Goal: Task Accomplishment & Management: Use online tool/utility

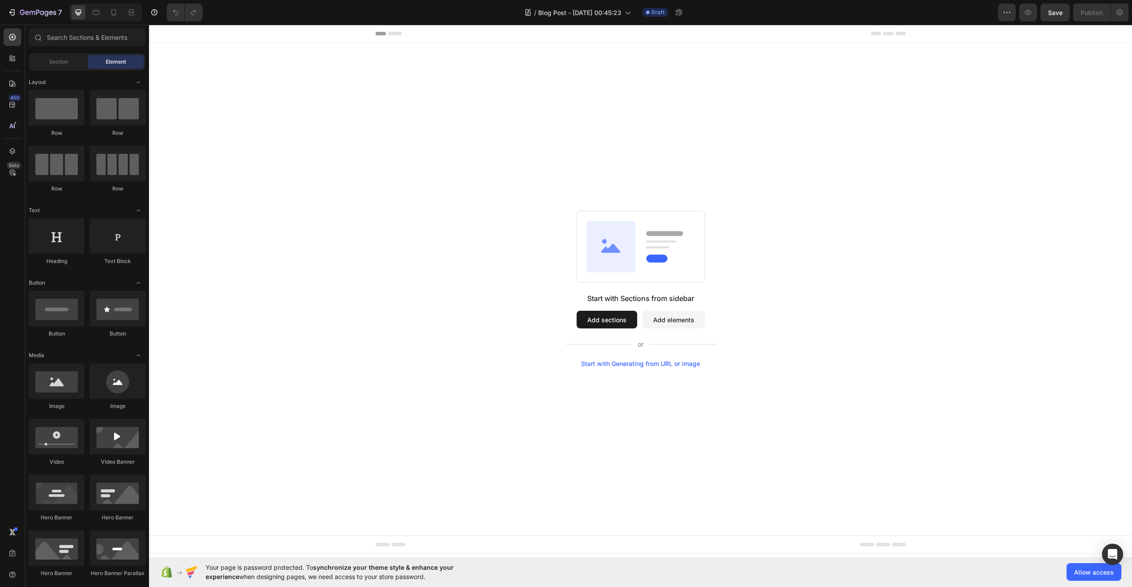
click at [590, 321] on button "Add sections" at bounding box center [606, 320] width 61 height 18
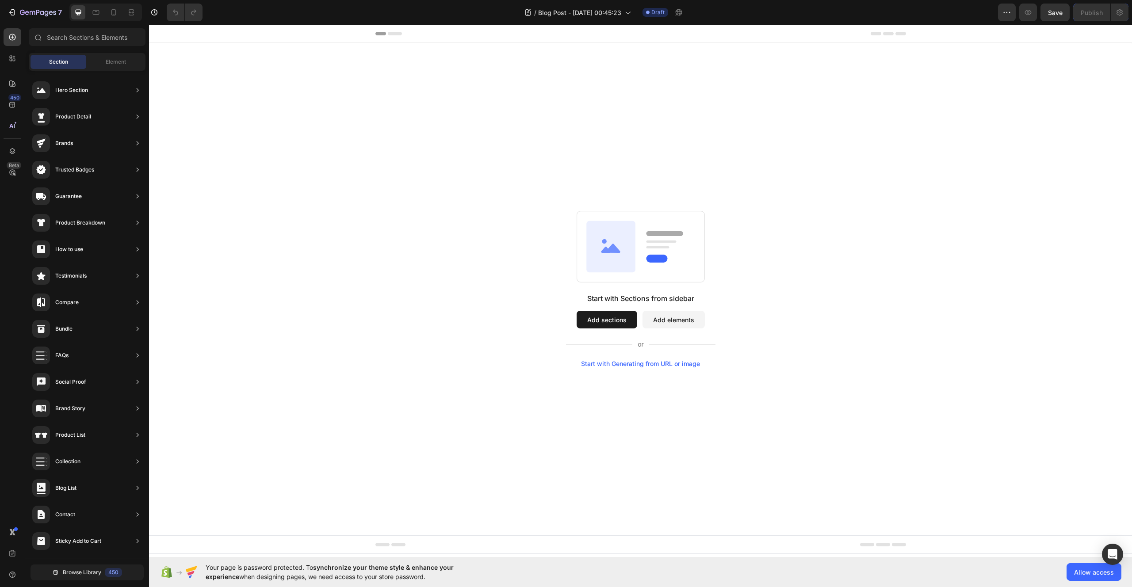
click at [644, 364] on div "Start with Generating from URL or image" at bounding box center [640, 363] width 119 height 7
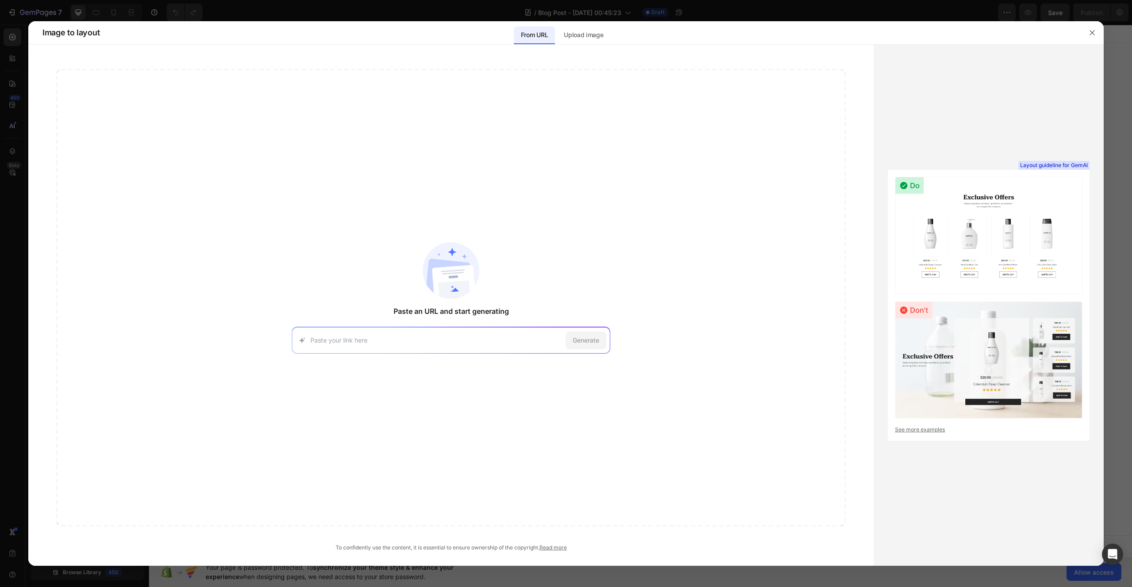
paste input "[URL][DOMAIN_NAME]"
type input "[URL][DOMAIN_NAME]"
click at [588, 344] on span "Generate" at bounding box center [585, 339] width 27 height 9
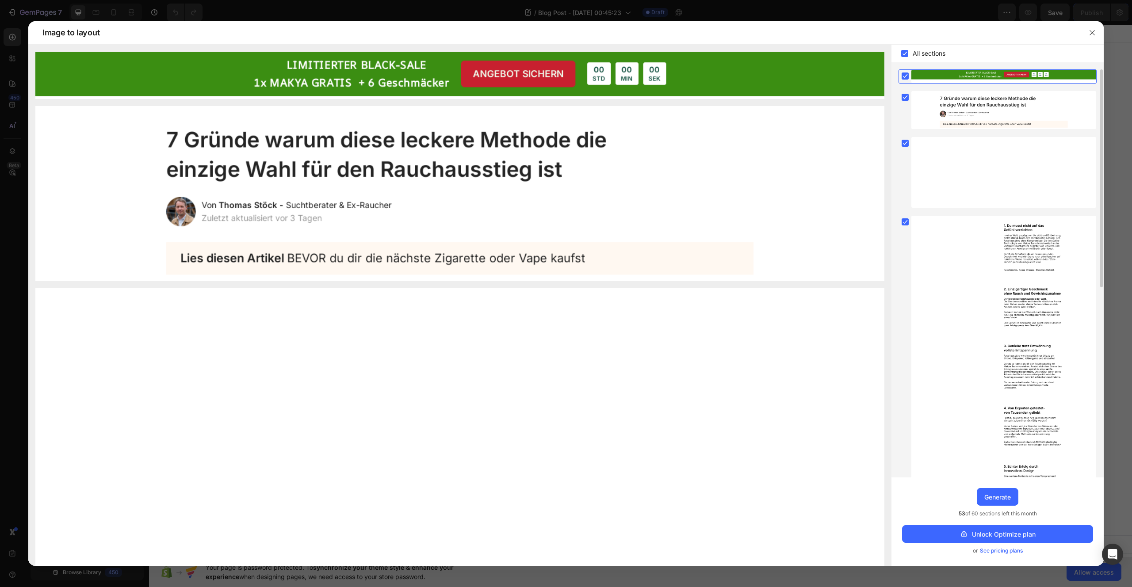
click at [1003, 551] on span "See pricing plans" at bounding box center [1000, 550] width 43 height 9
drag, startPoint x: 949, startPoint y: 514, endPoint x: 1054, endPoint y: 521, distance: 104.6
click at [1054, 521] on div "Upgrade to Optimize plan and get unlimited generating sections and publish page…" at bounding box center [997, 521] width 212 height 88
click at [1051, 514] on div "Upgrade to Optimize plan and get unlimited generating sections and publish page…" at bounding box center [997, 521] width 212 height 88
click at [997, 501] on div "Generate" at bounding box center [997, 496] width 27 height 9
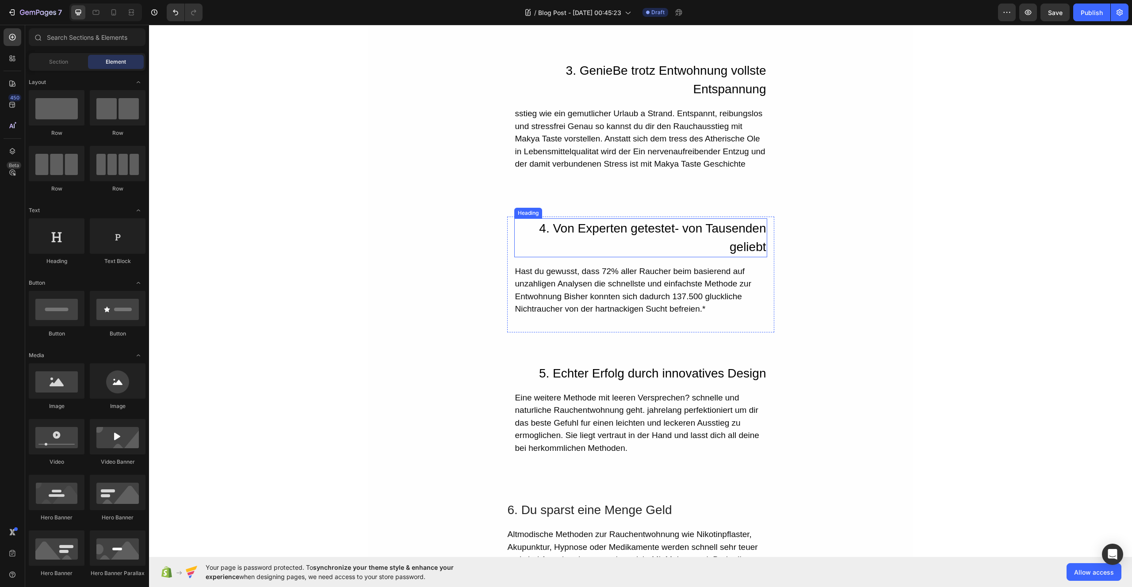
scroll to position [768, 0]
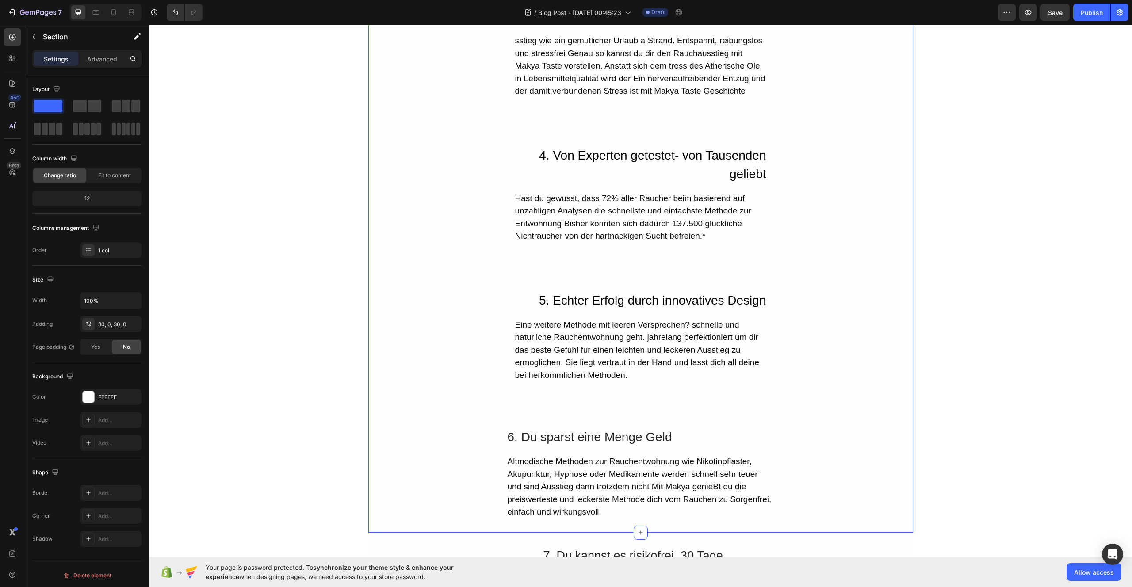
click at [492, 227] on div "1. Du musst nicht auf das. Gefuhl verzichten Heading In einer Welt, gepragt von…" at bounding box center [640, 119] width 545 height 799
click at [1033, 15] on button "button" at bounding box center [1028, 13] width 18 height 18
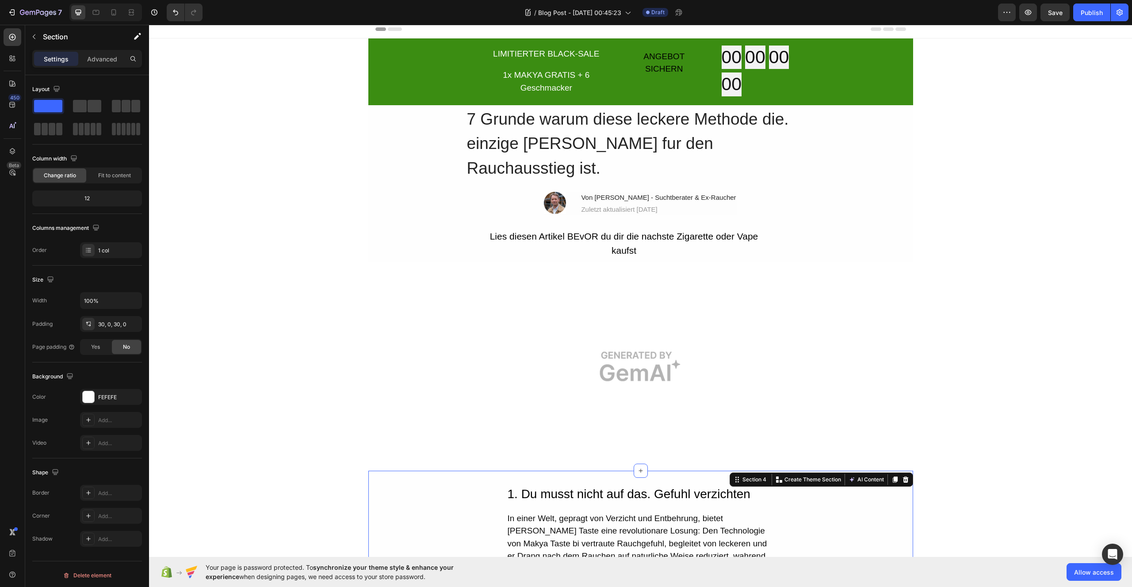
scroll to position [0, 0]
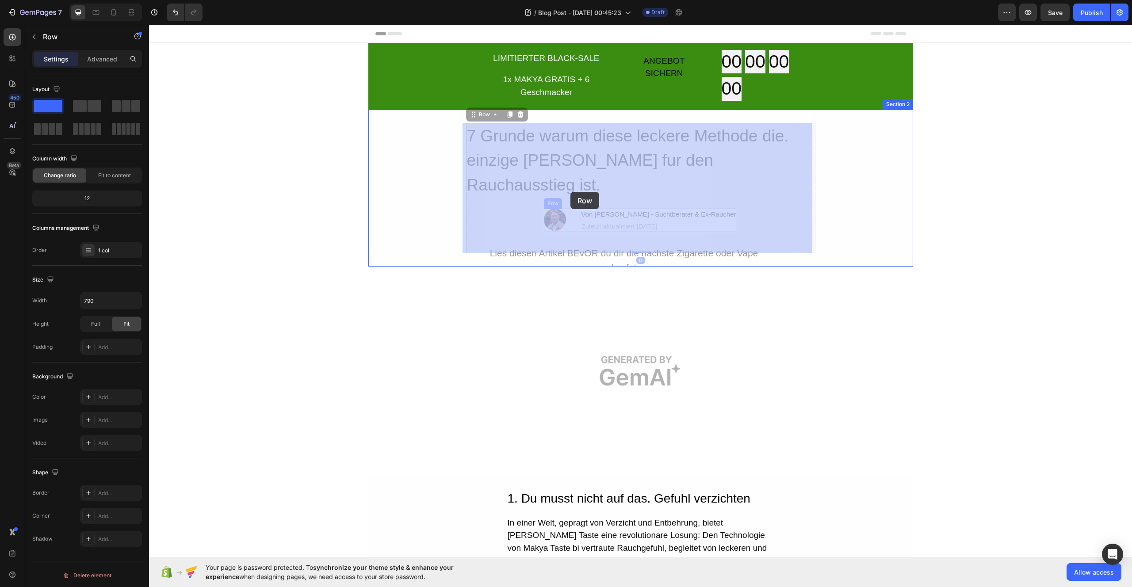
drag, startPoint x: 534, startPoint y: 192, endPoint x: 563, endPoint y: 192, distance: 29.2
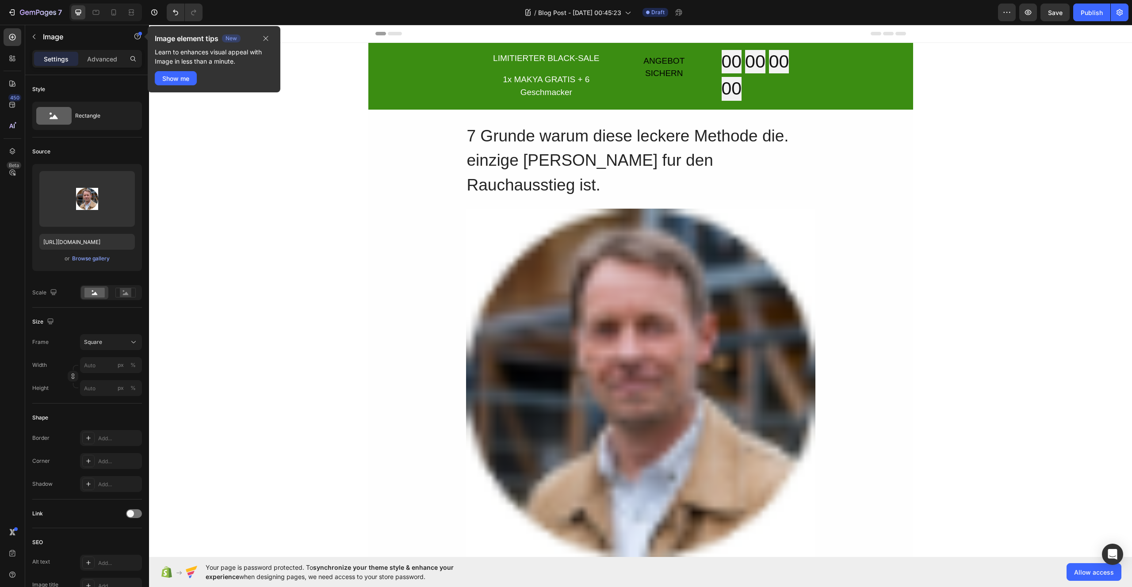
click at [489, 209] on img at bounding box center [640, 383] width 349 height 349
click at [540, 213] on img at bounding box center [640, 383] width 349 height 349
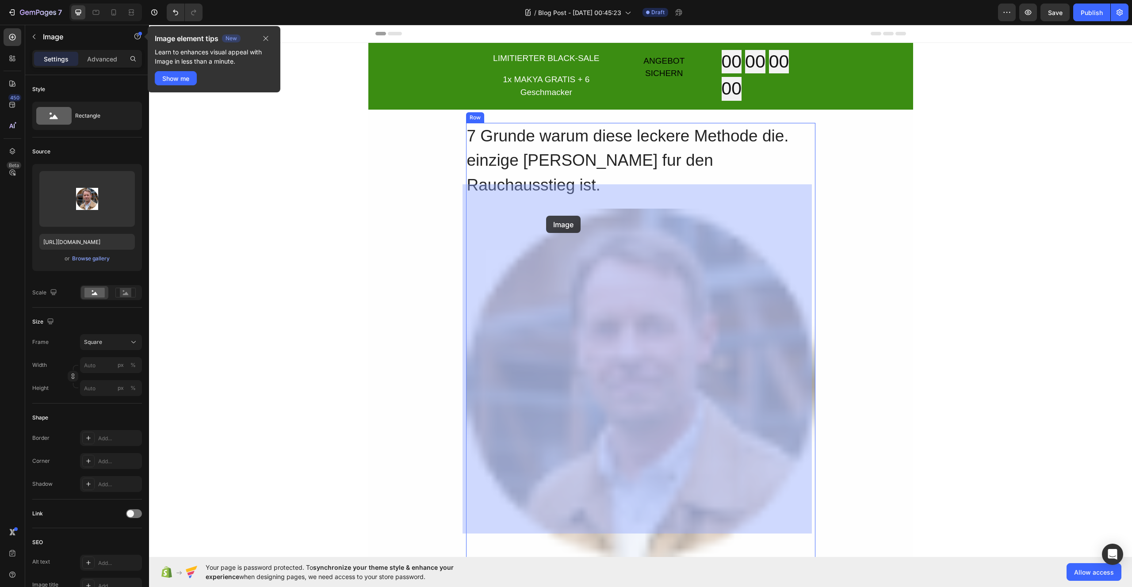
drag, startPoint x: 948, startPoint y: 229, endPoint x: 957, endPoint y: 229, distance: 9.7
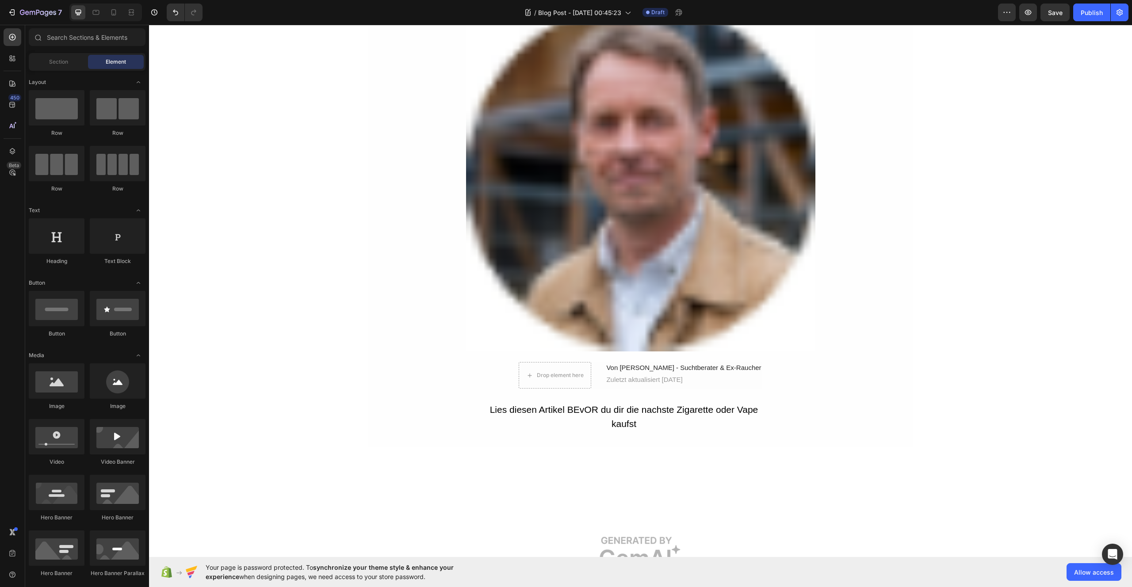
scroll to position [141, 0]
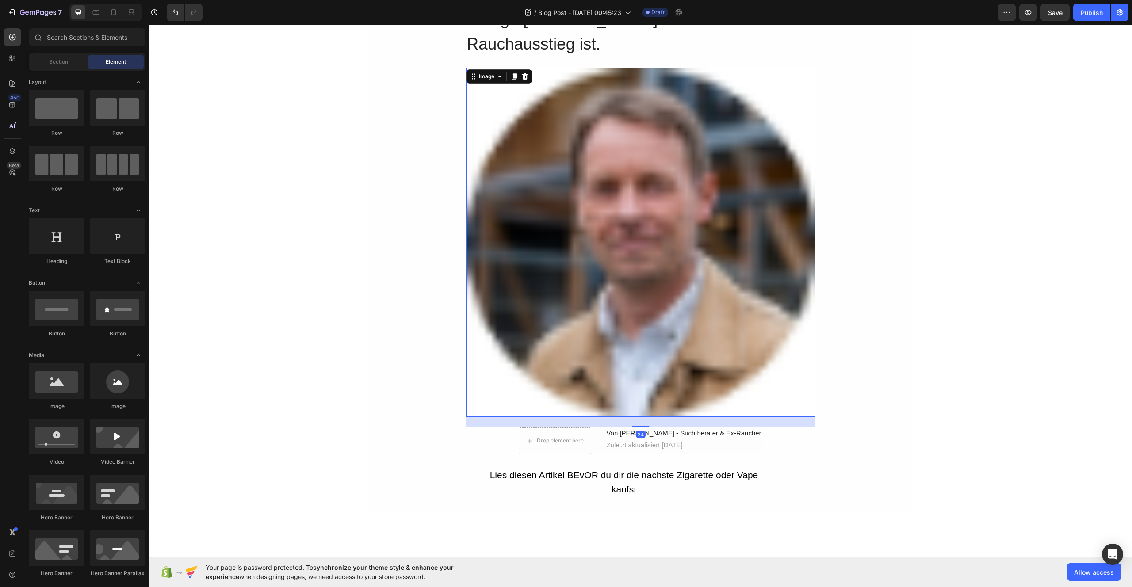
click at [709, 262] on img at bounding box center [640, 242] width 349 height 349
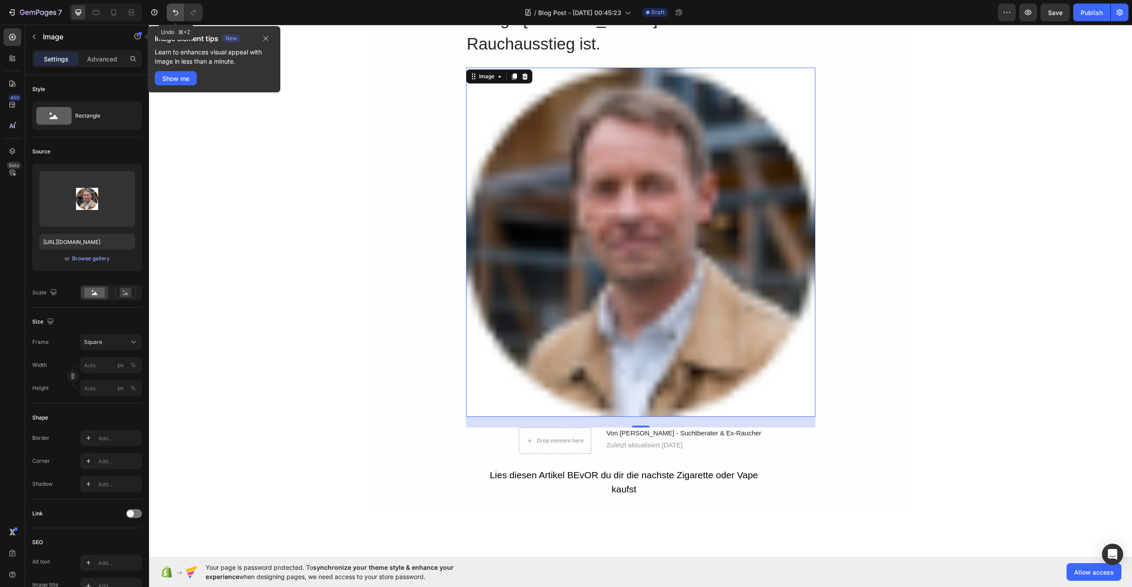
click at [175, 15] on icon "Undo/Redo" at bounding box center [175, 13] width 5 height 6
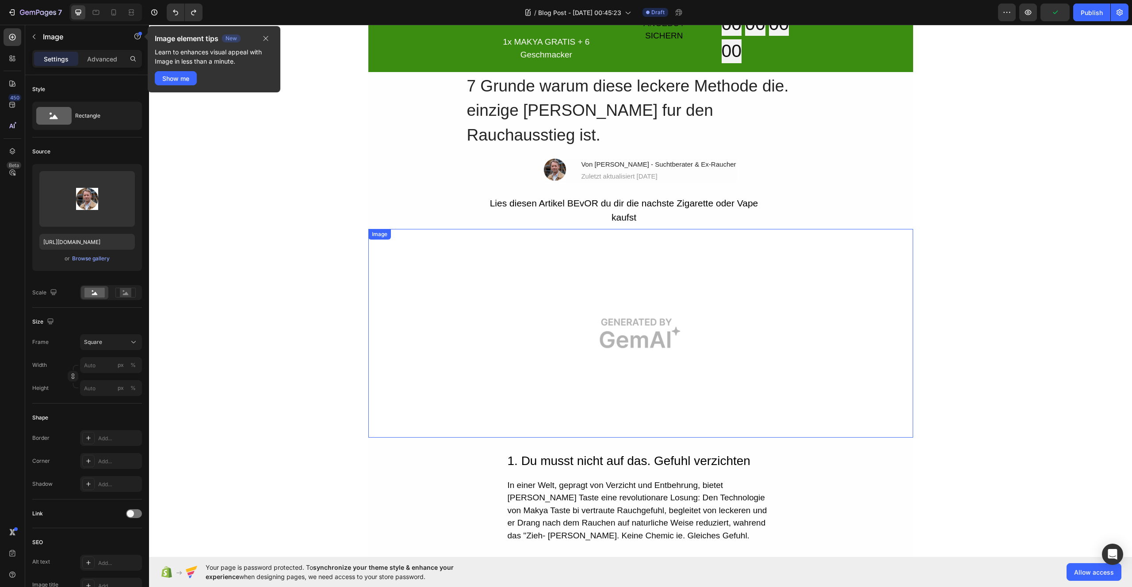
scroll to position [18, 0]
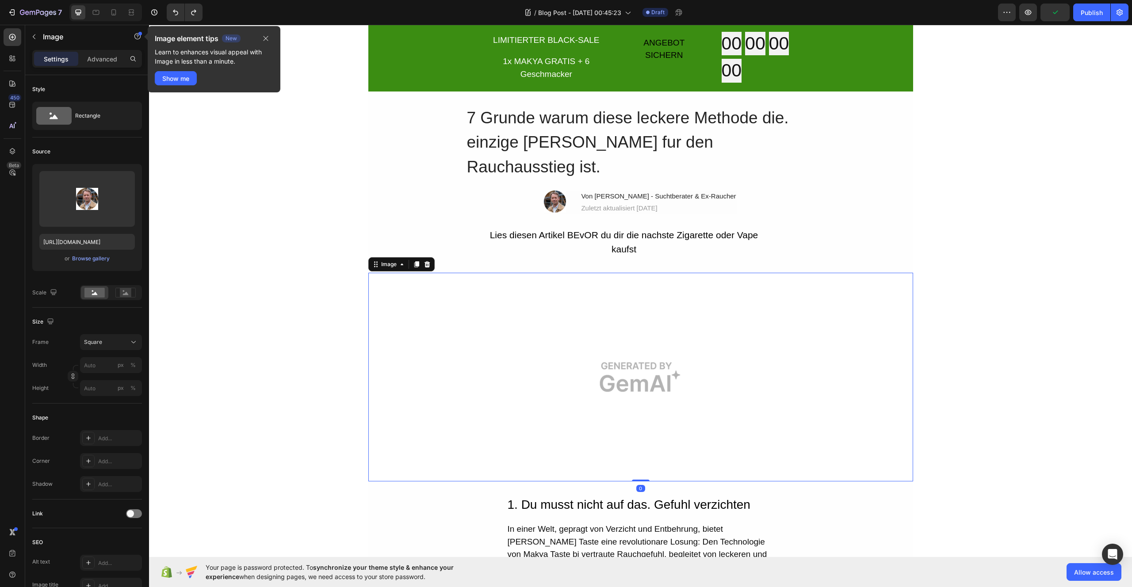
click at [638, 330] on img at bounding box center [640, 377] width 545 height 209
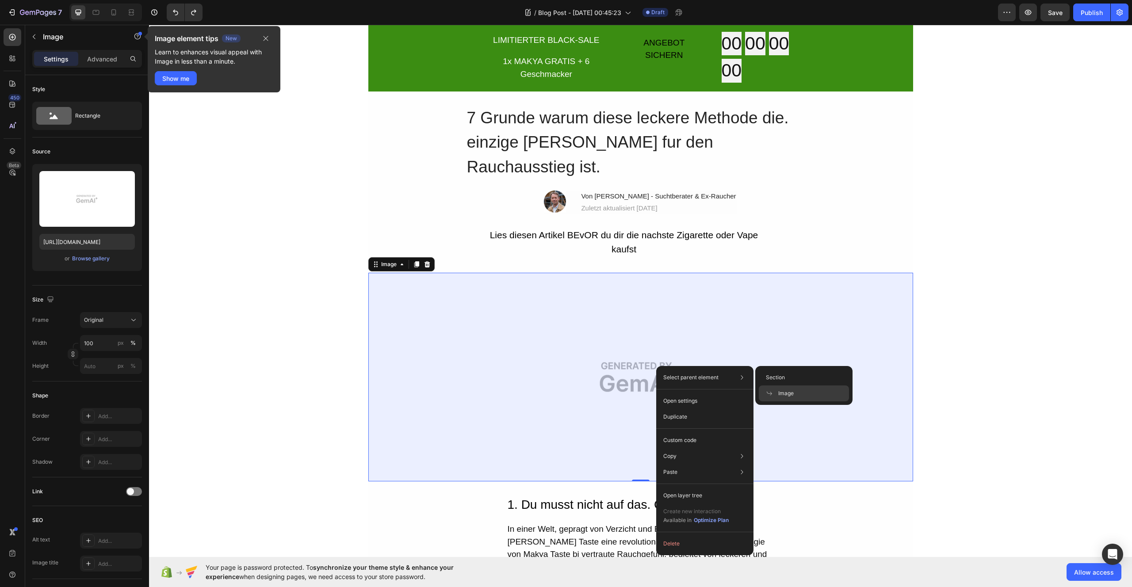
click at [784, 395] on span "Image" at bounding box center [785, 393] width 15 height 8
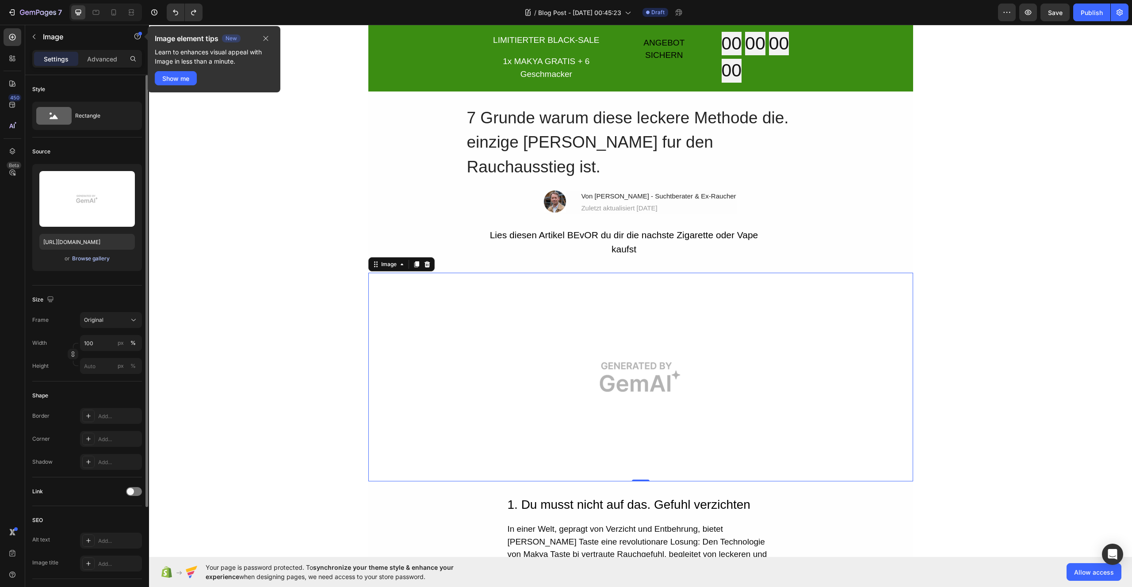
click at [96, 261] on div "Browse gallery" at bounding box center [91, 259] width 38 height 8
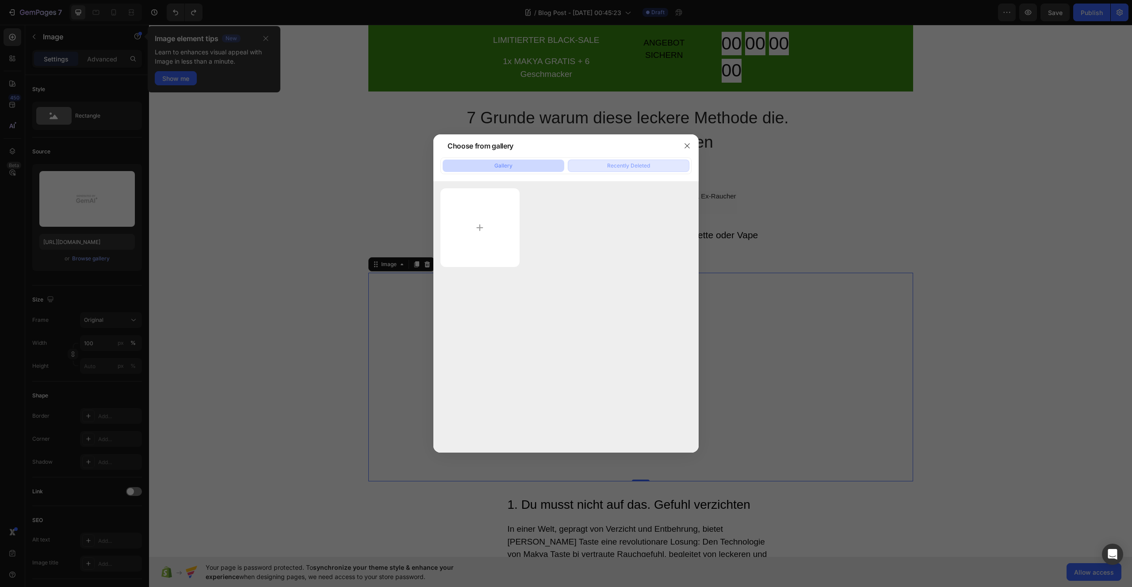
click at [624, 168] on div "Recently Deleted" at bounding box center [628, 166] width 43 height 8
click at [527, 169] on button "Gallery" at bounding box center [503, 166] width 122 height 12
type input "C:\fakepath\Gempage1.png"
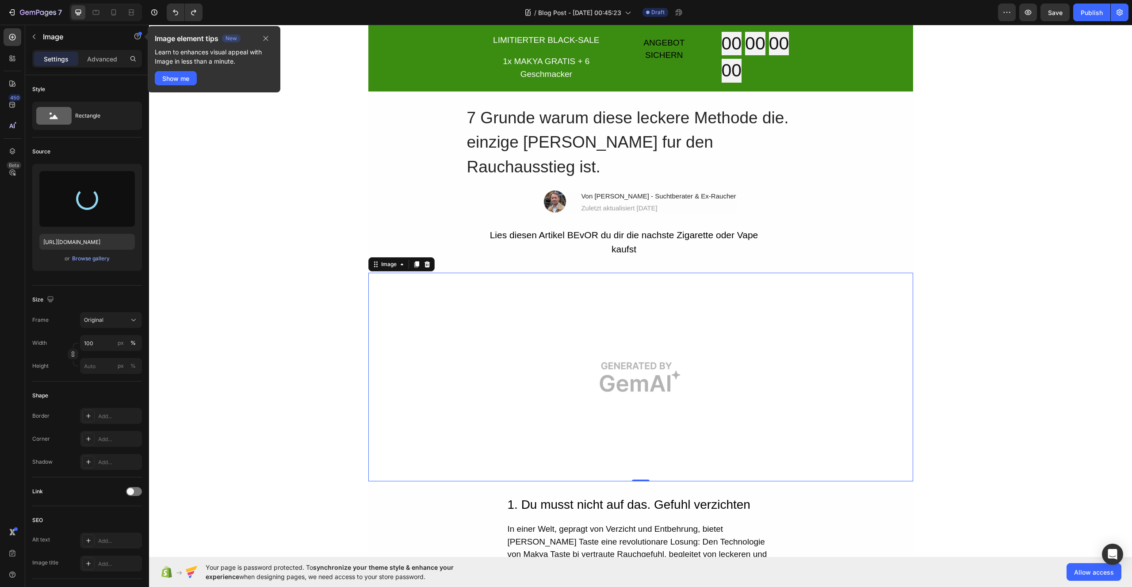
type input "https://cdn.shopify.com/s/files/1/0987/8021/7693/files/gempages_586037479421772…"
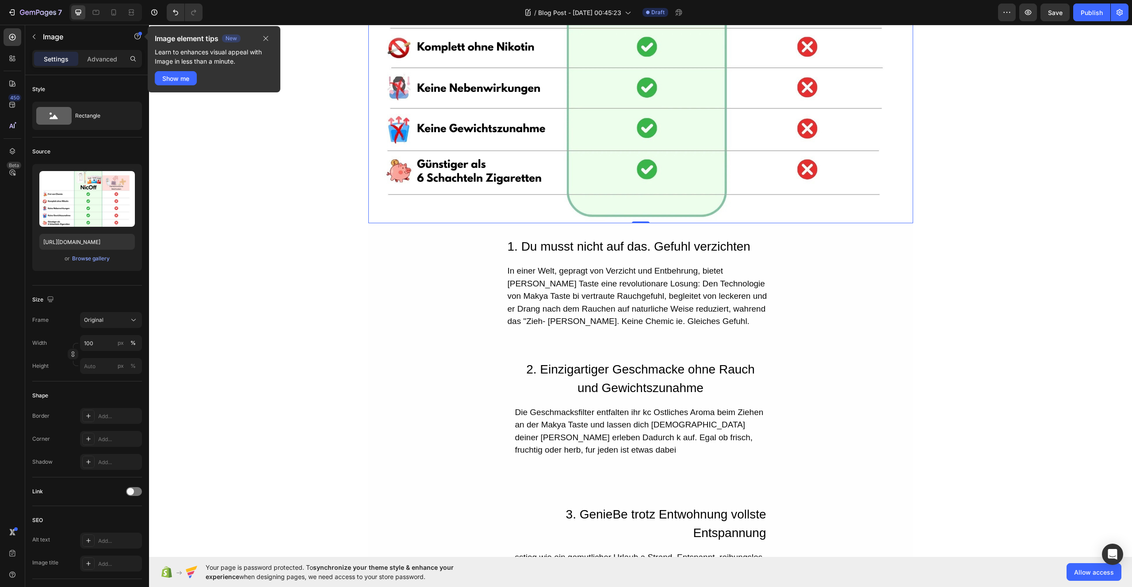
scroll to position [440, 0]
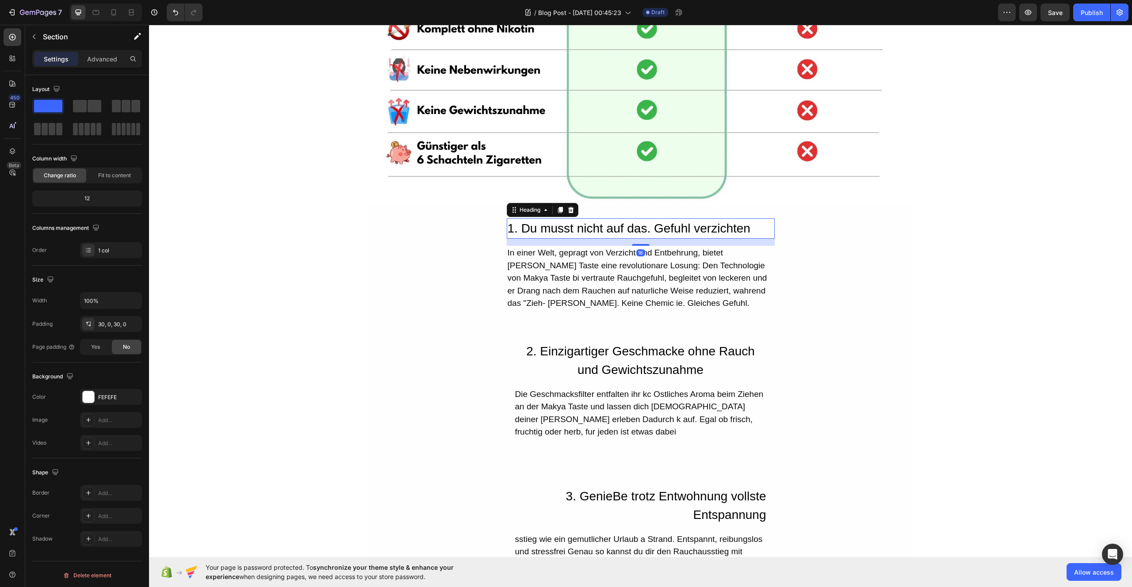
click at [511, 229] on h2 "1. Du musst nicht auf das. Gefuhl verzichten" at bounding box center [641, 228] width 268 height 20
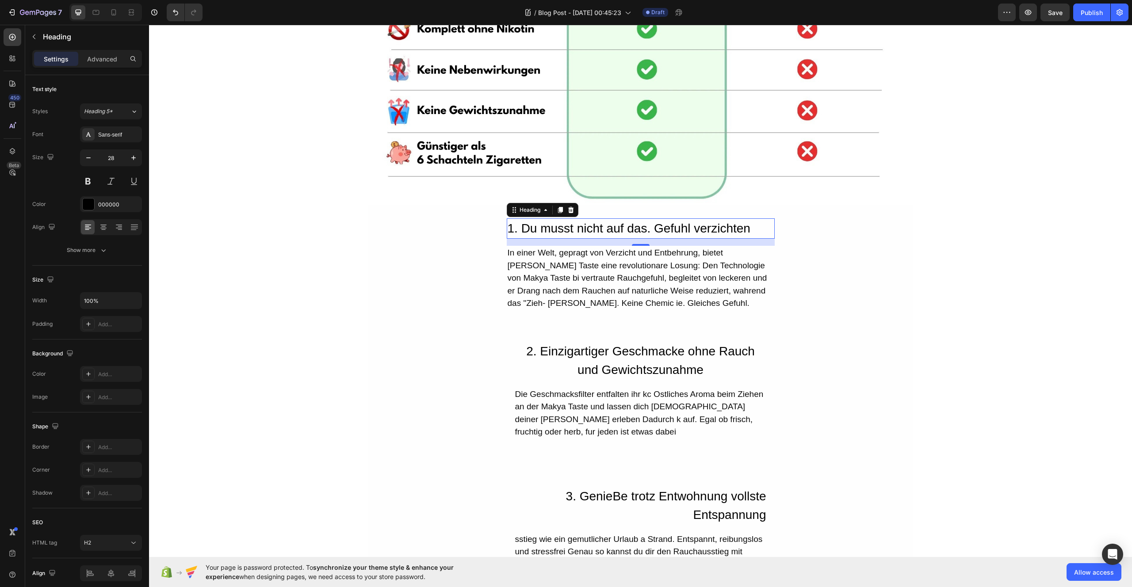
click at [647, 232] on h2 "1. Du musst nicht auf das. Gefuhl verzichten" at bounding box center [641, 228] width 268 height 20
click at [674, 230] on p "1. Du musst nicht auf das Gefuhl verzichten" at bounding box center [640, 228] width 266 height 19
click at [558, 230] on p "1. Du musst nicht auf das Gefhl verzichten" at bounding box center [640, 228] width 266 height 19
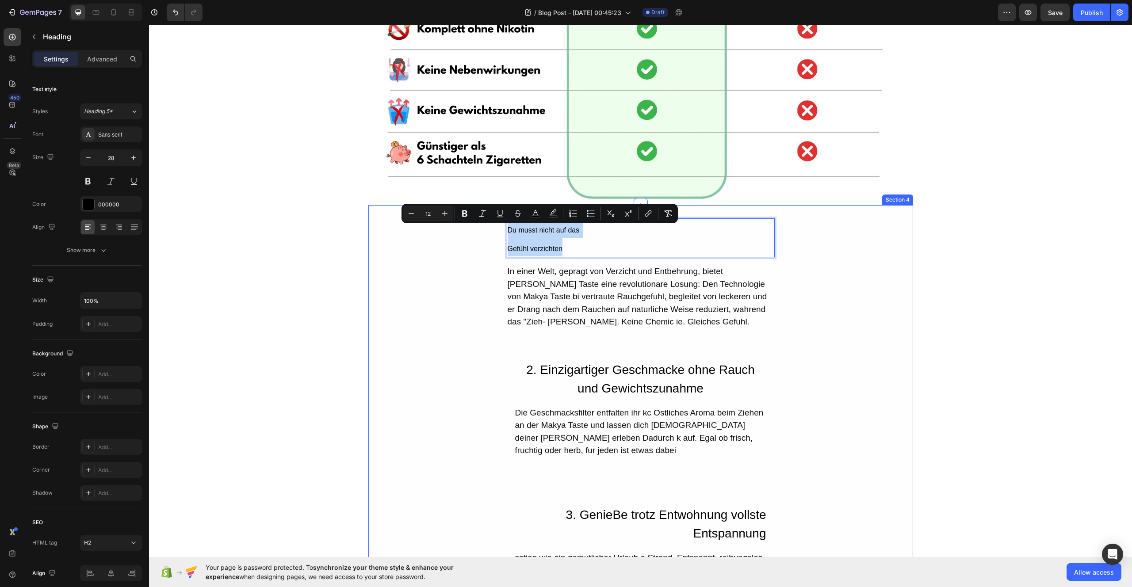
drag, startPoint x: 576, startPoint y: 251, endPoint x: 493, endPoint y: 227, distance: 86.2
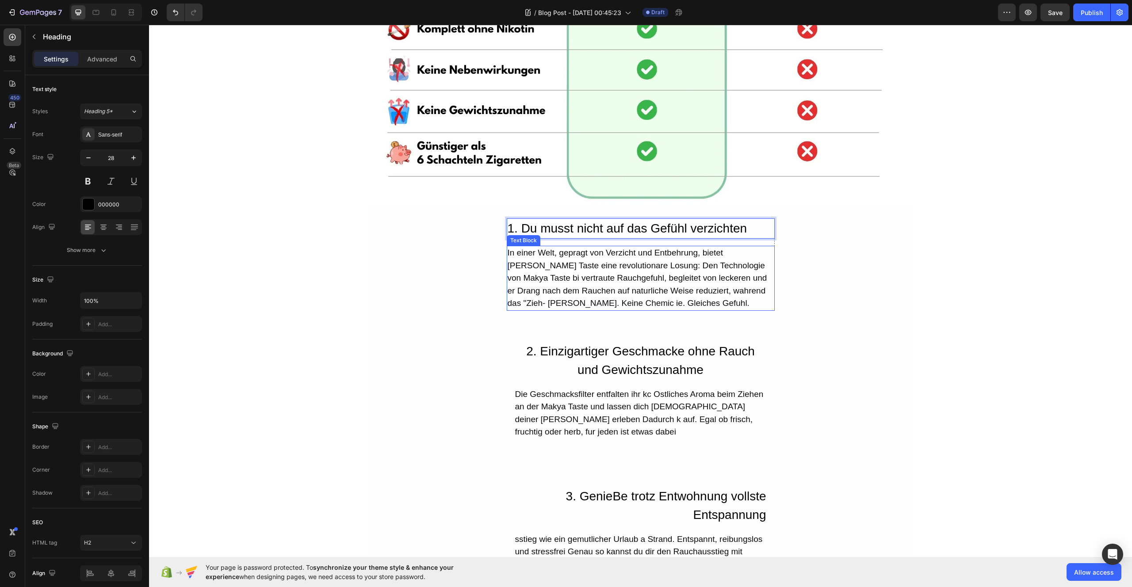
click at [507, 256] on div "In einer Welt, gepragt von Verzicht und Entbehrung, bietet Makya Taste eine rev…" at bounding box center [641, 278] width 268 height 65
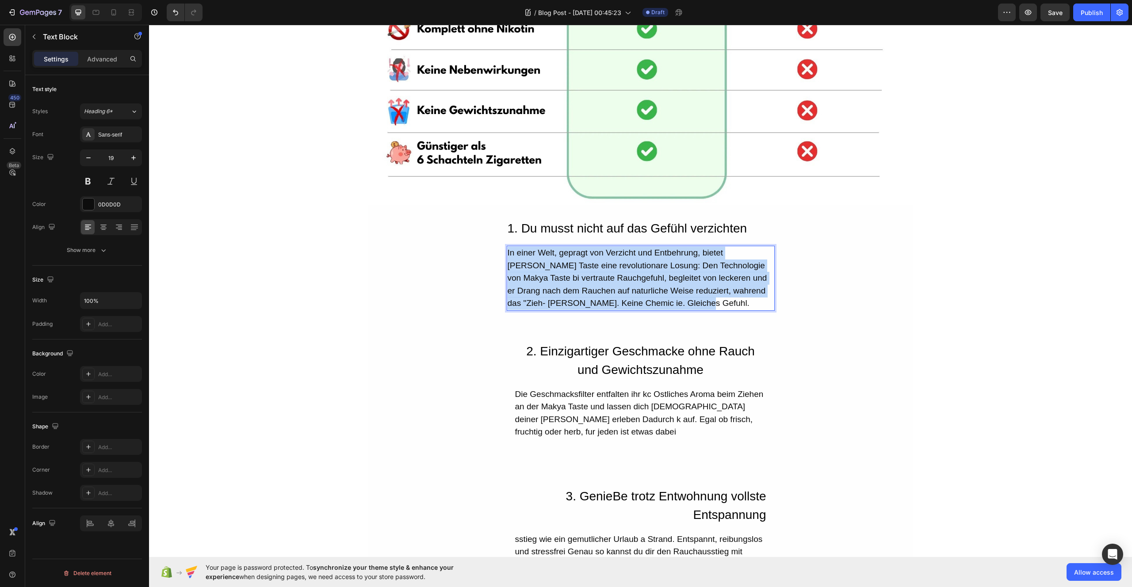
click at [507, 256] on p "In einer Welt, gepragt von Verzicht und Entbehrung, bietet Makya Taste eine rev…" at bounding box center [640, 278] width 266 height 63
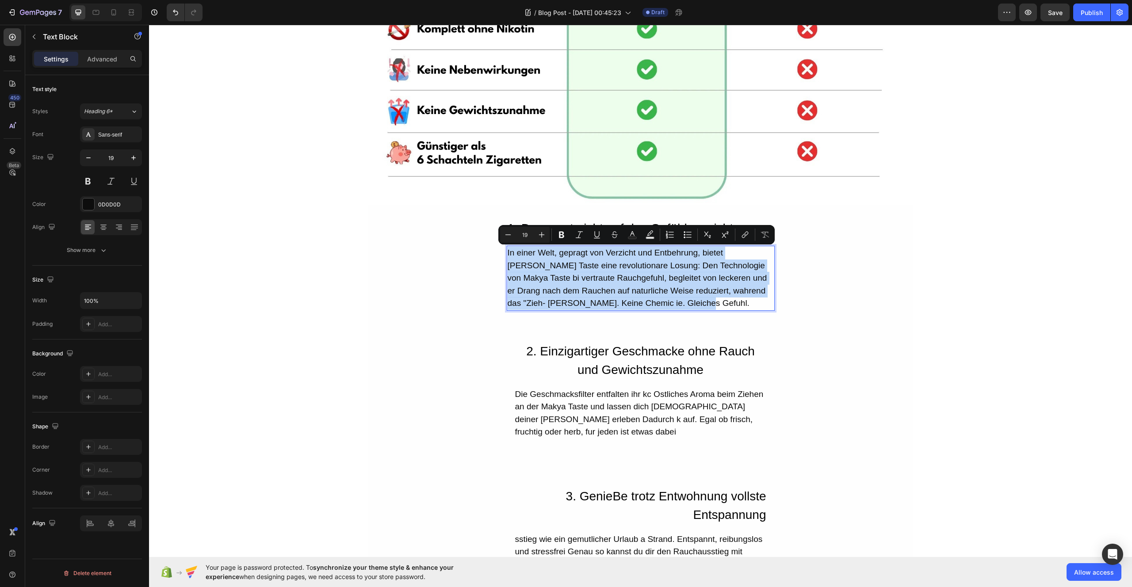
click at [617, 284] on p "In einer Welt, gepragt von Verzicht und Entbehrung, bietet Makya Taste eine rev…" at bounding box center [640, 278] width 266 height 63
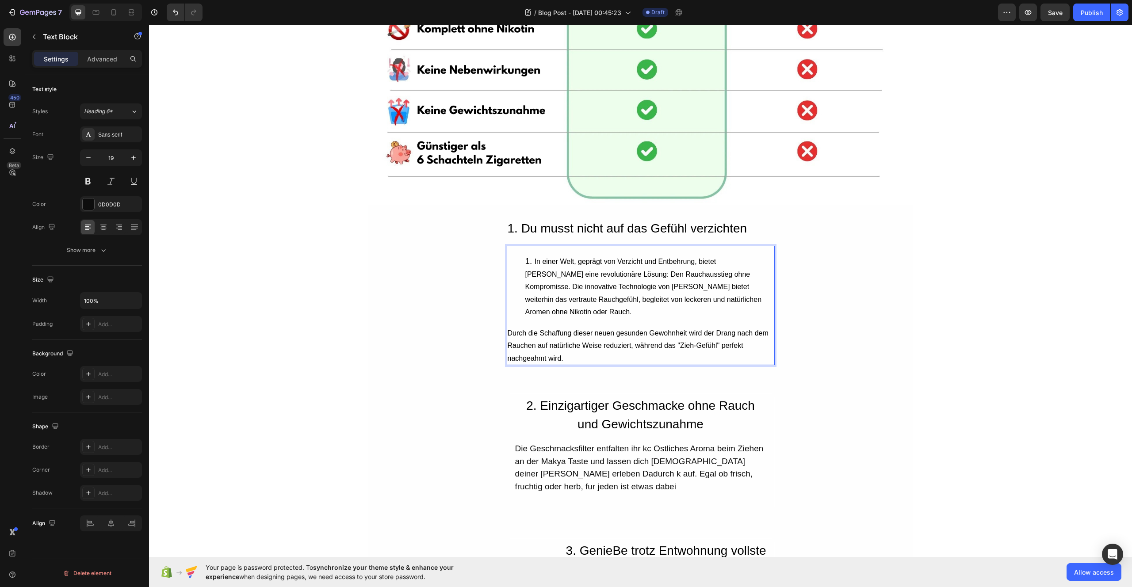
click at [546, 308] on div "In einer Welt, geprägt von Verzicht und Entbehrung, bietet Nicoff eine revoluti…" at bounding box center [641, 305] width 268 height 119
click at [545, 293] on li "In einer Welt, geprägt von Verzicht und Entbehrung, bietet Nicoff eine revoluti…" at bounding box center [649, 286] width 248 height 63
click at [511, 329] on span "Durch die Schaffung dieser neuen gesunden Gewohnheit wird der Drang nach dem Ra…" at bounding box center [637, 345] width 261 height 33
click at [525, 327] on p "Durch die Schaffung dieser neuen gesunden Gewohnheit wird der Drang nach dem Ra…" at bounding box center [640, 346] width 266 height 38
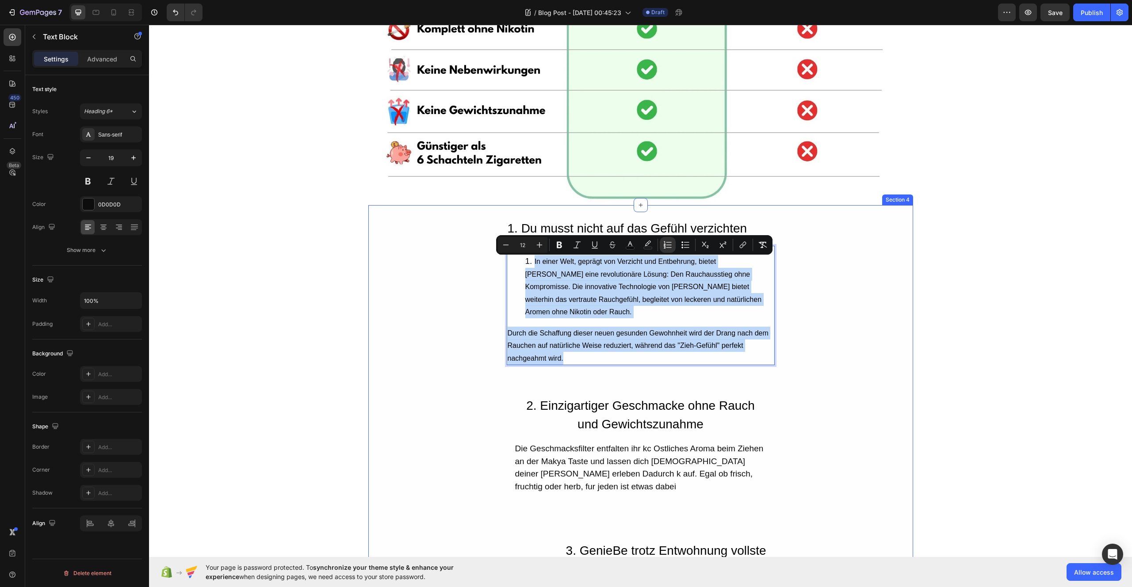
drag, startPoint x: 560, startPoint y: 347, endPoint x: 474, endPoint y: 255, distance: 127.0
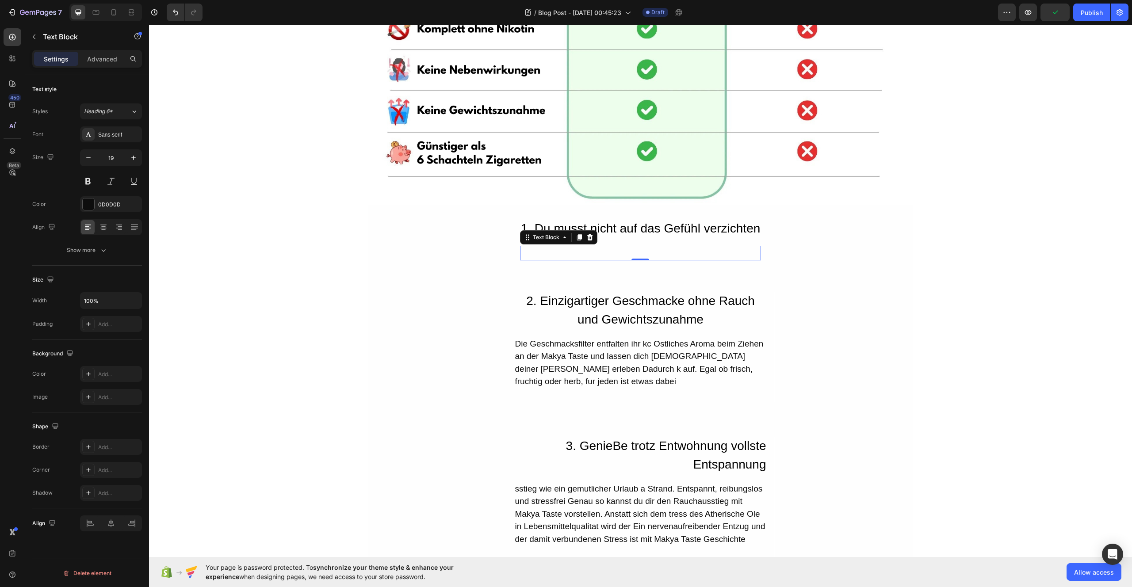
click at [555, 253] on div "Rich Text Editor. Editing area: main" at bounding box center [640, 253] width 241 height 15
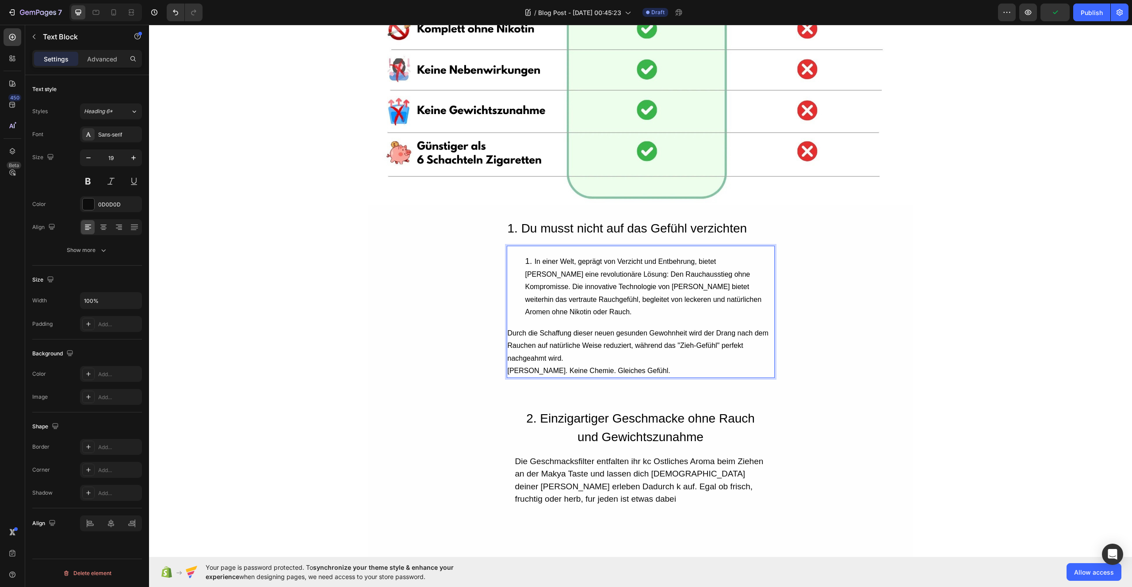
click at [550, 267] on li "In einer Welt, geprägt von Verzicht und Entbehrung, bietet Nicoff eine revoluti…" at bounding box center [649, 286] width 248 height 63
click at [528, 263] on li "In einer Welt, geprägt von Verzicht und Entbehrung, bietet Nicoff eine revoluti…" at bounding box center [649, 286] width 248 height 63
click at [525, 263] on li "In einer Welt, geprägt von Verzicht und Entbehrung, bietet Nicoff eine revoluti…" at bounding box center [649, 286] width 248 height 63
drag, startPoint x: 524, startPoint y: 263, endPoint x: 520, endPoint y: 261, distance: 4.6
click at [519, 261] on ol "In einer Welt, geprägt von Verzicht und Entbehrung, bietet Nicoff eine revoluti…" at bounding box center [640, 286] width 266 height 63
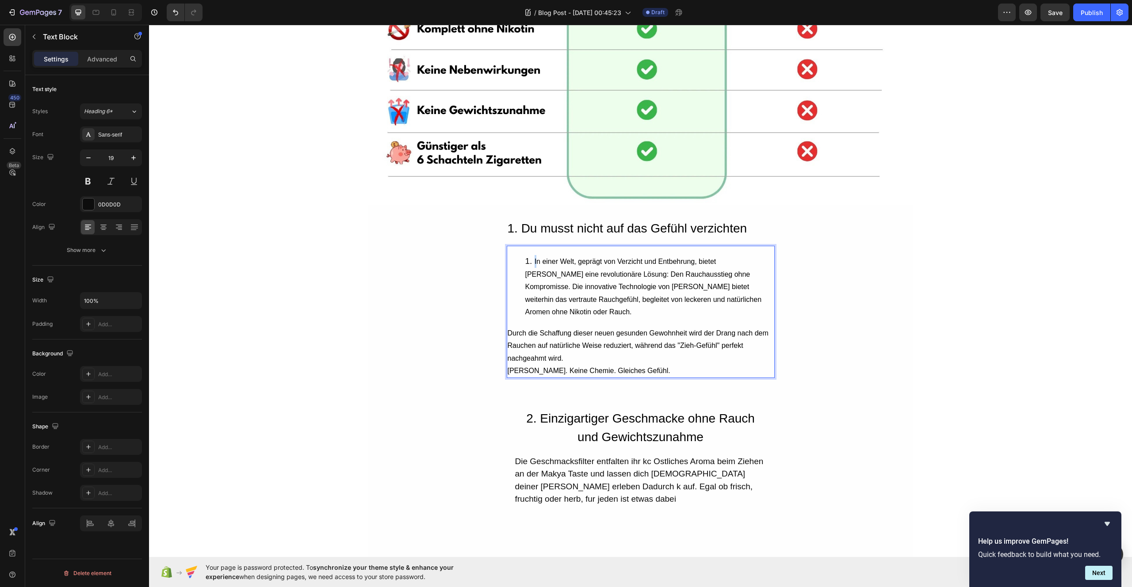
drag, startPoint x: 523, startPoint y: 262, endPoint x: 533, endPoint y: 264, distance: 10.0
click at [533, 264] on ol "In einer Welt, geprägt von Verzicht und Entbehrung, bietet Nicoff eine revoluti…" at bounding box center [640, 286] width 266 height 63
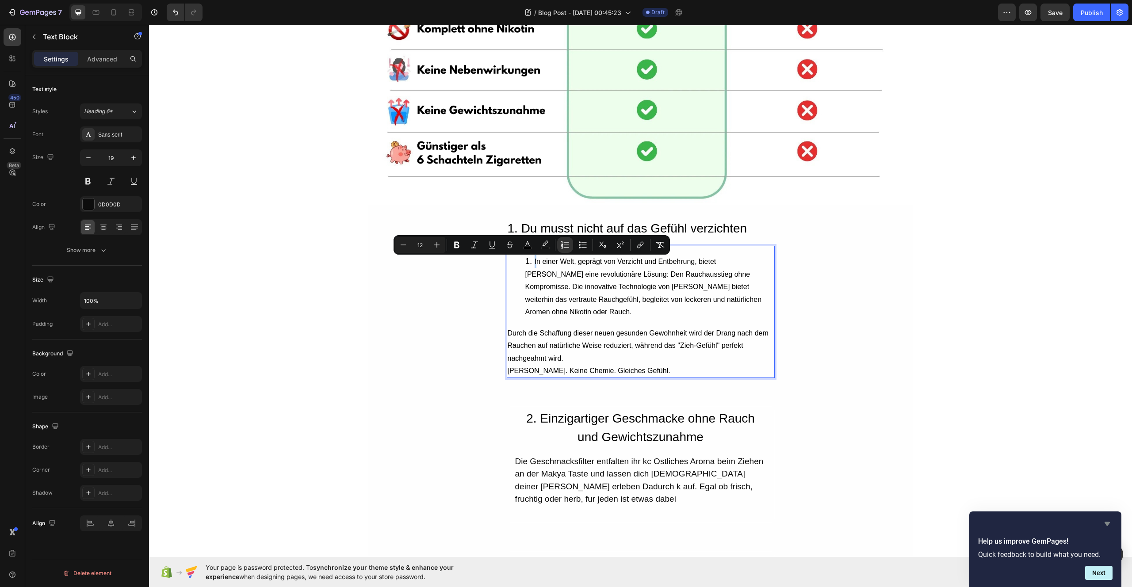
click at [1109, 523] on icon "Hide survey" at bounding box center [1106, 523] width 11 height 11
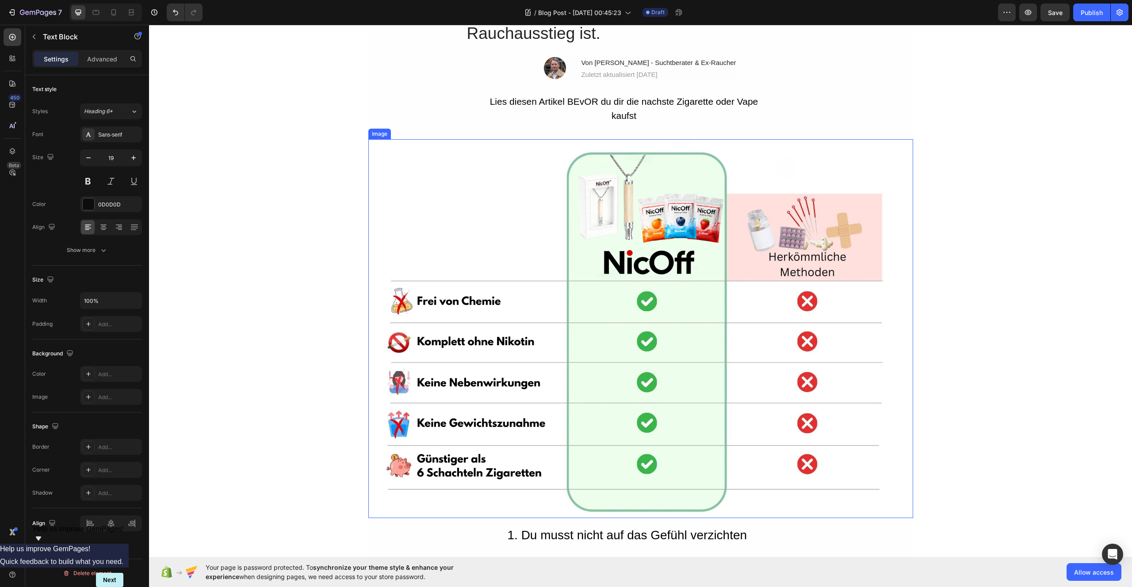
scroll to position [0, 0]
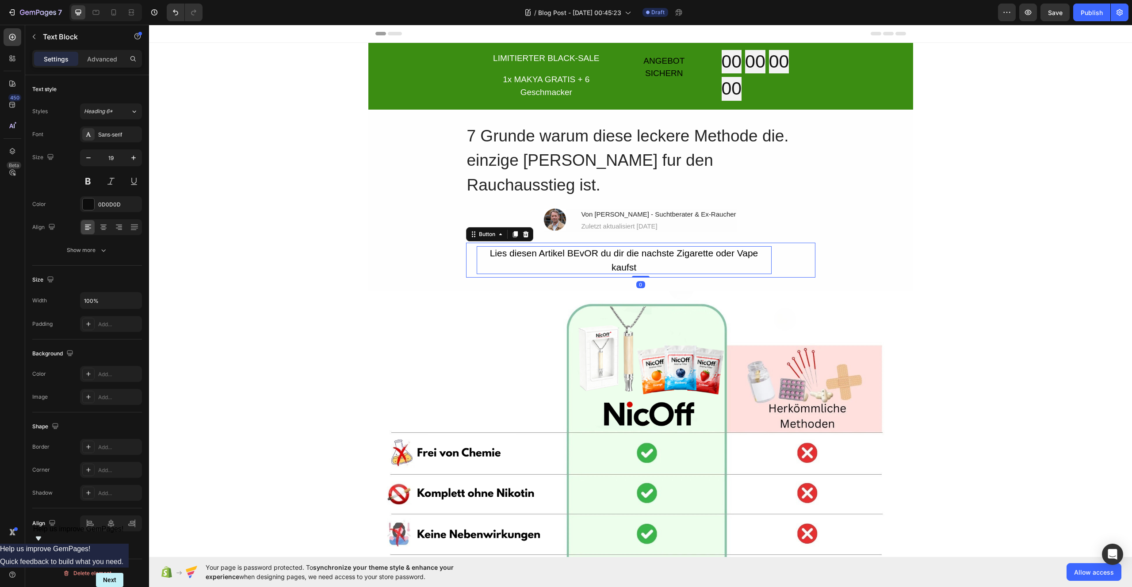
click at [610, 246] on div "Lies diesen Artikel BEvOR du dir die nachste Zigarette oder Vape kaufst" at bounding box center [623, 260] width 295 height 28
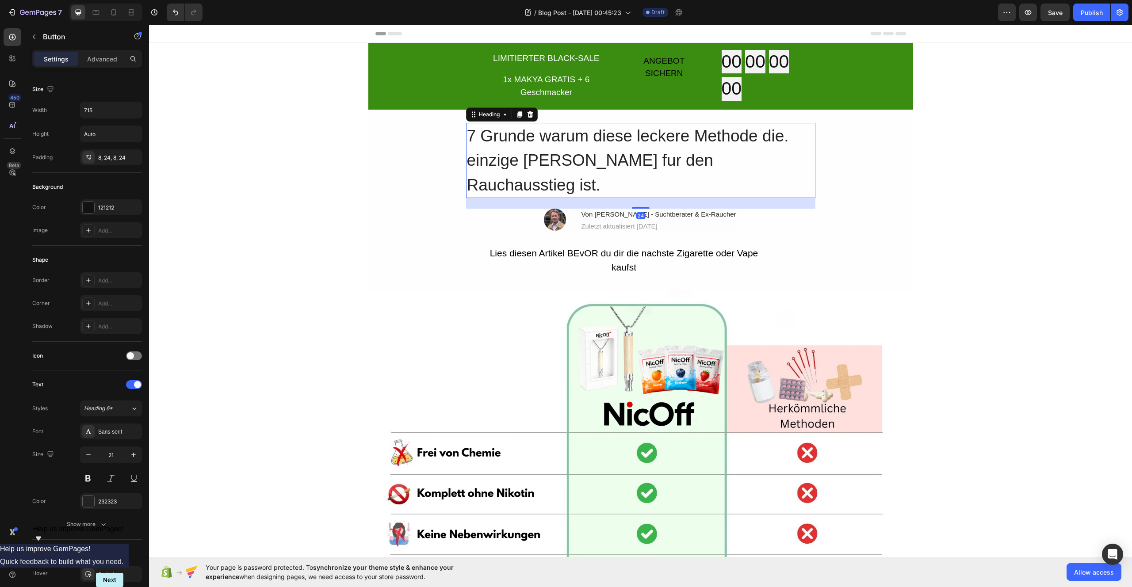
drag, startPoint x: 675, startPoint y: 167, endPoint x: 744, endPoint y: 167, distance: 69.4
click at [675, 167] on h2 "7 Grunde warum diese leckere Methode die. einzige Wahl fur den Rauchausstieg is…" at bounding box center [640, 161] width 349 height 76
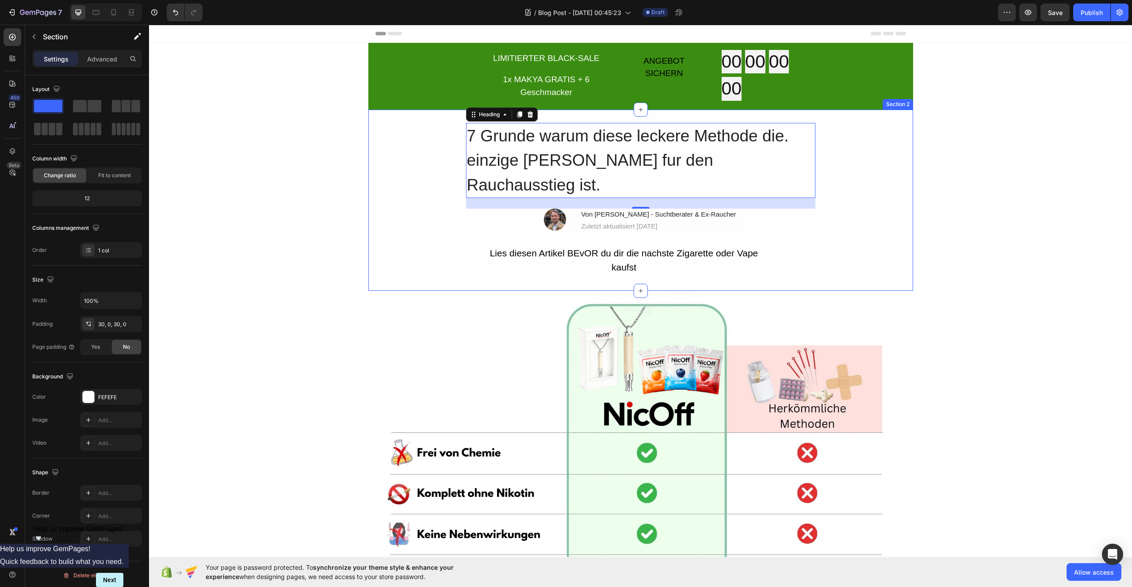
click at [453, 198] on div "7 Grunde warum diese leckere Methode die. einzige Wahl fur den Rauchausstieg is…" at bounding box center [640, 200] width 545 height 155
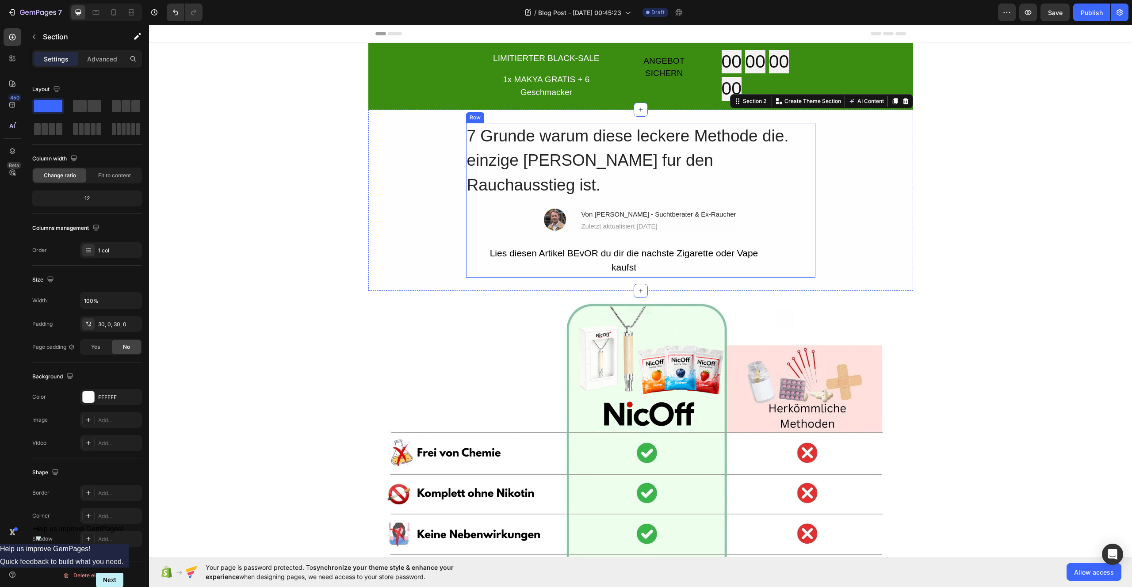
click at [498, 200] on div "7 Grunde warum diese leckere Methode die. einzige Wahl fur den Rauchausstieg is…" at bounding box center [640, 200] width 349 height 155
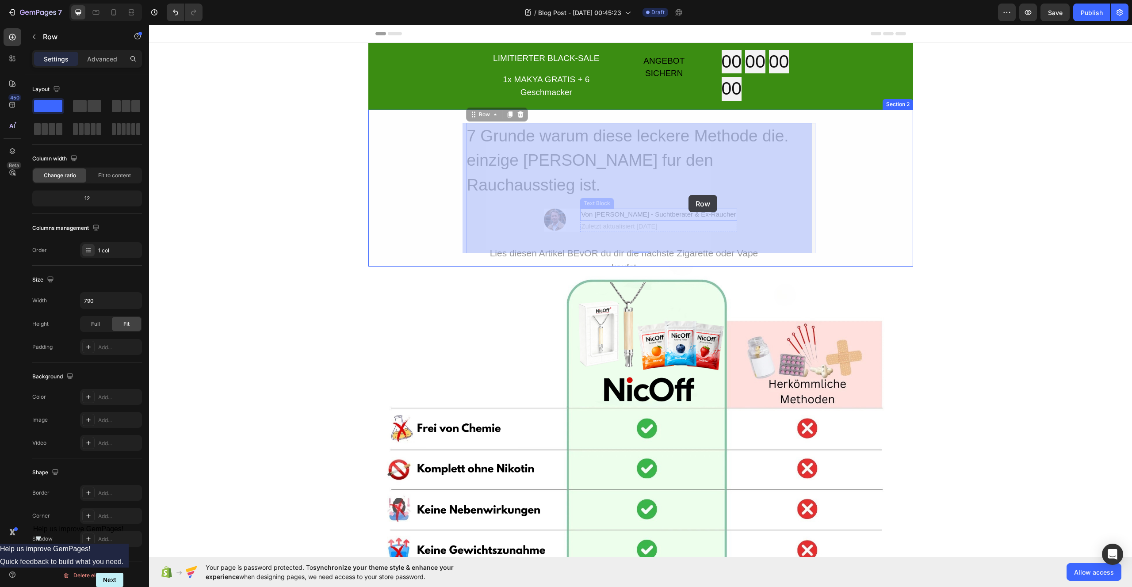
drag, startPoint x: 547, startPoint y: 186, endPoint x: 688, endPoint y: 195, distance: 140.8
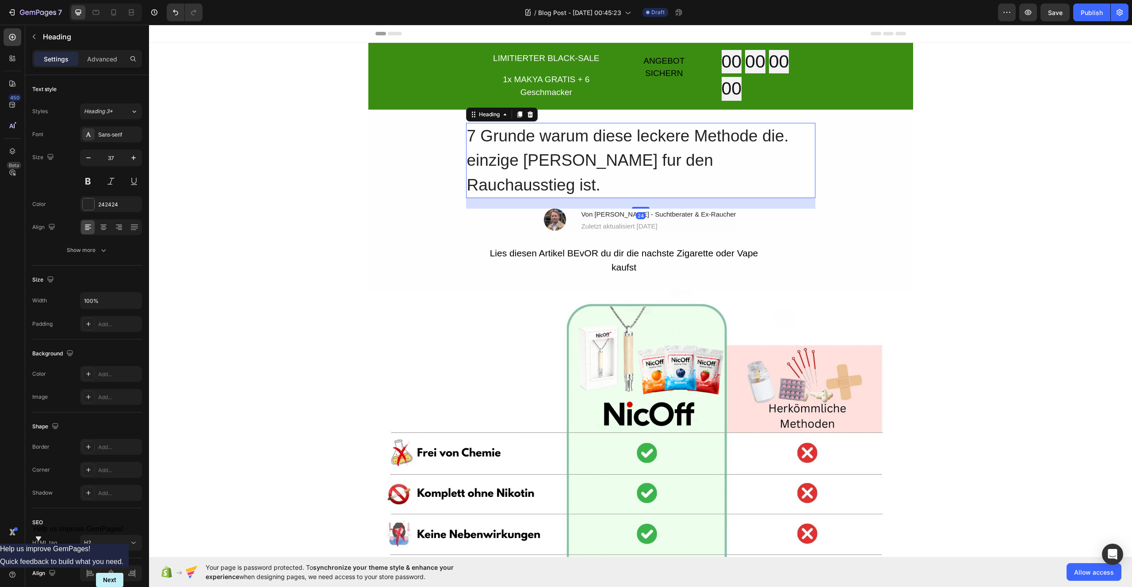
click at [690, 154] on h2 "7 Grunde warum diese leckere Methode die. einzige Wahl fur den Rauchausstieg is…" at bounding box center [640, 161] width 349 height 76
click at [496, 114] on div "Heading" at bounding box center [489, 115] width 24 height 8
click at [626, 89] on div "ANGEBOT SICHERN Button" at bounding box center [664, 75] width 86 height 49
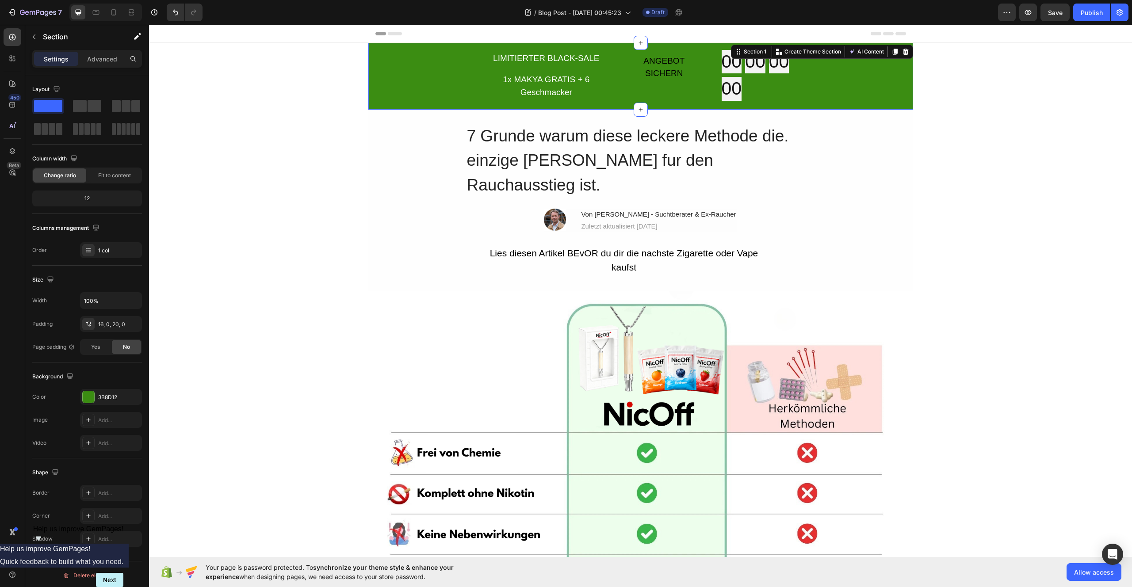
click at [882, 83] on div "LIMITIERTER BLACK-SALE Text Block 1x MAKYA GRATIS + 6 Geschmacker Text Block Ro…" at bounding box center [640, 75] width 545 height 51
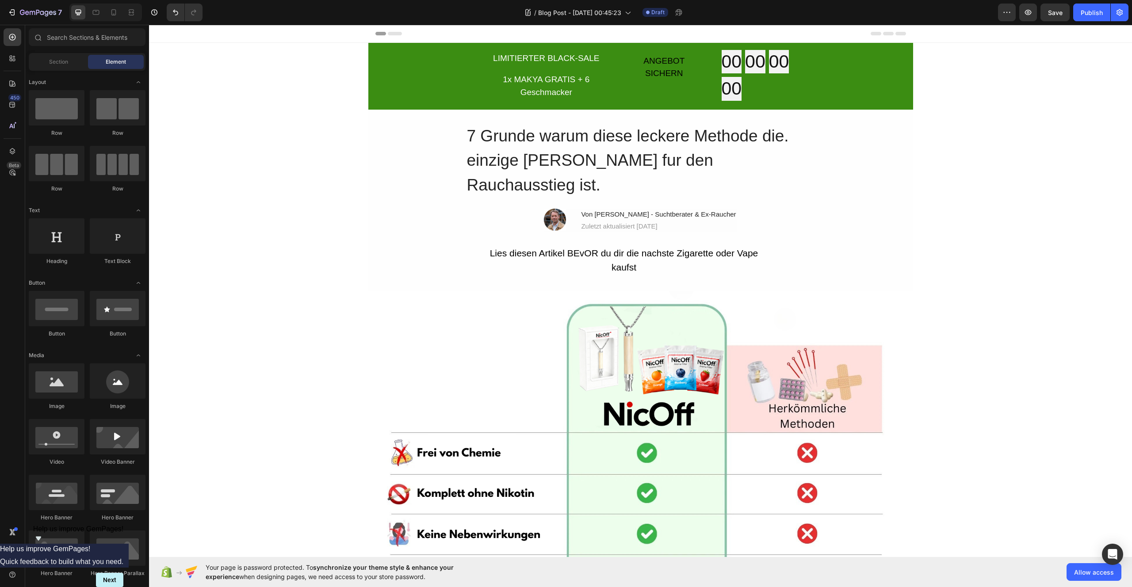
click at [519, 36] on div "Header" at bounding box center [640, 34] width 530 height 18
click at [783, 39] on div "Header" at bounding box center [640, 34] width 530 height 18
click at [786, 34] on div "Header" at bounding box center [640, 34] width 530 height 18
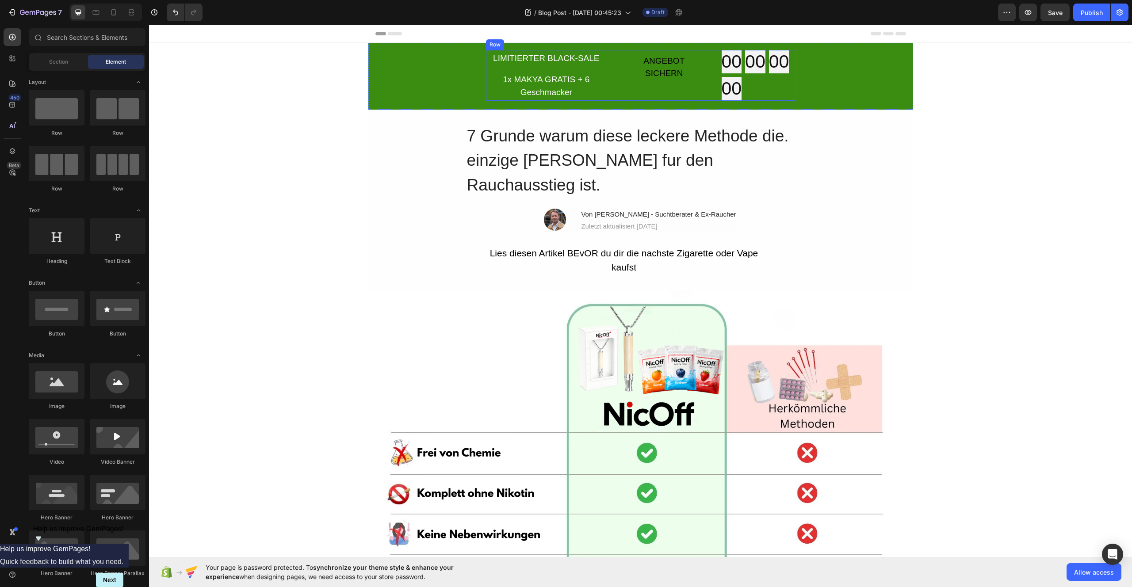
drag, startPoint x: 786, startPoint y: 34, endPoint x: 532, endPoint y: 54, distance: 254.5
click at [298, 38] on div "Header" at bounding box center [640, 34] width 983 height 18
click at [279, 34] on div "Header" at bounding box center [640, 34] width 983 height 18
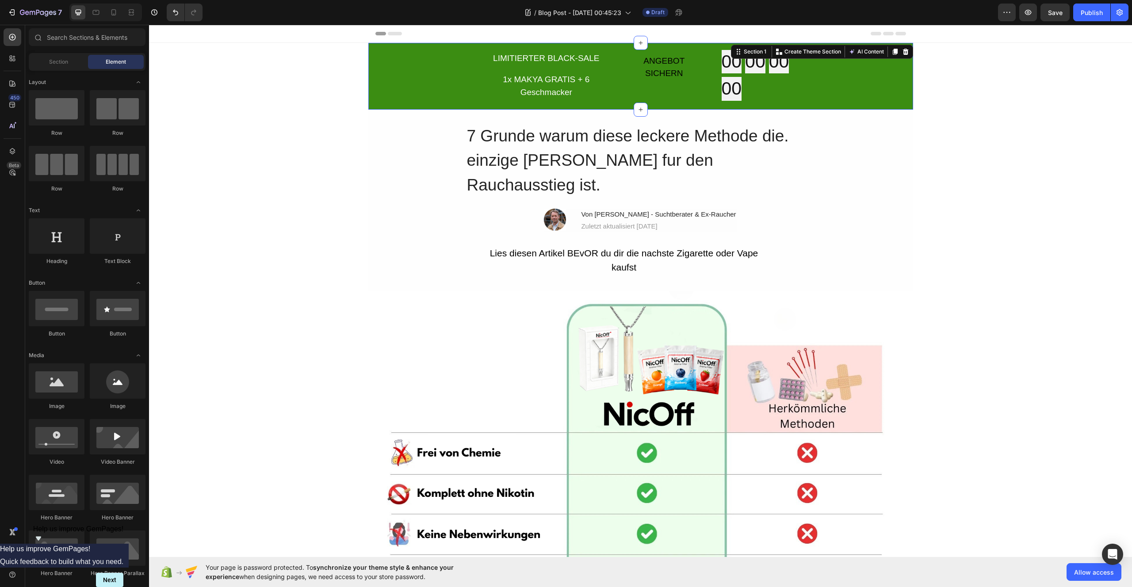
click at [390, 68] on div "LIMITIERTER BLACK-SALE Text Block 1x MAKYA GRATIS + 6 Geschmacker Text Block Ro…" at bounding box center [640, 75] width 545 height 51
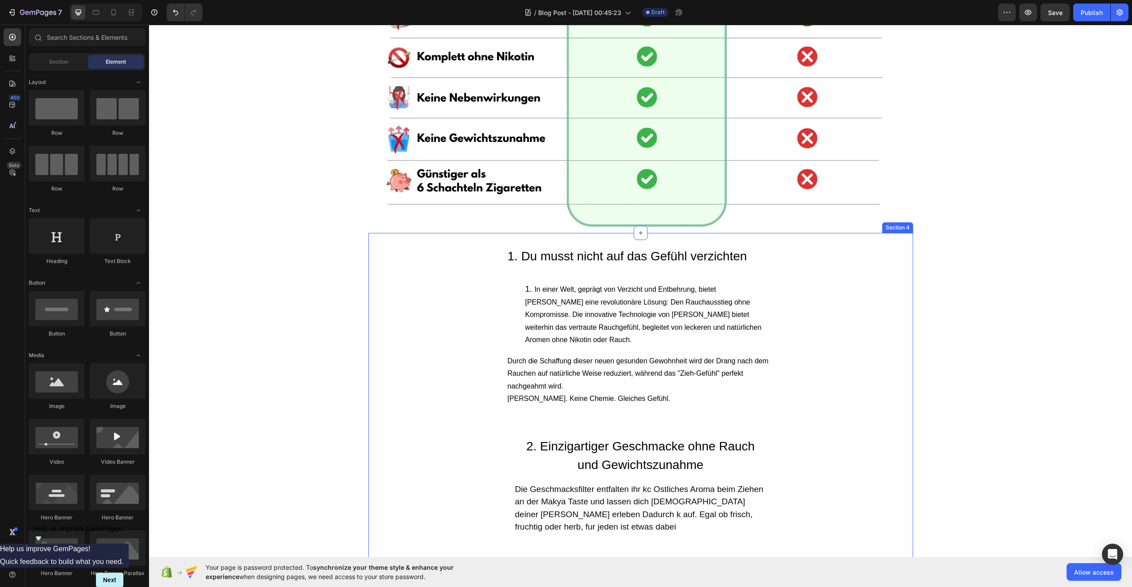
scroll to position [518, 0]
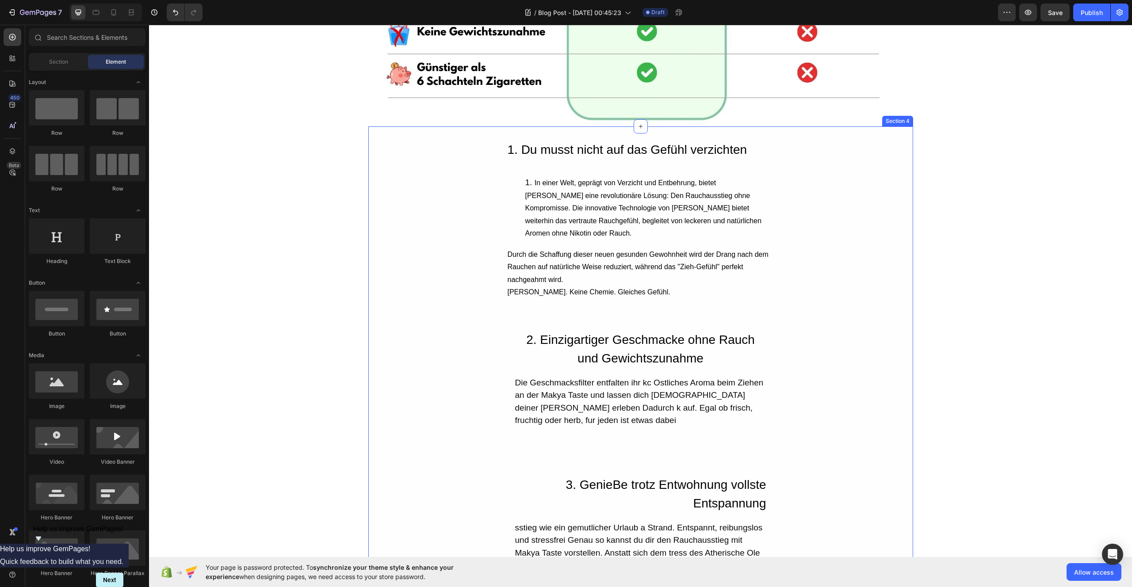
click at [449, 274] on div "1. Du musst nicht auf das Gefühl verzichten Heading In einer Welt, geprägt von …" at bounding box center [640, 573] width 545 height 866
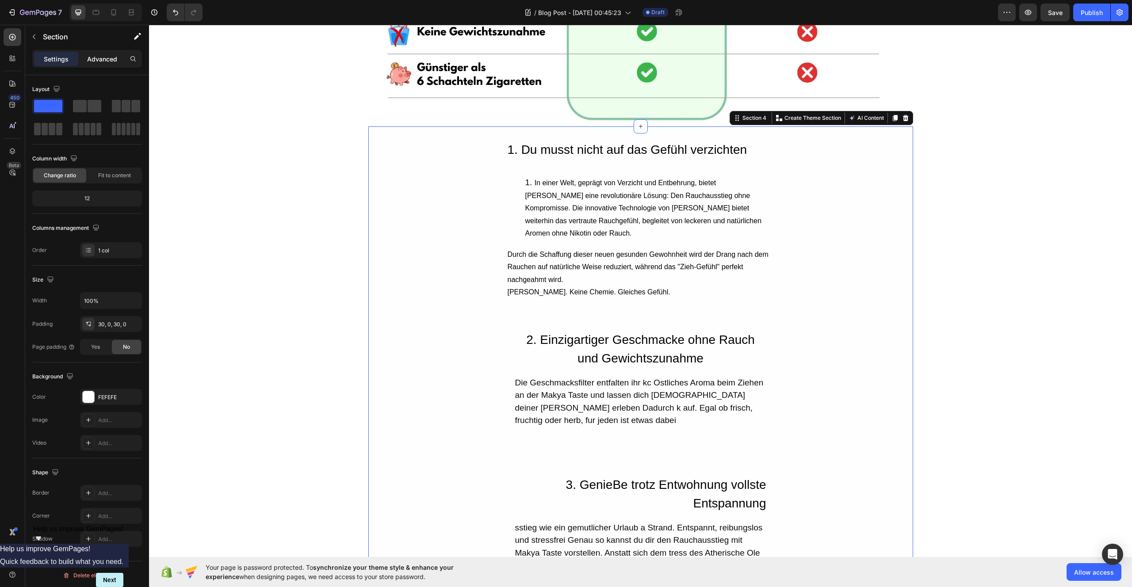
click at [101, 62] on p "Advanced" at bounding box center [102, 58] width 30 height 9
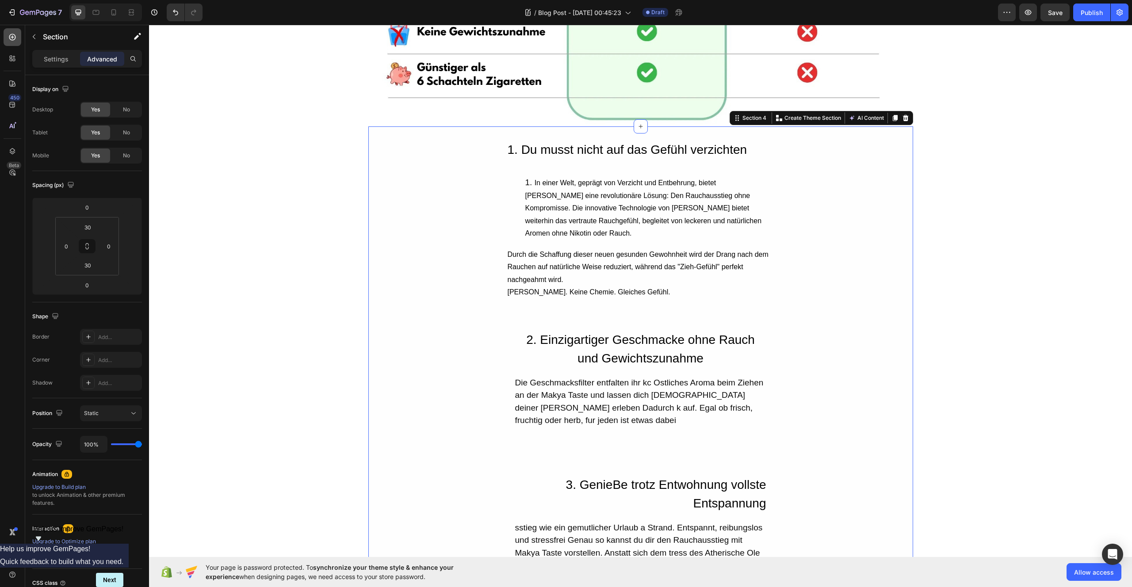
click at [19, 40] on div at bounding box center [13, 37] width 18 height 18
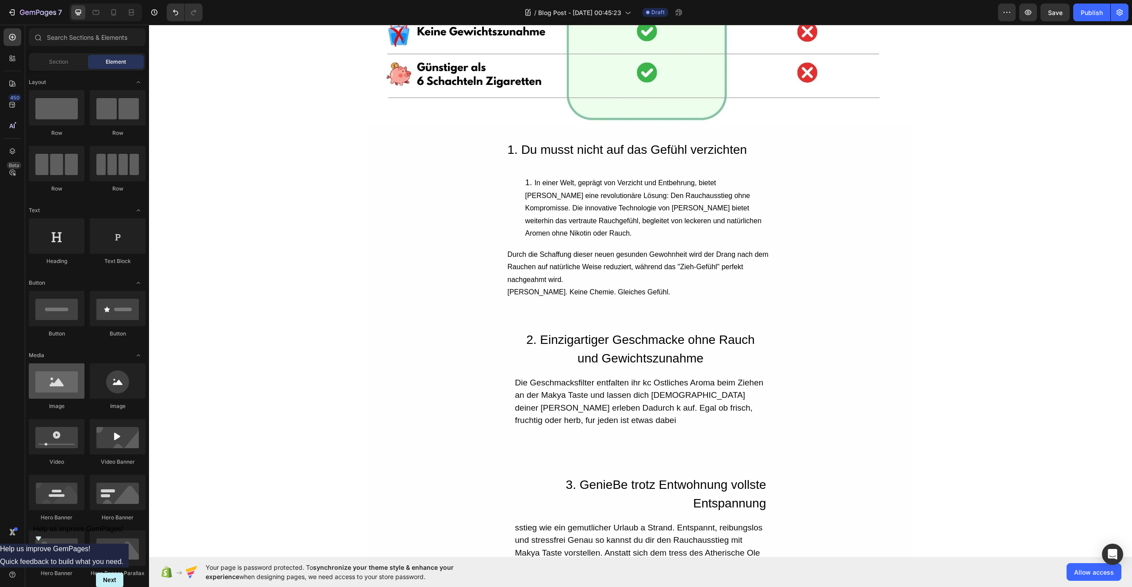
click at [67, 381] on div at bounding box center [57, 380] width 56 height 35
drag, startPoint x: 216, startPoint y: 405, endPoint x: 398, endPoint y: 202, distance: 273.0
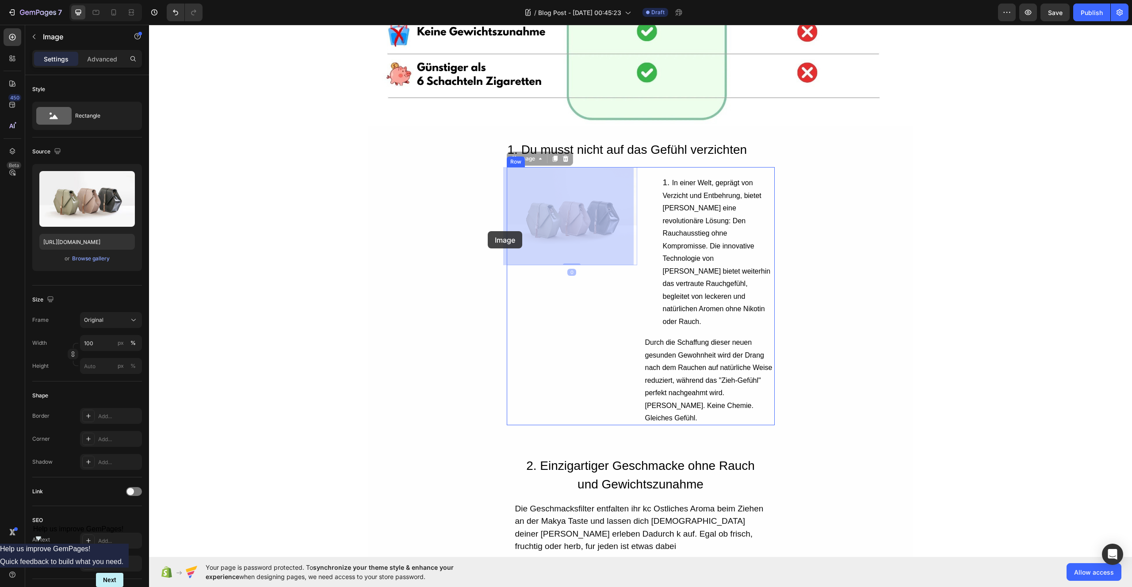
drag, startPoint x: 605, startPoint y: 210, endPoint x: 488, endPoint y: 231, distance: 119.5
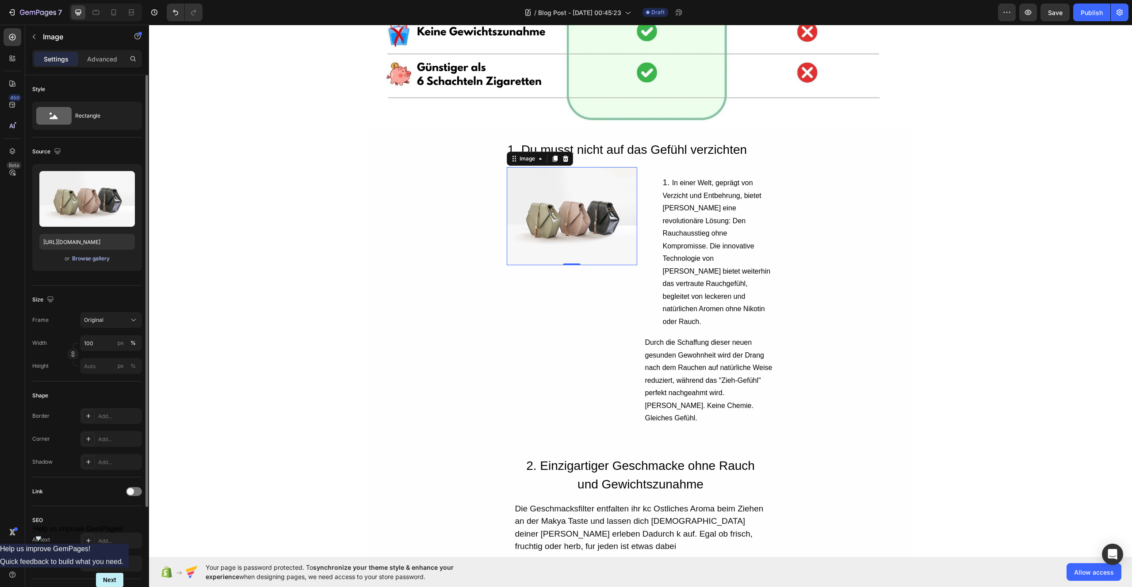
click at [99, 260] on div "Browse gallery" at bounding box center [91, 259] width 38 height 8
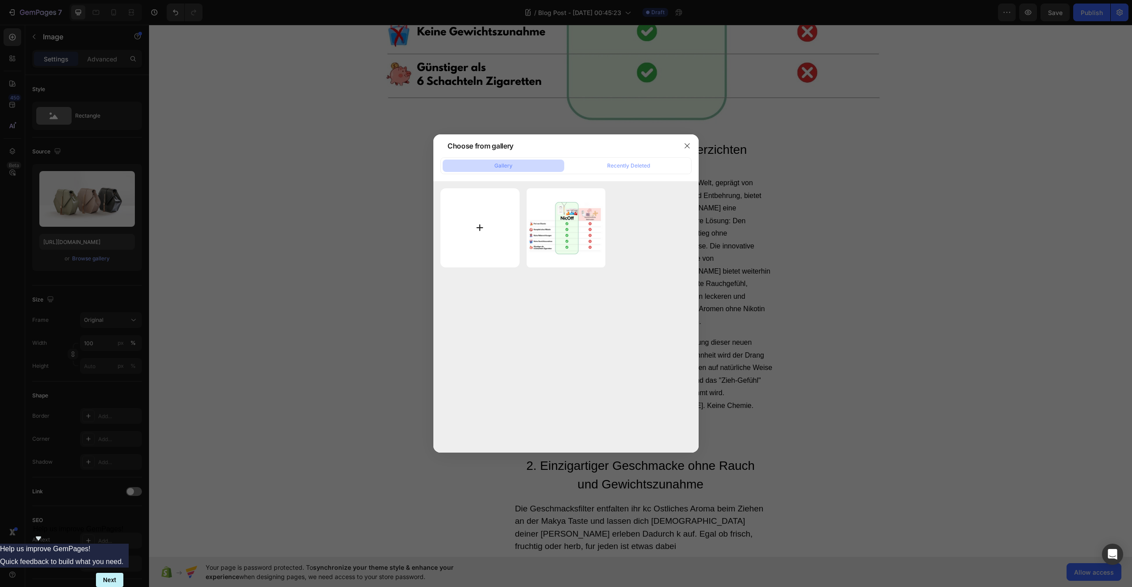
type input "C:\fakepath\be90acde-d880-41e4-b526-6e80bd40a5ac.jpg"
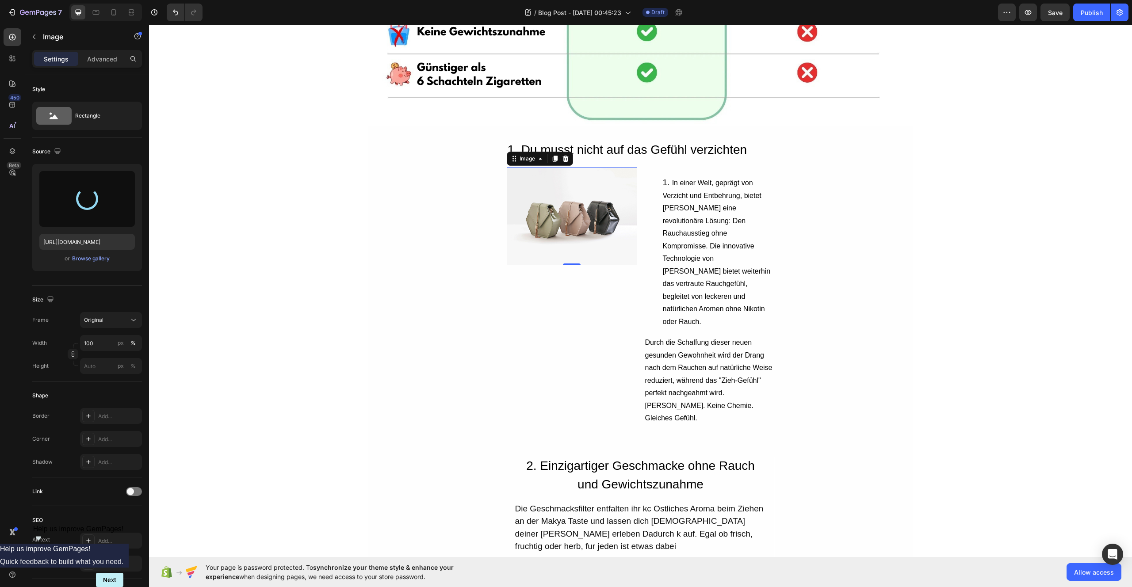
type input "https://cdn.shopify.com/s/files/1/0987/8021/7693/files/gempages_586037479421772…"
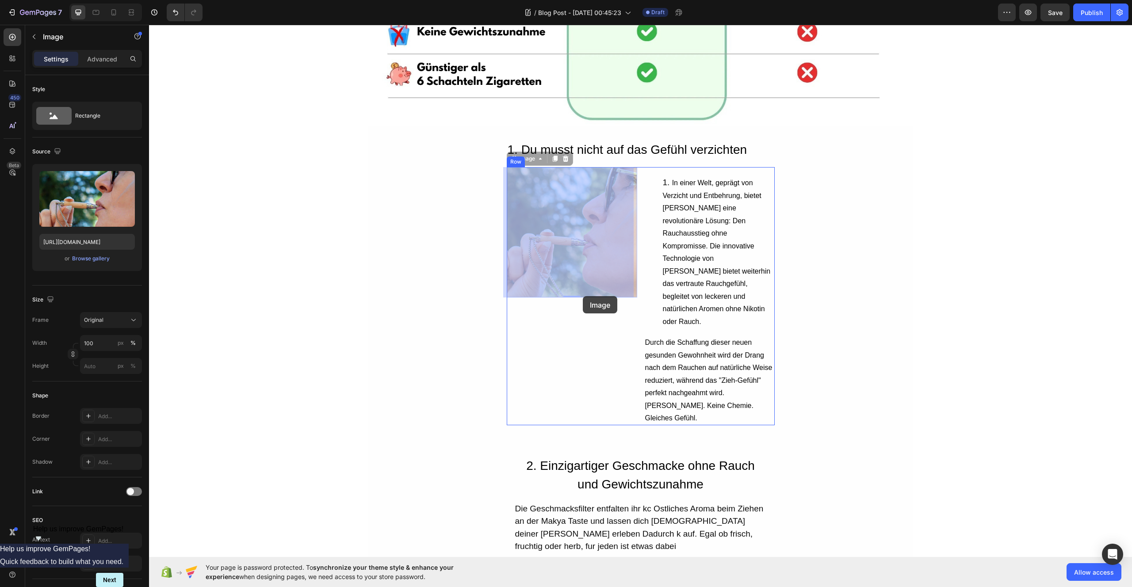
drag, startPoint x: 583, startPoint y: 264, endPoint x: 583, endPoint y: 296, distance: 32.3
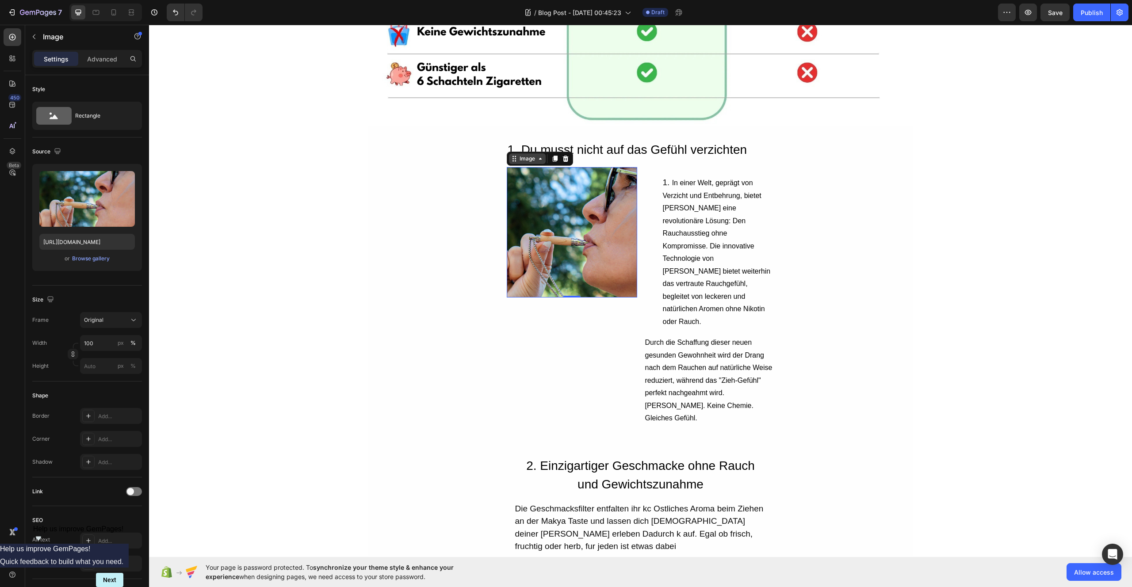
click at [537, 158] on icon at bounding box center [540, 158] width 7 height 7
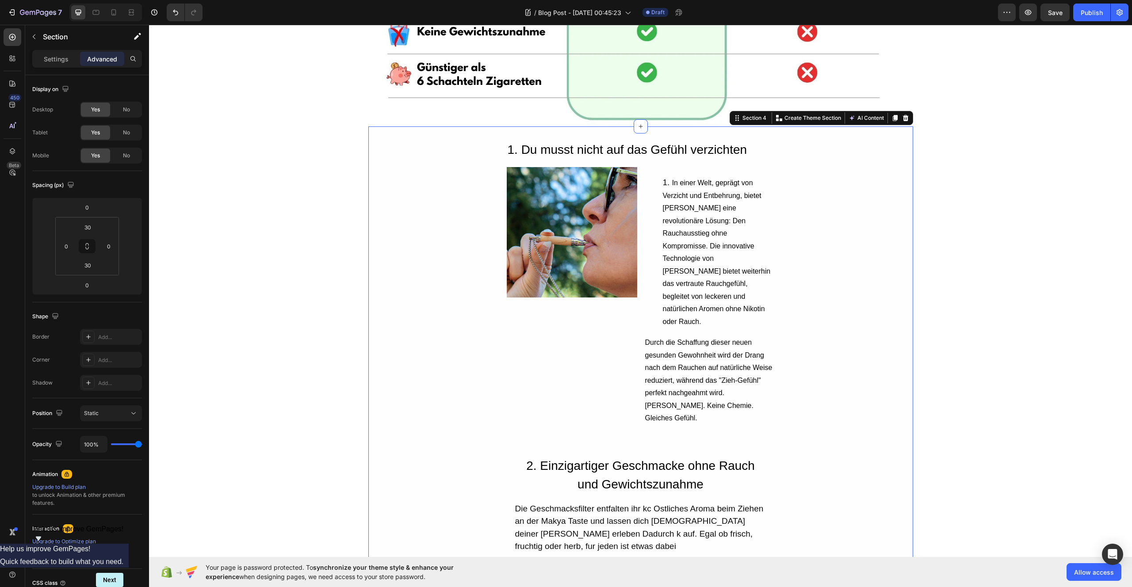
drag, startPoint x: 877, startPoint y: 238, endPoint x: 872, endPoint y: 238, distance: 5.3
click at [697, 193] on span "In einer Welt, geprägt von Verzicht und Entbehrung, bietet Nicoff eine revoluti…" at bounding box center [717, 252] width 108 height 146
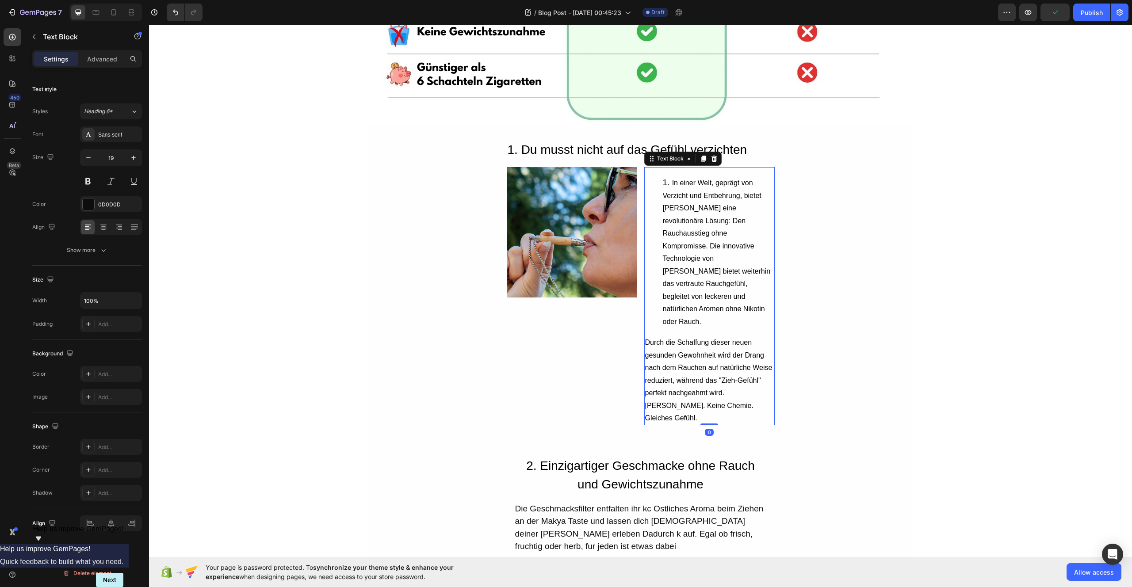
click at [696, 191] on li "In einer Welt, geprägt von Verzicht und Entbehrung, bietet Nicoff eine revoluti…" at bounding box center [718, 251] width 111 height 151
click at [686, 223] on span "In einer Welt, geprägt von Verzicht und Entbehrung, bietet Nicoff eine revoluti…" at bounding box center [717, 252] width 108 height 146
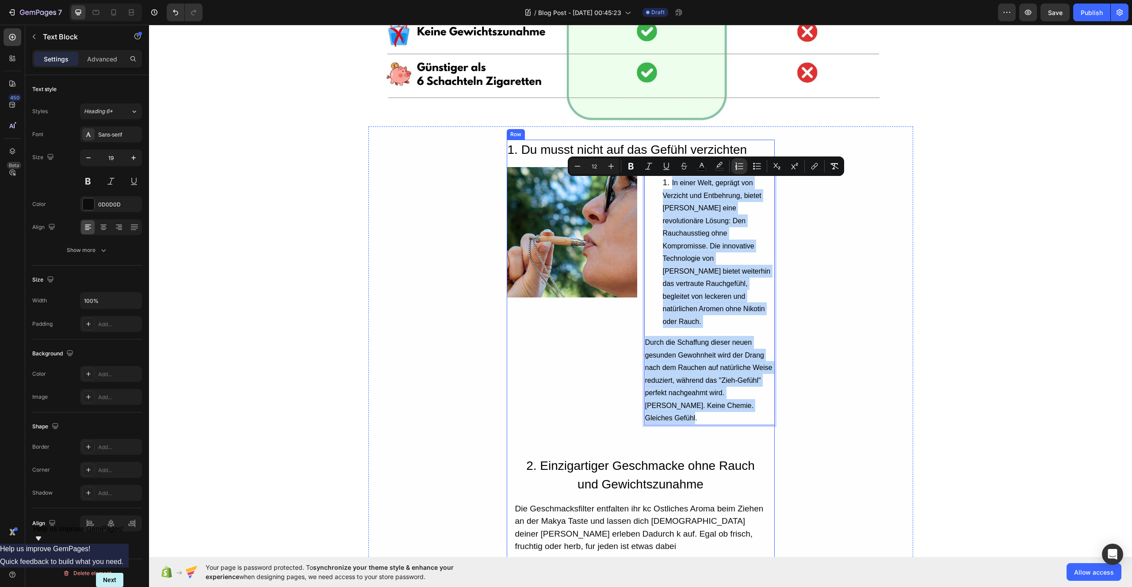
drag, startPoint x: 651, startPoint y: 181, endPoint x: 743, endPoint y: 403, distance: 240.8
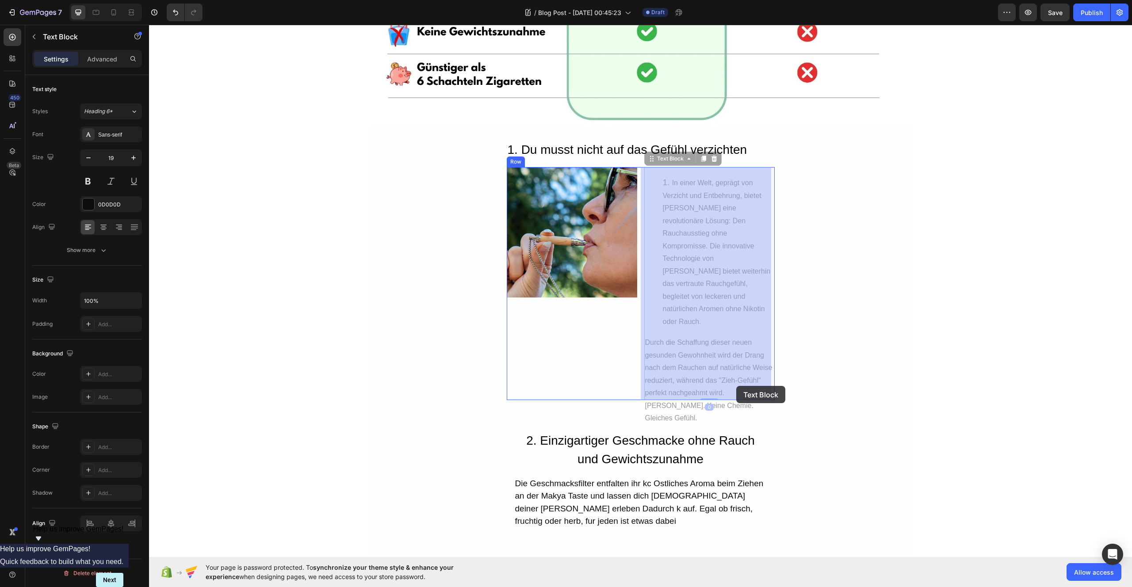
drag, startPoint x: 763, startPoint y: 386, endPoint x: 736, endPoint y: 386, distance: 27.0
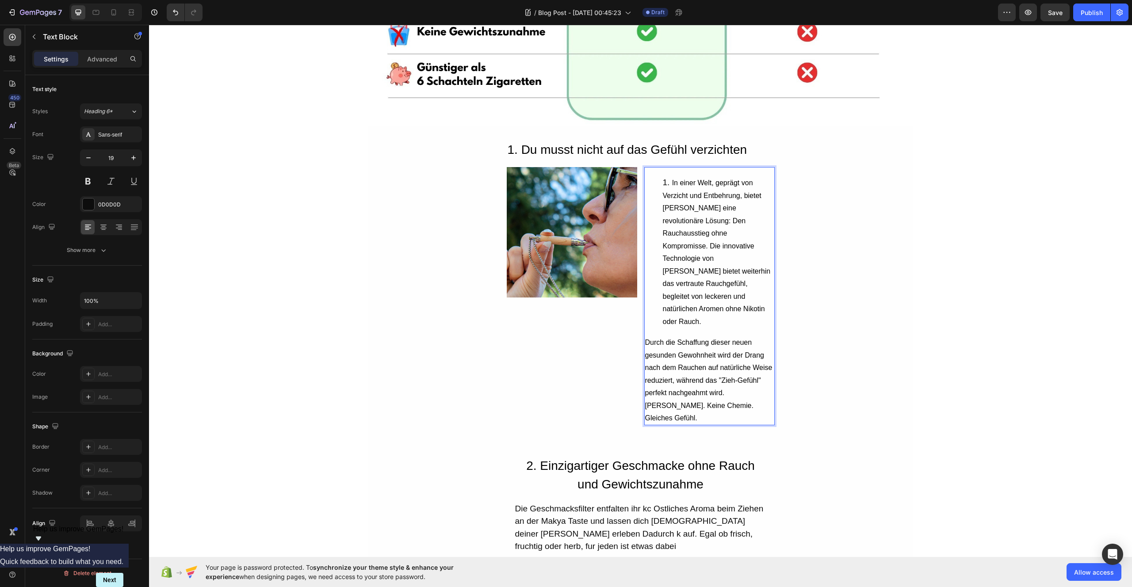
click at [735, 402] on span "[PERSON_NAME]. Keine Chemie. Gleiches Gefühl." at bounding box center [699, 412] width 108 height 20
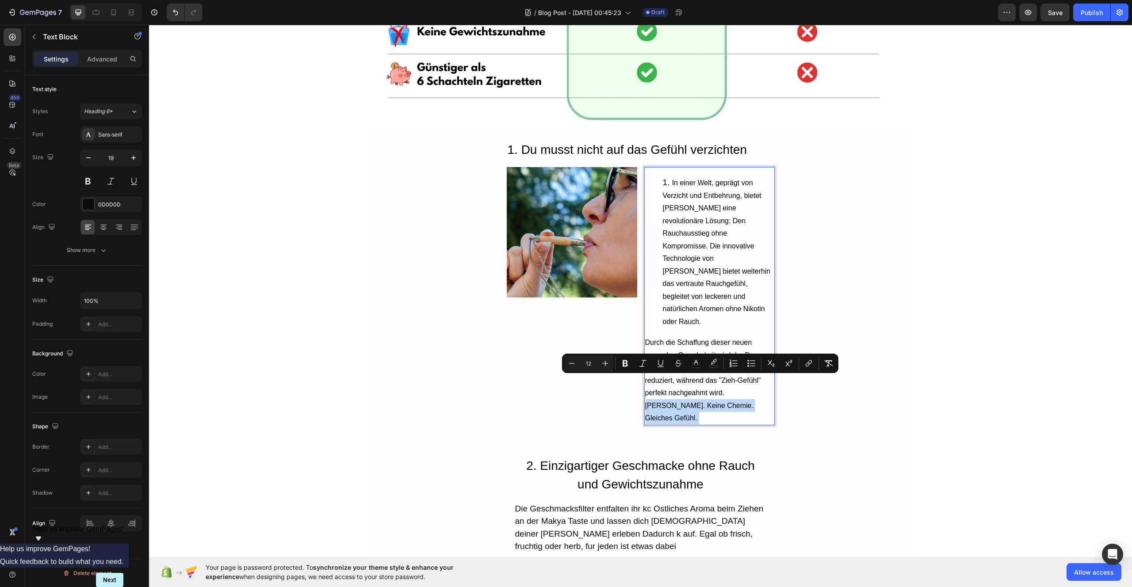
drag, startPoint x: 735, startPoint y: 380, endPoint x: 690, endPoint y: 264, distance: 124.3
click at [693, 276] on div "In einer Welt, geprägt von Verzicht und Entbehrung, bietet Nicoff eine revoluti…" at bounding box center [709, 296] width 130 height 258
click at [690, 264] on li "In einer Welt, geprägt von Verzicht und Entbehrung, bietet Nicoff eine revoluti…" at bounding box center [718, 251] width 111 height 151
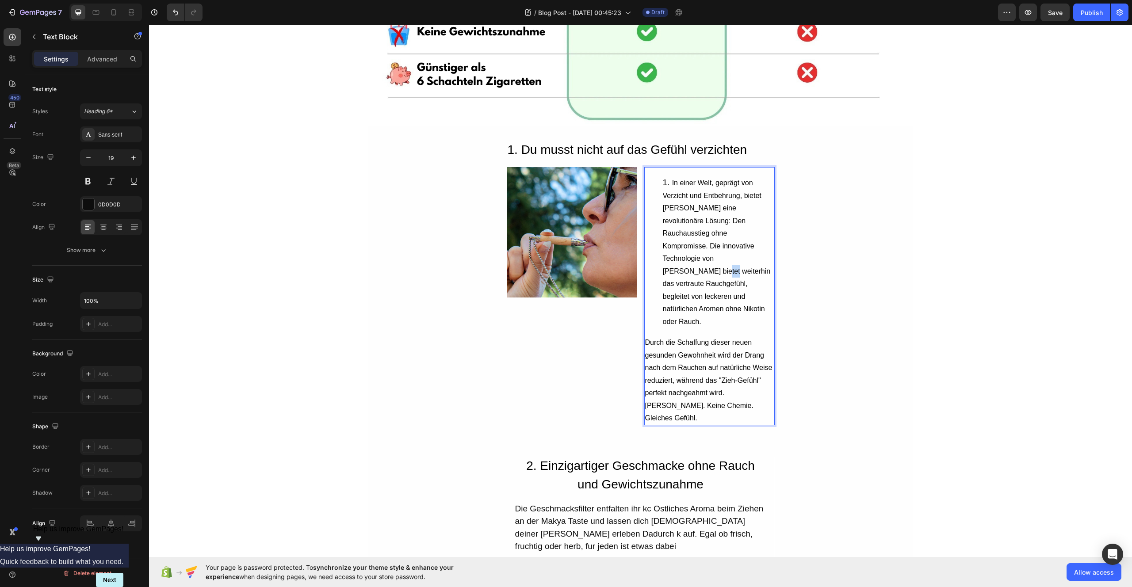
click at [690, 264] on li "In einer Welt, geprägt von Verzicht und Entbehrung, bietet Nicoff eine revoluti…" at bounding box center [718, 251] width 111 height 151
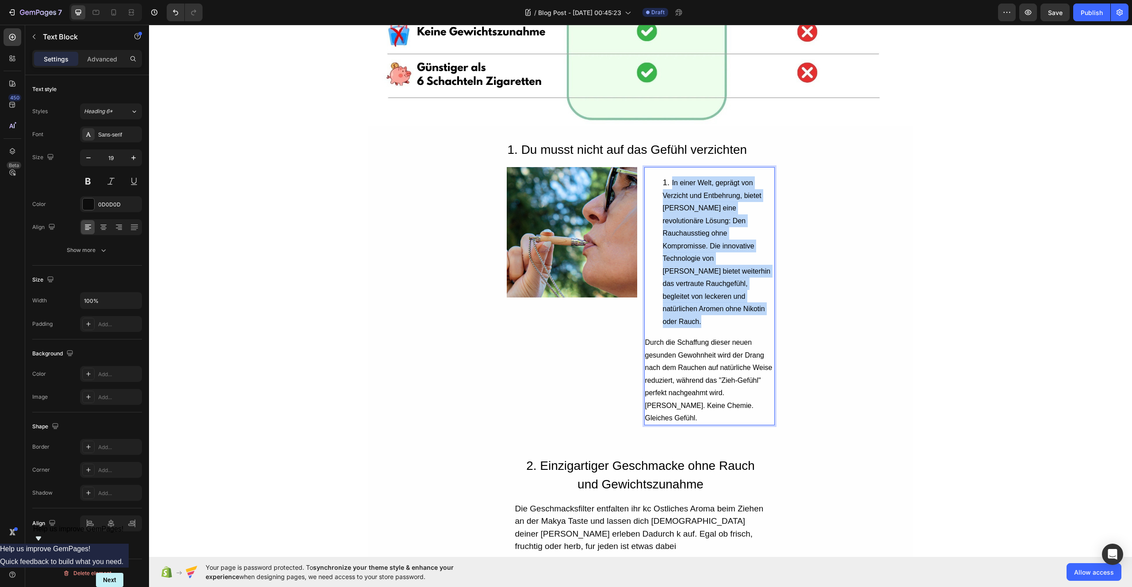
click at [690, 264] on li "In einer Welt, geprägt von Verzicht und Entbehrung, bietet Nicoff eine revoluti…" at bounding box center [718, 251] width 111 height 151
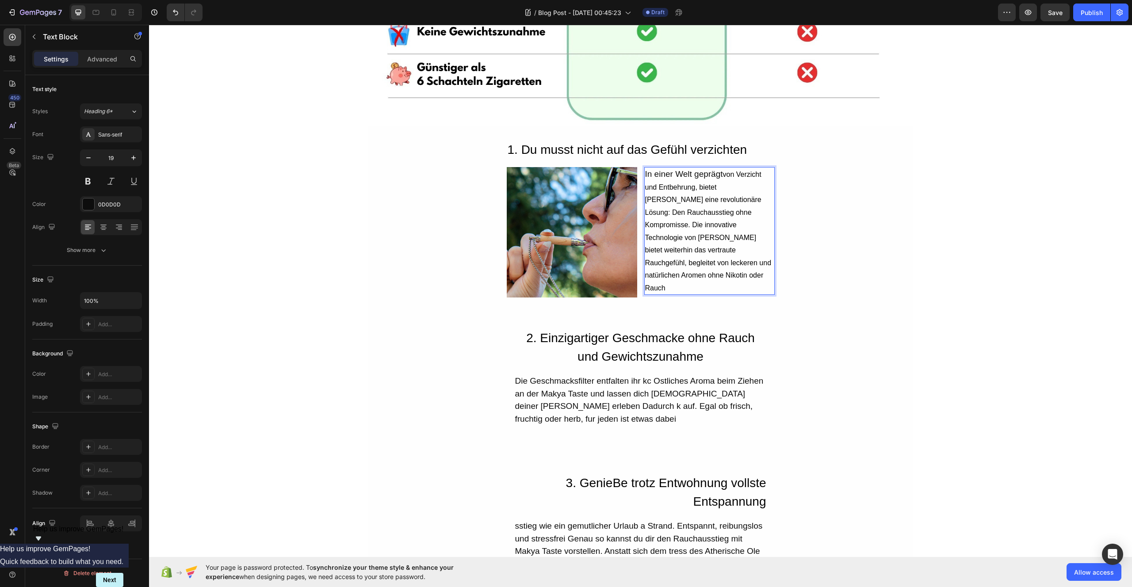
click at [699, 213] on span "von Verzicht und Entbehrung, bietet Nicoff eine revolutionäre Lösung: Den Rauch…" at bounding box center [708, 231] width 126 height 121
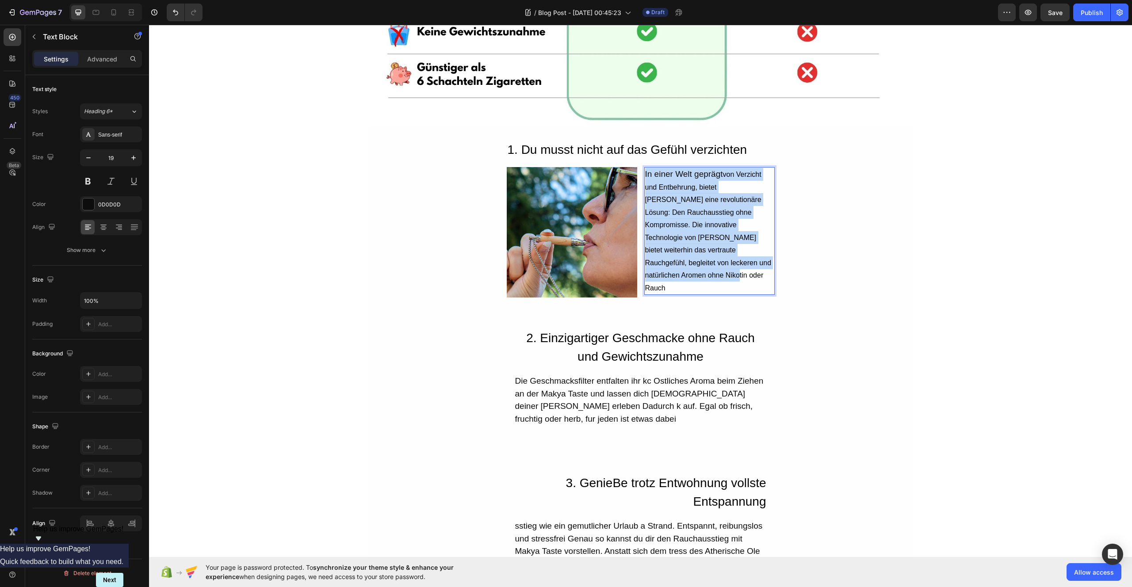
drag, startPoint x: 757, startPoint y: 263, endPoint x: 647, endPoint y: 178, distance: 139.6
click at [645, 176] on p "In einer Welt geprägt von Verzicht und Entbehrung, bietet Nicoff eine revolutio…" at bounding box center [709, 231] width 129 height 126
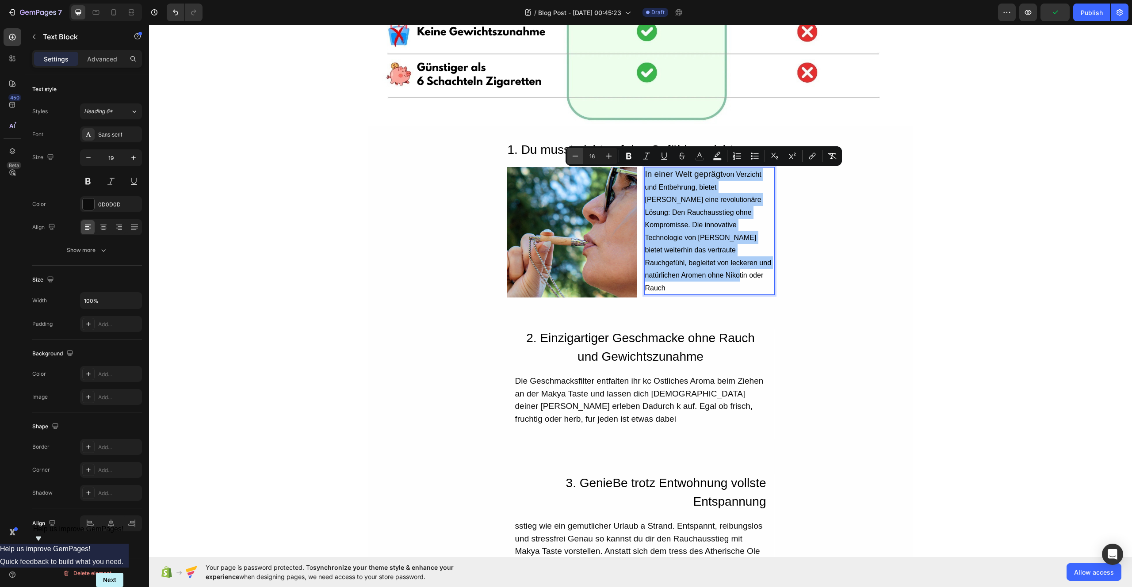
click at [577, 158] on icon "Editor contextual toolbar" at bounding box center [575, 156] width 9 height 9
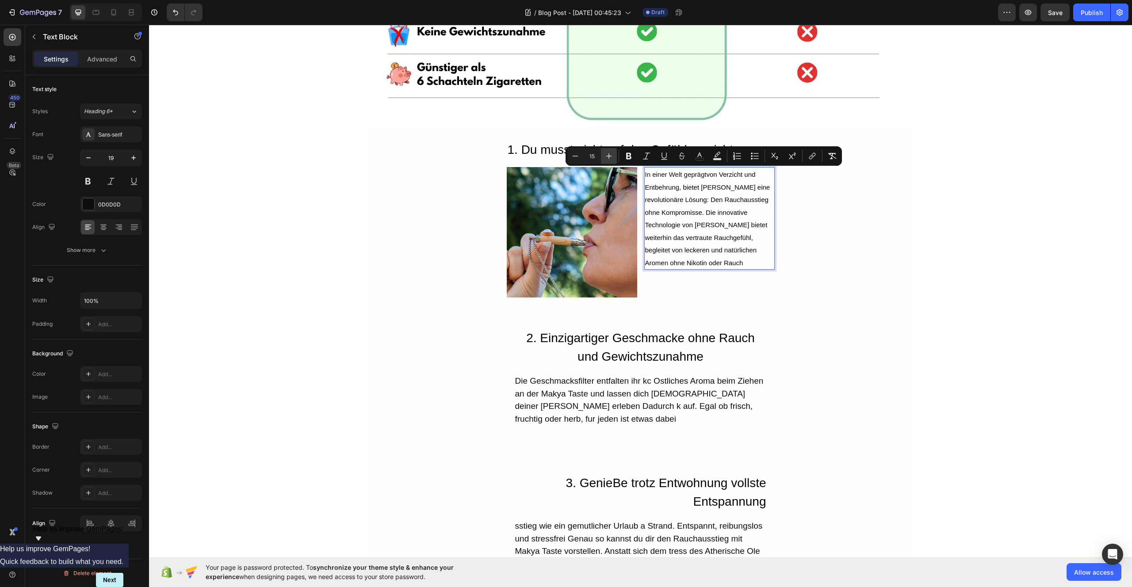
click at [606, 158] on icon "Editor contextual toolbar" at bounding box center [608, 156] width 9 height 9
click at [571, 156] on icon "Editor contextual toolbar" at bounding box center [575, 156] width 9 height 9
type input "16"
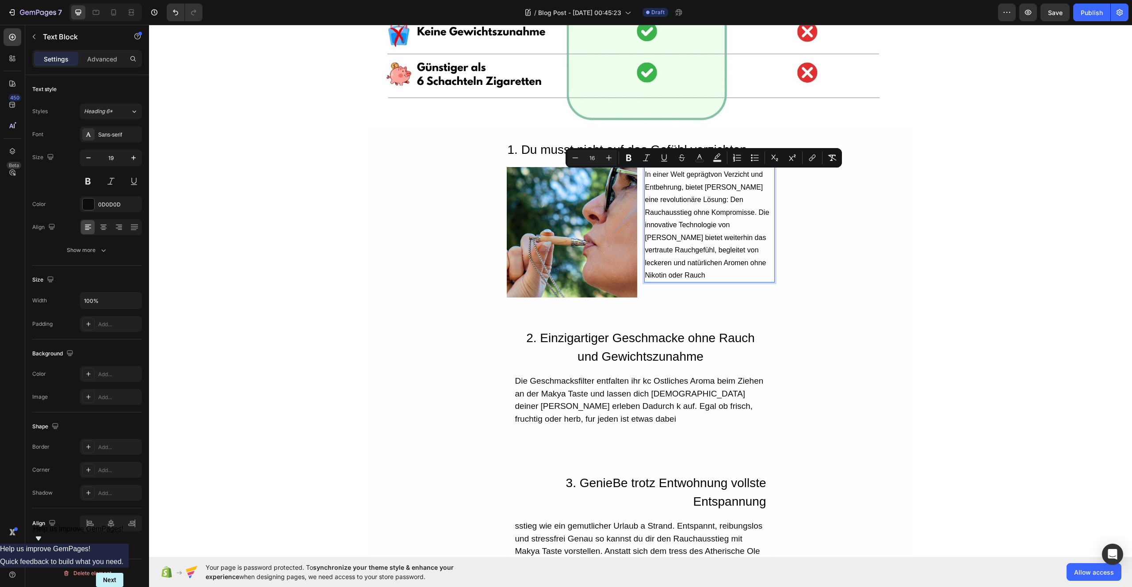
click at [751, 264] on p "In einer Welt geprägt von Verzicht und Entbehrung, bietet Nicoff eine revolutio…" at bounding box center [709, 225] width 129 height 114
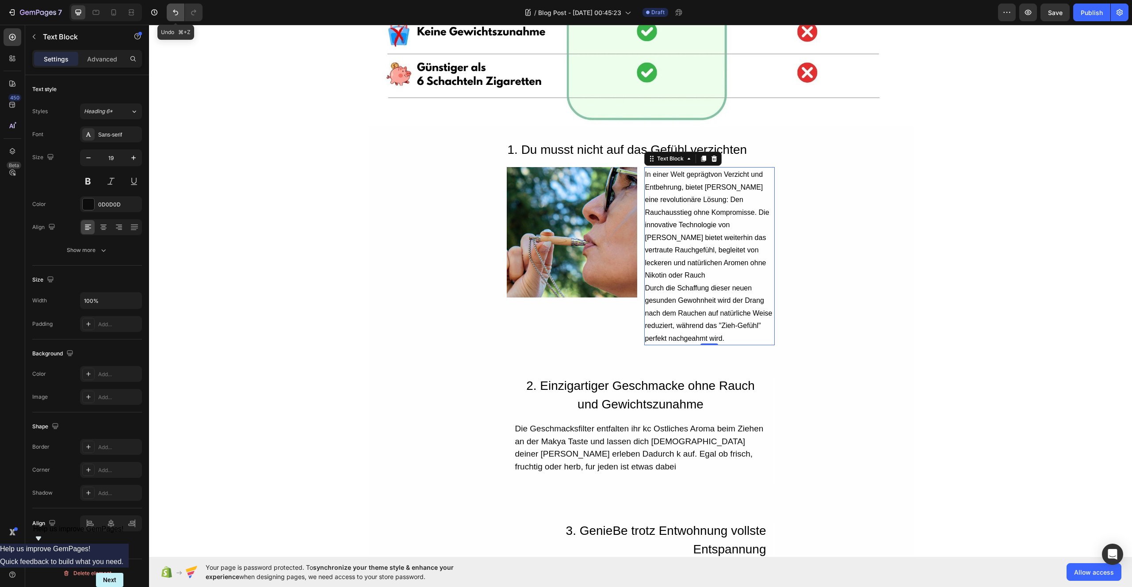
click at [177, 11] on icon "Undo/Redo" at bounding box center [175, 12] width 9 height 9
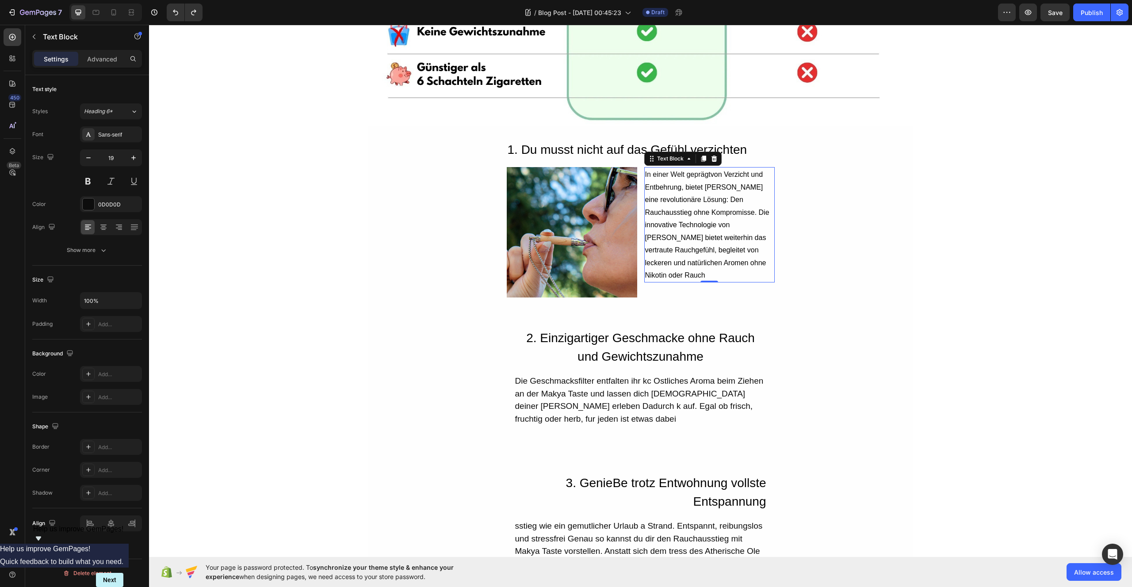
click at [768, 263] on div "In einer Welt geprägt von Verzicht und Entbehrung, bietet Nicoff eine revolutio…" at bounding box center [709, 224] width 130 height 115
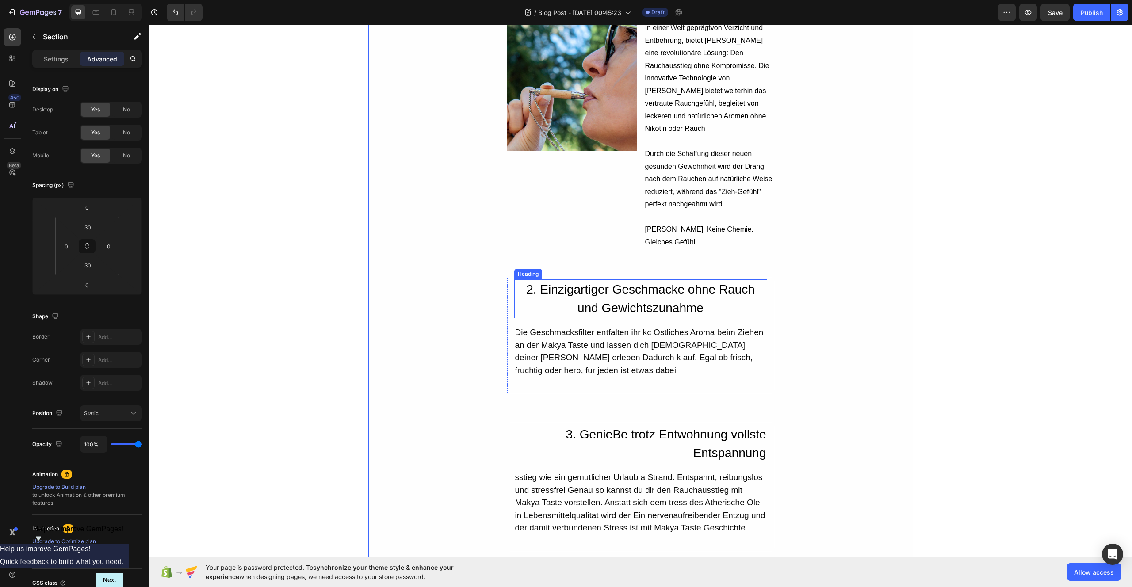
scroll to position [670, 0]
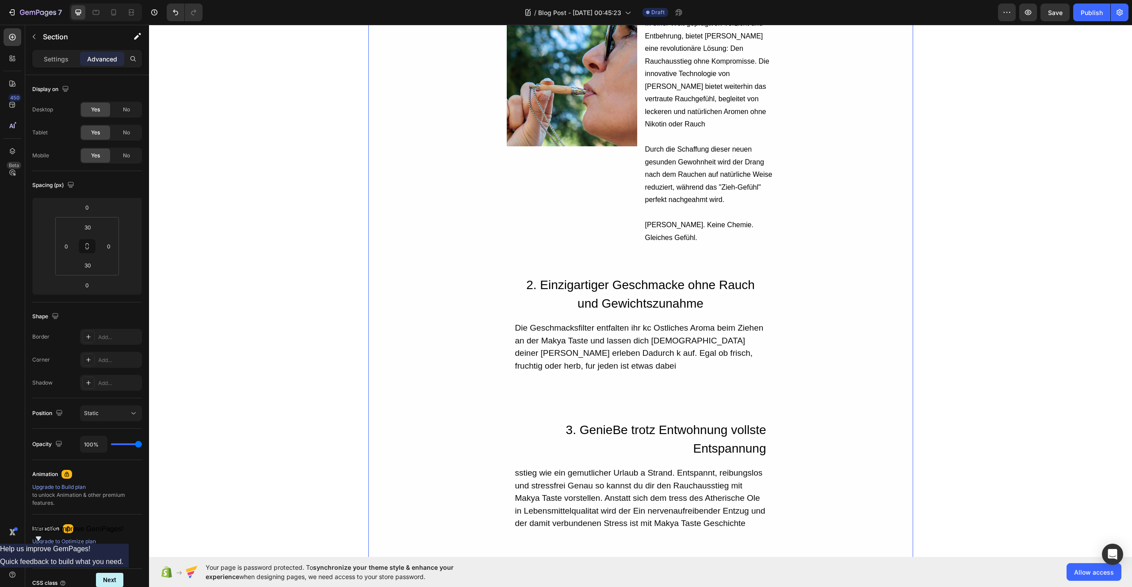
click at [554, 275] on h2 "2. Einzigartiger Geschmacke ohne Rauch und Gewichtszunahme" at bounding box center [640, 294] width 253 height 39
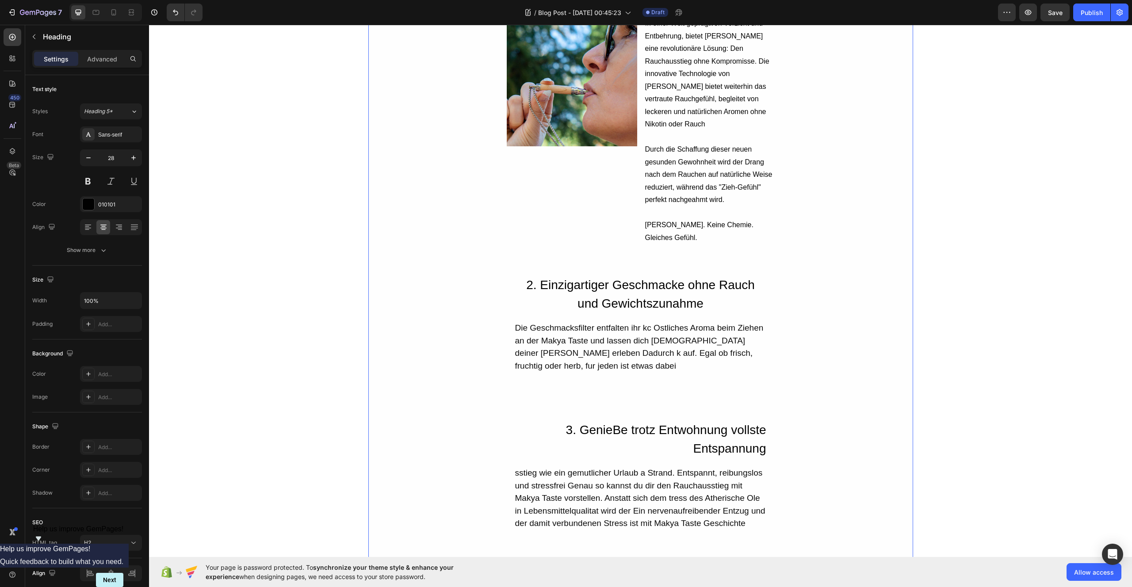
click at [554, 275] on h2 "2. Einzigartiger Geschmacke ohne Rauch und Gewichtszunahme" at bounding box center [640, 294] width 253 height 39
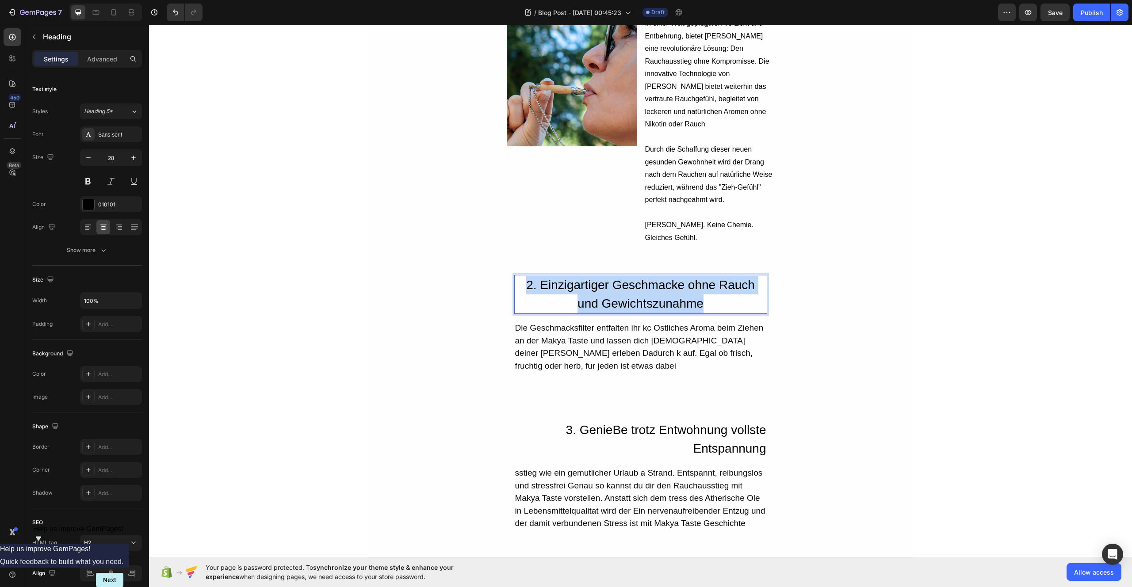
click at [554, 276] on p "2. Einzigartiger Geschmacke ohne Rauch und Gewichtszunahme" at bounding box center [640, 294] width 251 height 37
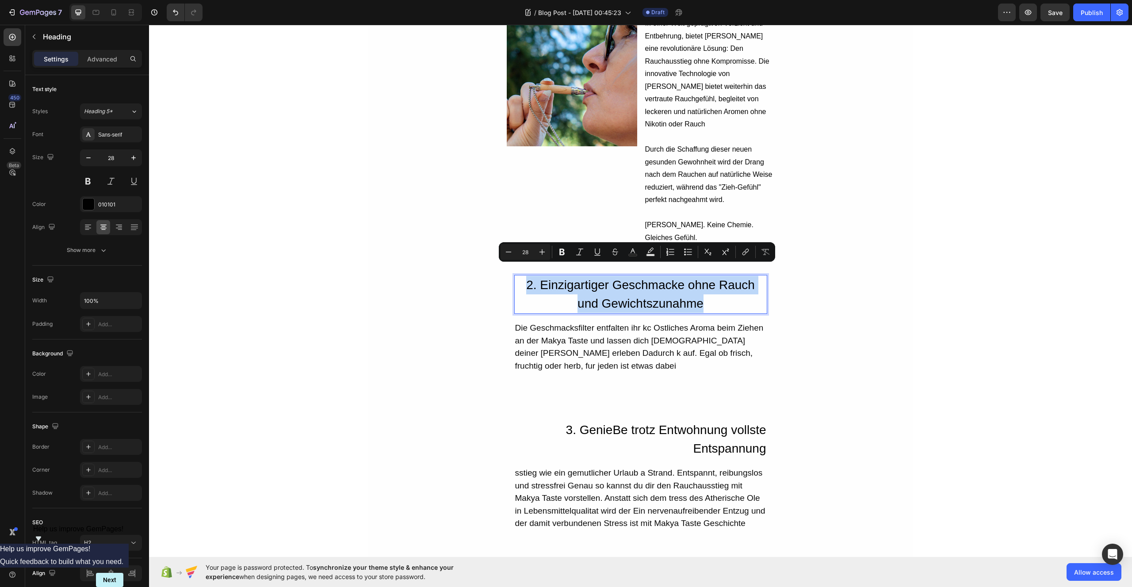
click at [554, 276] on p "2. Einzigartiger Geschmacke ohne Rauch und Gewichtszunahme" at bounding box center [640, 294] width 251 height 37
drag, startPoint x: 546, startPoint y: 275, endPoint x: 560, endPoint y: 277, distance: 14.6
click at [547, 276] on p "2. Einzigartiger Geschmacke ohne Rauch und Gewichtszunahme" at bounding box center [640, 294] width 251 height 37
drag, startPoint x: 537, startPoint y: 273, endPoint x: 699, endPoint y: 295, distance: 163.3
click at [699, 295] on p "2. Einzigartiger Geschmacke ohne Rauch und Gewichtszunahme" at bounding box center [640, 294] width 251 height 37
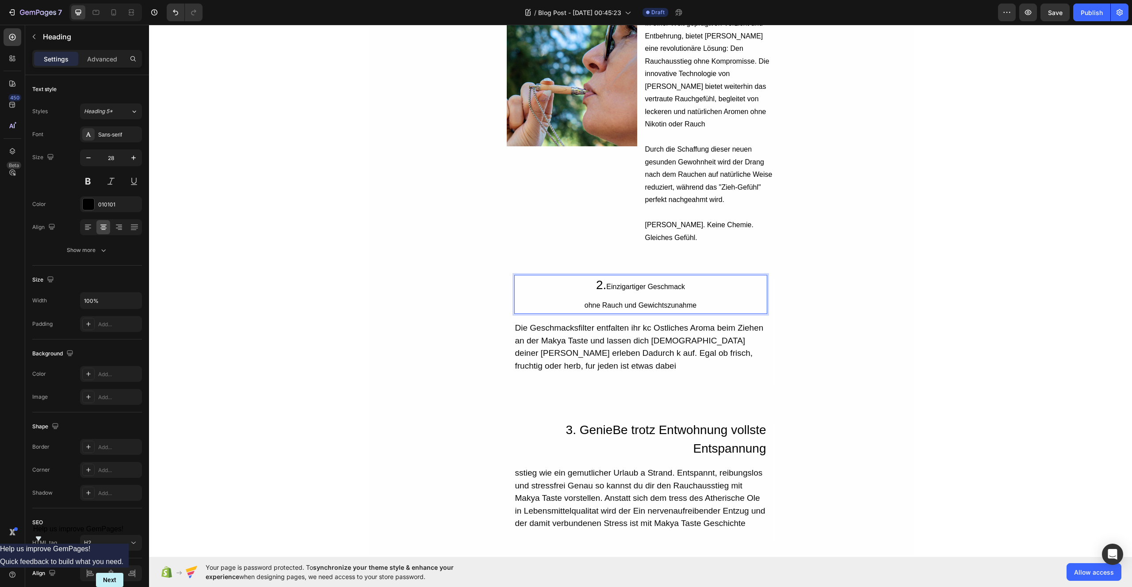
click at [594, 276] on p "2. Einzigartiger Geschmack ohne Rauch und Gewichtszunahme" at bounding box center [640, 294] width 251 height 37
drag, startPoint x: 597, startPoint y: 272, endPoint x: 592, endPoint y: 272, distance: 4.9
click at [592, 276] on p "2. Einzigartiger Geschmack ohne Rauch und Gewichtszunahme" at bounding box center [640, 294] width 251 height 37
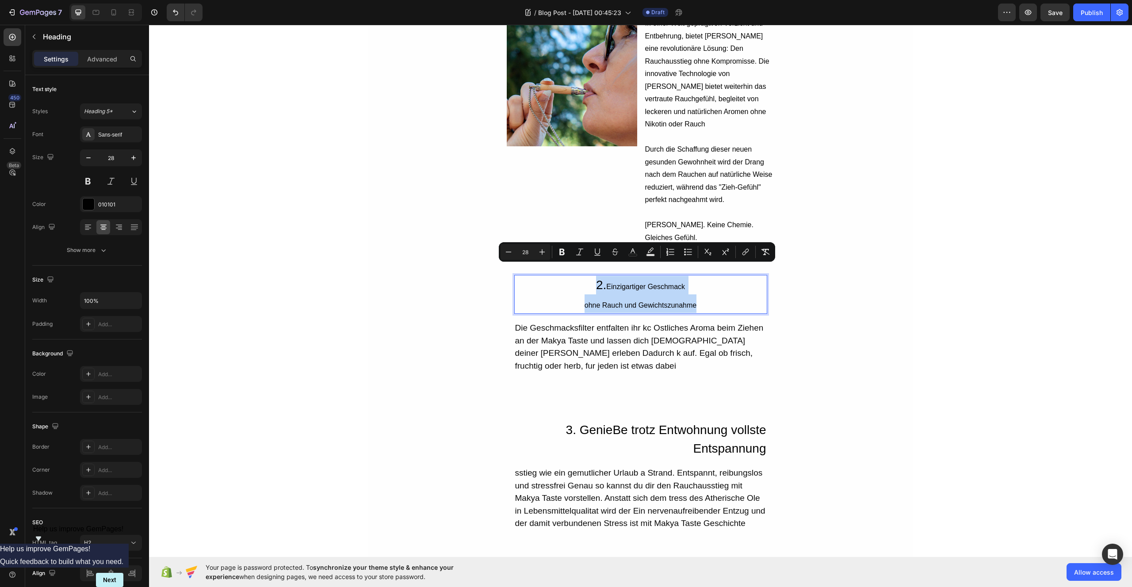
drag, startPoint x: 576, startPoint y: 272, endPoint x: 695, endPoint y: 297, distance: 121.9
click at [695, 297] on p "2. Einzigartiger Geschmack ohne Rauch und Gewichtszunahme" at bounding box center [640, 294] width 251 height 37
click at [544, 256] on button "Plus" at bounding box center [542, 252] width 16 height 16
click at [511, 253] on icon "Editor contextual toolbar" at bounding box center [508, 252] width 9 height 9
type input "28"
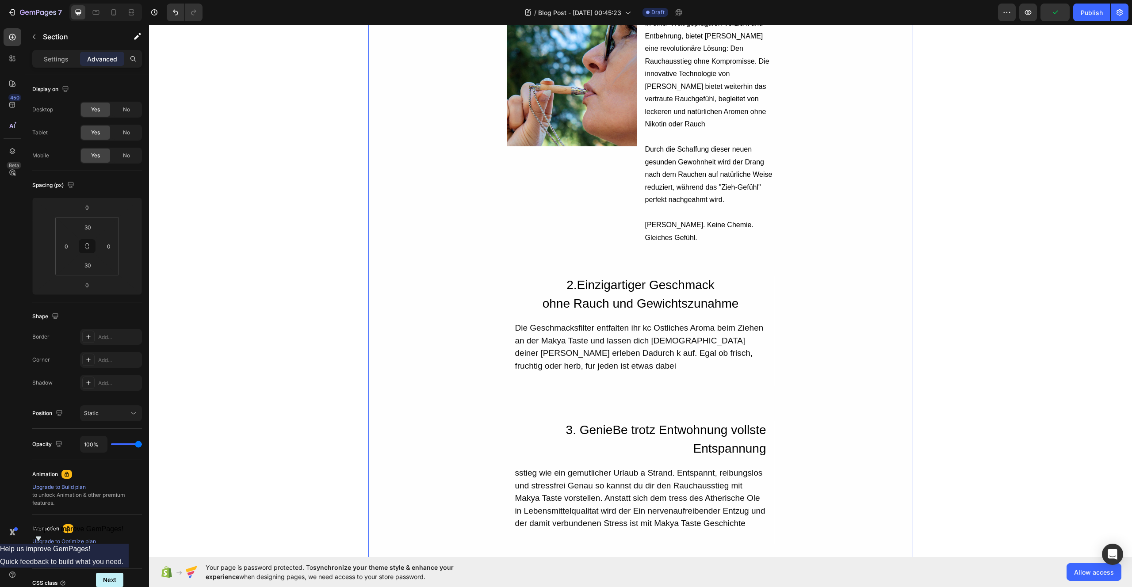
click at [851, 272] on div "1. Du musst nicht auf das Gefühl verzichten Heading Image In einer Welt geprägt…" at bounding box center [640, 470] width 545 height 963
click at [558, 321] on div "Die Geschmacksfilter entfalten ihr kc Ostliches Aroma beim Ziehen an der Makya …" at bounding box center [640, 347] width 253 height 52
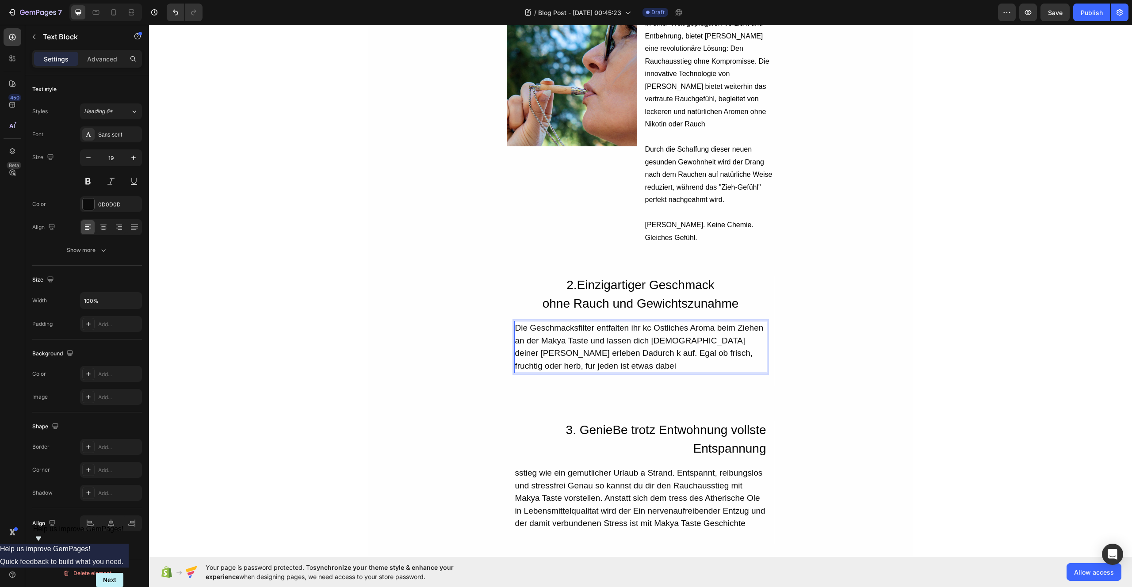
drag, startPoint x: 542, startPoint y: 319, endPoint x: 522, endPoint y: 319, distance: 20.3
click at [541, 321] on div "Die Geschmacksfilter entfalten ihr kc Ostliches Aroma beim Ziehen an der Makya …" at bounding box center [640, 347] width 253 height 52
click at [515, 322] on p "Die Geschmacksfilter entfalten ihr kc Ostliches Aroma beim Ziehen an der Makya …" at bounding box center [640, 347] width 251 height 50
click at [567, 322] on p "Die Geschmacksfilter entfalten ihr kc Ostliches Aroma beim Ziehen an der Makya …" at bounding box center [640, 347] width 251 height 50
click at [594, 325] on p "Die Geschmacksfilter entfalten ihr kc Ostliches Aroma beim Ziehen an der Makya …" at bounding box center [640, 347] width 251 height 50
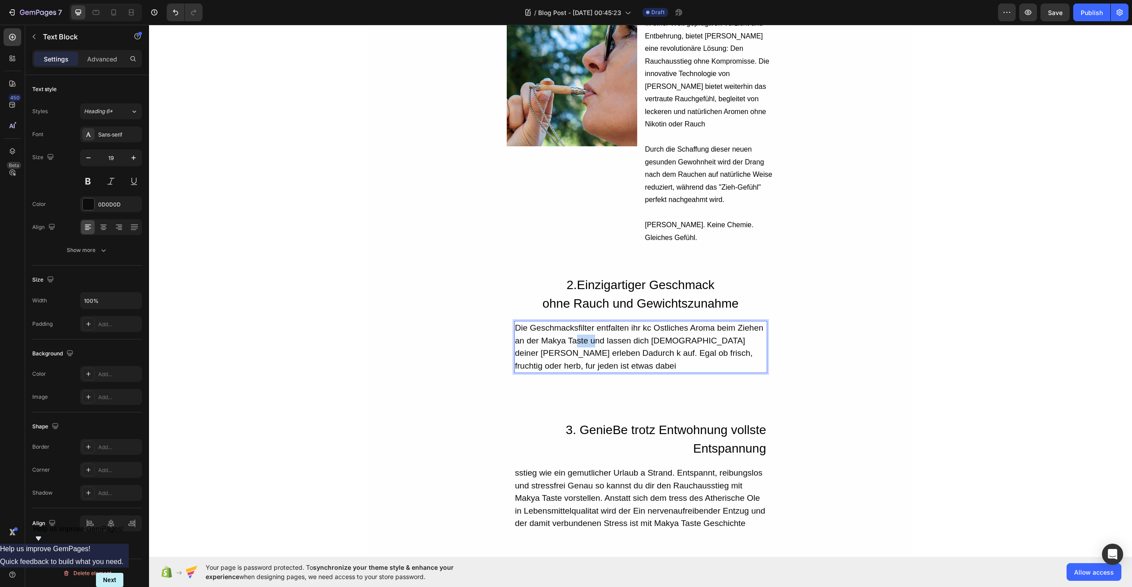
drag, startPoint x: 591, startPoint y: 330, endPoint x: 572, endPoint y: 328, distance: 19.1
click at [572, 328] on p "Die Geschmacksfilter entfalten ihr kc Ostliches Aroma beim Ziehen an der Makya …" at bounding box center [640, 347] width 251 height 50
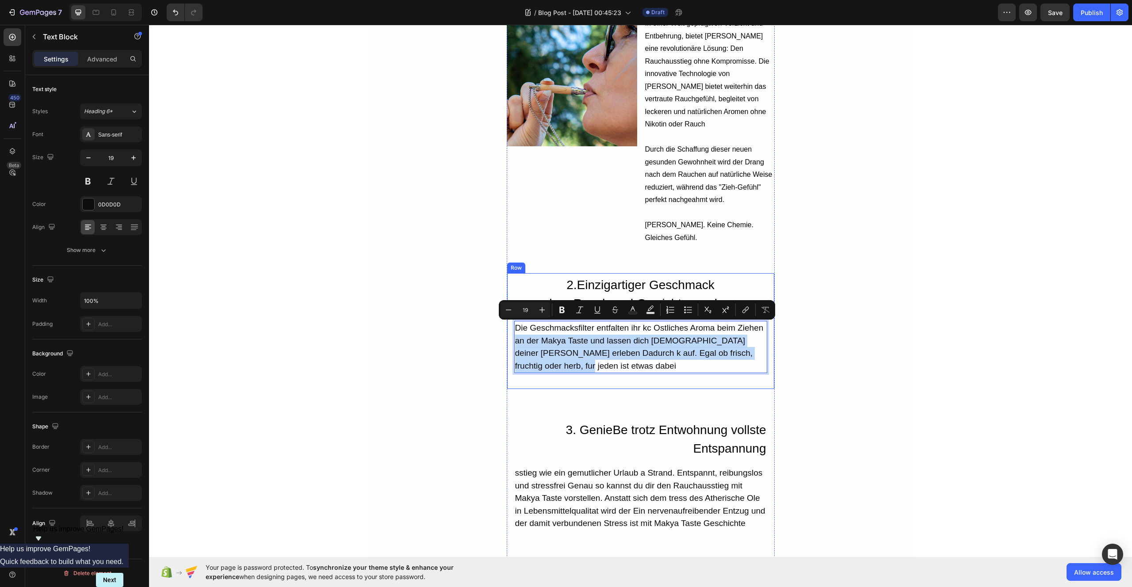
drag, startPoint x: 540, startPoint y: 356, endPoint x: 509, endPoint y: 325, distance: 43.8
click at [509, 325] on div "⁠⁠⁠⁠⁠⁠⁠ 2. Einzigartiger Geschmack ohne Rauch und Gewichtszunahme Heading Die G…" at bounding box center [641, 331] width 268 height 117
click at [546, 350] on p "Die Geschmacksfilter entfalten ihr kc Ostliches Aroma beim Ziehen an der Makya …" at bounding box center [640, 347] width 251 height 50
click at [545, 355] on p "Die Geschmacksfilter entfalten ihr kc Ostliches Aroma beim Ziehen an der Makya …" at bounding box center [640, 347] width 251 height 50
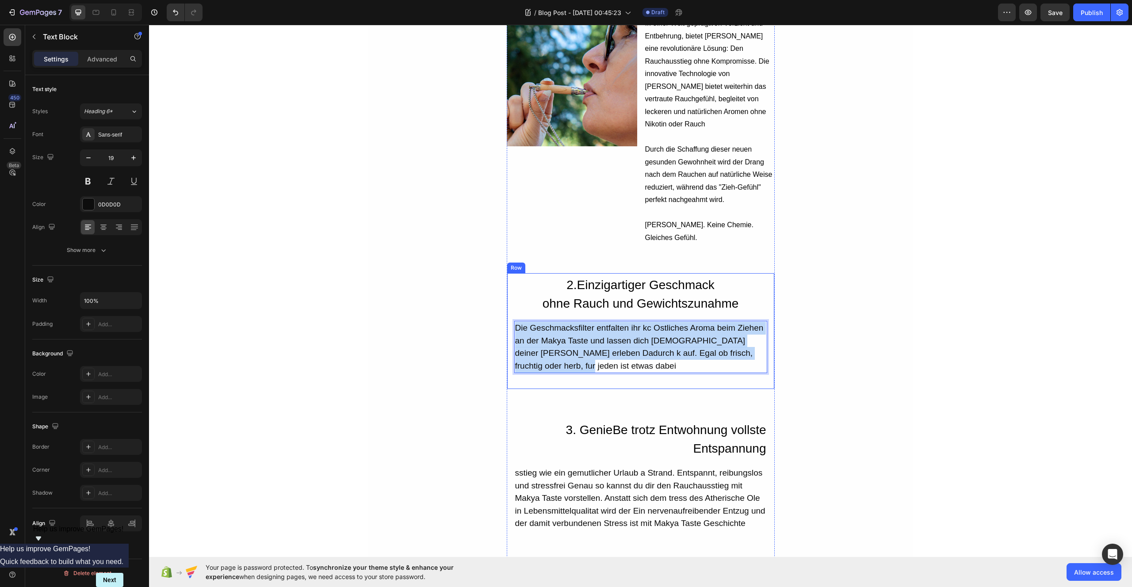
drag, startPoint x: 545, startPoint y: 355, endPoint x: 510, endPoint y: 312, distance: 55.3
click at [510, 312] on div "⁠⁠⁠⁠⁠⁠⁠ 2. Einzigartiger Geschmack ohne Rauch und Gewichtszunahme Heading Die G…" at bounding box center [641, 331] width 268 height 117
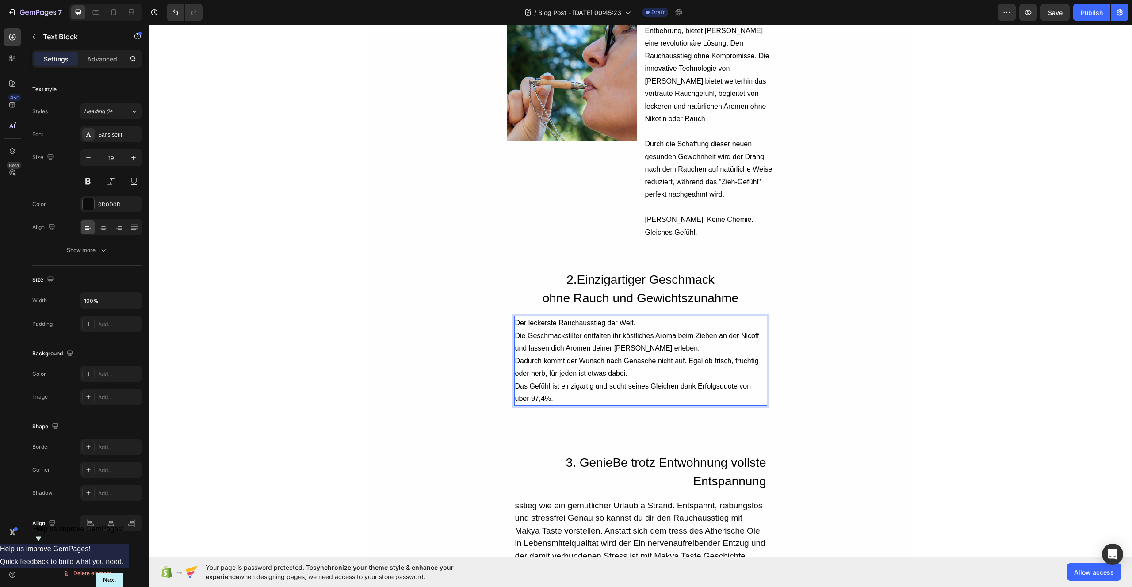
scroll to position [705, 0]
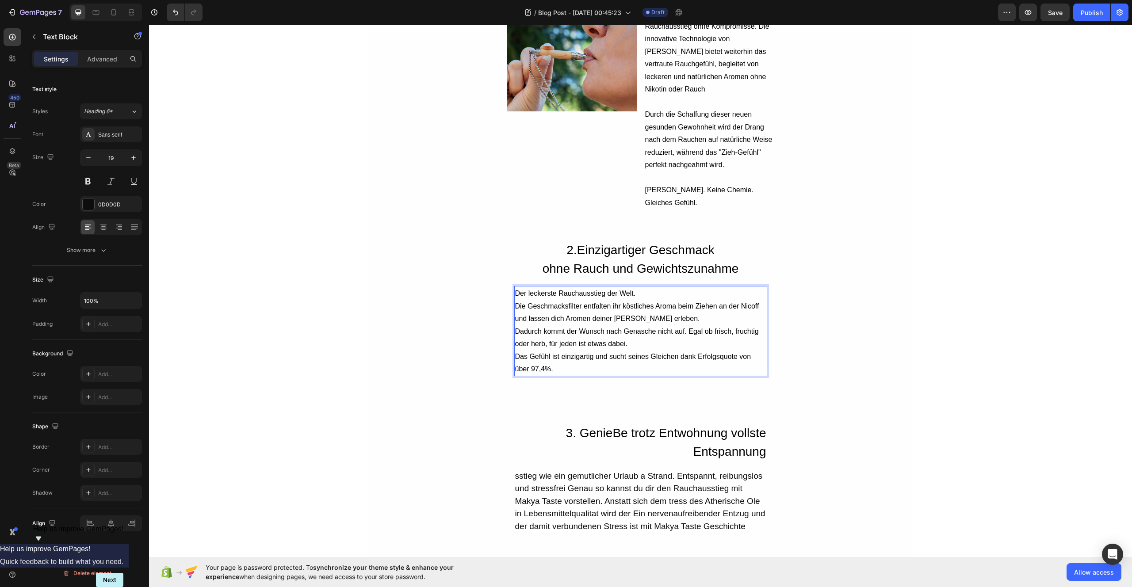
click at [660, 309] on p "Der leckerste Rauchausstieg der Welt. Die Geschmacksfilter entfalten ihr köstli…" at bounding box center [640, 306] width 251 height 38
click at [857, 321] on div "1. Du musst nicht auf das Gefühl verzichten Heading Image In einer Welt geprägt…" at bounding box center [640, 454] width 545 height 1001
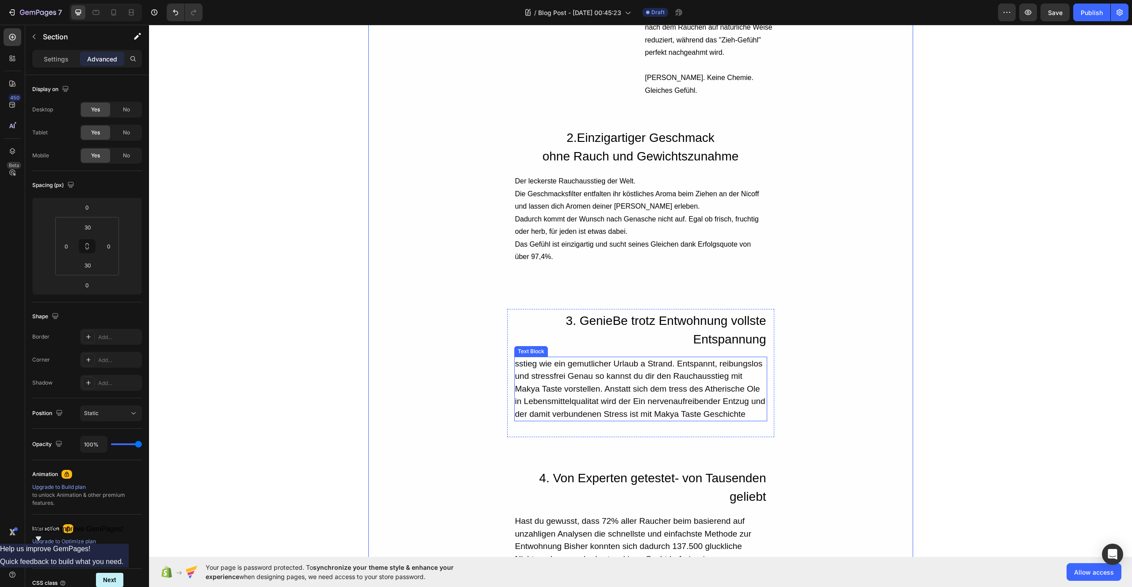
scroll to position [895, 0]
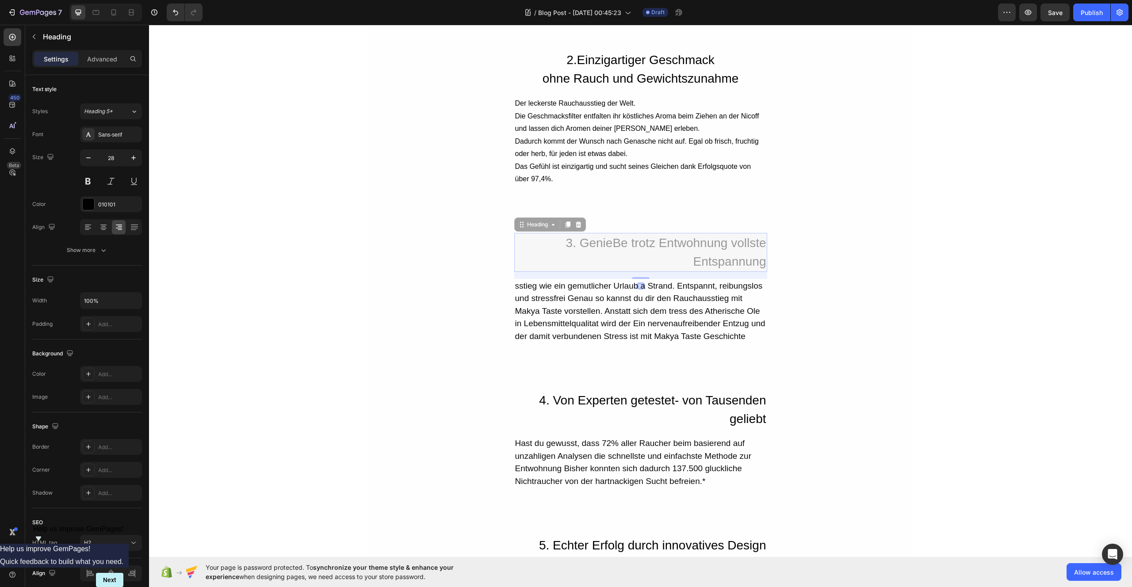
drag, startPoint x: 581, startPoint y: 232, endPoint x: 586, endPoint y: 232, distance: 4.9
click at [583, 233] on h2 "3. GenieBe trotz Entwohnung vollste Entspannung" at bounding box center [640, 252] width 253 height 39
click at [580, 234] on p "3. GenieBe trotz Entwohnung vollste Entspannung" at bounding box center [640, 252] width 251 height 37
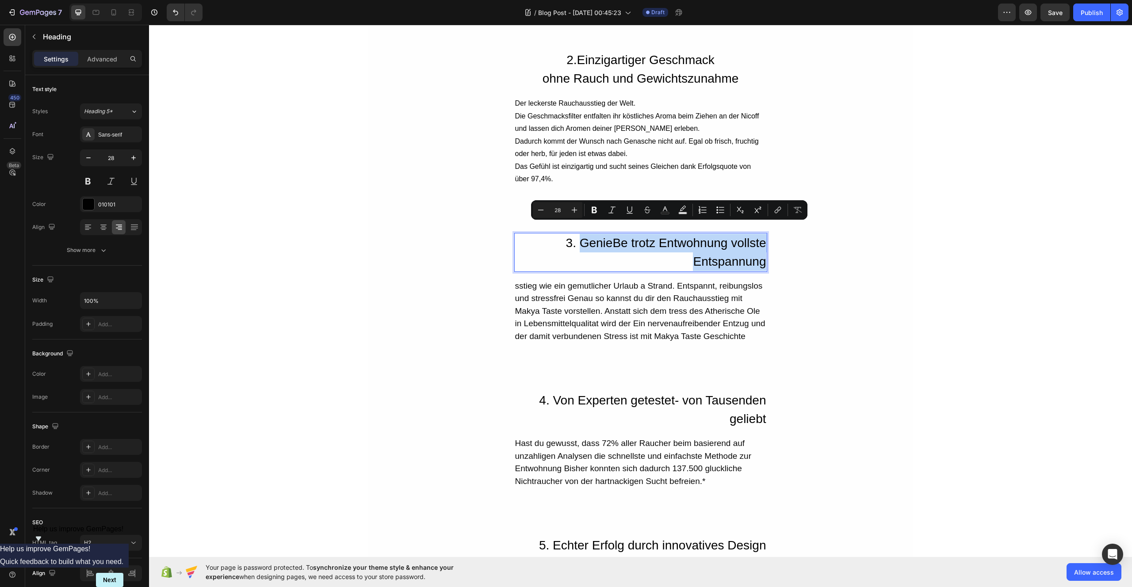
drag, startPoint x: 580, startPoint y: 231, endPoint x: 718, endPoint y: 250, distance: 139.2
click at [718, 250] on p "3. GenieBe trotz Entwohnung vollste Entspannung" at bounding box center [640, 252] width 251 height 37
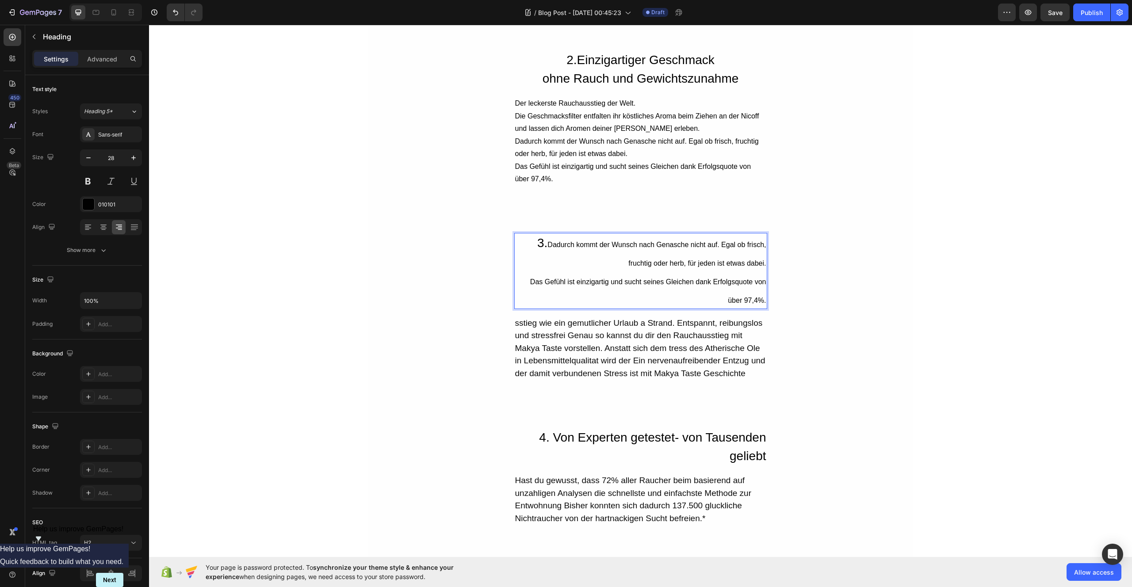
click at [762, 290] on h2 "3. Dadurch kommt der Wunsch nach Genasche nicht auf. Egal ob frisch, fruchtig o…" at bounding box center [640, 271] width 253 height 76
click at [174, 13] on icon "Undo/Redo" at bounding box center [175, 12] width 9 height 9
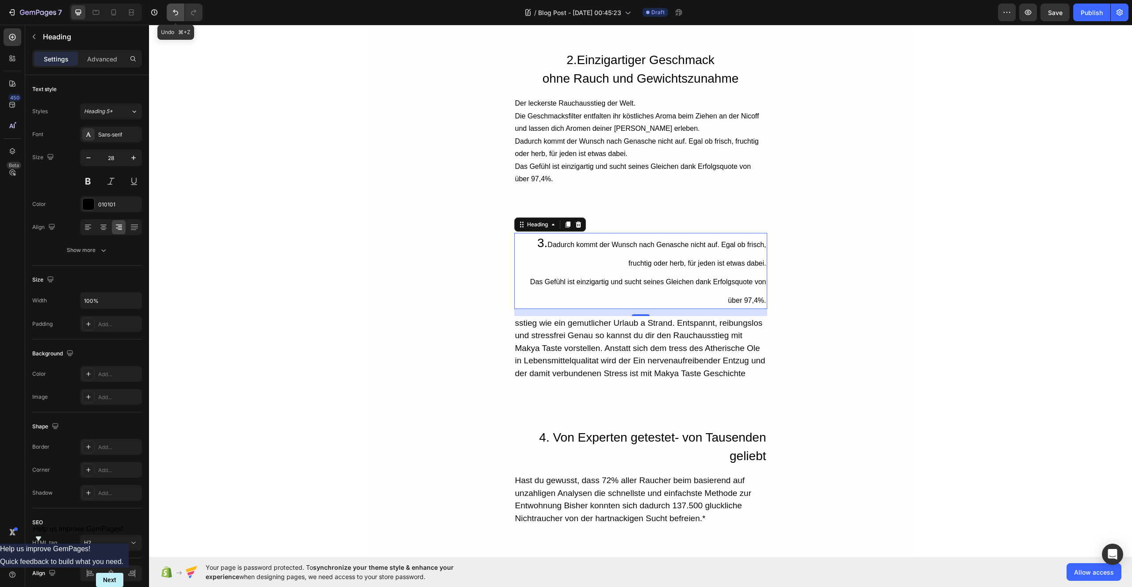
click at [174, 13] on icon "Undo/Redo" at bounding box center [175, 12] width 9 height 9
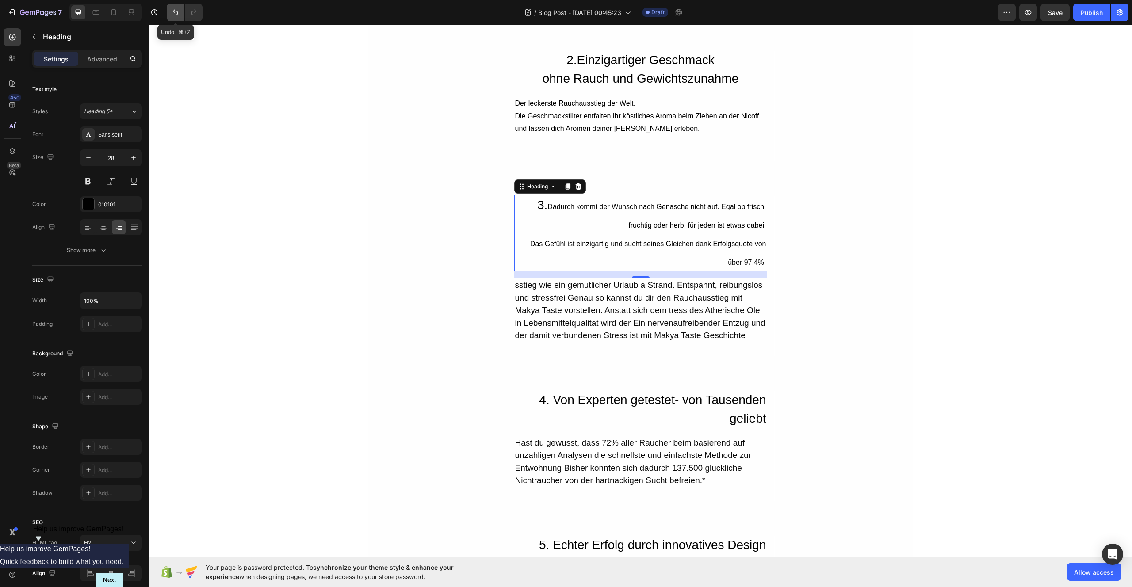
click at [174, 13] on icon "Undo/Redo" at bounding box center [175, 12] width 9 height 9
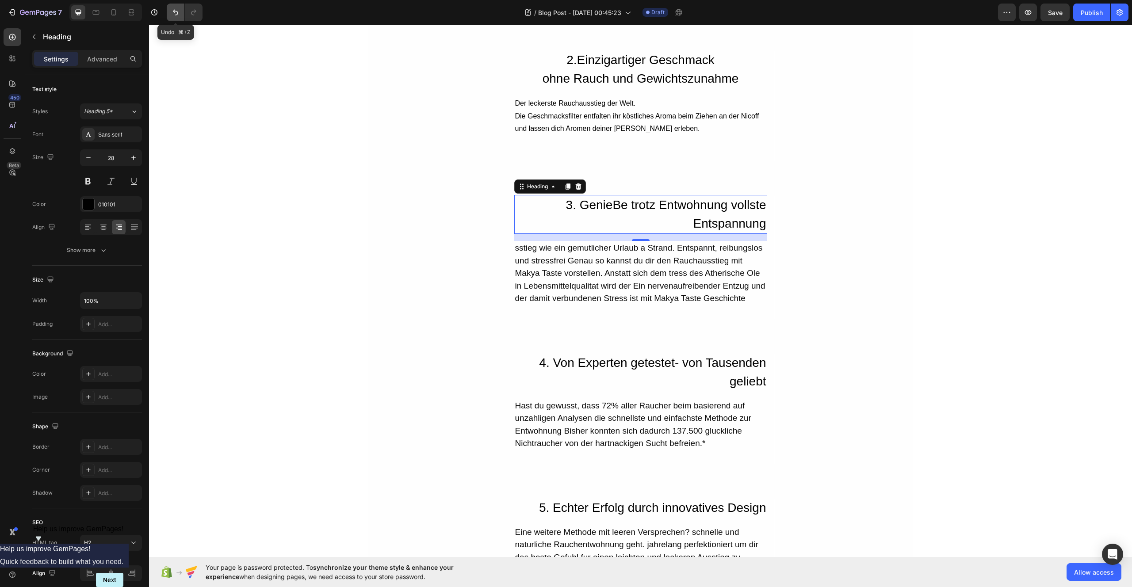
click at [174, 13] on icon "Undo/Redo" at bounding box center [175, 12] width 9 height 9
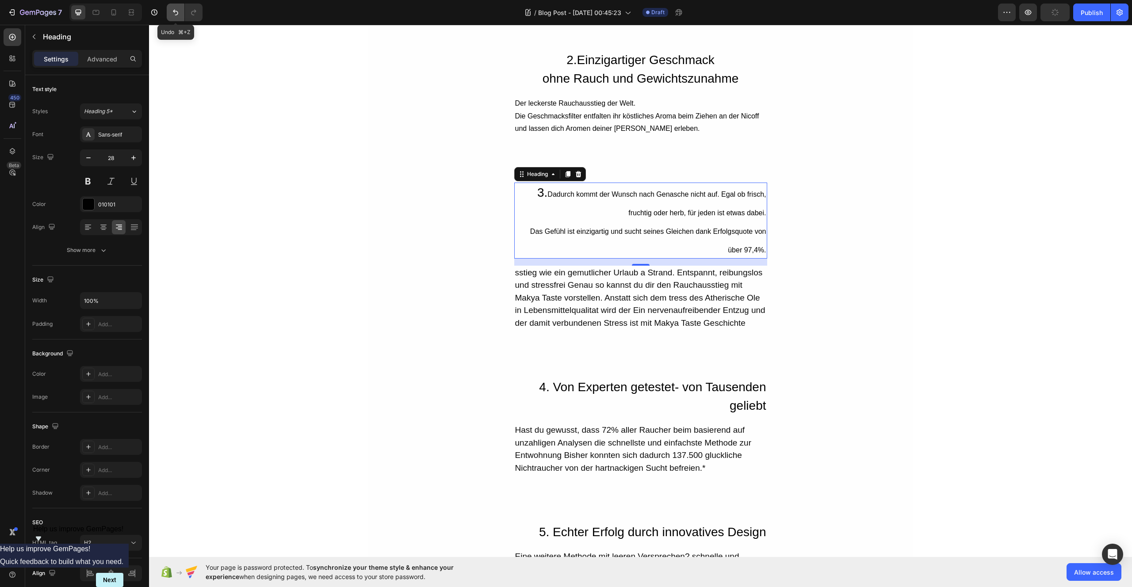
click at [174, 13] on icon "Undo/Redo" at bounding box center [175, 12] width 9 height 9
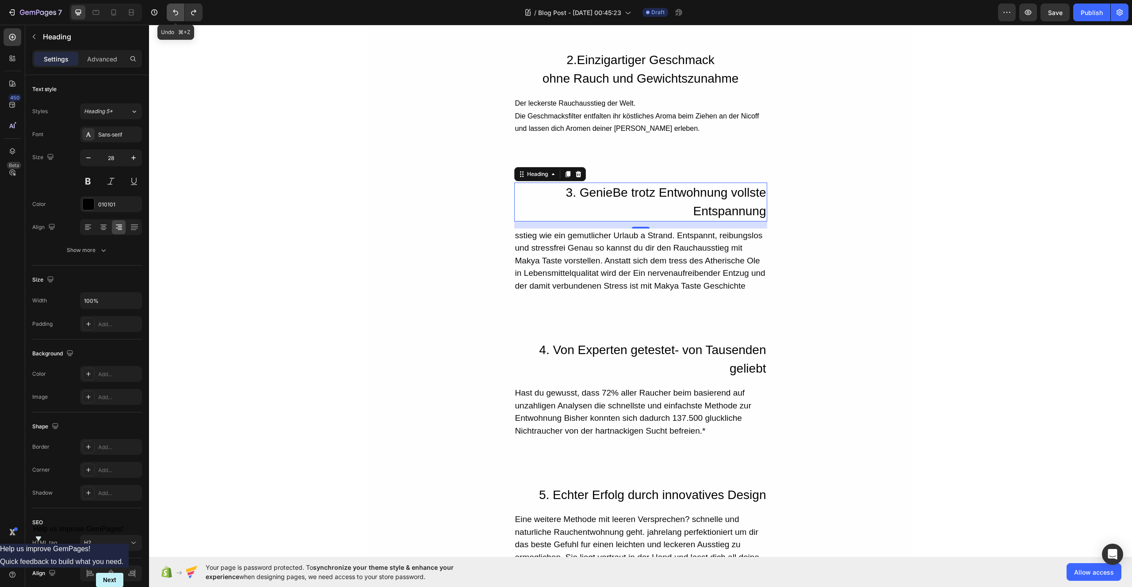
click at [174, 13] on icon "Undo/Redo" at bounding box center [175, 12] width 9 height 9
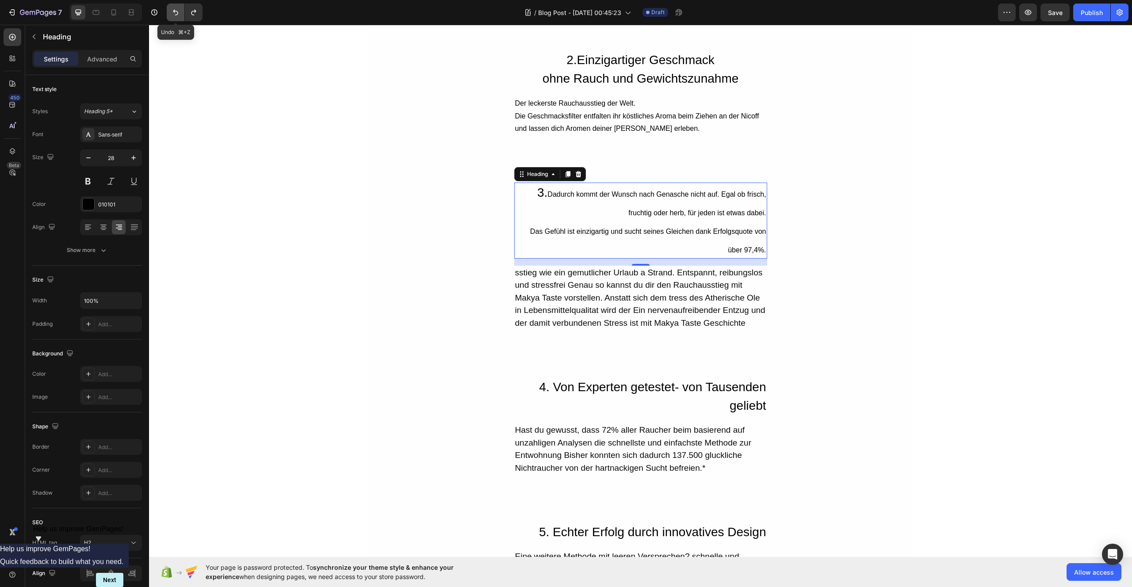
click at [174, 13] on icon "Undo/Redo" at bounding box center [175, 12] width 9 height 9
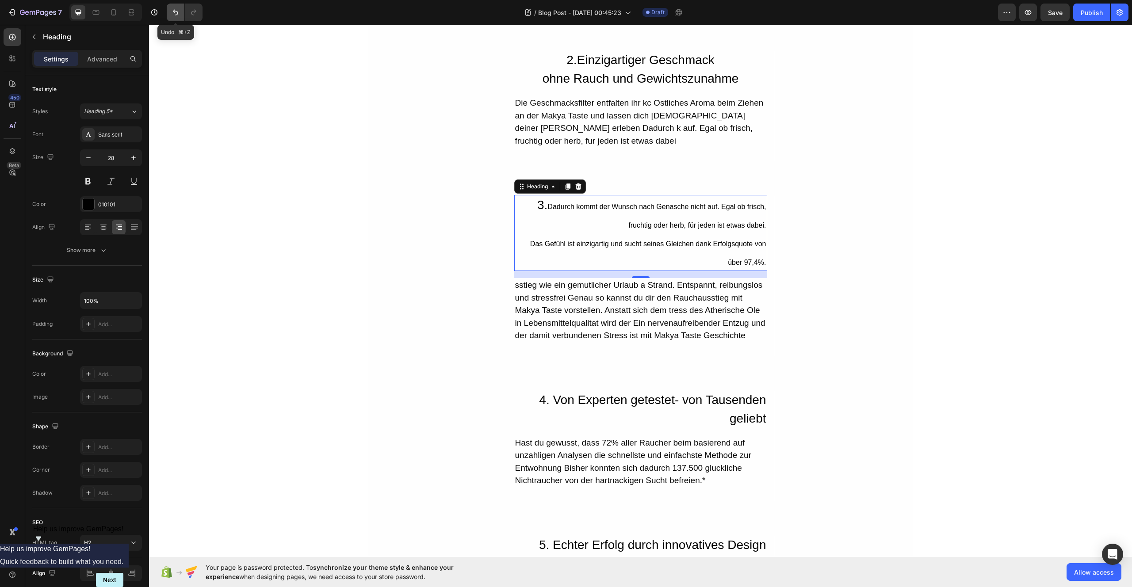
click at [174, 13] on icon "Undo/Redo" at bounding box center [175, 12] width 9 height 9
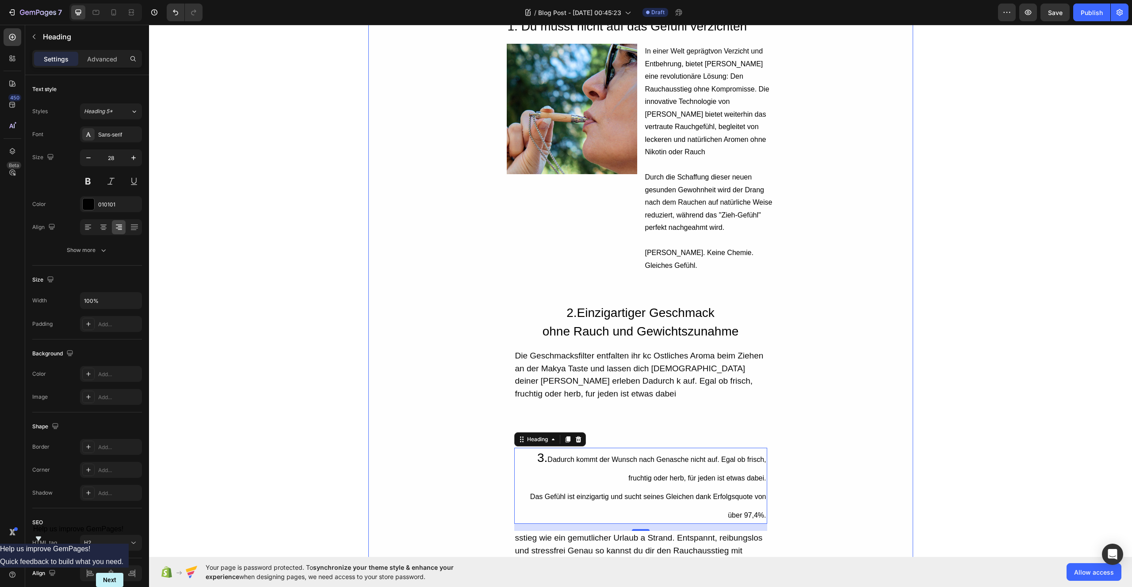
scroll to position [629, 0]
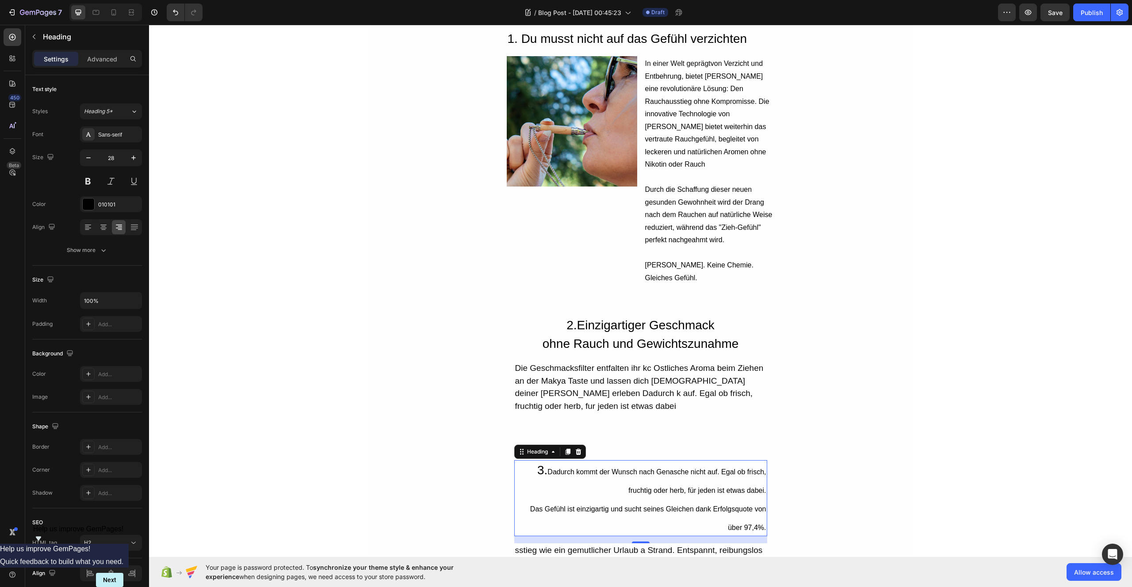
click at [596, 367] on div "Die Geschmacksfilter entfalten ihr kc Ostliches Aroma beim Ziehen an der Makya …" at bounding box center [640, 387] width 253 height 52
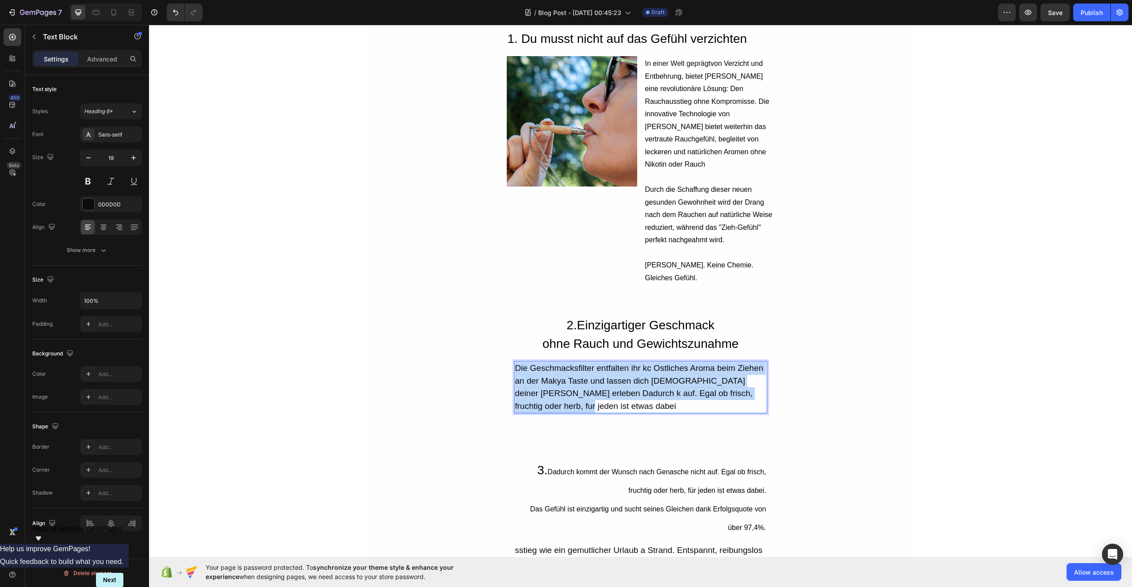
click at [596, 367] on p "Die Geschmacksfilter entfalten ihr kc Ostliches Aroma beim Ziehen an der Makya …" at bounding box center [640, 387] width 251 height 50
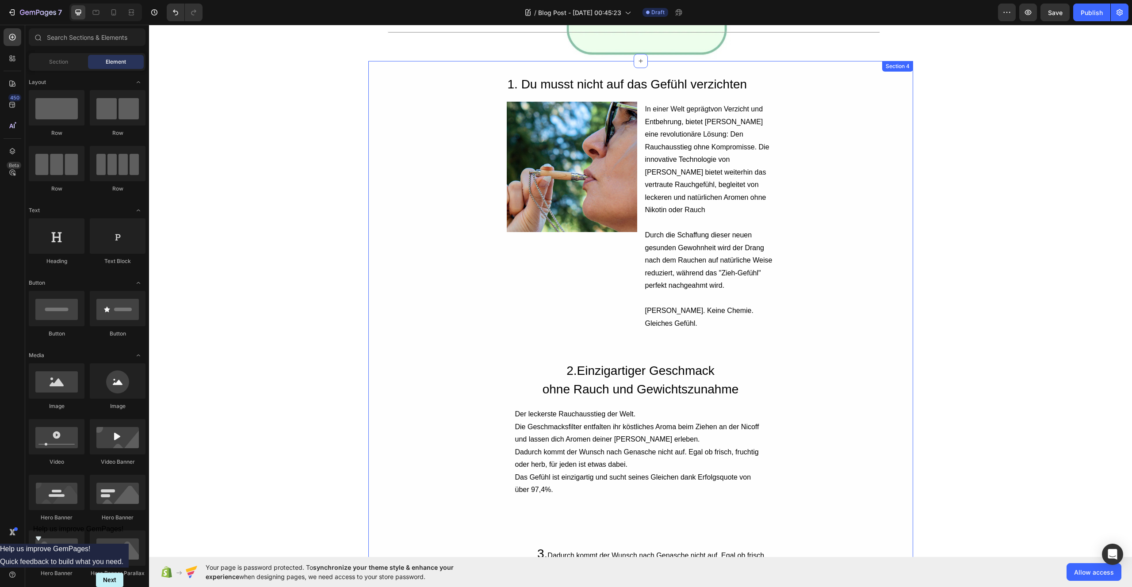
scroll to position [619, 0]
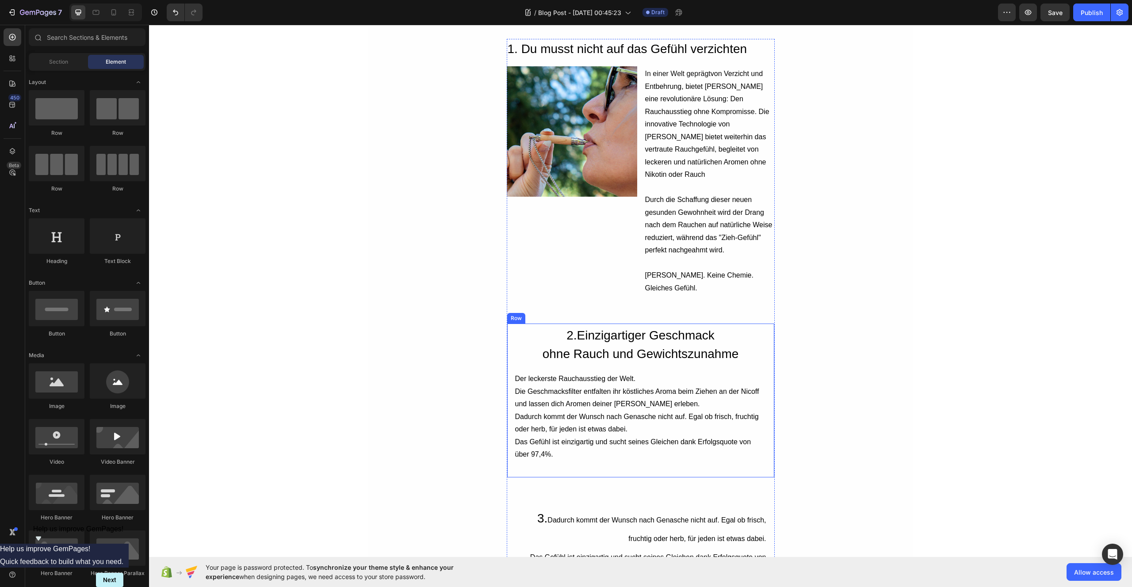
click at [507, 347] on div "⁠⁠⁠⁠⁠⁠⁠ 2. Einzigartiger Geschmack ohne Rauch und Gewichtszunahme Heading Der l…" at bounding box center [641, 400] width 268 height 155
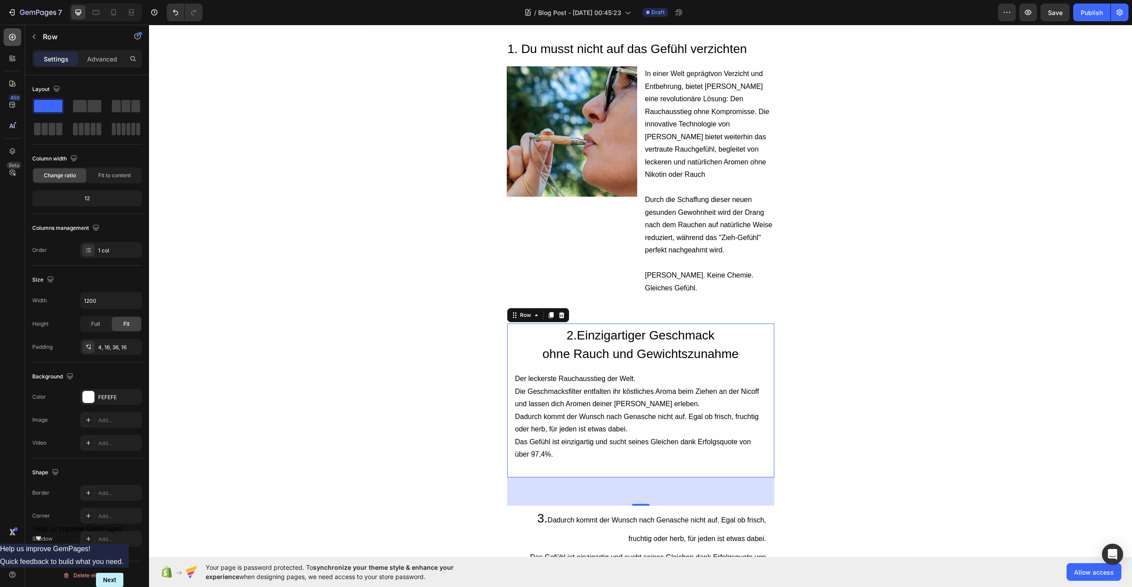
click at [12, 40] on icon at bounding box center [12, 37] width 7 height 7
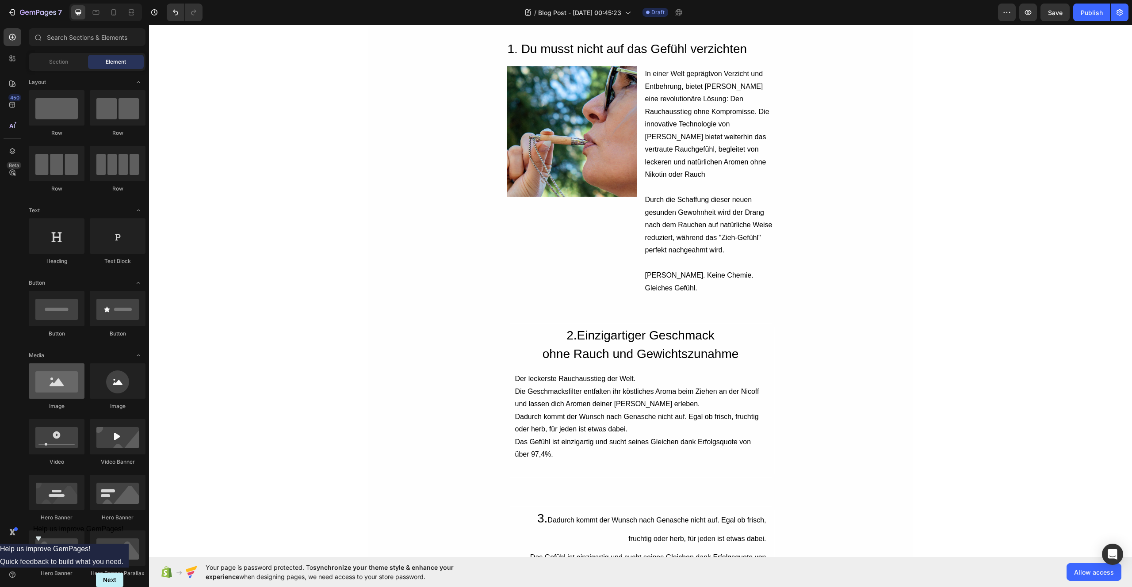
click at [57, 381] on div at bounding box center [57, 380] width 56 height 35
drag, startPoint x: 206, startPoint y: 405, endPoint x: 510, endPoint y: 381, distance: 304.6
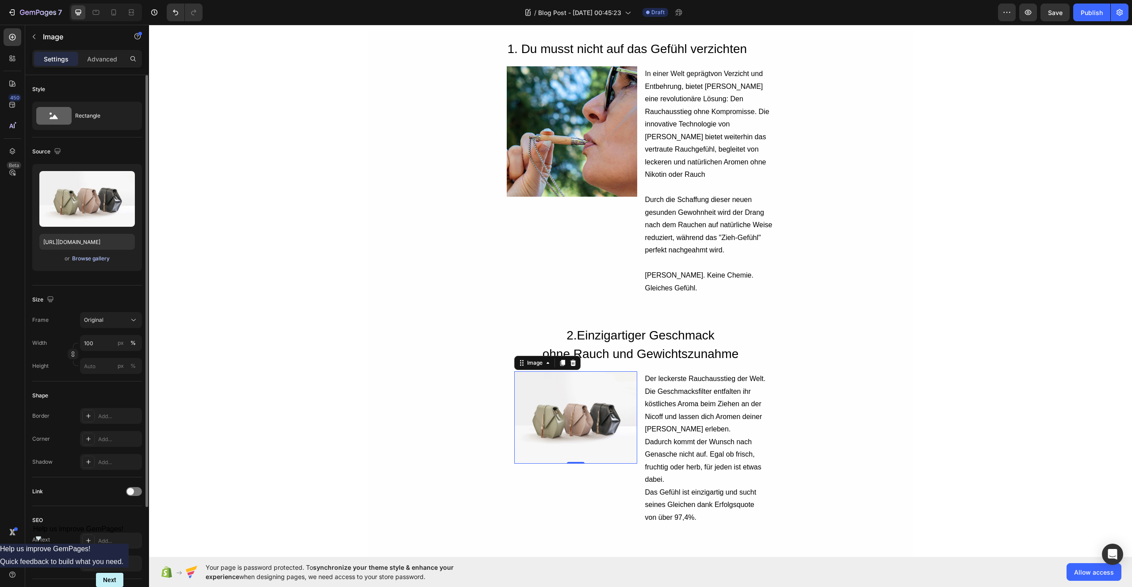
click at [102, 260] on div "Browse gallery" at bounding box center [91, 259] width 38 height 8
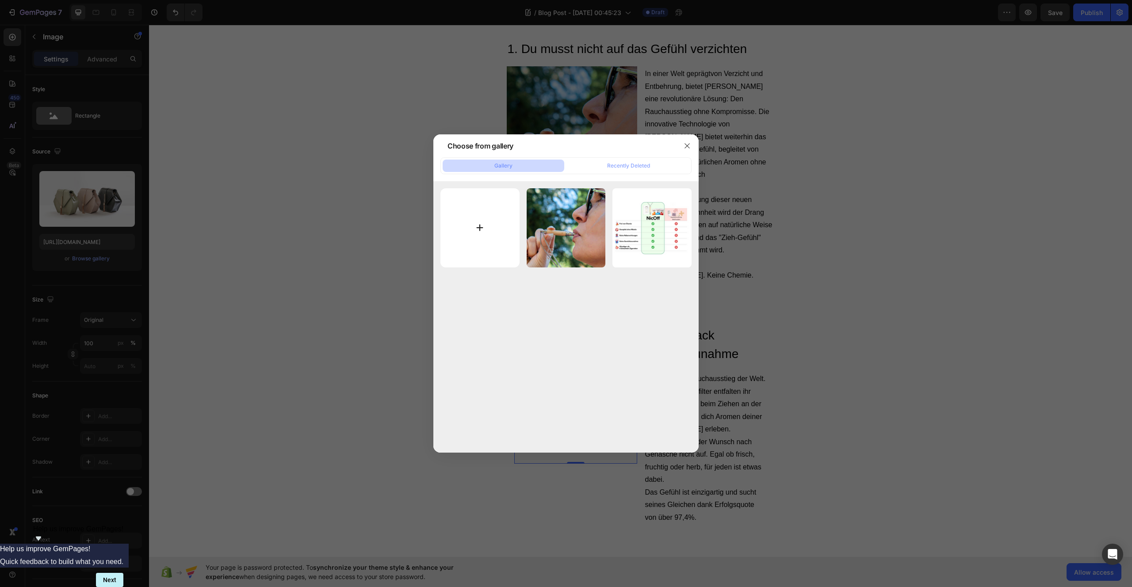
type input "C:\fakepath\Geschmacksfilter 100_ Natürlich.png"
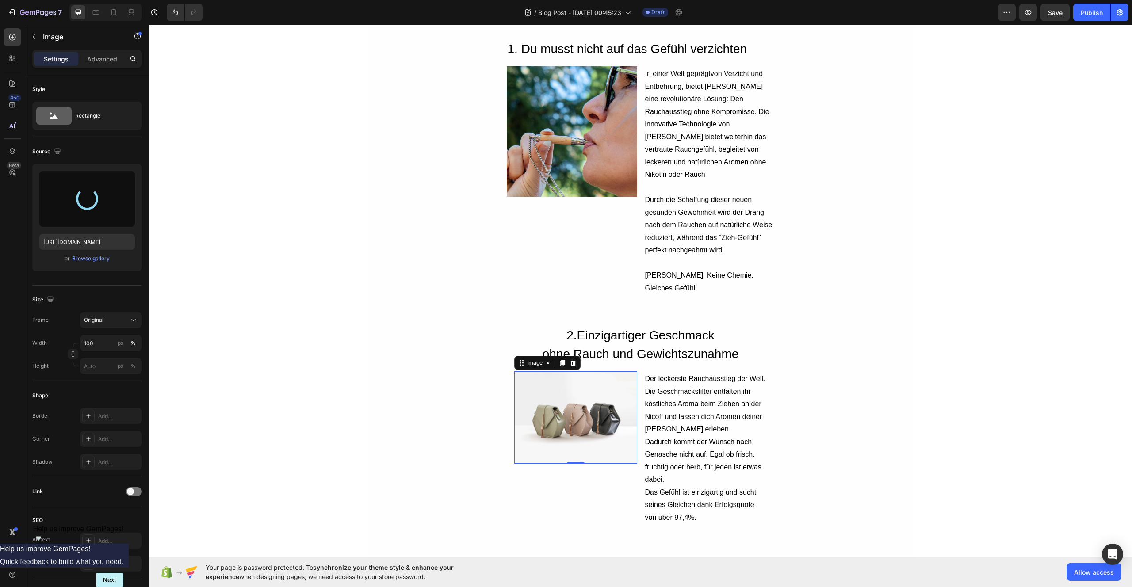
type input "https://cdn.shopify.com/s/files/1/0987/8021/7693/files/gempages_586037479421772…"
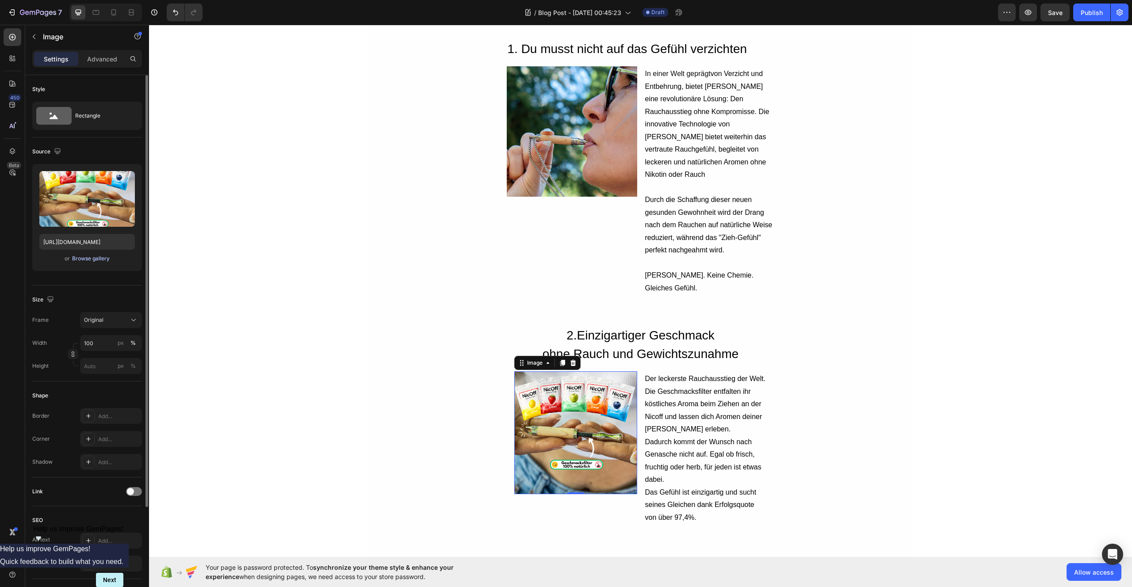
click at [95, 256] on div "Browse gallery" at bounding box center [91, 259] width 38 height 8
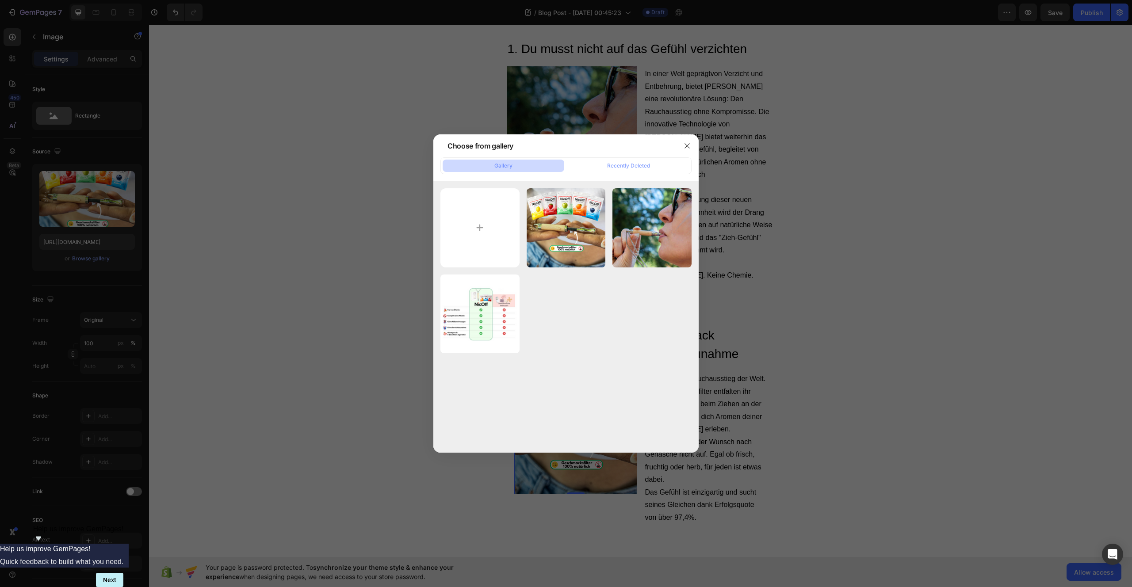
type input "C:\fakepath\Geschmacksfilter 100% Natürlich (1).png"
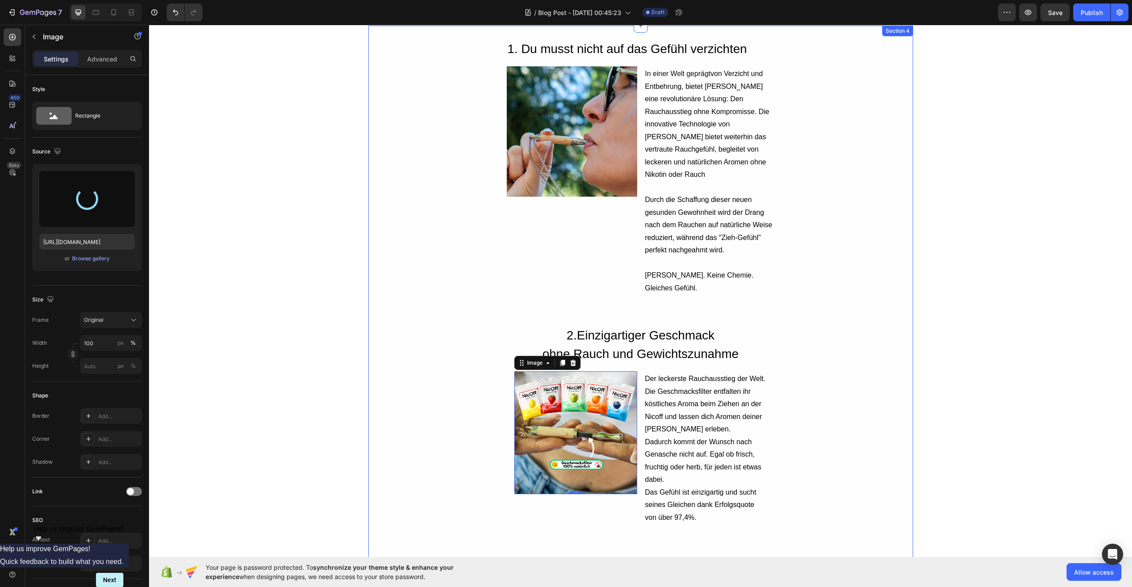
type input "https://cdn.shopify.com/s/files/1/0987/8021/7693/files/gempages_586037479421772…"
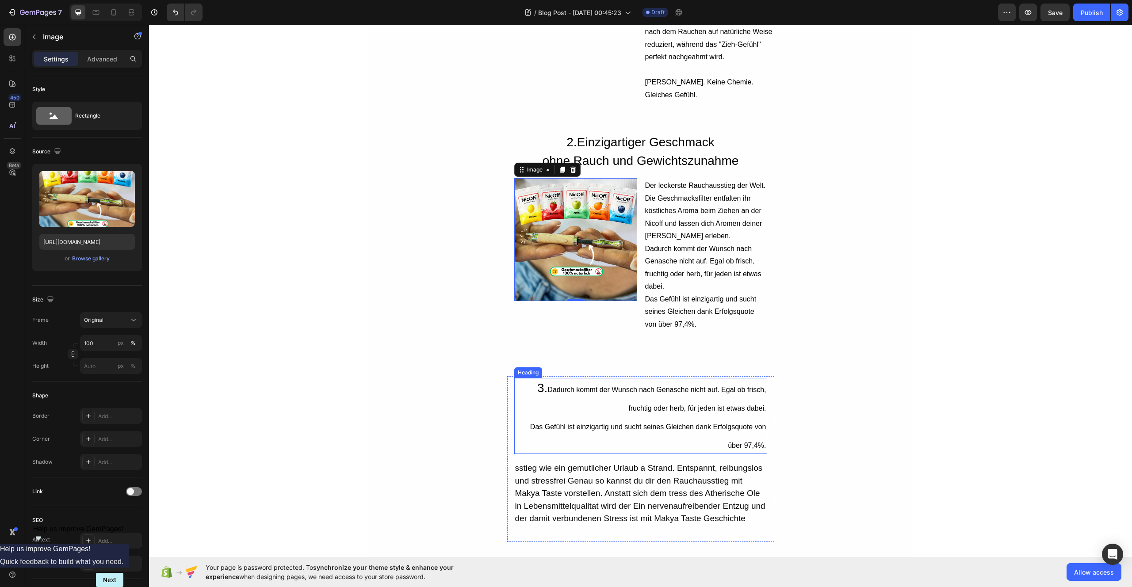
scroll to position [870, 0]
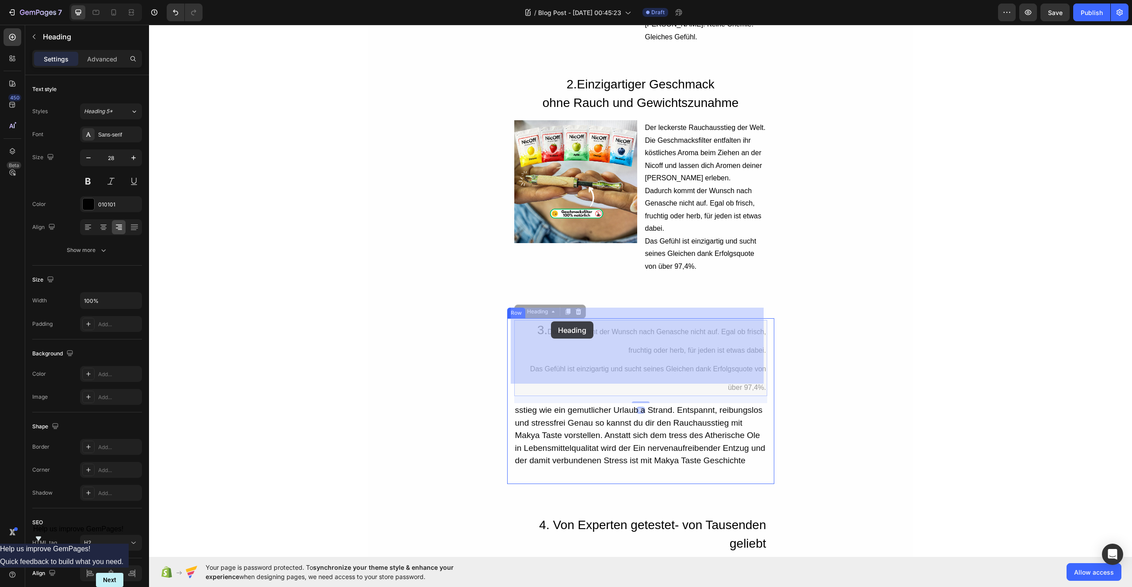
drag, startPoint x: 546, startPoint y: 320, endPoint x: 551, endPoint y: 321, distance: 4.9
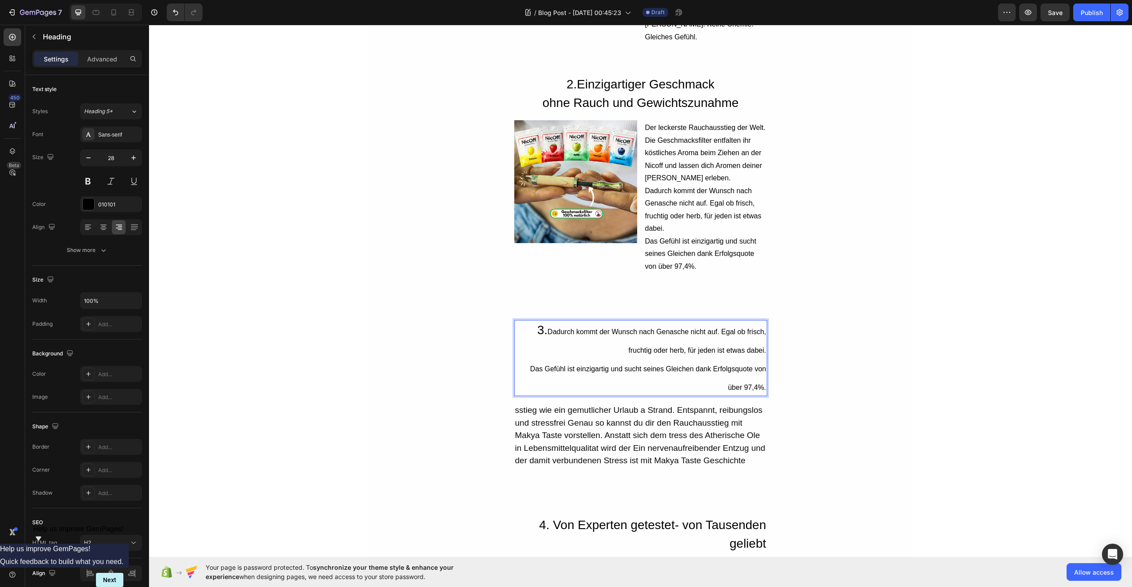
click at [551, 328] on span "Dadurch kommt der Wunsch nach Genasche nicht auf. Egal ob frisch, fruchtig oder…" at bounding box center [656, 341] width 218 height 26
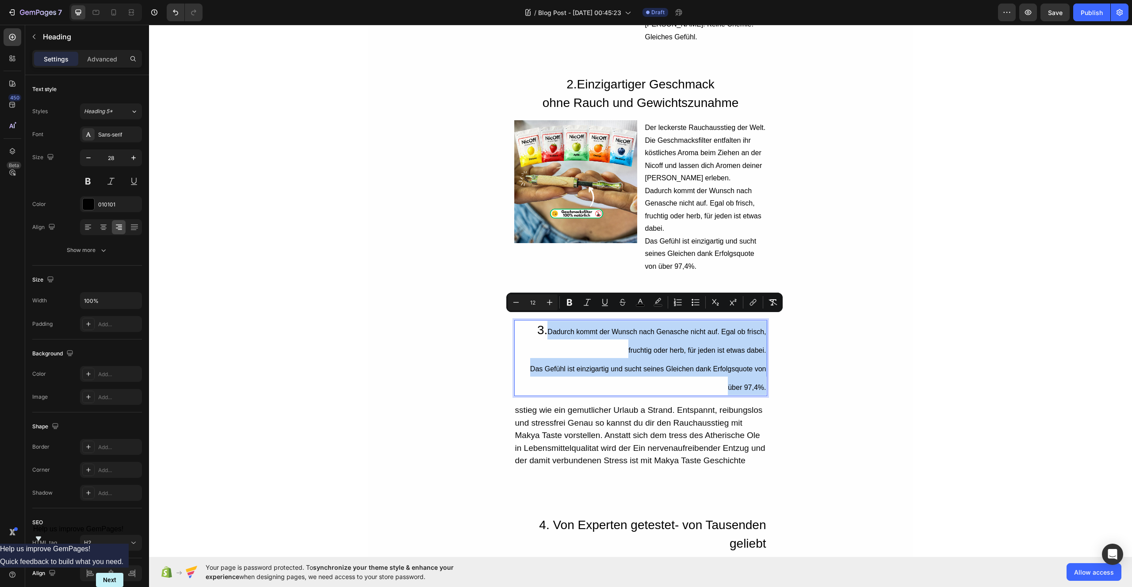
drag, startPoint x: 545, startPoint y: 320, endPoint x: 762, endPoint y: 377, distance: 223.7
click at [762, 377] on p "3. Dadurch kommt der Wunsch nach Genasche nicht auf. Egal ob frisch, fruchtig o…" at bounding box center [640, 358] width 251 height 74
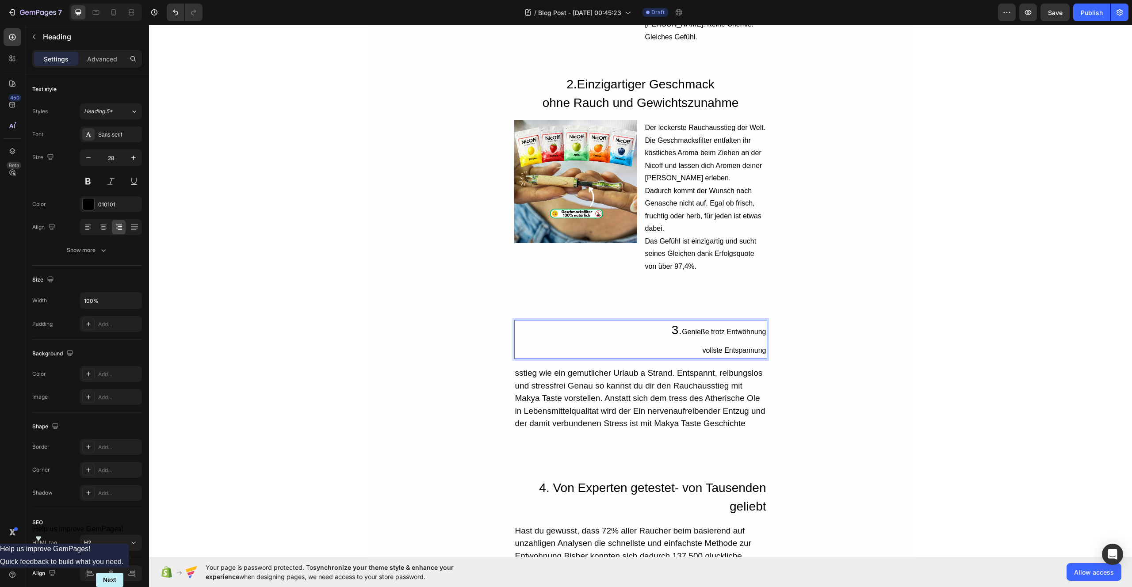
click at [671, 321] on p "3. Genieße trotz Entwöhnung vollste Entspannung" at bounding box center [640, 339] width 251 height 37
drag, startPoint x: 663, startPoint y: 319, endPoint x: 669, endPoint y: 320, distance: 6.3
click at [669, 321] on p "3. Genieße trotz Entwöhnung vollste Entspannung" at bounding box center [640, 339] width 251 height 37
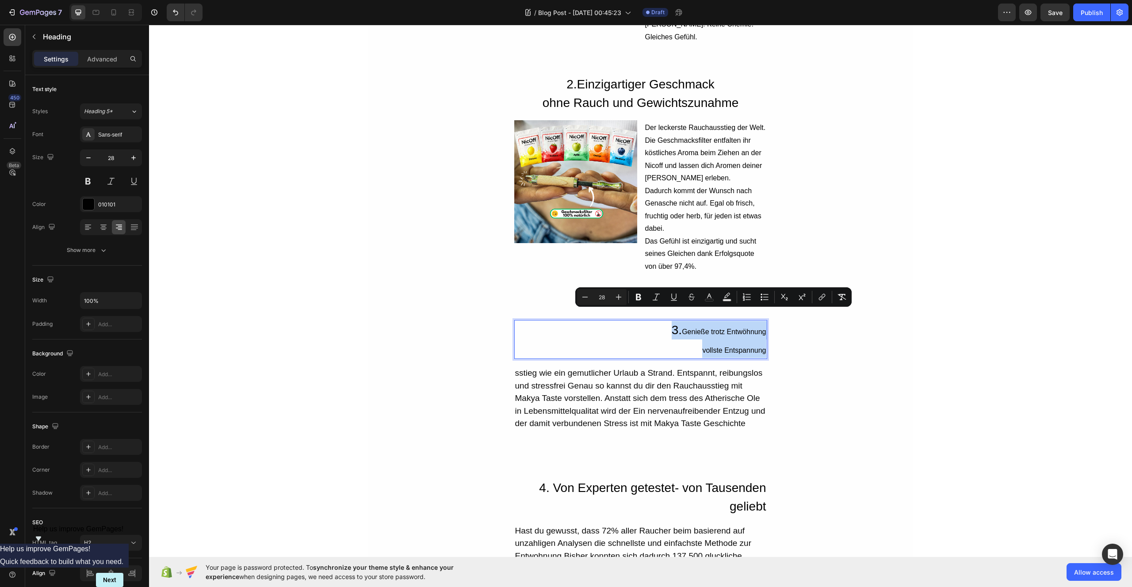
drag, startPoint x: 649, startPoint y: 320, endPoint x: 761, endPoint y: 345, distance: 114.2
click at [761, 345] on p "3. Genieße trotz Entwöhnung vollste Entspannung" at bounding box center [640, 339] width 251 height 37
click at [615, 300] on icon "Editor contextual toolbar" at bounding box center [618, 297] width 9 height 9
click at [583, 297] on icon "Editor contextual toolbar" at bounding box center [584, 297] width 9 height 9
type input "28"
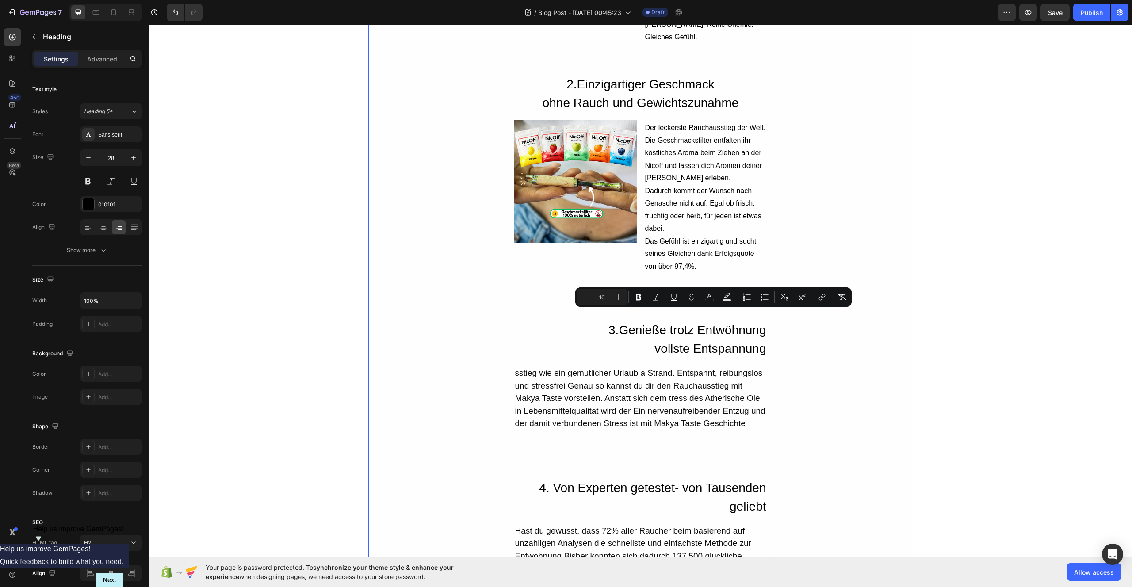
click at [894, 370] on div "1. Du musst nicht auf das Gefühl verzichten Heading Image In einer Welt geprägt…" at bounding box center [640, 320] width 545 height 1064
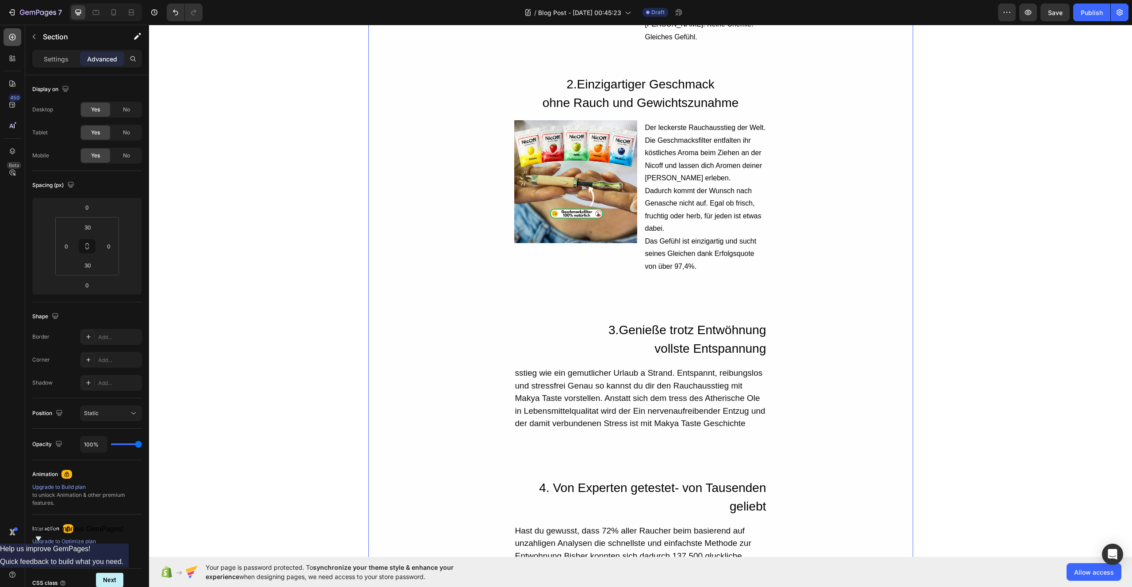
click at [12, 42] on div at bounding box center [13, 37] width 18 height 18
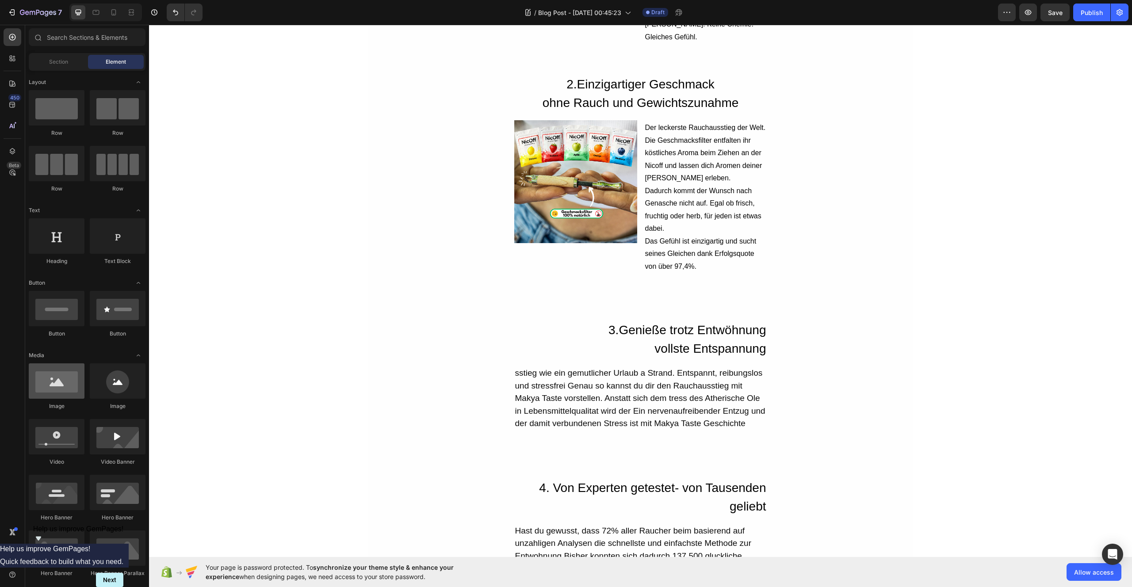
click at [60, 394] on div at bounding box center [57, 380] width 56 height 35
click at [46, 379] on div at bounding box center [57, 380] width 56 height 35
drag, startPoint x: 195, startPoint y: 404, endPoint x: 511, endPoint y: 339, distance: 322.6
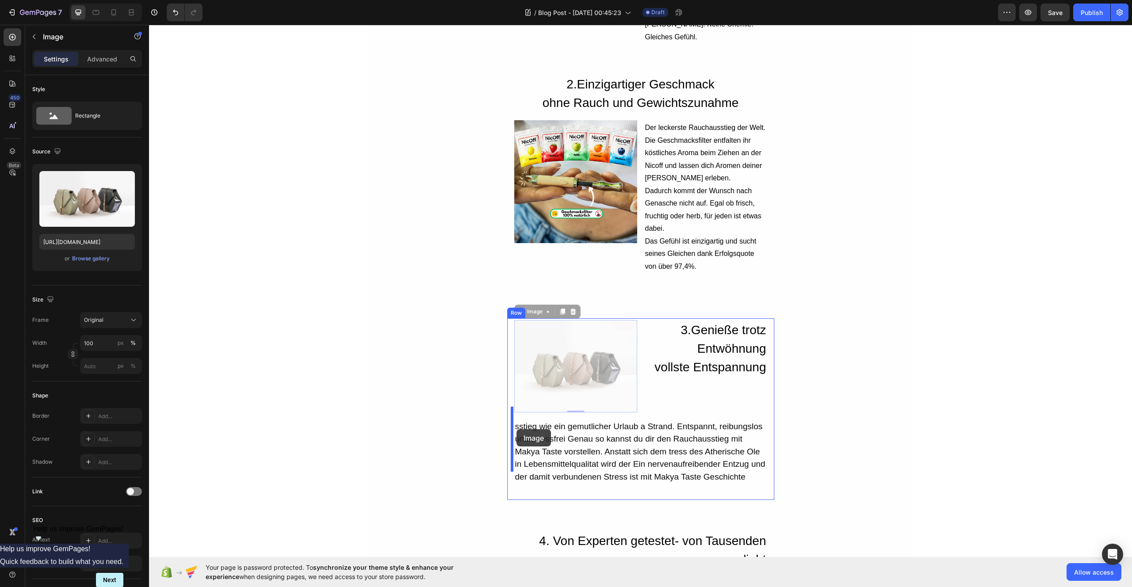
drag, startPoint x: 559, startPoint y: 370, endPoint x: 516, endPoint y: 429, distance: 73.2
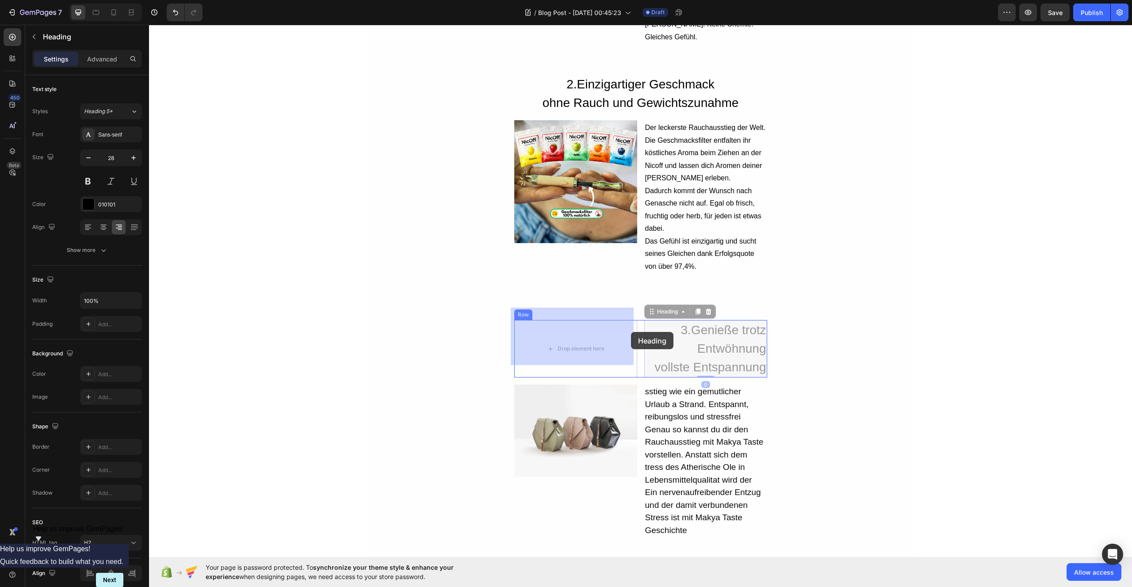
drag, startPoint x: 713, startPoint y: 331, endPoint x: 631, endPoint y: 332, distance: 82.2
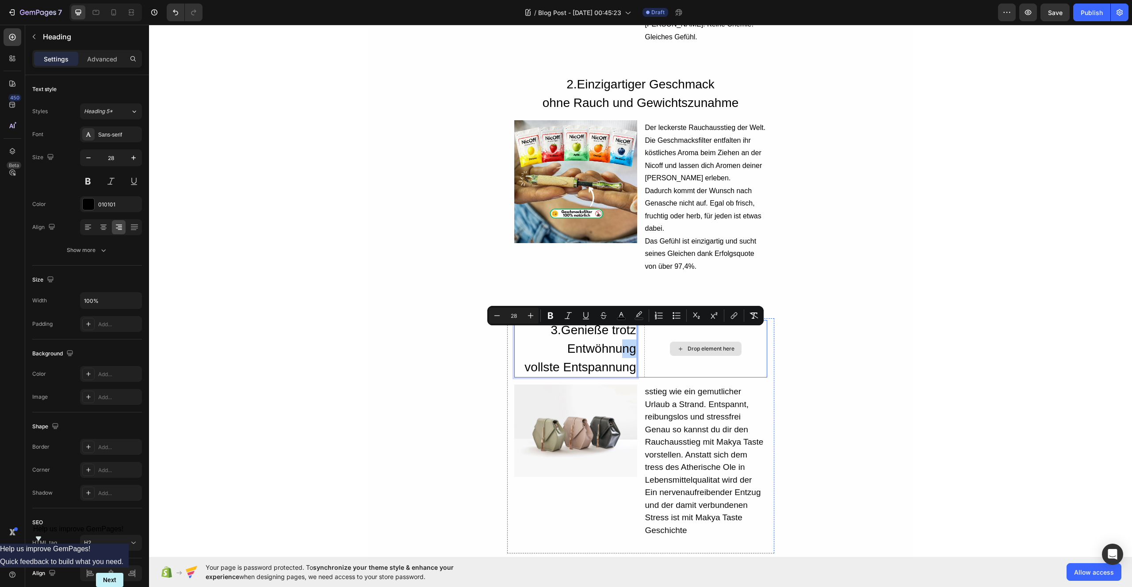
drag, startPoint x: 617, startPoint y: 331, endPoint x: 650, endPoint y: 329, distance: 33.2
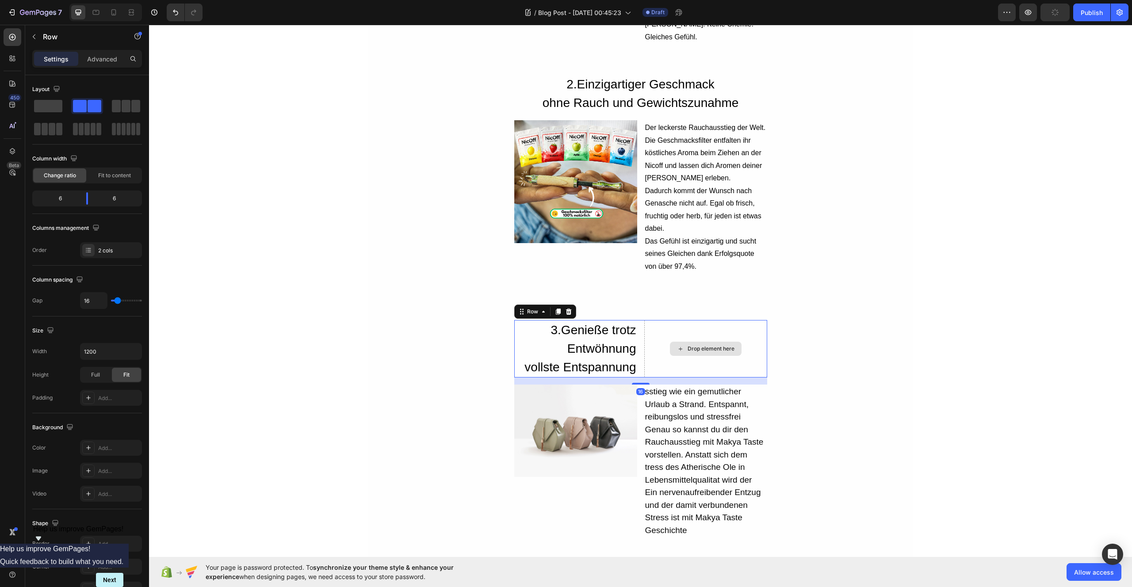
click at [649, 341] on div "Drop element here" at bounding box center [705, 348] width 123 height 57
click at [659, 324] on div "Drop element here" at bounding box center [705, 348] width 123 height 57
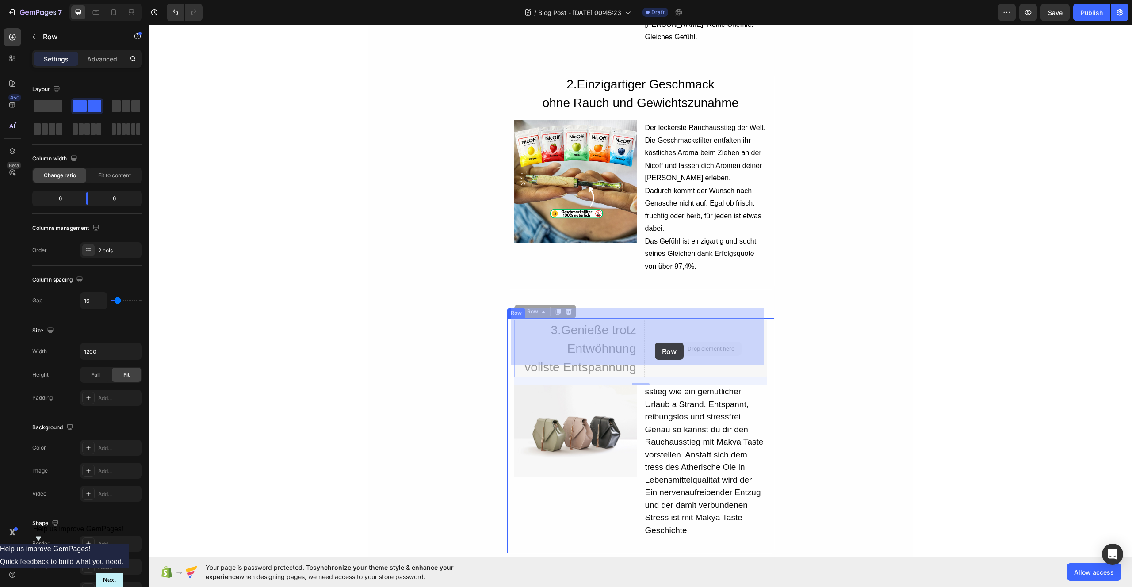
drag, startPoint x: 643, startPoint y: 343, endPoint x: 656, endPoint y: 343, distance: 12.8
drag, startPoint x: 640, startPoint y: 335, endPoint x: 689, endPoint y: 338, distance: 49.1
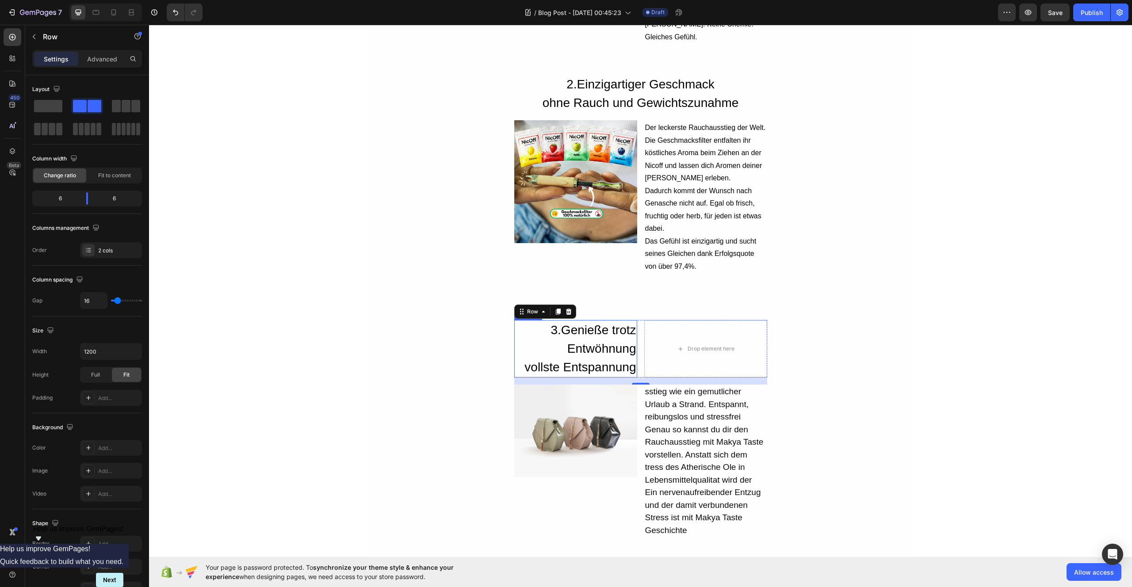
click at [602, 323] on span "Genieße trotz Entwöhnung" at bounding box center [598, 339] width 75 height 32
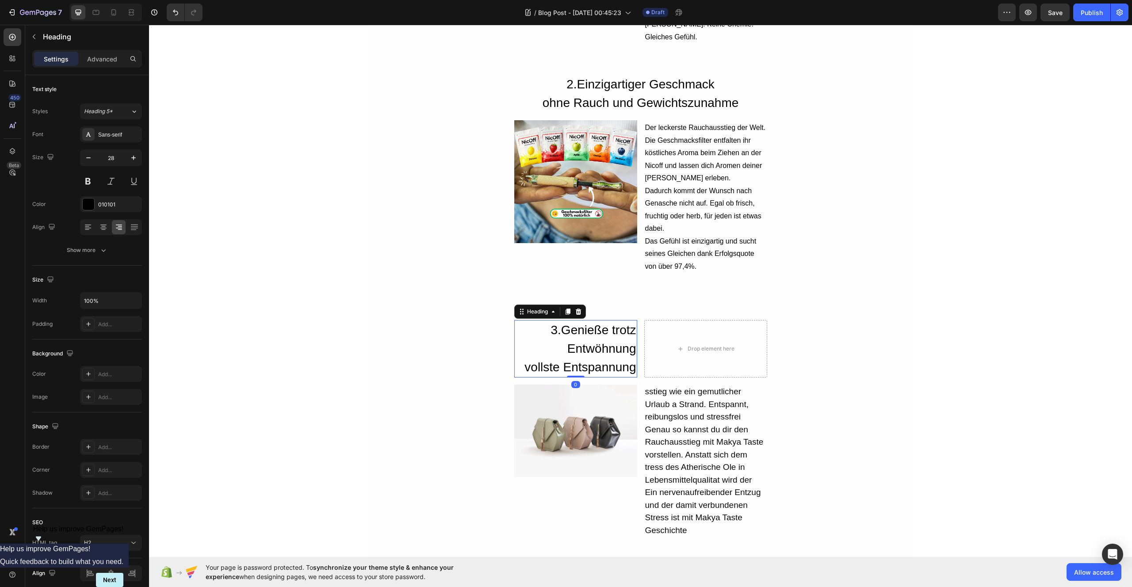
drag, startPoint x: 636, startPoint y: 338, endPoint x: 640, endPoint y: 337, distance: 4.5
click at [637, 338] on div "⁠⁠⁠⁠⁠⁠⁠ 3. Genieße trotz Entwöhnung vollste Entspannung Heading 0 Drop element …" at bounding box center [640, 348] width 253 height 57
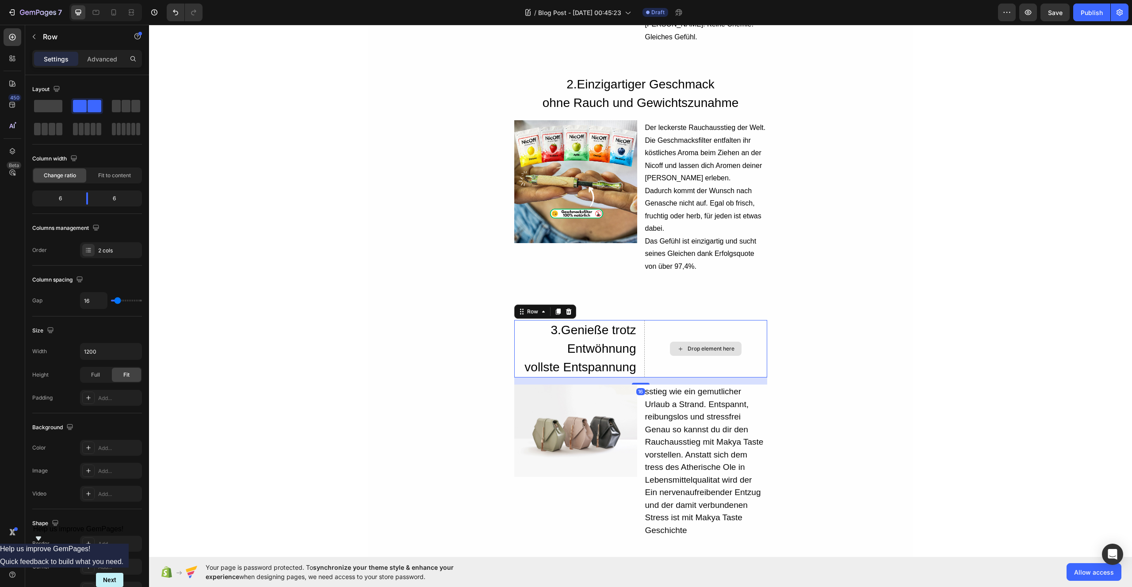
click at [647, 335] on div "Drop element here" at bounding box center [705, 348] width 123 height 57
drag, startPoint x: 641, startPoint y: 343, endPoint x: 642, endPoint y: 359, distance: 16.4
click at [644, 343] on div "Drop element here" at bounding box center [705, 348] width 123 height 57
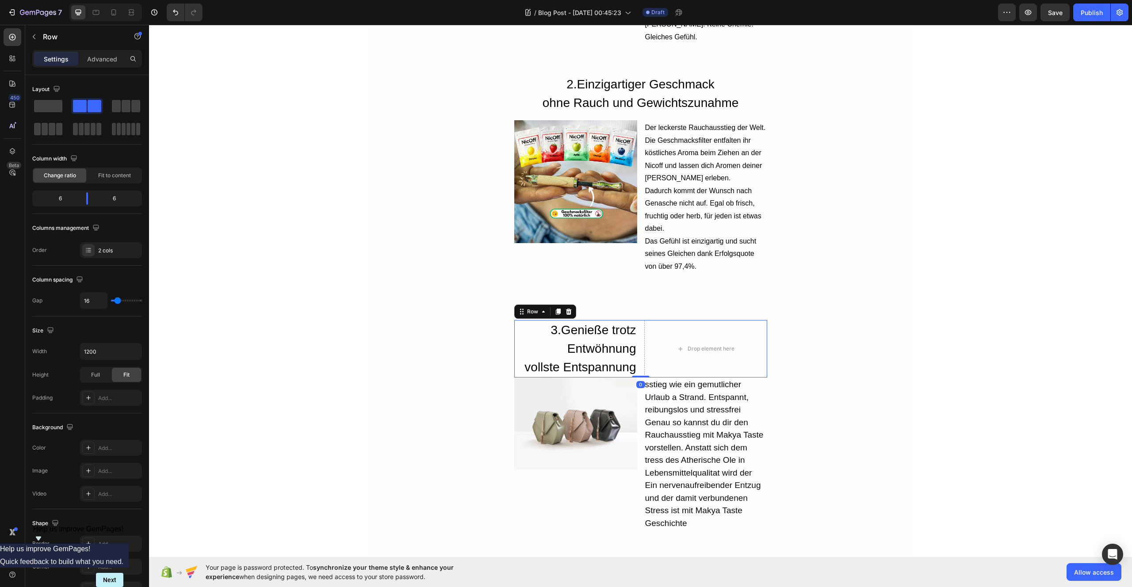
drag, startPoint x: 636, startPoint y: 372, endPoint x: 638, endPoint y: 362, distance: 10.3
click at [638, 362] on div "⁠⁠⁠⁠⁠⁠⁠ 3. Genieße trotz Entwöhnung vollste Entspannung Heading Drop element he…" at bounding box center [640, 348] width 253 height 57
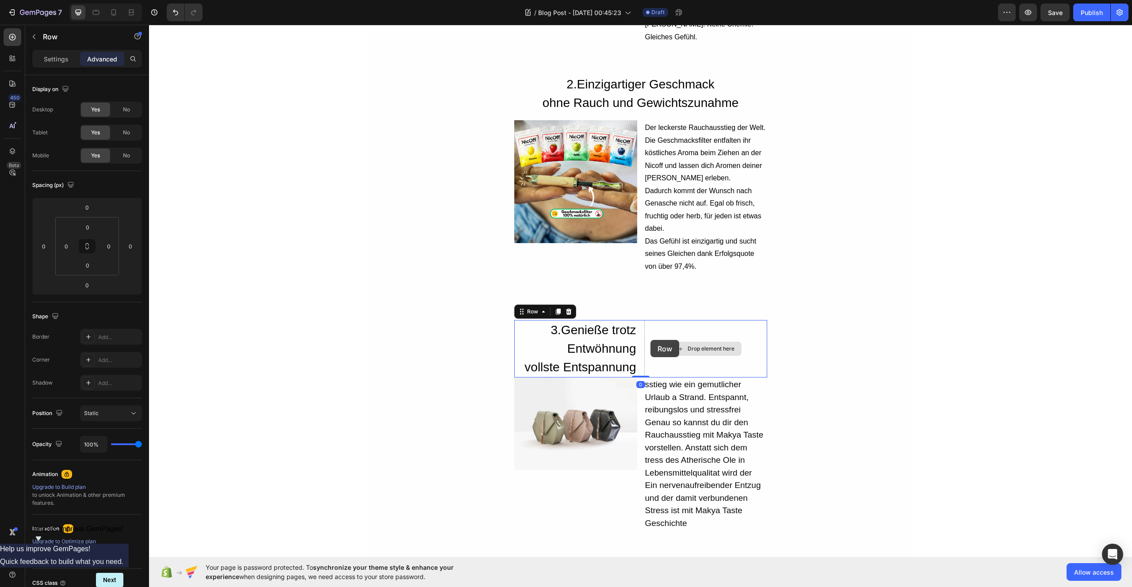
click at [650, 340] on div "Drop element here" at bounding box center [705, 348] width 123 height 57
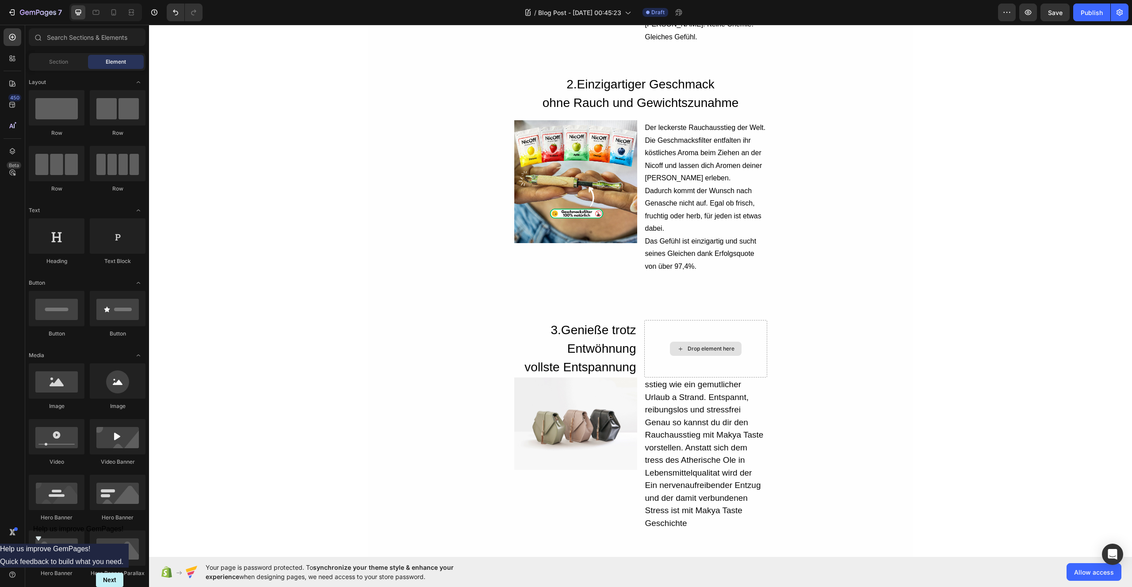
click at [677, 345] on icon at bounding box center [680, 349] width 7 height 8
drag, startPoint x: 207, startPoint y: 270, endPoint x: 571, endPoint y: 332, distance: 369.4
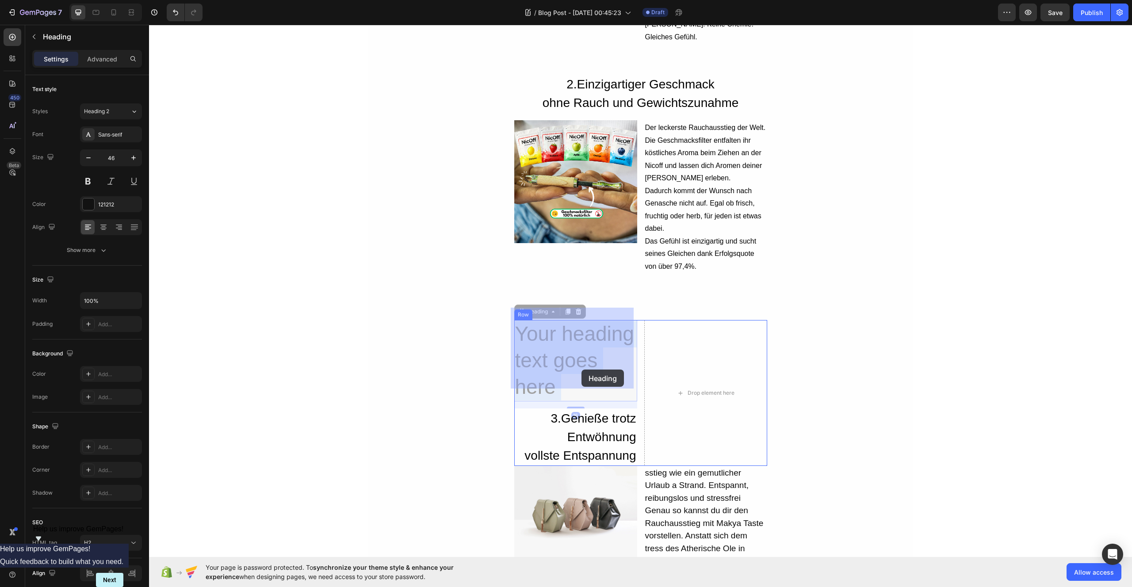
drag, startPoint x: 572, startPoint y: 349, endPoint x: 579, endPoint y: 367, distance: 18.9
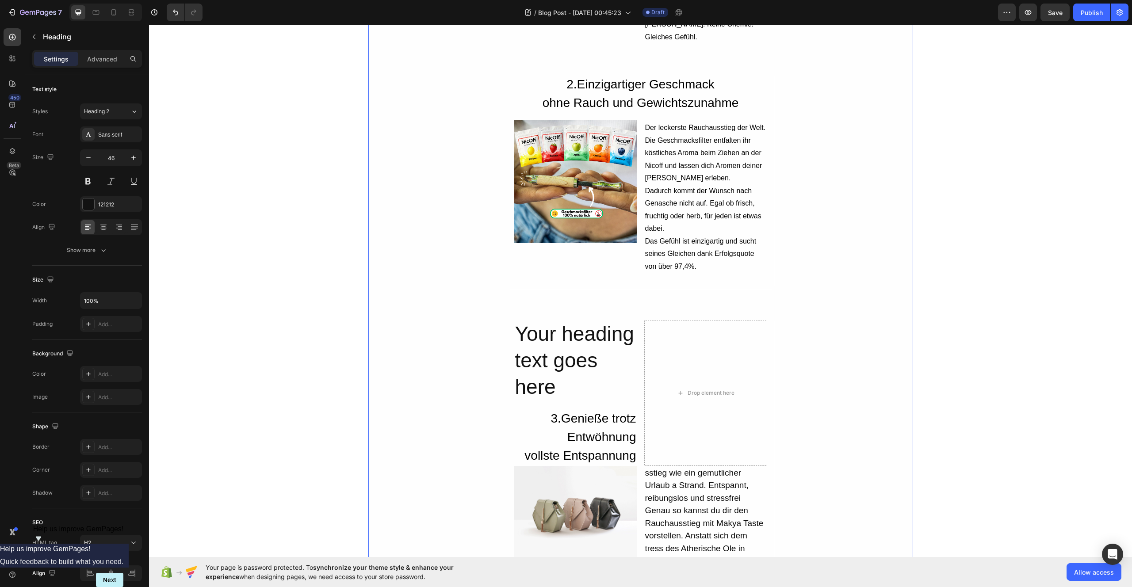
click at [475, 326] on div "1. Du musst nicht auf das Gefühl verzichten Heading Image In einer Welt geprägt…" at bounding box center [640, 413] width 545 height 1251
click at [578, 308] on icon at bounding box center [578, 311] width 7 height 7
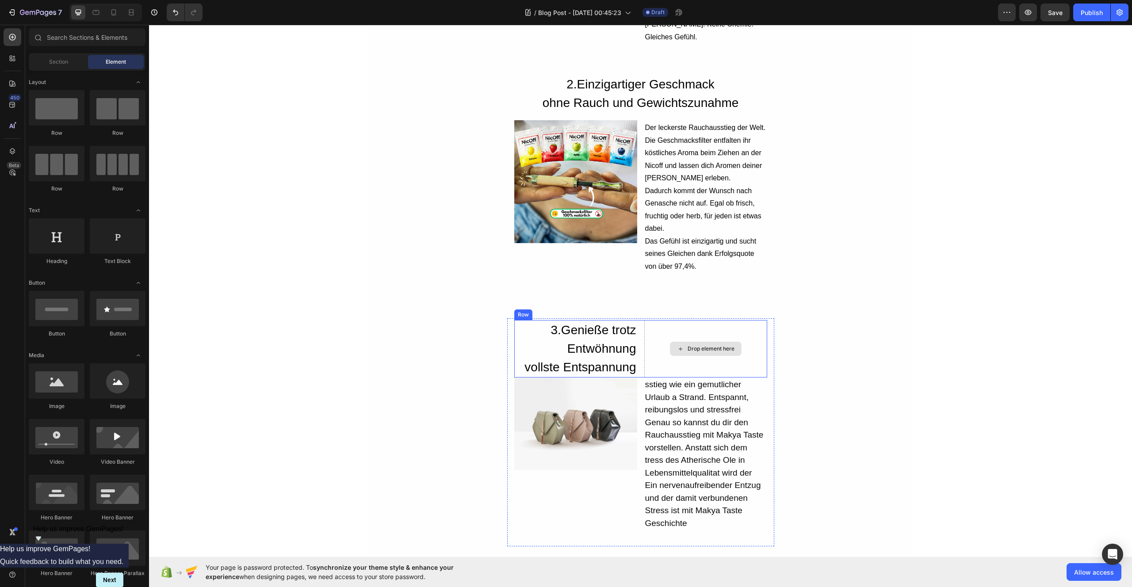
click at [678, 342] on div "Drop element here" at bounding box center [706, 349] width 72 height 14
drag, startPoint x: 700, startPoint y: 324, endPoint x: 730, endPoint y: 326, distance: 29.6
click at [702, 325] on div "Drop element here" at bounding box center [705, 348] width 123 height 57
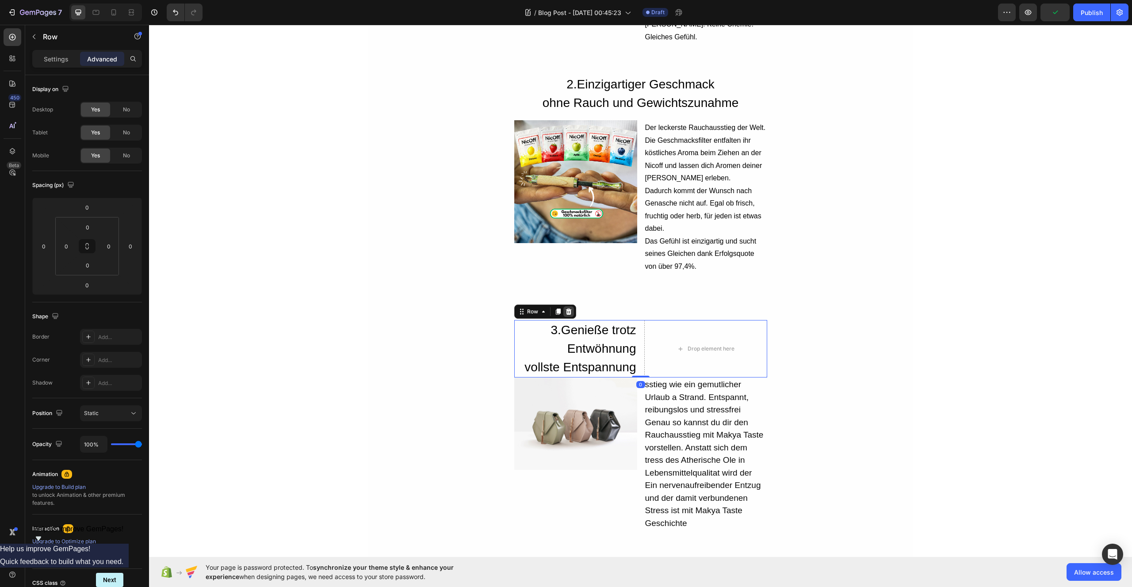
click at [567, 308] on icon at bounding box center [568, 311] width 7 height 7
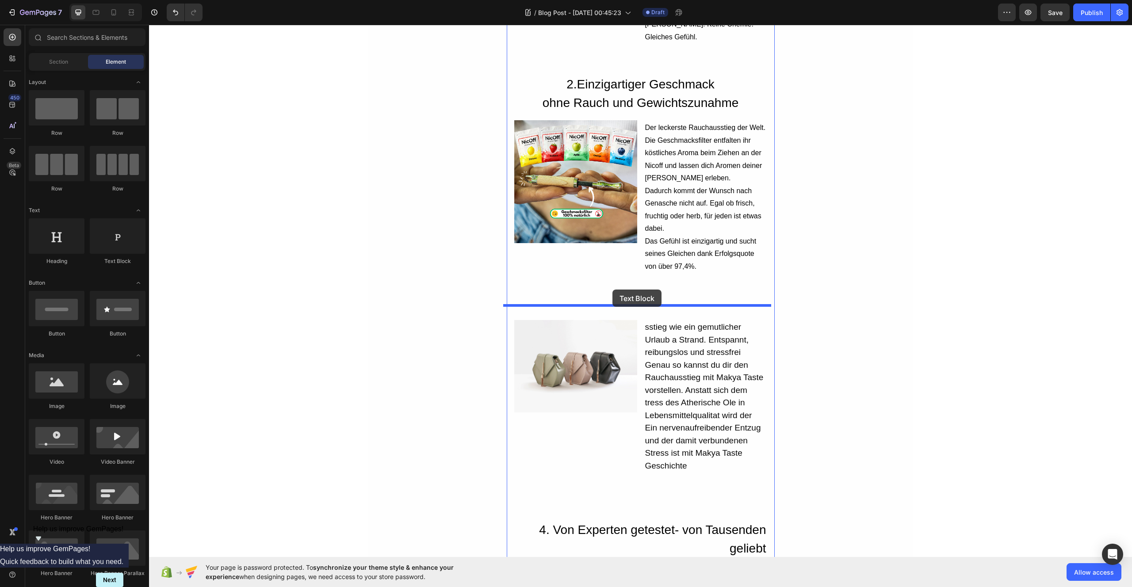
drag, startPoint x: 258, startPoint y: 263, endPoint x: 616, endPoint y: 292, distance: 359.1
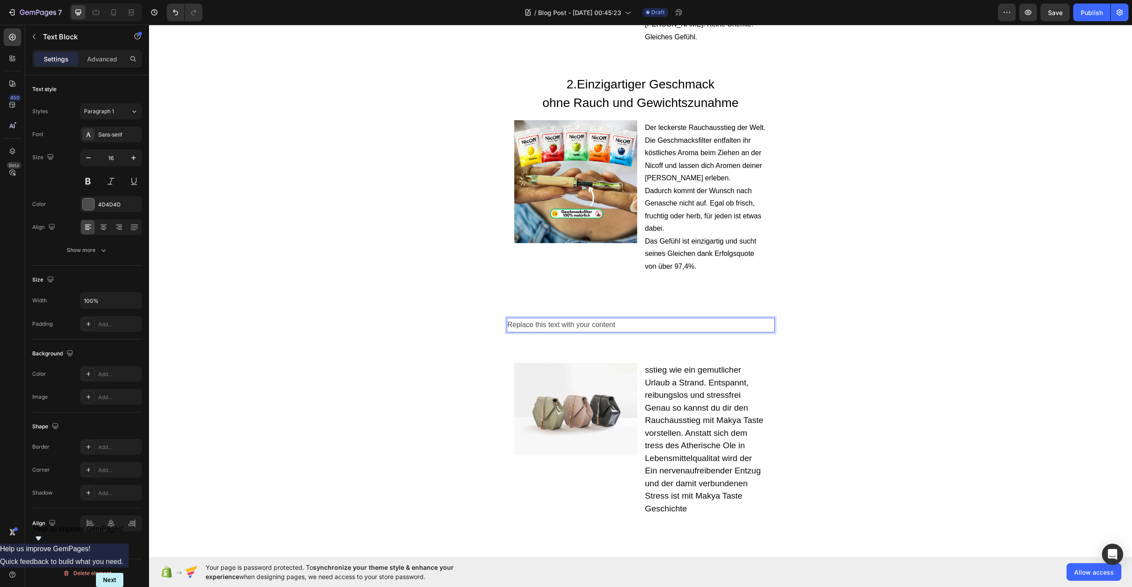
click at [621, 318] on div "Replace this text with your content" at bounding box center [641, 325] width 268 height 15
click at [175, 13] on icon "Undo/Redo" at bounding box center [175, 12] width 9 height 9
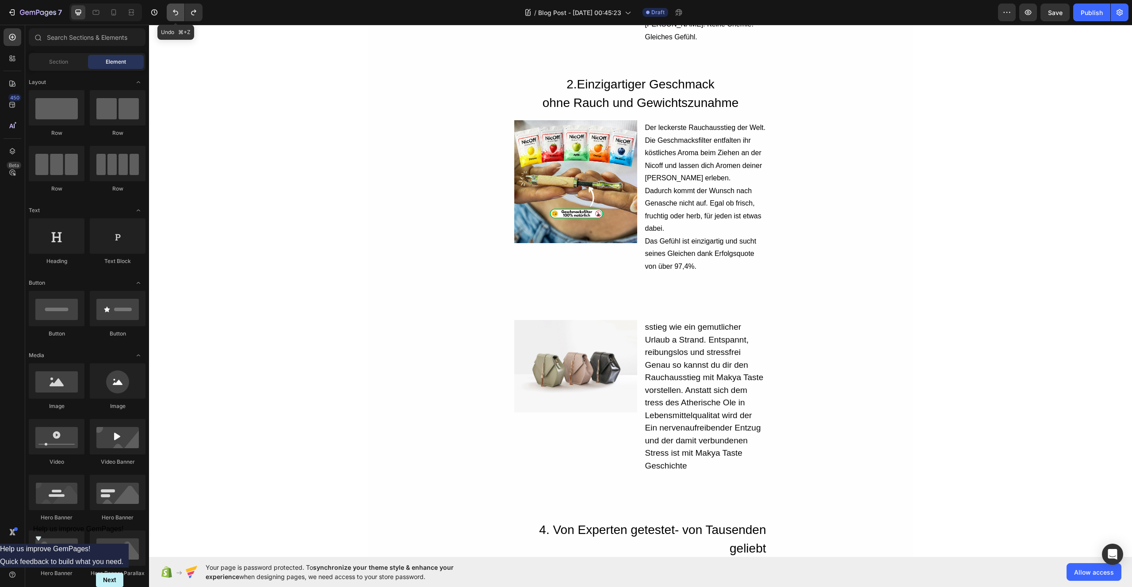
click at [175, 13] on icon "Undo/Redo" at bounding box center [175, 12] width 9 height 9
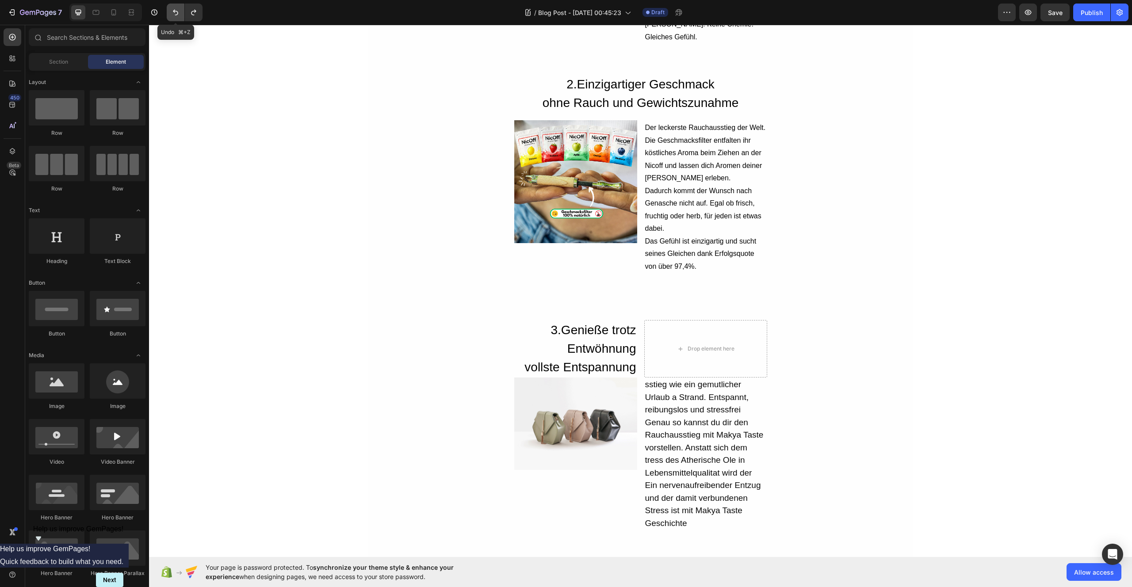
click at [175, 13] on icon "Undo/Redo" at bounding box center [175, 12] width 9 height 9
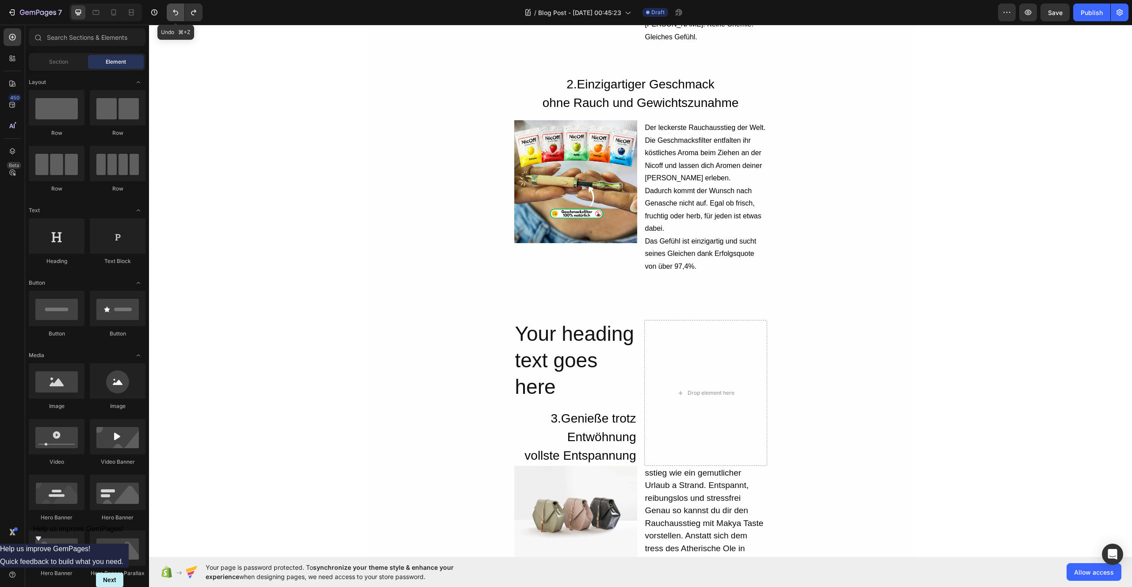
click at [175, 13] on icon "Undo/Redo" at bounding box center [175, 12] width 9 height 9
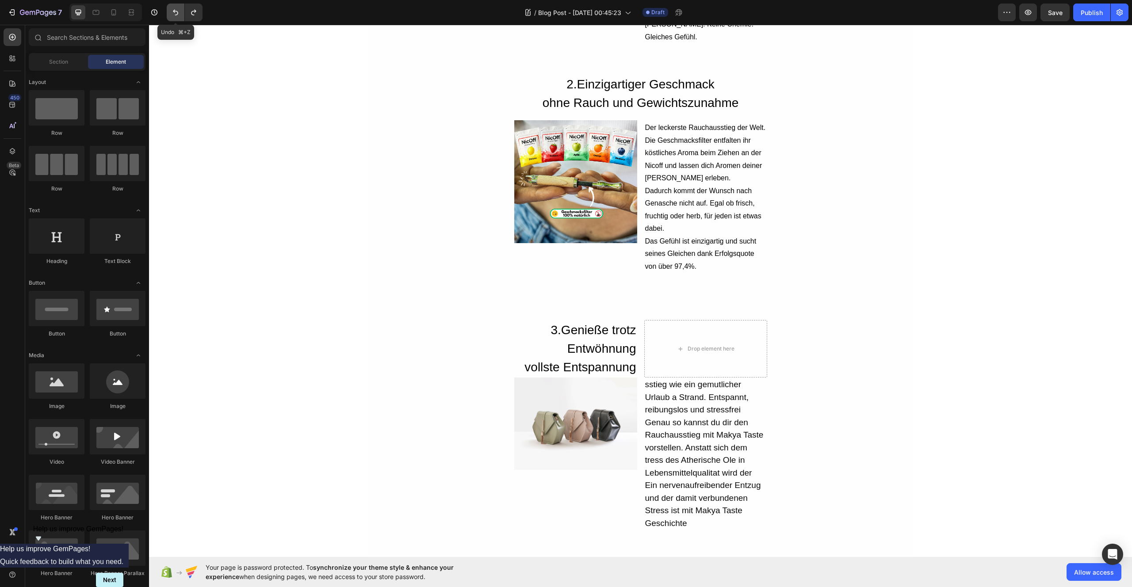
click at [175, 13] on icon "Undo/Redo" at bounding box center [175, 12] width 9 height 9
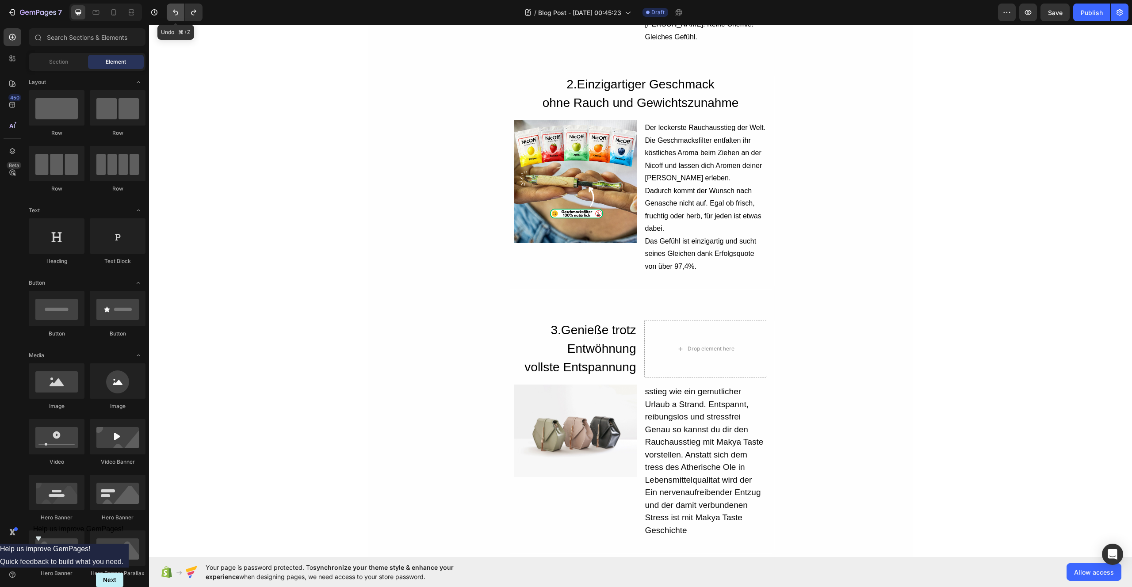
click at [175, 13] on icon "Undo/Redo" at bounding box center [175, 12] width 9 height 9
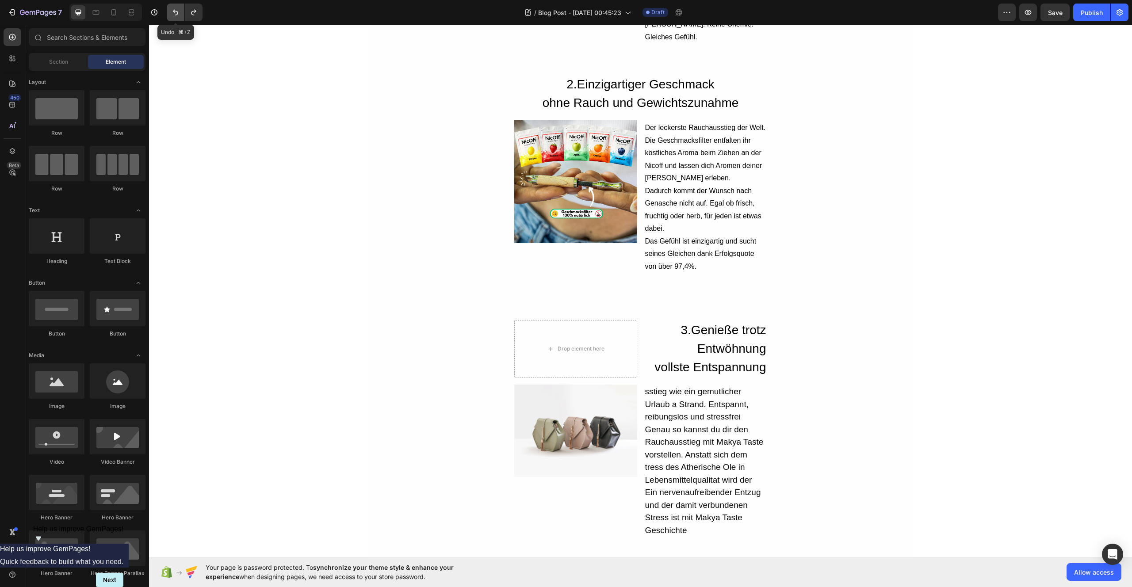
click at [175, 13] on icon "Undo/Redo" at bounding box center [175, 12] width 9 height 9
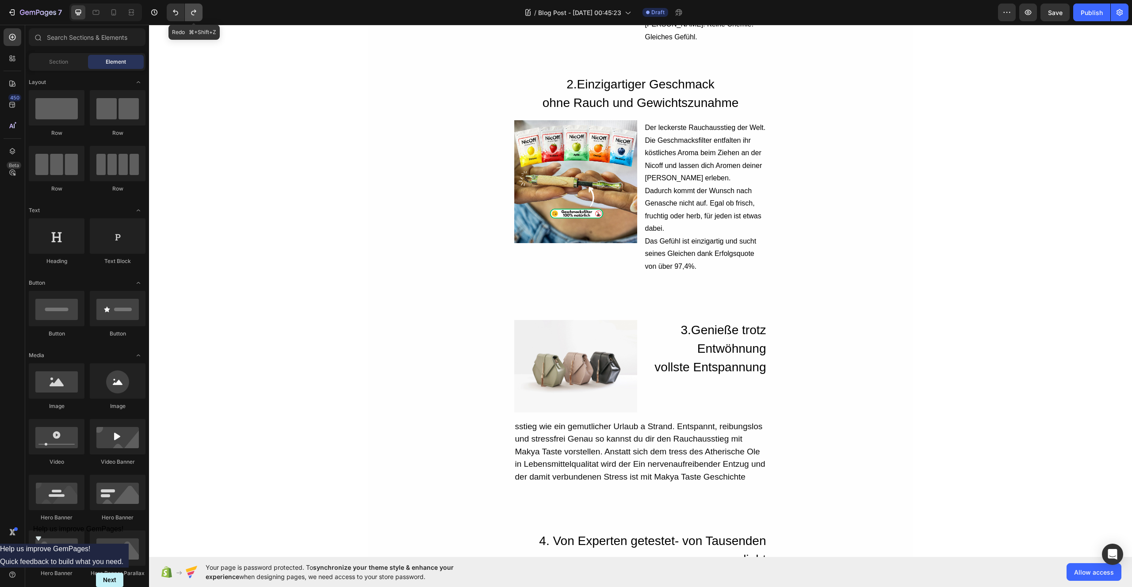
click at [189, 14] on icon "Undo/Redo" at bounding box center [193, 12] width 9 height 9
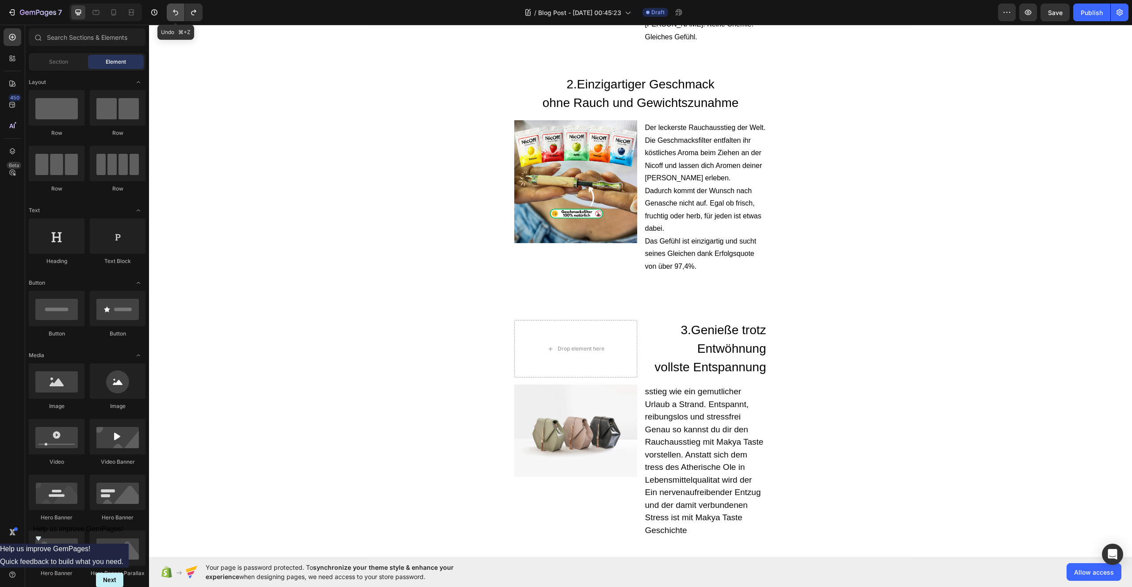
click at [173, 15] on icon "Undo/Redo" at bounding box center [175, 12] width 9 height 9
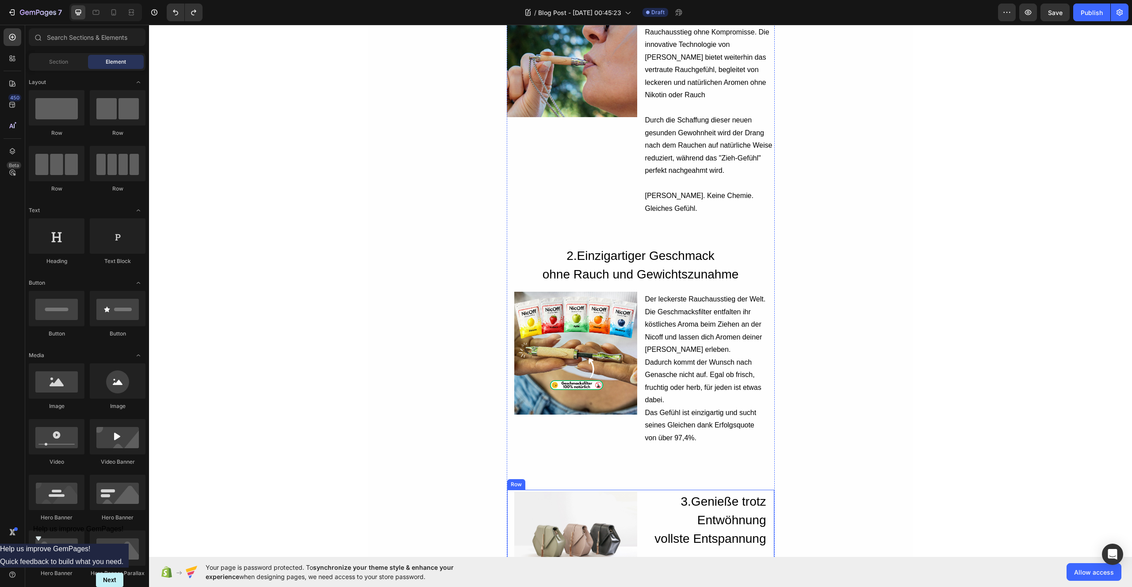
scroll to position [701, 0]
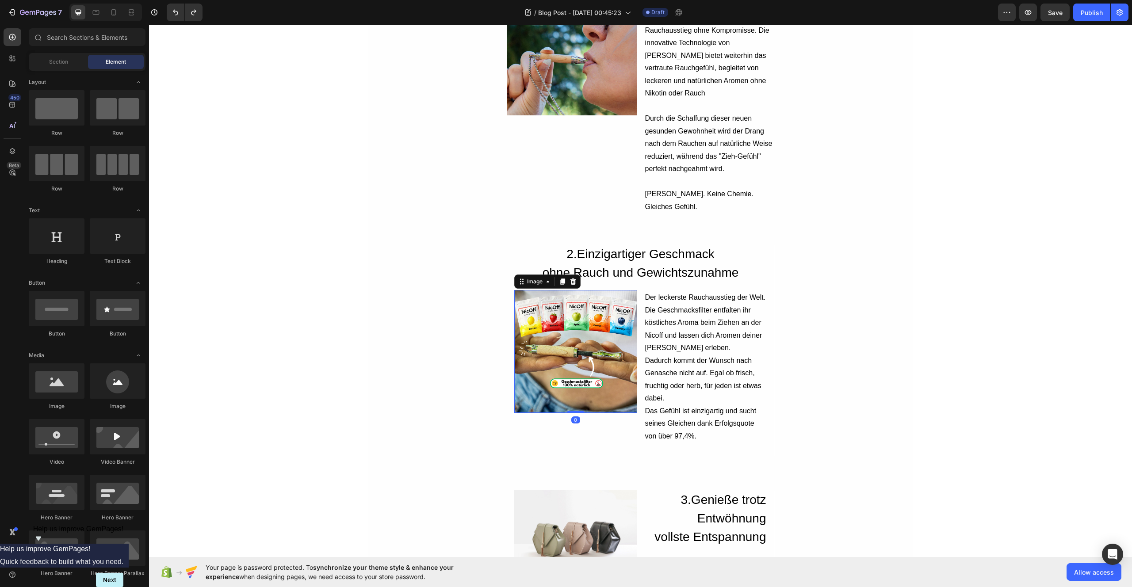
drag, startPoint x: 546, startPoint y: 309, endPoint x: 550, endPoint y: 312, distance: 4.7
click at [546, 309] on img at bounding box center [575, 351] width 123 height 123
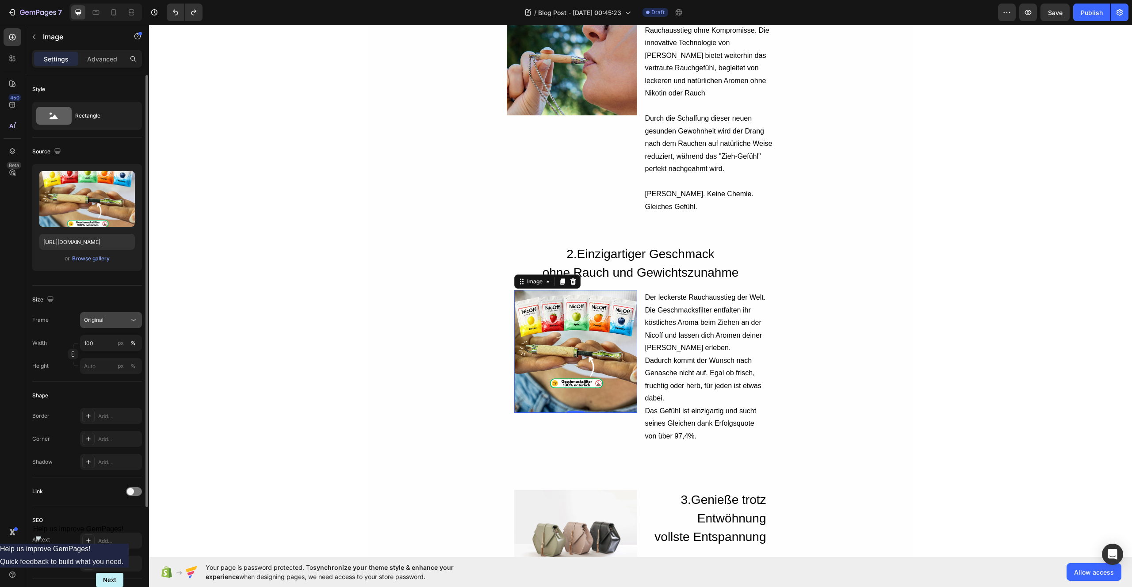
click at [112, 321] on div "Original" at bounding box center [105, 320] width 43 height 8
click at [131, 341] on icon at bounding box center [130, 341] width 9 height 9
click at [97, 366] on input "100" at bounding box center [111, 365] width 62 height 16
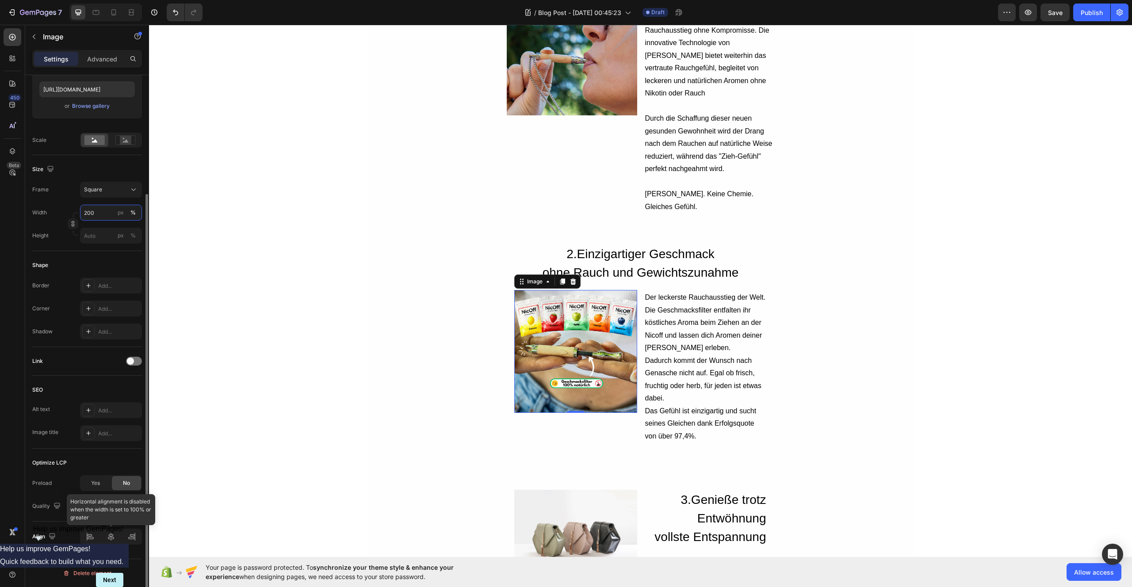
type input "200"
click at [90, 539] on div at bounding box center [111, 537] width 62 height 16
click at [120, 139] on rect at bounding box center [125, 140] width 11 height 9
click at [93, 142] on rect at bounding box center [94, 140] width 20 height 10
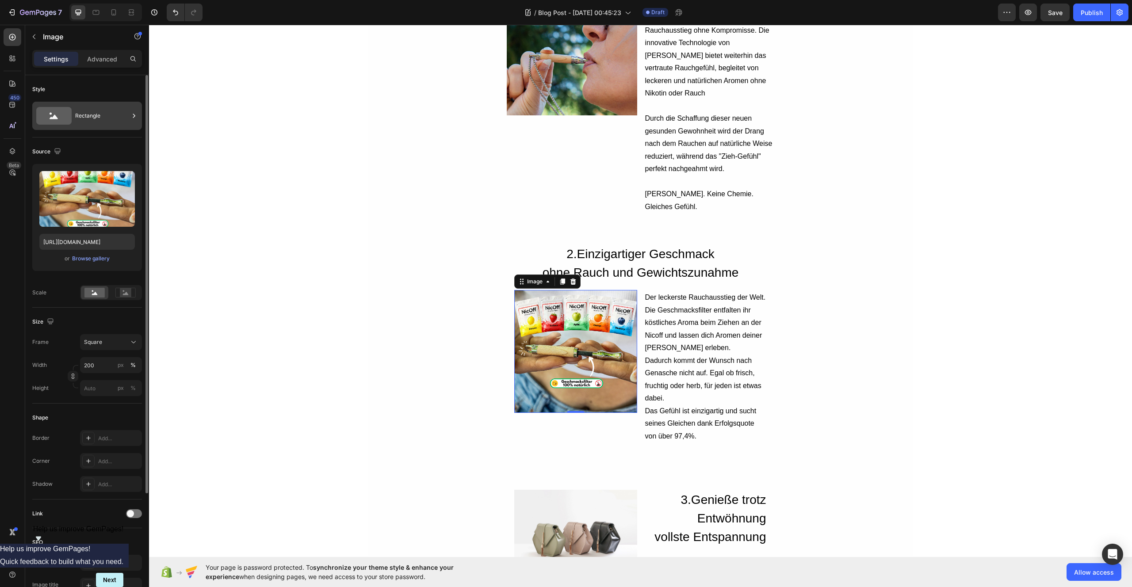
click at [107, 118] on div "Rectangle" at bounding box center [102, 116] width 54 height 20
click at [96, 58] on p "Advanced" at bounding box center [102, 58] width 30 height 9
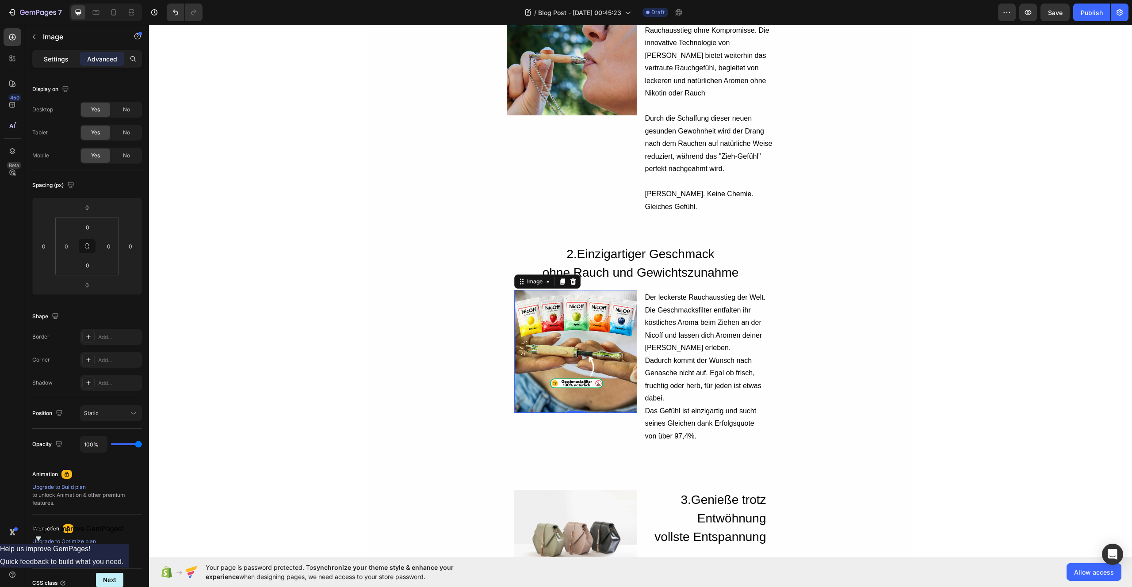
click at [56, 57] on p "Settings" at bounding box center [56, 58] width 25 height 9
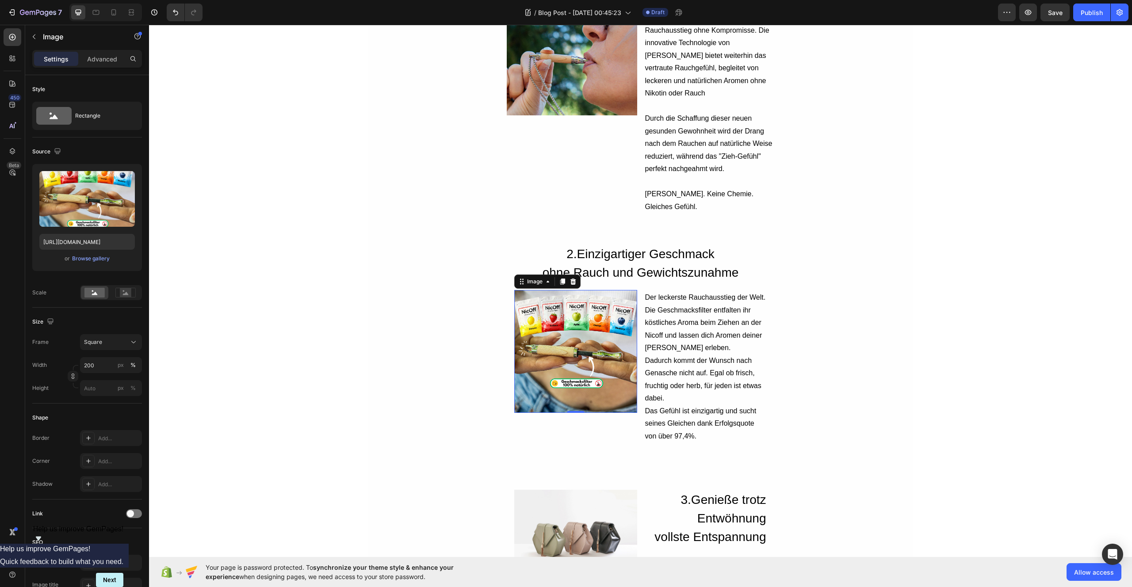
click at [530, 381] on img at bounding box center [575, 351] width 123 height 123
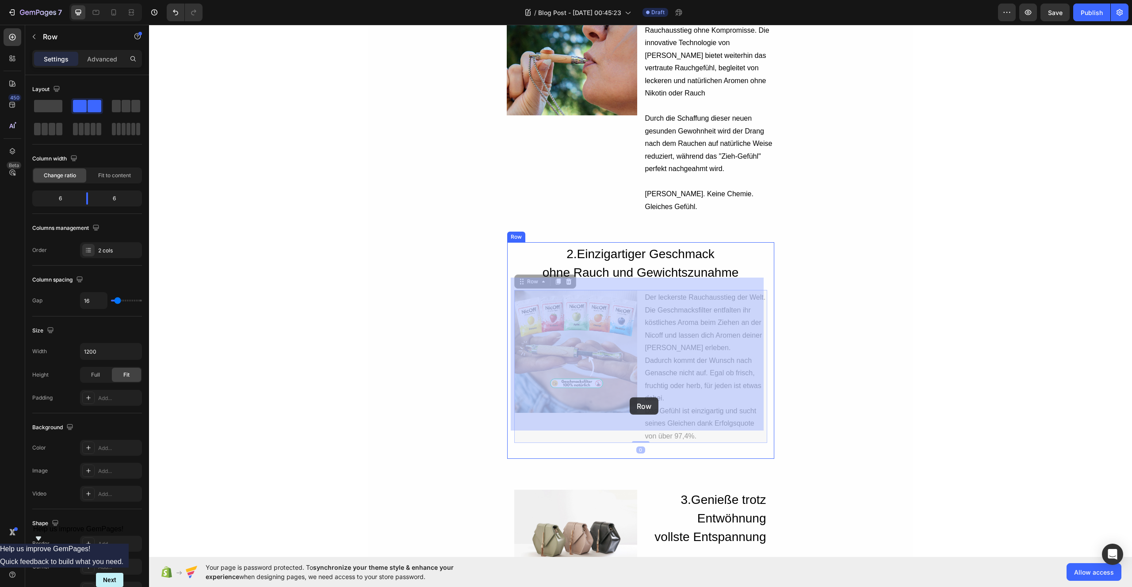
drag, startPoint x: 634, startPoint y: 397, endPoint x: 629, endPoint y: 397, distance: 4.4
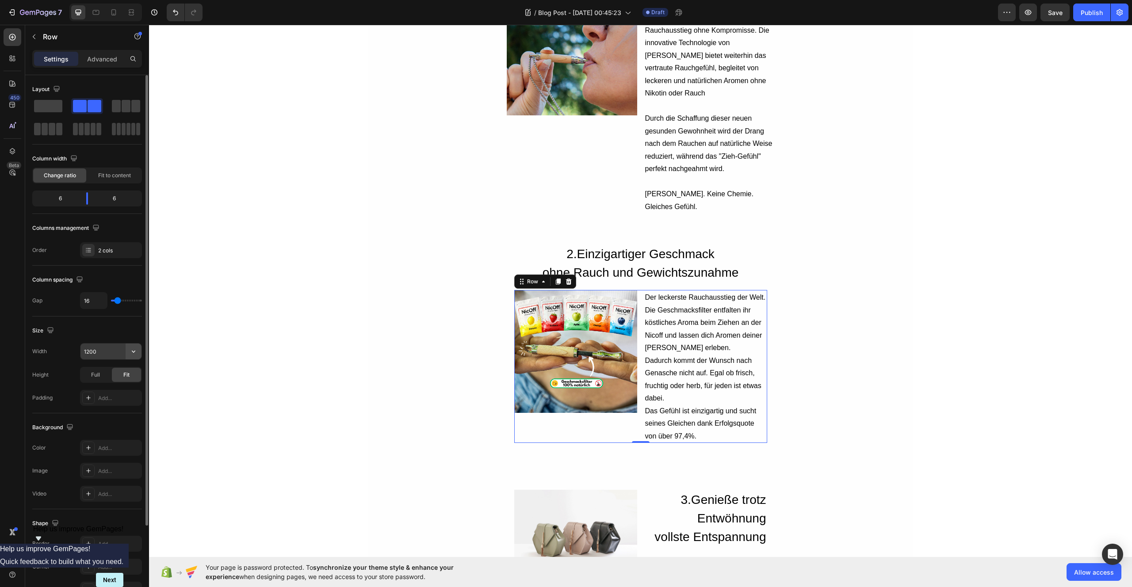
click at [135, 353] on icon "button" at bounding box center [133, 351] width 9 height 9
click at [102, 390] on p "Full 100%" at bounding box center [109, 391] width 50 height 8
type input "100%"
click at [564, 315] on img at bounding box center [575, 351] width 123 height 123
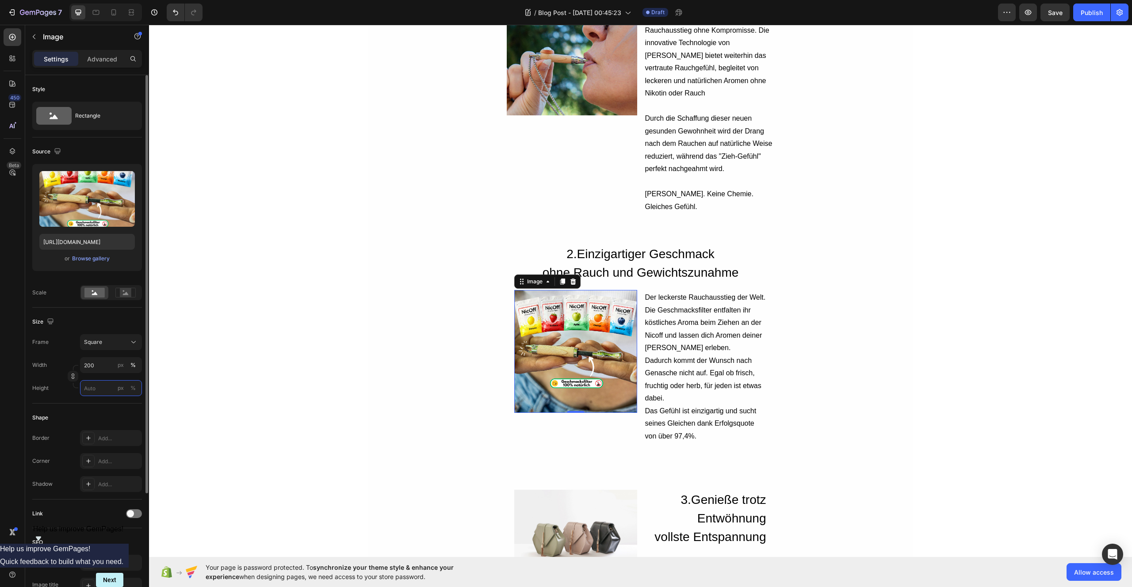
click at [97, 385] on input "px %" at bounding box center [111, 388] width 62 height 16
type input "2"
type input "20"
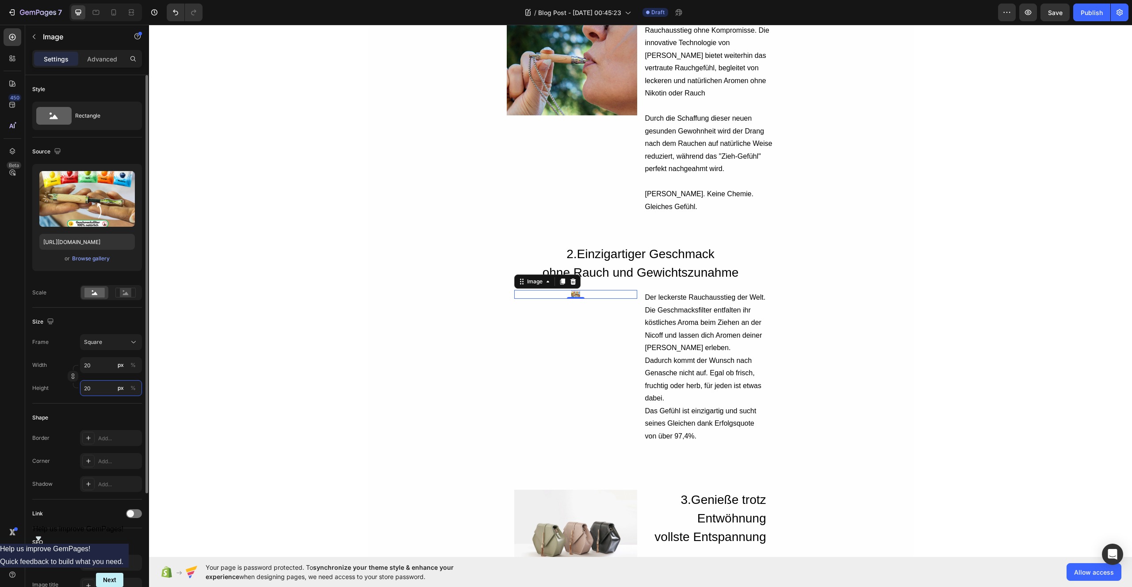
type input "200"
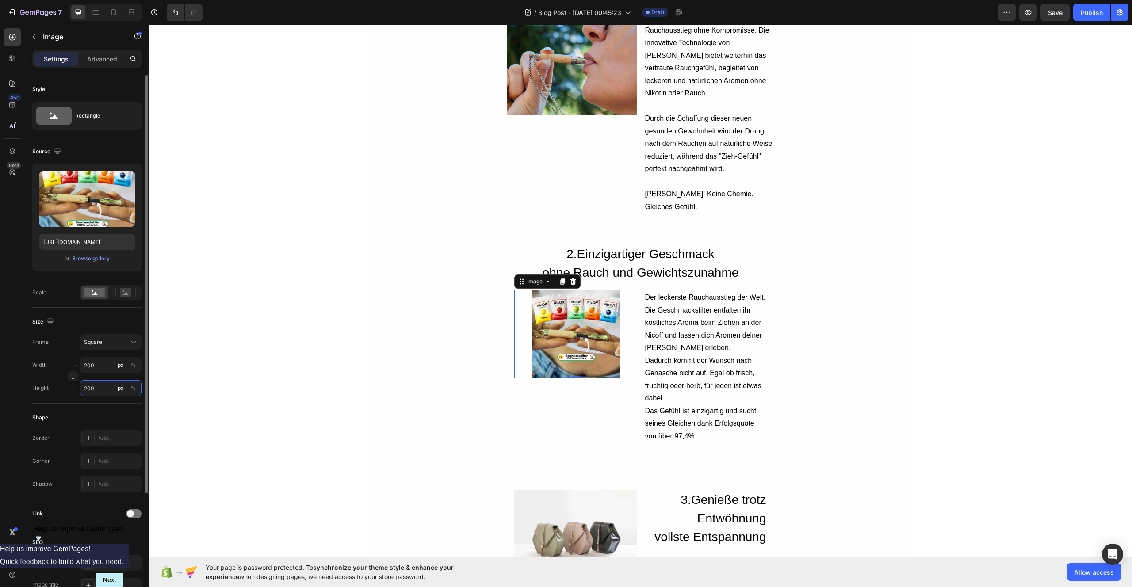
type input "20"
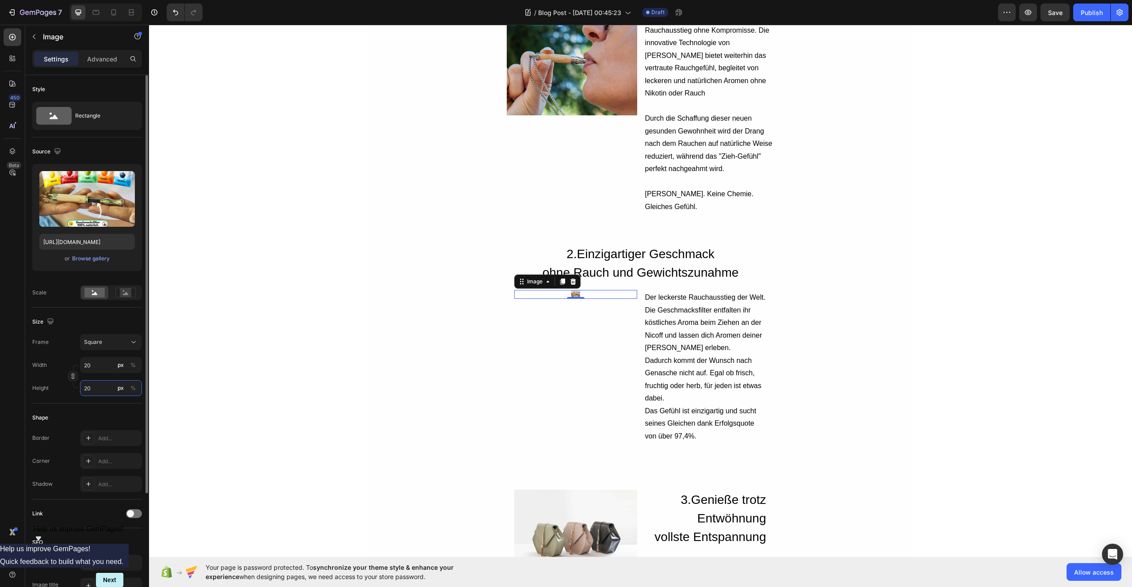
type input "2"
drag, startPoint x: 92, startPoint y: 368, endPoint x: 78, endPoint y: 367, distance: 13.7
click at [78, 367] on div "Width 2 px %" at bounding box center [87, 365] width 110 height 16
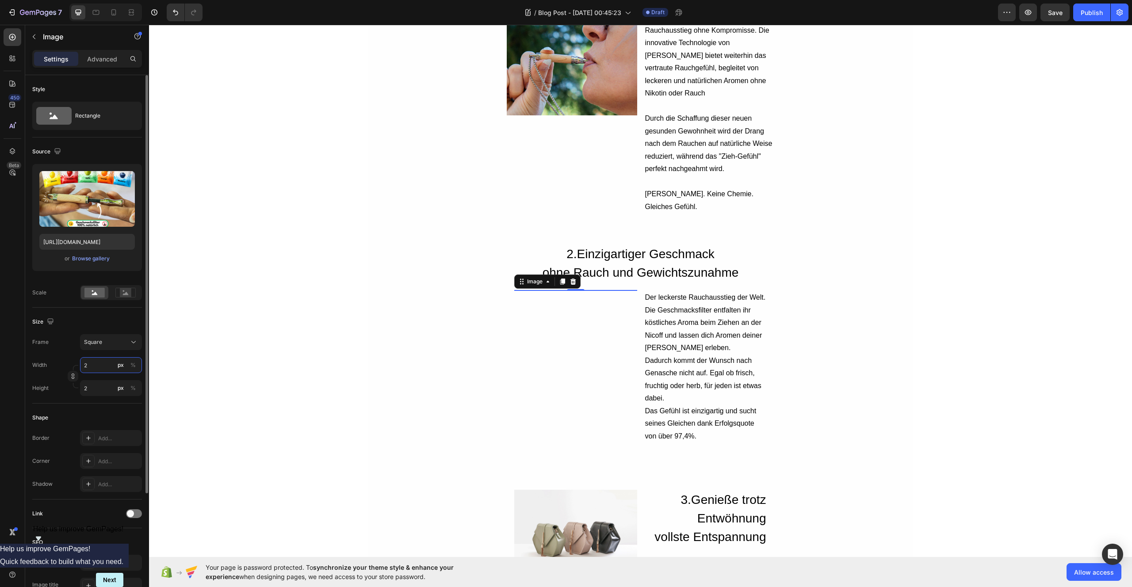
click at [91, 366] on input "2" at bounding box center [111, 365] width 62 height 16
drag, startPoint x: 91, startPoint y: 366, endPoint x: 85, endPoint y: 366, distance: 5.8
click at [85, 366] on input "2" at bounding box center [111, 365] width 62 height 16
type input "1"
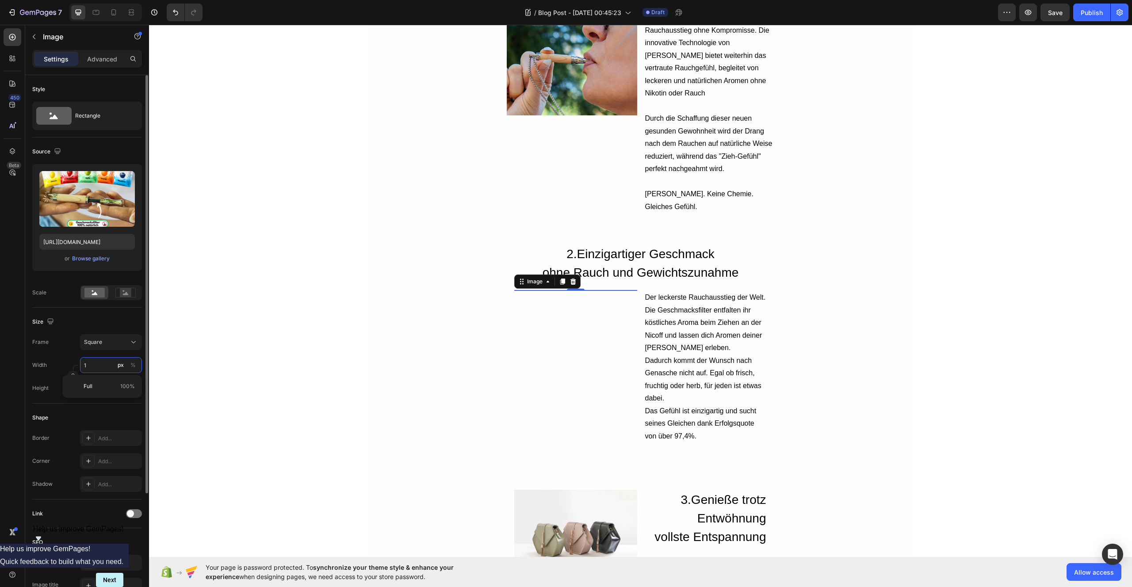
type input "10"
type input "102"
type input "1028"
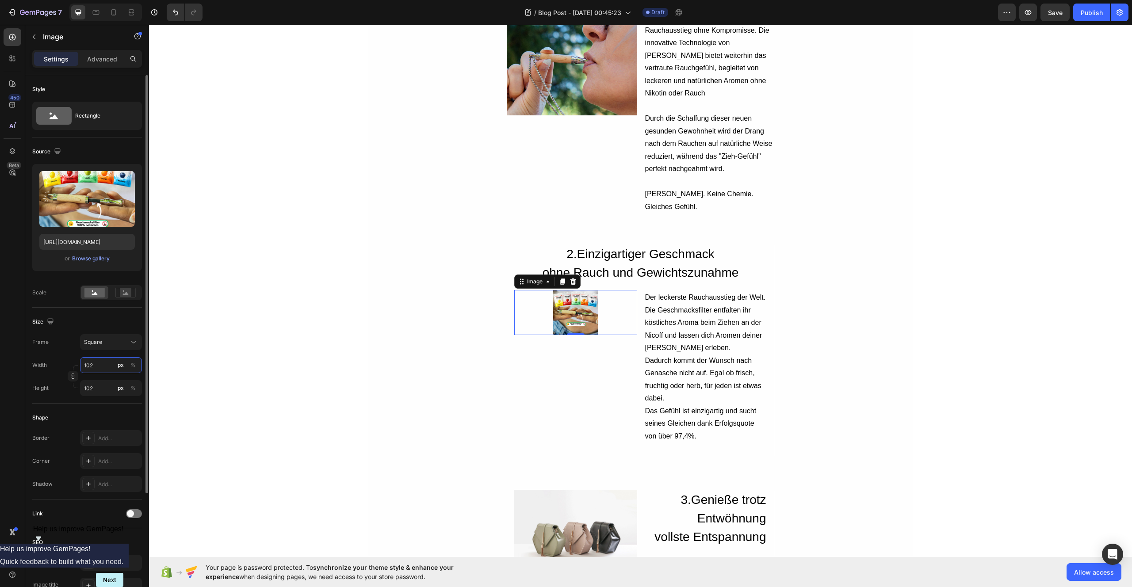
type input "1028"
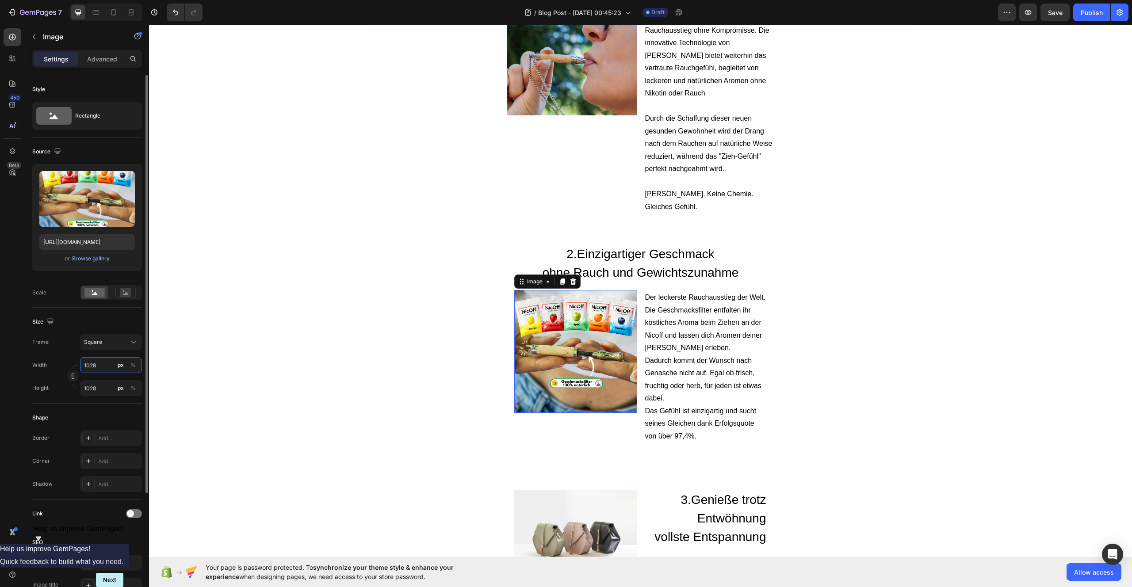
type input "102"
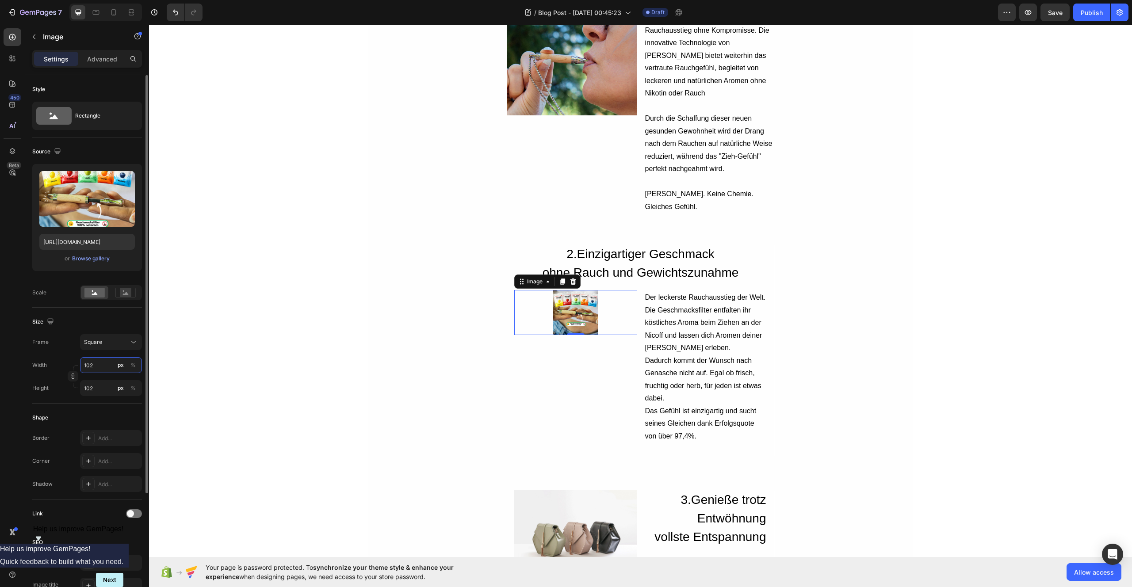
type input "10"
type input "108"
type input "1080"
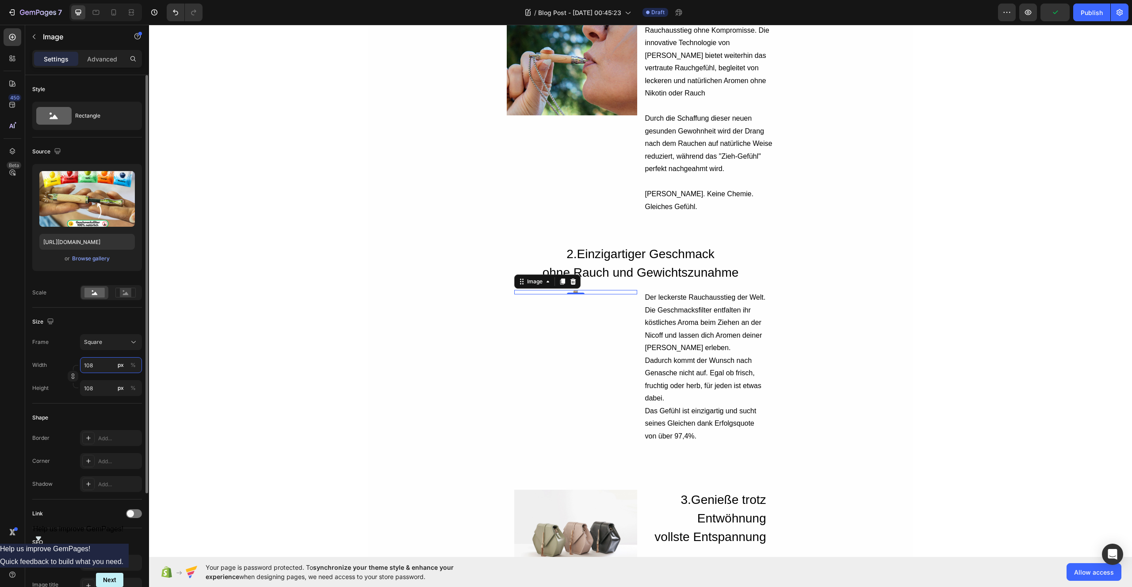
type input "1080"
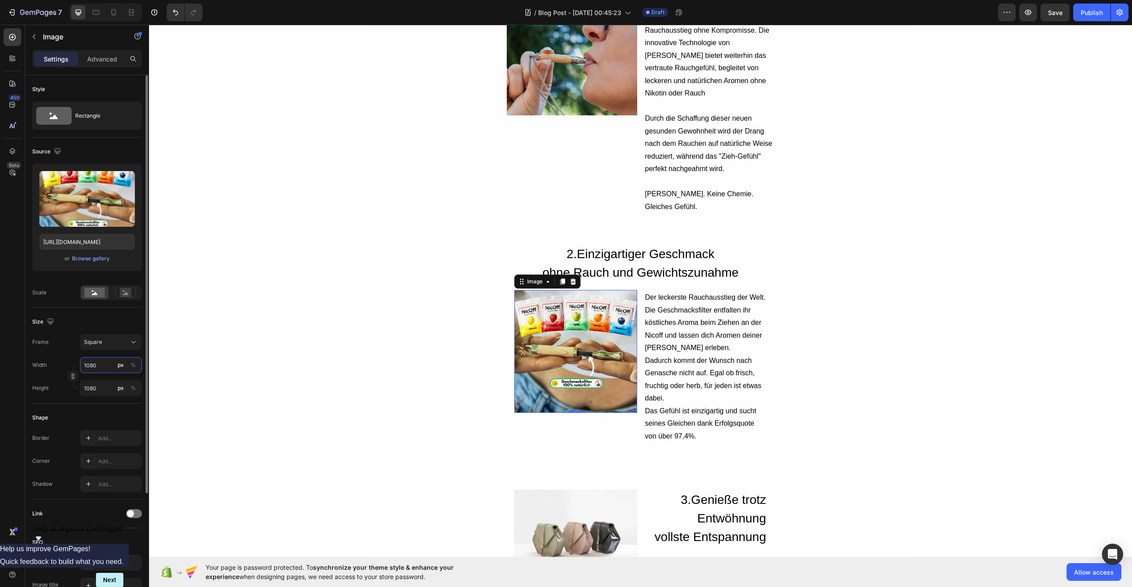
drag, startPoint x: 97, startPoint y: 364, endPoint x: 82, endPoint y: 365, distance: 15.1
click at [82, 365] on input "1080" at bounding box center [111, 365] width 62 height 16
type input "10800"
type input "108000"
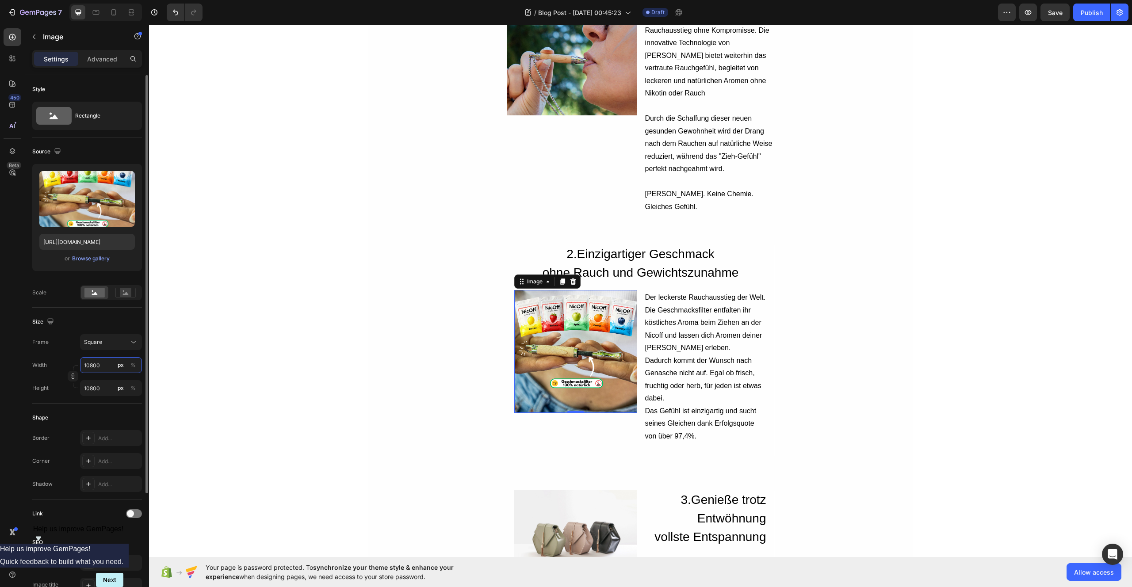
type input "108000"
type input "10800"
type input "1080"
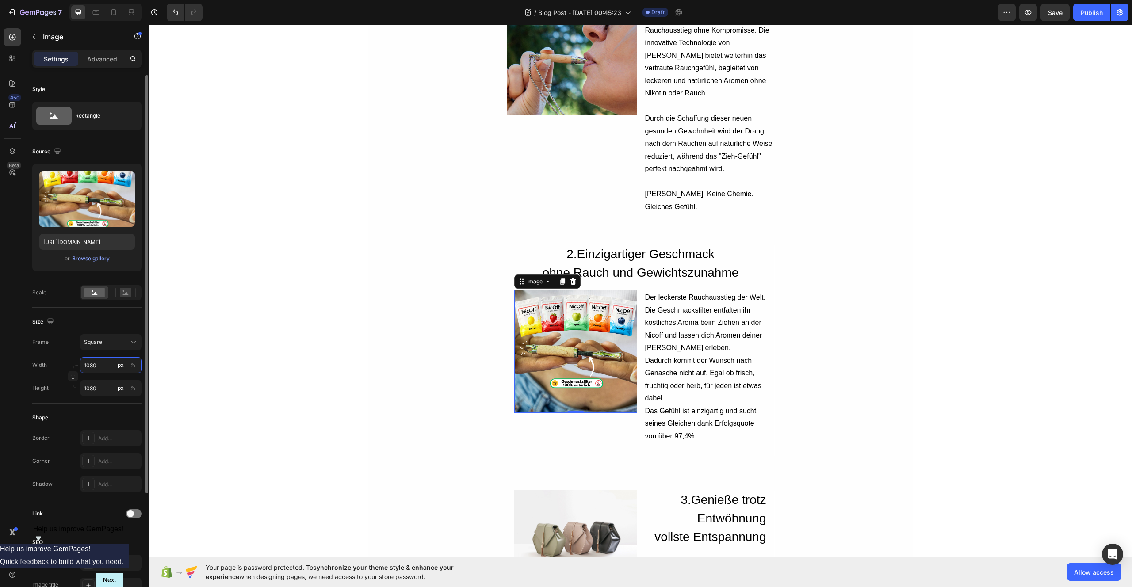
type input "108"
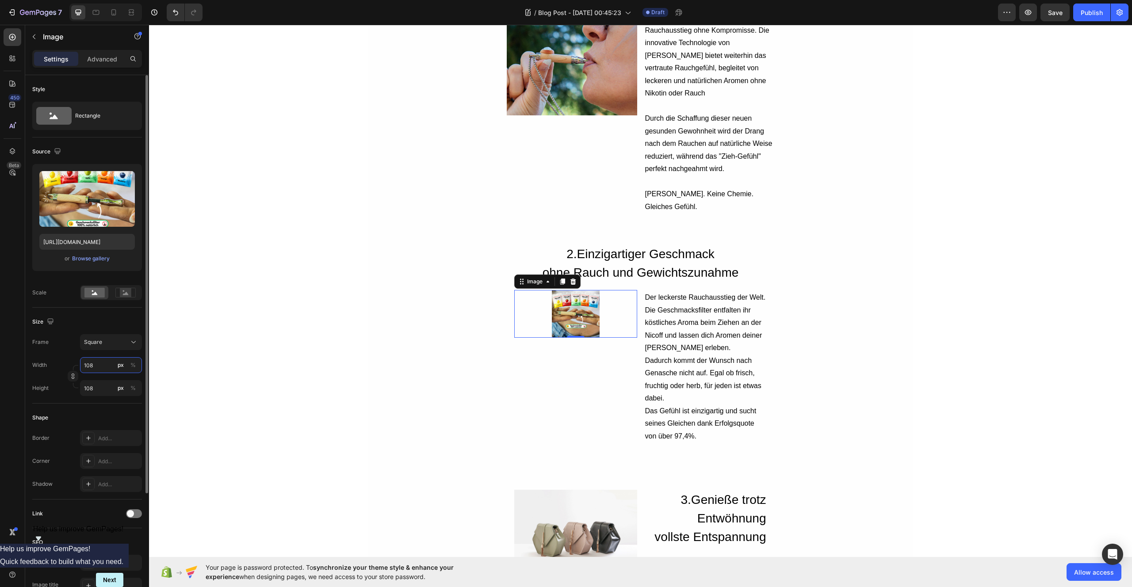
type input "10"
type input "1"
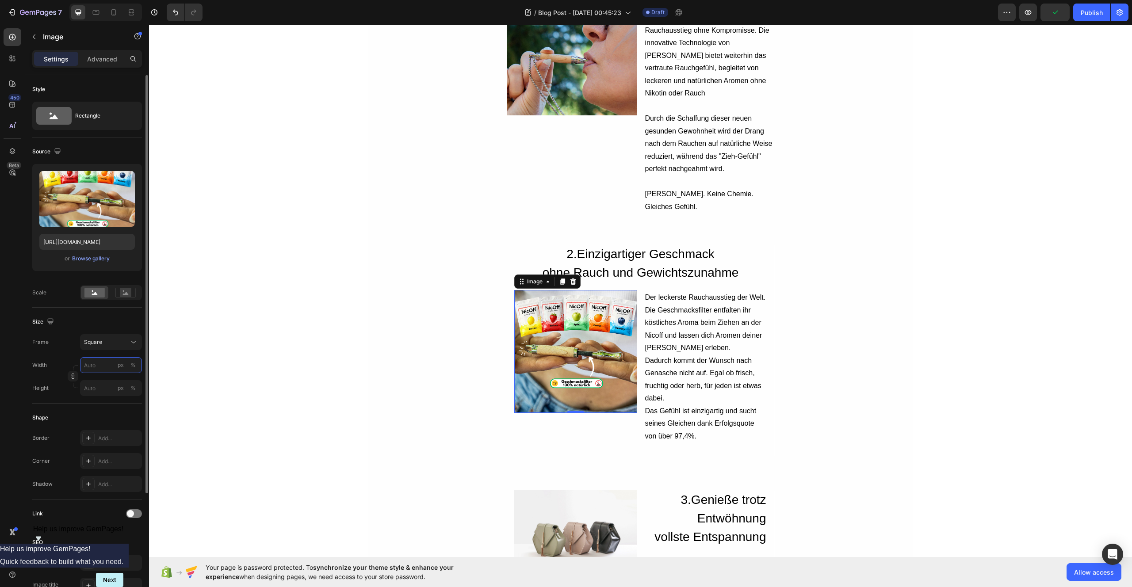
type input "1"
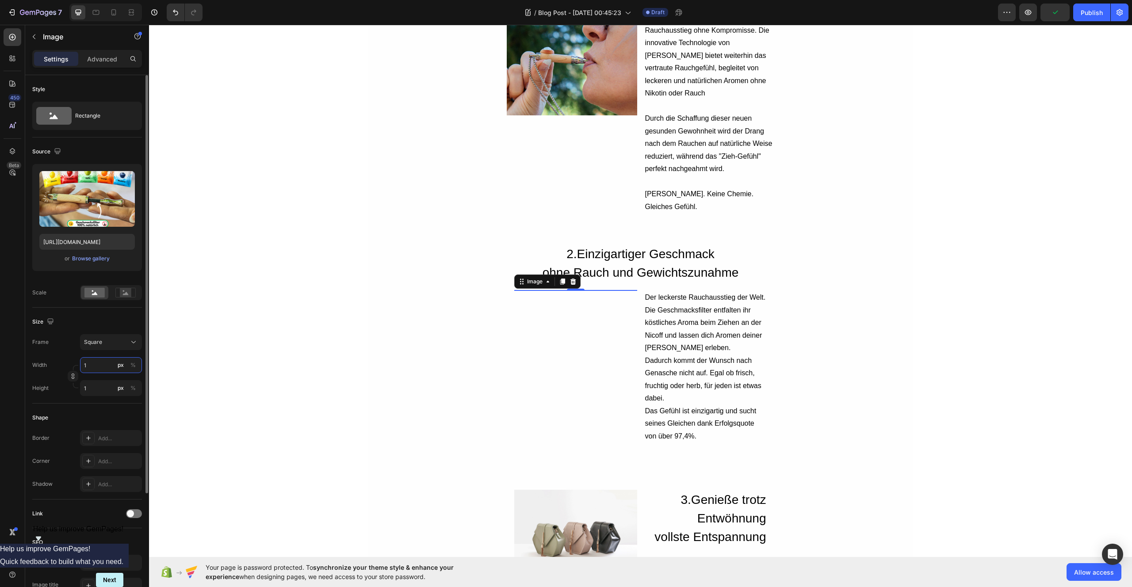
type input "12"
type input "125"
type input "1258"
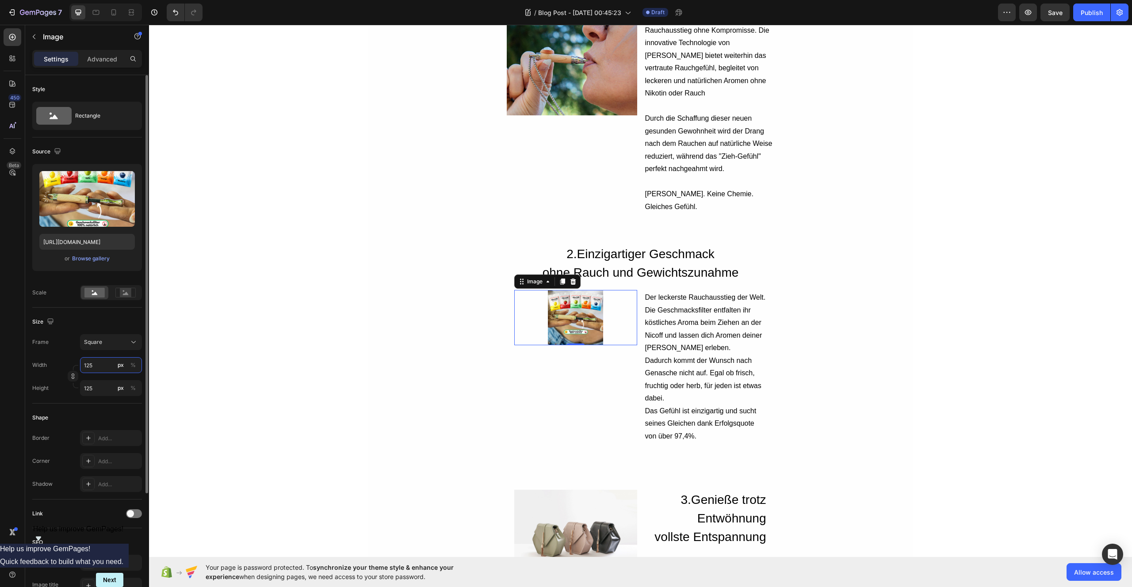
type input "1258"
type input "12589"
type input "125897"
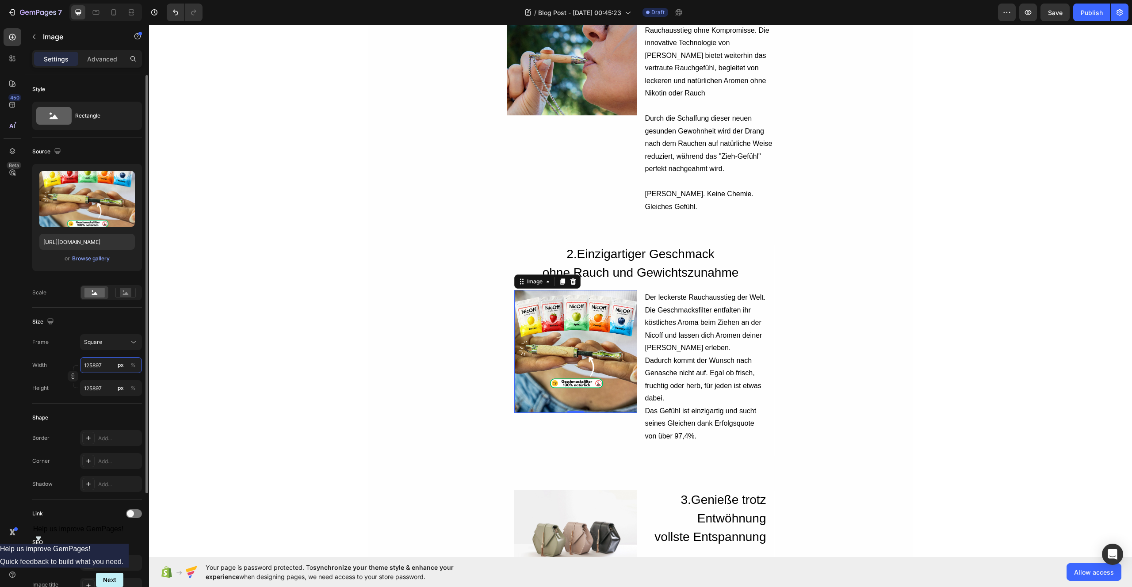
type input "1258978"
type input "12589789"
type input "125897899"
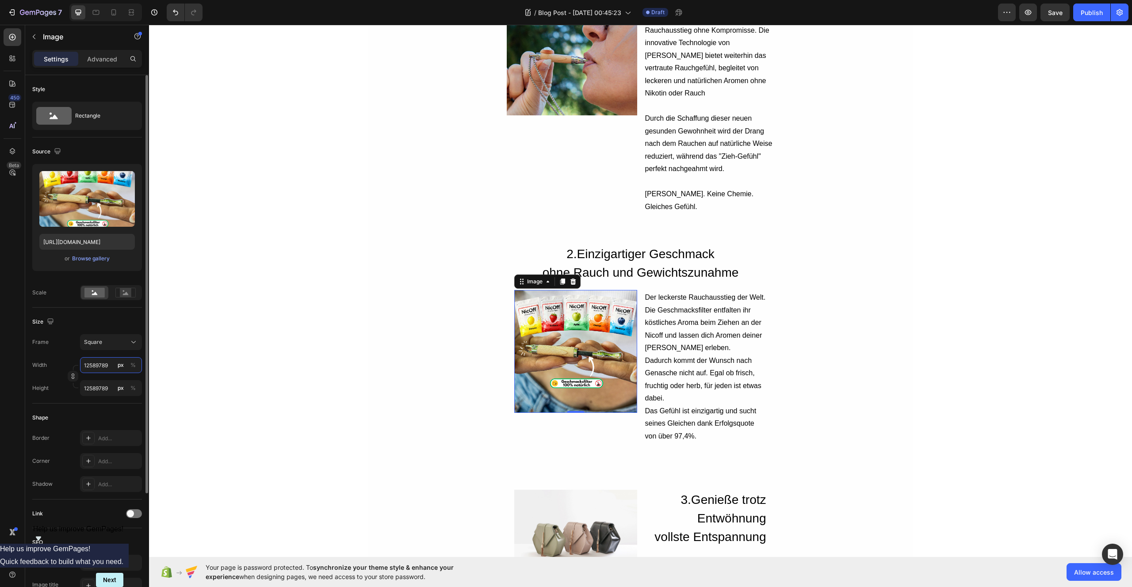
type input "125897899"
type input "1258978998"
type input "12589789987"
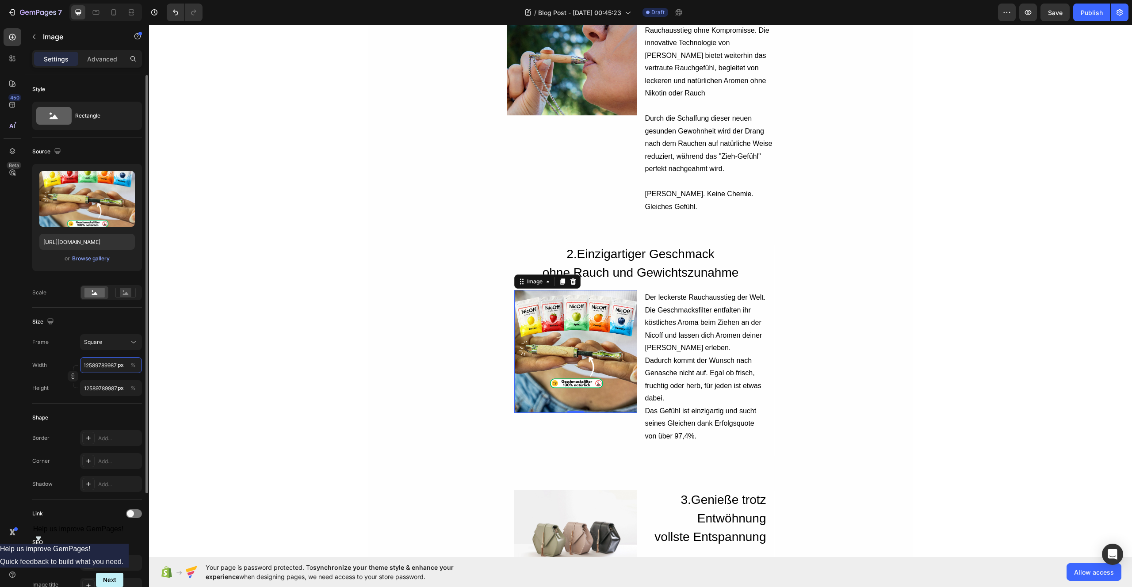
type input "125897899873"
type input "12589789987"
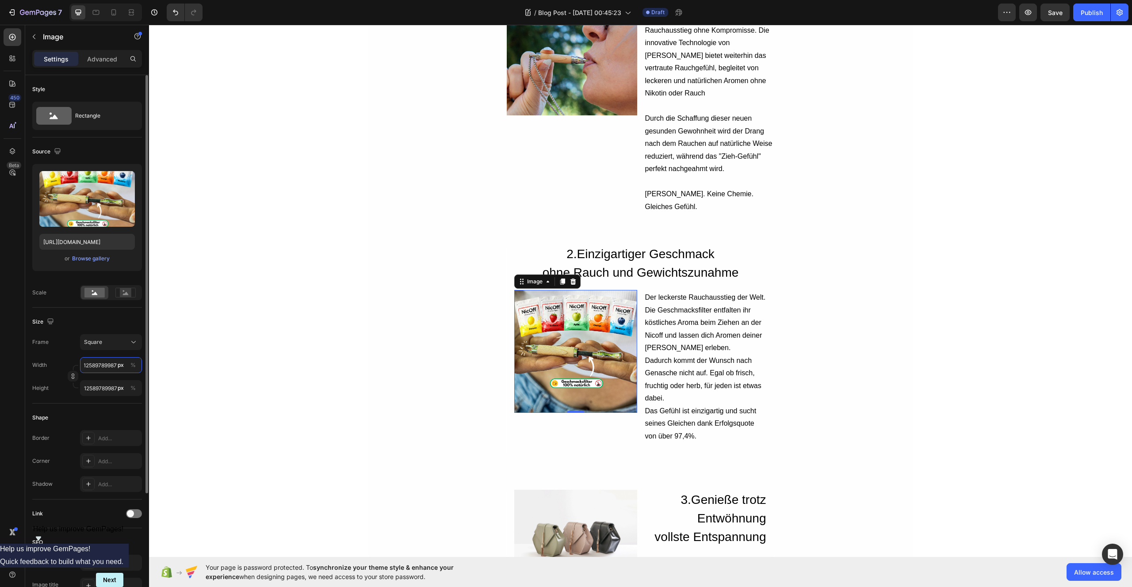
scroll to position [0, 1]
type input "1258978998"
type input "125897899"
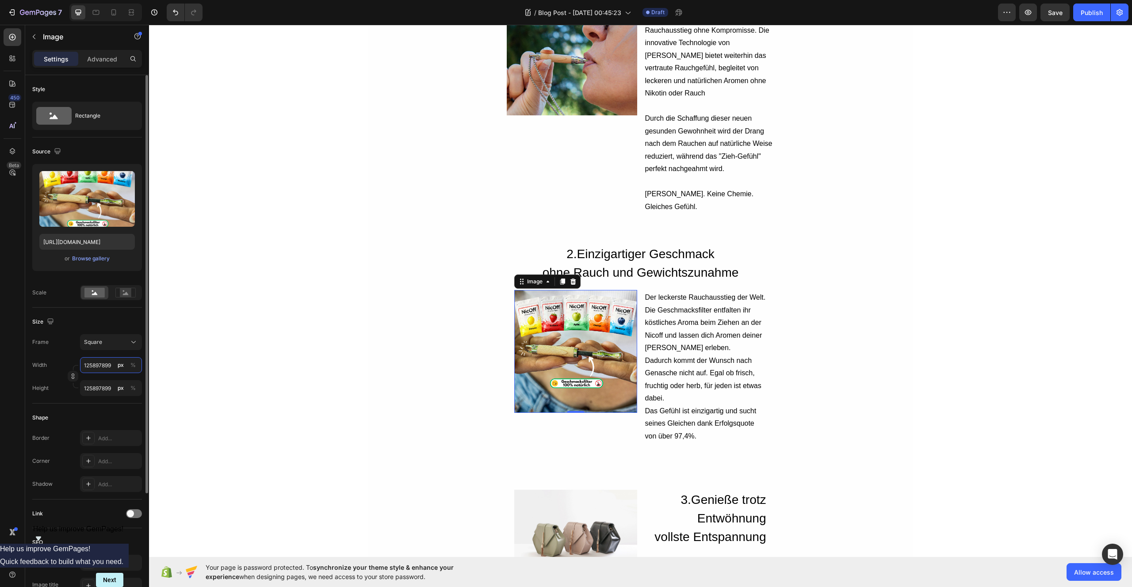
scroll to position [0, 0]
type input "12589789"
type input "1258978"
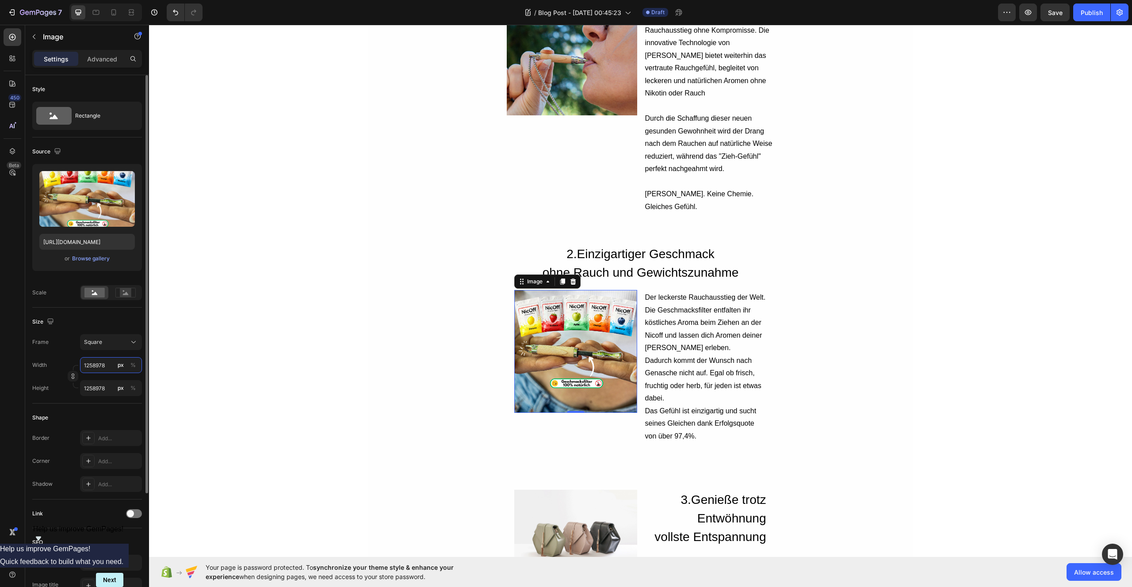
type input "125897"
type input "12589"
type input "1258"
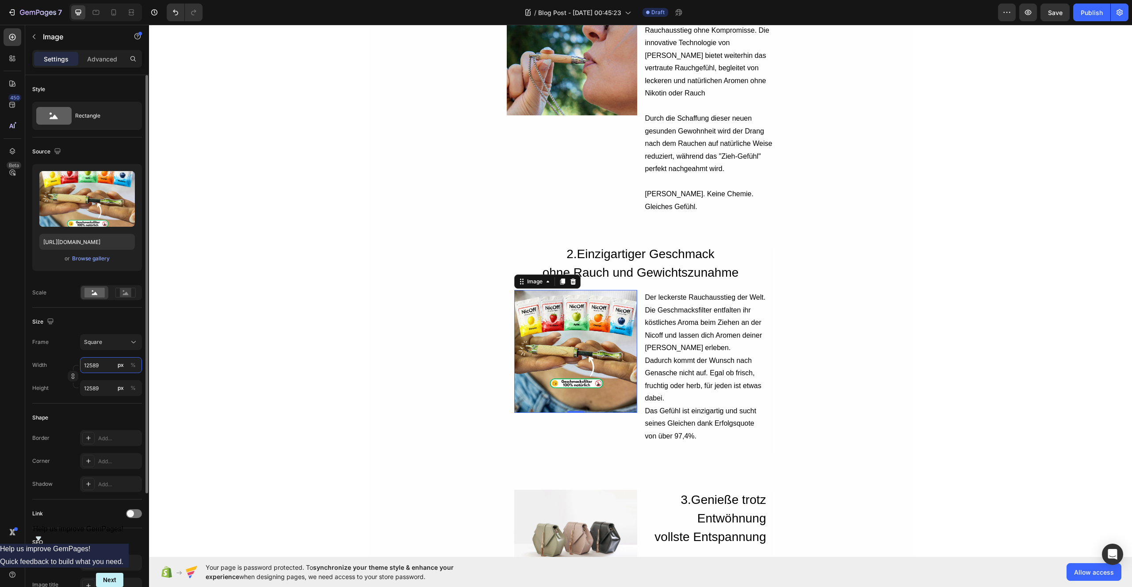
type input "1258"
type input "125"
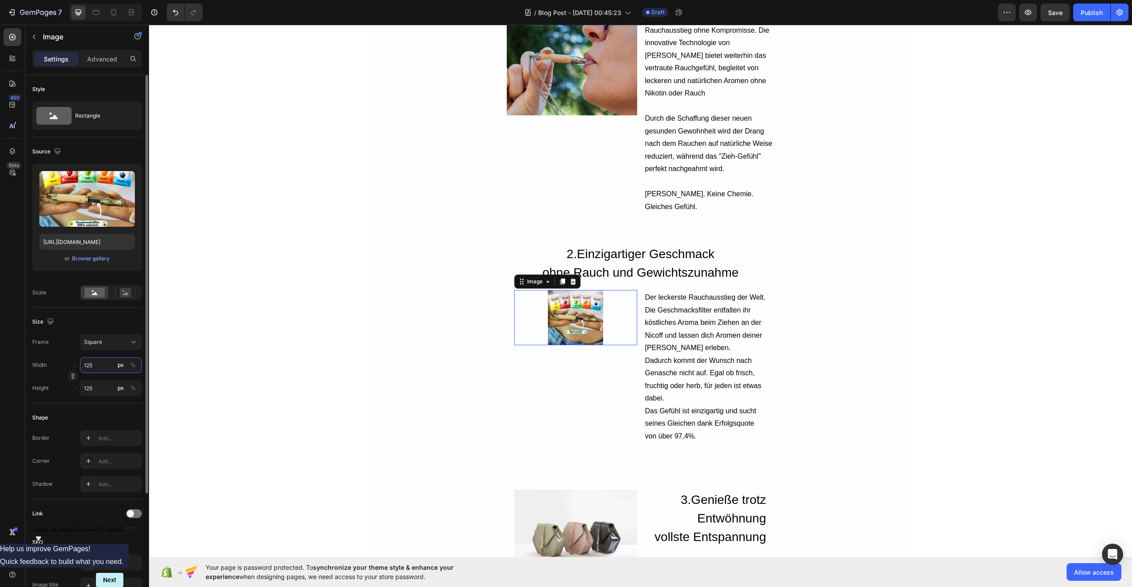
type input "12"
type input "1"
type input "19"
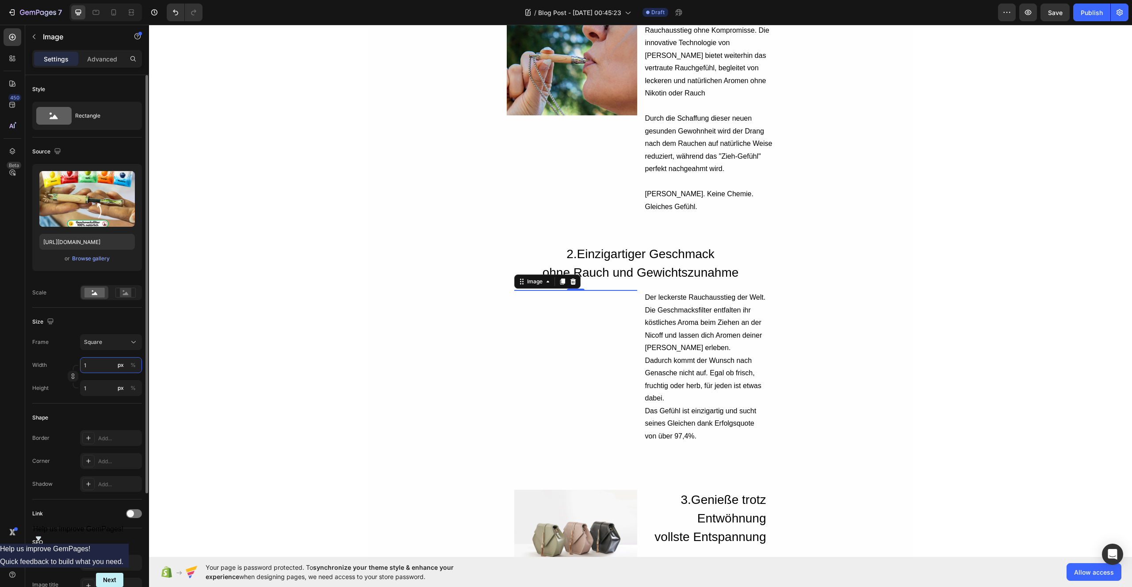
type input "19"
type input "199"
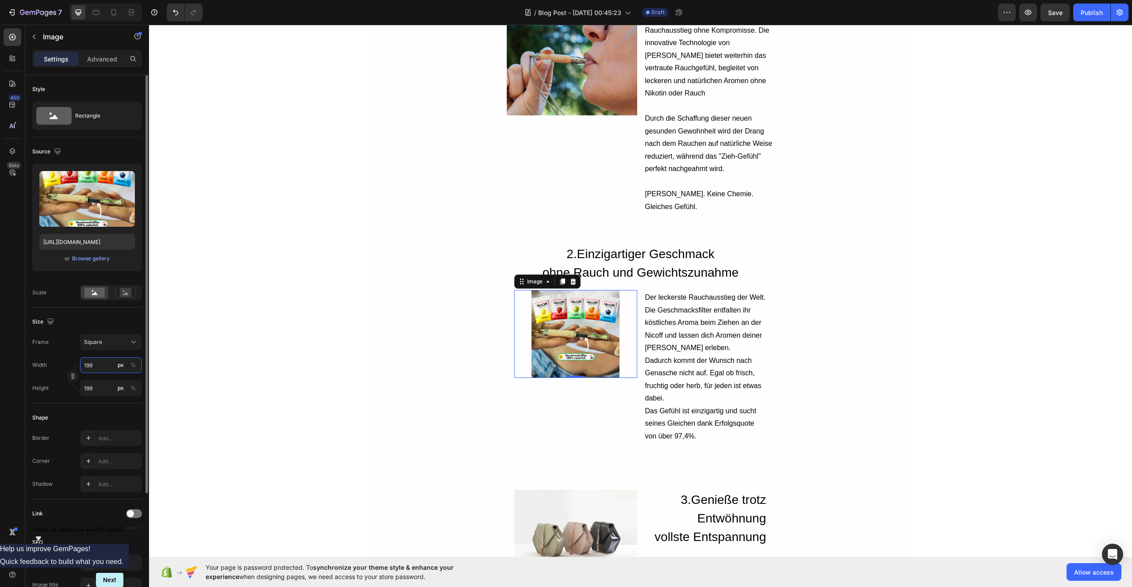
type input "1999"
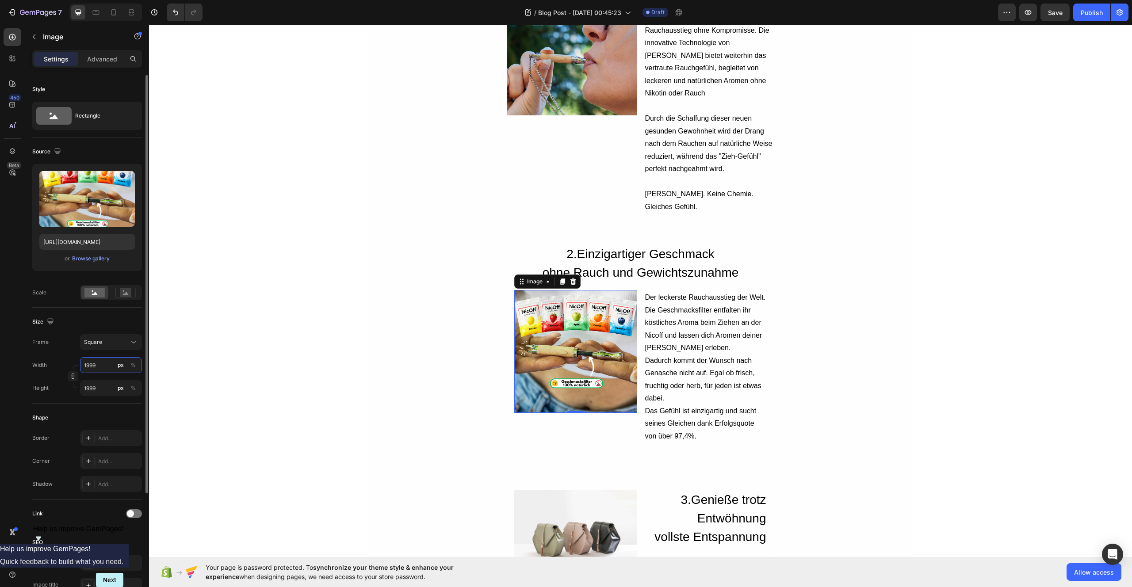
type input "19999"
type input "199999"
type input "19999"
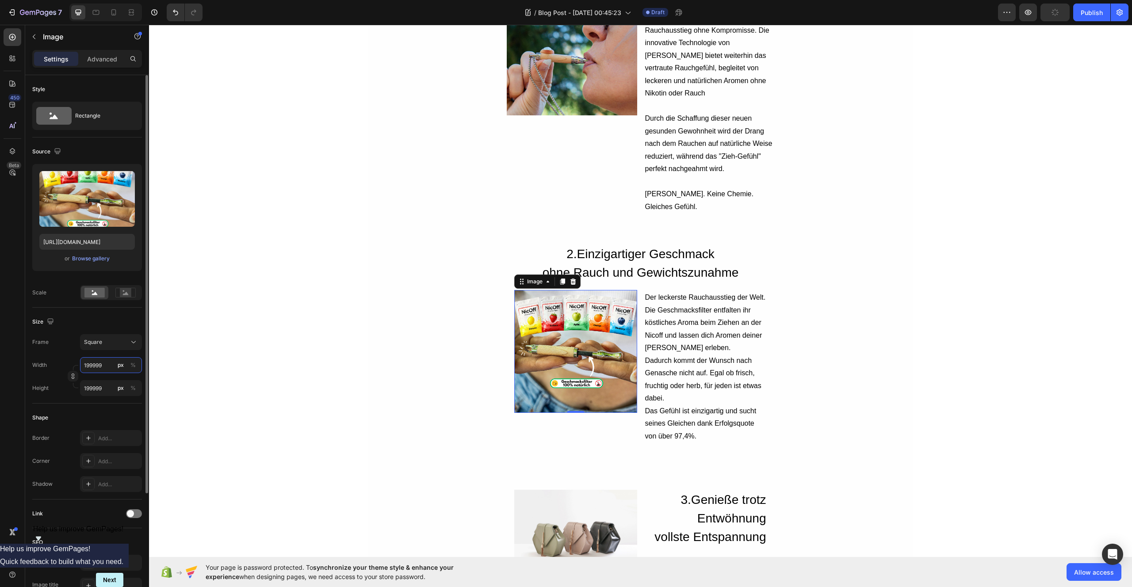
type input "19999"
type input "1999"
type input "199"
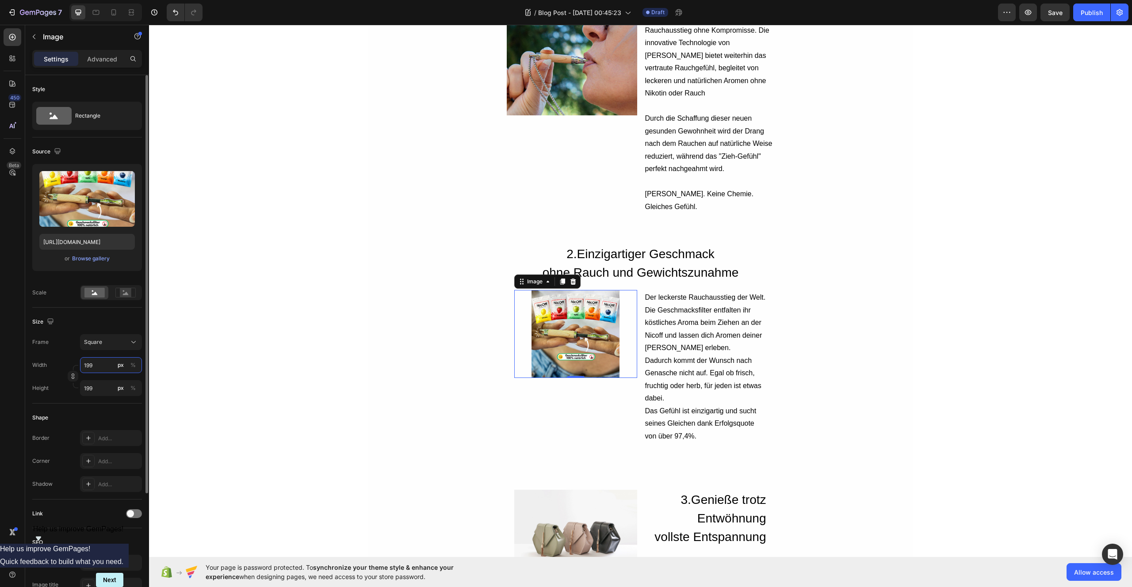
type input "19"
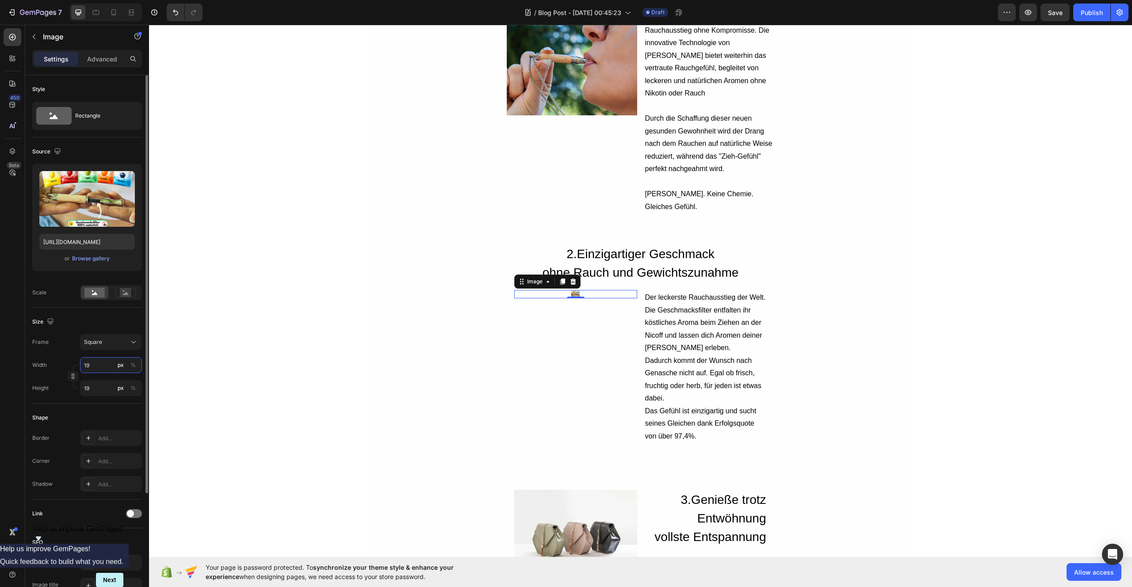
type input "1"
type input "10"
type input "108"
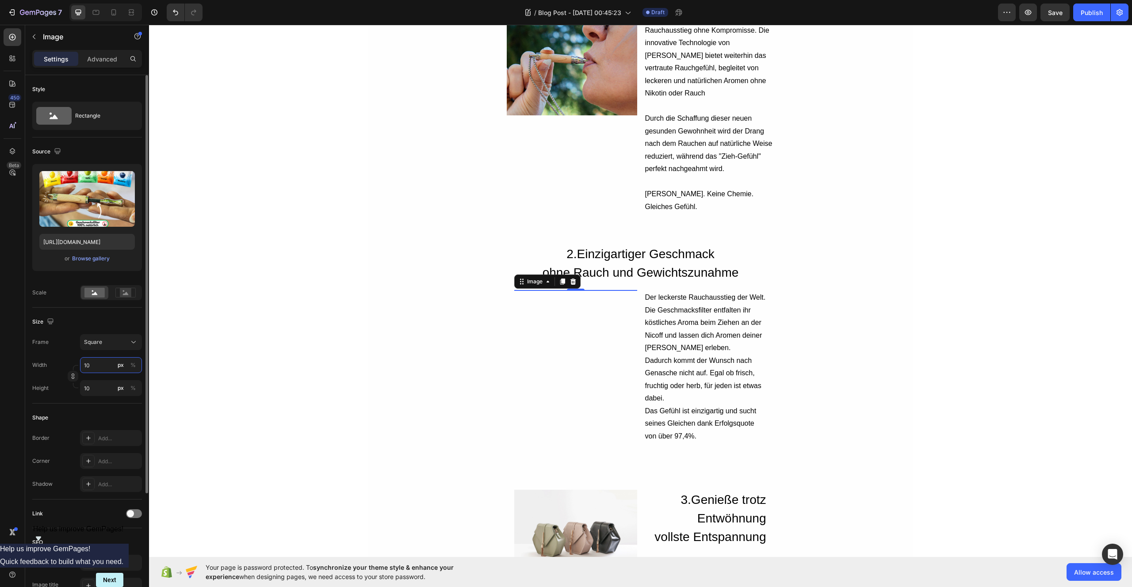
type input "108"
type input "1080"
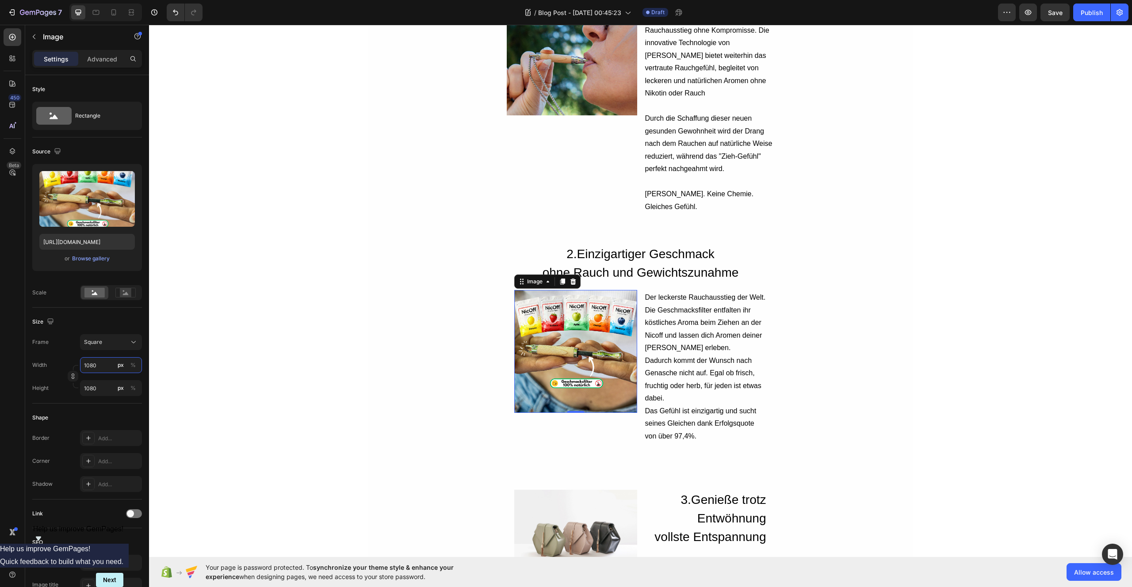
type input "1080"
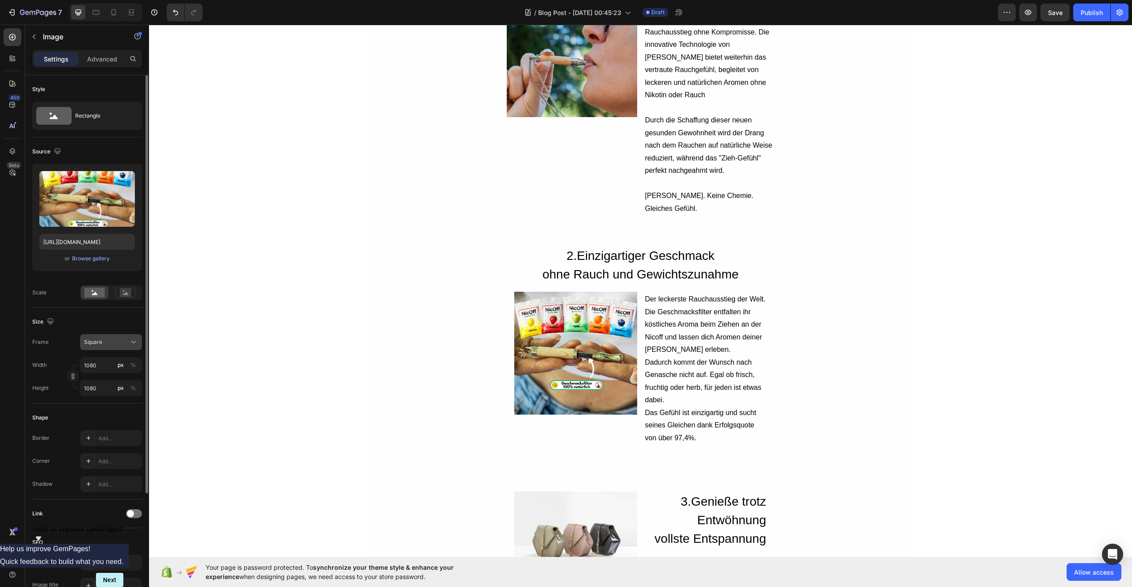
click at [104, 343] on div "Square" at bounding box center [105, 342] width 43 height 8
click at [98, 412] on span "Original" at bounding box center [93, 414] width 19 height 8
click at [110, 322] on div "Original" at bounding box center [105, 320] width 43 height 8
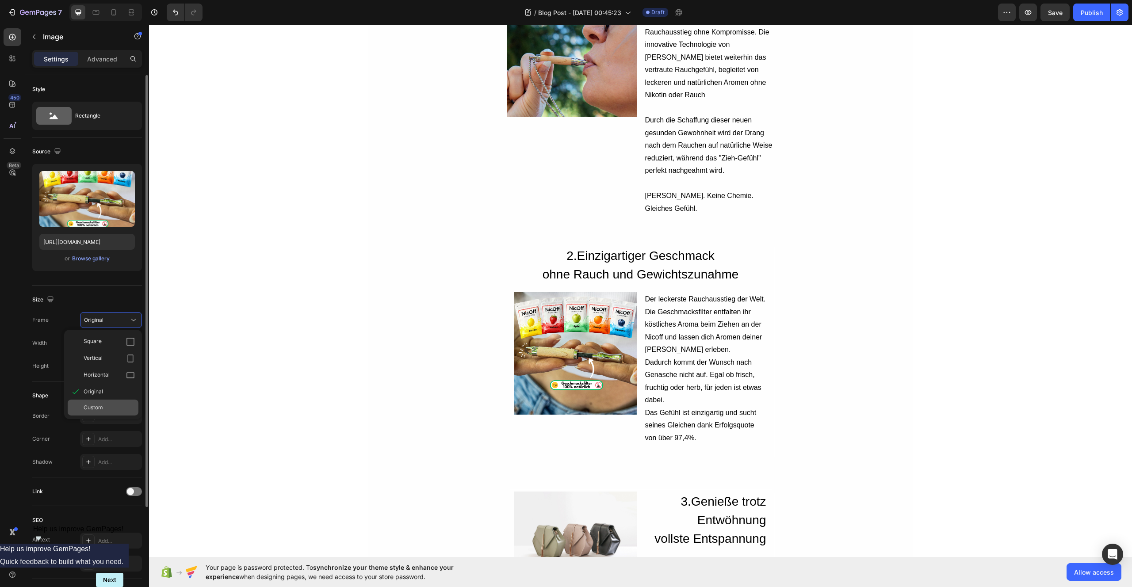
click at [99, 404] on span "Custom" at bounding box center [93, 408] width 19 height 8
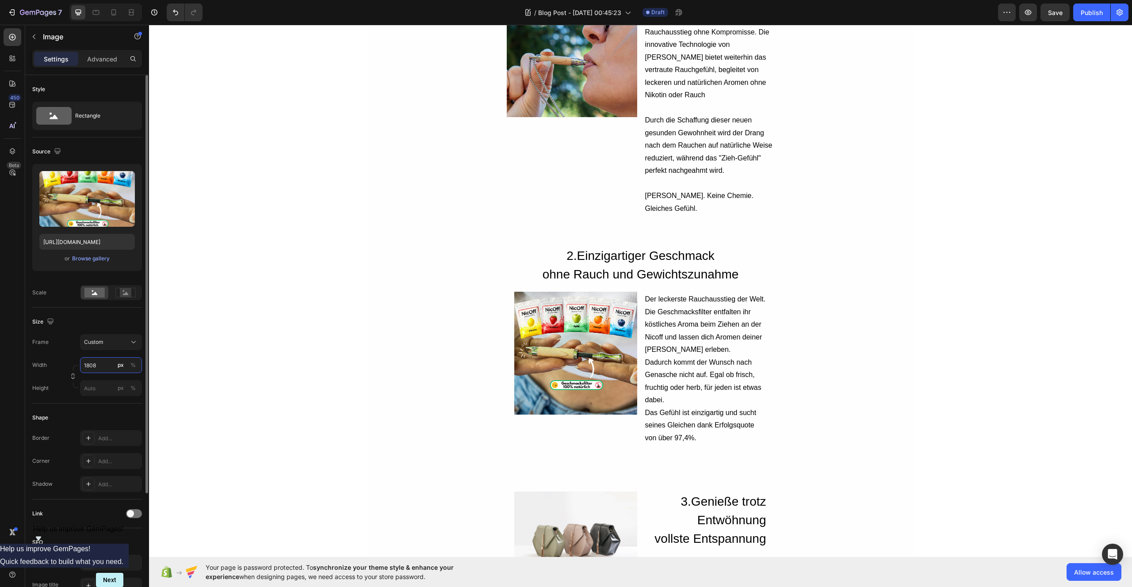
type input "1808"
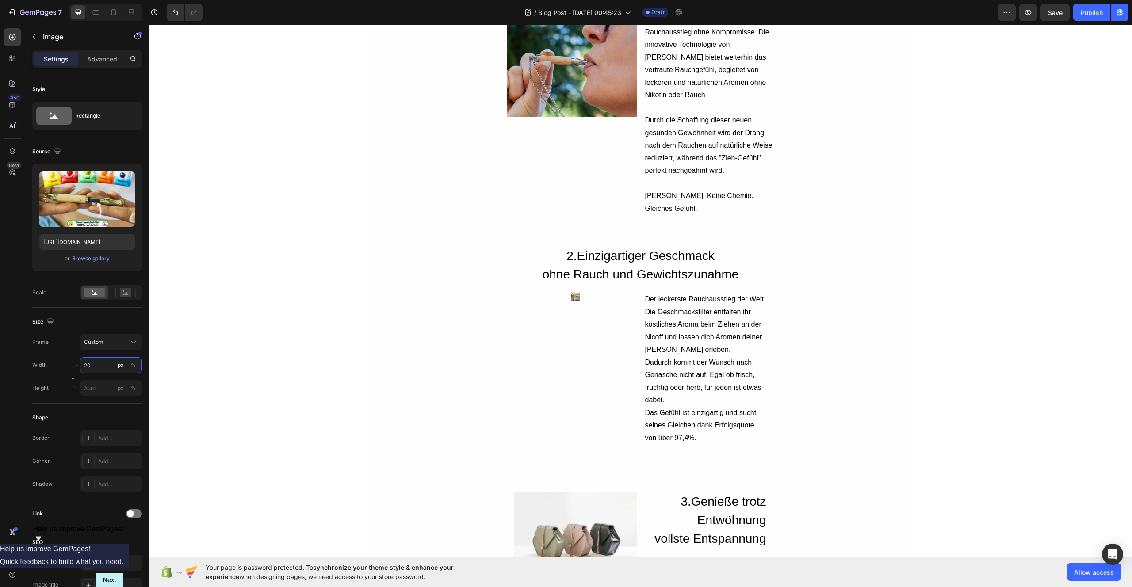
type input "2"
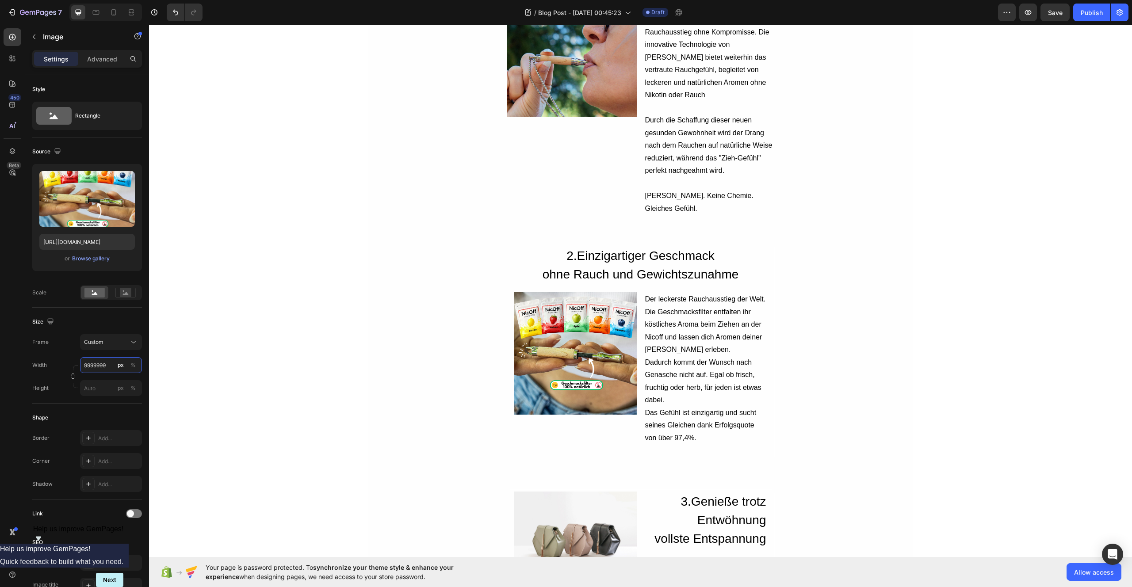
type input "9999999"
click at [564, 345] on img at bounding box center [575, 353] width 123 height 123
drag, startPoint x: 131, startPoint y: 341, endPoint x: 126, endPoint y: 349, distance: 8.7
click at [131, 342] on icon at bounding box center [133, 342] width 9 height 9
drag, startPoint x: 105, startPoint y: 412, endPoint x: 110, endPoint y: 410, distance: 4.6
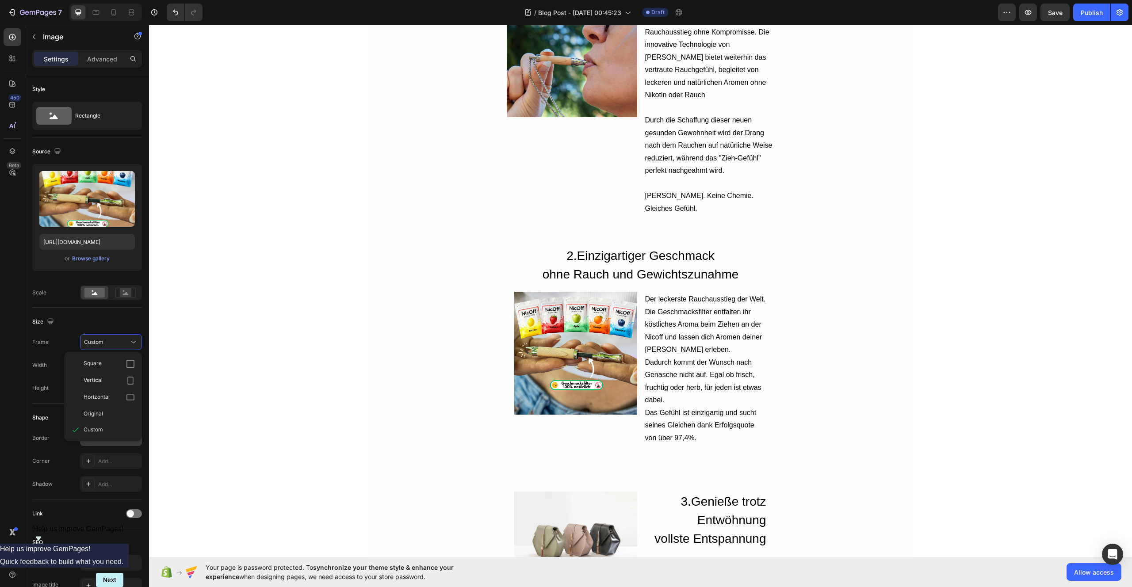
click at [107, 411] on div "Original" at bounding box center [109, 414] width 51 height 8
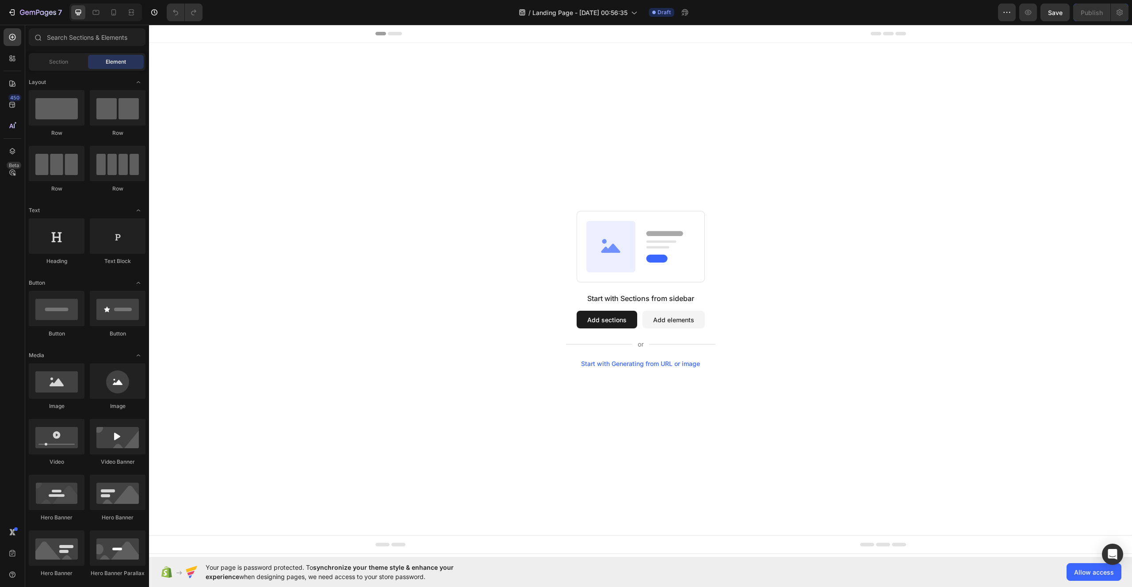
click at [596, 316] on button "Add sections" at bounding box center [606, 320] width 61 height 18
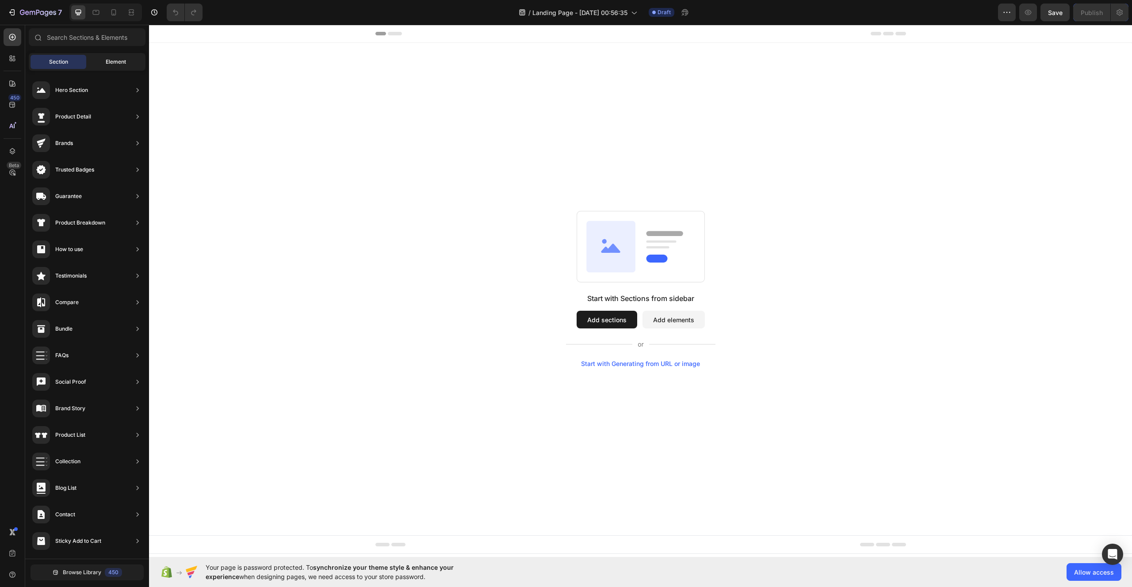
click at [107, 59] on span "Element" at bounding box center [116, 62] width 20 height 8
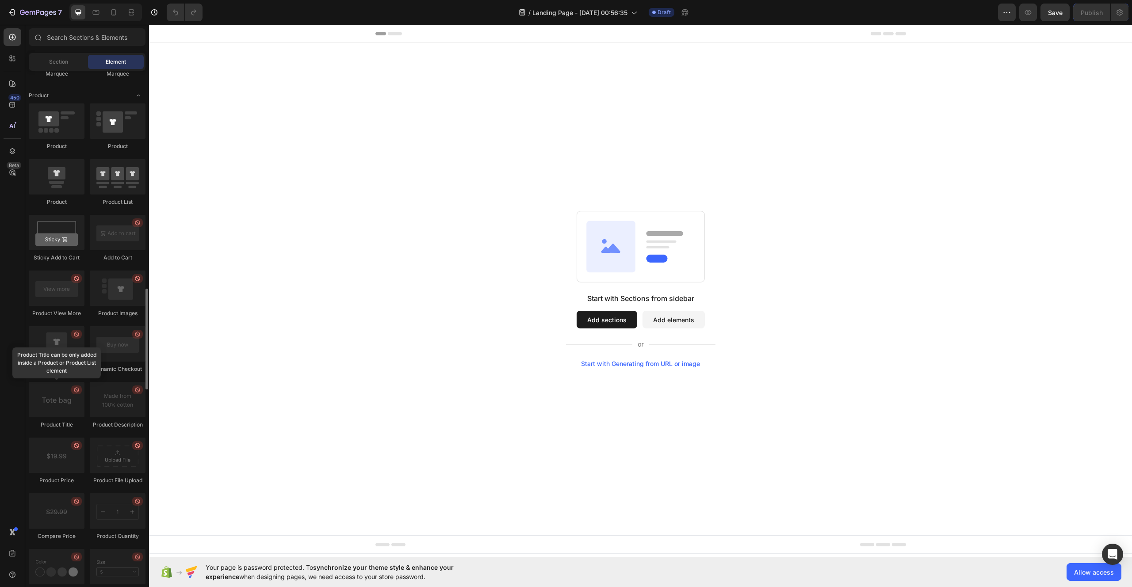
scroll to position [1100, 0]
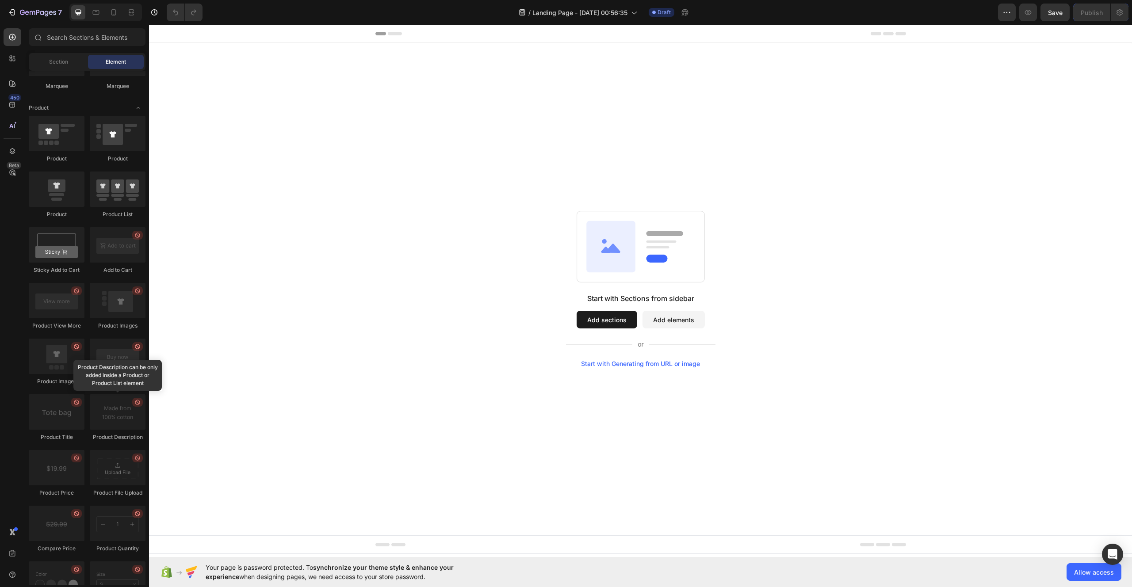
click at [333, 310] on div "Start with Sections from sidebar Add sections Add elements Start with Generatin…" at bounding box center [640, 289] width 919 height 156
click at [259, 231] on div "Start with Sections from sidebar Add sections Add elements Start with Generatin…" at bounding box center [640, 289] width 919 height 156
drag, startPoint x: 183, startPoint y: 131, endPoint x: 179, endPoint y: 126, distance: 6.3
click at [182, 130] on div "Start with Sections from sidebar Add sections Add elements Start with Generatin…" at bounding box center [640, 289] width 983 height 492
click at [55, 64] on span "Section" at bounding box center [58, 62] width 19 height 8
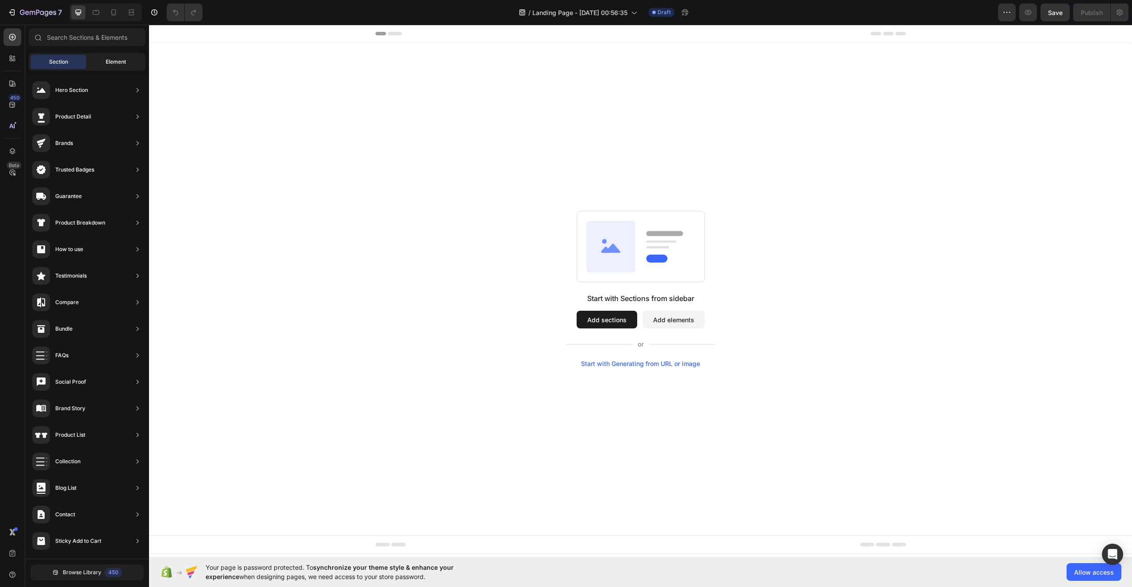
click at [103, 65] on div "Element" at bounding box center [116, 62] width 56 height 14
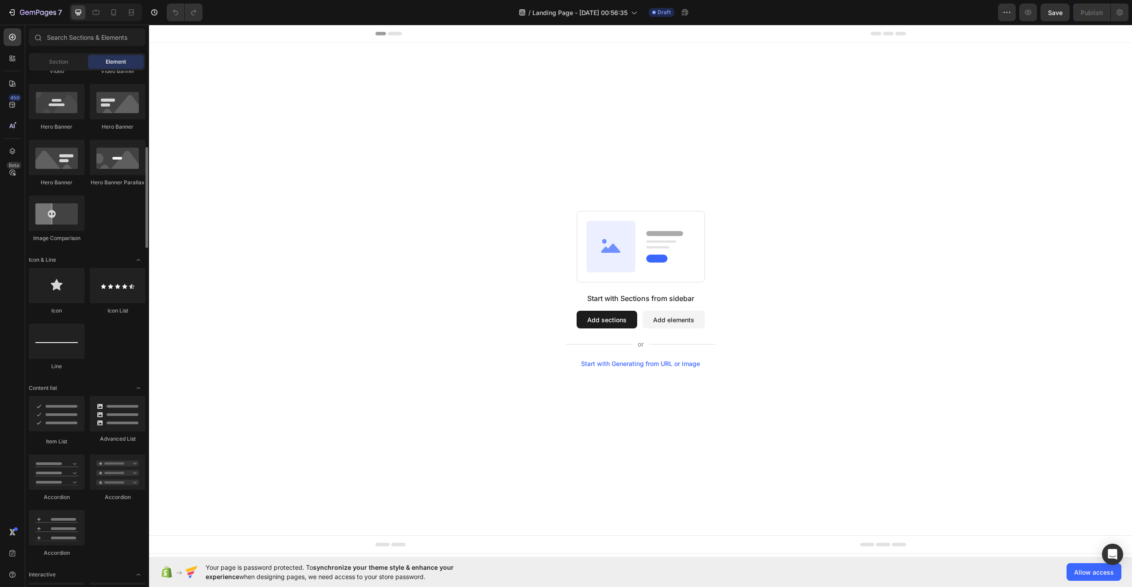
scroll to position [0, 0]
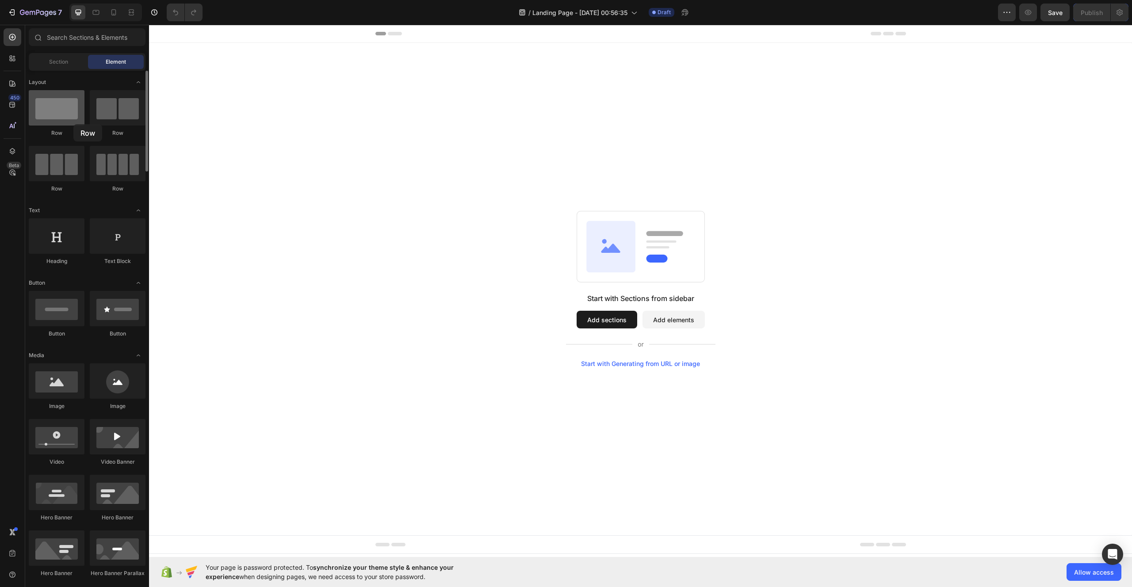
click at [73, 124] on div at bounding box center [57, 107] width 56 height 35
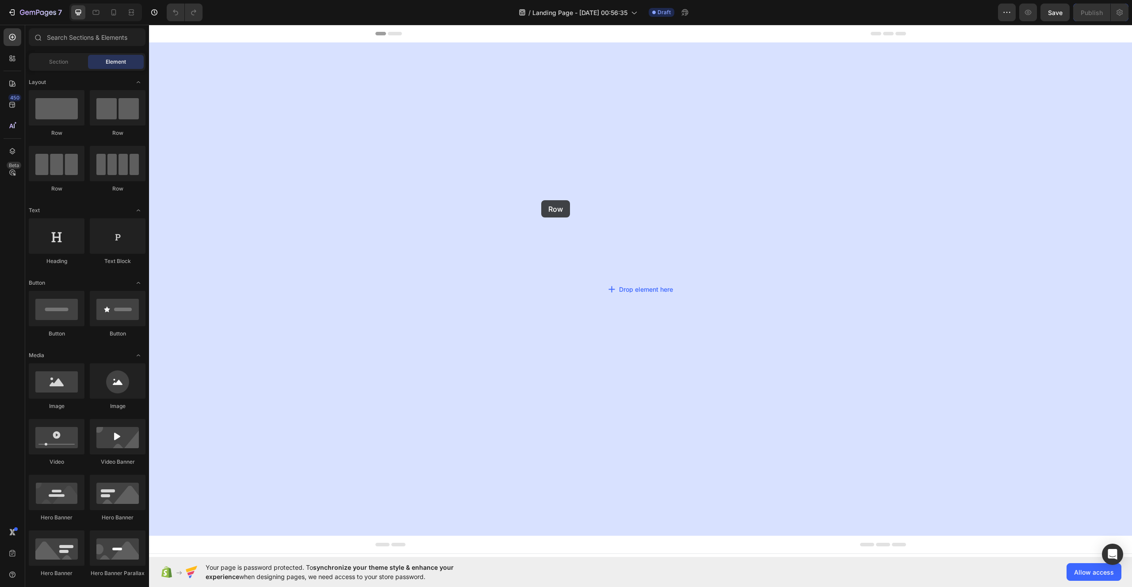
drag, startPoint x: 213, startPoint y: 136, endPoint x: 541, endPoint y: 200, distance: 333.7
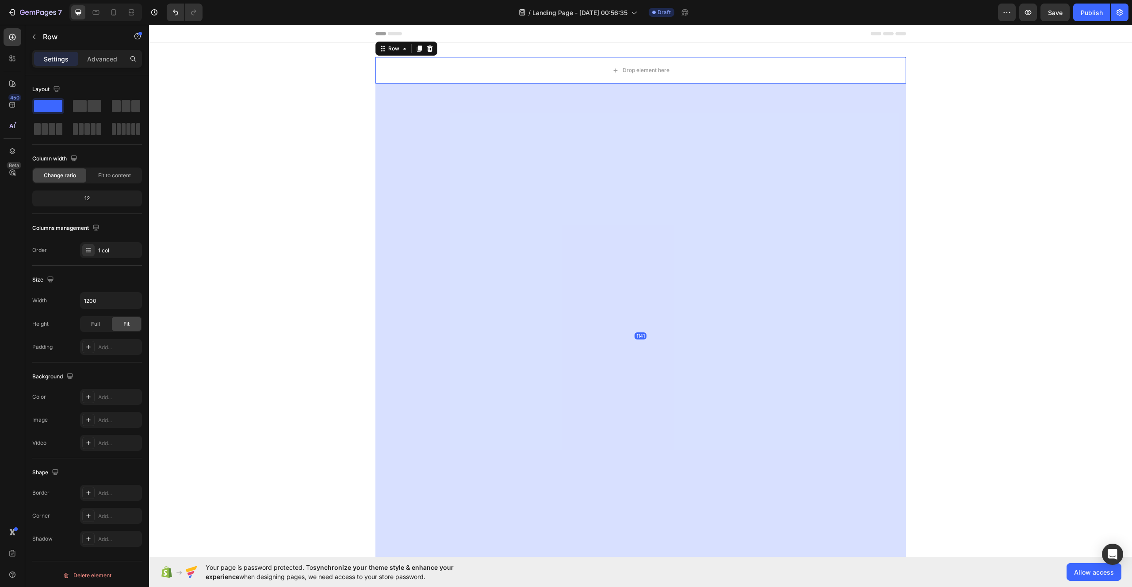
drag, startPoint x: 639, startPoint y: 89, endPoint x: 648, endPoint y: 586, distance: 496.9
click at [648, 586] on html "Header Drop element here Row 1141 Section 1 Root Start with Sections from sideb…" at bounding box center [640, 377] width 983 height 705
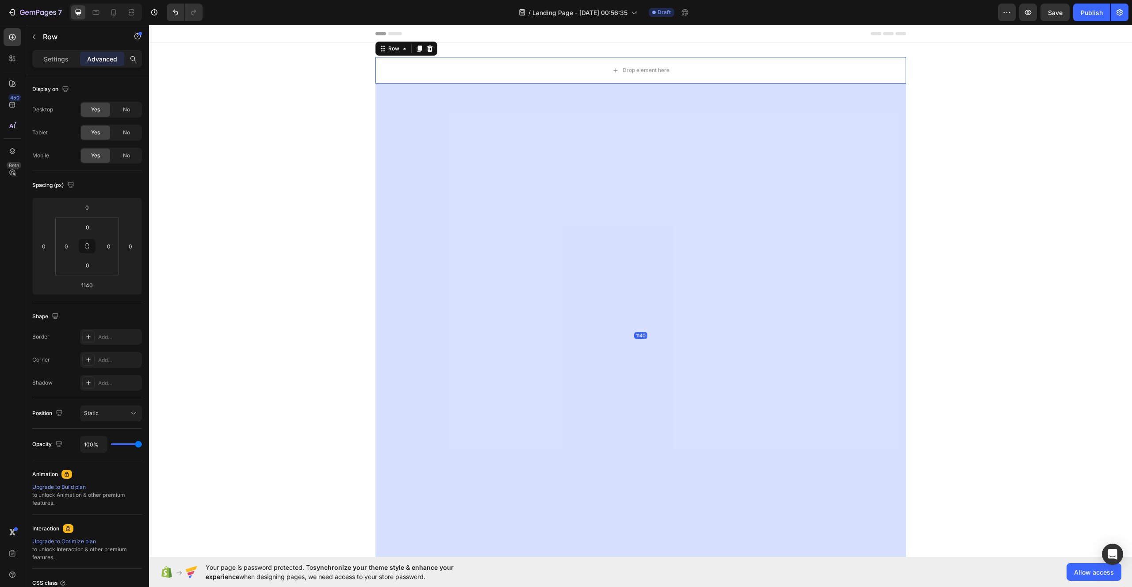
click at [554, 201] on div "1140" at bounding box center [640, 336] width 530 height 504
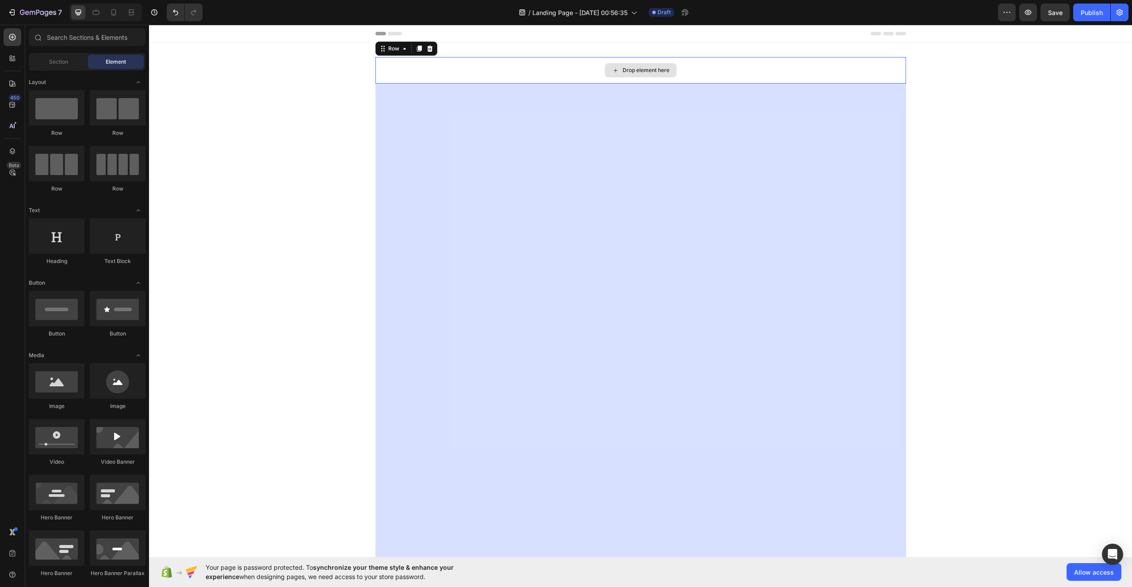
click at [632, 74] on div "Drop element here" at bounding box center [641, 70] width 72 height 14
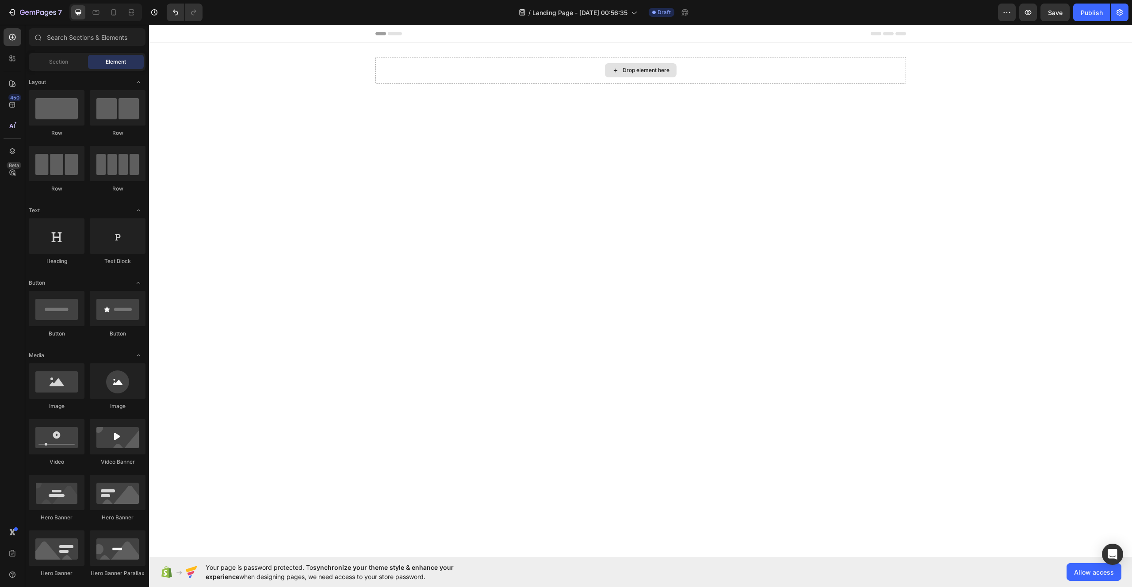
click at [632, 74] on div "Drop element here" at bounding box center [641, 70] width 72 height 14
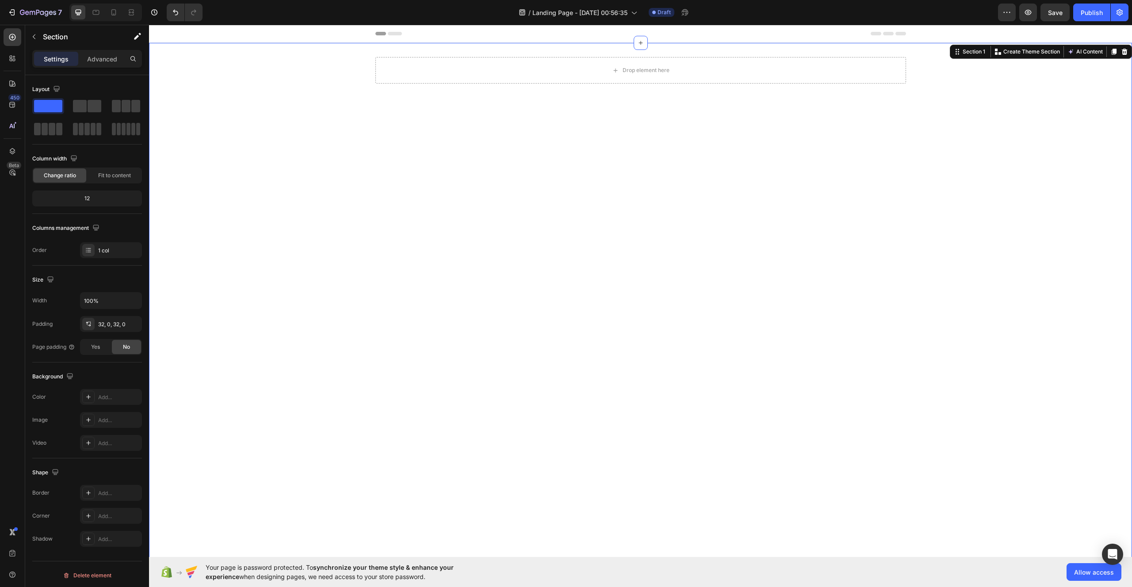
click at [599, 164] on div "Drop element here Row" at bounding box center [640, 322] width 983 height 530
click at [568, 228] on div "Drop element here Row" at bounding box center [640, 322] width 983 height 530
drag, startPoint x: 568, startPoint y: 266, endPoint x: 579, endPoint y: 360, distance: 94.8
click at [577, 347] on div "Drop element here Row" at bounding box center [640, 322] width 983 height 530
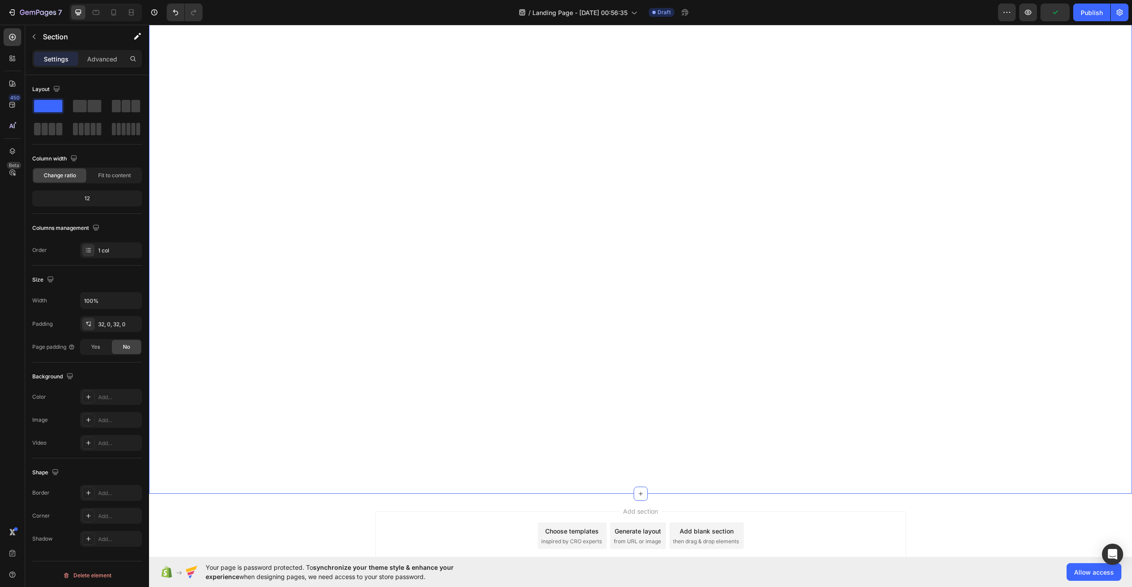
scroll to position [172, 0]
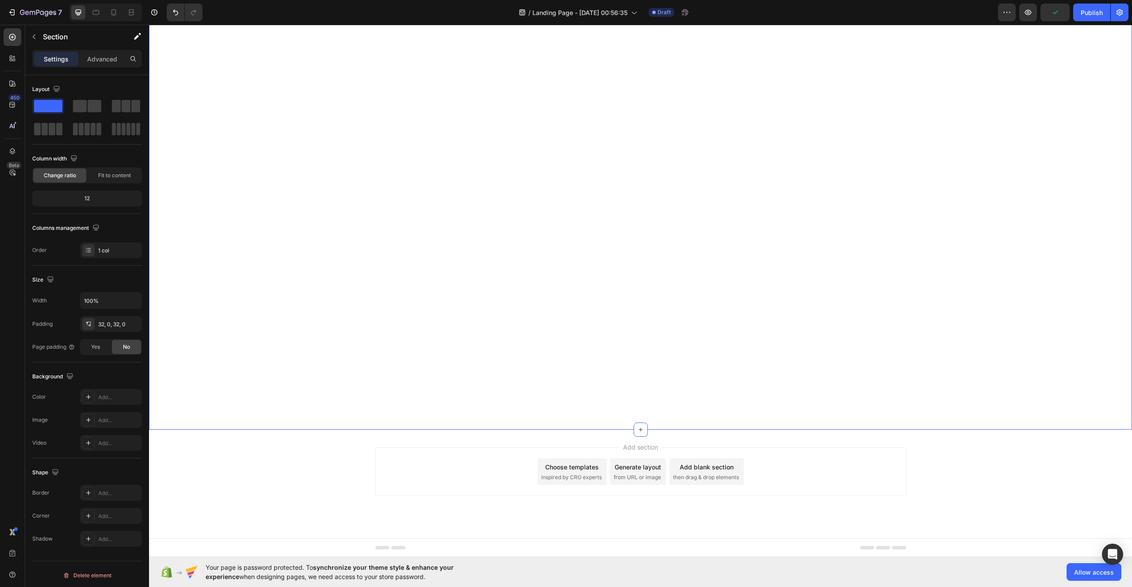
click at [617, 206] on div "Drop element here Row" at bounding box center [640, 150] width 983 height 530
click at [614, 236] on div "Drop element here Row" at bounding box center [640, 150] width 983 height 530
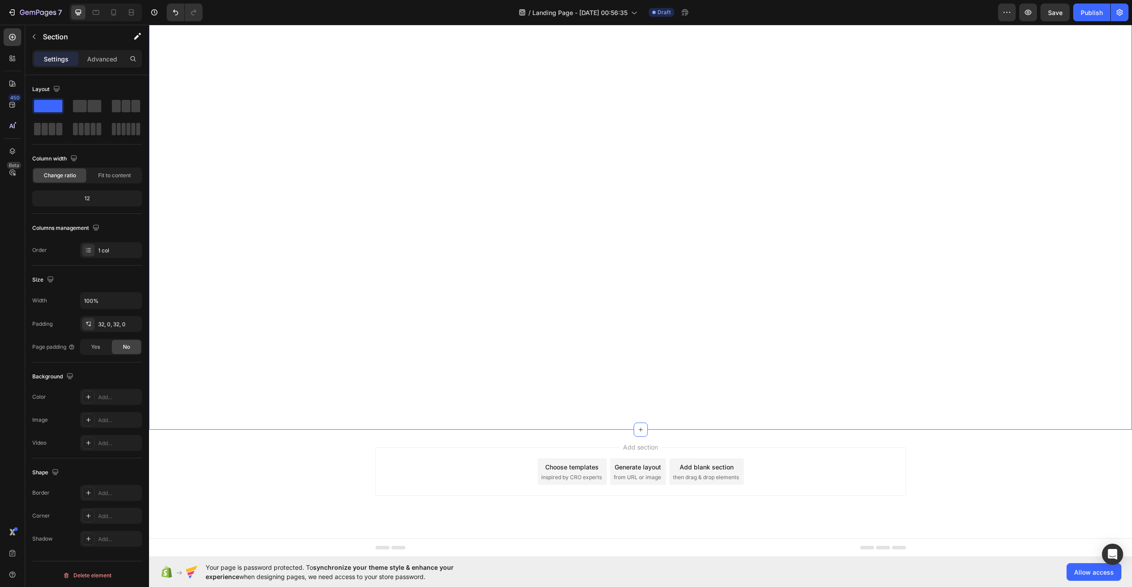
click at [614, 236] on div "Drop element here Row" at bounding box center [640, 150] width 983 height 530
click at [107, 62] on p "Advanced" at bounding box center [102, 58] width 30 height 9
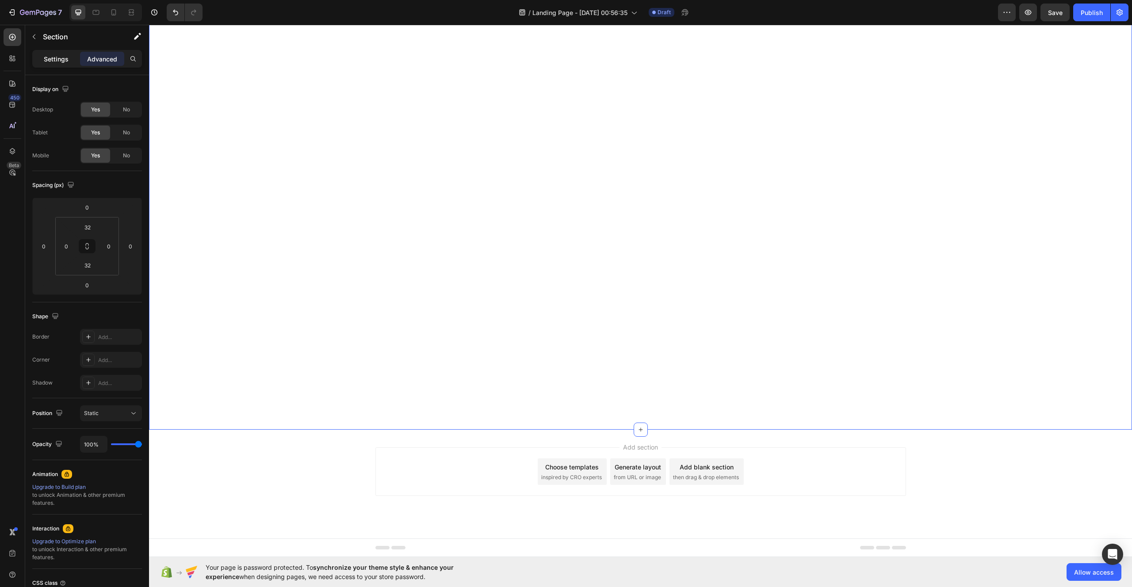
click at [64, 62] on p "Settings" at bounding box center [56, 58] width 25 height 9
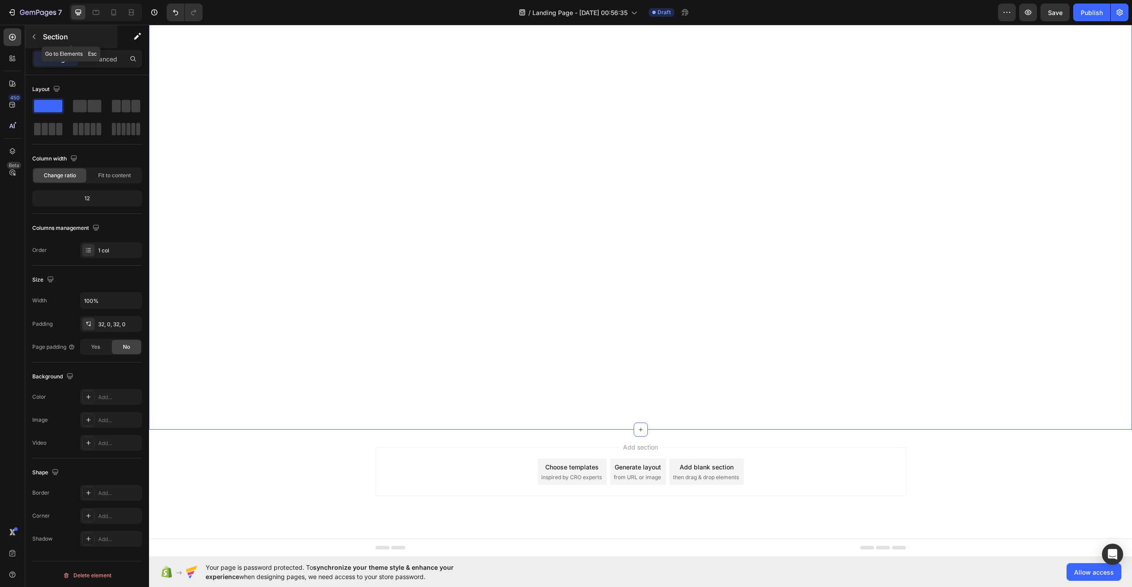
click at [36, 37] on icon "button" at bounding box center [33, 36] width 7 height 7
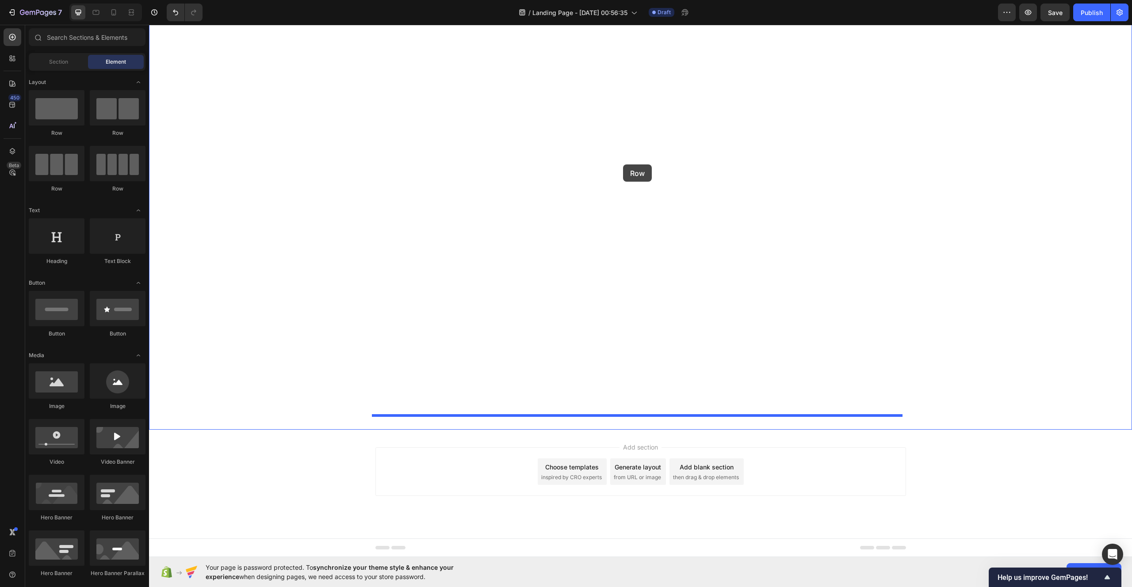
drag, startPoint x: 209, startPoint y: 149, endPoint x: 623, endPoint y: 164, distance: 414.4
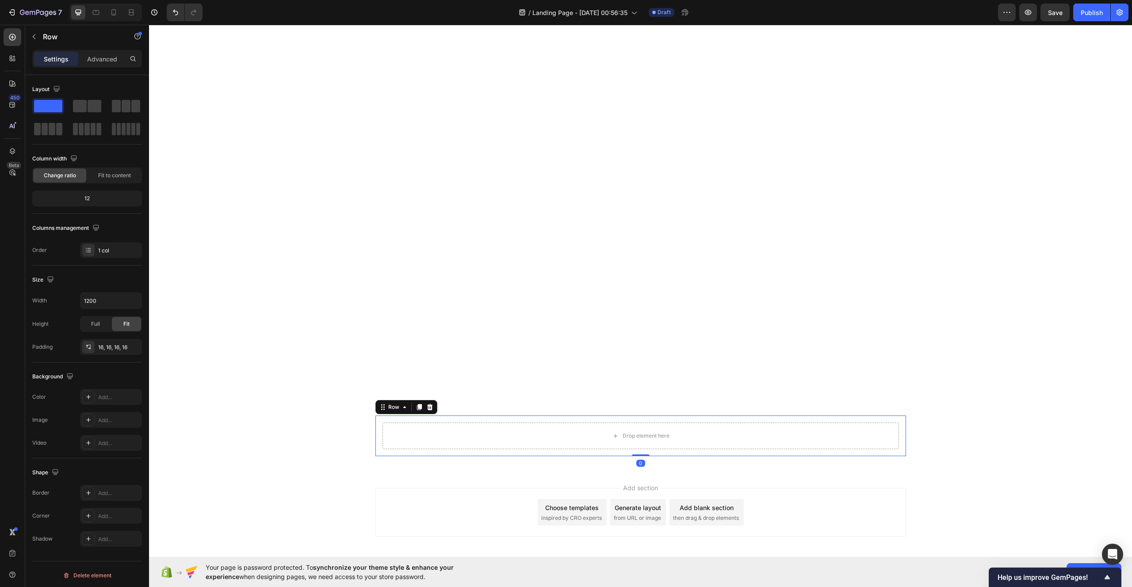
drag, startPoint x: 632, startPoint y: 454, endPoint x: 640, endPoint y: 445, distance: 12.8
click at [641, 450] on div "Drop element here Row 0" at bounding box center [640, 435] width 530 height 41
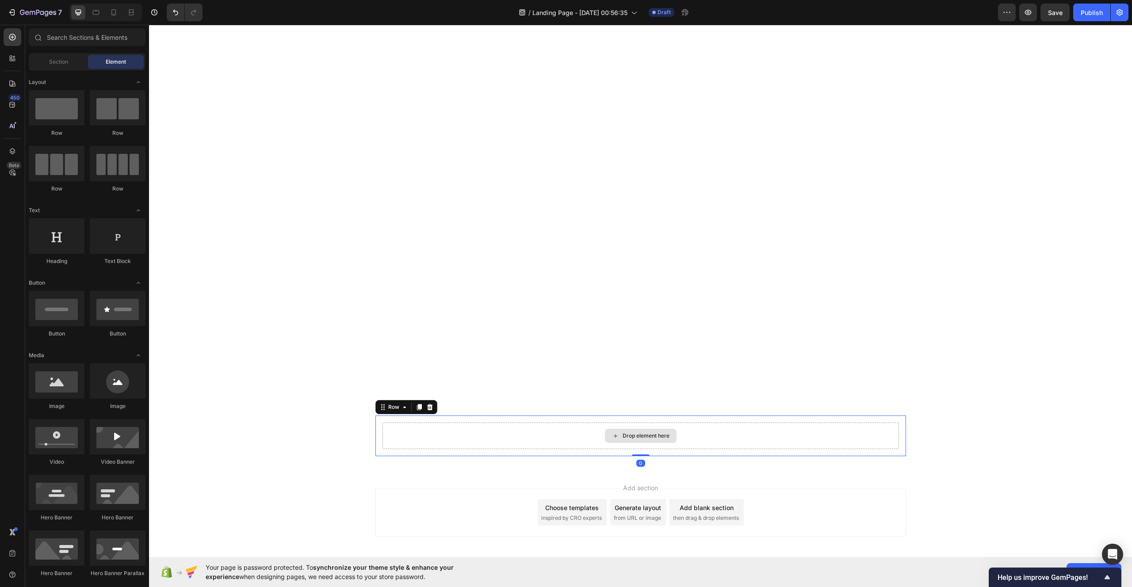
click at [641, 434] on div "Drop element here" at bounding box center [645, 435] width 47 height 7
click at [65, 385] on div at bounding box center [57, 380] width 56 height 35
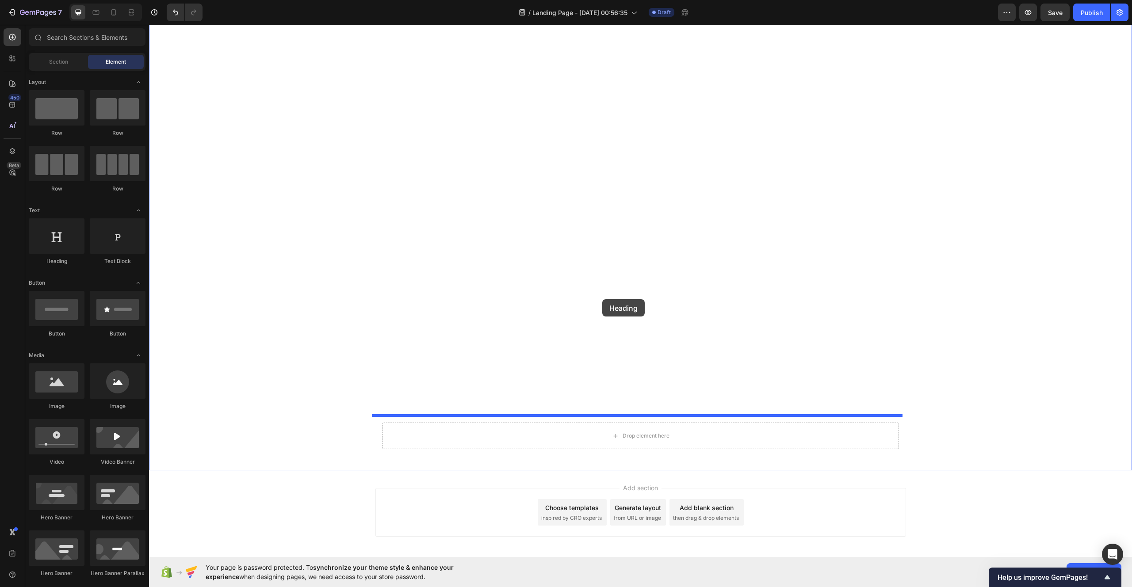
drag, startPoint x: 215, startPoint y: 264, endPoint x: 602, endPoint y: 299, distance: 388.8
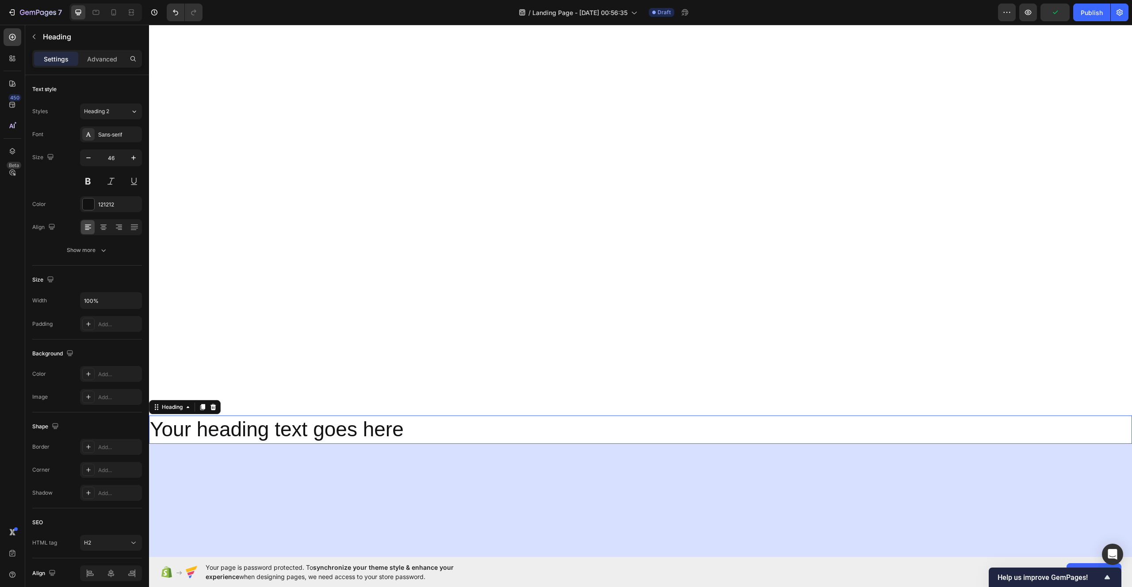
click at [374, 426] on h2 "Your heading text goes here" at bounding box center [640, 429] width 983 height 28
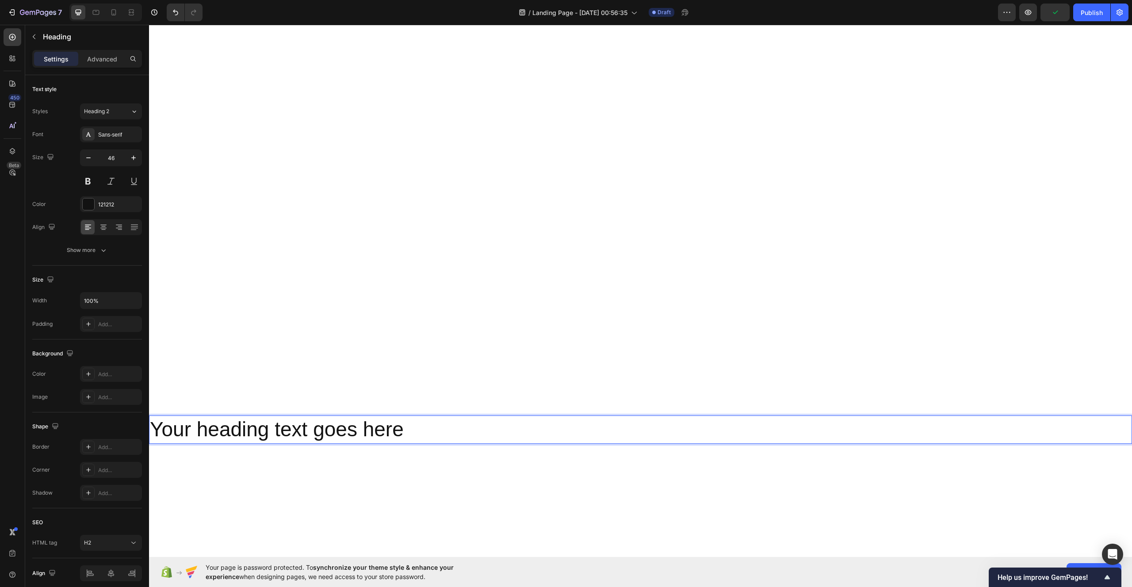
click at [374, 426] on p "Your heading text goes here" at bounding box center [640, 429] width 981 height 27
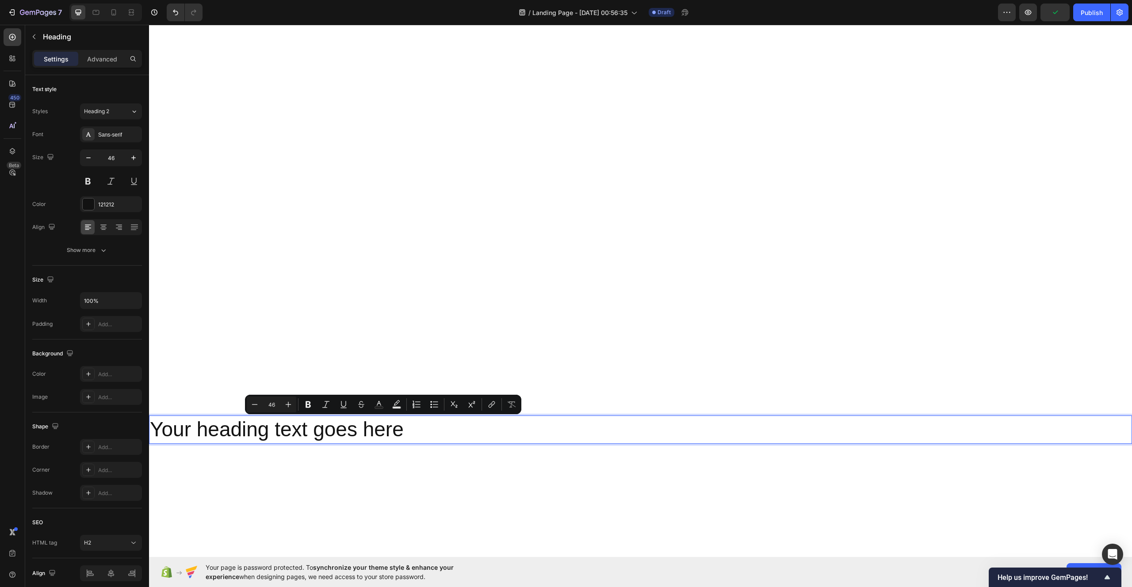
click at [392, 434] on p "Your heading text goes here" at bounding box center [640, 429] width 981 height 27
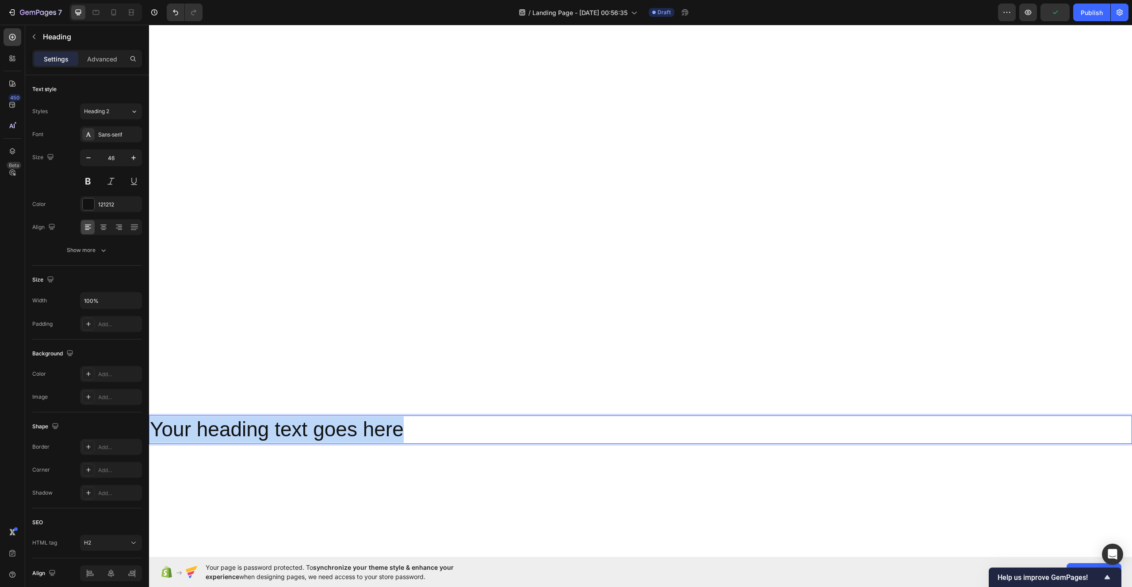
click at [384, 433] on p "Your heading text goes here" at bounding box center [640, 429] width 981 height 27
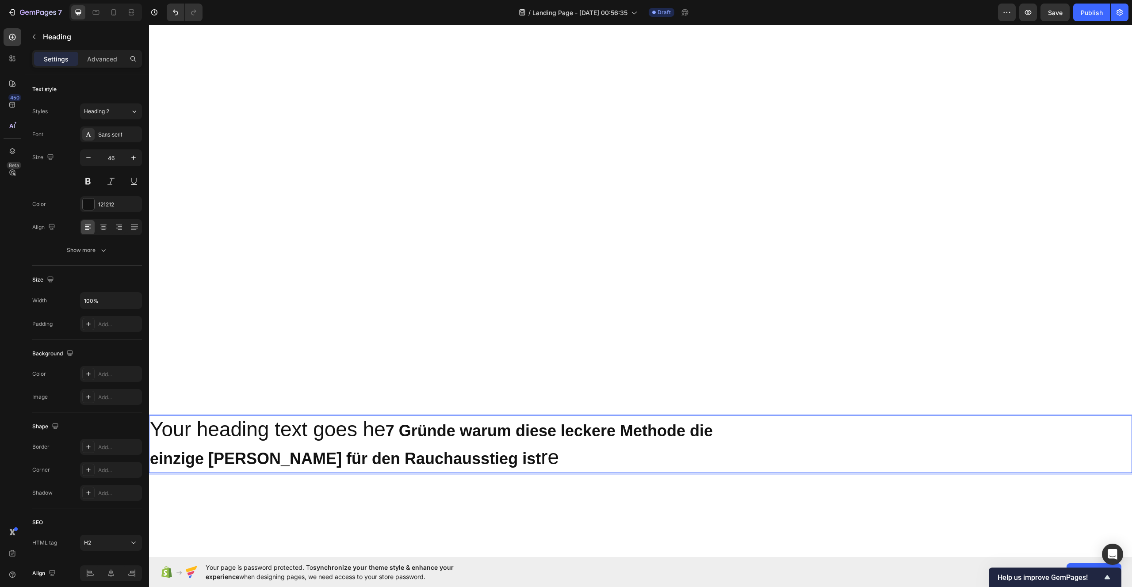
click at [384, 433] on p "Your heading text goes he 7 Gründe warum diese leckere Methode die einzige Wahl…" at bounding box center [640, 444] width 981 height 56
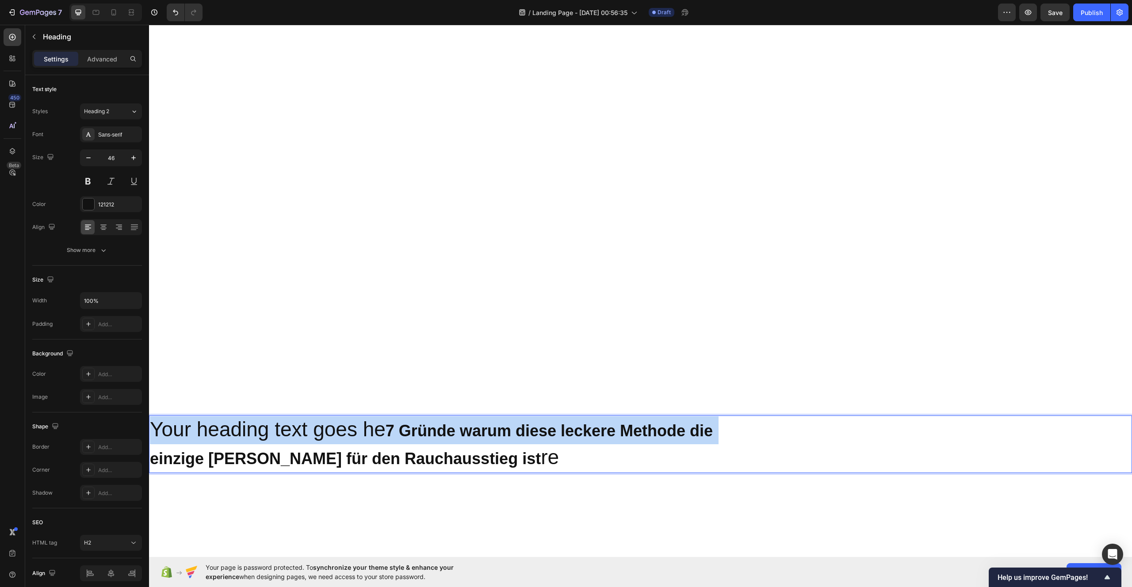
click at [384, 433] on p "Your heading text goes he 7 Gründe warum diese leckere Methode die einzige Wahl…" at bounding box center [640, 444] width 981 height 56
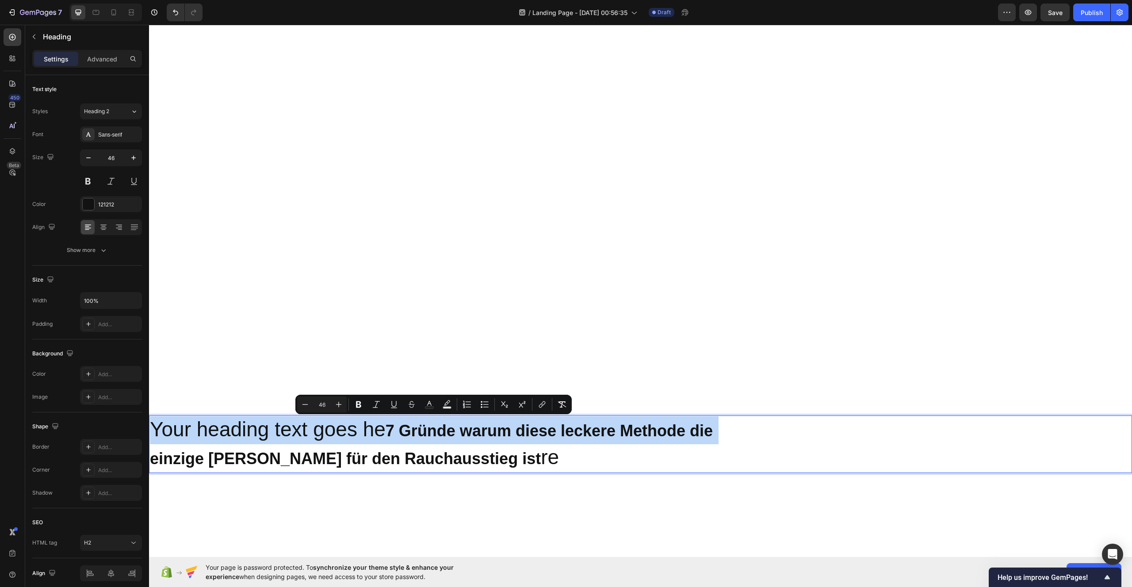
click at [384, 433] on p "Your heading text goes he 7 Gründe warum diese leckere Methode die einzige Wahl…" at bounding box center [640, 444] width 981 height 56
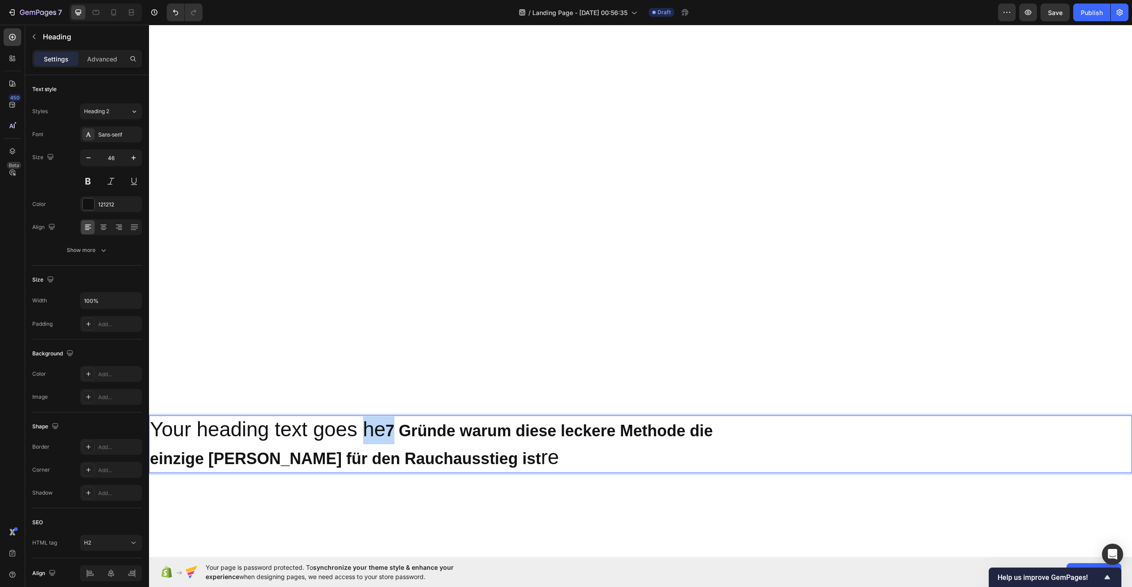
click at [384, 433] on p "Your heading text goes he 7 Gründe warum diese leckere Methode die einzige Wahl…" at bounding box center [640, 444] width 981 height 56
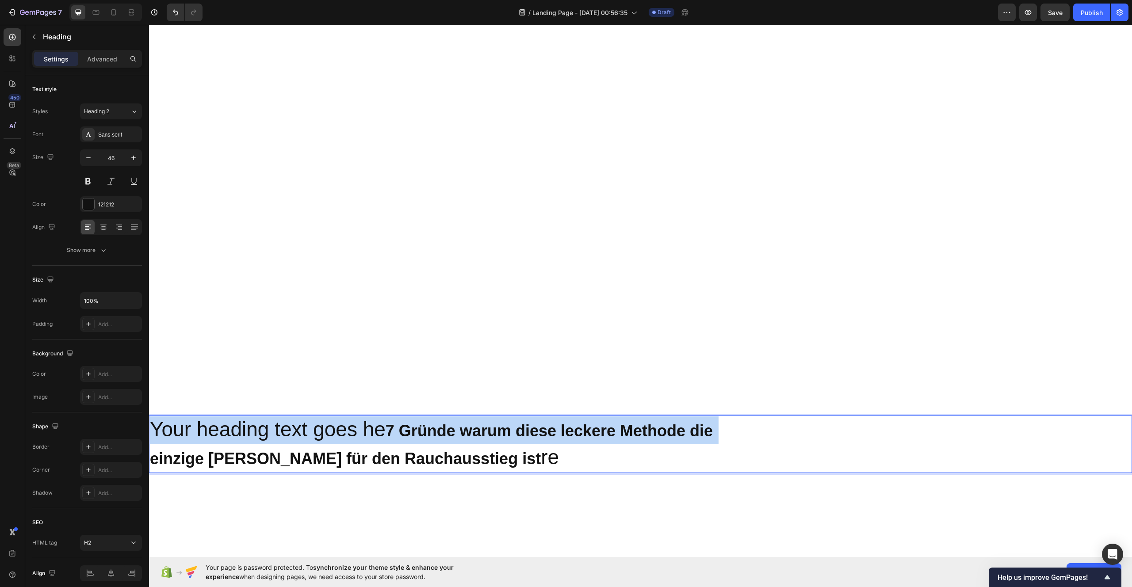
click at [384, 433] on p "Your heading text goes he 7 Gründe warum diese leckere Methode die einzige Wahl…" at bounding box center [640, 444] width 981 height 56
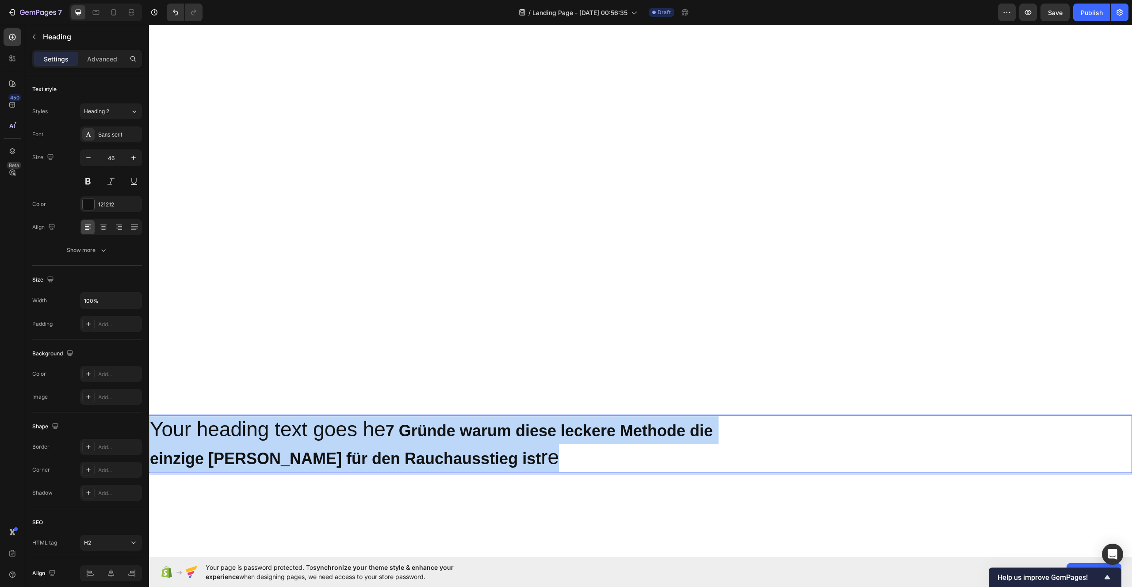
drag, startPoint x: 384, startPoint y: 433, endPoint x: 426, endPoint y: 464, distance: 51.9
click at [426, 464] on p "Your heading text goes he 7 Gründe warum diese leckere Methode die einzige Wahl…" at bounding box center [640, 444] width 981 height 56
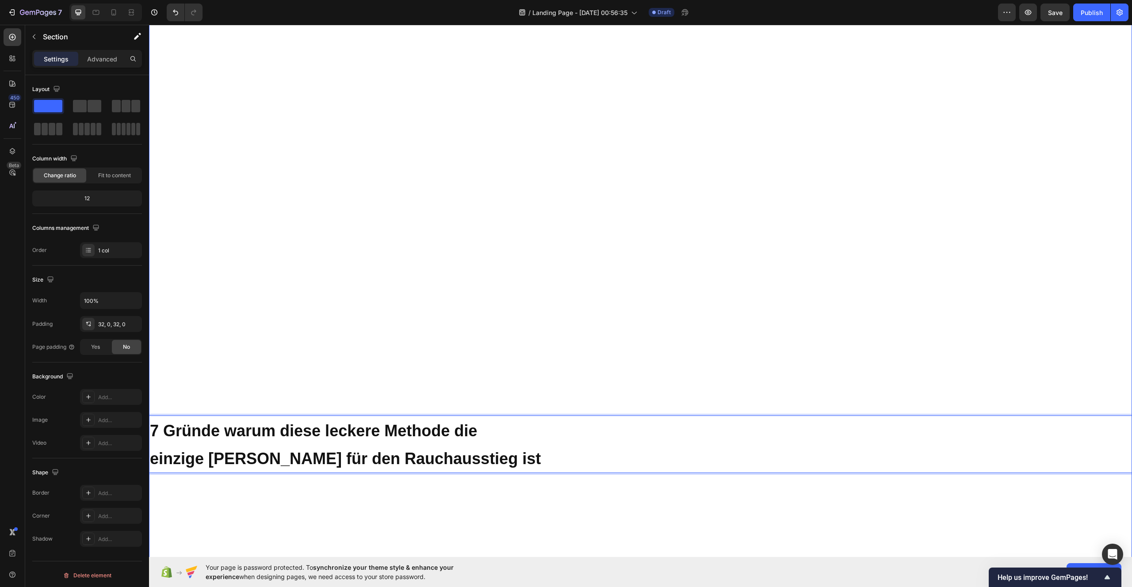
click at [531, 359] on div "Drop element here Row 7 Gründe warum diese leckere Methode die einzige Wahl für…" at bounding box center [640, 451] width 983 height 1132
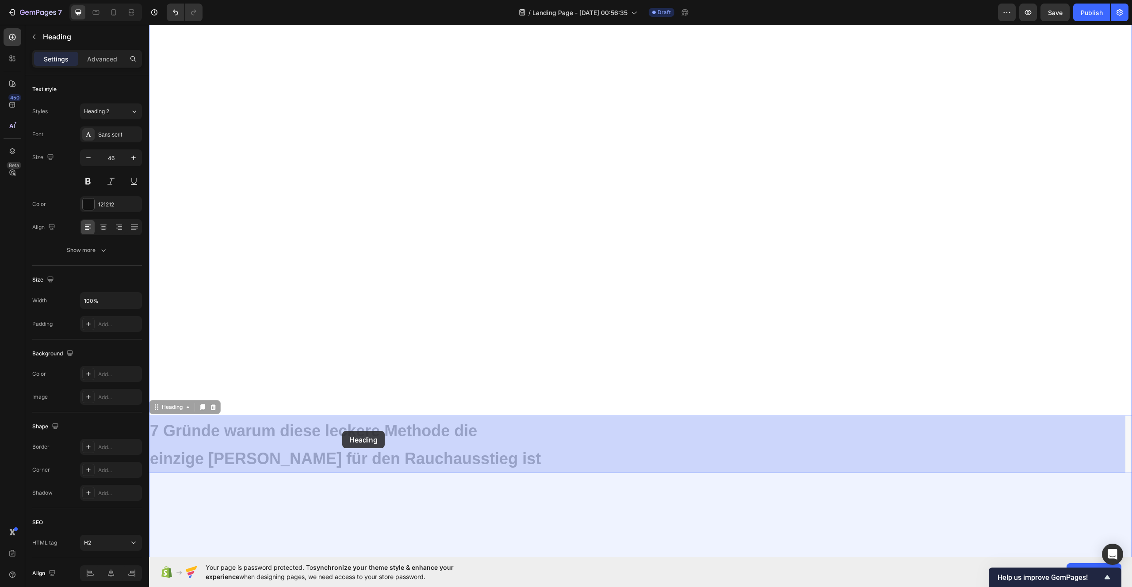
drag, startPoint x: 514, startPoint y: 449, endPoint x: 330, endPoint y: 430, distance: 185.7
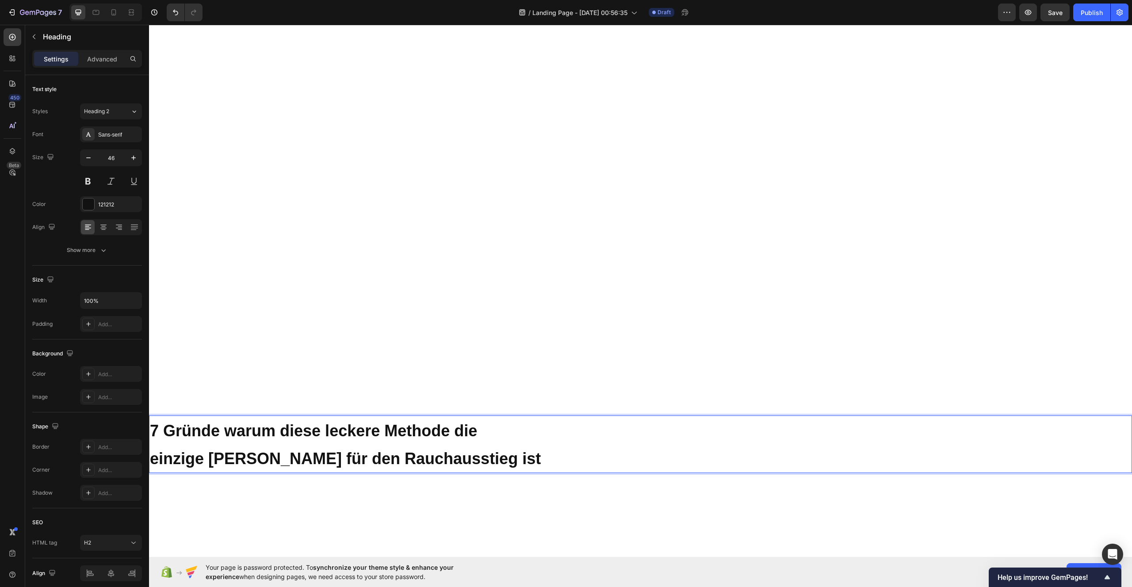
click at [357, 436] on strong "7 Gründe warum diese leckere Methode die" at bounding box center [313, 431] width 327 height 18
click at [357, 437] on strong "7 Gründe warum diese leckere Methode die" at bounding box center [313, 431] width 327 height 18
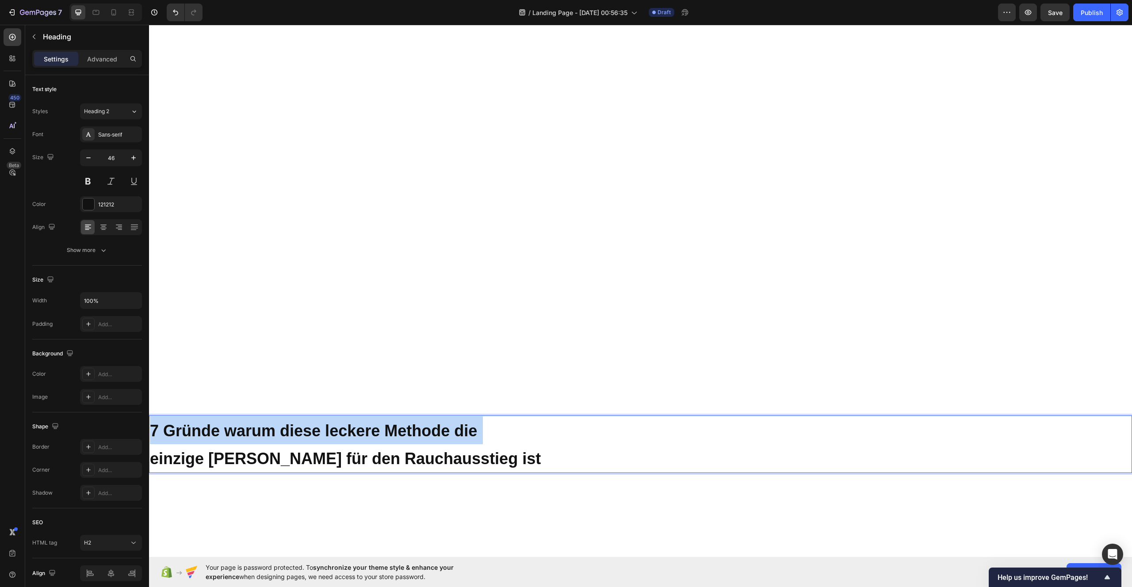
click at [357, 437] on strong "7 Gründe warum diese leckere Methode die" at bounding box center [313, 431] width 327 height 18
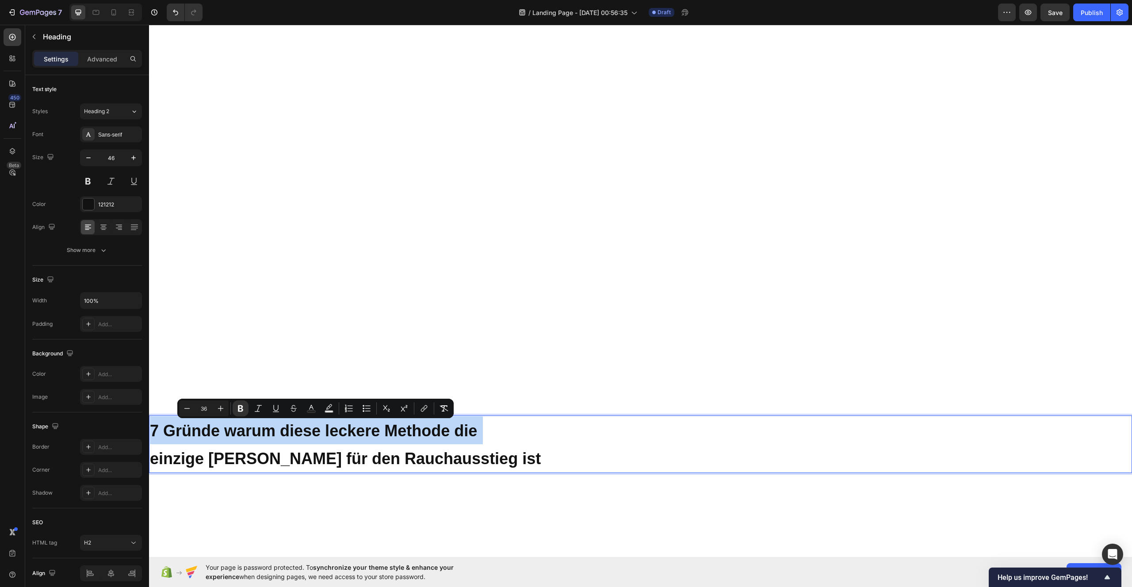
click at [357, 437] on strong "7 Gründe warum diese leckere Methode die" at bounding box center [313, 431] width 327 height 18
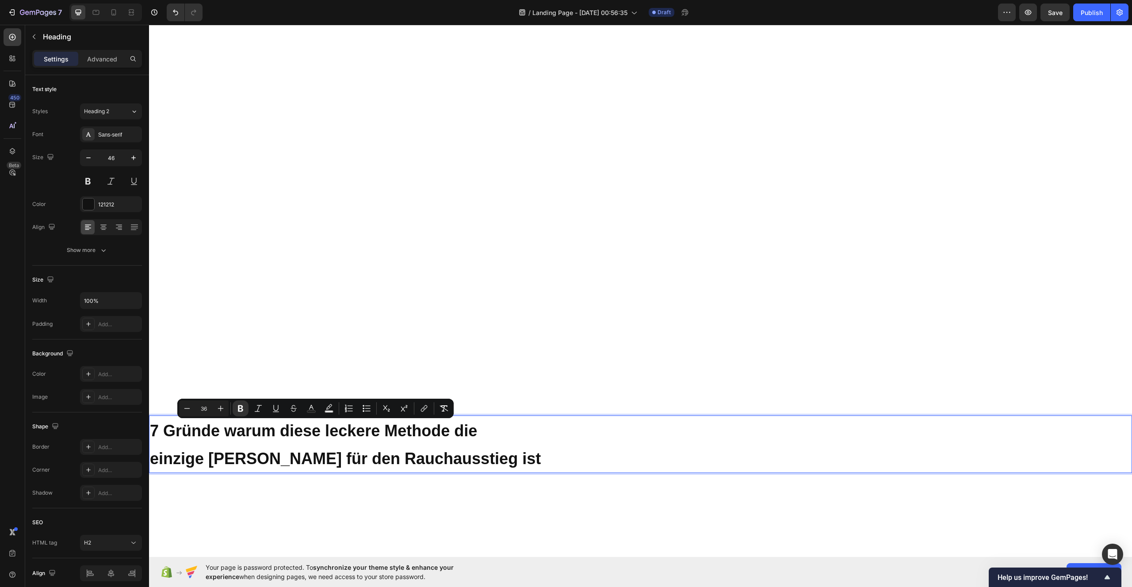
click at [483, 465] on p "7 Gründe warum diese leckere Methode die einzige Wahl für den Rauchausstieg ist" at bounding box center [640, 444] width 981 height 56
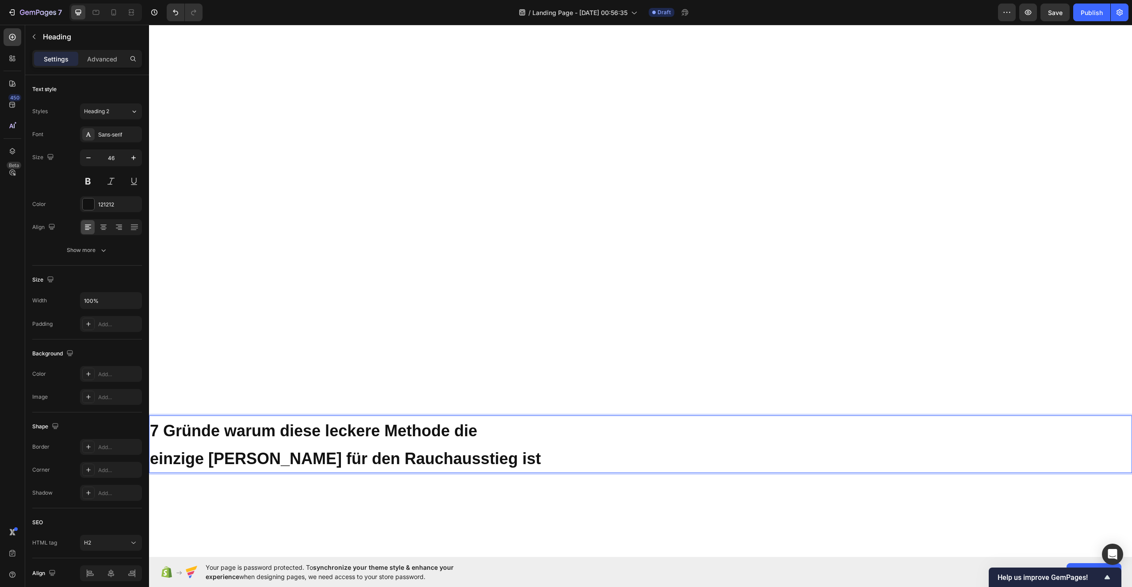
click at [360, 444] on p "7 Gründe warum diese leckere Methode die einzige Wahl für den Rauchausstieg ist" at bounding box center [640, 444] width 981 height 56
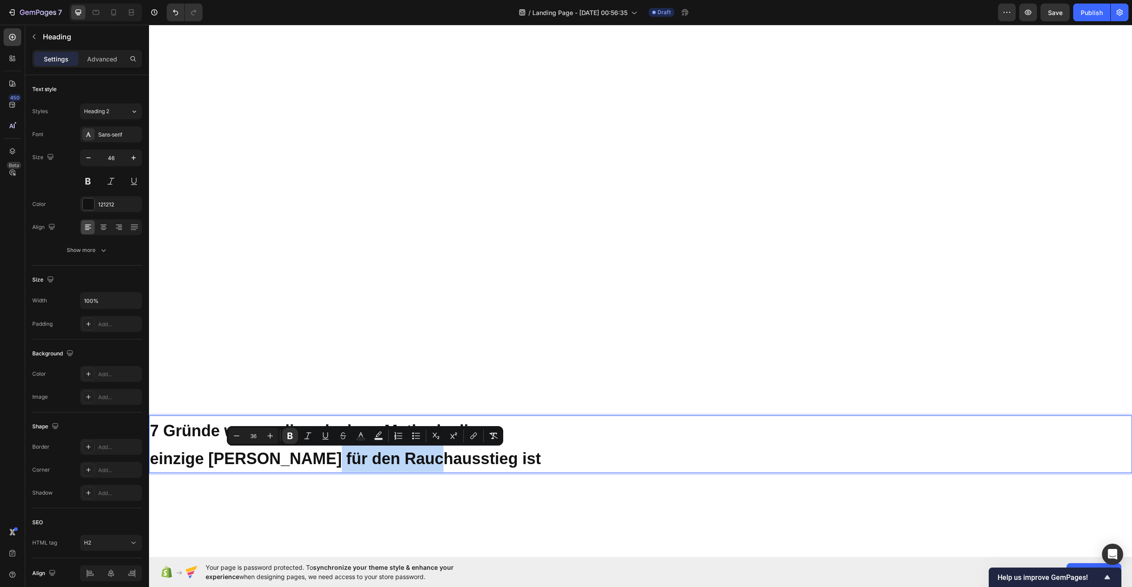
click at [360, 445] on div "Minus 36 Plus Bold Italic Underline Strikethrough Text Color Text Background Co…" at bounding box center [365, 435] width 276 height 19
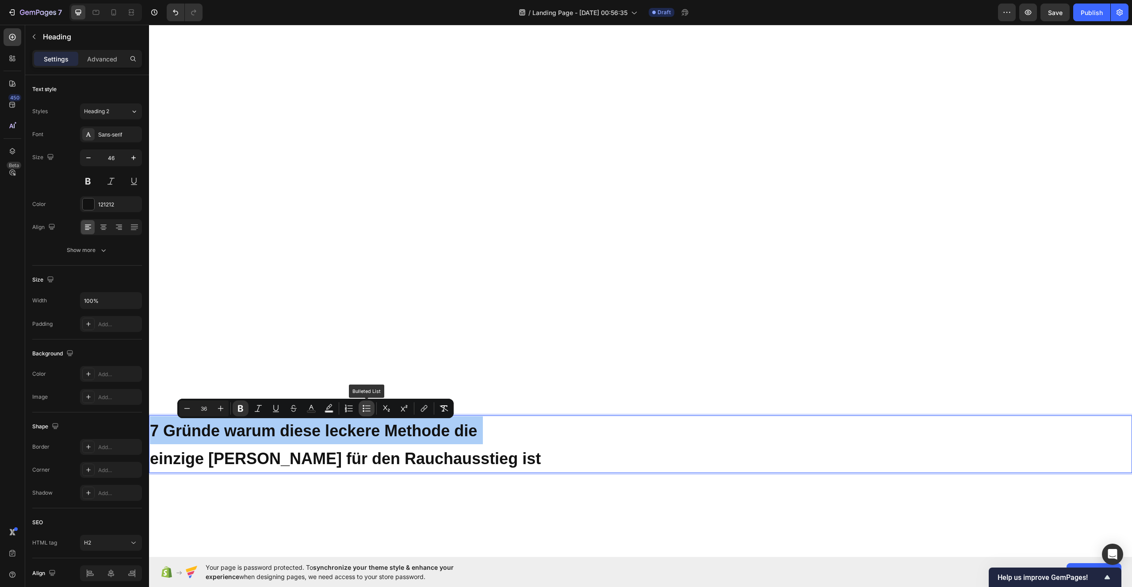
click at [368, 408] on icon "Editor contextual toolbar" at bounding box center [366, 408] width 9 height 9
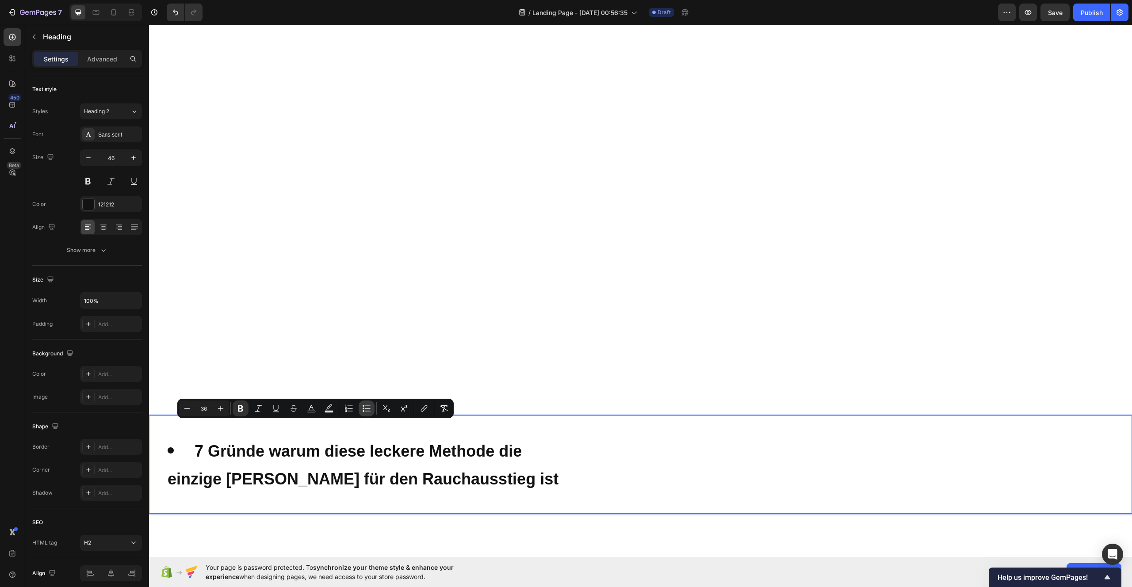
click at [368, 408] on icon "Editor contextual toolbar" at bounding box center [366, 408] width 9 height 9
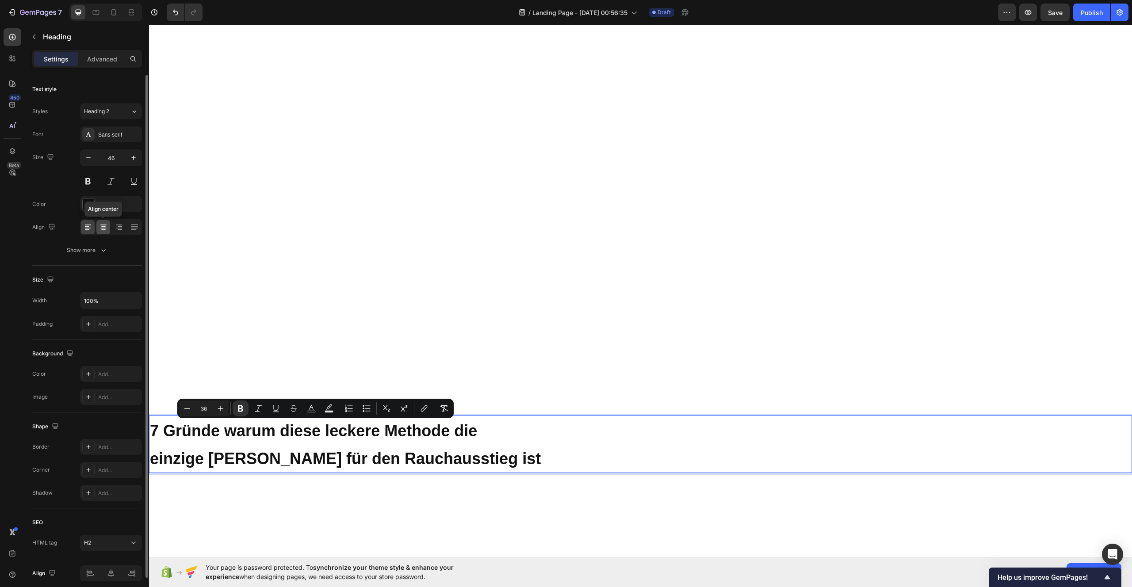
click at [109, 224] on div at bounding box center [103, 227] width 14 height 14
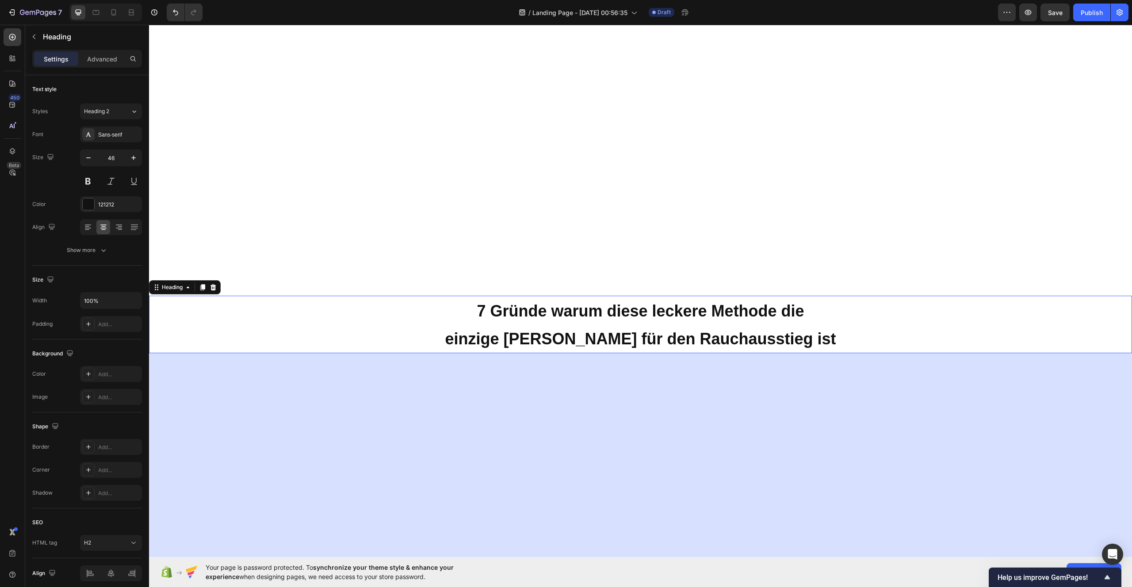
scroll to position [440, 0]
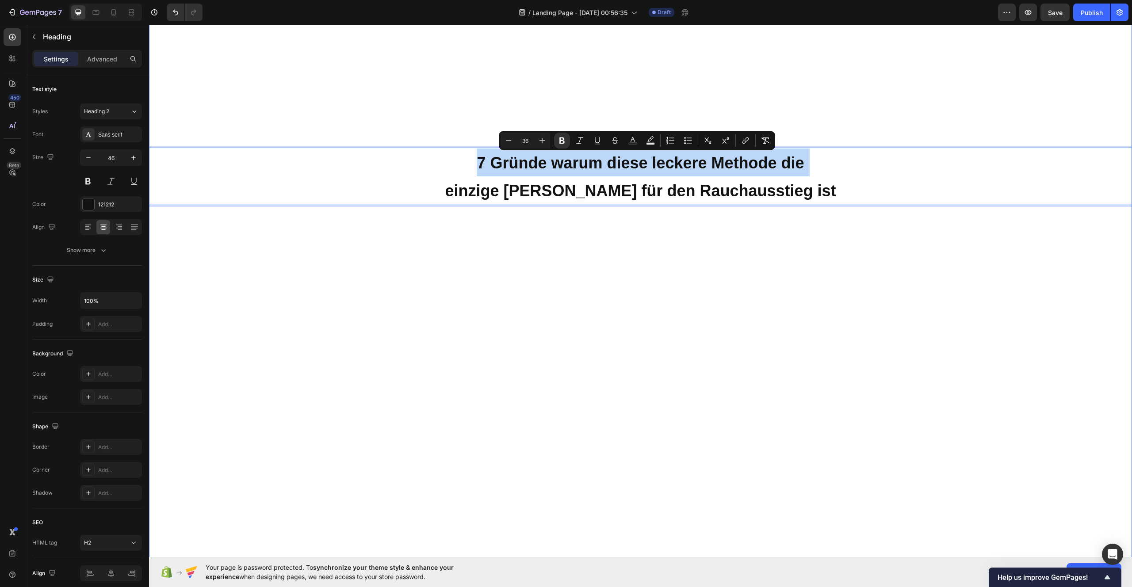
drag, startPoint x: 426, startPoint y: 176, endPoint x: 434, endPoint y: 56, distance: 120.0
click at [435, 52] on div "Drop element here Row 7 Gründe warum diese leckere Methode die einzige Wahl für…" at bounding box center [640, 183] width 983 height 1132
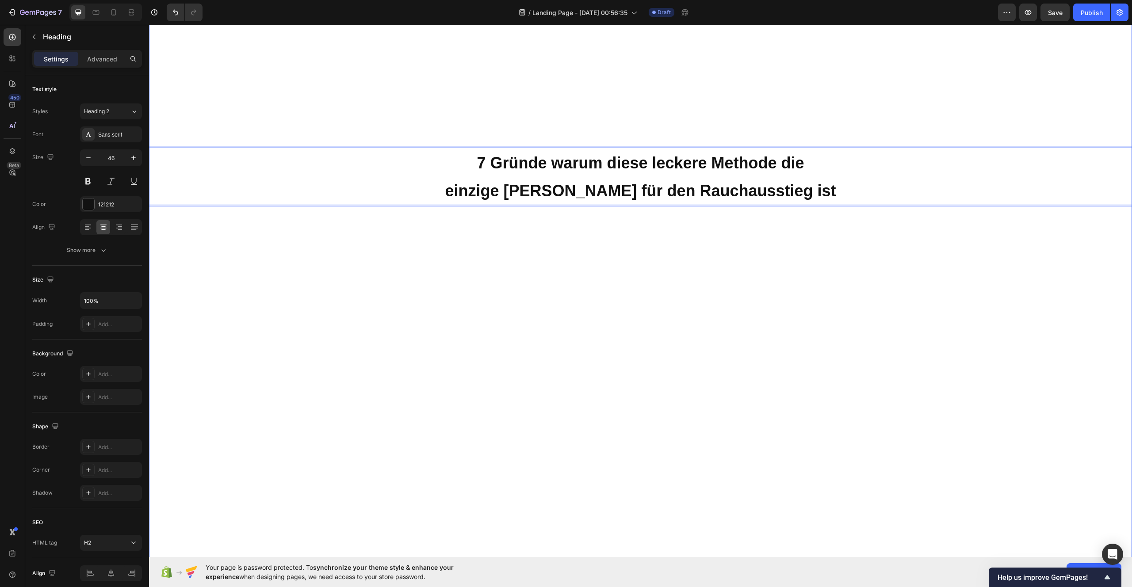
drag, startPoint x: 389, startPoint y: 164, endPoint x: 473, endPoint y: 130, distance: 91.2
click at [472, 126] on div "Drop element here Row 7 Gründe warum diese leckere Methode die einzige Wahl für…" at bounding box center [640, 183] width 983 height 1132
click at [824, 172] on p "7 Gründe warum diese leckere Methode die einzige Wahl für den Rauchausstieg ist" at bounding box center [640, 177] width 981 height 56
click at [840, 118] on div "Drop element here Row 7 Gründe warum diese leckere Methode die einzige Wahl für…" at bounding box center [640, 183] width 983 height 1132
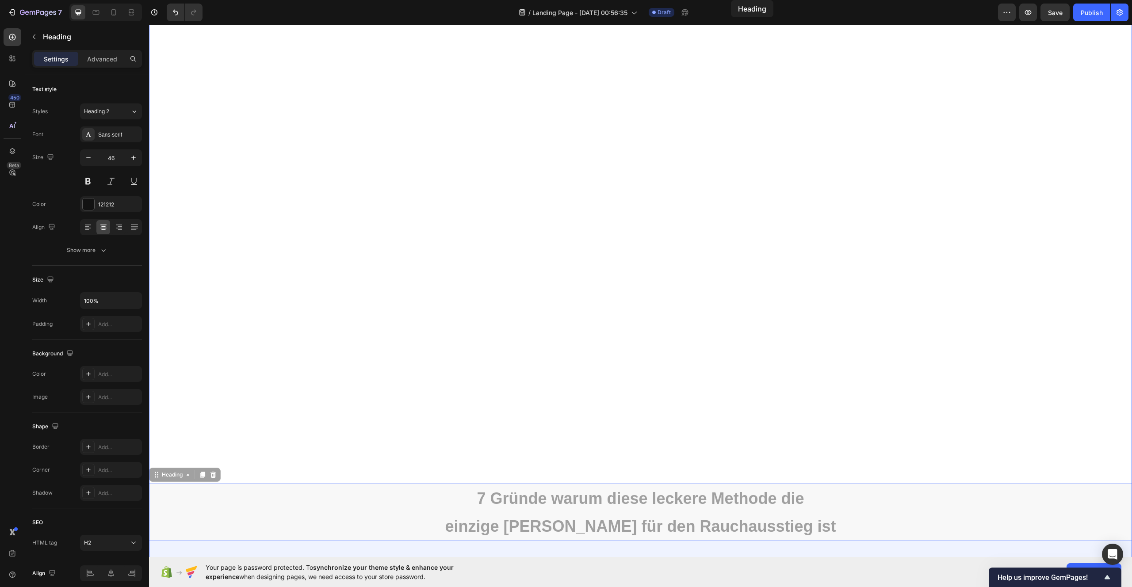
scroll to position [0, 0]
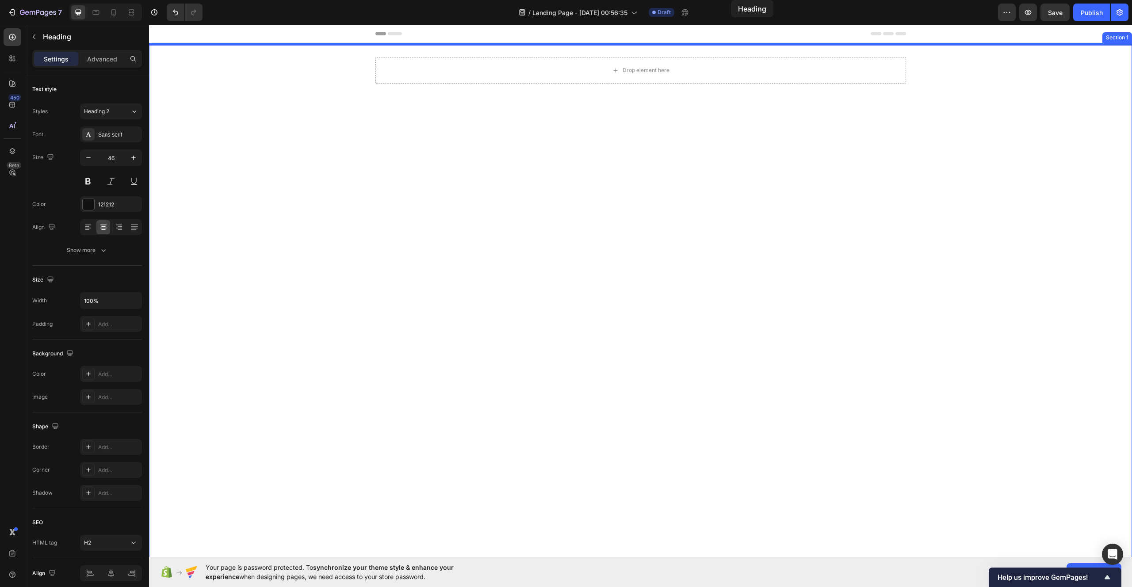
drag, startPoint x: 855, startPoint y: 196, endPoint x: 731, endPoint y: -1, distance: 233.2
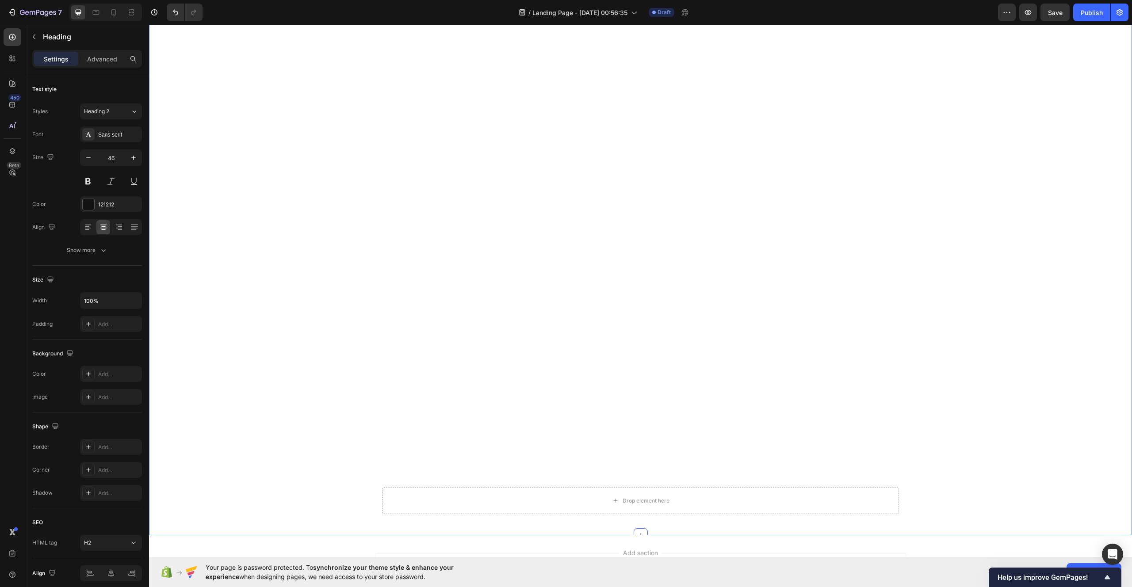
scroll to position [802, 0]
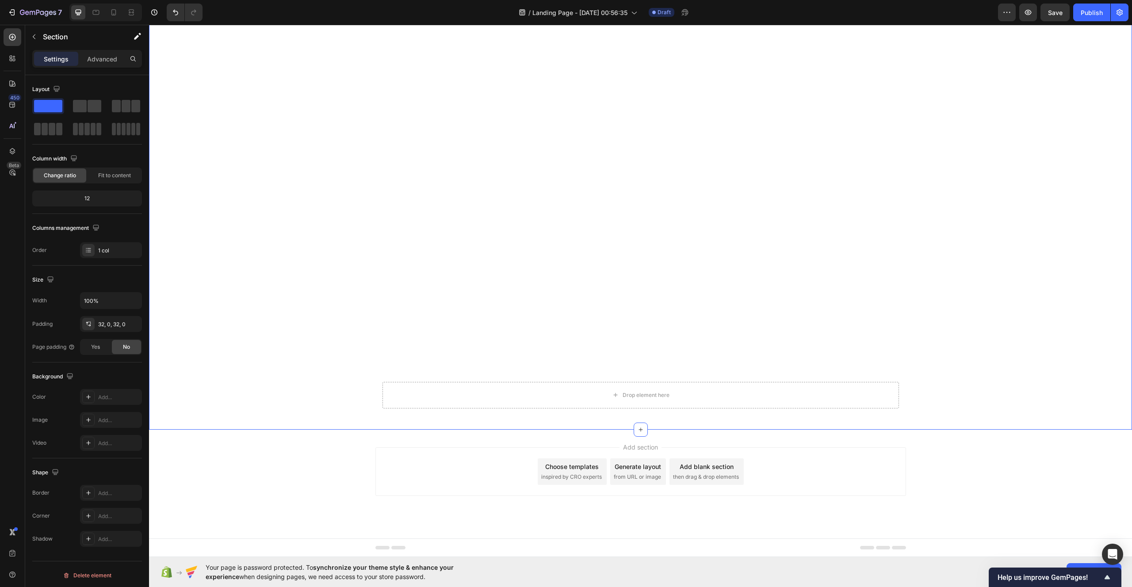
click at [729, 204] on div "Drop element here Row Drop element here Row" at bounding box center [640, 129] width 983 height 571
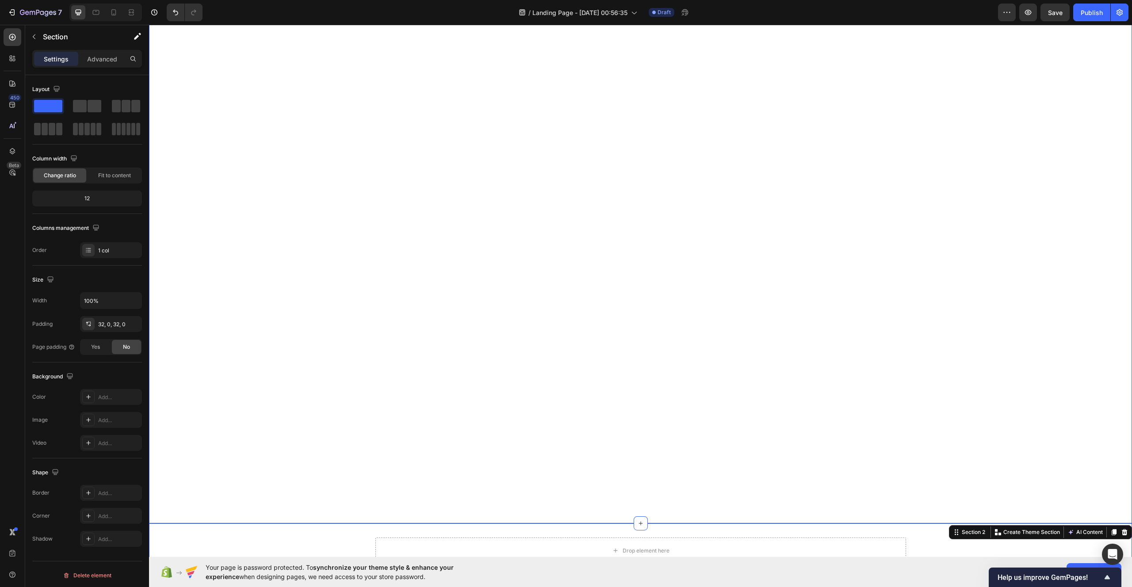
scroll to position [0, 0]
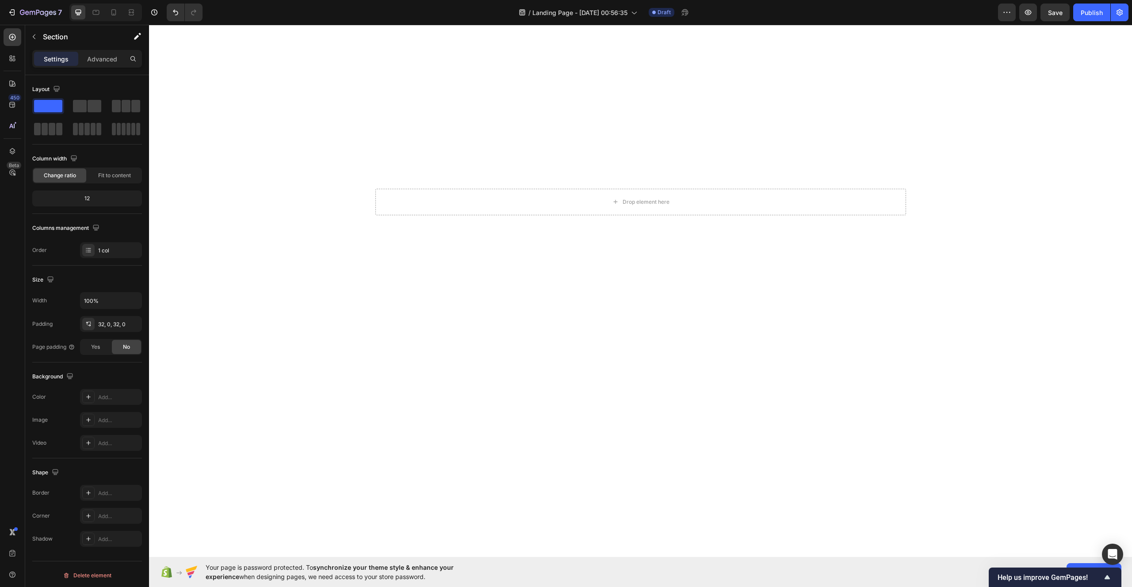
click at [900, 290] on div "Drop element here Row Drop element here Row" at bounding box center [640, 474] width 983 height 571
click at [932, 272] on div "Drop element here Row Drop element here Row" at bounding box center [640, 129] width 983 height 571
drag, startPoint x: 958, startPoint y: 354, endPoint x: 976, endPoint y: 370, distance: 24.5
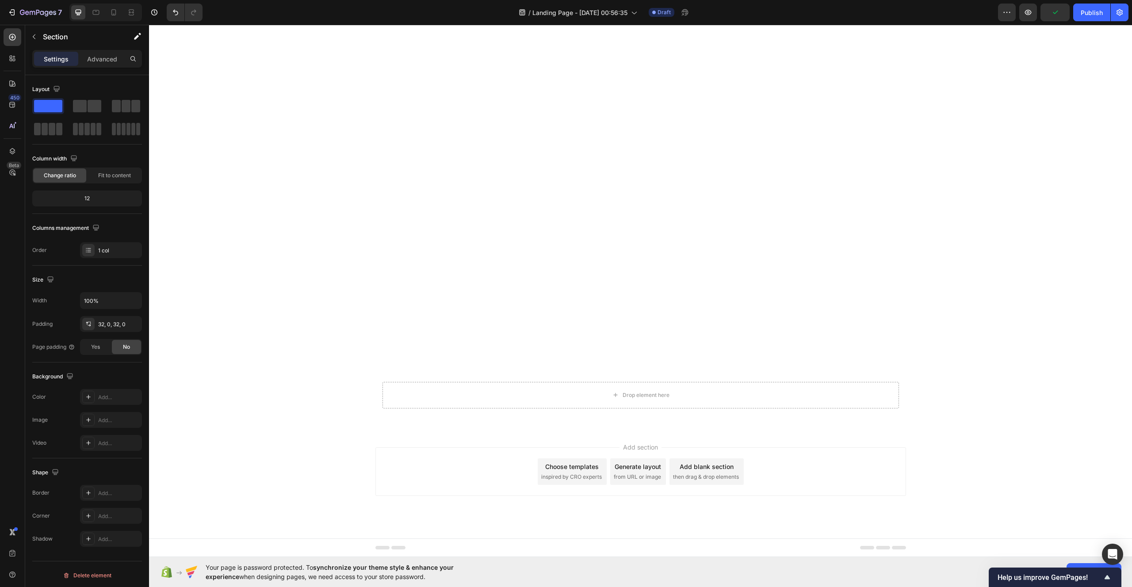
click at [977, 370] on div "Drop element here Row Drop element here Row" at bounding box center [640, 129] width 983 height 571
click at [914, 383] on div "Drop element here Row Drop element here Row" at bounding box center [640, 129] width 983 height 571
click at [867, 391] on div "Drop element here" at bounding box center [640, 395] width 516 height 27
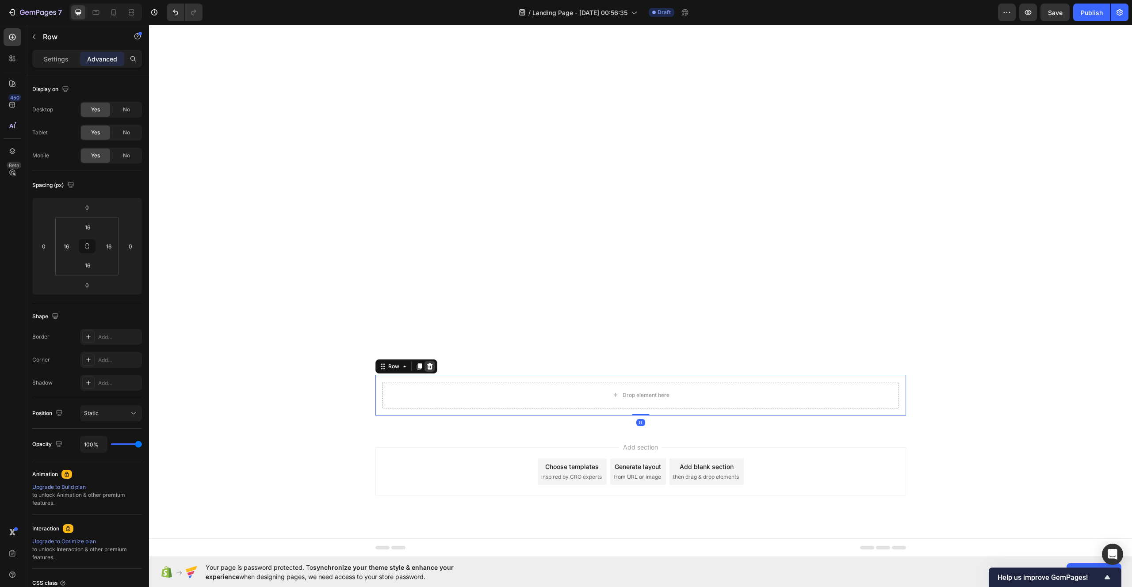
click at [426, 368] on icon at bounding box center [429, 366] width 7 height 7
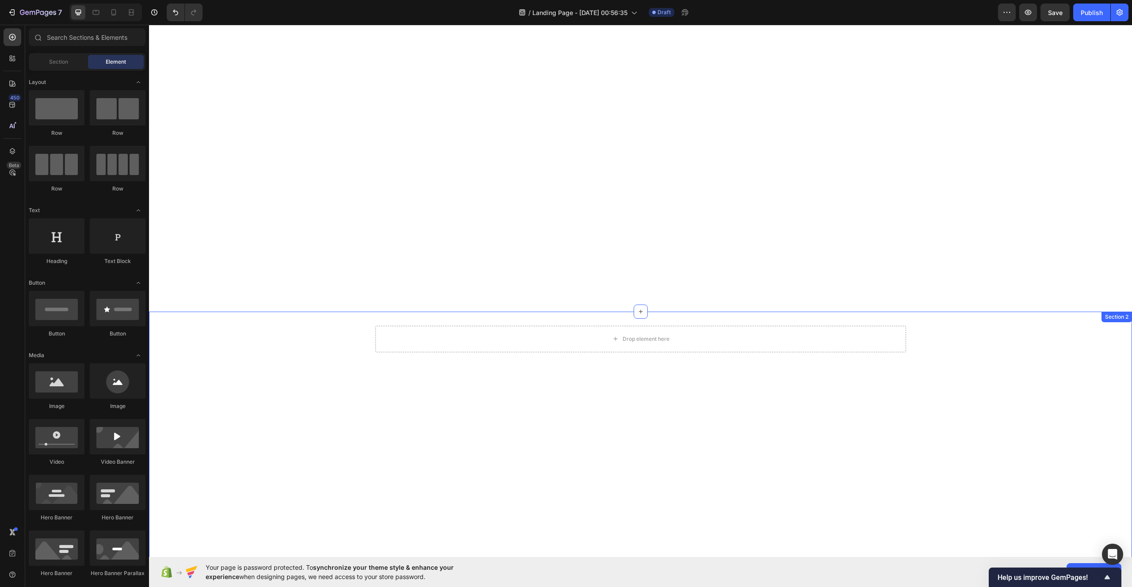
scroll to position [179, 0]
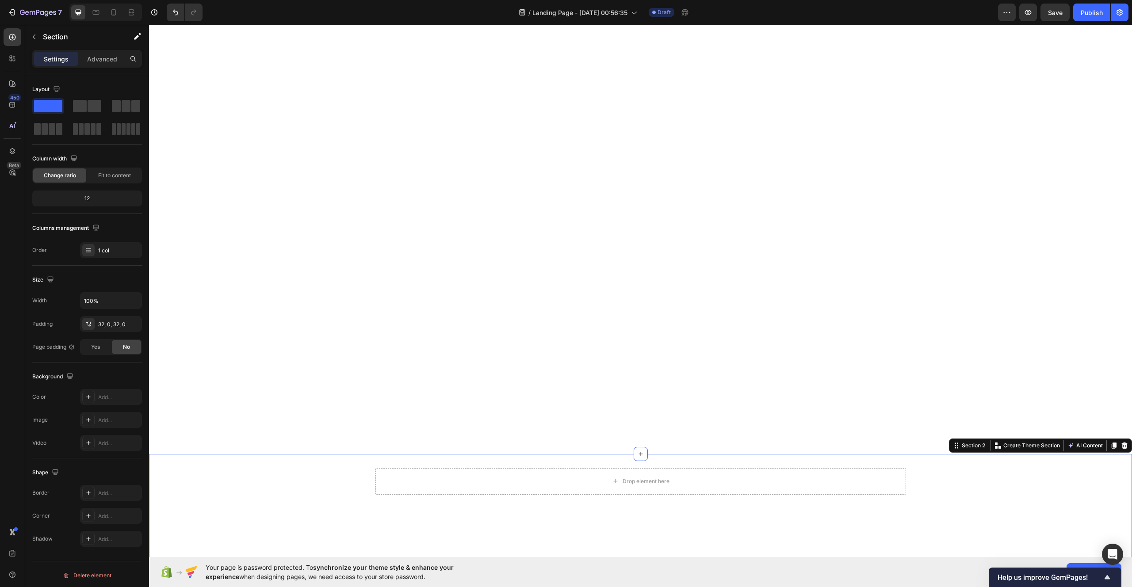
click at [1119, 450] on div at bounding box center [1124, 445] width 11 height 11
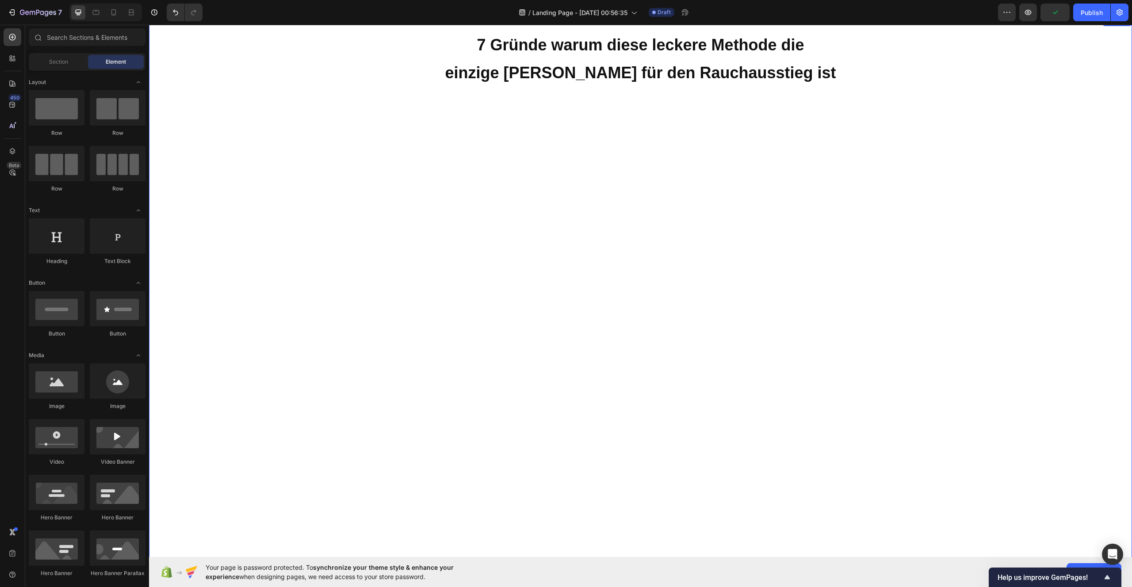
scroll to position [0, 0]
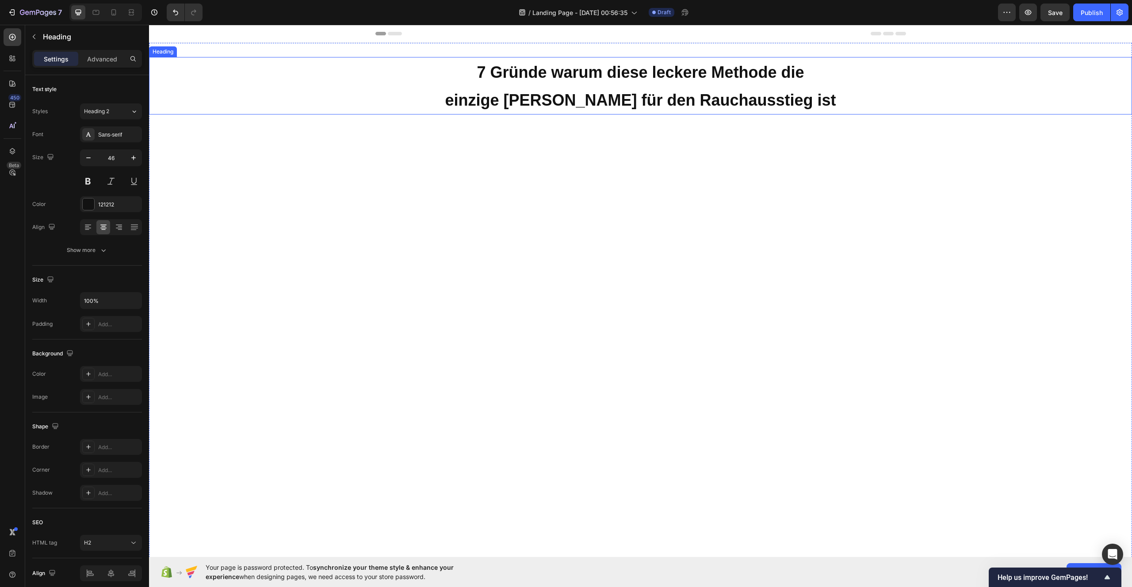
click at [439, 102] on h2 "7 Gründe warum diese leckere Methode die einzige Wahl für den Rauchausstieg ist" at bounding box center [640, 85] width 983 height 57
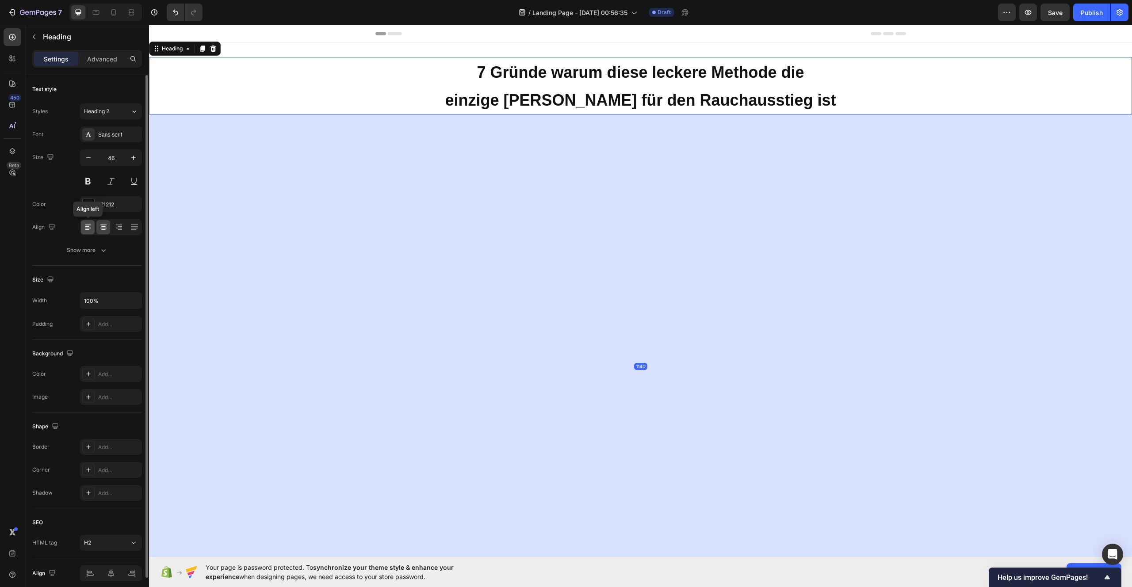
click at [91, 228] on icon at bounding box center [88, 227] width 9 height 9
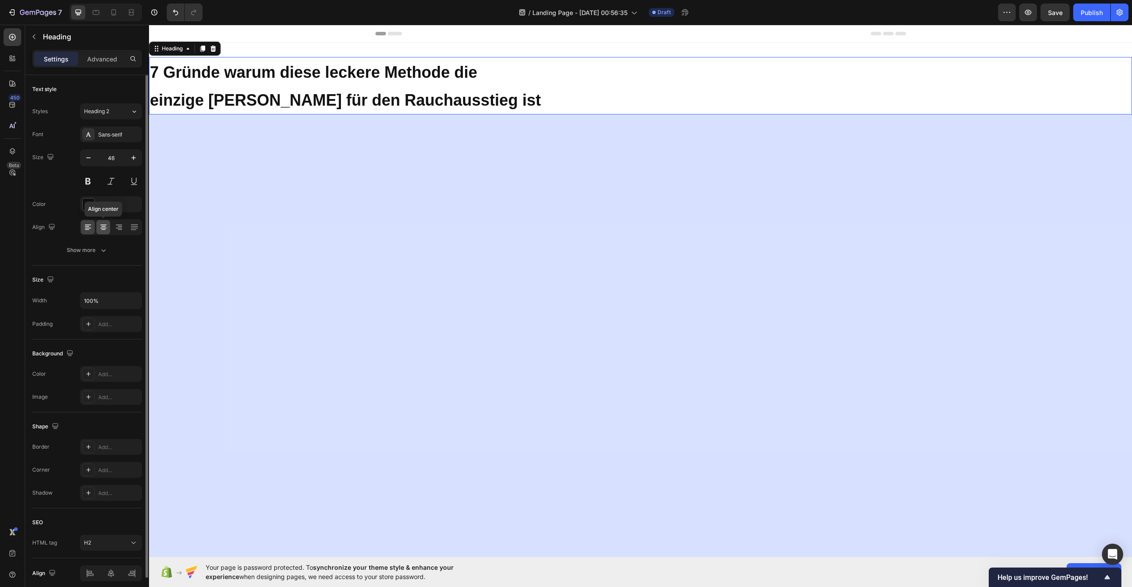
click at [99, 229] on icon at bounding box center [103, 227] width 9 height 9
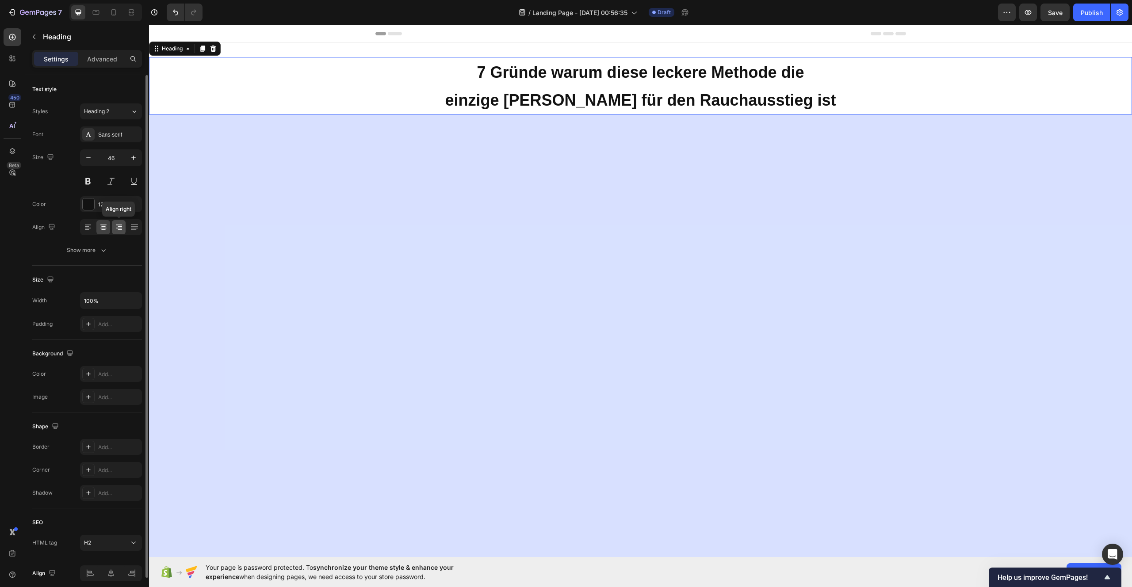
click at [114, 226] on icon at bounding box center [118, 227] width 9 height 9
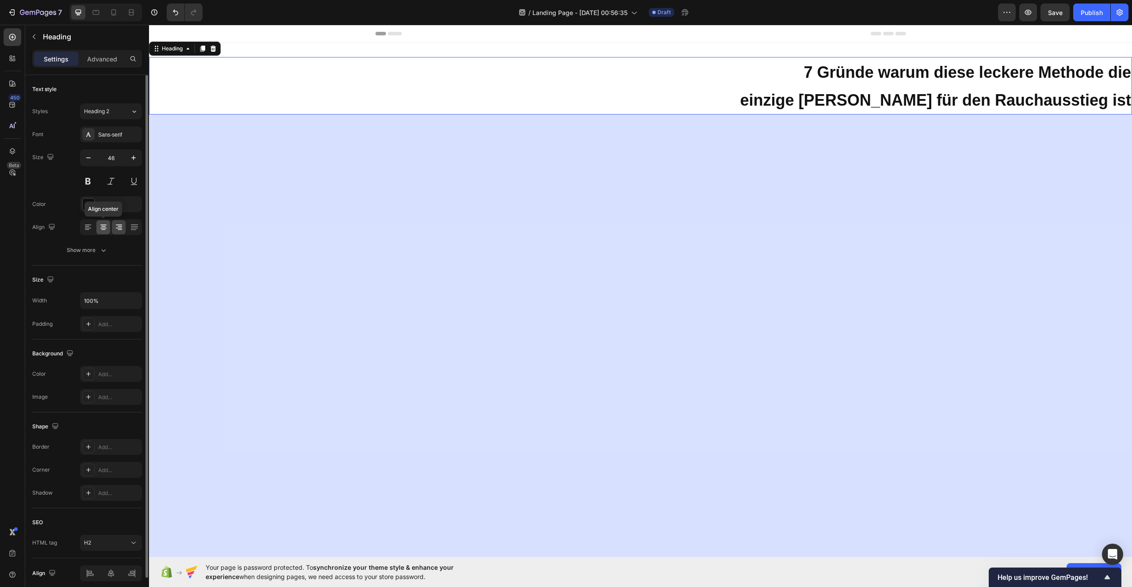
click at [107, 229] on icon at bounding box center [103, 227] width 9 height 9
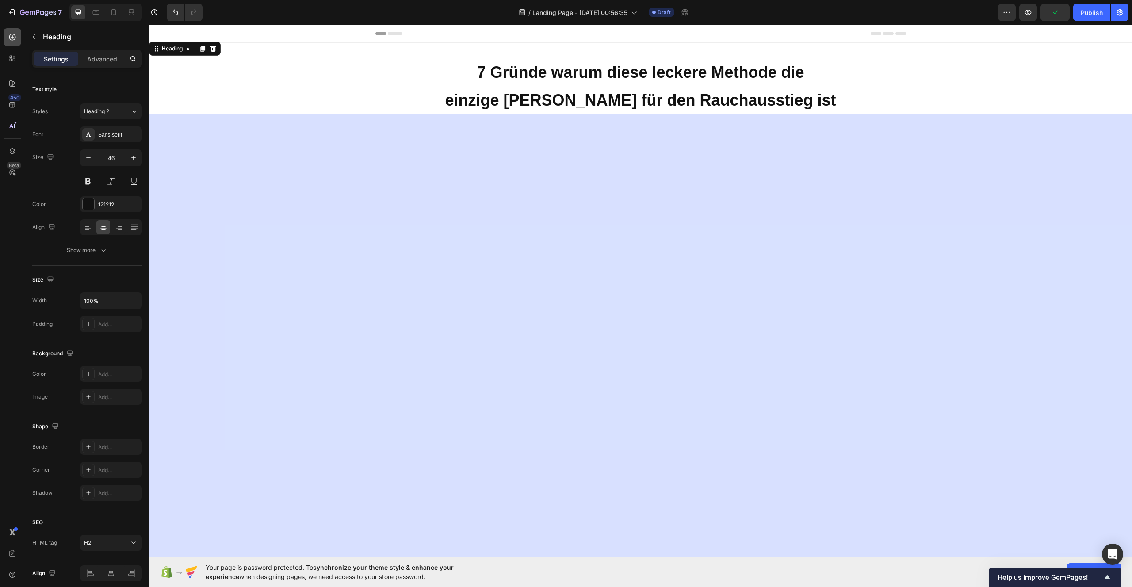
click at [12, 39] on icon at bounding box center [12, 37] width 7 height 7
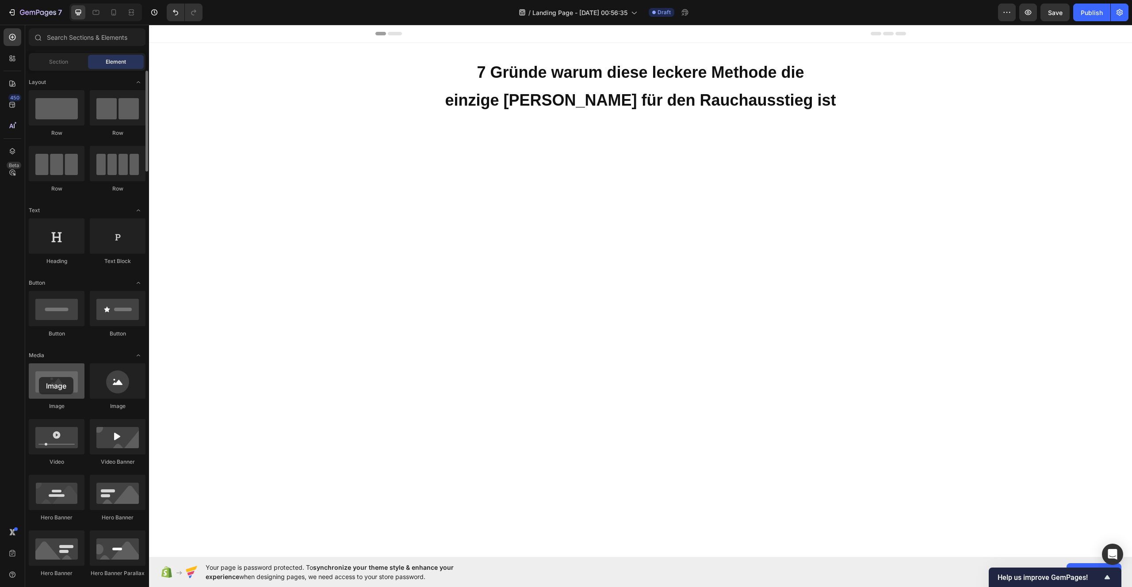
drag, startPoint x: 60, startPoint y: 387, endPoint x: 39, endPoint y: 377, distance: 22.9
click at [39, 377] on div at bounding box center [57, 380] width 56 height 35
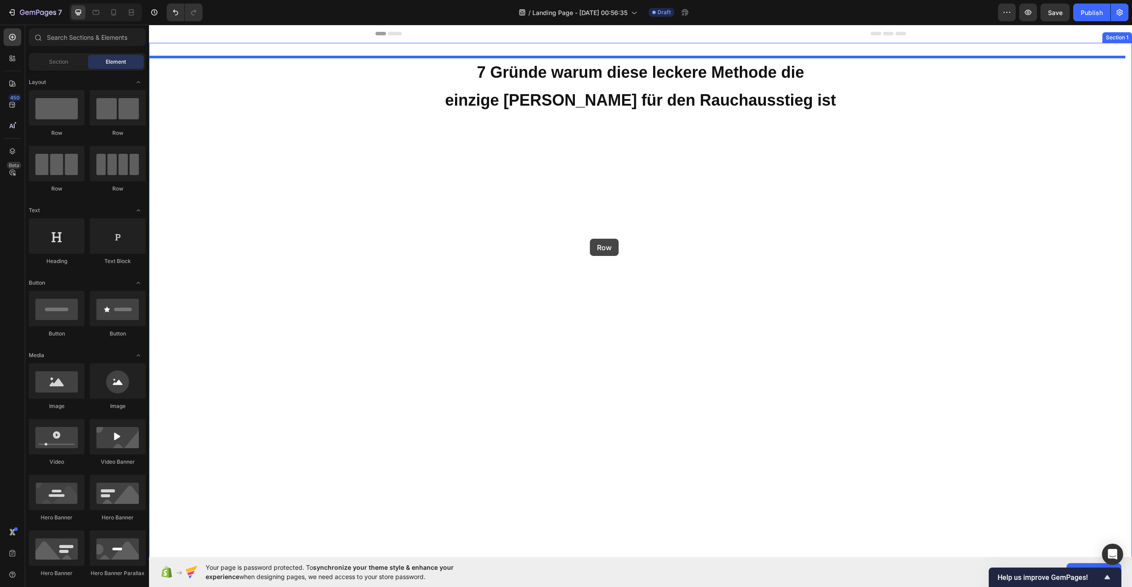
drag, startPoint x: 265, startPoint y: 146, endPoint x: 588, endPoint y: 237, distance: 335.7
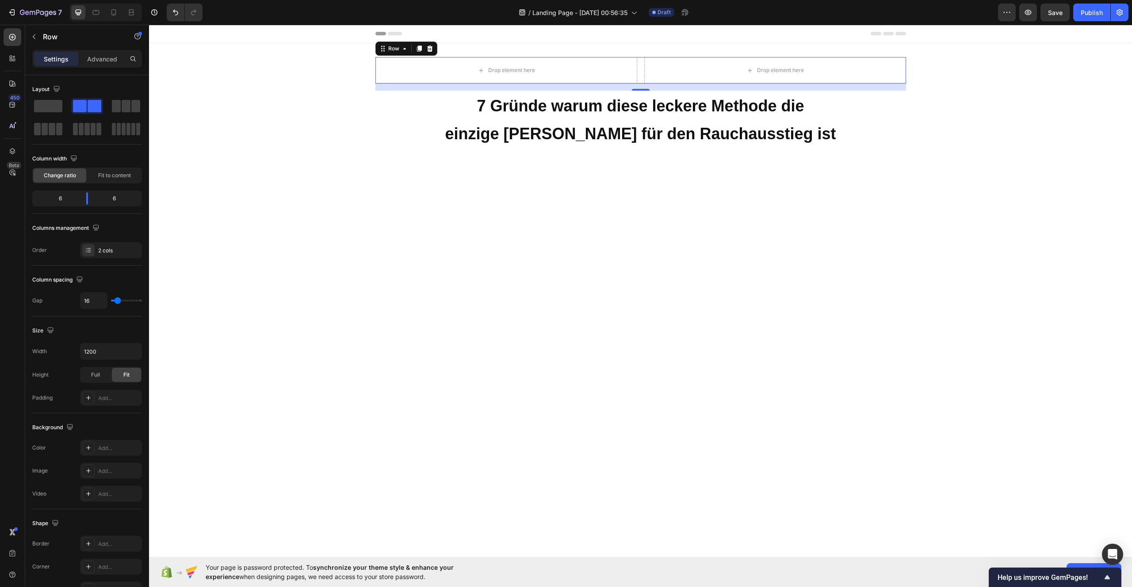
click at [426, 48] on icon at bounding box center [429, 48] width 7 height 7
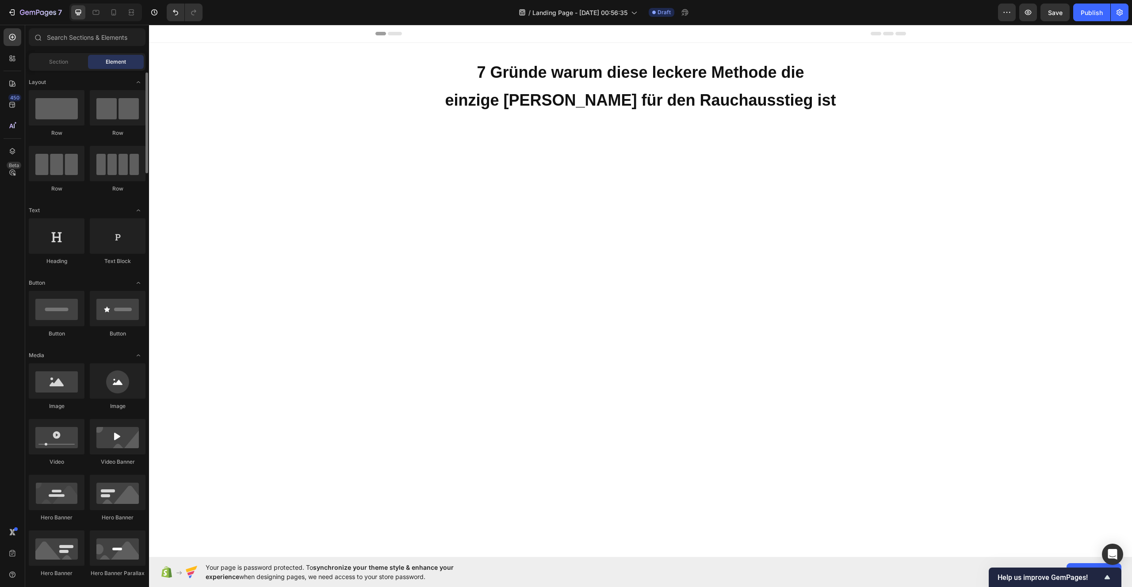
scroll to position [2, 0]
drag, startPoint x: 273, startPoint y: 140, endPoint x: 810, endPoint y: 345, distance: 574.9
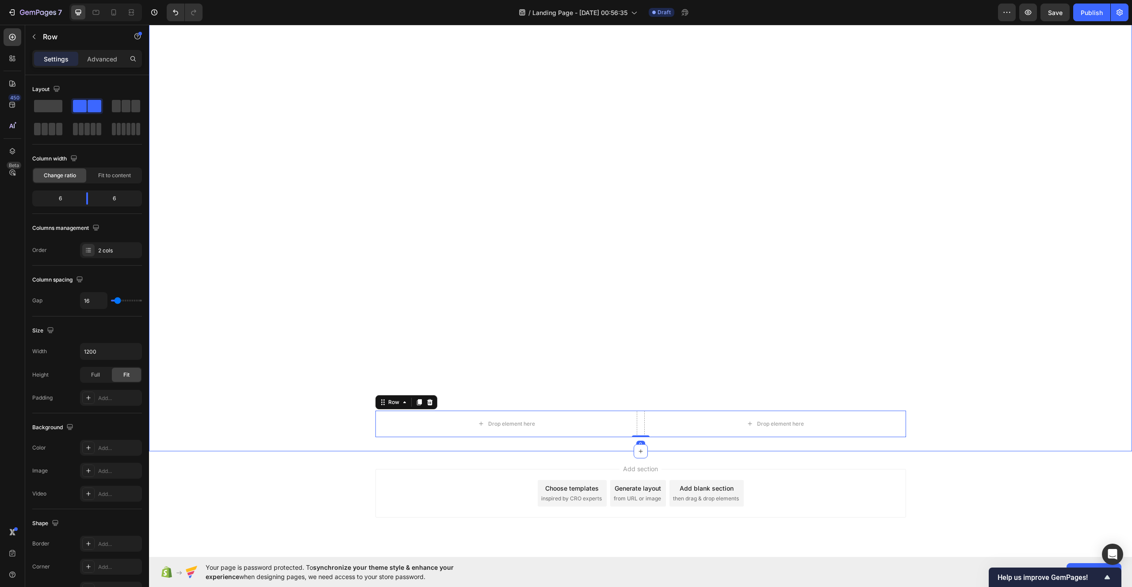
scroll to position [229, 0]
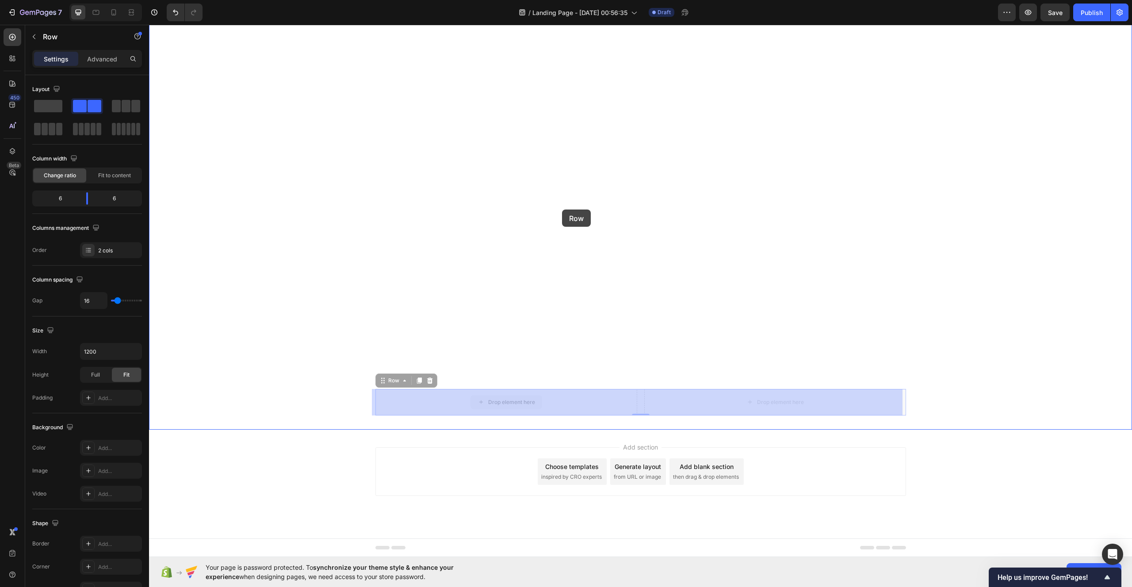
drag, startPoint x: 578, startPoint y: 401, endPoint x: 563, endPoint y: 187, distance: 214.9
click at [563, 187] on div "Header 7 Gründe warum diese leckere Methode die einzige Wahl für den Rauchausst…" at bounding box center [640, 176] width 983 height 762
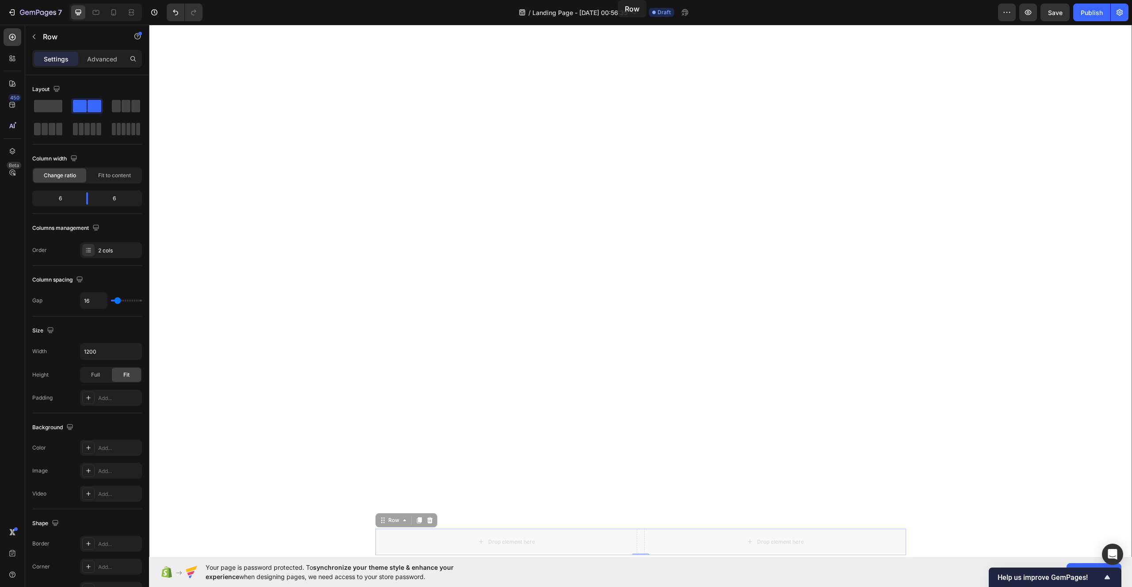
scroll to position [0, 0]
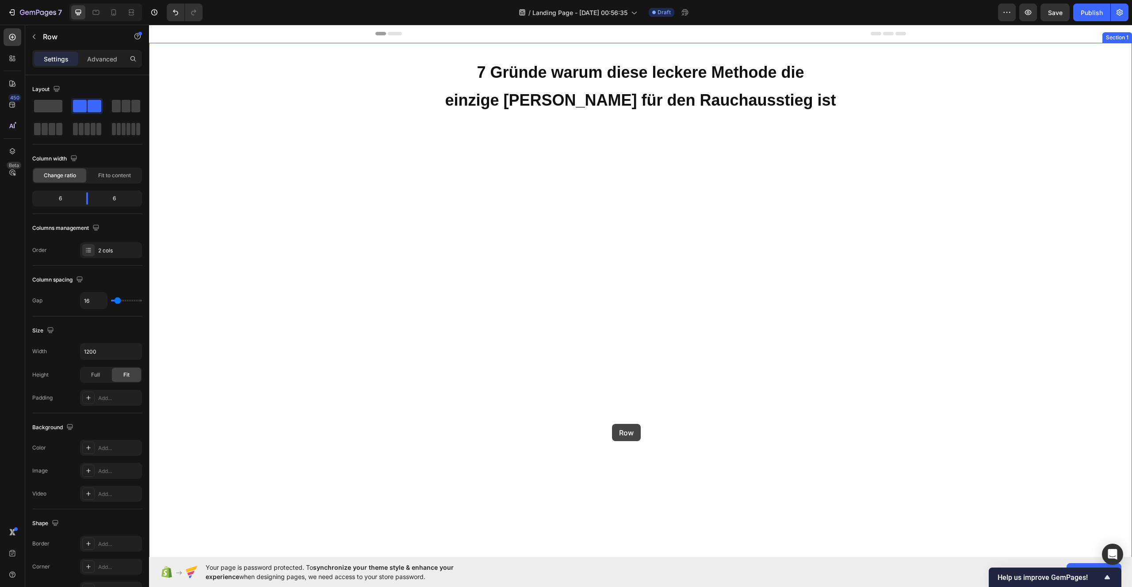
drag, startPoint x: 666, startPoint y: 404, endPoint x: 612, endPoint y: 423, distance: 57.9
click at [612, 423] on div "Header 7 Gründe warum diese leckere Methode die einzige Wahl für den Rauchausst…" at bounding box center [640, 406] width 983 height 762
click at [31, 35] on icon "button" at bounding box center [33, 36] width 7 height 7
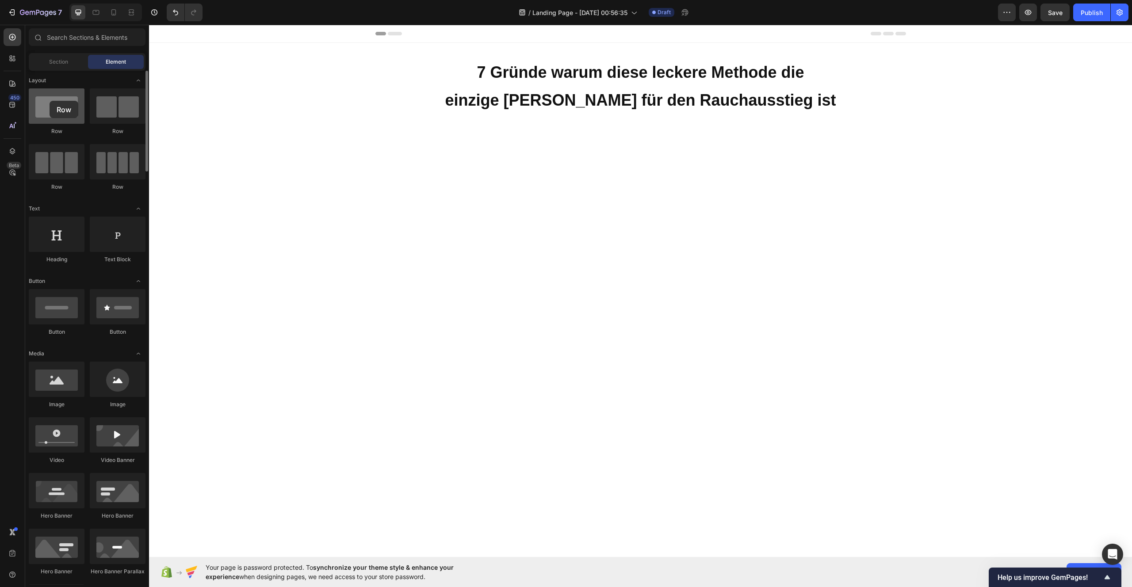
drag, startPoint x: 44, startPoint y: 104, endPoint x: 50, endPoint y: 101, distance: 6.4
click at [50, 101] on div at bounding box center [57, 105] width 56 height 35
click at [38, 14] on icon "button" at bounding box center [38, 13] width 36 height 8
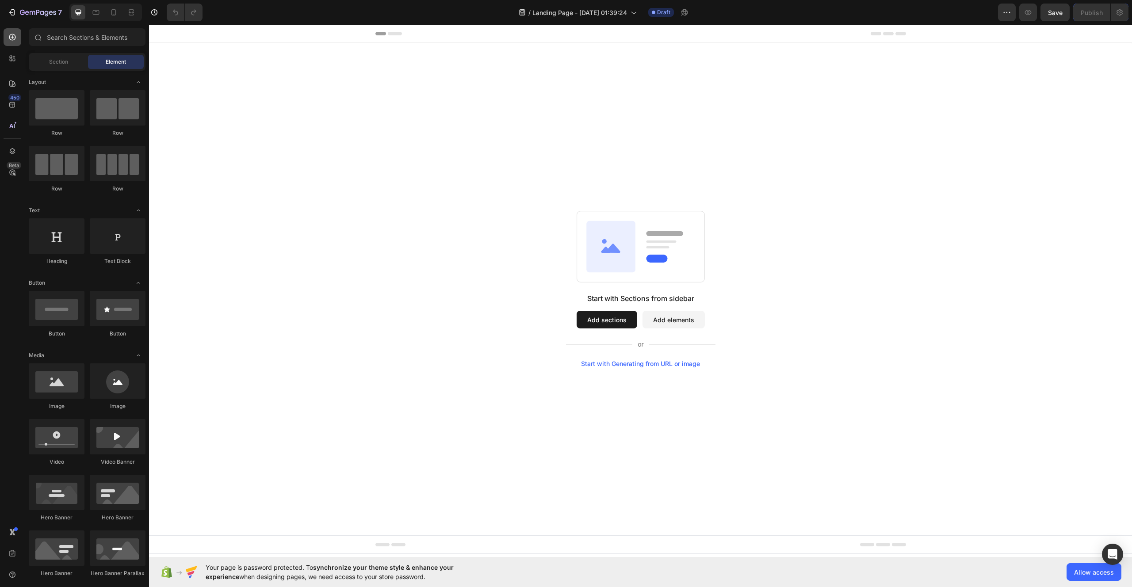
click at [6, 37] on div at bounding box center [13, 37] width 18 height 18
click at [15, 14] on icon "button" at bounding box center [12, 12] width 9 height 9
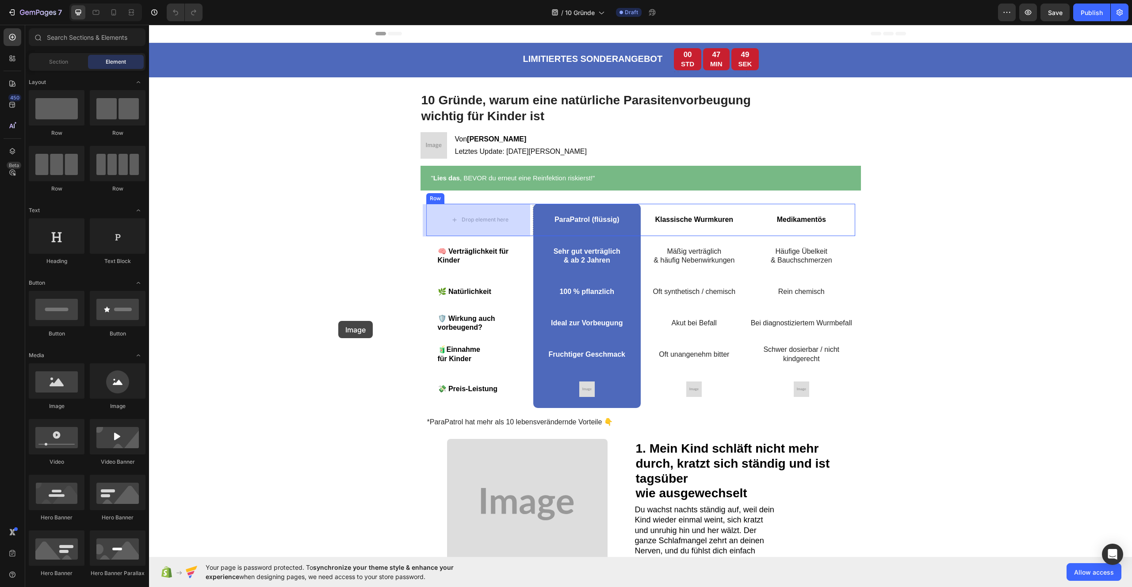
drag, startPoint x: 226, startPoint y: 418, endPoint x: 338, endPoint y: 321, distance: 148.2
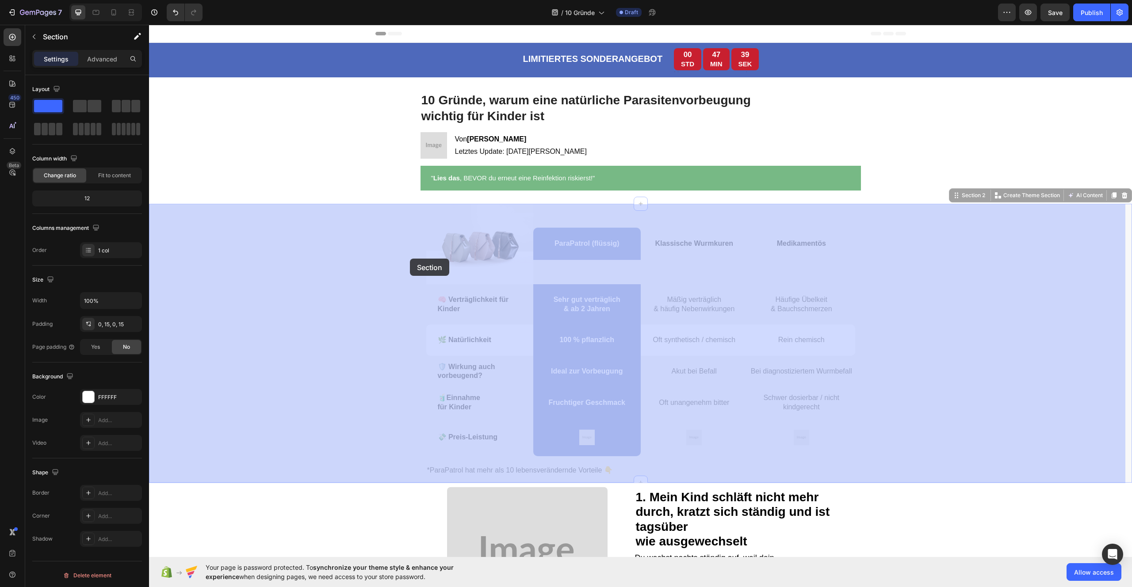
drag, startPoint x: 387, startPoint y: 252, endPoint x: 410, endPoint y: 259, distance: 23.9
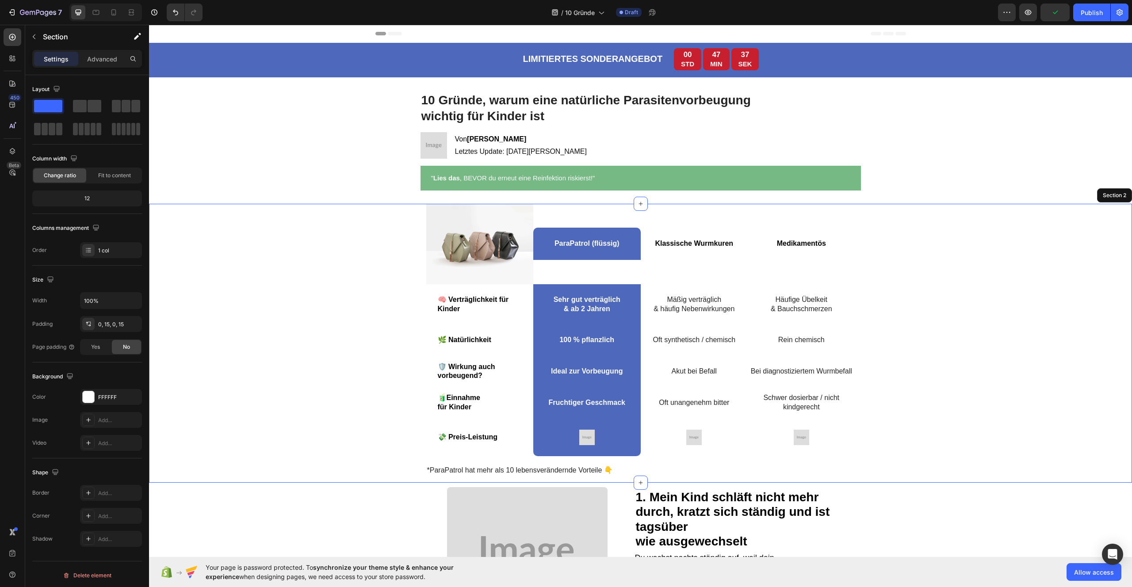
click at [988, 245] on div "Image ParaPatrol (flüssig) Text Block Klassische Wurmkuren Text Block Medikamen…" at bounding box center [640, 343] width 969 height 279
click at [489, 240] on img at bounding box center [479, 244] width 107 height 80
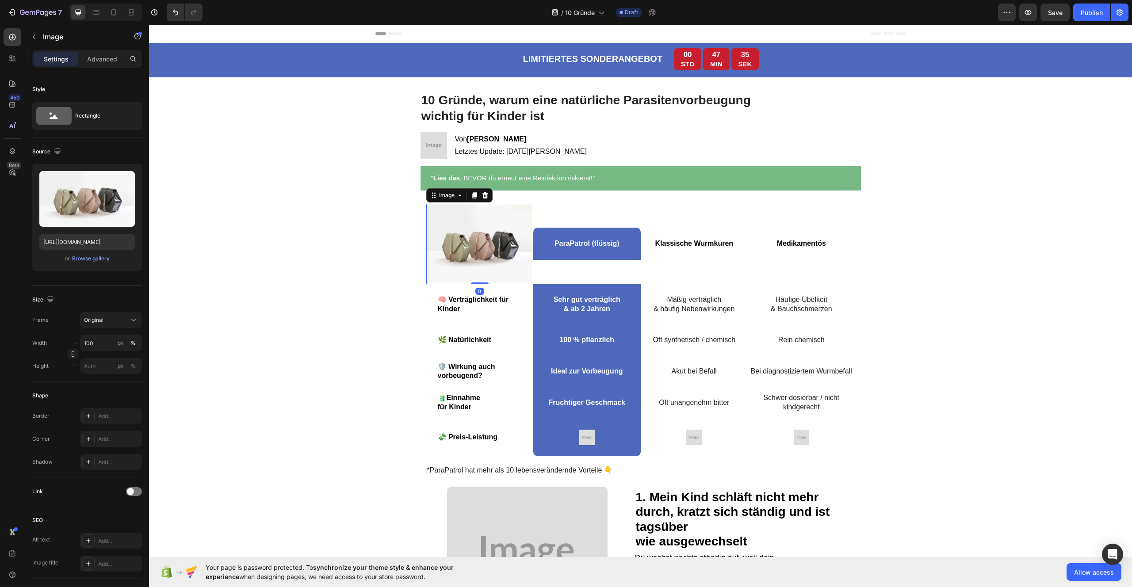
click at [482, 196] on icon at bounding box center [485, 195] width 6 height 6
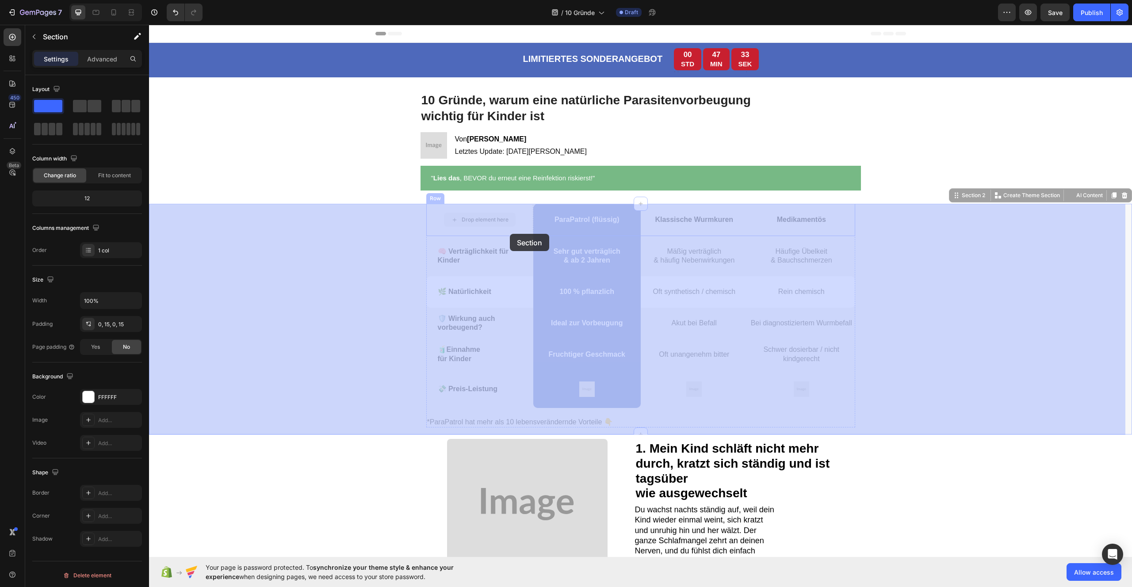
drag, startPoint x: 345, startPoint y: 215, endPoint x: 510, endPoint y: 234, distance: 165.5
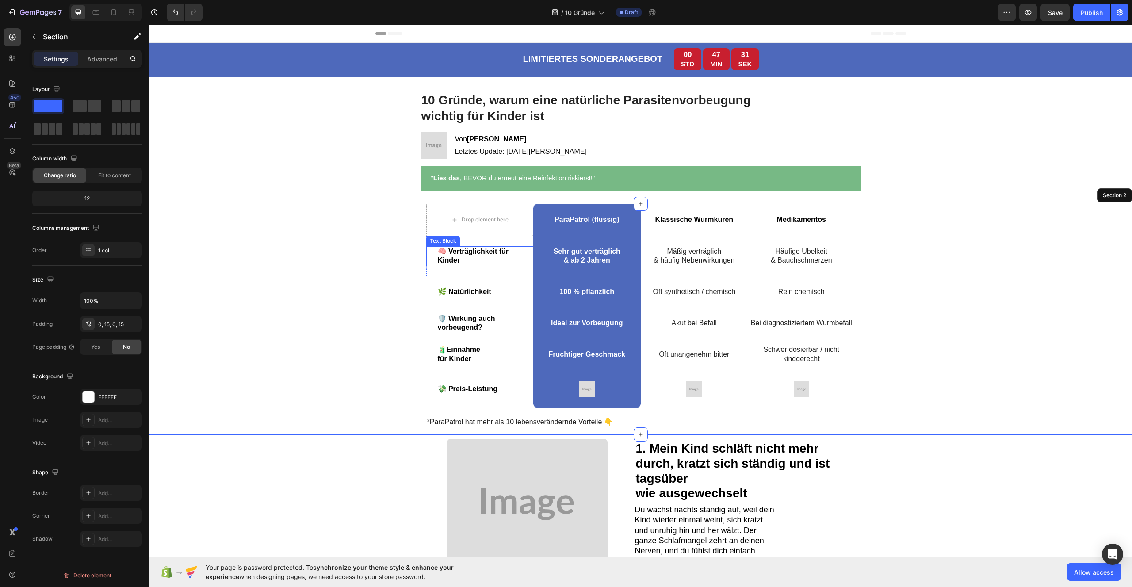
click at [444, 252] on strong "🧠 Verträglichkeit für Kinder" at bounding box center [473, 256] width 71 height 17
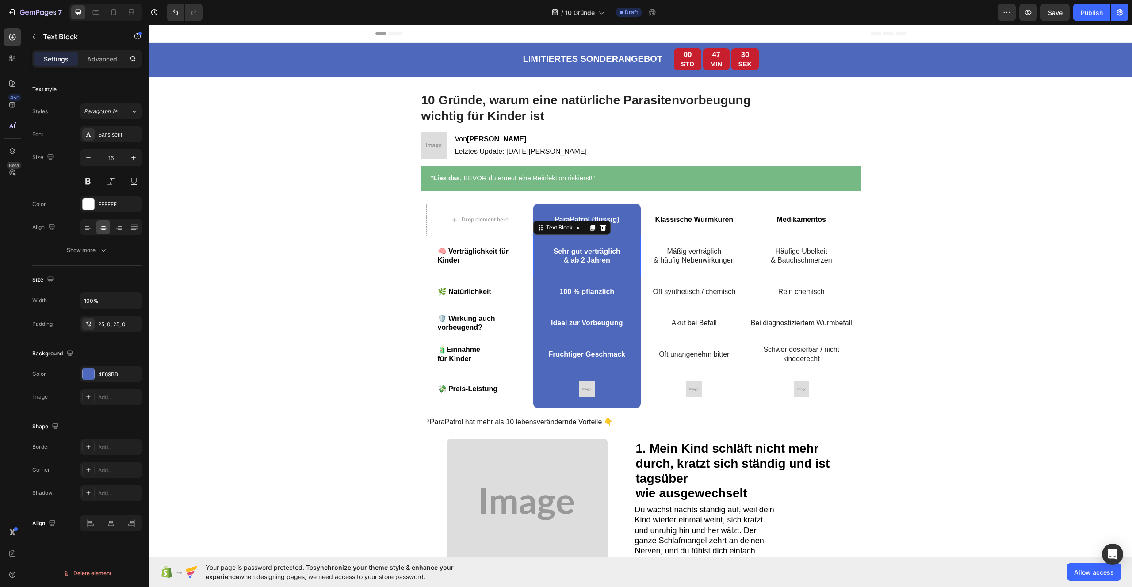
click at [584, 260] on p "& ab 2 Jahren" at bounding box center [587, 260] width 106 height 9
click at [660, 256] on p "& häufig Nebenwirkungen" at bounding box center [694, 260] width 106 height 9
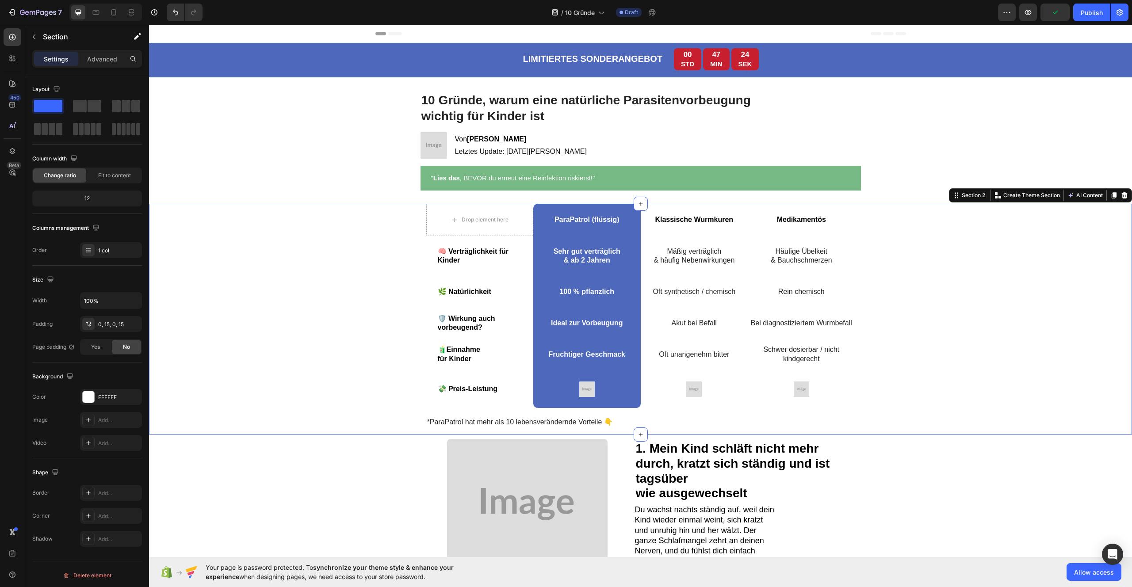
click at [978, 241] on div "Drop element here ParaPatrol (flüssig) Text Block Klassische Wurmkuren Text Blo…" at bounding box center [640, 319] width 969 height 231
click at [1120, 193] on icon at bounding box center [1123, 195] width 7 height 7
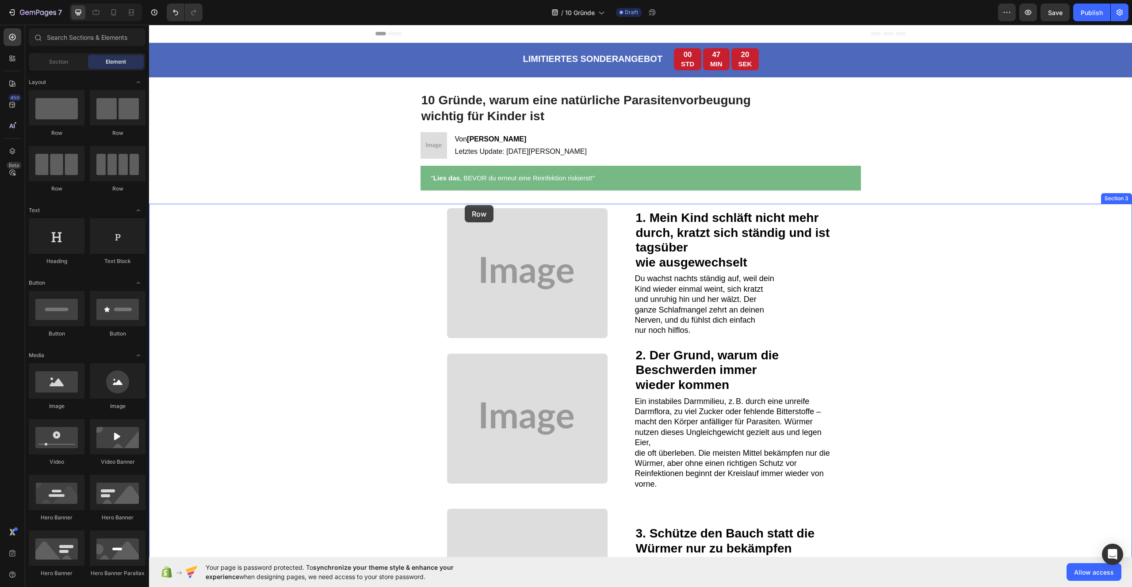
drag, startPoint x: 213, startPoint y: 137, endPoint x: 465, endPoint y: 205, distance: 260.0
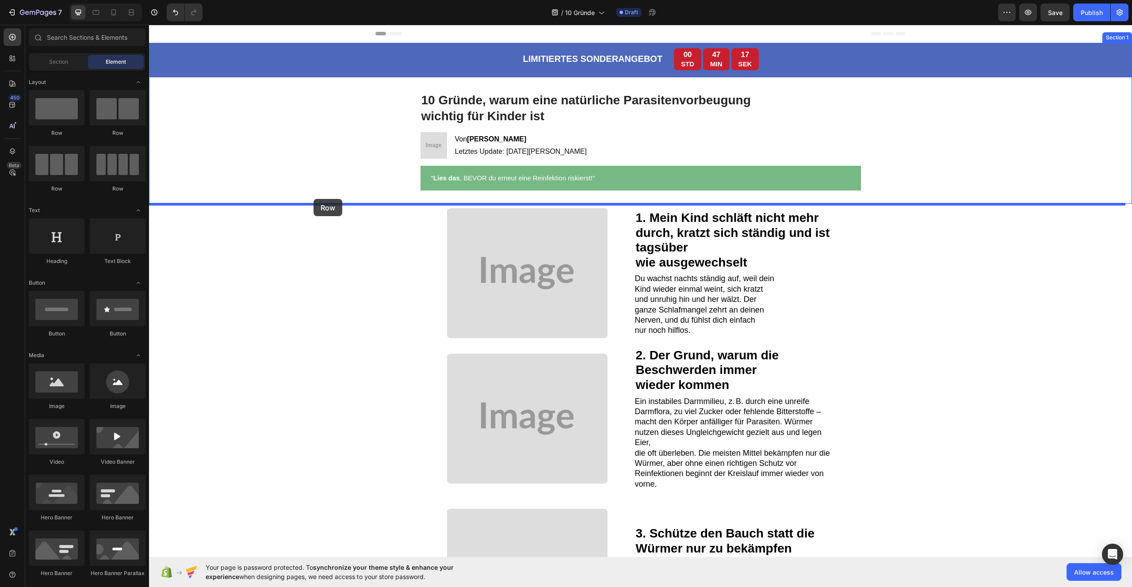
drag, startPoint x: 201, startPoint y: 146, endPoint x: 313, endPoint y: 199, distance: 124.4
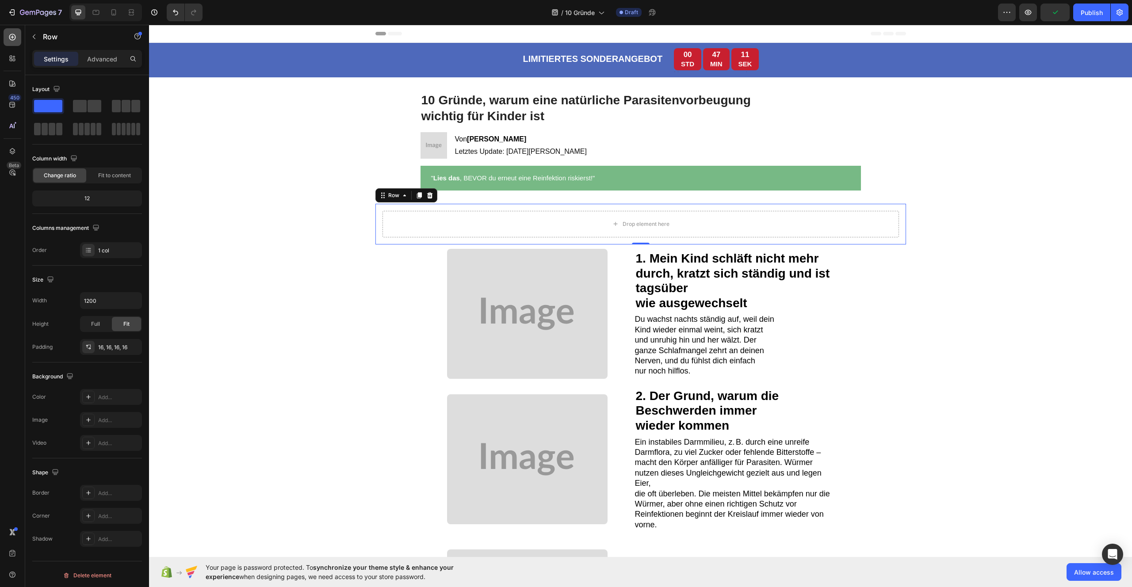
click at [10, 38] on icon at bounding box center [12, 37] width 7 height 7
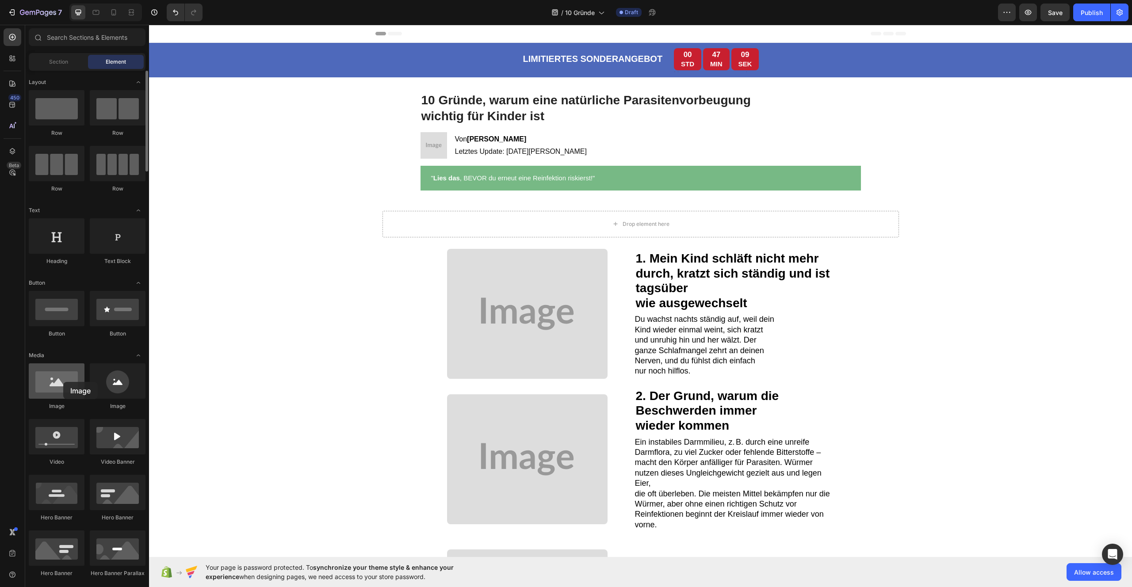
click at [63, 382] on div at bounding box center [57, 380] width 56 height 35
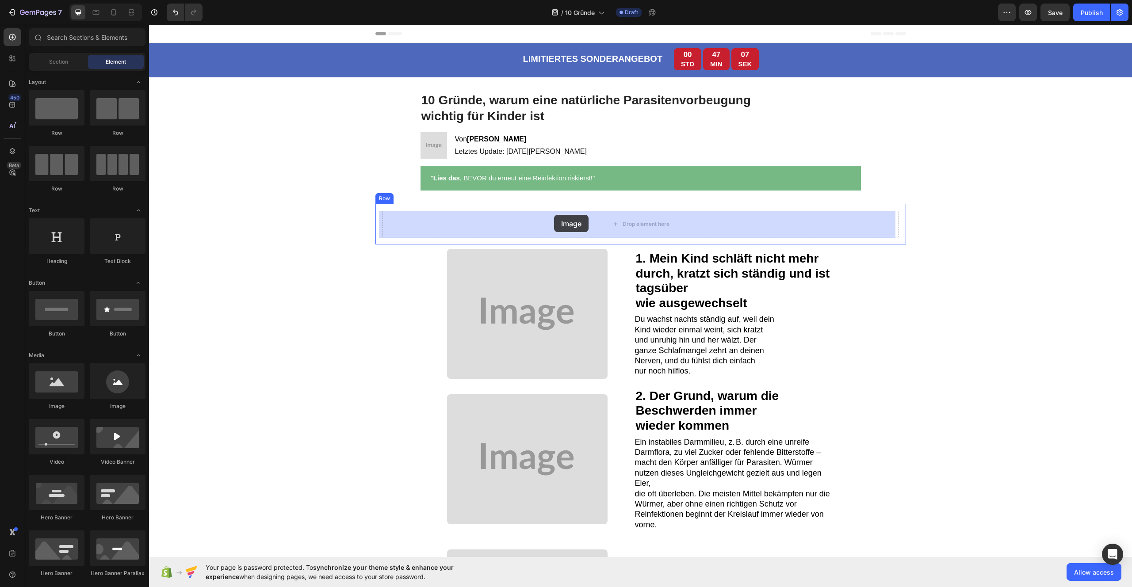
drag, startPoint x: 215, startPoint y: 409, endPoint x: 554, endPoint y: 215, distance: 390.8
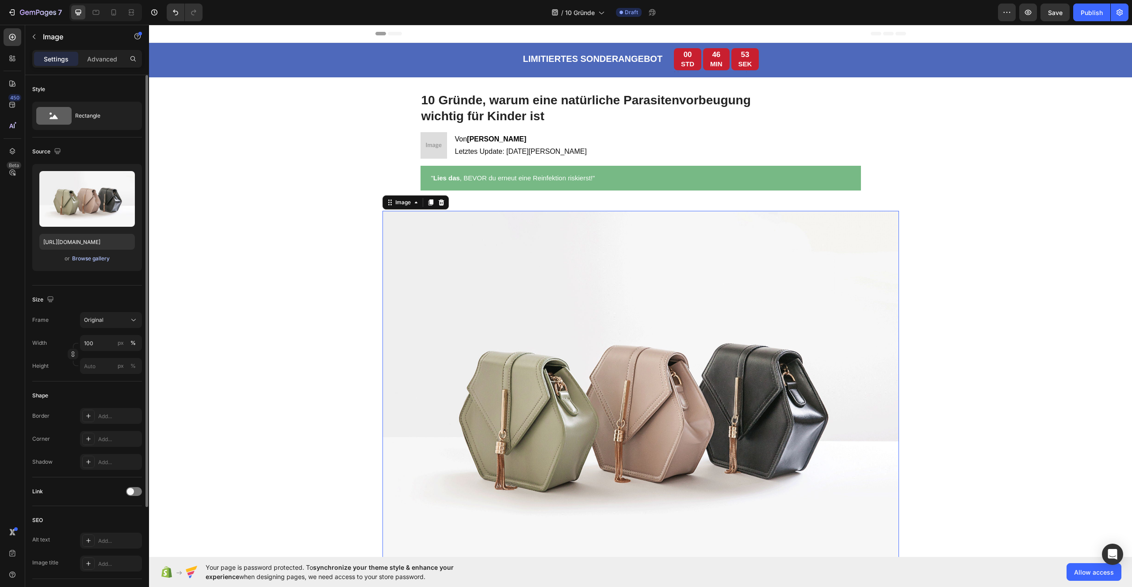
click at [102, 260] on div "Browse gallery" at bounding box center [91, 259] width 38 height 8
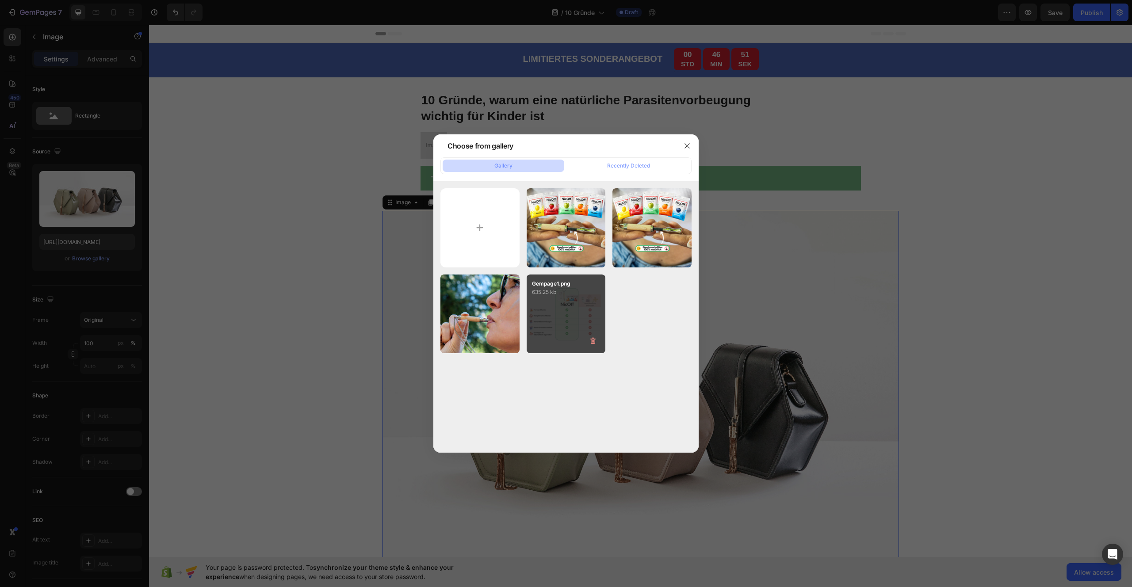
click at [540, 313] on div "Gempage1.png 635.25 kb" at bounding box center [565, 313] width 79 height 79
type input "https://cdn.shopify.com/s/files/1/0987/8021/7693/files/gempages_586037479421772…"
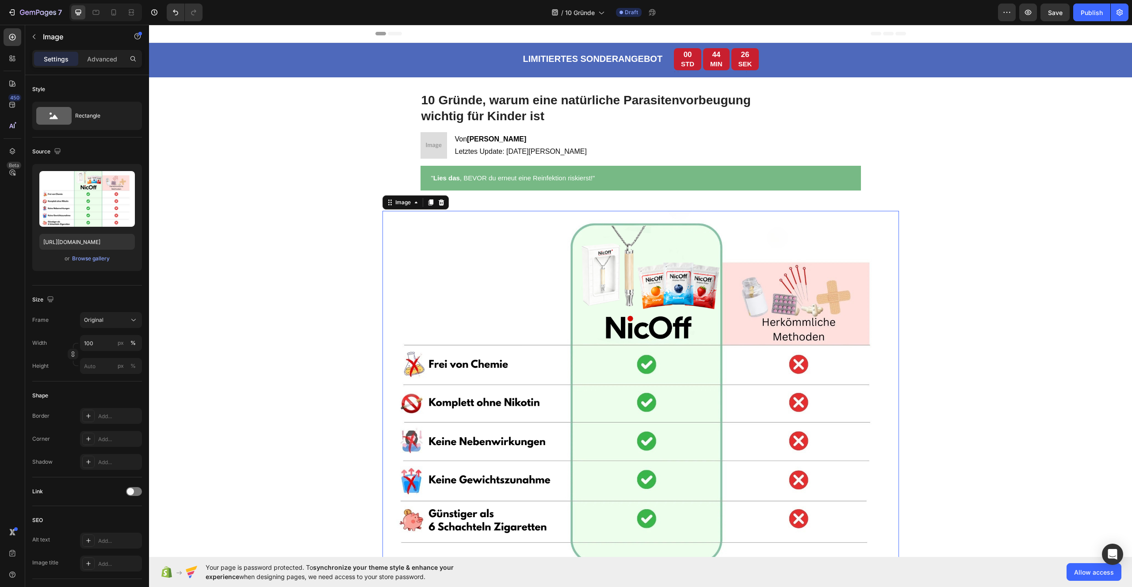
click at [470, 139] on strong "[PERSON_NAME]" at bounding box center [496, 139] width 59 height 8
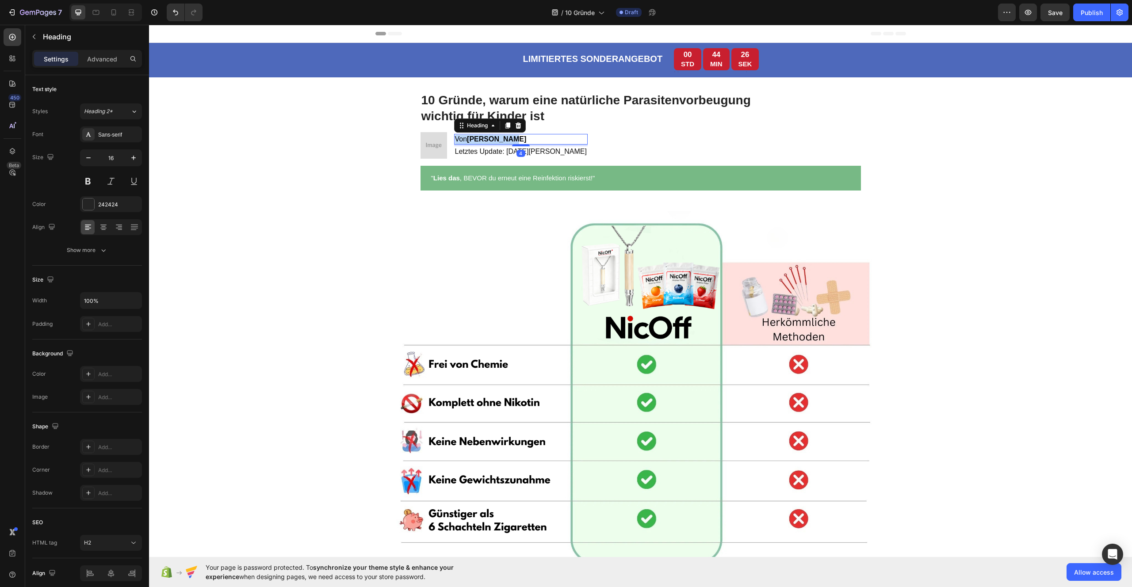
click at [470, 139] on strong "[PERSON_NAME]" at bounding box center [496, 139] width 59 height 8
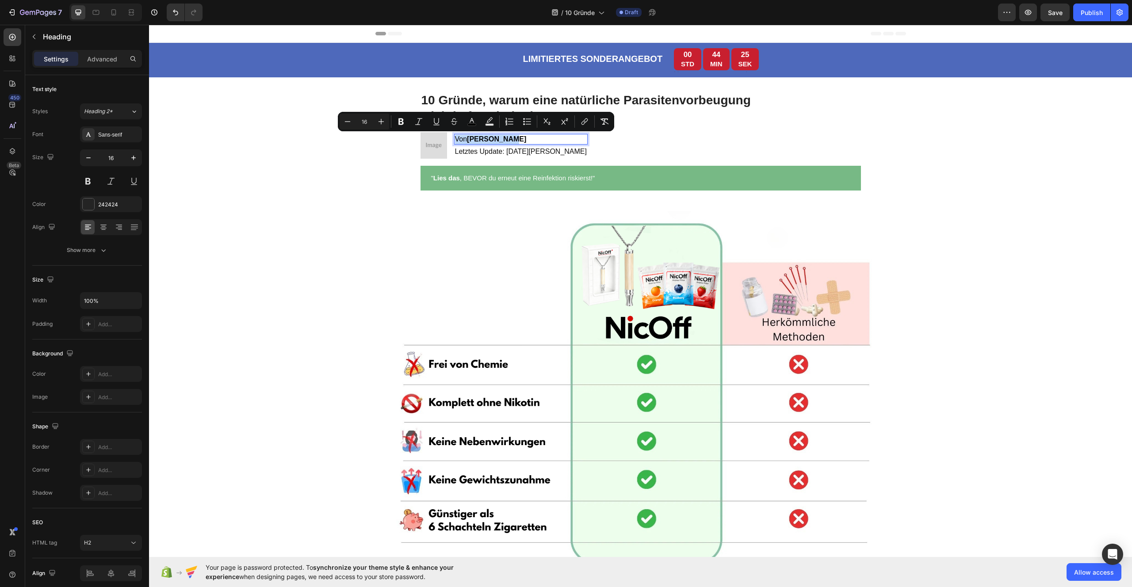
click at [480, 140] on strong "[PERSON_NAME]" at bounding box center [496, 139] width 59 height 8
drag, startPoint x: 503, startPoint y: 140, endPoint x: 467, endPoint y: 141, distance: 36.2
click at [467, 141] on p "Von Patricia M." at bounding box center [521, 139] width 132 height 9
type input "14"
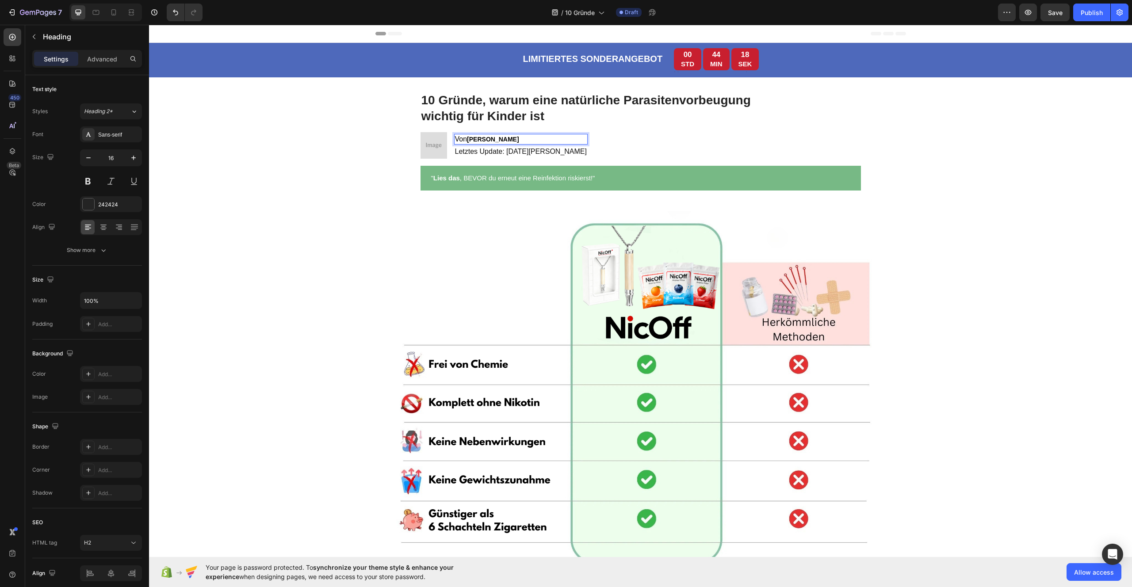
click at [458, 139] on span "Von" at bounding box center [461, 139] width 12 height 8
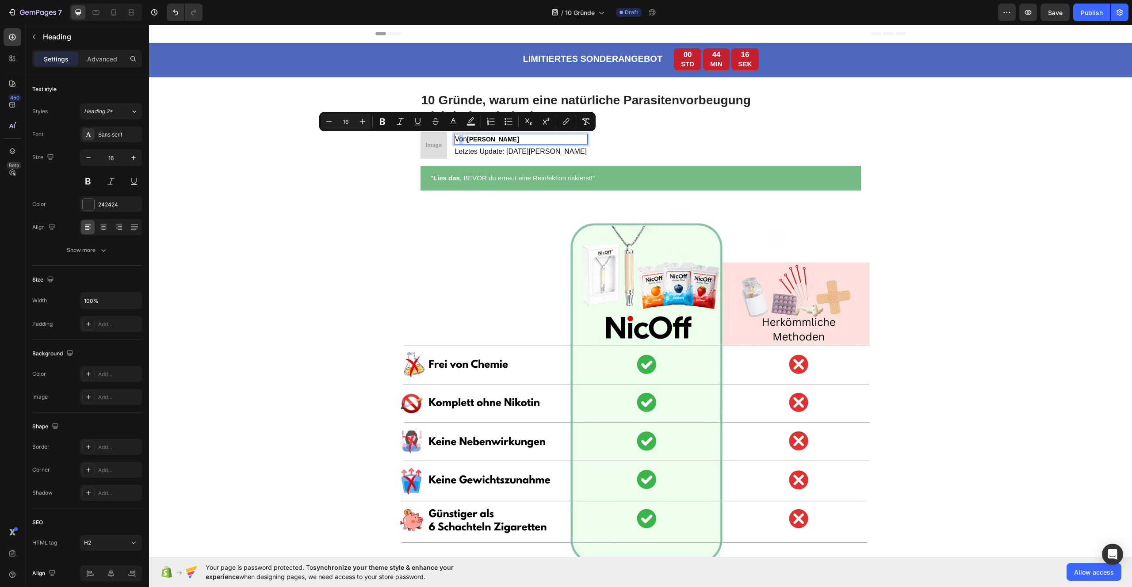
click at [456, 139] on span "Von" at bounding box center [461, 139] width 12 height 8
drag, startPoint x: 509, startPoint y: 140, endPoint x: 466, endPoint y: 140, distance: 42.9
click at [466, 139] on p "Von Thomas Stöck" at bounding box center [521, 139] width 132 height 9
click at [388, 122] on icon "Editor contextual toolbar" at bounding box center [391, 122] width 9 height 9
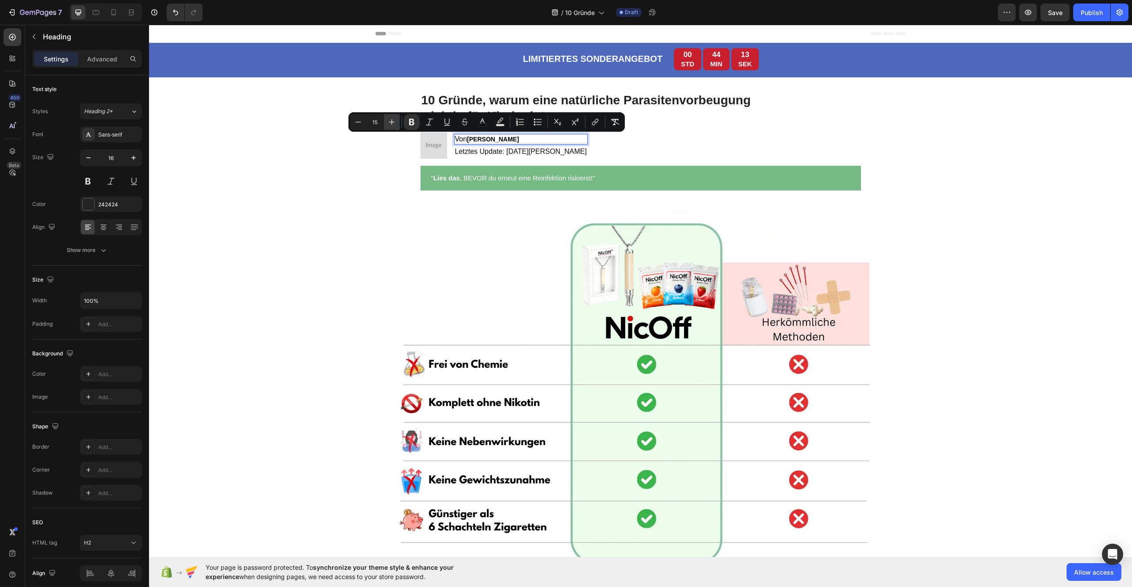
type input "16"
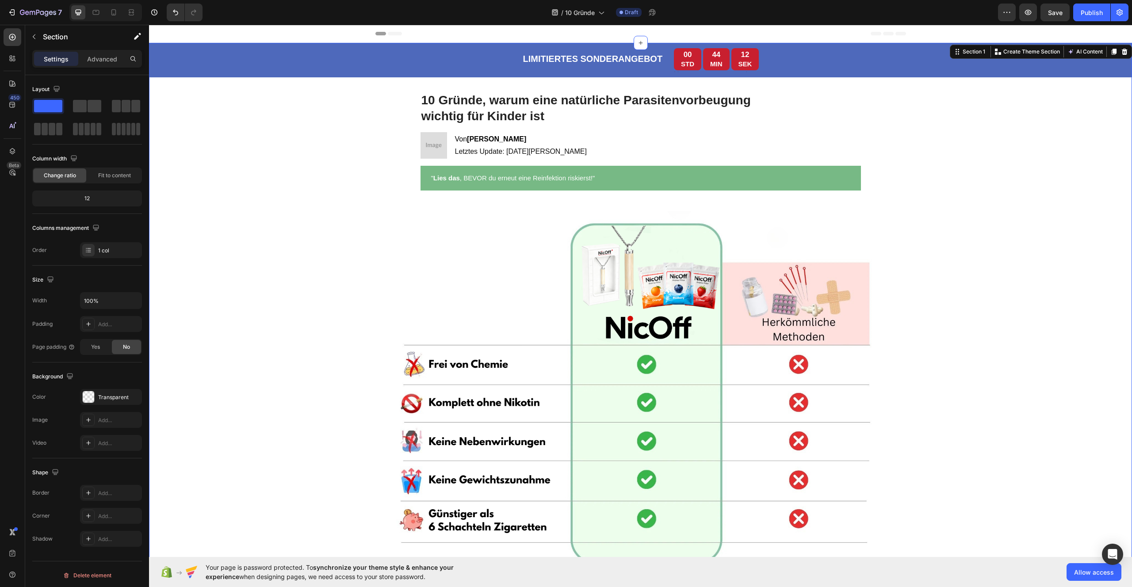
click at [686, 131] on div "LIMITIERTES SONDERANGEBOT Text Block 00 STD 44 MIN 12 SEK Countdown Timer Row T…" at bounding box center [640, 310] width 983 height 534
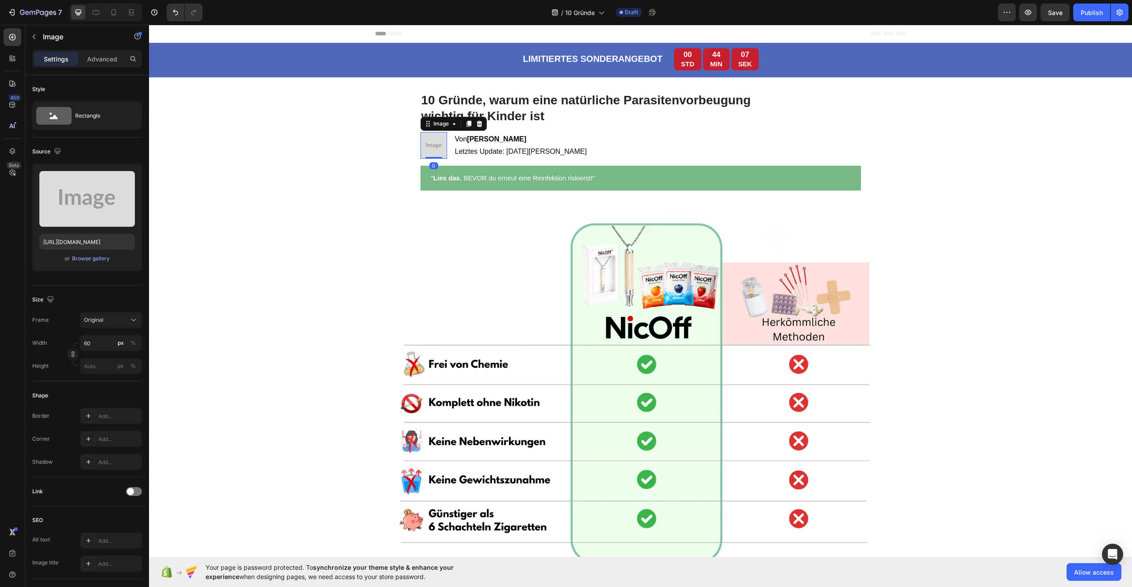
click at [429, 145] on img at bounding box center [433, 145] width 27 height 27
click at [92, 260] on div "Browse gallery" at bounding box center [91, 259] width 38 height 8
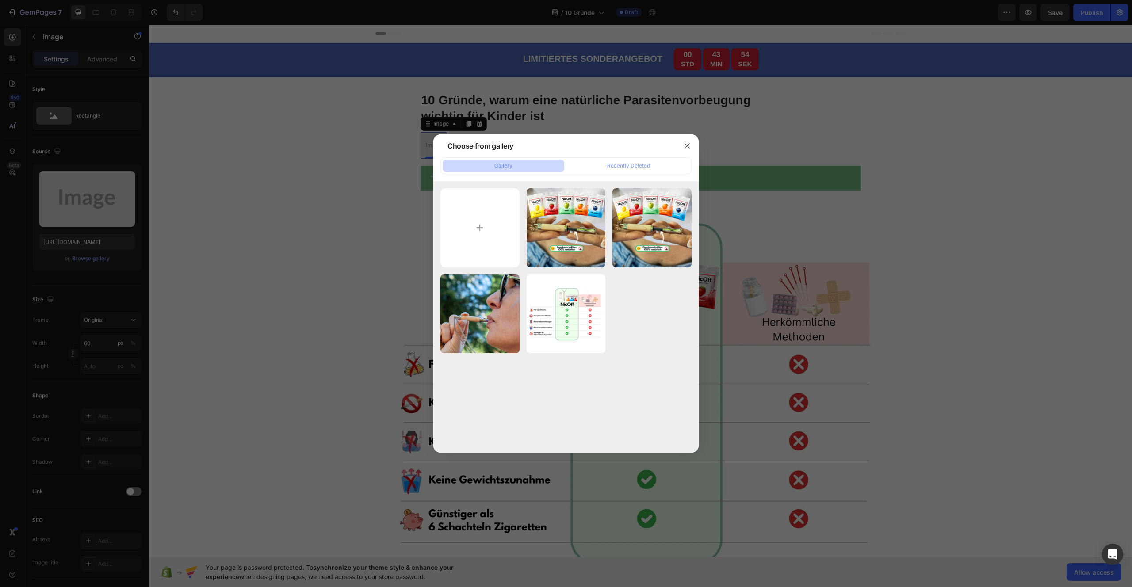
type input "C:\fakepath\gempages_476001812021773357-d336f337-fe5b-4416-916e-6ddae9f8fcb8.we…"
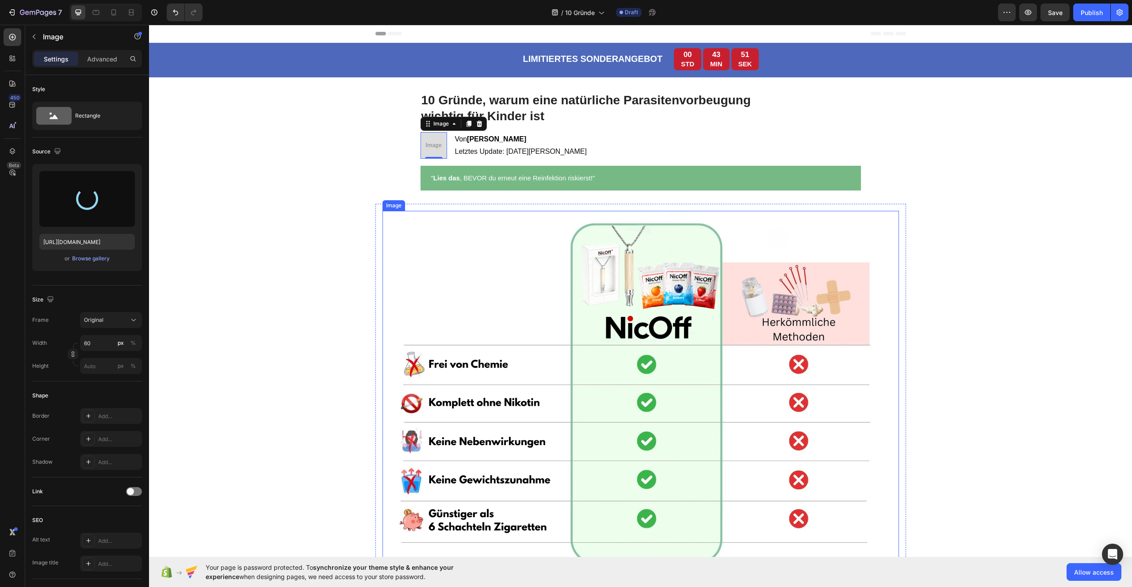
type input "https://cdn.shopify.com/s/files/1/0987/8021/7693/files/gempages_586037479421772…"
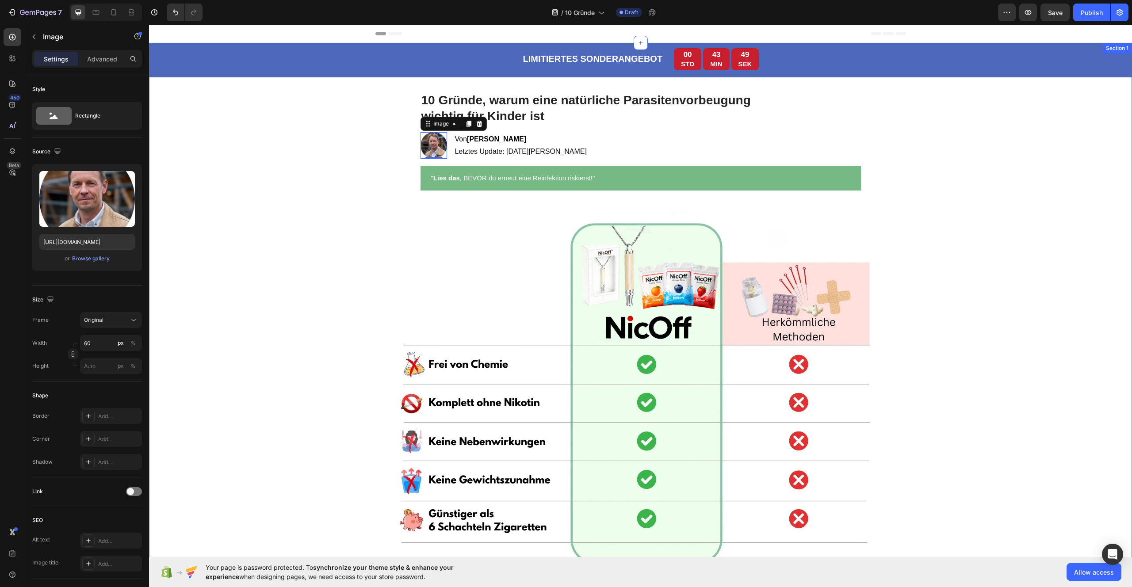
click at [318, 147] on div "LIMITIERTES SONDERANGEBOT Text Block 00 STD 43 MIN 49 SEK Countdown Timer Row T…" at bounding box center [640, 310] width 983 height 534
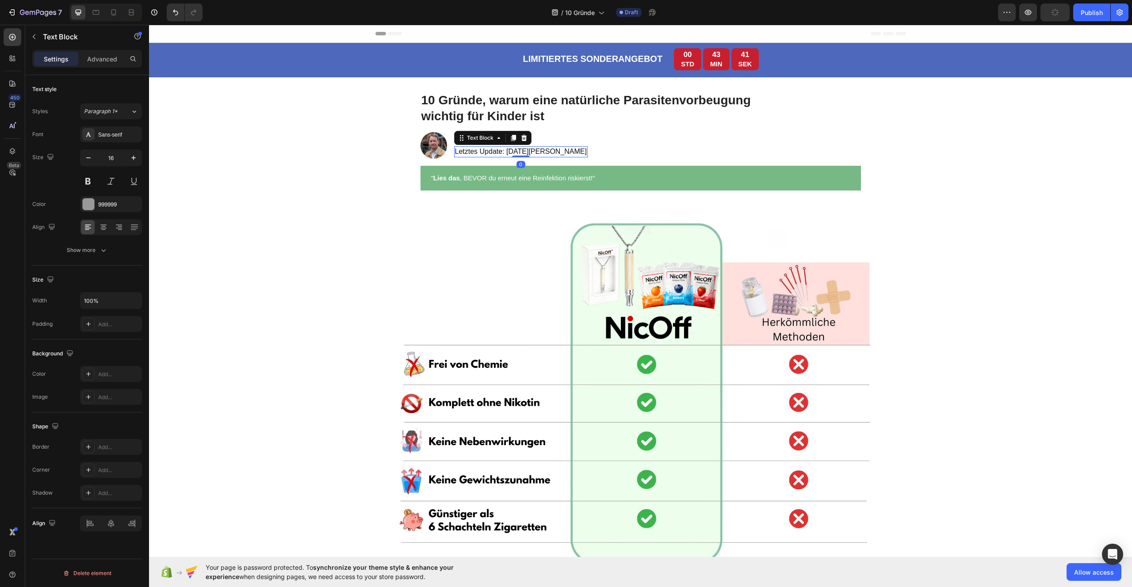
click at [507, 153] on span "Letztes Update: [DATE][PERSON_NAME]" at bounding box center [521, 152] width 132 height 8
click at [520, 149] on span "Letztes Update: [DATE][PERSON_NAME]" at bounding box center [521, 152] width 132 height 8
click at [573, 150] on div "Image ⁠⁠⁠⁠⁠⁠⁠ Von Thomas Stöck Heading Letztes Update: 3. März 2025 Text Block …" at bounding box center [641, 145] width 458 height 27
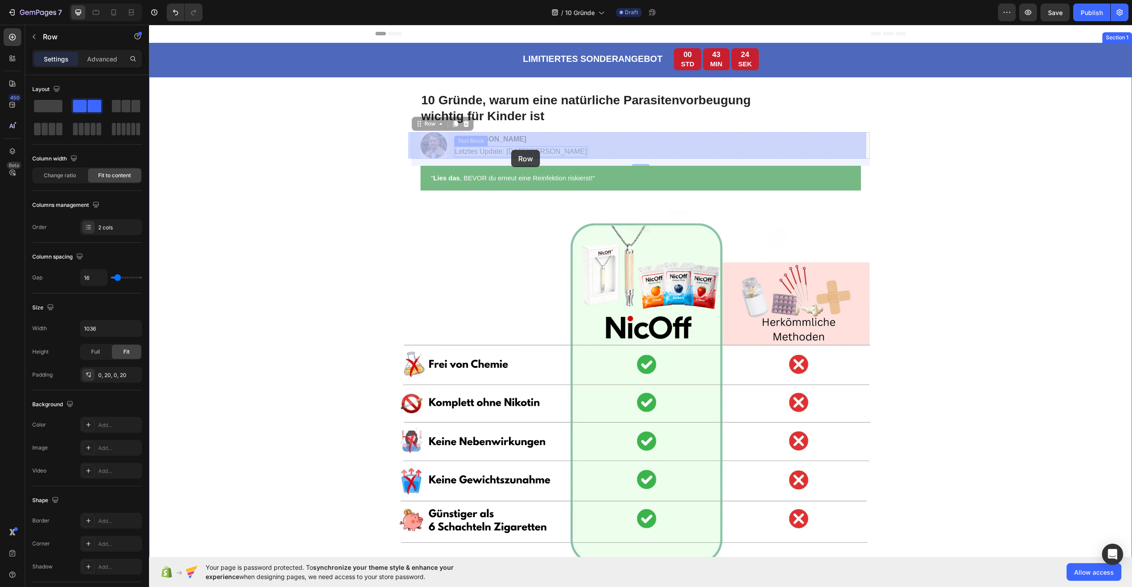
drag, startPoint x: 560, startPoint y: 151, endPoint x: 512, endPoint y: 150, distance: 47.3
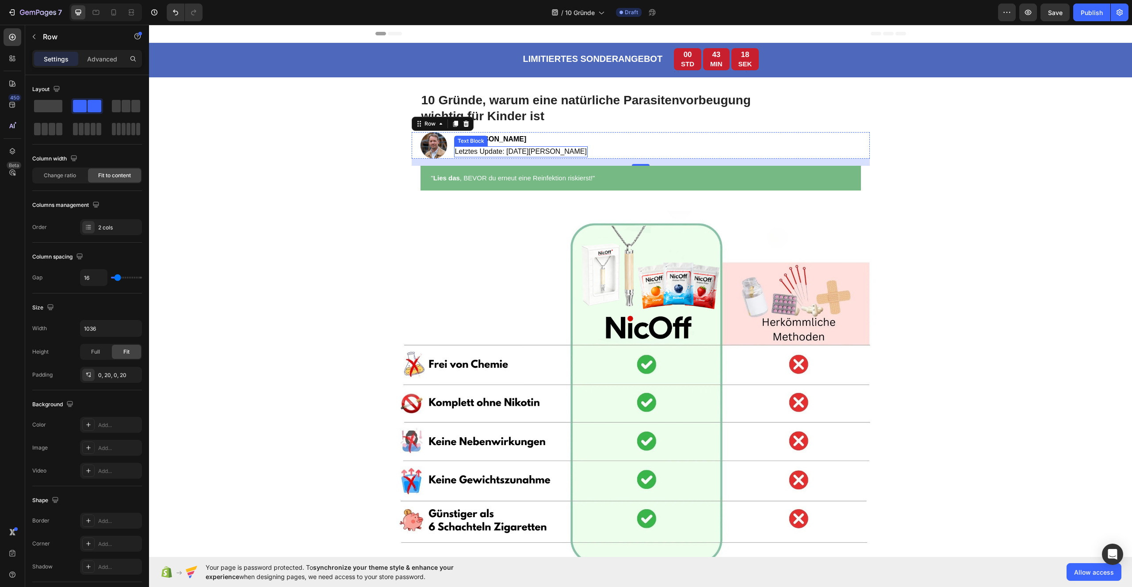
click at [521, 153] on span "Letztes Update: [DATE][PERSON_NAME]" at bounding box center [521, 152] width 132 height 8
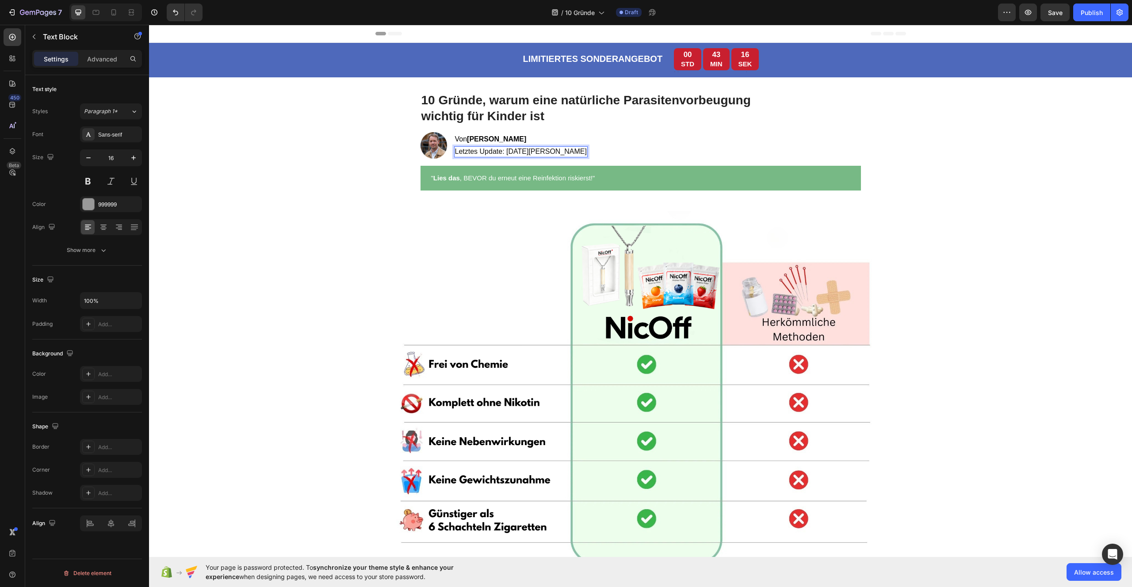
click at [530, 152] on span "Letztes Update: [DATE][PERSON_NAME]" at bounding box center [521, 152] width 132 height 8
click at [526, 153] on span "Letztes Update: [DATE][PERSON_NAME]" at bounding box center [521, 152] width 132 height 8
click at [581, 148] on div "Image ⁠⁠⁠⁠⁠⁠⁠ Von Thomas Stöck Heading Letztes Update: 3. März 2025 Text Block …" at bounding box center [641, 145] width 458 height 27
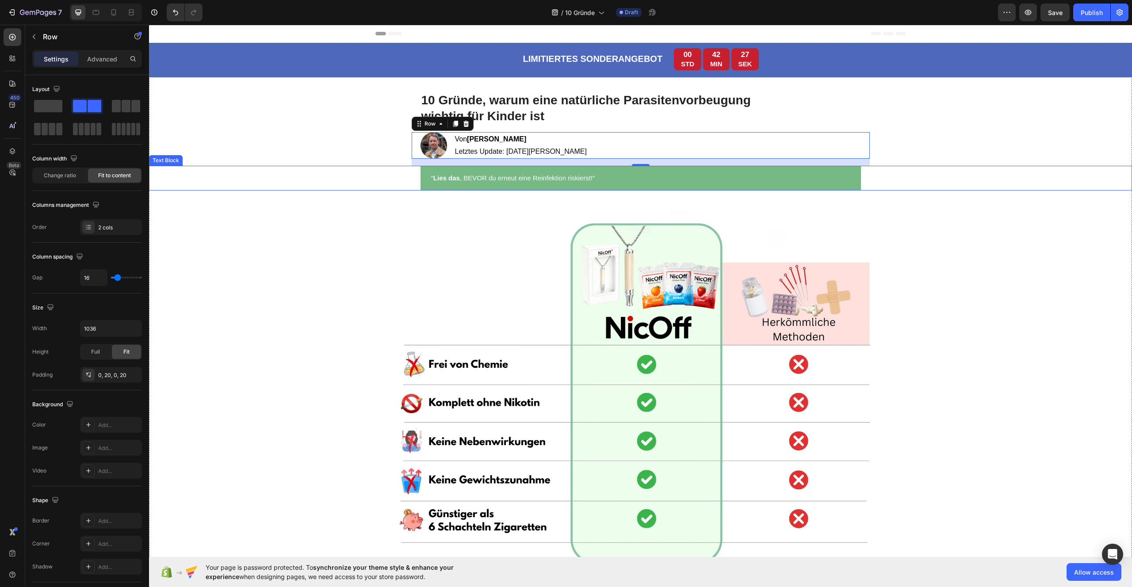
click at [464, 179] on span "" Lies das , BEVOR du erneut eine Reinfektion riskierst!"" at bounding box center [513, 178] width 164 height 8
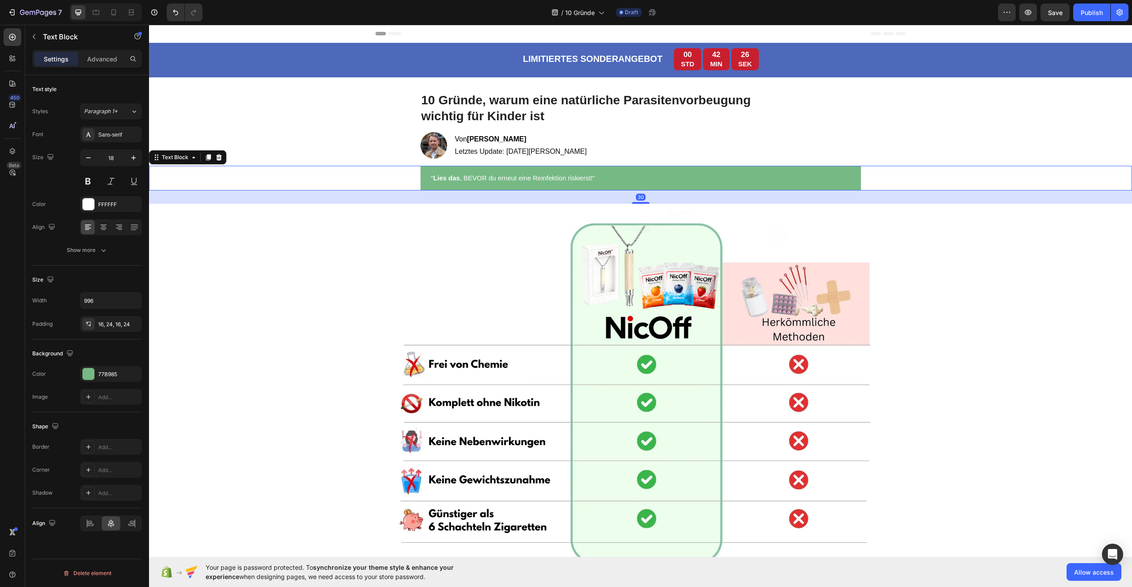
click at [462, 179] on span "" Lies das , BEVOR du erneut eine Reinfektion riskierst!"" at bounding box center [513, 178] width 164 height 8
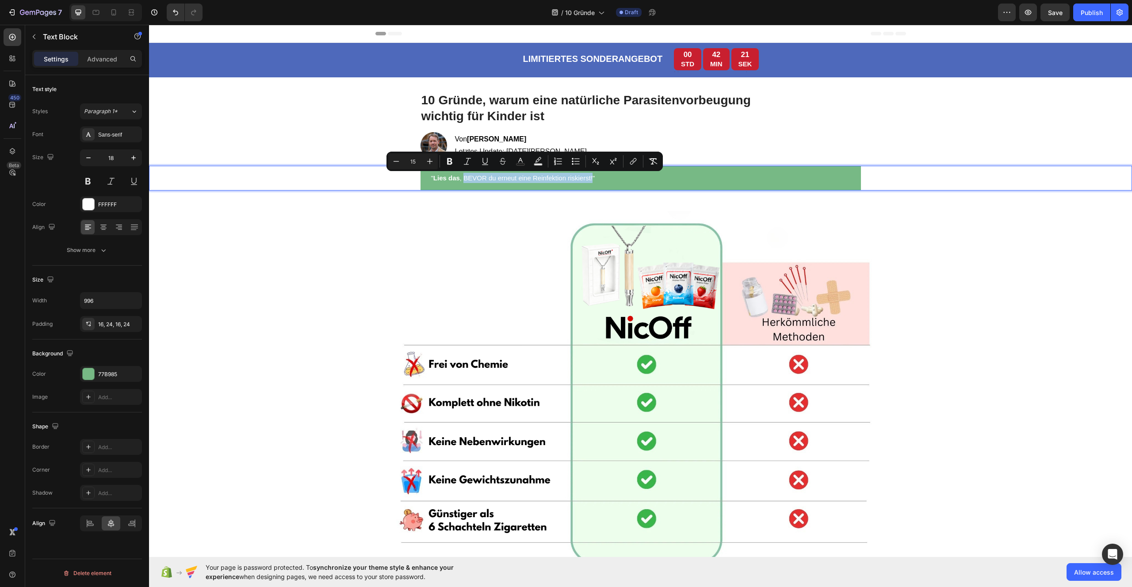
drag, startPoint x: 461, startPoint y: 179, endPoint x: 590, endPoint y: 180, distance: 128.6
click at [590, 180] on span "" Lies das , BEVOR du erneut eine Reinfektion riskierst!"" at bounding box center [513, 178] width 164 height 8
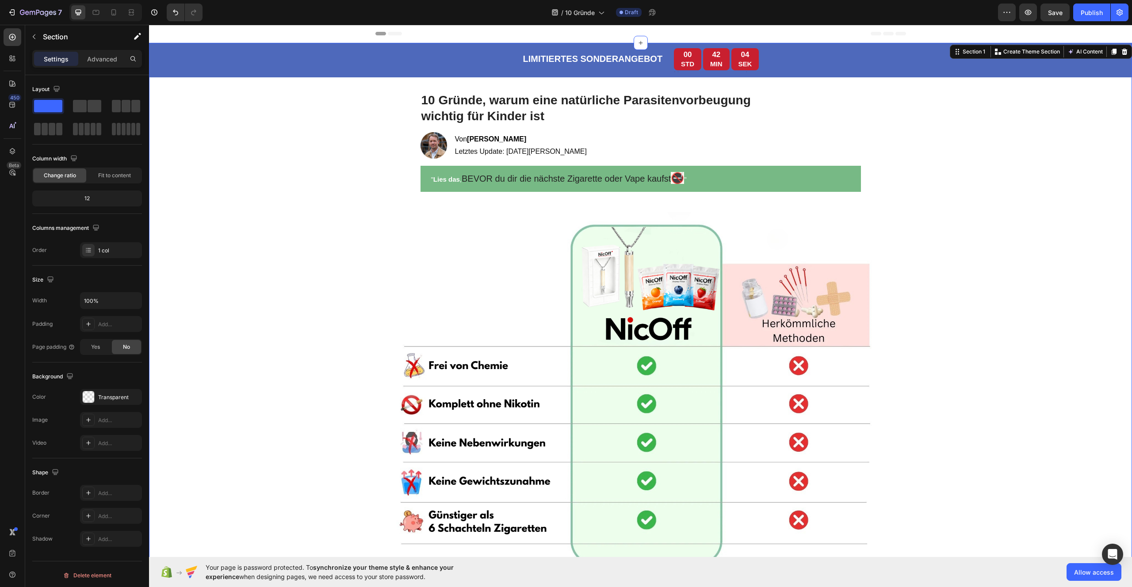
click at [300, 246] on div "LIMITIERTES SONDERANGEBOT Text Block 00 STD 42 MIN 04 SEK Countdown Timer Row T…" at bounding box center [640, 310] width 983 height 535
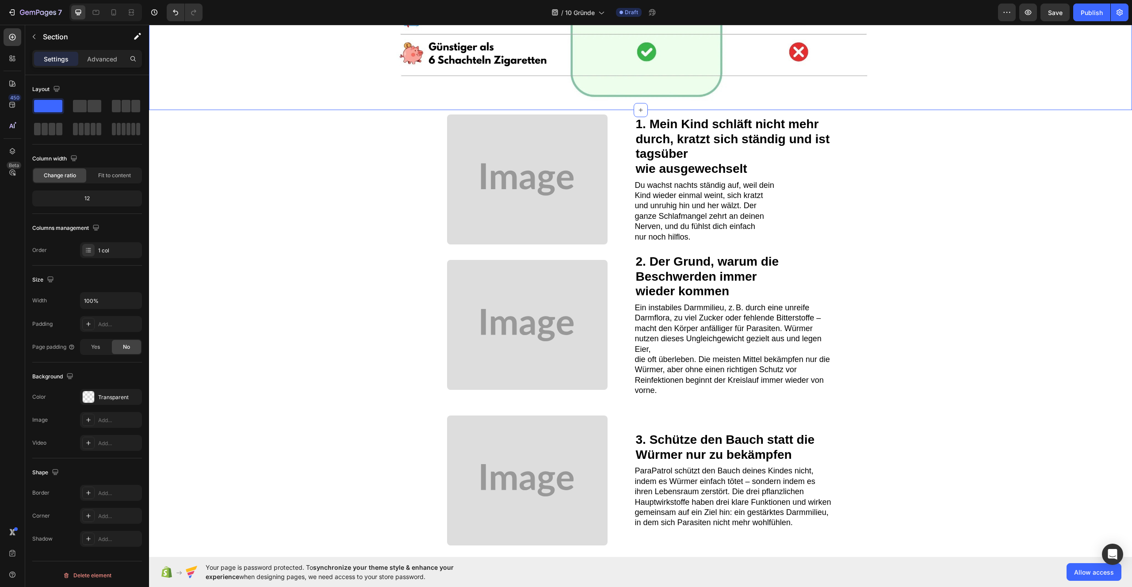
scroll to position [470, 0]
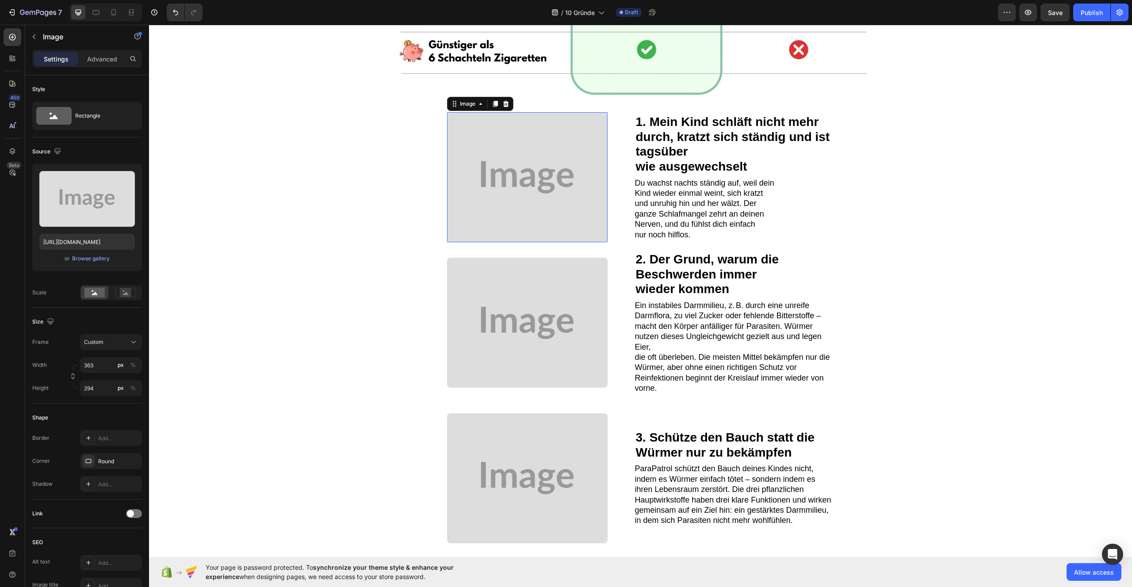
click at [566, 188] on img at bounding box center [527, 177] width 160 height 130
click at [89, 262] on div "Browse gallery" at bounding box center [91, 259] width 38 height 8
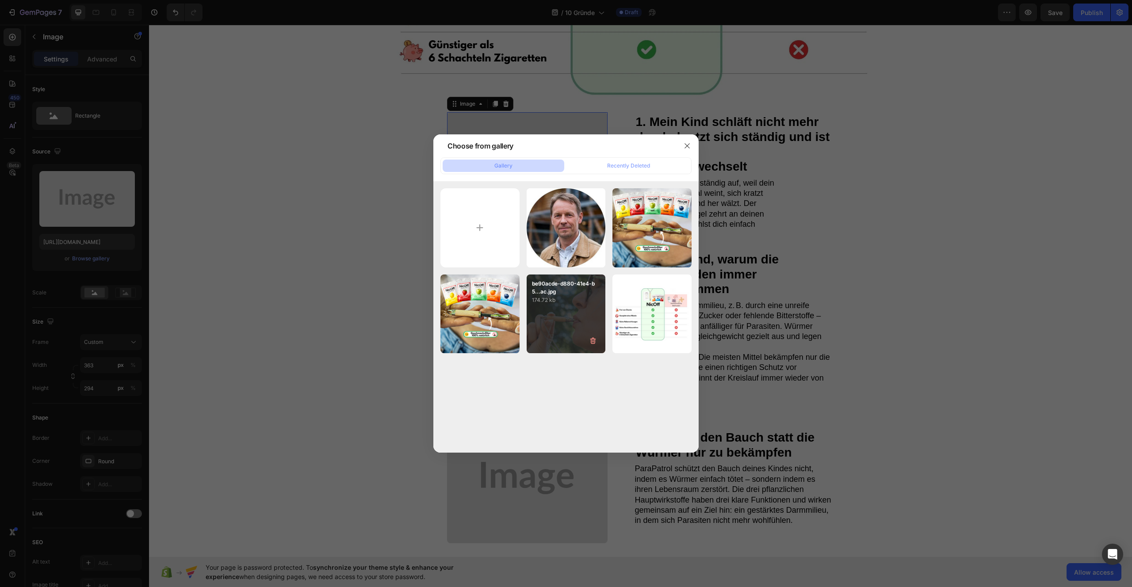
click at [582, 308] on div "be90acde-d880-41e4-b5...ac.jpg 174.72 kb" at bounding box center [565, 313] width 79 height 79
type input "https://cdn.shopify.com/s/files/1/0987/8021/7693/files/gempages_586037479421772…"
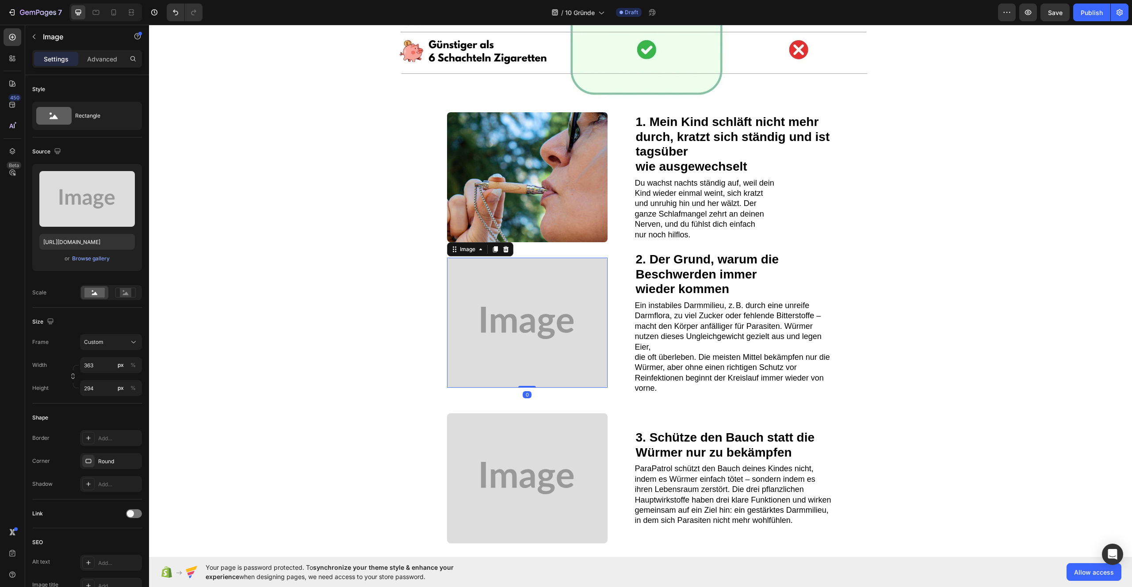
click at [524, 308] on img at bounding box center [527, 323] width 160 height 130
click at [80, 260] on div "Browse gallery" at bounding box center [91, 259] width 38 height 8
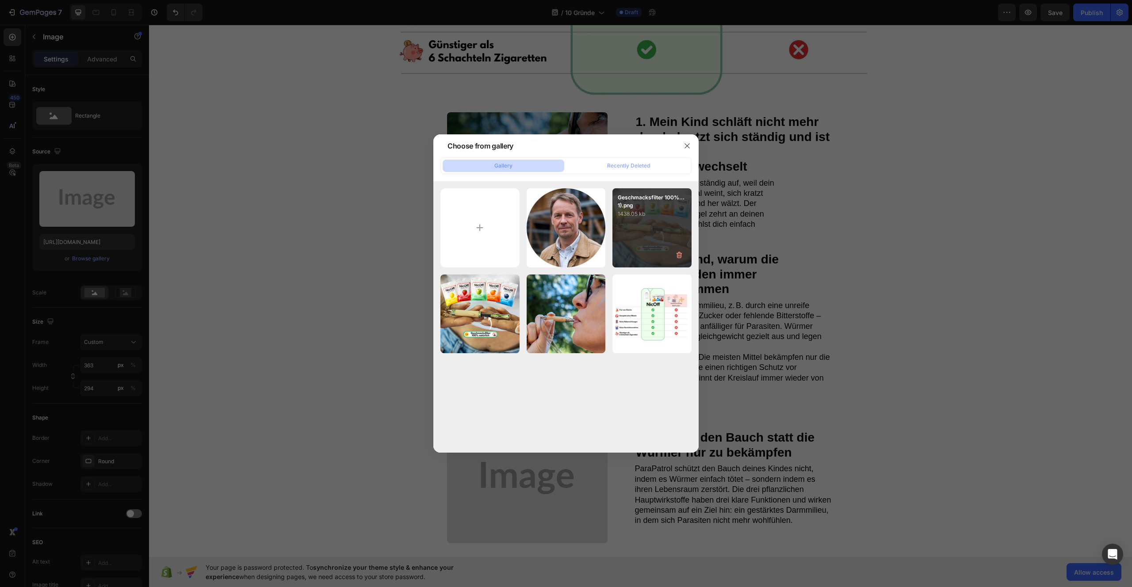
click at [635, 239] on div "Geschmacksfilter 100%...1).png 1438.05 kb" at bounding box center [651, 227] width 79 height 79
type input "https://cdn.shopify.com/s/files/1/0987/8021/7693/files/gempages_586037479421772…"
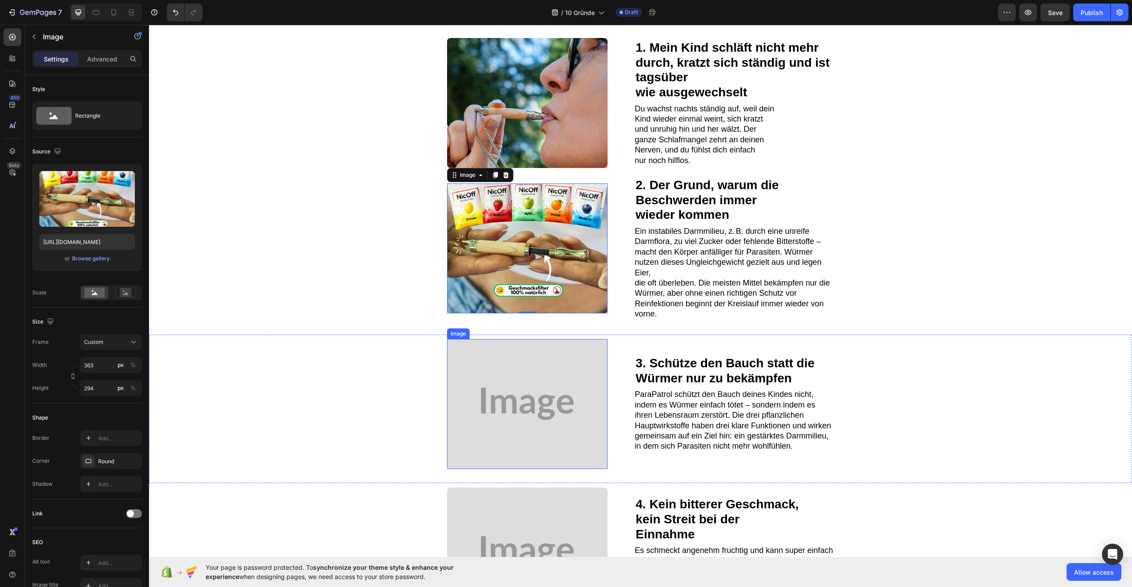
scroll to position [606, 0]
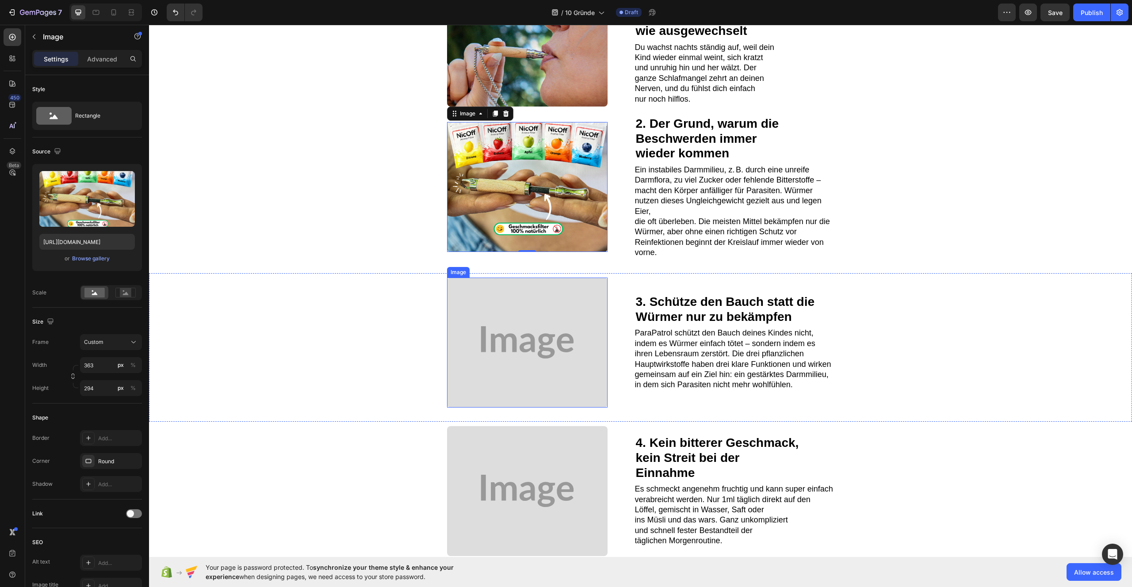
click at [516, 372] on img at bounding box center [527, 343] width 160 height 130
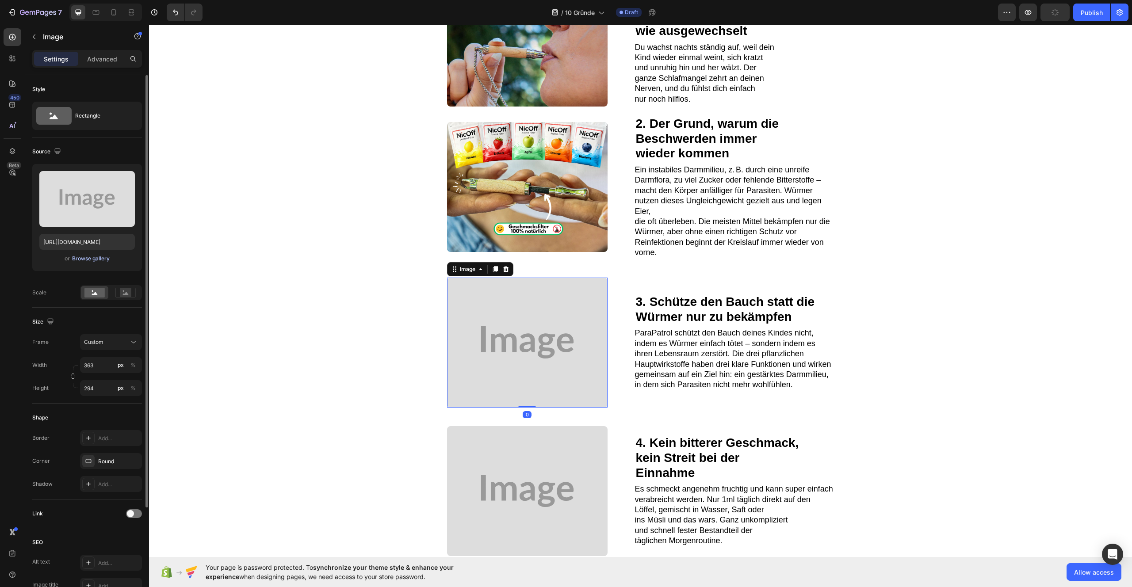
click at [86, 258] on div "Browse gallery" at bounding box center [91, 259] width 38 height 8
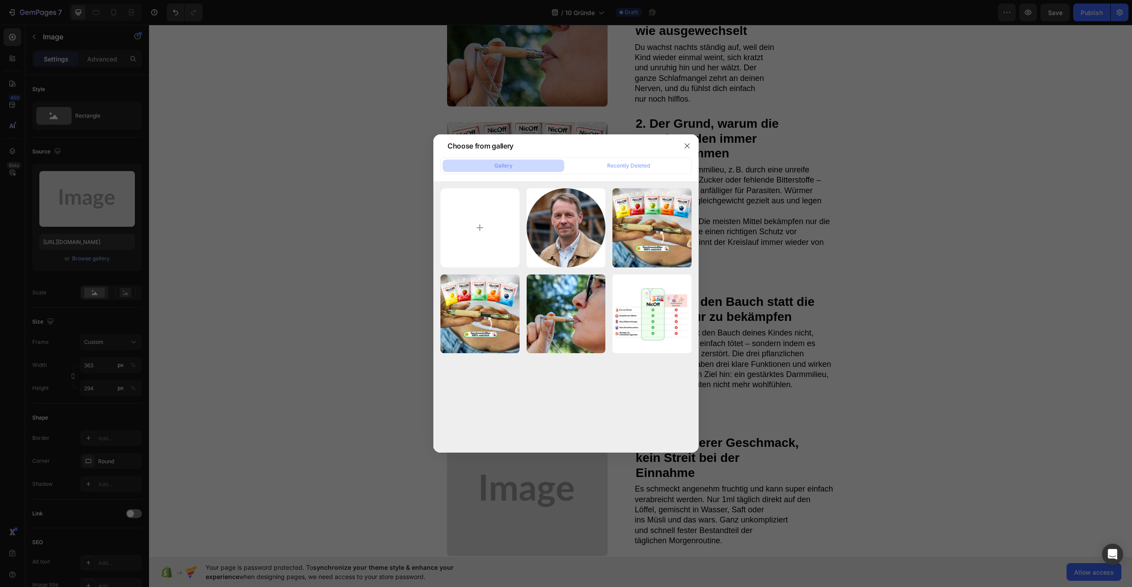
type input "C:\fakepath\Design ohne Titel.png"
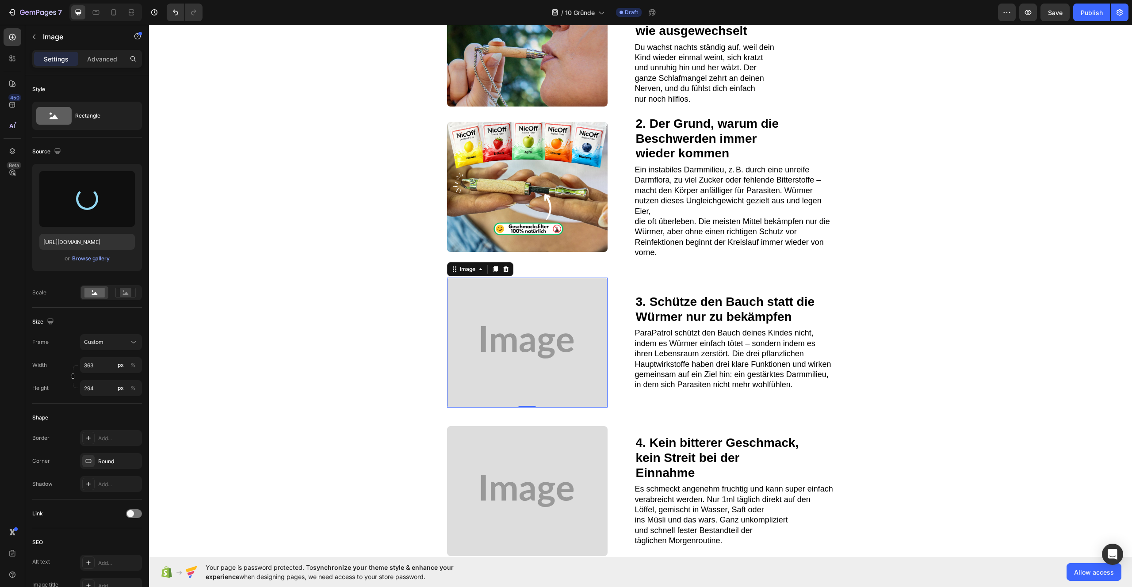
type input "https://cdn.shopify.com/s/files/1/0987/8021/7693/files/gempages_586037479421772…"
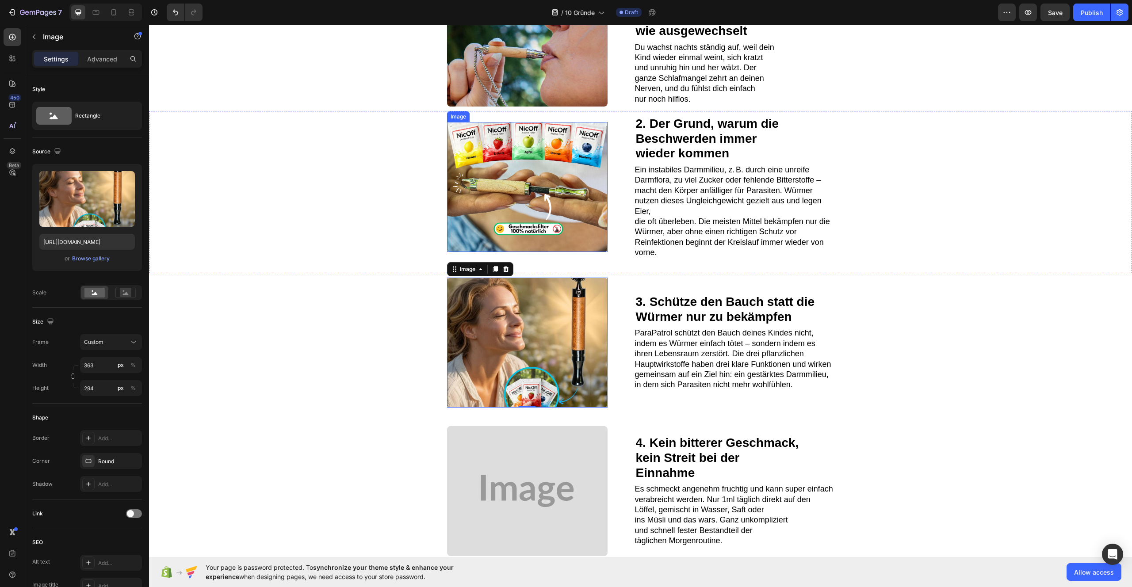
click at [568, 221] on img at bounding box center [527, 187] width 160 height 130
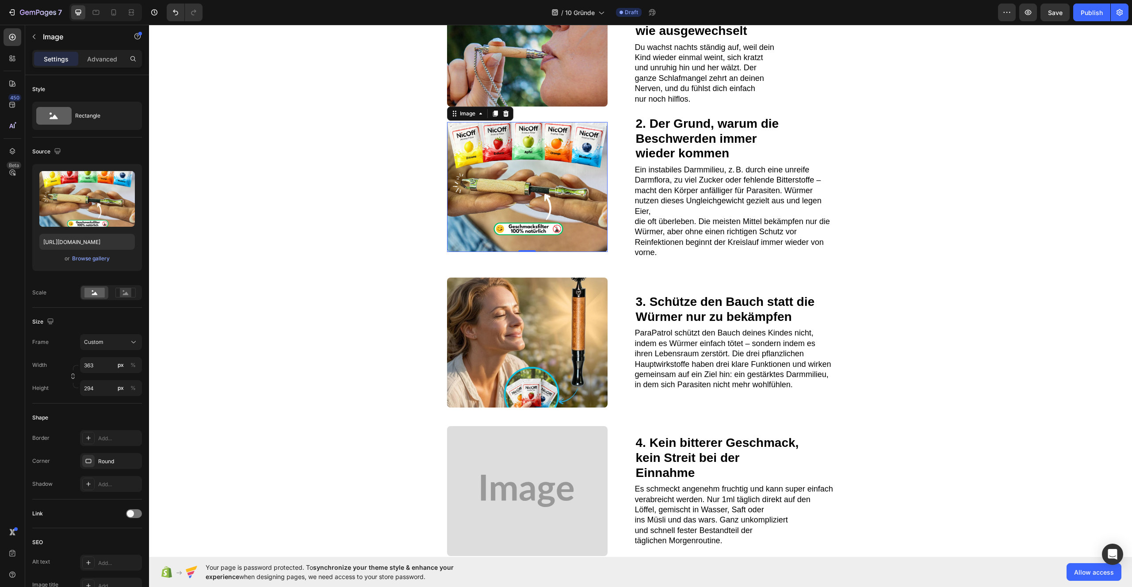
click at [580, 210] on img at bounding box center [527, 187] width 160 height 130
click at [95, 115] on div "Rectangle" at bounding box center [102, 116] width 54 height 20
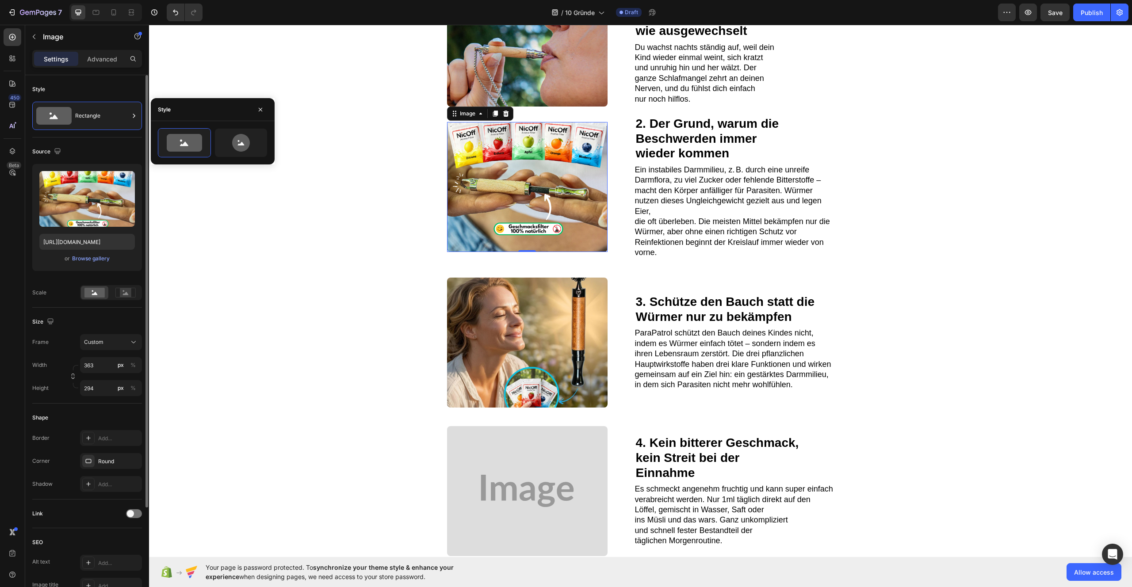
click at [97, 96] on div "Style Rectangle" at bounding box center [87, 106] width 110 height 62
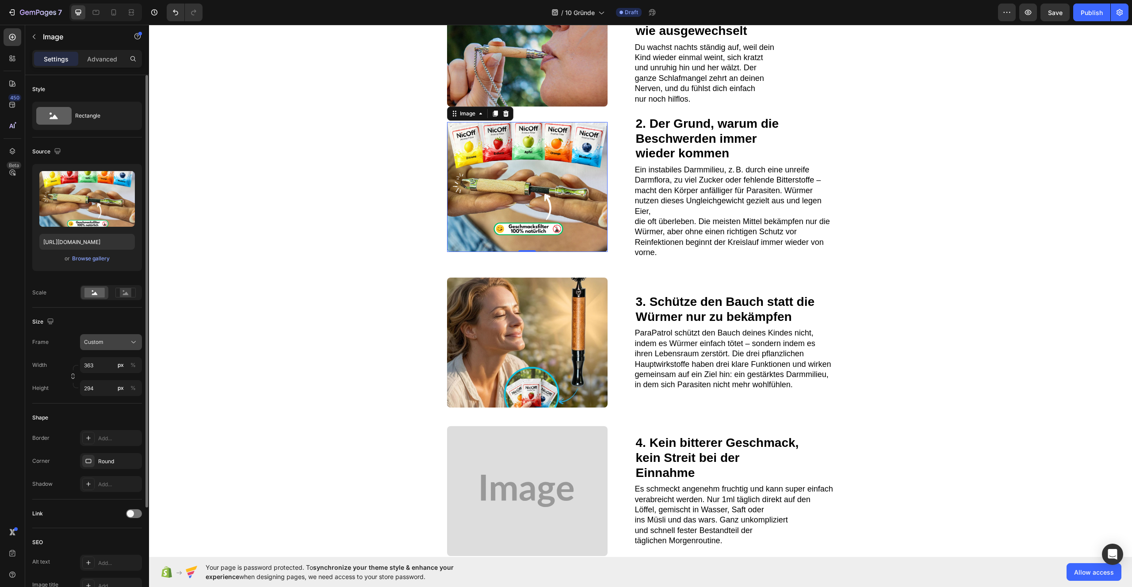
click at [124, 345] on div "Custom" at bounding box center [105, 342] width 43 height 8
click at [109, 412] on div "Original" at bounding box center [109, 414] width 51 height 8
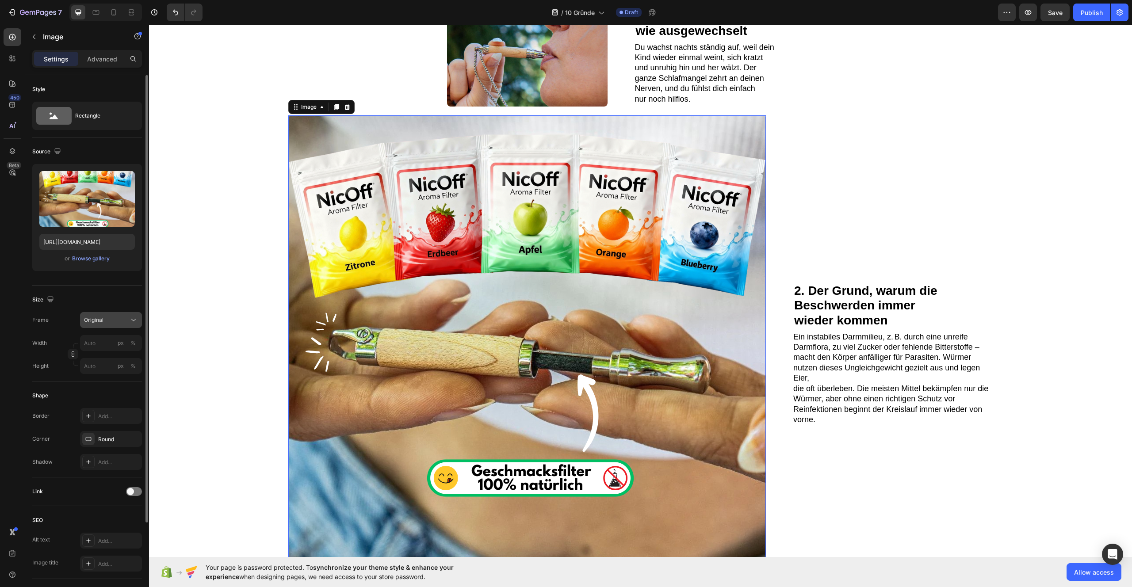
click at [124, 318] on div "Original" at bounding box center [105, 320] width 43 height 8
click at [121, 345] on div "Square" at bounding box center [109, 341] width 51 height 9
click at [117, 338] on div "Square" at bounding box center [105, 342] width 43 height 8
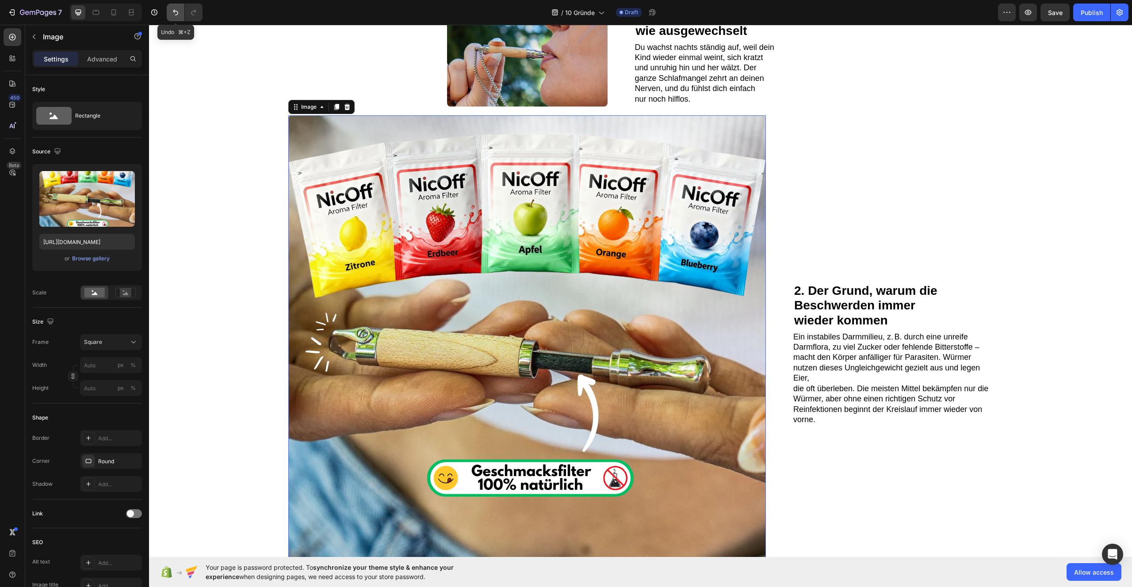
click at [179, 15] on icon "Undo/Redo" at bounding box center [175, 12] width 9 height 9
type input "363"
type input "294"
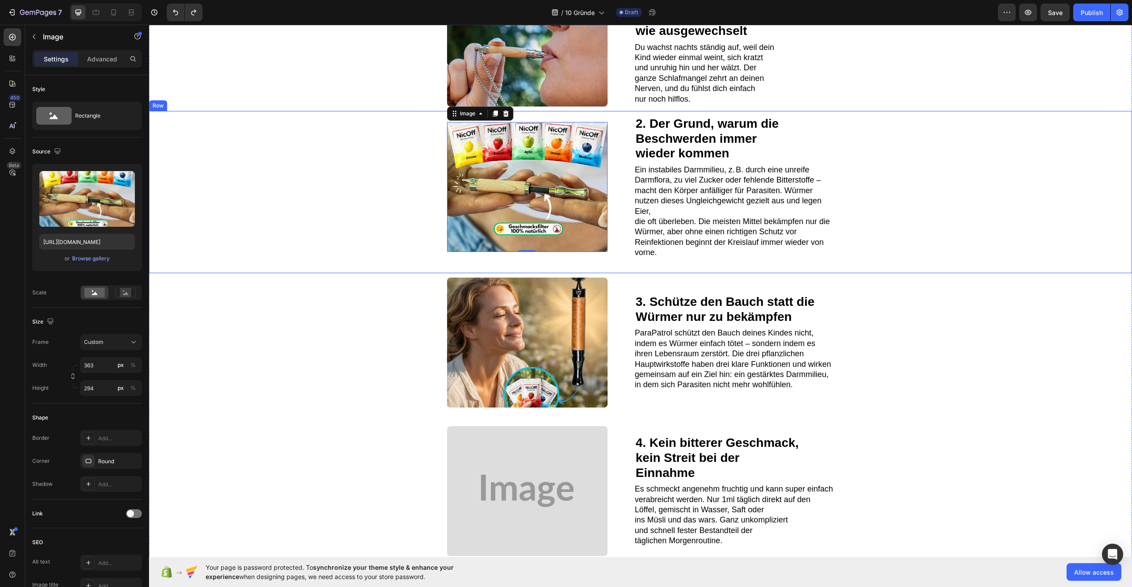
click at [329, 214] on div "Image 0 2. Der Grund, warum die Beschwerden immer wieder kommen Heading Ein ins…" at bounding box center [640, 192] width 983 height 162
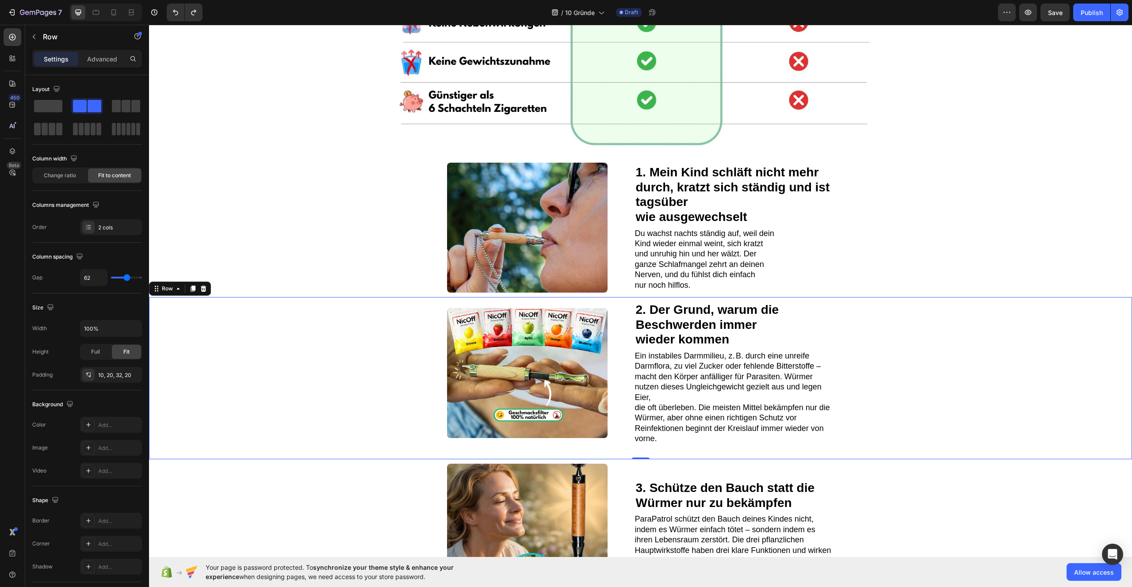
scroll to position [701, 0]
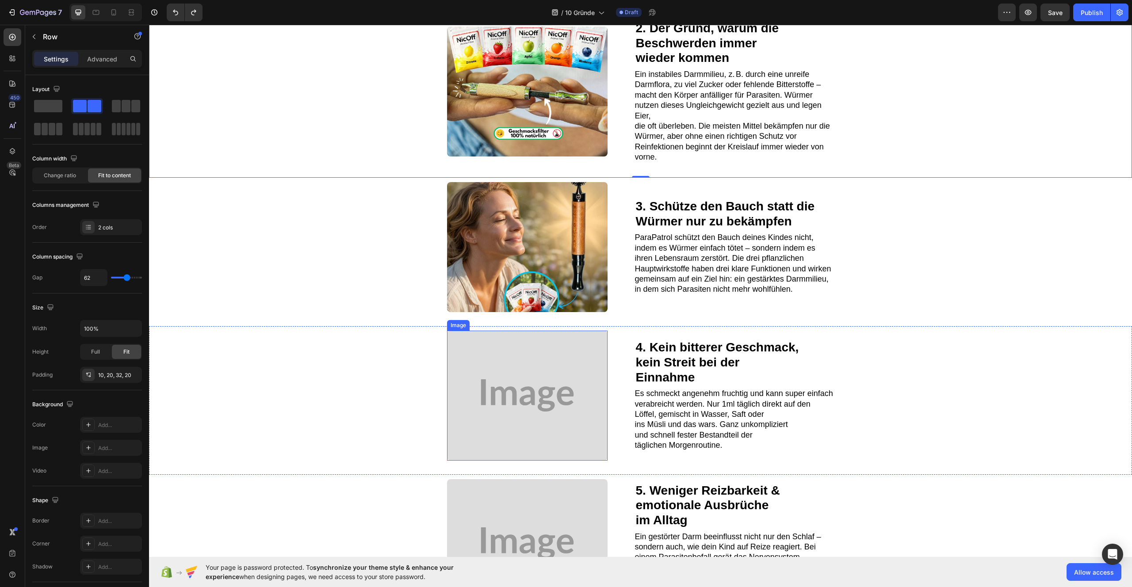
click at [537, 388] on img at bounding box center [527, 396] width 160 height 130
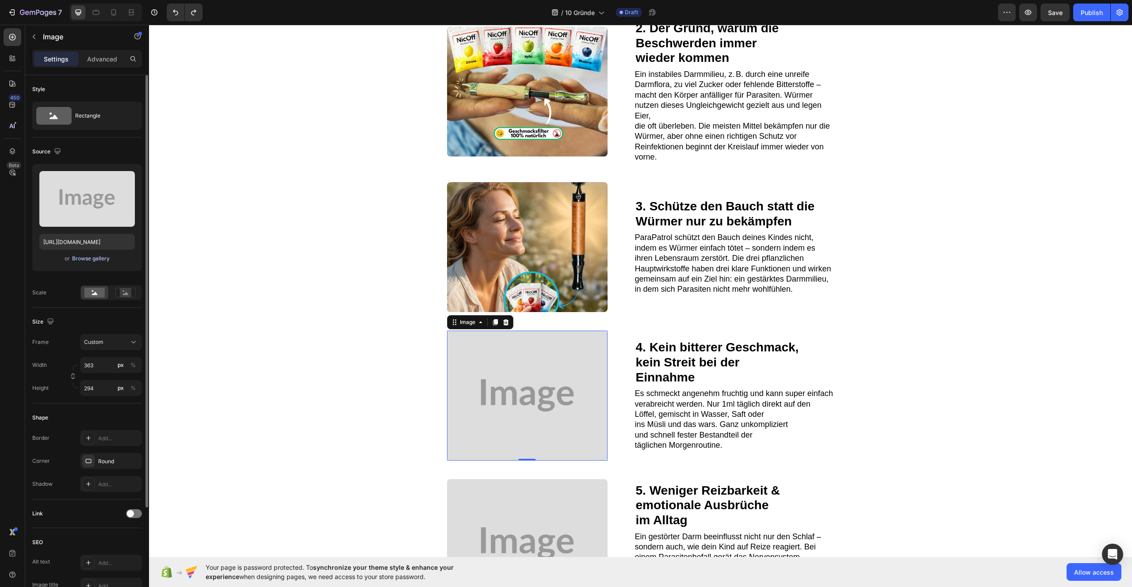
click at [88, 261] on div "Browse gallery" at bounding box center [91, 259] width 38 height 8
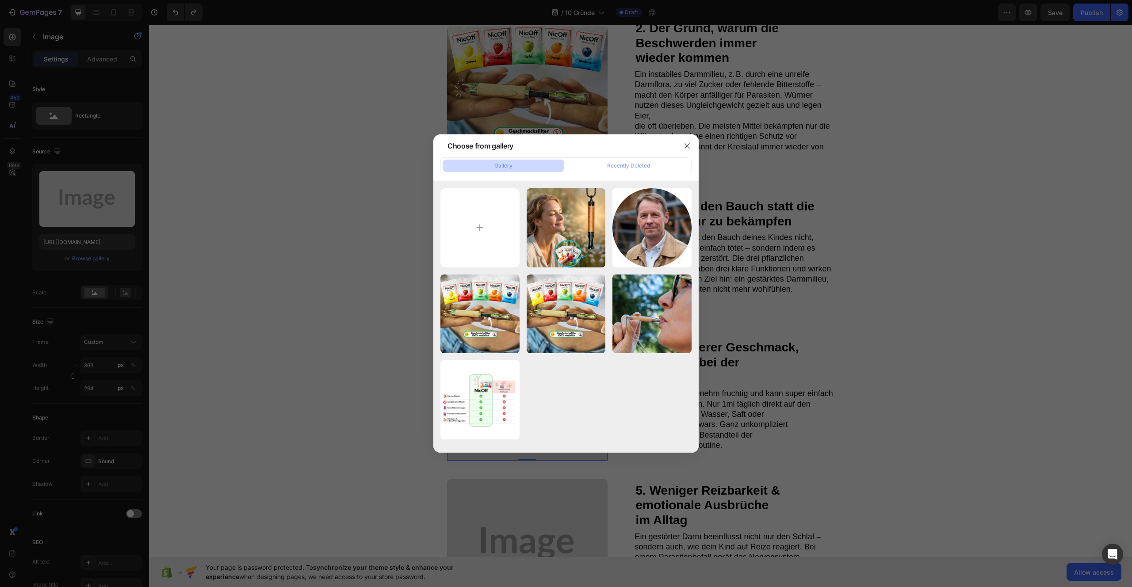
type input "C:\fakepath\476001812021773357-01a1bc2c-e9e1-46bc-9a81-dc607387fbbb.webp"
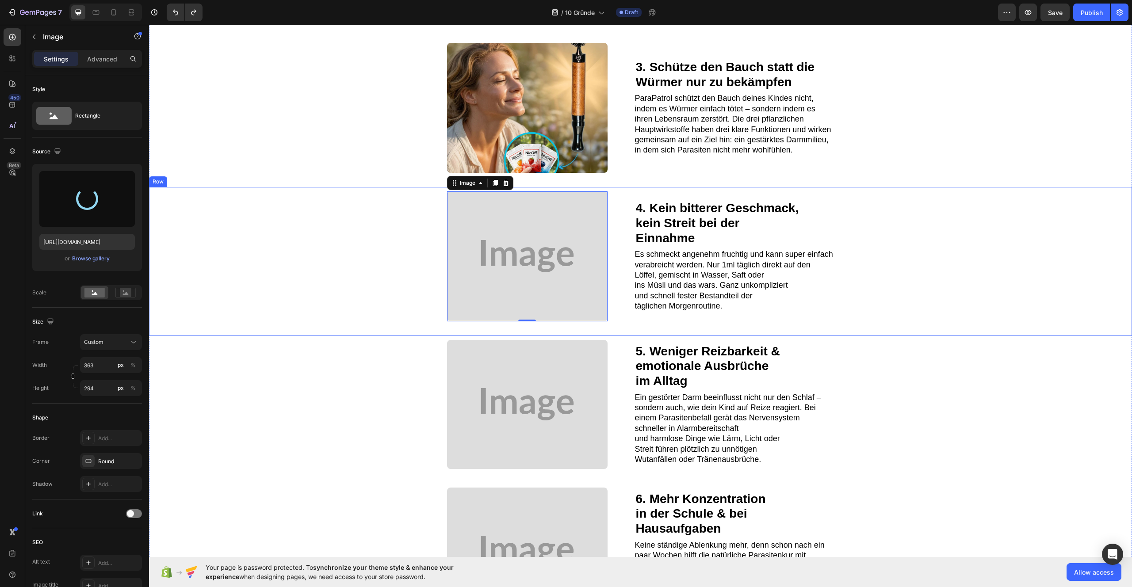
scroll to position [923, 0]
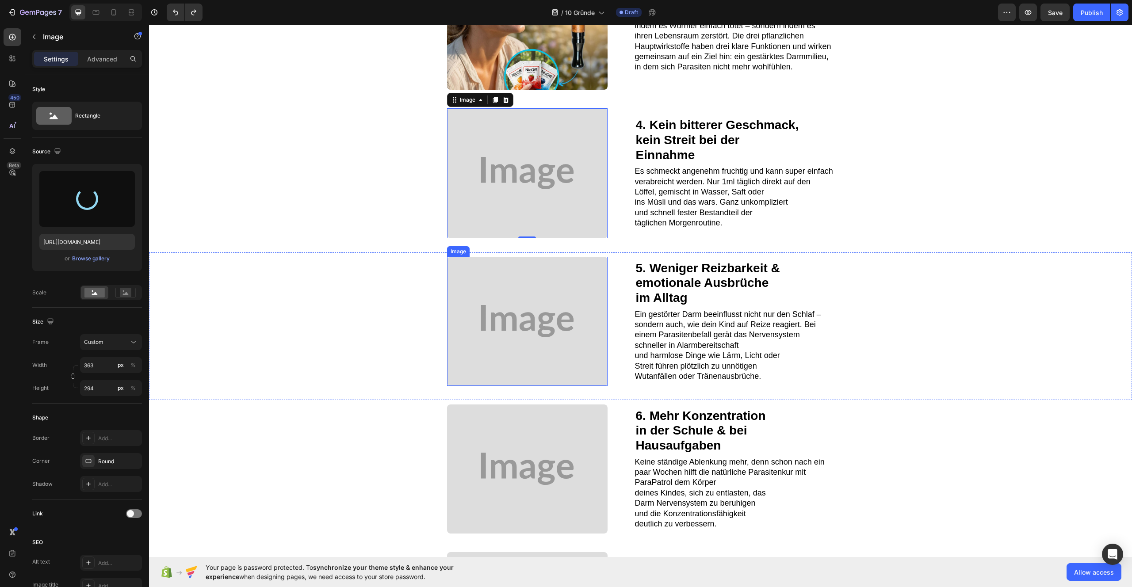
type input "https://cdn.shopify.com/s/files/1/0987/8021/7693/files/gempages_586037479421772…"
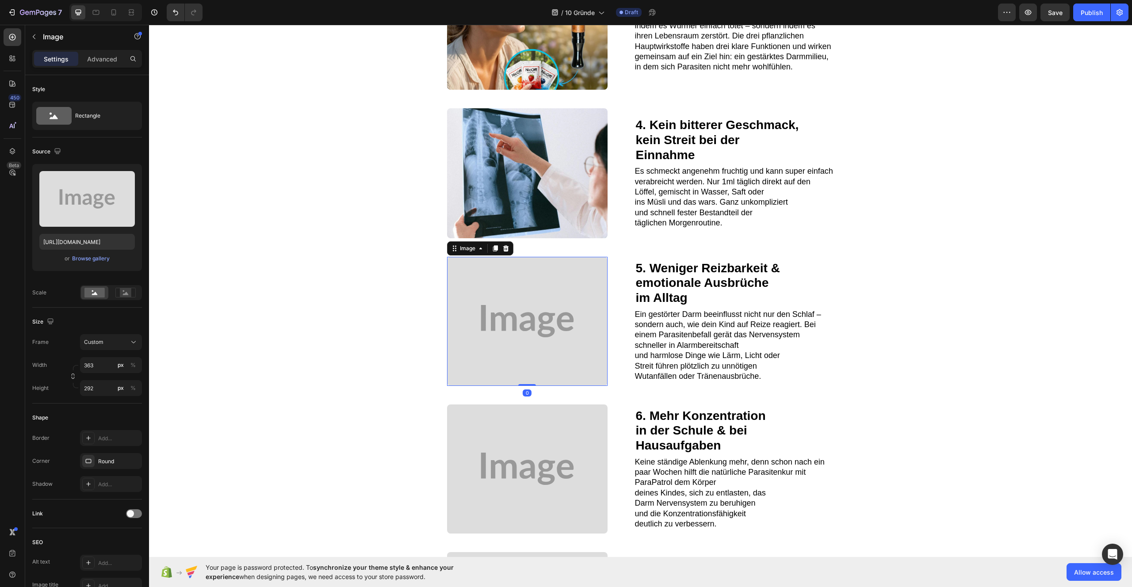
click at [513, 317] on img at bounding box center [527, 321] width 160 height 129
click at [75, 259] on div "Browse gallery" at bounding box center [91, 259] width 38 height 8
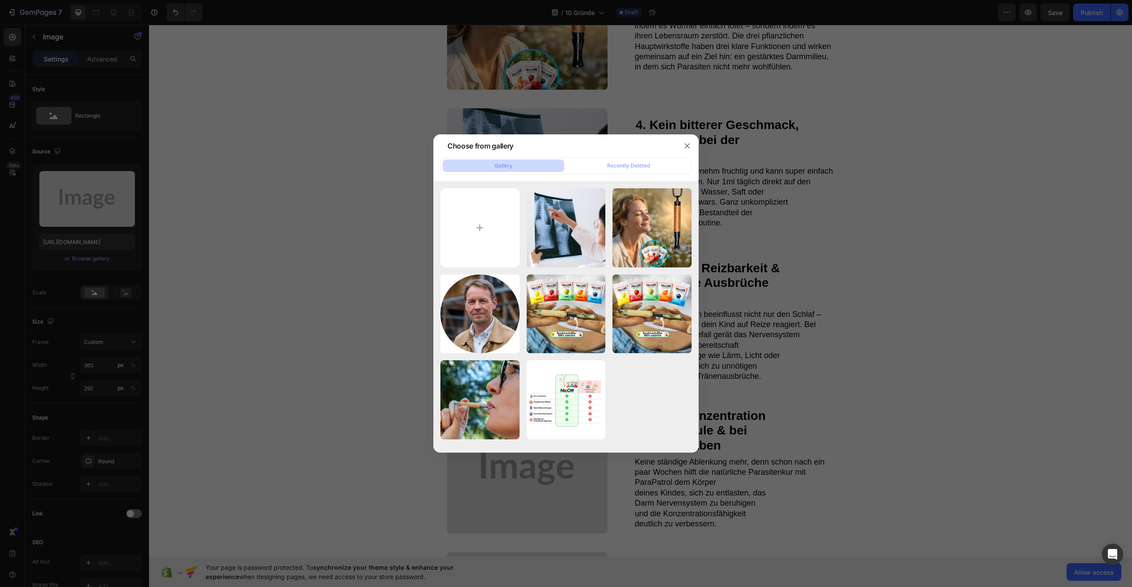
type input "C:\fakepath\Nicoff (1).gif"
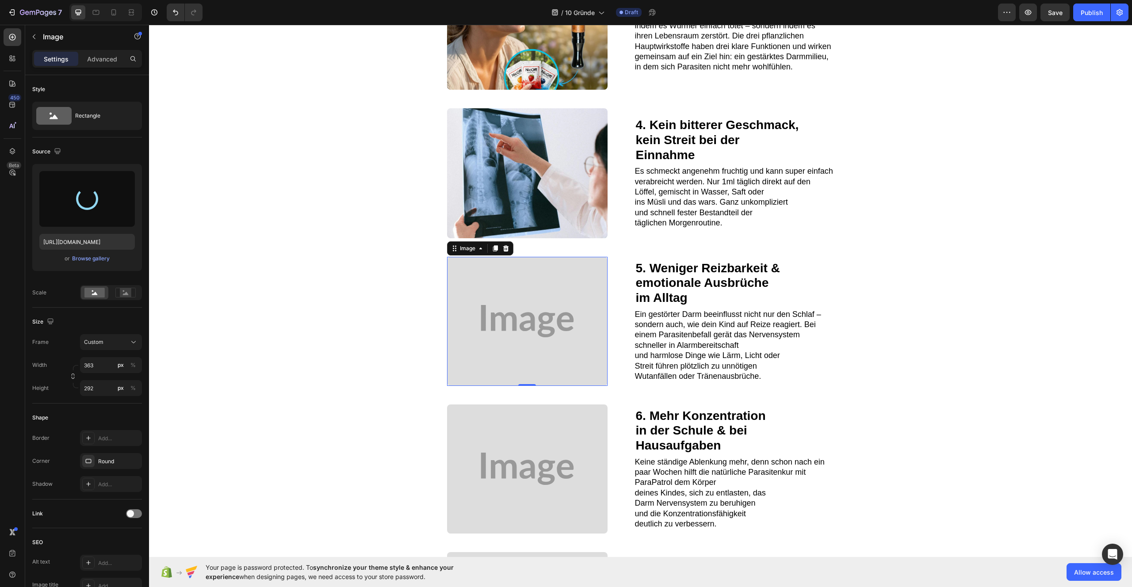
type input "https://cdn.shopify.com/s/files/1/0987/8021/7693/files/gempages_586037479421772…"
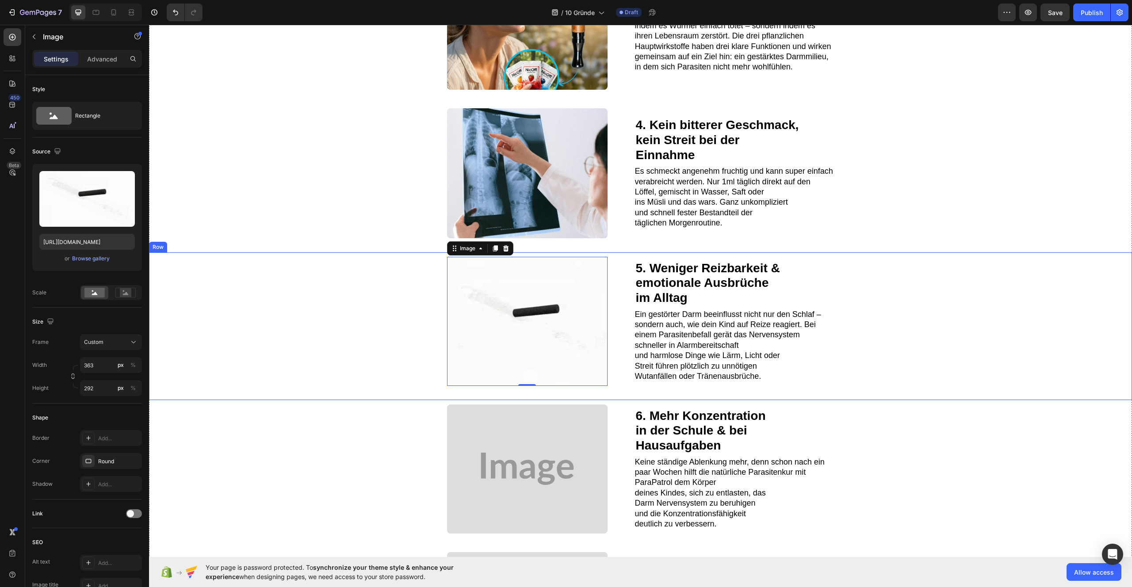
click at [367, 319] on div "Image 0 5. Weniger Reizbarkeit & emotionale Ausbrüche im Alltag Heading Ein ges…" at bounding box center [640, 326] width 983 height 148
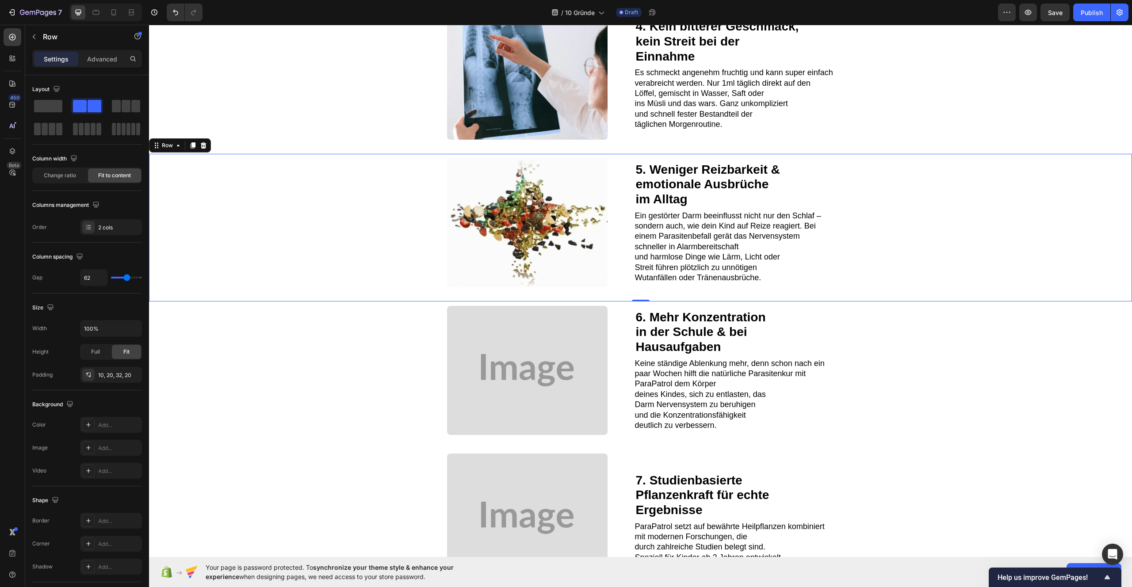
scroll to position [1037, 0]
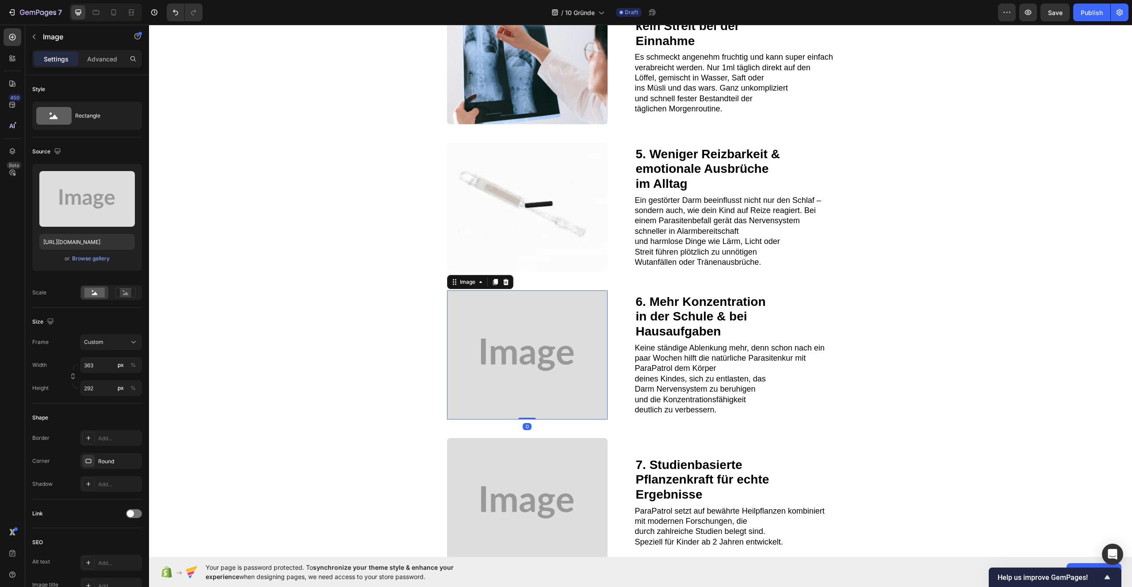
click at [522, 341] on img at bounding box center [527, 354] width 160 height 129
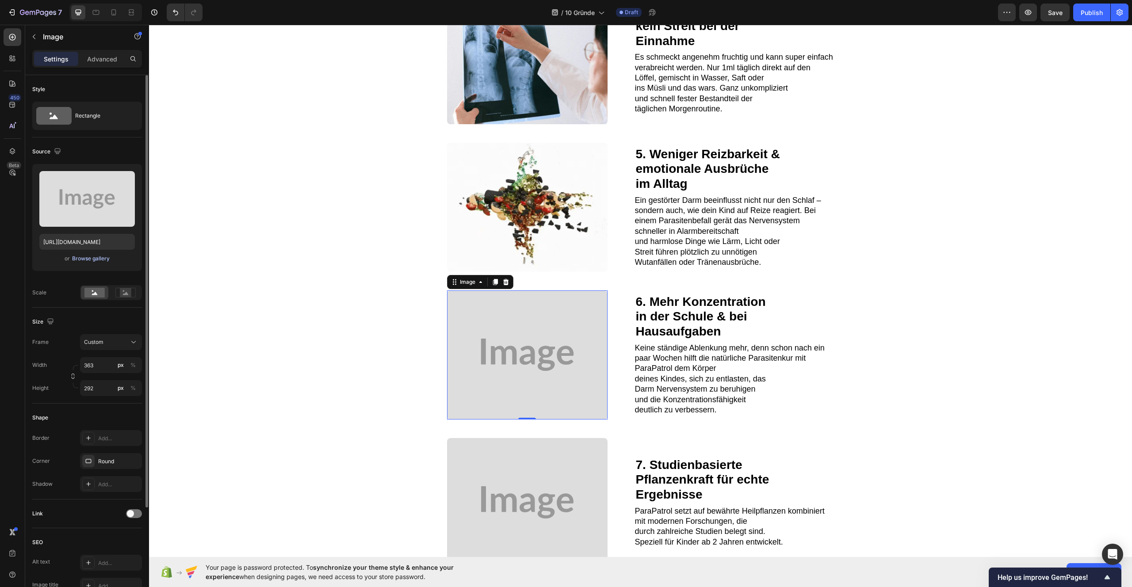
click at [86, 258] on div "Browse gallery" at bounding box center [91, 259] width 38 height 8
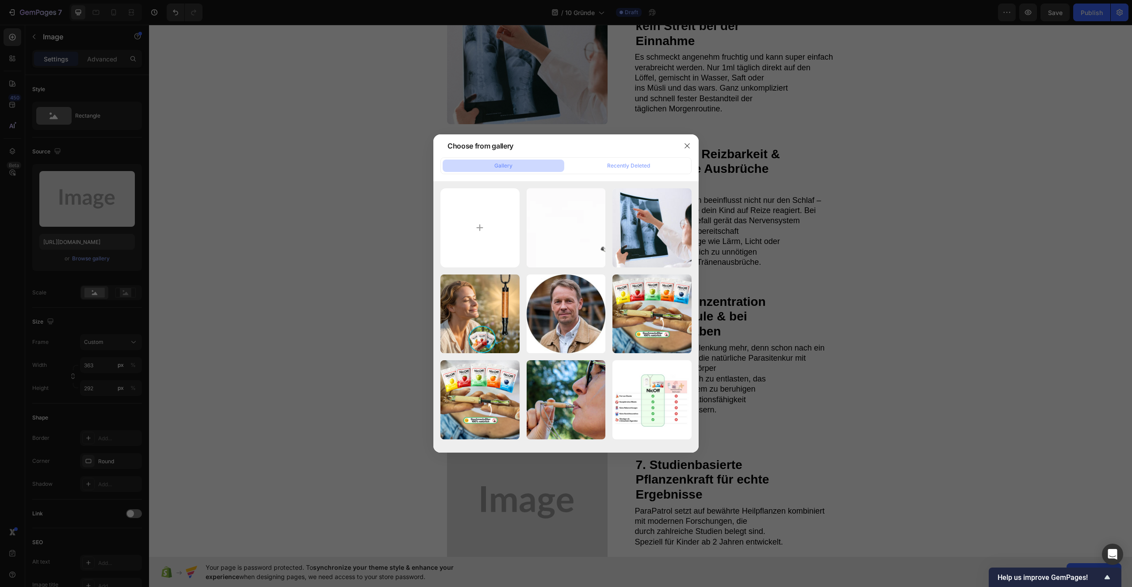
type input "C:\fakepath\gempages_476001812021773357-072bff05-7732-42b5-ac55-1b99d65c8404.we…"
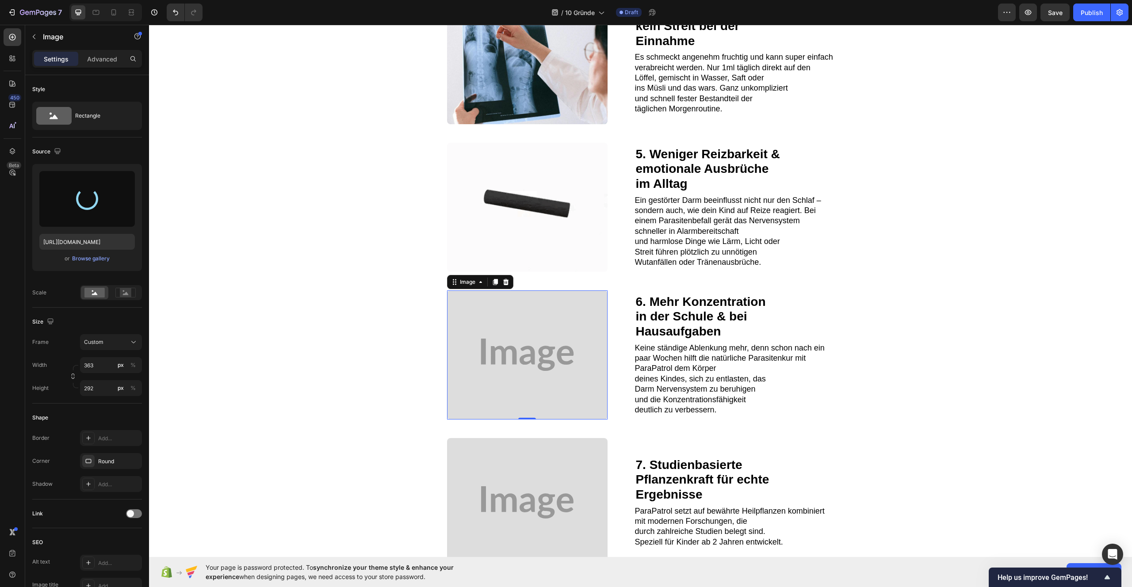
type input "https://cdn.shopify.com/s/files/1/0987/8021/7693/files/gempages_586037479421772…"
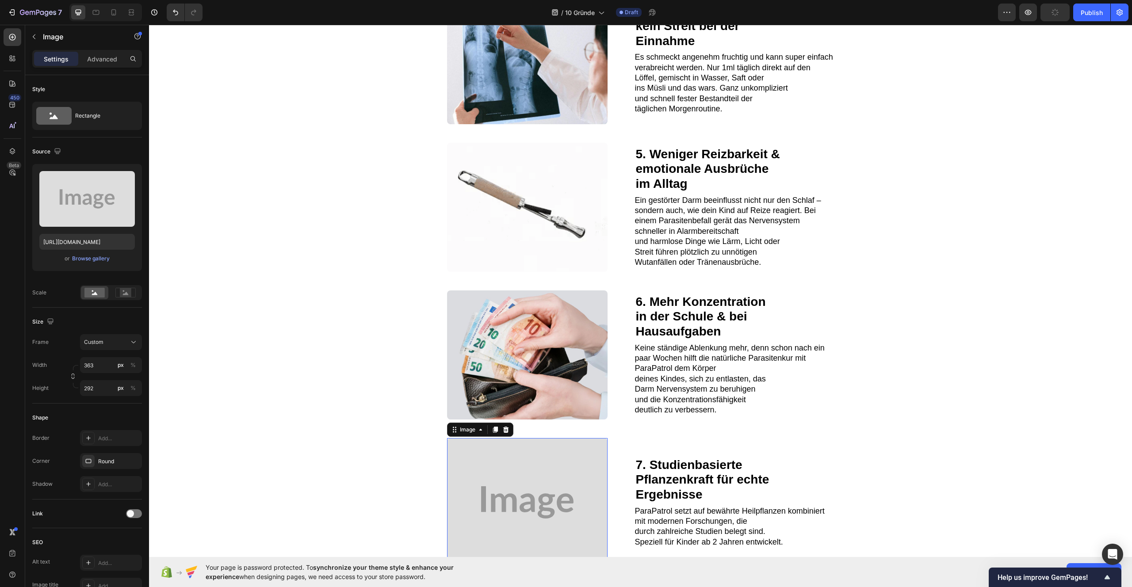
click at [568, 464] on img at bounding box center [527, 502] width 160 height 129
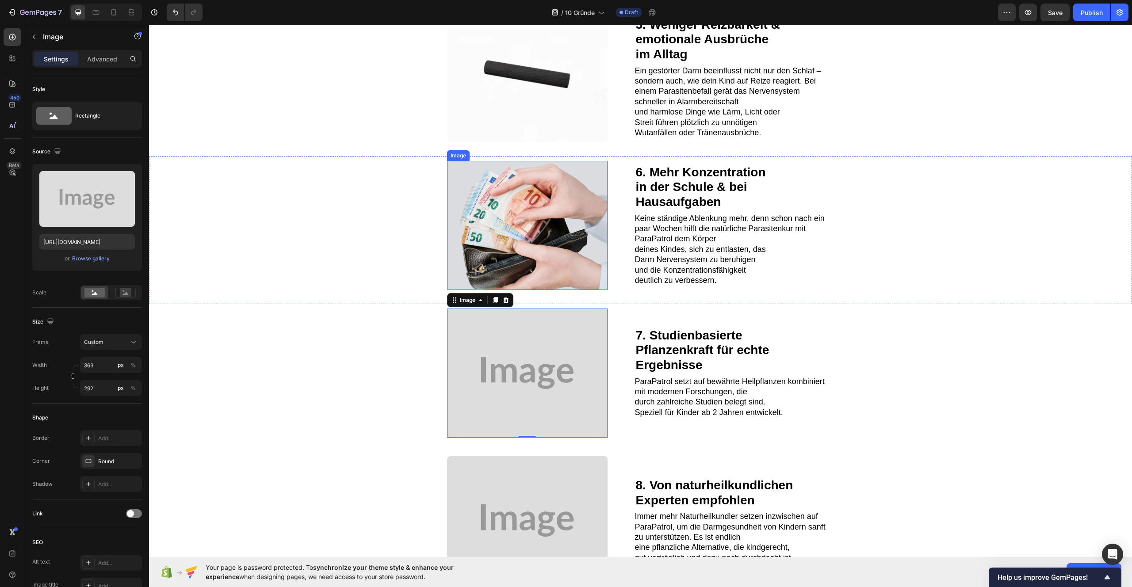
scroll to position [1170, 0]
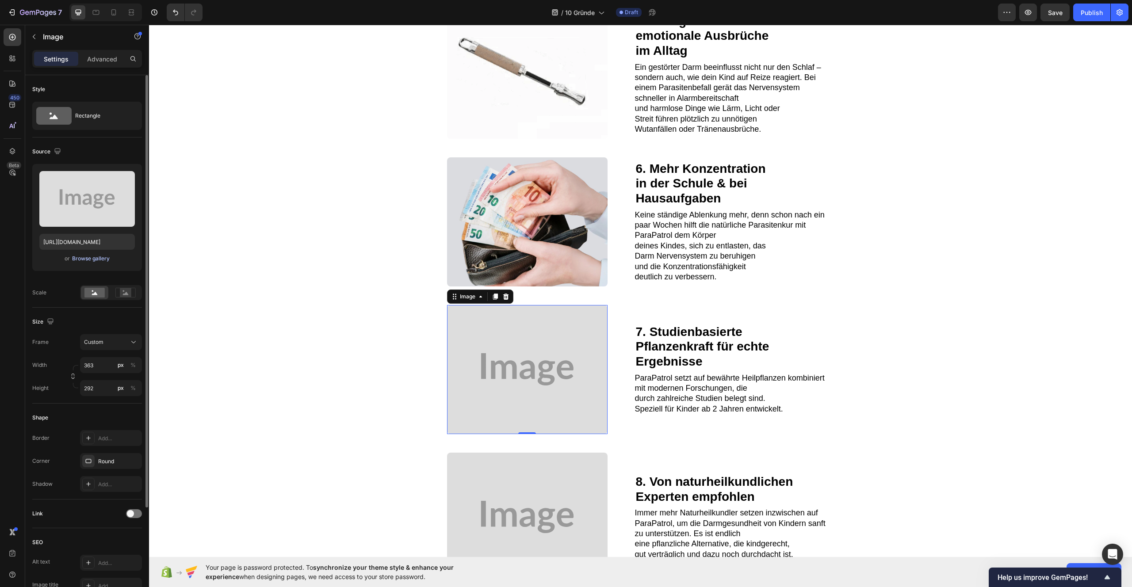
click at [77, 260] on div "Browse gallery" at bounding box center [91, 259] width 38 height 8
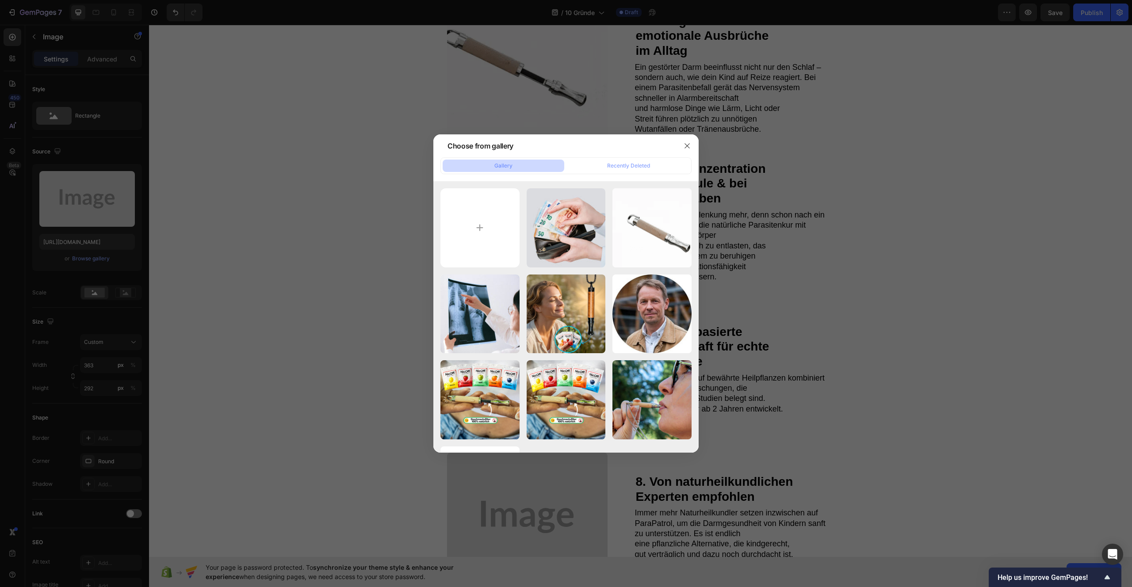
type input "C:\fakepath\7ecc280b-bf15-4301-8aa9-2ddb311be0ad.png"
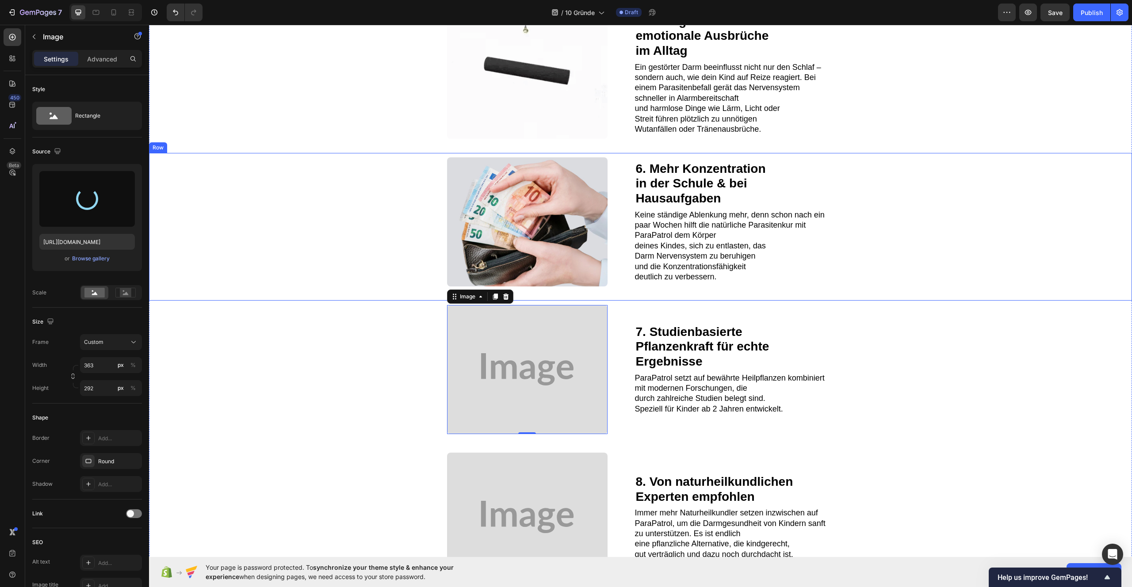
type input "https://cdn.shopify.com/s/files/1/0987/8021/7693/files/gempages_586037479421772…"
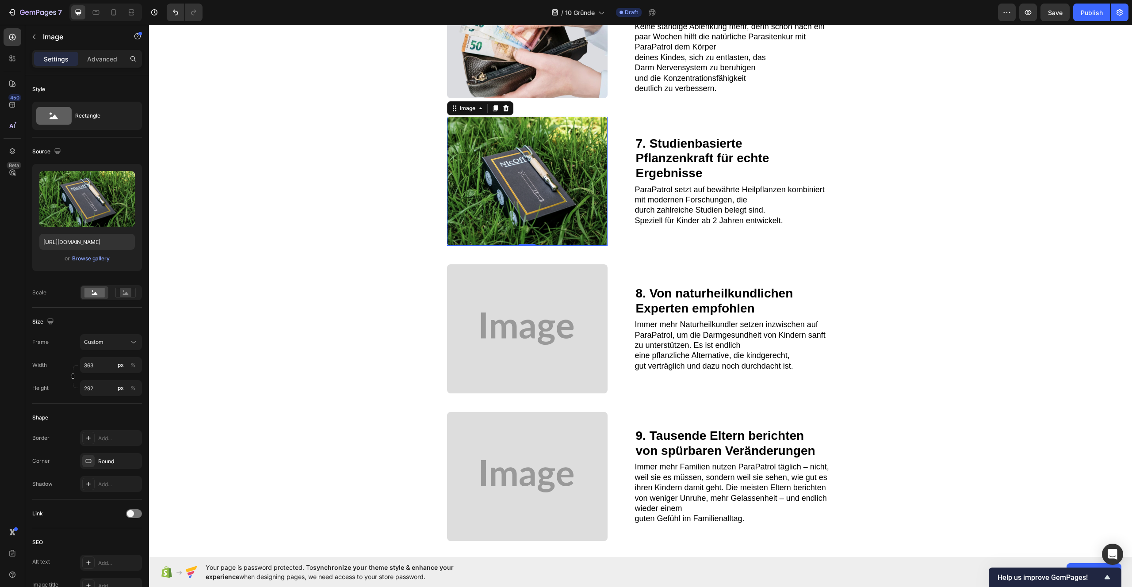
scroll to position [1440, 0]
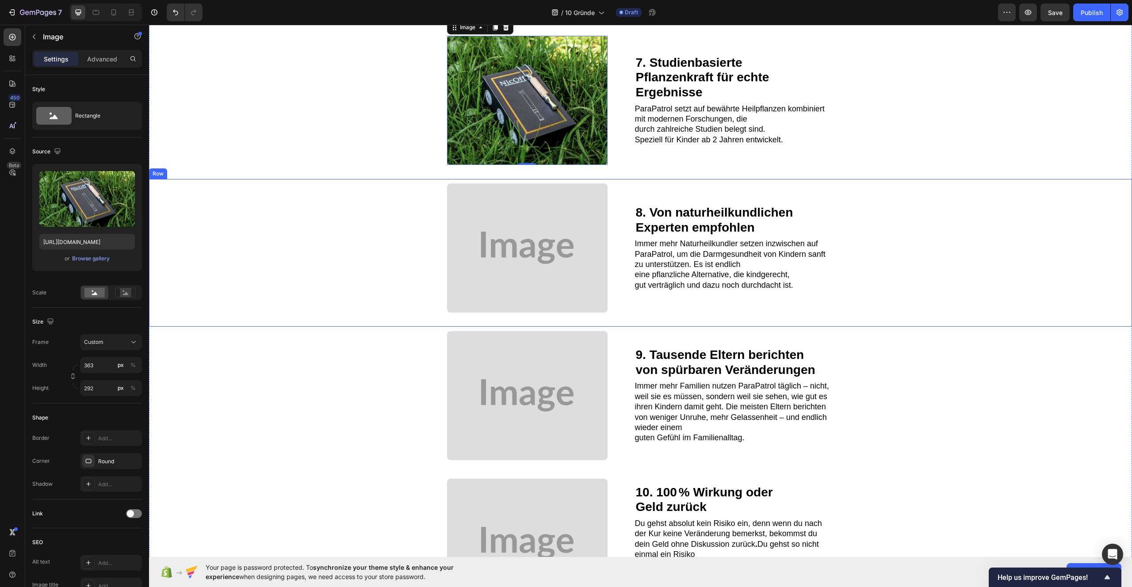
click at [848, 233] on div "Image 8. Von naturheilkundlichen Experten empfohlen Heading Immer mehr Naturhei…" at bounding box center [640, 253] width 983 height 148
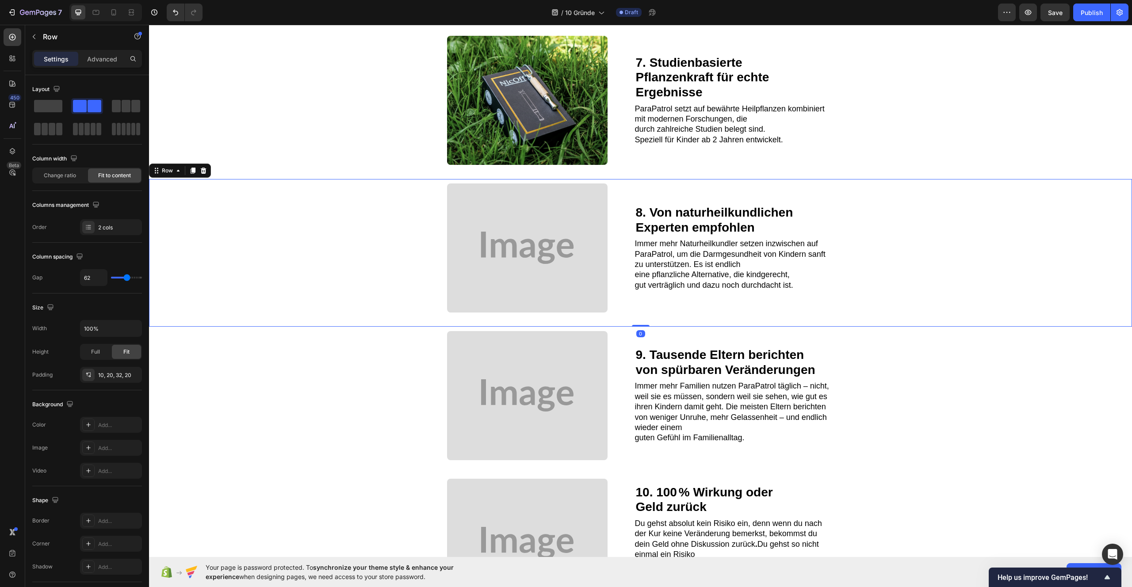
click at [1012, 194] on div "Image 8. Von naturheilkundlichen Experten empfohlen Heading Immer mehr Naturhei…" at bounding box center [640, 253] width 983 height 148
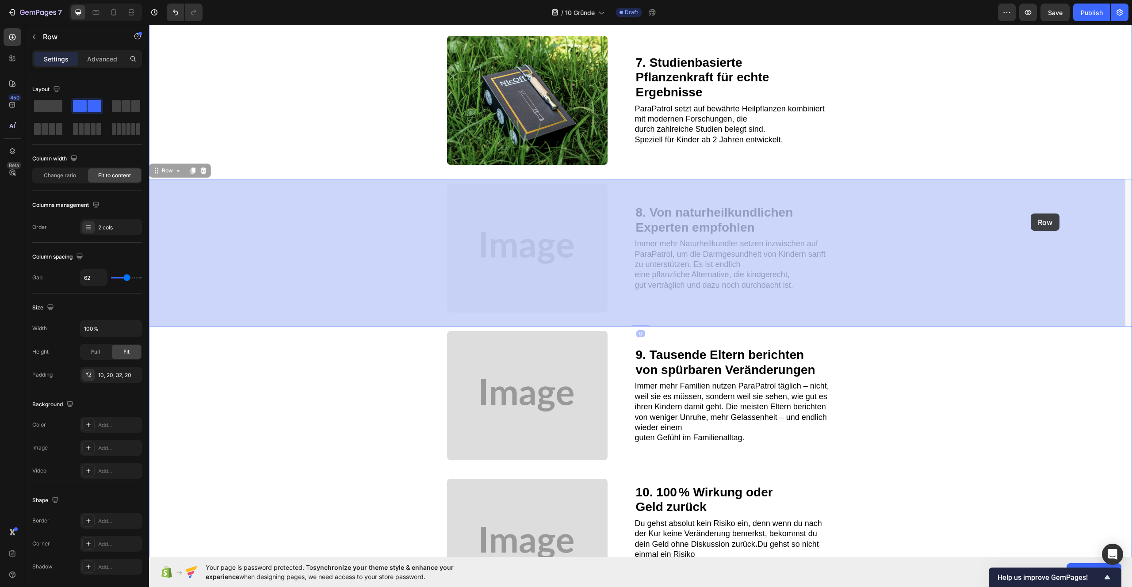
drag, startPoint x: 1029, startPoint y: 194, endPoint x: 1030, endPoint y: 213, distance: 19.1
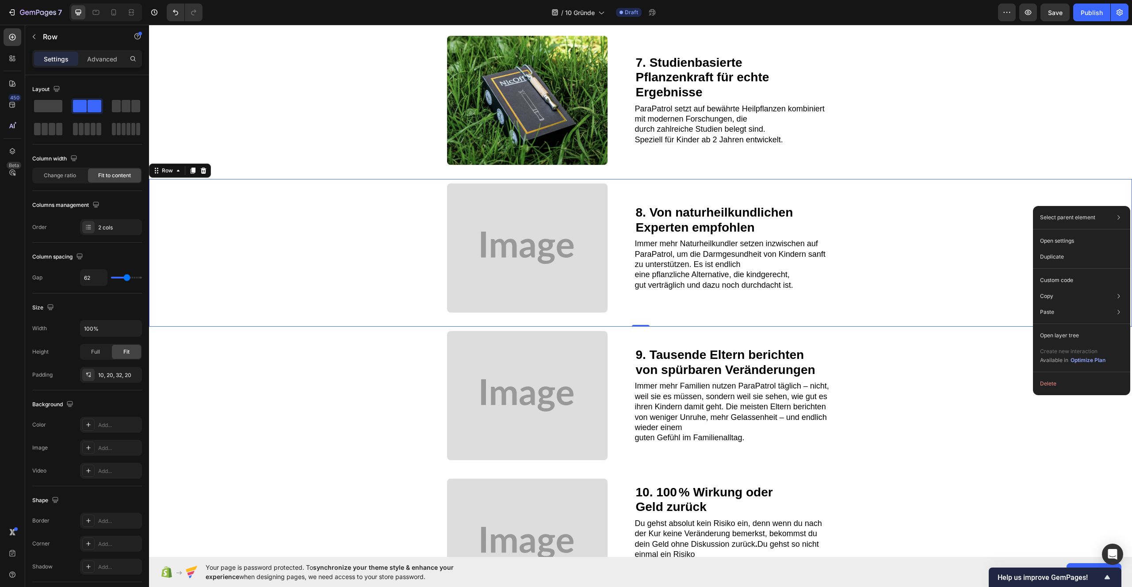
click at [976, 210] on div "Image 8. Von naturheilkundlichen Experten empfohlen Heading Immer mehr Naturhei…" at bounding box center [640, 253] width 983 height 148
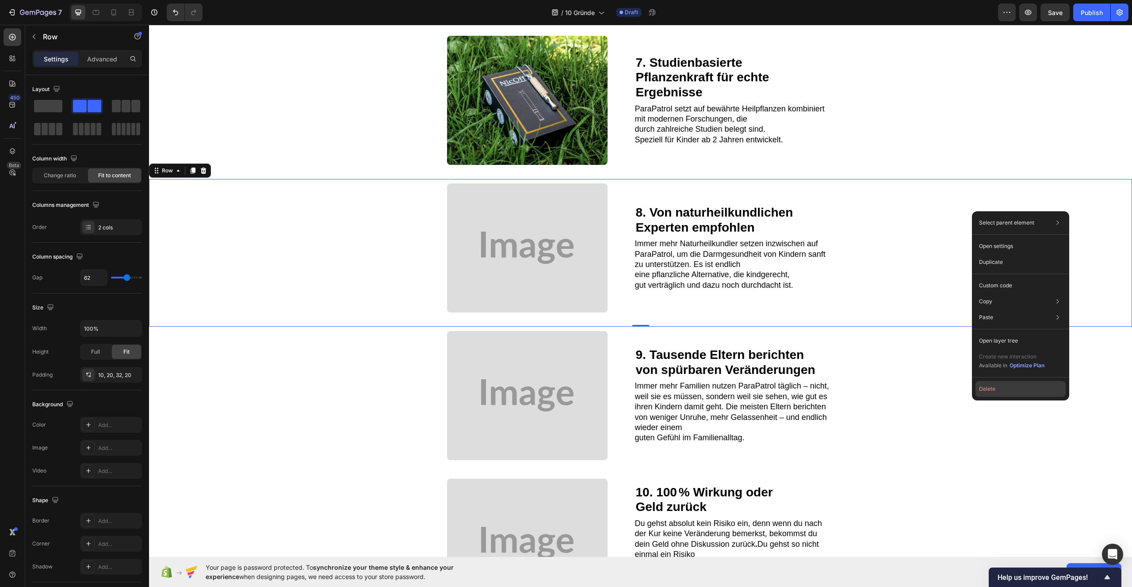
click at [986, 388] on button "Delete" at bounding box center [1020, 389] width 90 height 16
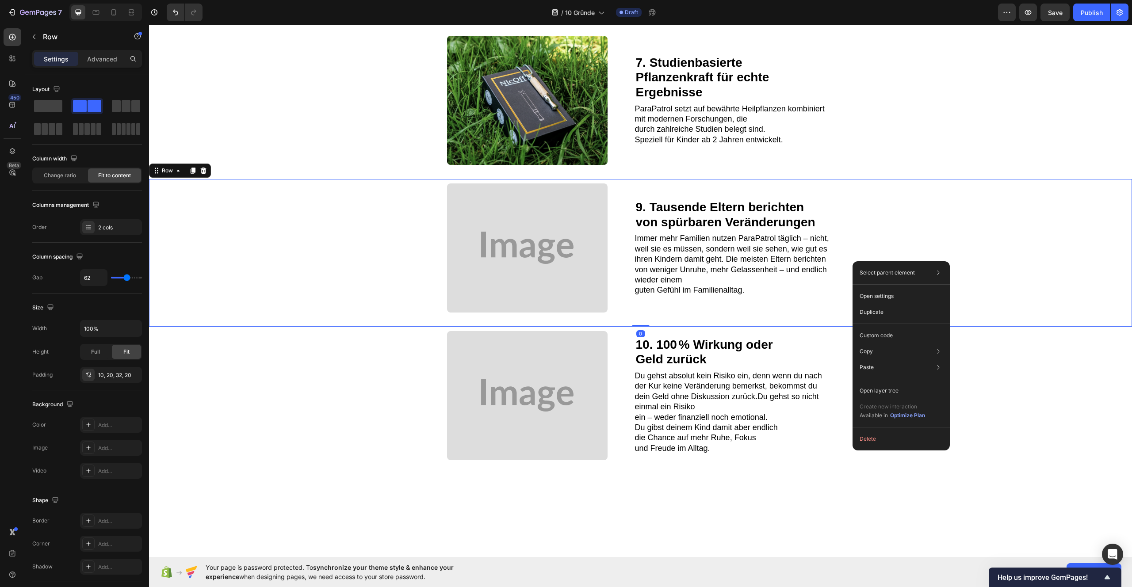
drag, startPoint x: 852, startPoint y: 261, endPoint x: 1034, endPoint y: 322, distance: 191.6
click at [869, 434] on button "Delete" at bounding box center [901, 439] width 90 height 16
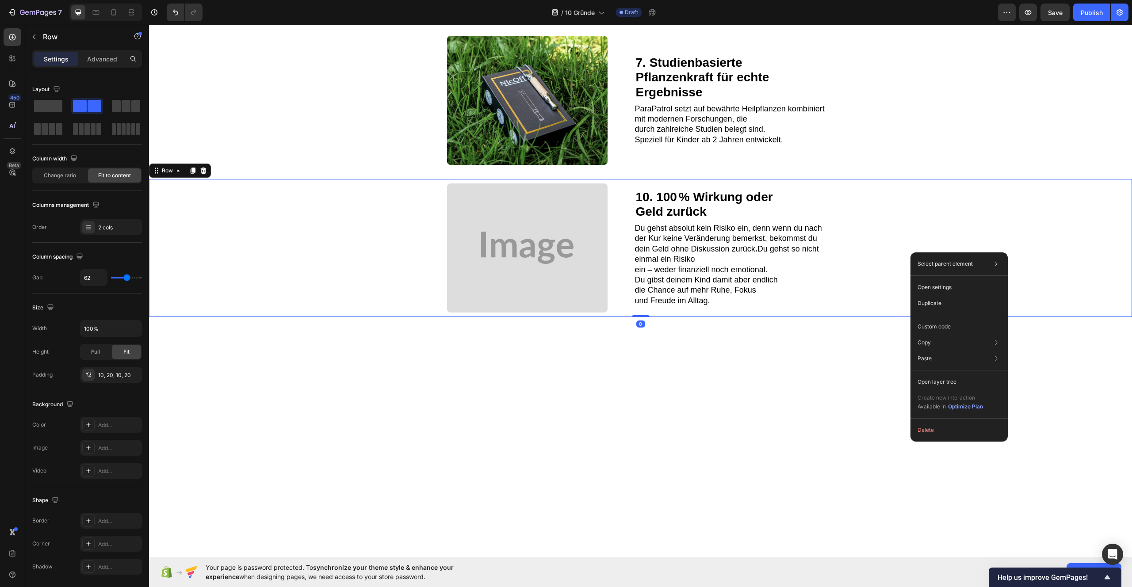
drag, startPoint x: 910, startPoint y: 252, endPoint x: 1060, endPoint y: 281, distance: 152.9
click at [931, 431] on button "Delete" at bounding box center [959, 430] width 90 height 16
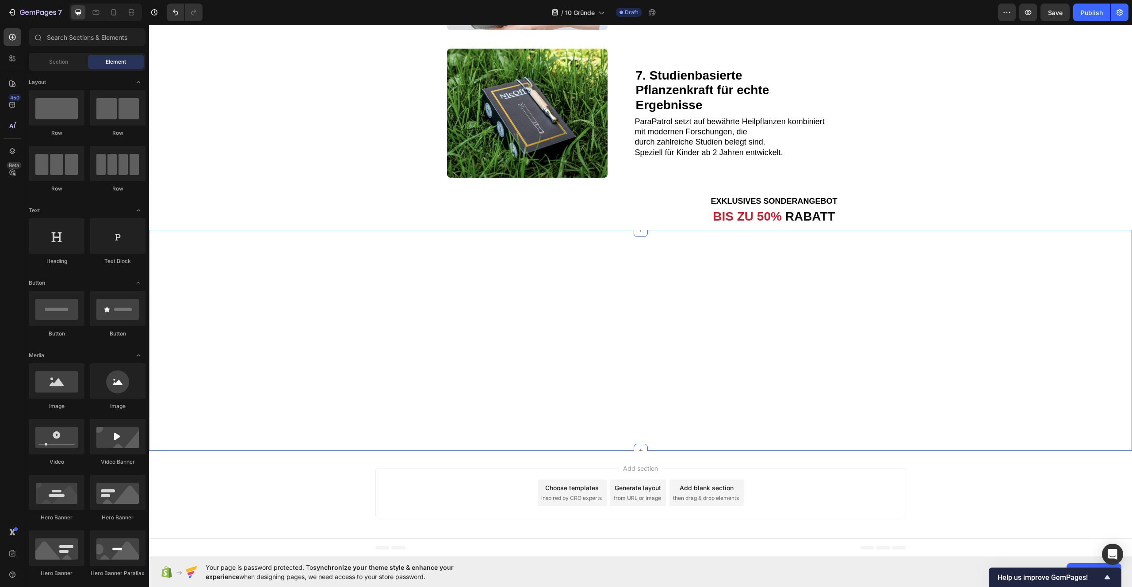
scroll to position [1427, 0]
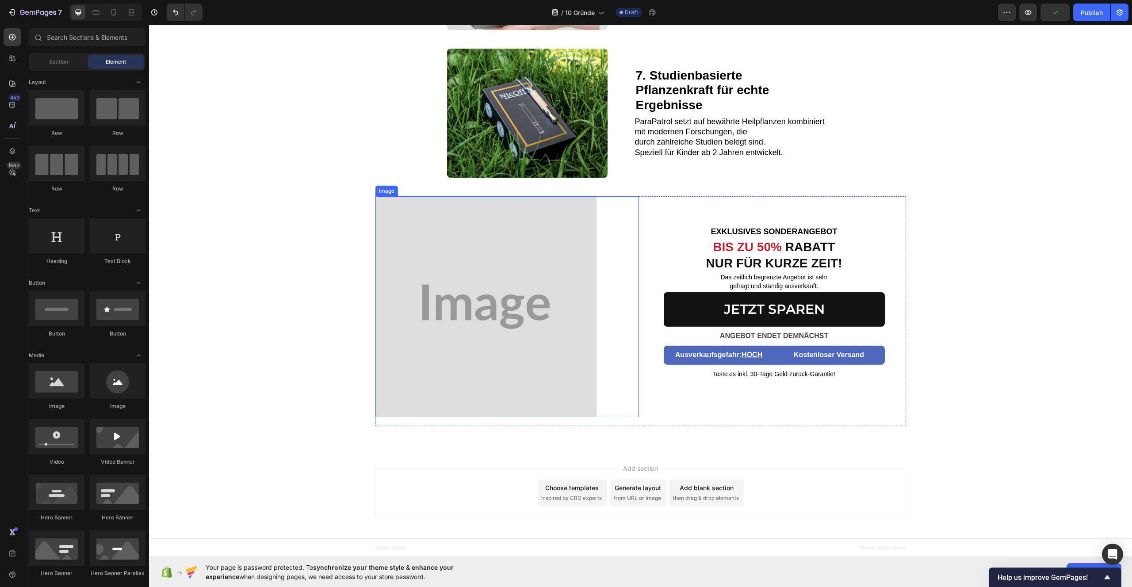
click at [502, 297] on img at bounding box center [485, 306] width 221 height 221
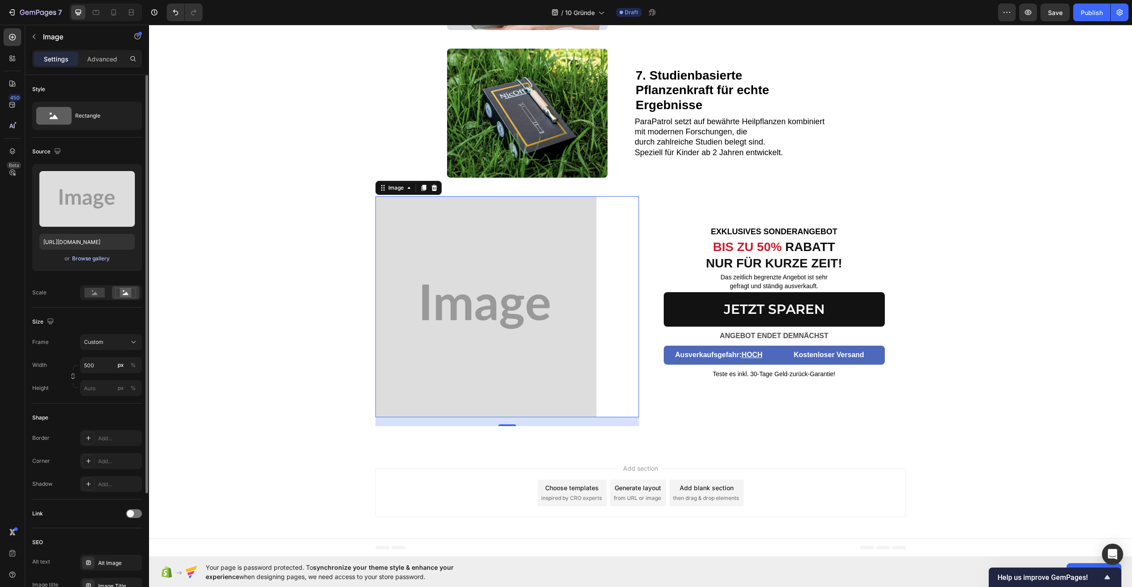
click at [82, 256] on div "Browse gallery" at bounding box center [91, 259] width 38 height 8
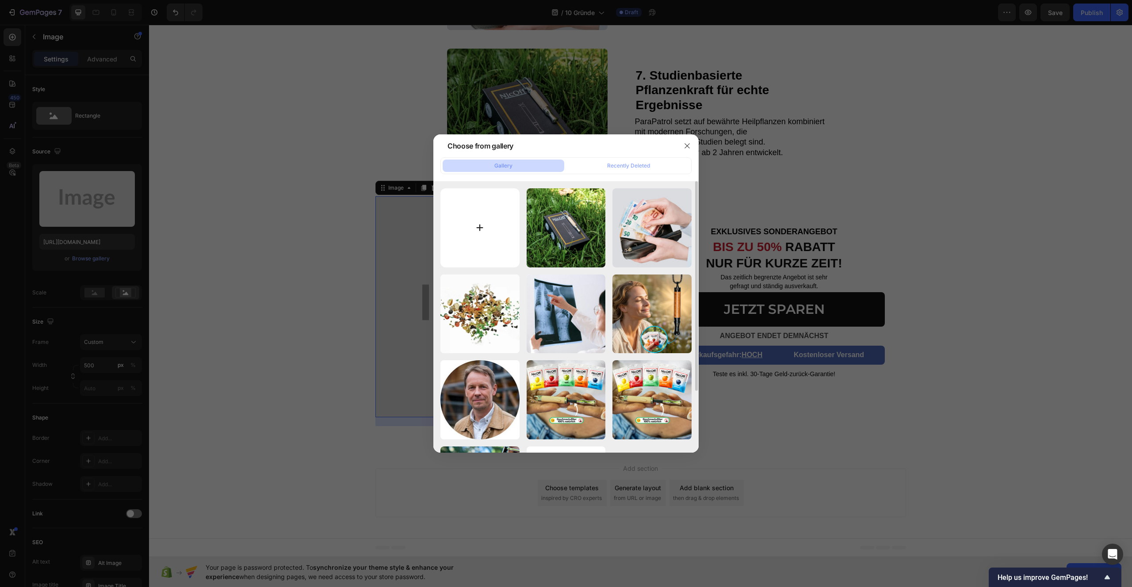
click at [491, 232] on input "file" at bounding box center [479, 227] width 79 height 79
click at [499, 213] on input "file" at bounding box center [479, 227] width 79 height 79
click at [491, 220] on input "file" at bounding box center [479, 227] width 79 height 79
type input "C:\fakepath\Design ohne Titel (1).png"
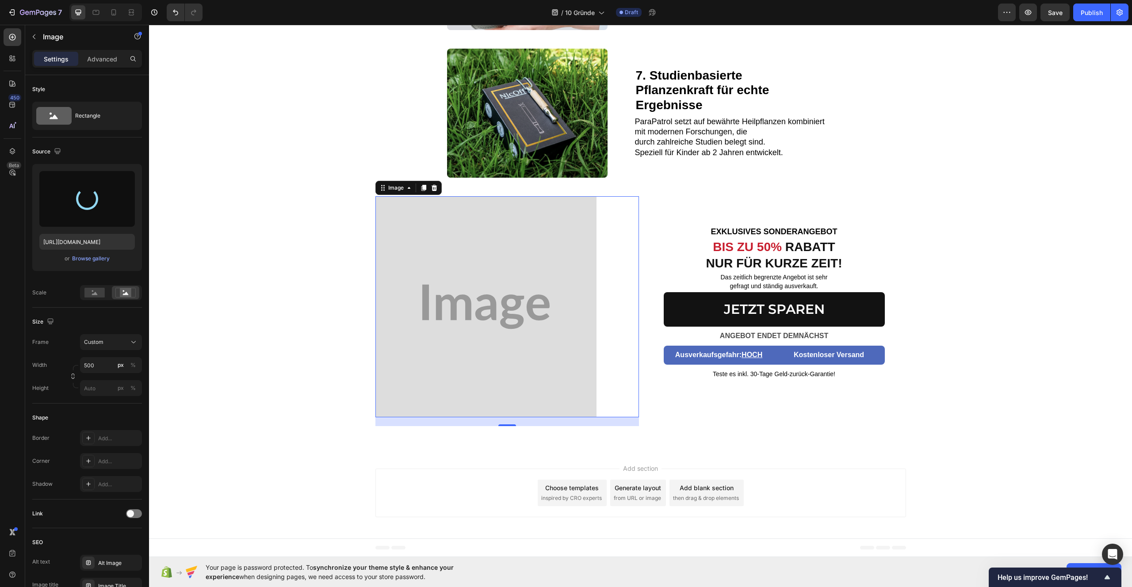
type input "https://cdn.shopify.com/s/files/1/0987/8021/7693/files/gempages_586037479421772…"
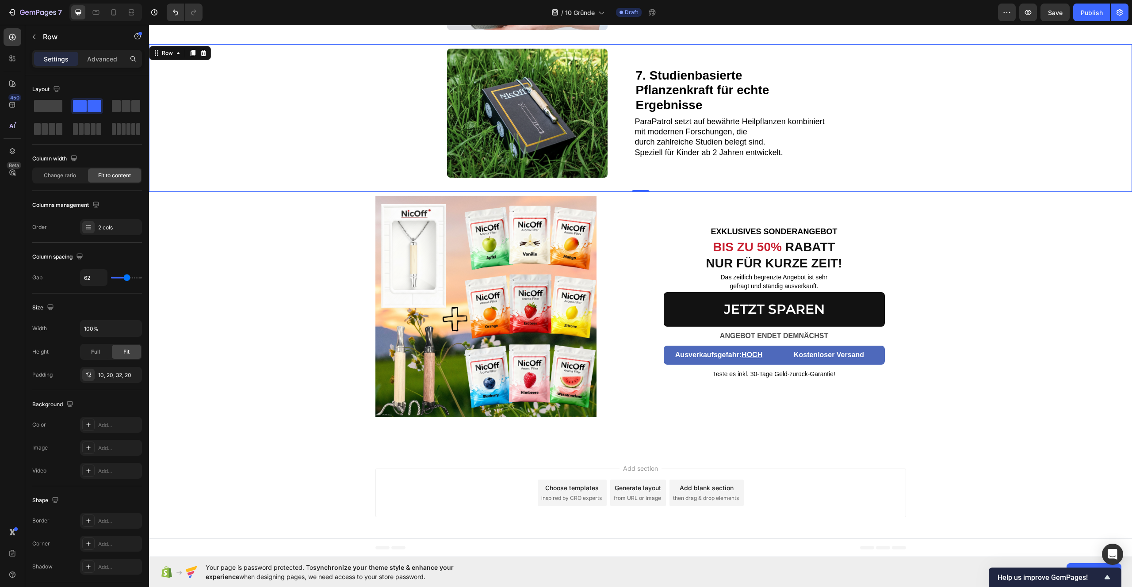
click at [306, 149] on div "Image 7. Studienbasierte Pflanzenkraft für echte Ergebnisse Heading ParaPatrol …" at bounding box center [640, 118] width 983 height 148
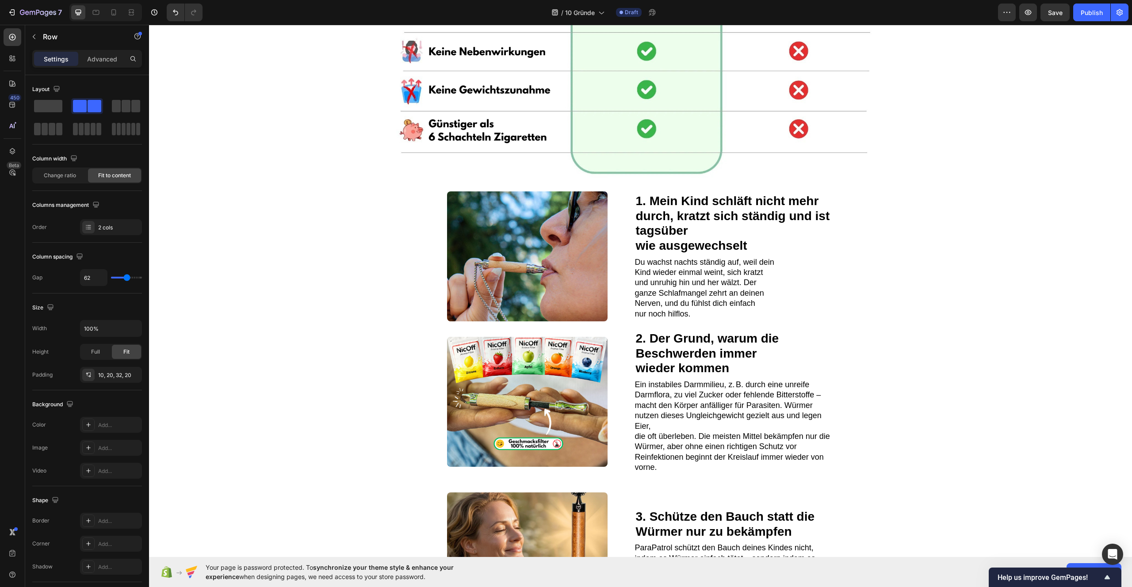
scroll to position [392, 0]
click at [652, 200] on strong "1. Mein Kind schläft nicht mehr durch, kratzt sich ständig und ist tagsüber" at bounding box center [733, 215] width 194 height 43
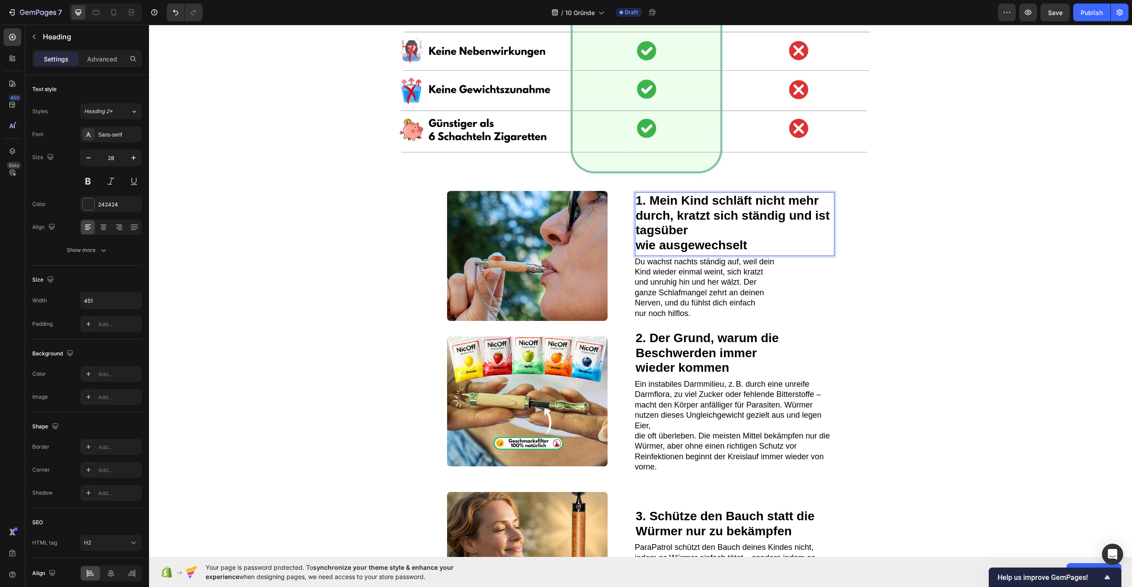
click at [653, 202] on strong "1. Mein Kind schläft nicht mehr durch, kratzt sich ständig und ist tagsüber" at bounding box center [733, 215] width 194 height 43
click at [650, 201] on strong "1. Mein Kind schläft nicht mehr durch, kratzt sich ständig und ist tagsüber" at bounding box center [733, 215] width 194 height 43
click at [689, 215] on strong "1. Mein Kind schläft nicht mehr durch, kratzt sich ständig und ist tagsüber" at bounding box center [733, 215] width 194 height 43
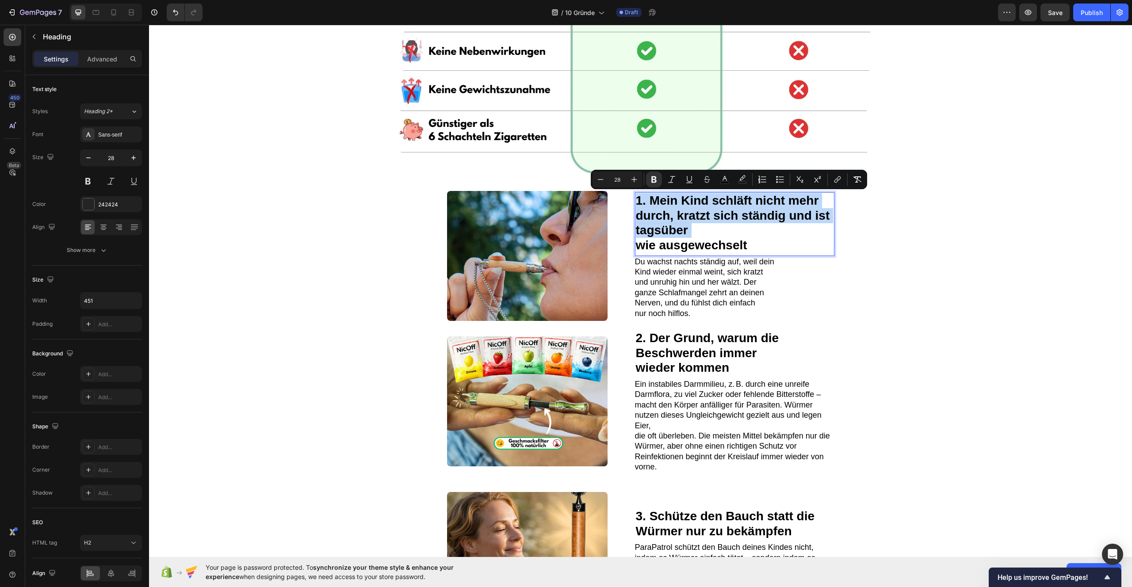
click at [689, 215] on strong "1. Mein Kind schläft nicht mehr durch, kratzt sich ständig und ist tagsüber" at bounding box center [733, 215] width 194 height 43
click at [762, 243] on p "1. Mein Kind schläft nicht mehr durch, kratzt sich ständig und ist tagsüber wie…" at bounding box center [735, 222] width 198 height 59
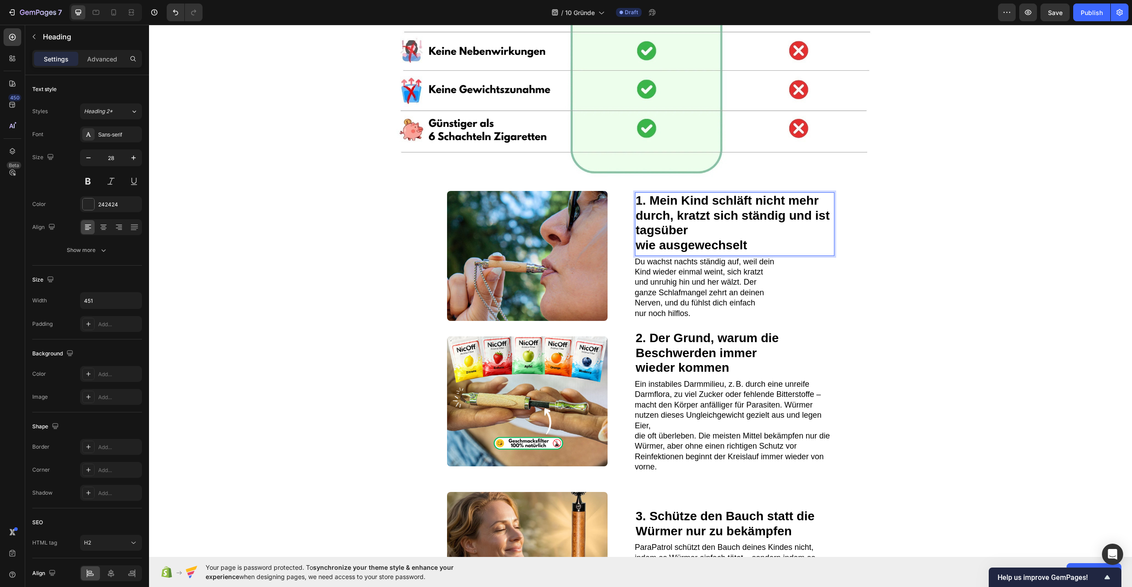
click at [762, 243] on p "1. Mein Kind schläft nicht mehr durch, kratzt sich ständig und ist tagsüber wie…" at bounding box center [735, 222] width 198 height 59
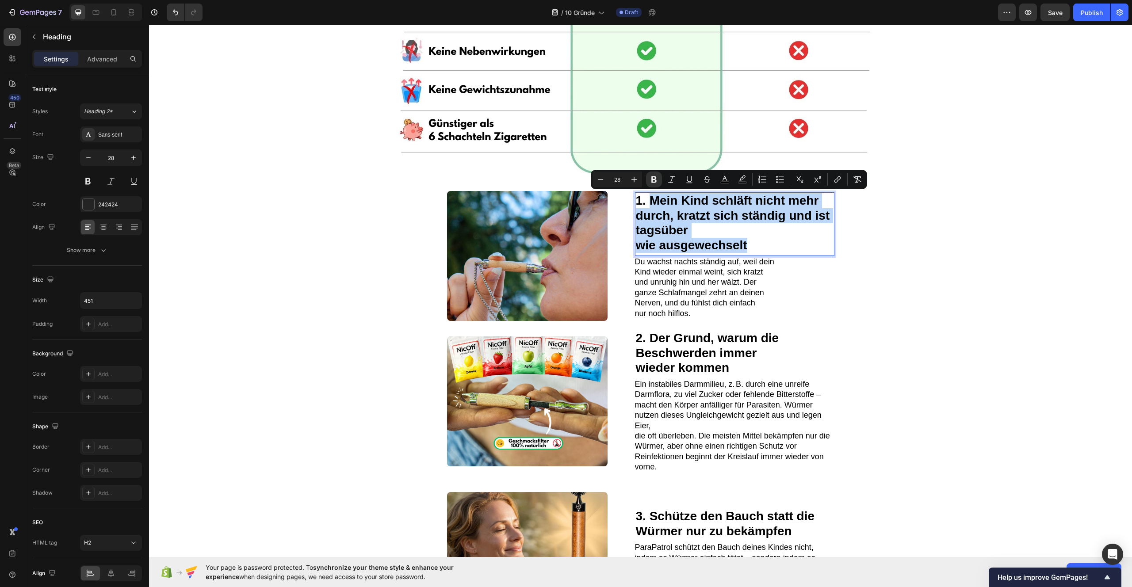
drag, startPoint x: 759, startPoint y: 244, endPoint x: 648, endPoint y: 202, distance: 117.9
click at [648, 202] on p "1. Mein Kind schläft nicht mehr durch, kratzt sich ständig und ist tagsüber wie…" at bounding box center [735, 222] width 198 height 59
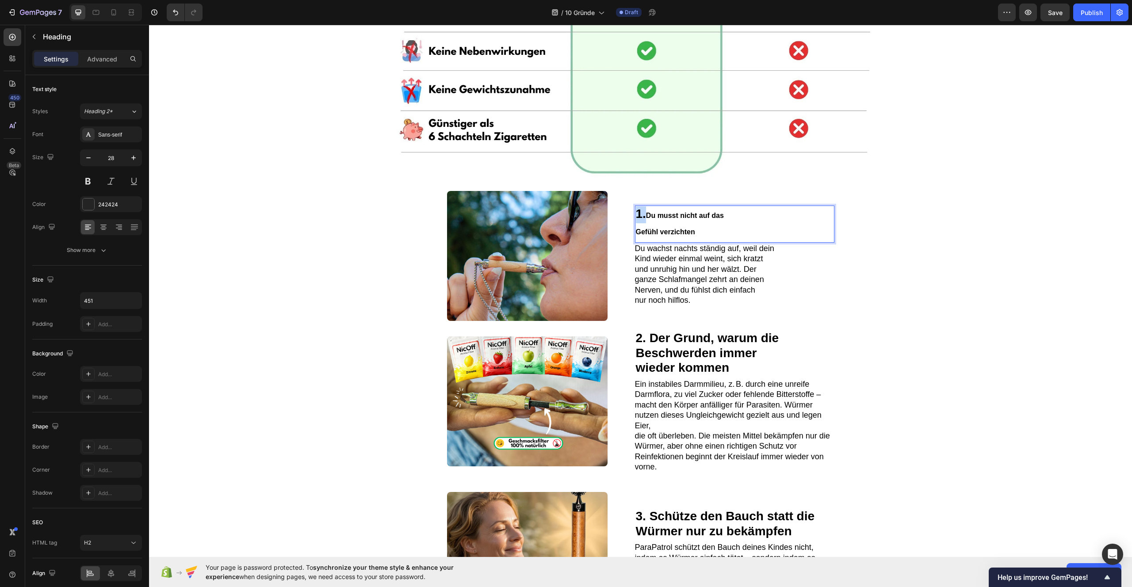
scroll to position [404, 0]
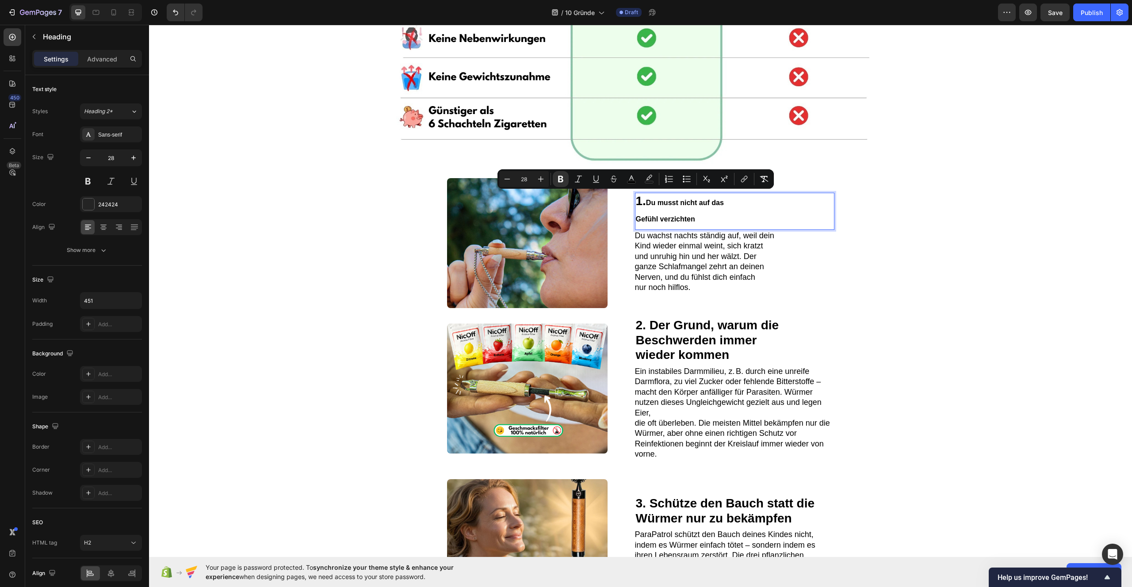
type input "12"
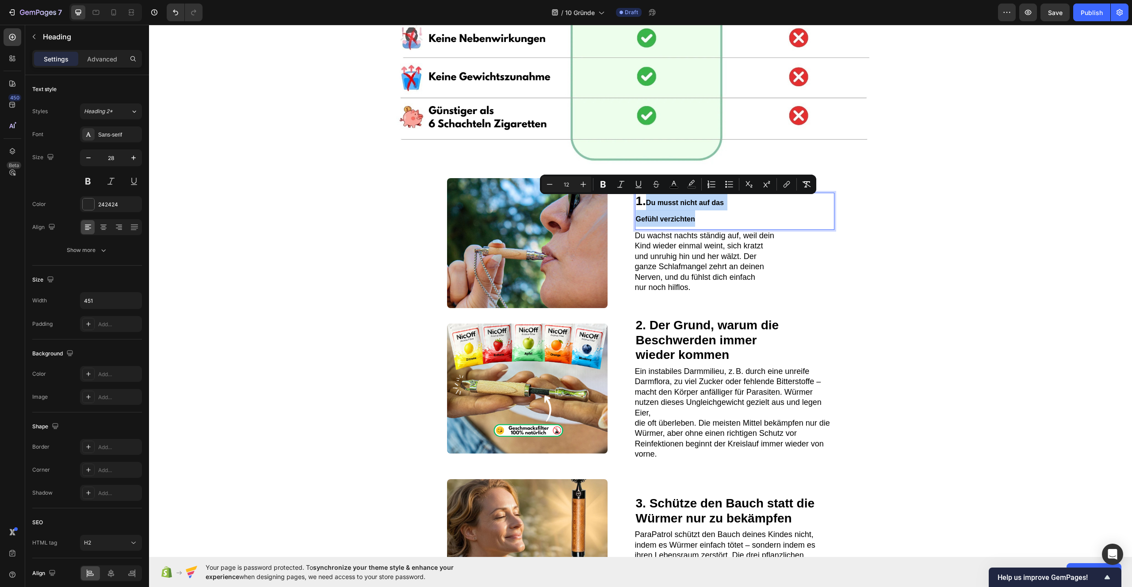
drag, startPoint x: 648, startPoint y: 200, endPoint x: 686, endPoint y: 211, distance: 39.6
click at [694, 216] on p "1. Du musst nicht auf das Gefühl verzichten" at bounding box center [735, 210] width 198 height 33
click at [583, 186] on icon "Editor contextual toolbar" at bounding box center [583, 185] width 6 height 6
drag, startPoint x: 574, startPoint y: 184, endPoint x: 564, endPoint y: 185, distance: 9.8
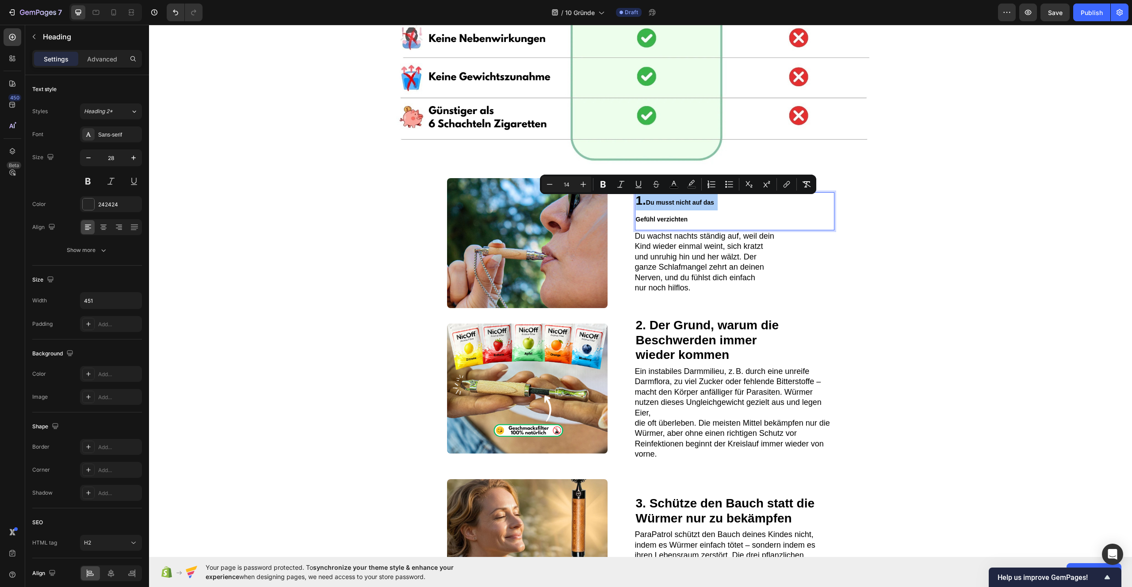
click at [564, 185] on input "14" at bounding box center [566, 184] width 18 height 11
type input "28"
click at [772, 217] on p "1. Du musst nicht auf das Gefühl verzichten" at bounding box center [735, 210] width 198 height 30
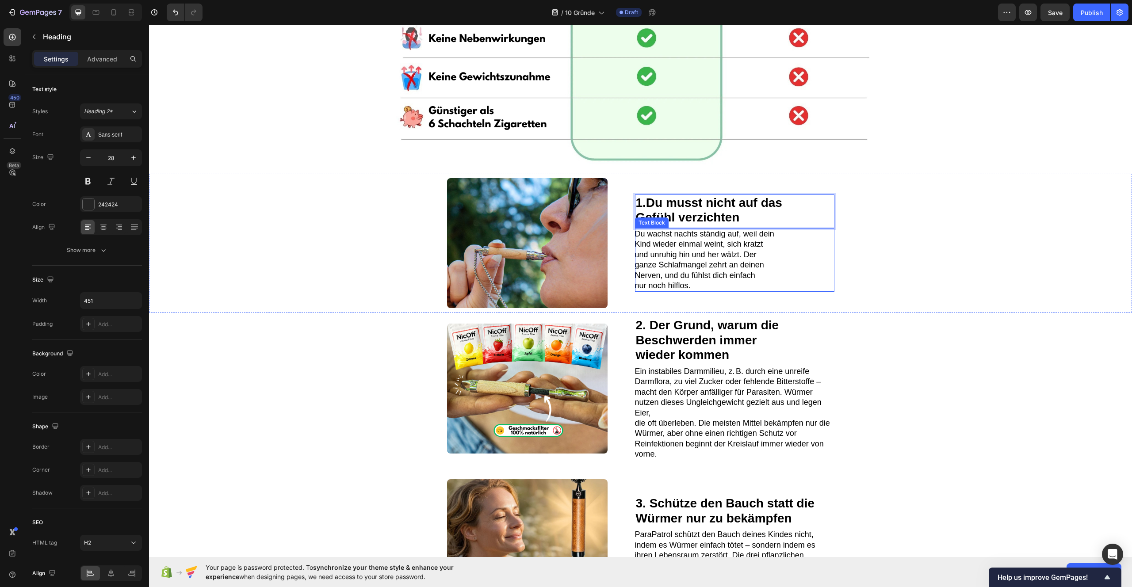
click at [662, 246] on span "Kind wieder einmal weint, sich kratzt" at bounding box center [699, 244] width 128 height 9
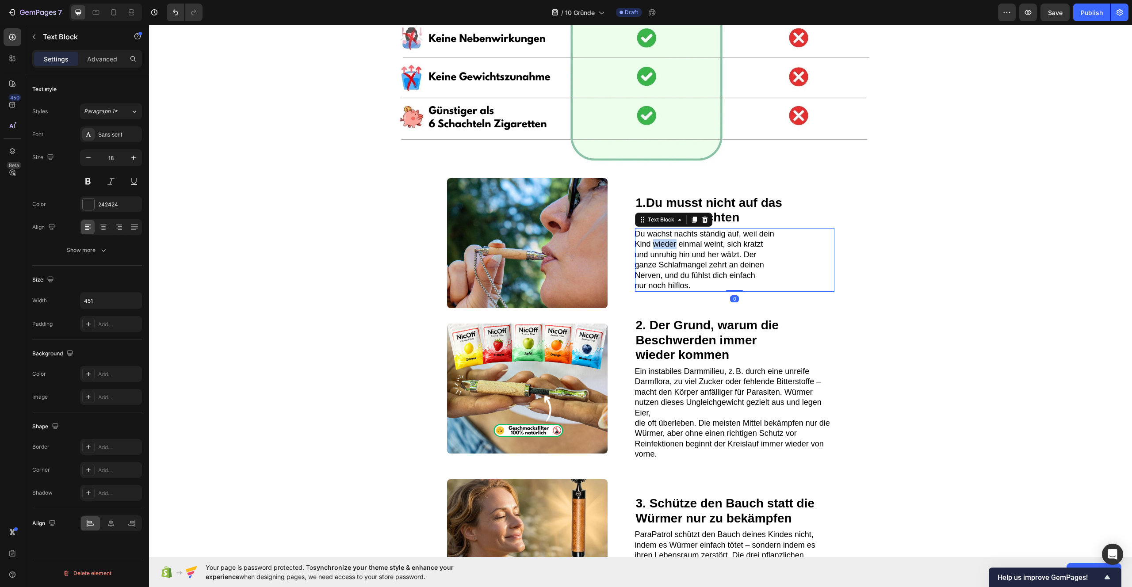
click at [662, 246] on span "Kind wieder einmal weint, sich kratzt" at bounding box center [699, 244] width 128 height 9
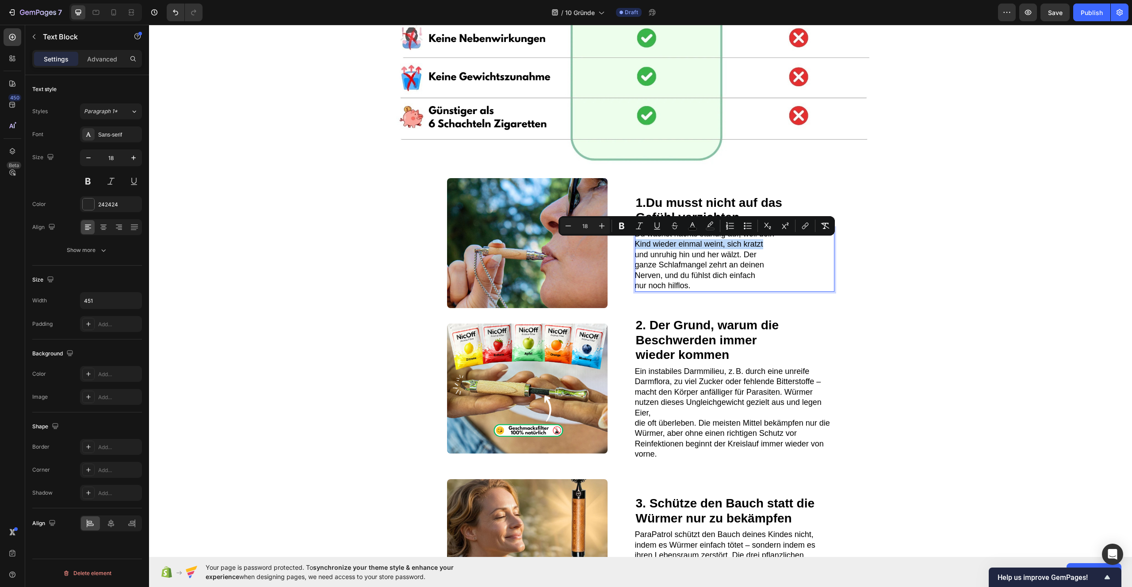
click at [662, 246] on span "Kind wieder einmal weint, sich kratzt" at bounding box center [699, 244] width 128 height 9
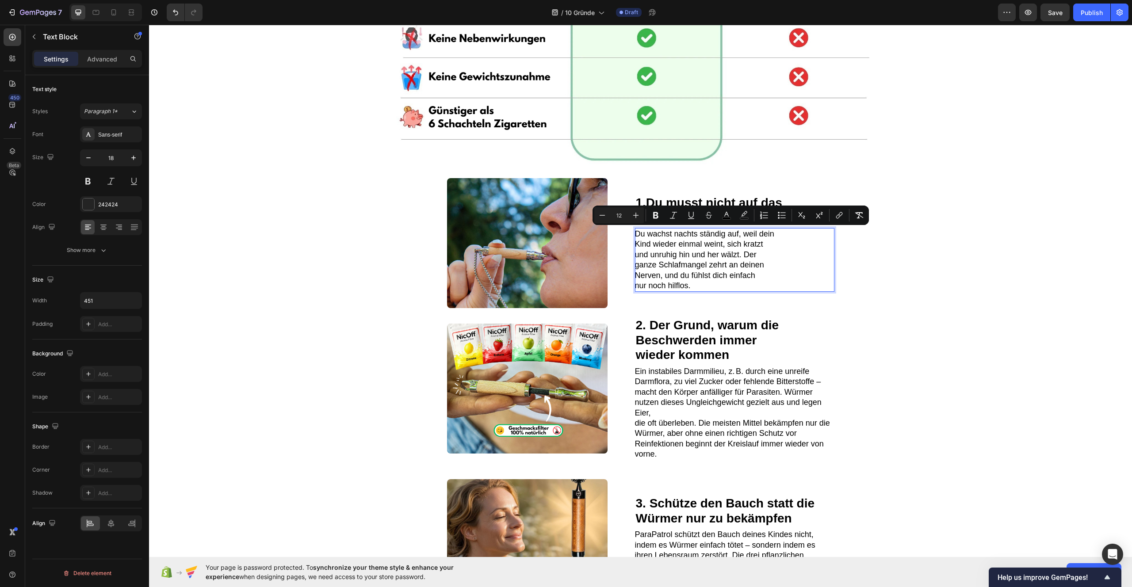
scroll to position [388, 0]
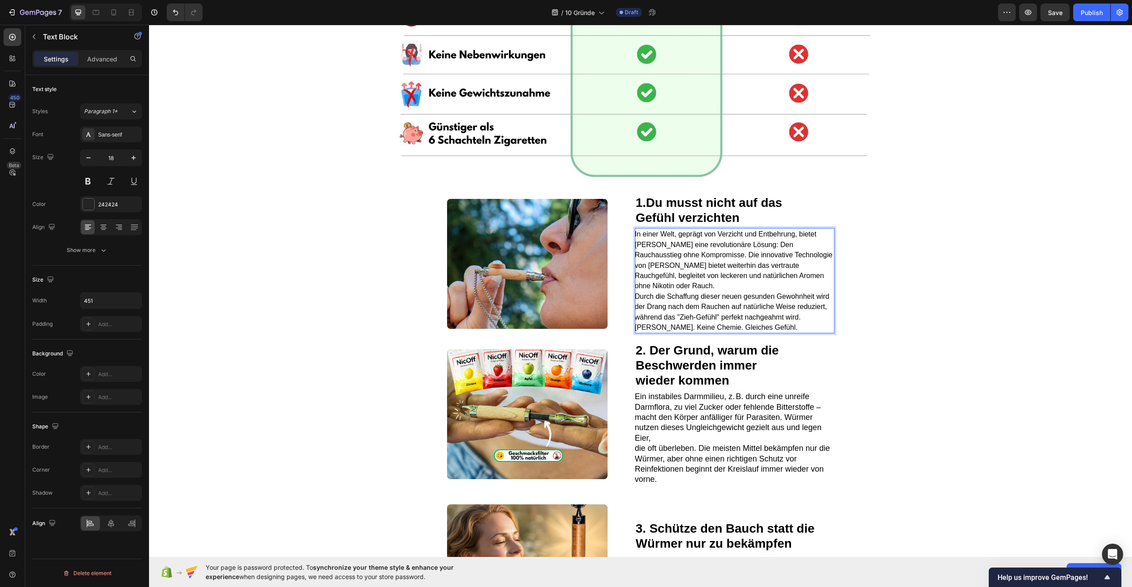
click at [676, 258] on span "In einer Welt, geprägt von Verzicht und Entbehrung, bietet Nicoff eine revoluti…" at bounding box center [734, 259] width 198 height 59
click at [679, 257] on span "In einer Welt, geprägt von Verzicht und Entbehrung, bietet Nicoff eine revoluti…" at bounding box center [734, 259] width 198 height 59
click at [802, 322] on p "Durch die Schaffung dieser neuen gesunden Gewohnheit wird der Drang nach dem Ra…" at bounding box center [734, 306] width 198 height 31
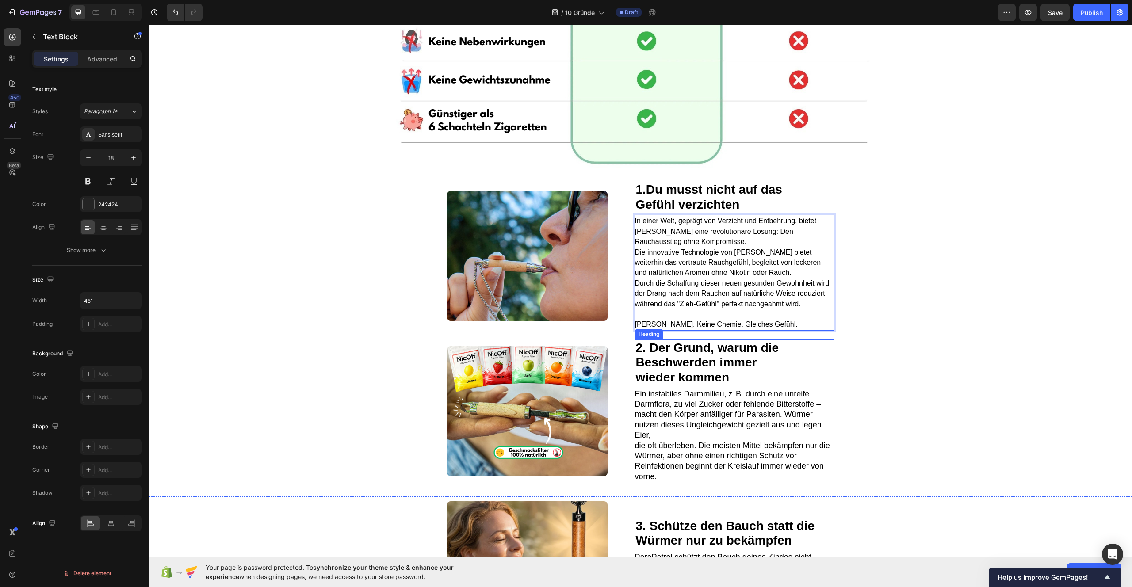
scroll to position [429, 0]
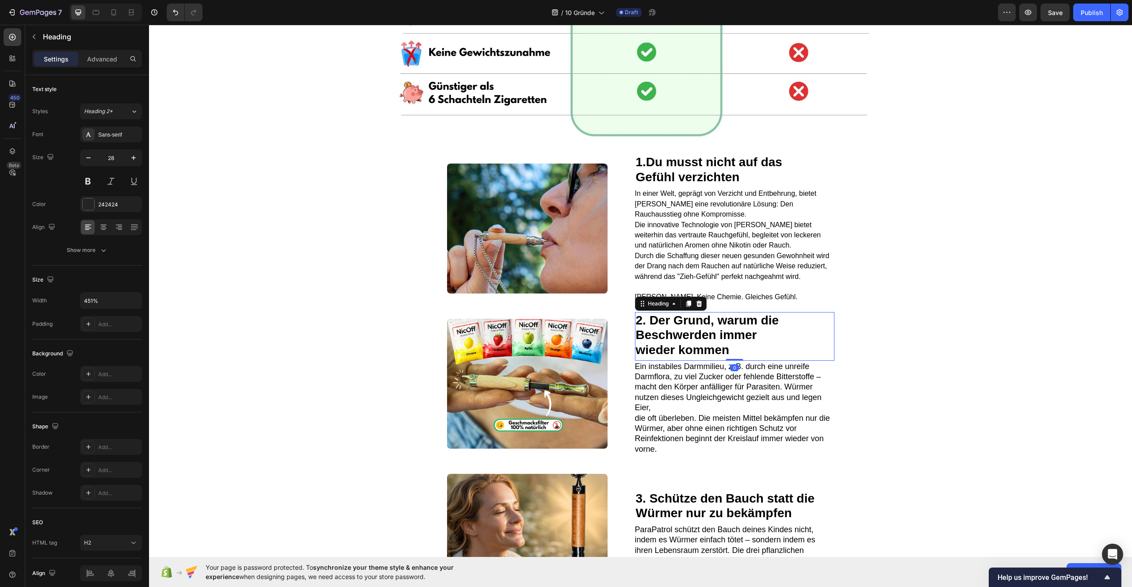
click at [666, 327] on strong "2. Der Grund, warum die" at bounding box center [707, 320] width 143 height 14
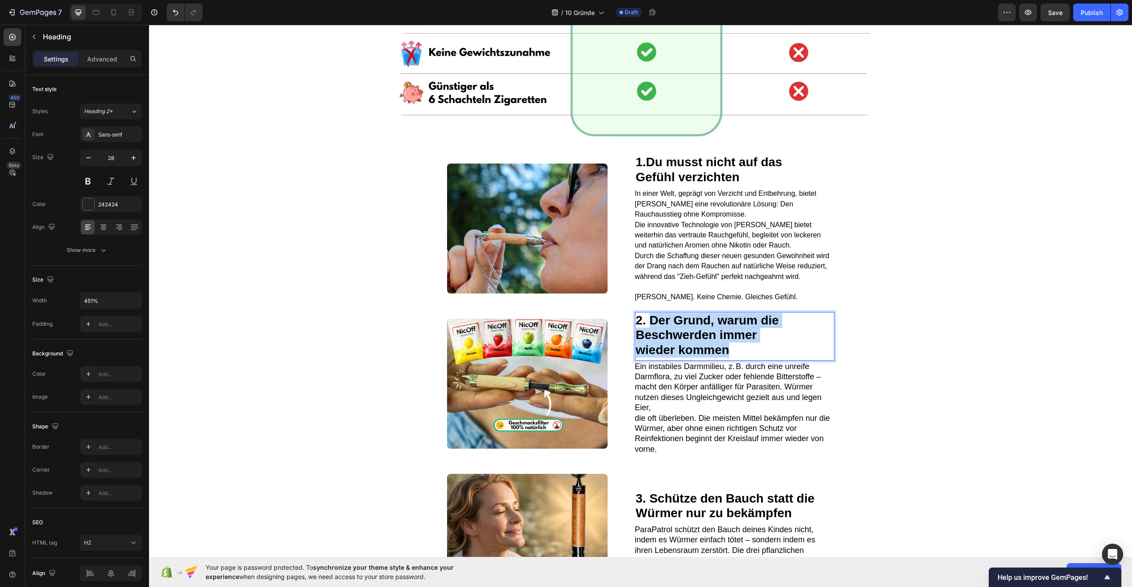
drag, startPoint x: 648, startPoint y: 330, endPoint x: 730, endPoint y: 355, distance: 85.6
click at [731, 355] on p "2. Der Grund, warum die Beschwerden immer wieder kommen" at bounding box center [735, 335] width 198 height 45
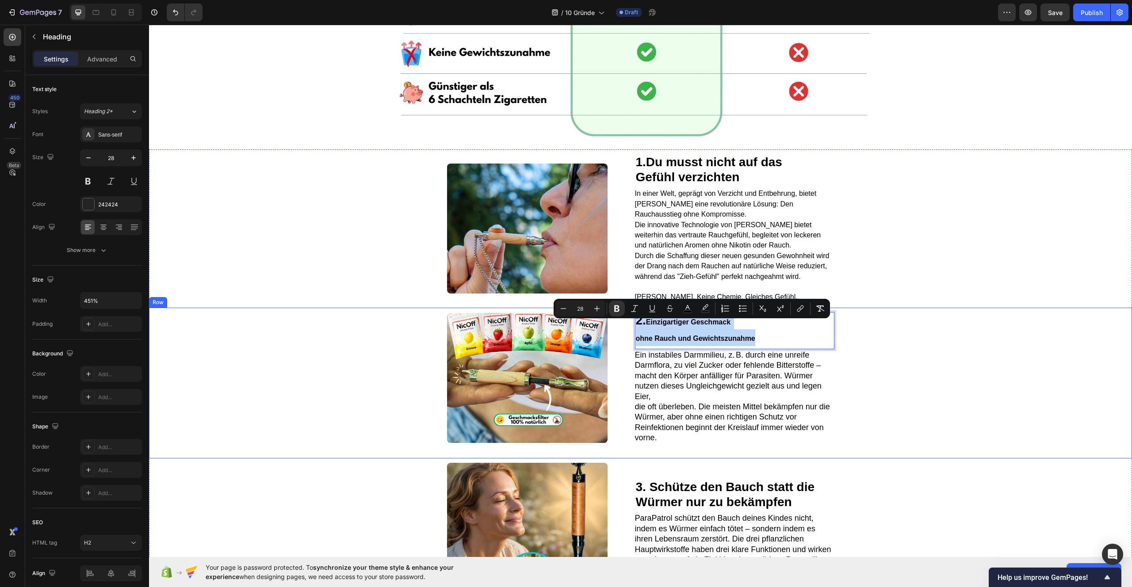
drag, startPoint x: 770, startPoint y: 347, endPoint x: 621, endPoint y: 330, distance: 150.4
click at [621, 330] on div "Image 2. Einzigartiger Geschmack ohne Rauch und Gewichtszunahme Heading 0 Ein i…" at bounding box center [640, 383] width 983 height 151
click at [594, 308] on icon "Editor contextual toolbar" at bounding box center [597, 309] width 6 height 6
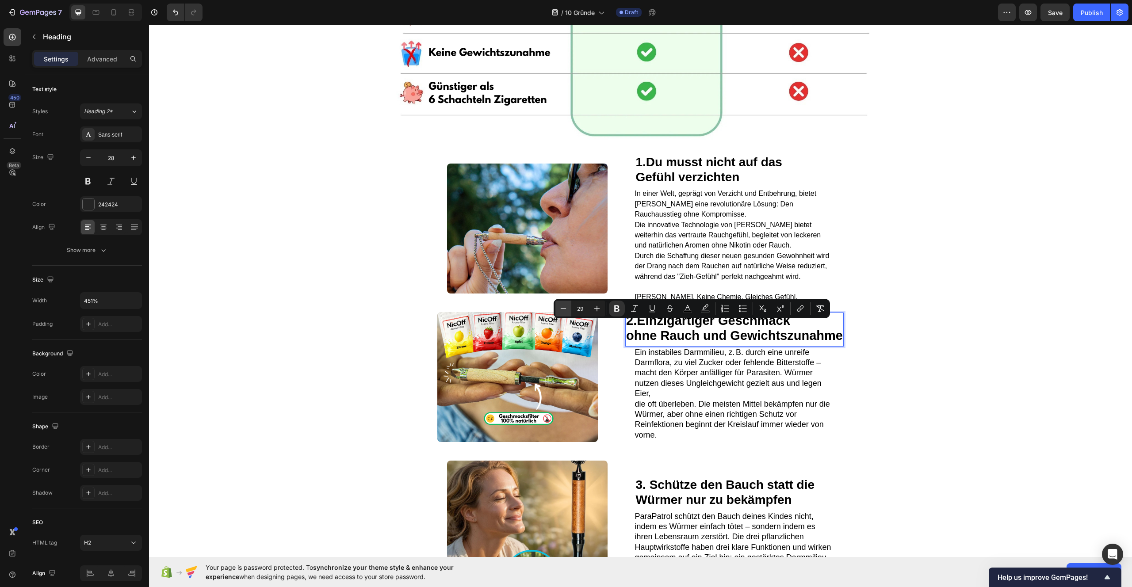
click at [559, 309] on icon "Editor contextual toolbar" at bounding box center [563, 308] width 9 height 9
type input "28"
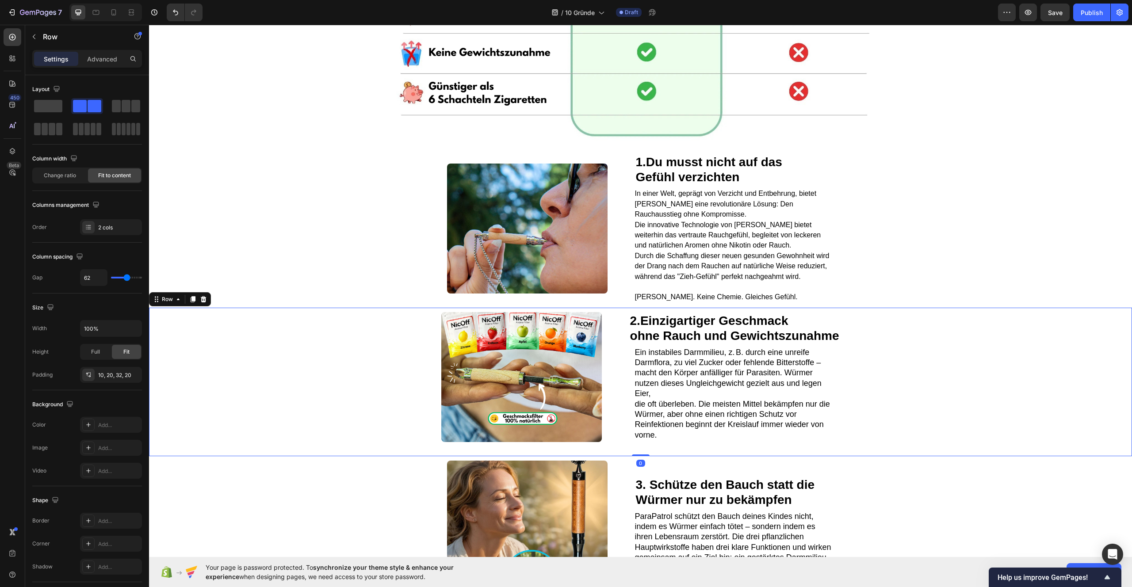
click at [922, 349] on div "Image ⁠⁠⁠⁠⁠⁠⁠ 2. Einzigartiger Geschmack ohne Rauch und Gewichtszunahme Heading…" at bounding box center [640, 382] width 983 height 149
click at [646, 366] on p "Ein instabiles Darmmilieu, z. B. durch eine unreife Darmflora, zu viel Zucker o…" at bounding box center [734, 373] width 198 height 52
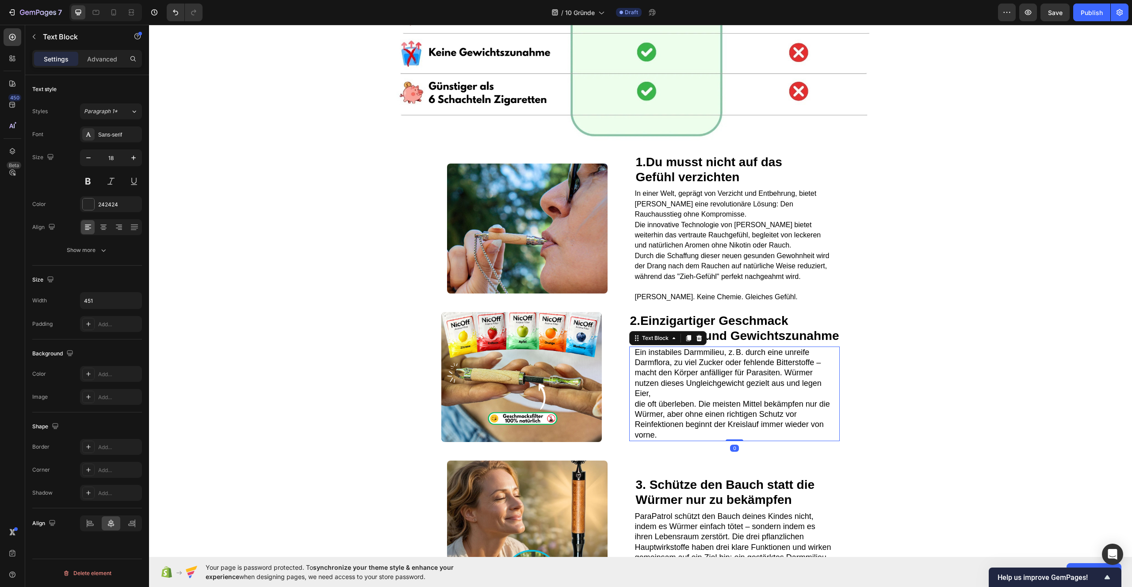
click at [646, 366] on p "Ein instabiles Darmmilieu, z. B. durch eine unreife Darmflora, zu viel Zucker o…" at bounding box center [734, 373] width 198 height 52
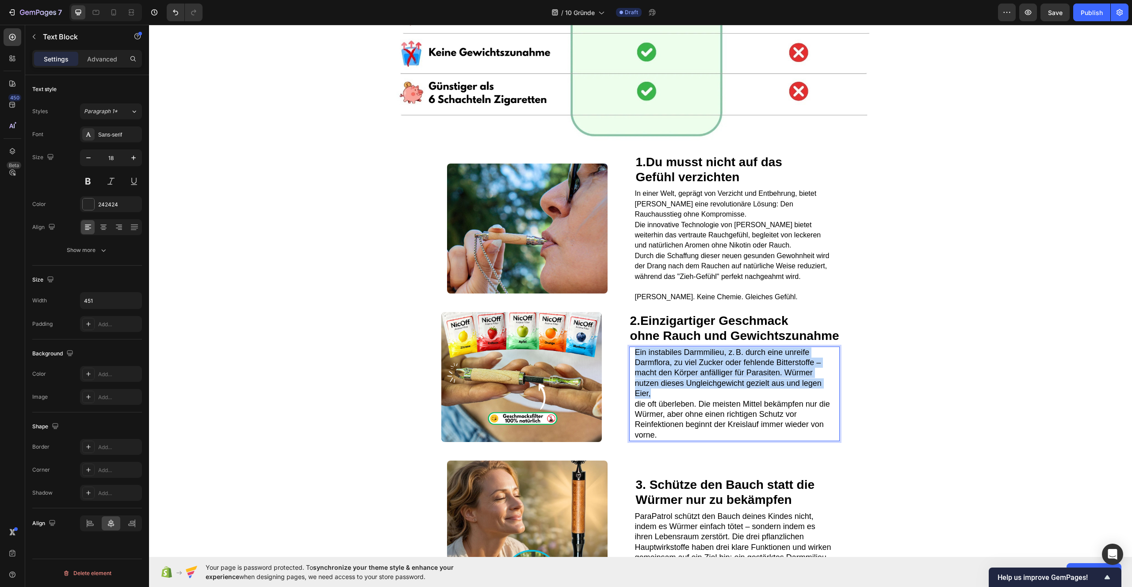
click at [646, 366] on p "Ein instabiles Darmmilieu, z. B. durch eine unreife Darmflora, zu viel Zucker o…" at bounding box center [734, 373] width 198 height 52
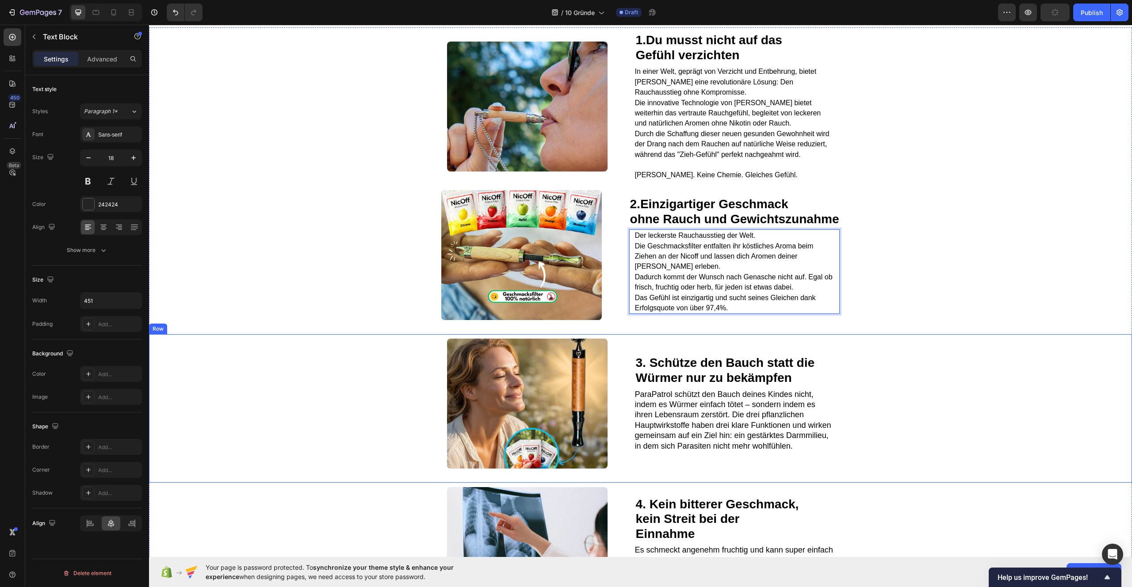
scroll to position [553, 0]
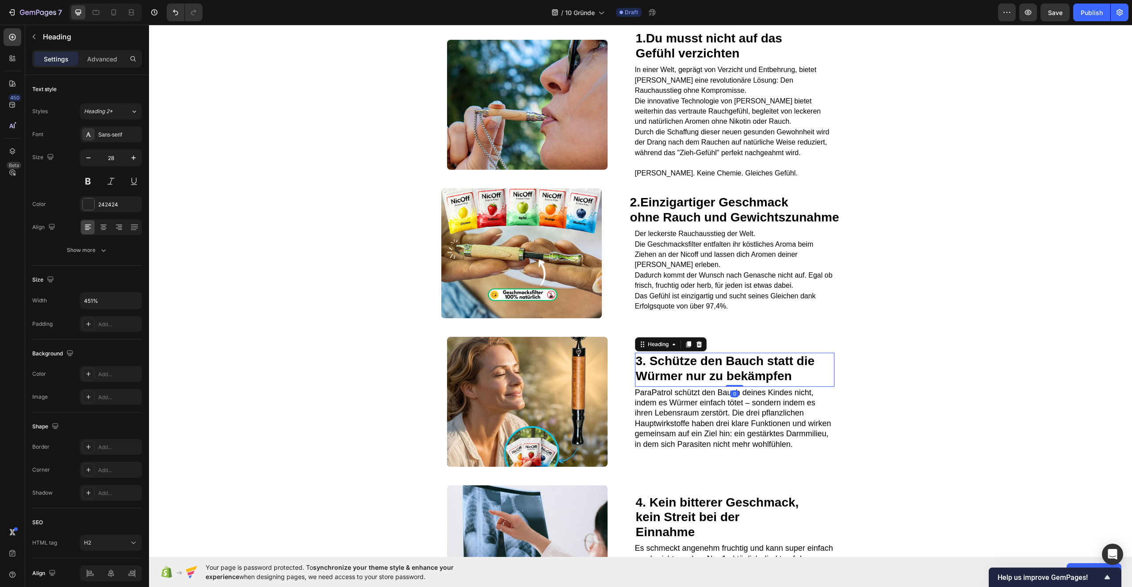
click at [677, 368] on strong "3. Schütze den Bauch statt die" at bounding box center [725, 361] width 179 height 14
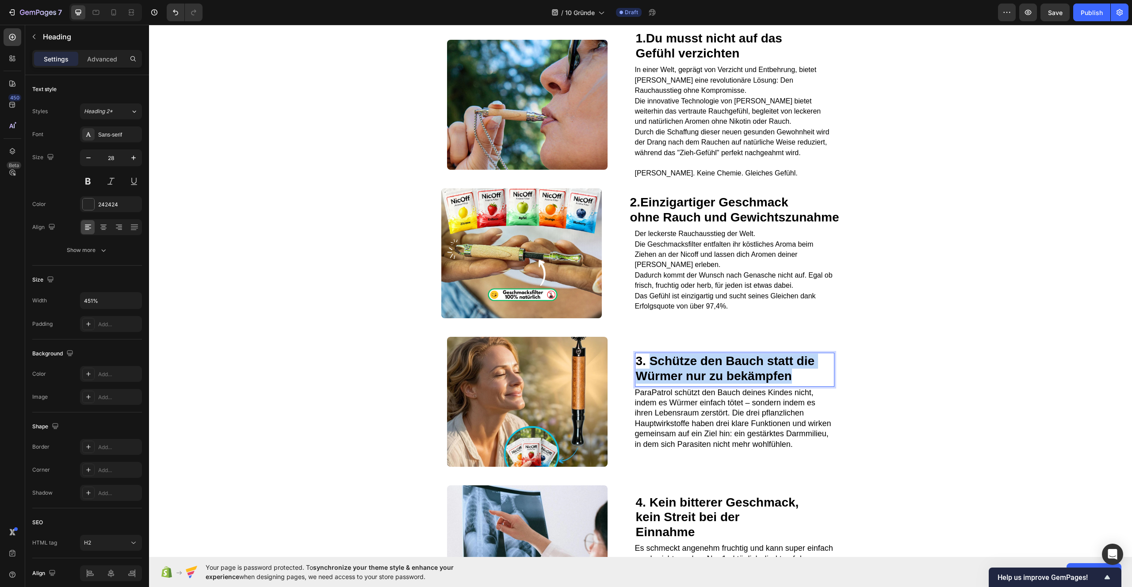
drag, startPoint x: 645, startPoint y: 370, endPoint x: 795, endPoint y: 389, distance: 151.0
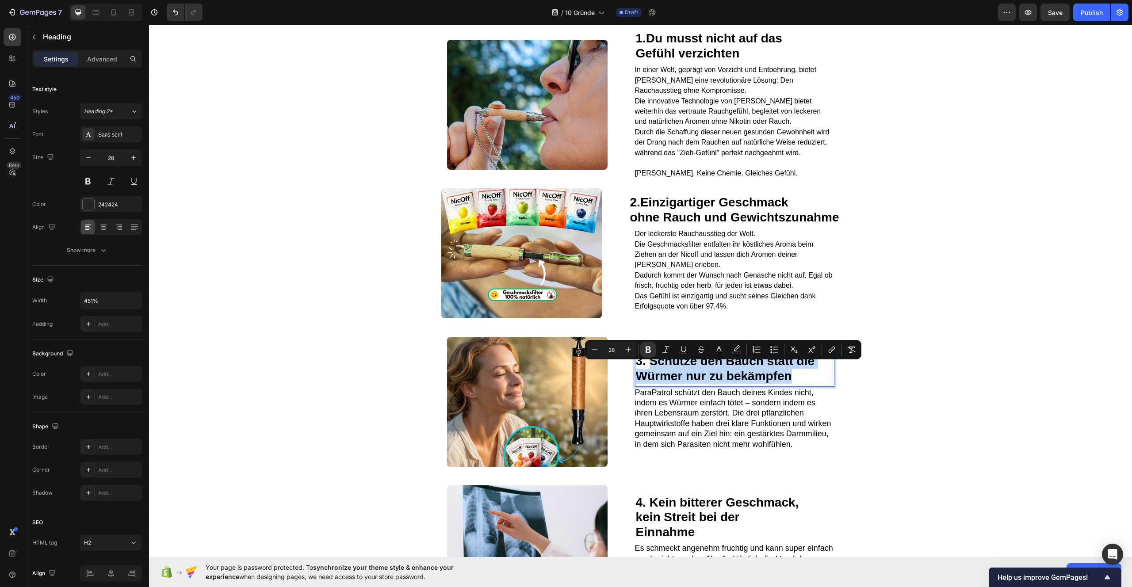
type input "12"
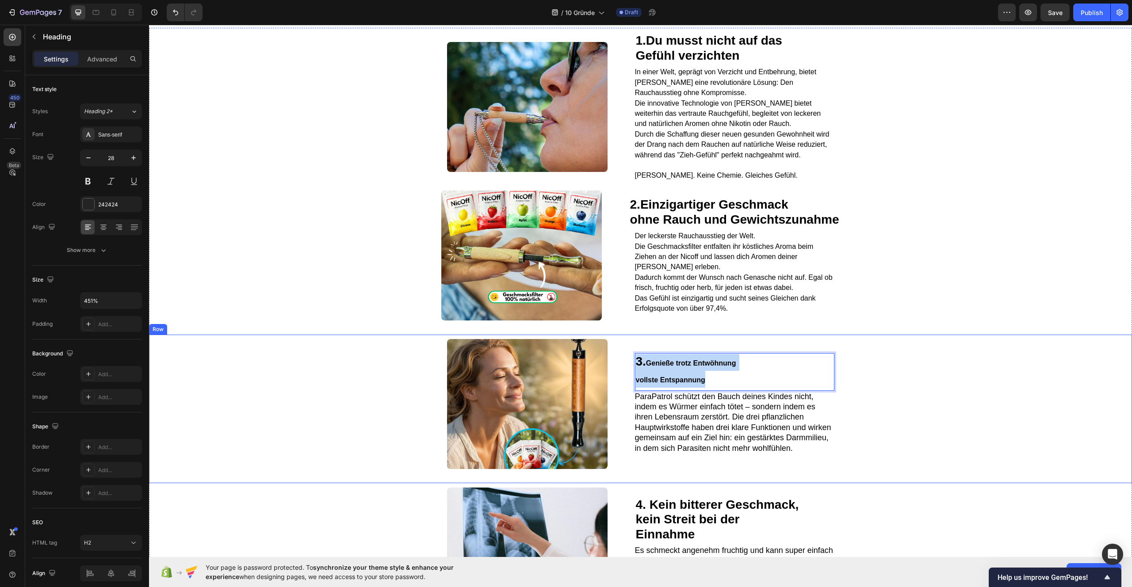
drag, startPoint x: 705, startPoint y: 386, endPoint x: 627, endPoint y: 367, distance: 80.6
click at [625, 372] on div "Image 3. Genieße trotz Entwöhnung vollste Entspannung Heading 0 ParaPatrol schü…" at bounding box center [640, 409] width 983 height 149
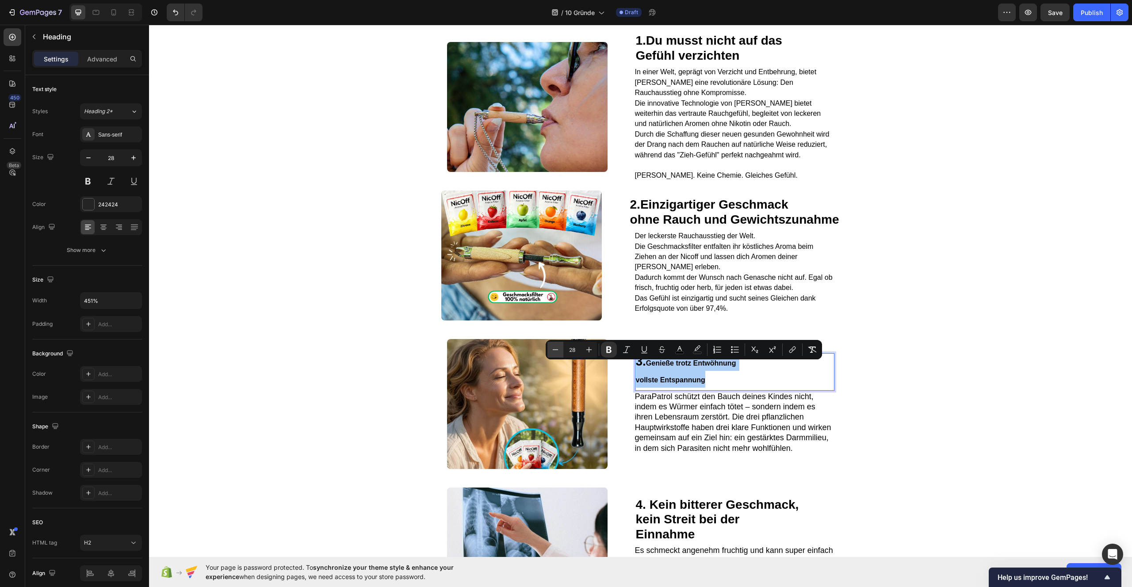
drag, startPoint x: 589, startPoint y: 351, endPoint x: 562, endPoint y: 350, distance: 27.0
click at [589, 351] on icon "Editor contextual toolbar" at bounding box center [588, 349] width 9 height 9
click at [559, 350] on icon "Editor contextual toolbar" at bounding box center [555, 349] width 9 height 9
type input "28"
click at [936, 378] on div "Image 3. Genieße trotz Entwöhnung vollste Entspannung Heading 0 ParaPatrol schü…" at bounding box center [640, 409] width 983 height 149
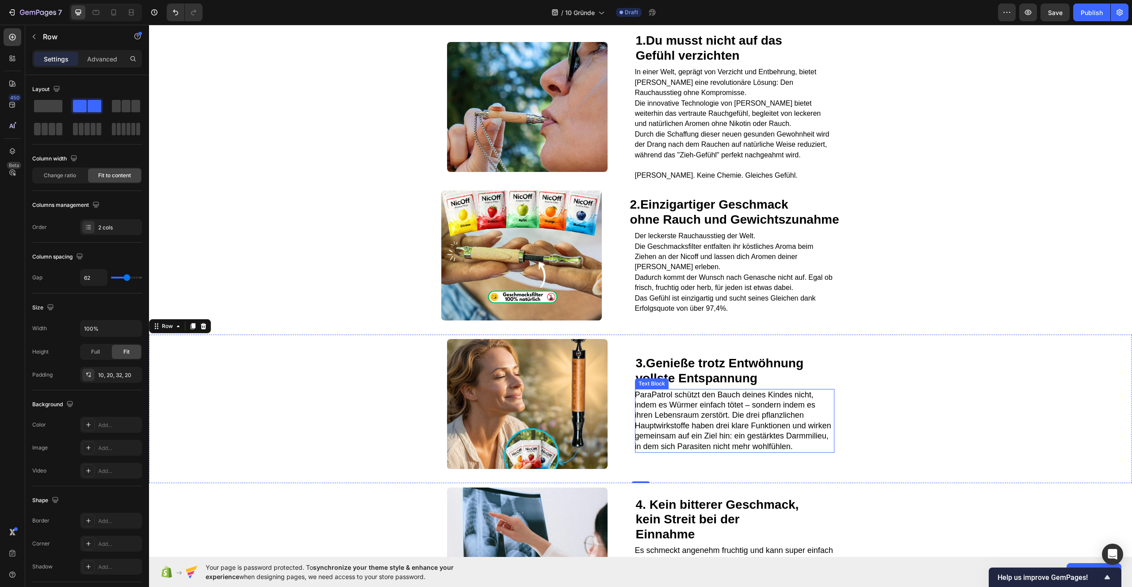
click at [649, 409] on p "ParaPatrol schützt den Bauch deines Kindes nicht, indem es Würmer einfach tötet…" at bounding box center [734, 421] width 198 height 62
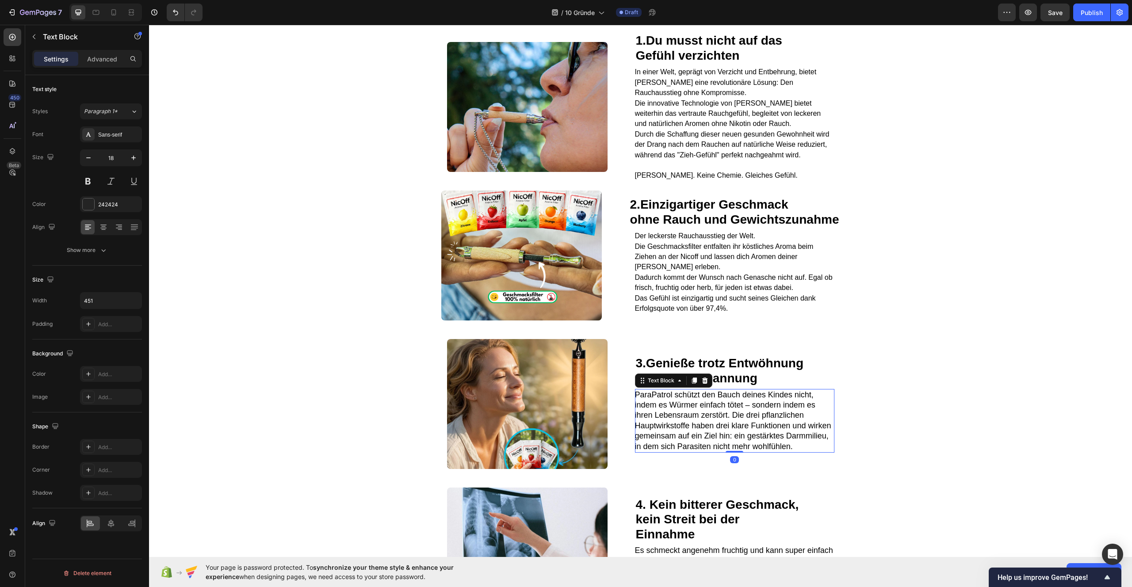
click at [644, 406] on span "ParaPatrol schützt den Bauch deines Kindes nicht, indem es Würmer einfach tötet…" at bounding box center [733, 420] width 196 height 61
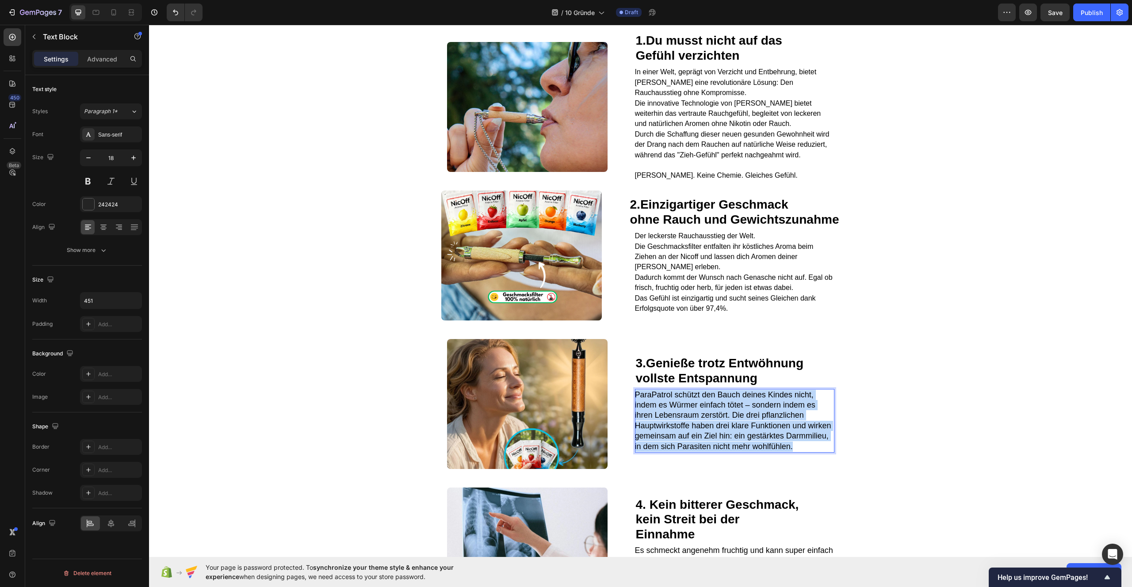
click at [644, 406] on span "ParaPatrol schützt den Bauch deines Kindes nicht, indem es Würmer einfach tötet…" at bounding box center [733, 420] width 196 height 61
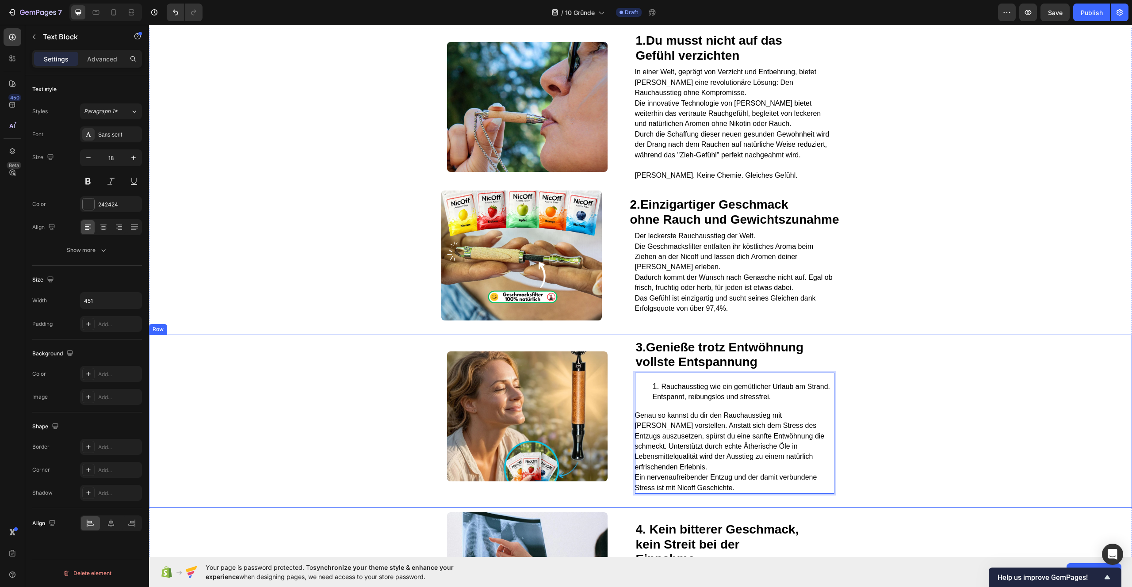
scroll to position [534, 0]
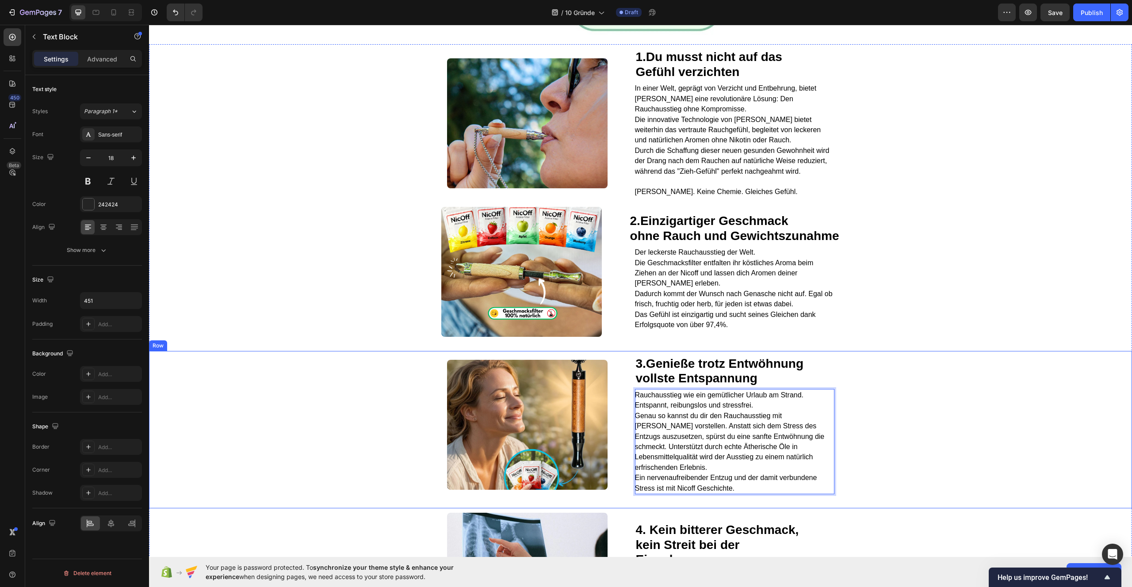
click at [1005, 383] on div "Image ⁠⁠⁠⁠⁠⁠⁠ 3. Genieße trotz Entwöhnung vollste Entspannung Heading Rauchauss…" at bounding box center [640, 429] width 983 height 157
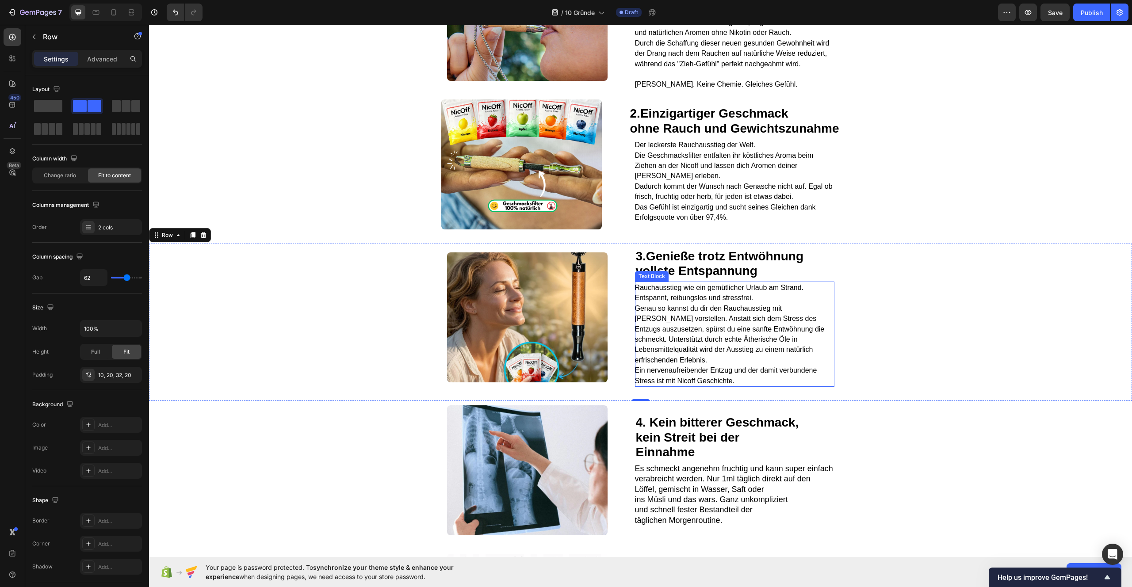
scroll to position [728, 0]
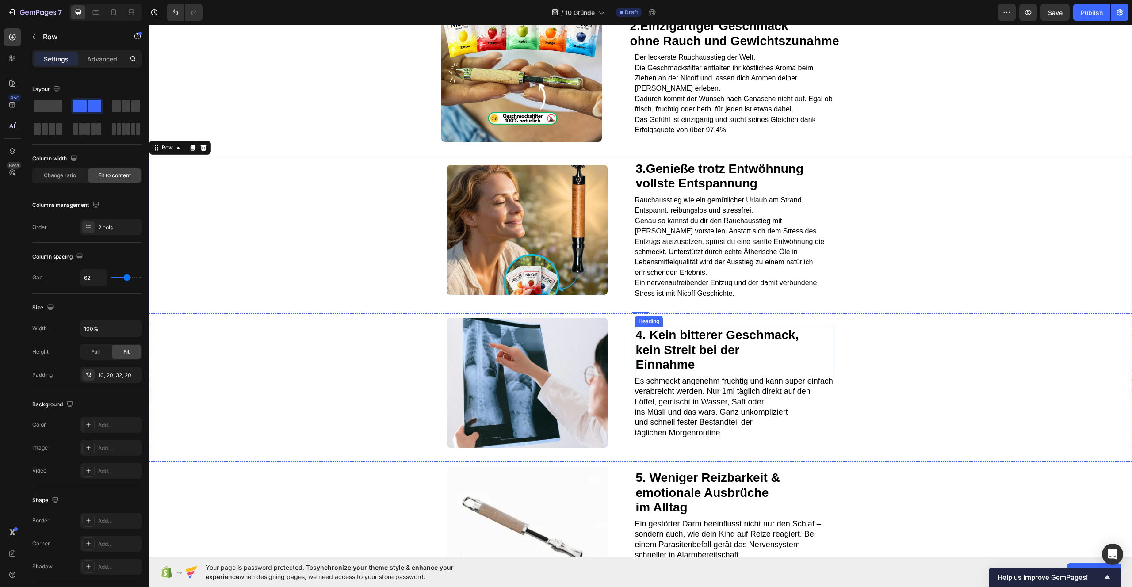
click at [649, 342] on strong "4. Kein bitterer Geschmack," at bounding box center [717, 335] width 163 height 14
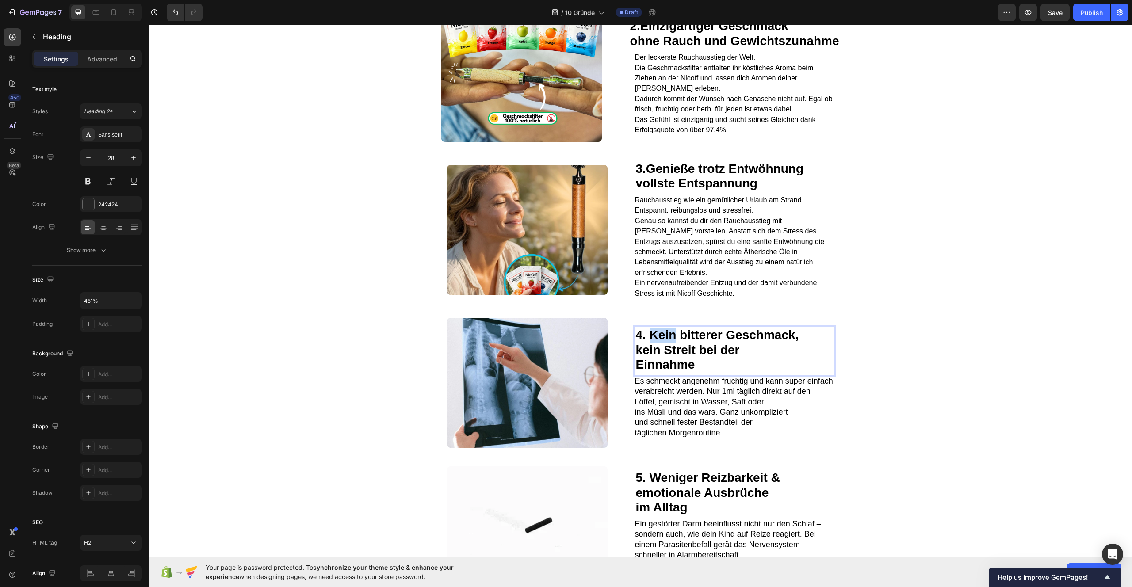
click at [648, 342] on strong "4. Kein bitterer Geschmack," at bounding box center [717, 335] width 163 height 14
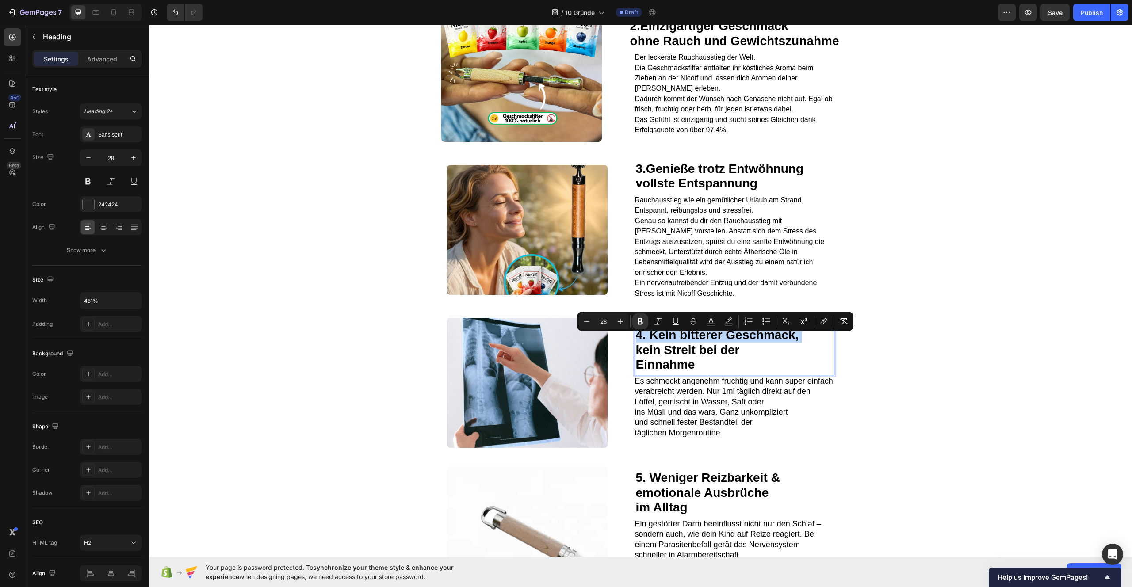
drag, startPoint x: 648, startPoint y: 342, endPoint x: 661, endPoint y: 349, distance: 14.4
click at [659, 342] on strong "4. Kein bitterer Geschmack," at bounding box center [717, 335] width 163 height 14
drag, startPoint x: 701, startPoint y: 368, endPoint x: 648, endPoint y: 342, distance: 59.7
click at [645, 342] on p "4. Kein bitterer Geschmack, kein Streit bei der Einnahme" at bounding box center [735, 350] width 198 height 45
type input "12"
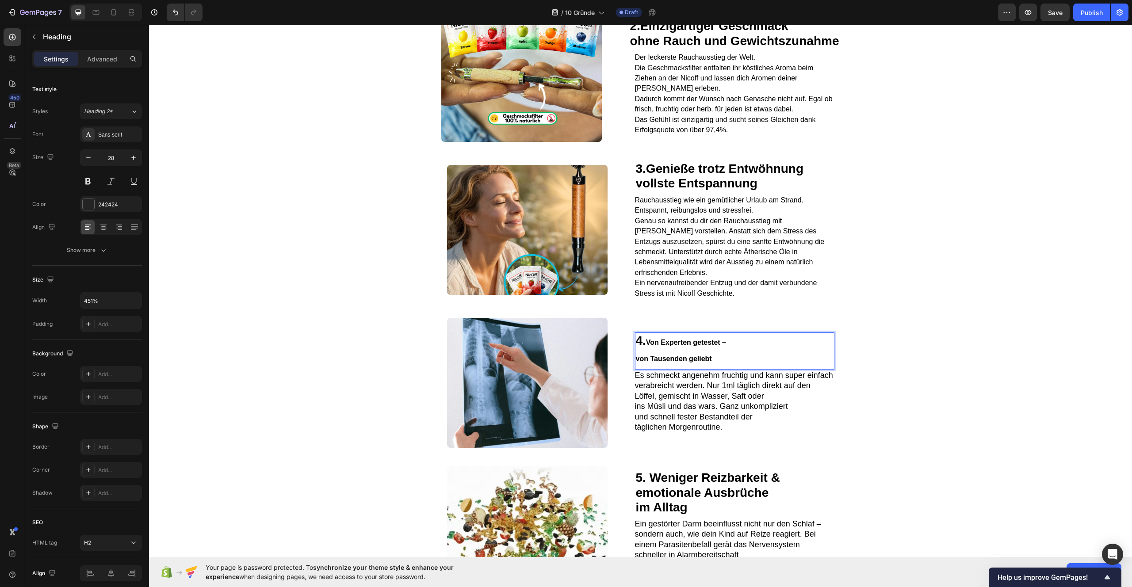
scroll to position [733, 0]
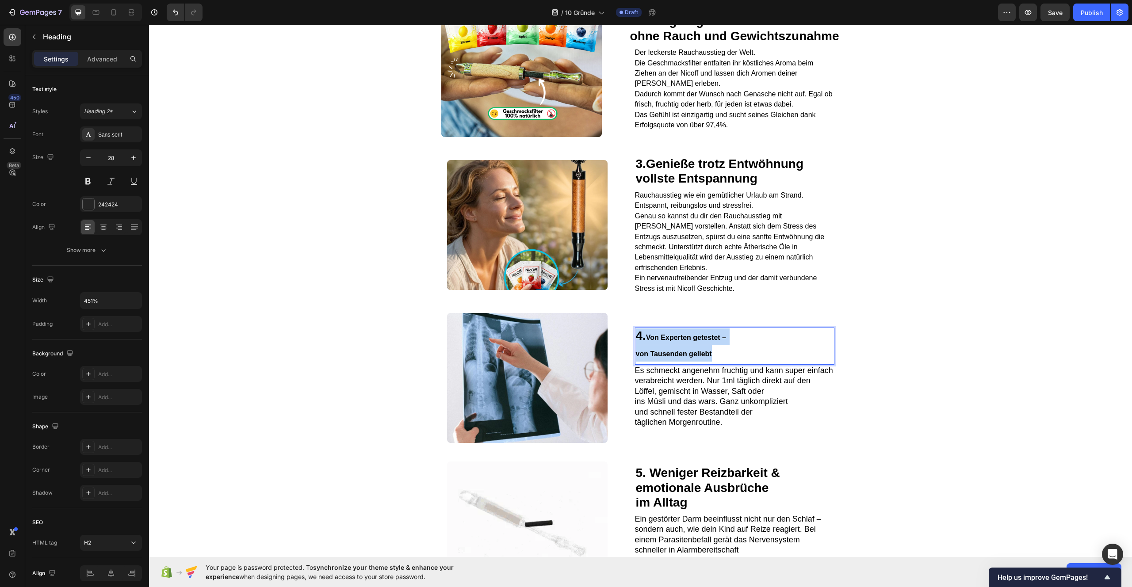
drag, startPoint x: 723, startPoint y: 362, endPoint x: 628, endPoint y: 339, distance: 97.9
click at [628, 339] on div "Image 4. Von Experten getestet – von Tausenden geliebt Heading 0 Es schmeckt an…" at bounding box center [640, 383] width 983 height 149
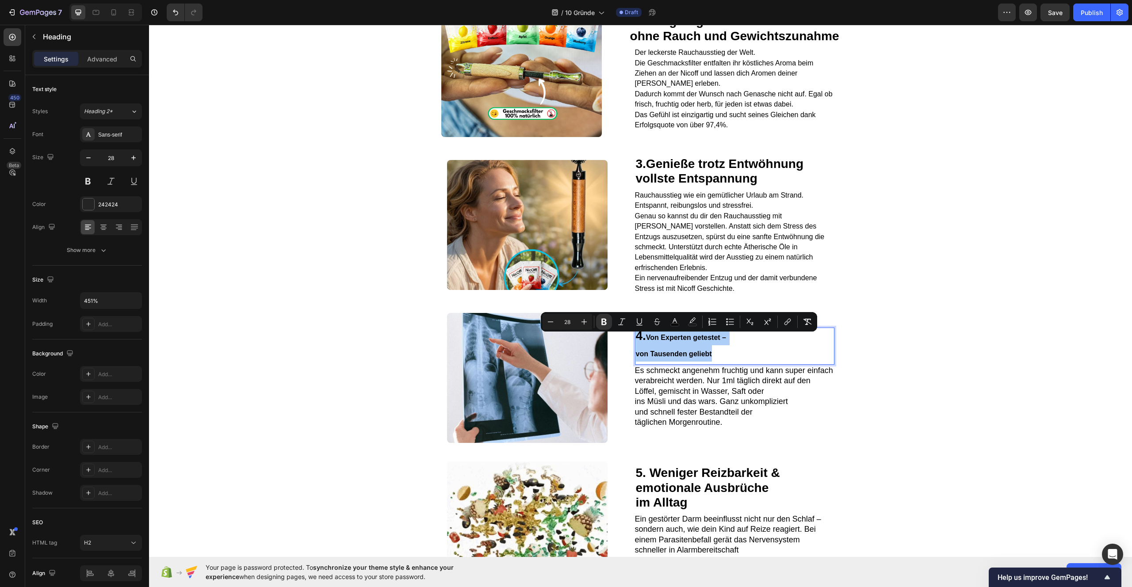
drag, startPoint x: 583, startPoint y: 322, endPoint x: 570, endPoint y: 321, distance: 12.4
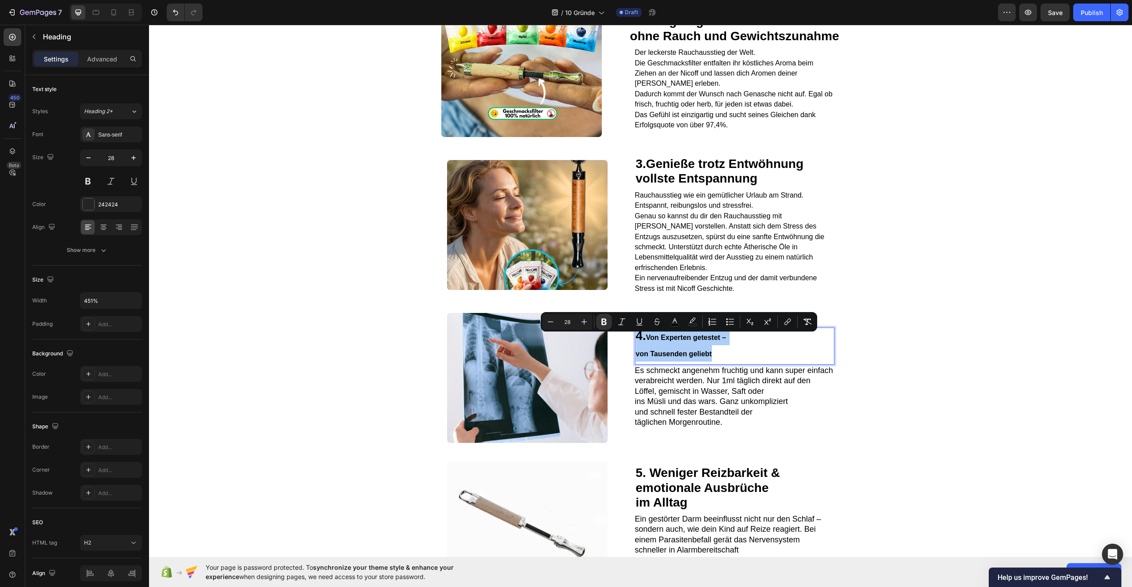
click at [582, 321] on icon "Editor contextual toolbar" at bounding box center [584, 322] width 6 height 6
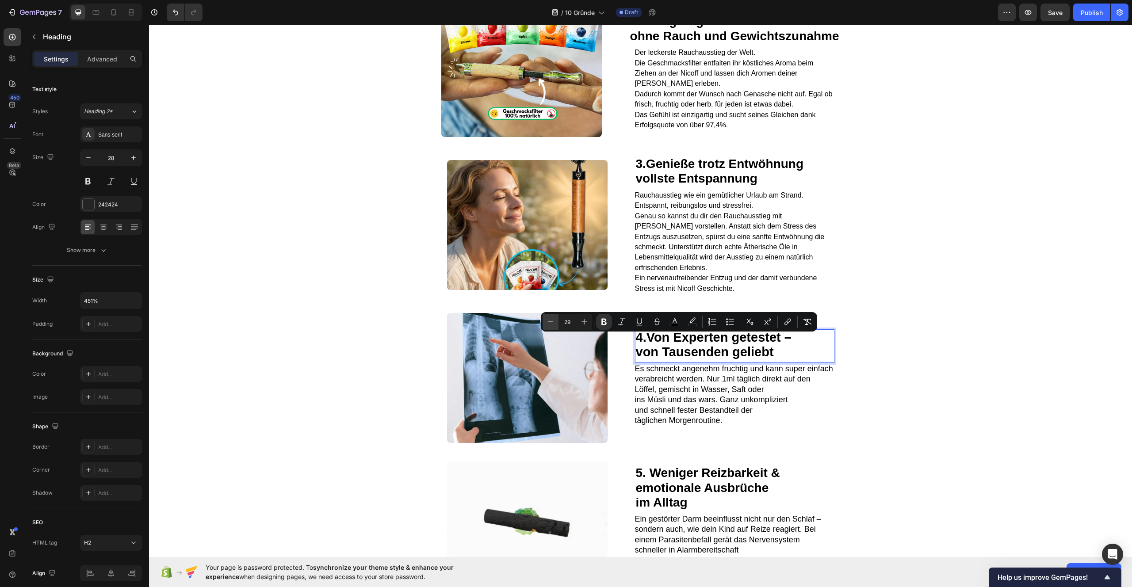
click at [553, 325] on icon "Editor contextual toolbar" at bounding box center [550, 321] width 9 height 9
type input "28"
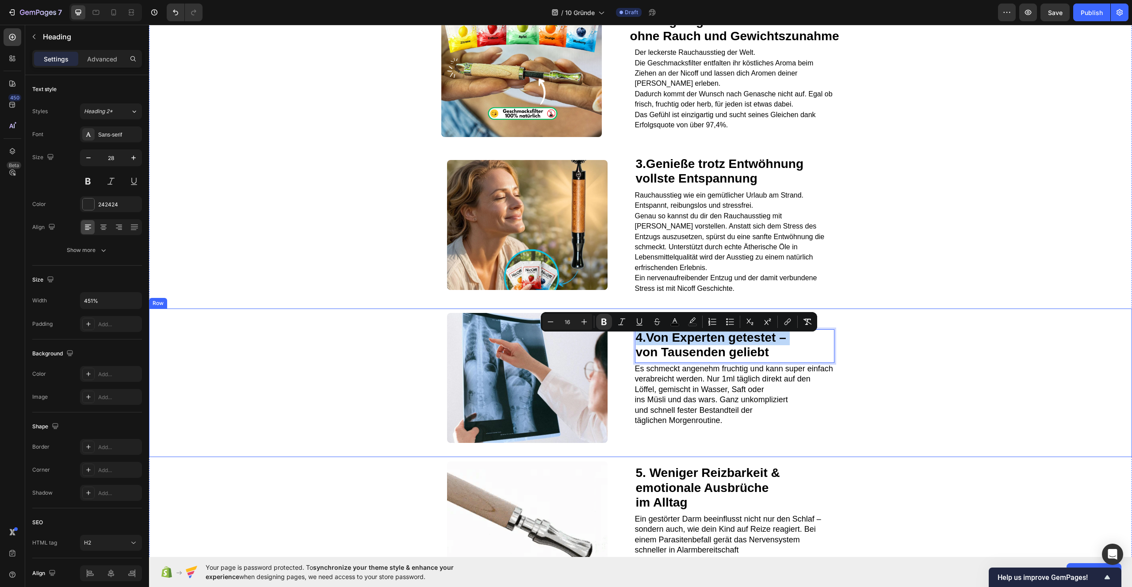
click at [990, 335] on div "Image 4. Von Experten getestet – von Tausenden geliebt Heading 0 Es schmeckt an…" at bounding box center [640, 383] width 983 height 149
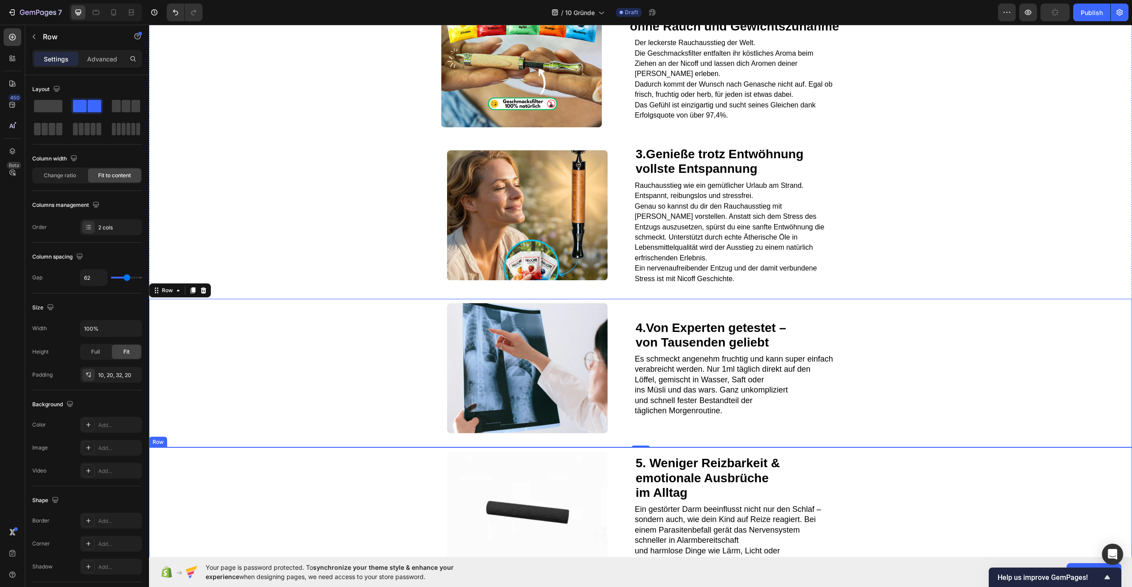
scroll to position [755, 0]
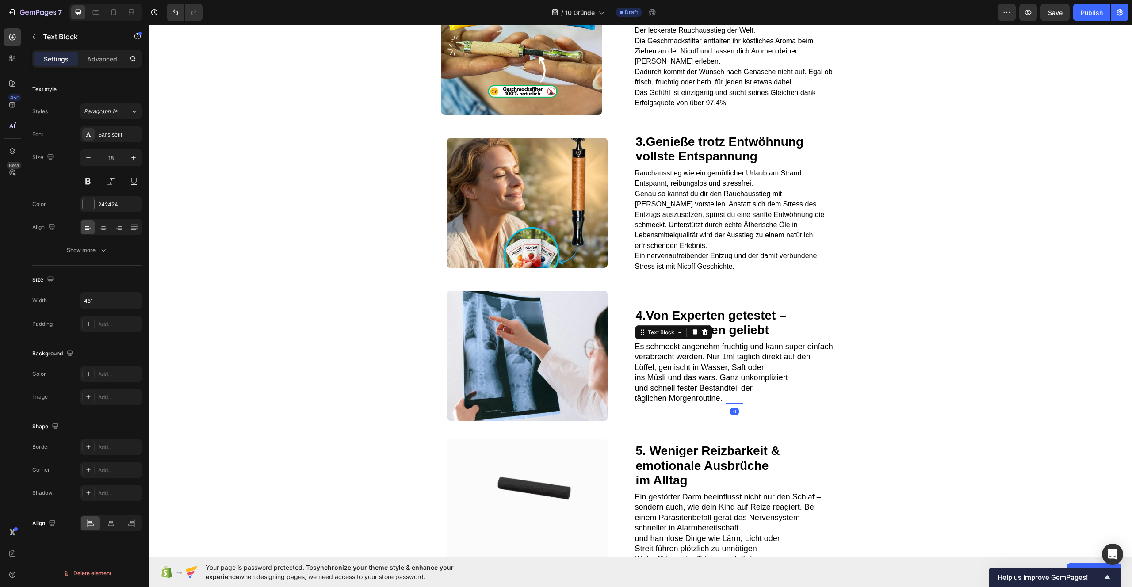
click at [642, 360] on span "Es schmeckt angenehm fruchtig und kann super einfach verabreicht werden. Nur 1m…" at bounding box center [734, 357] width 198 height 30
click at [638, 356] on span "Es schmeckt angenehm fruchtig und kann super einfach verabreicht werden. Nur 1m…" at bounding box center [734, 357] width 198 height 30
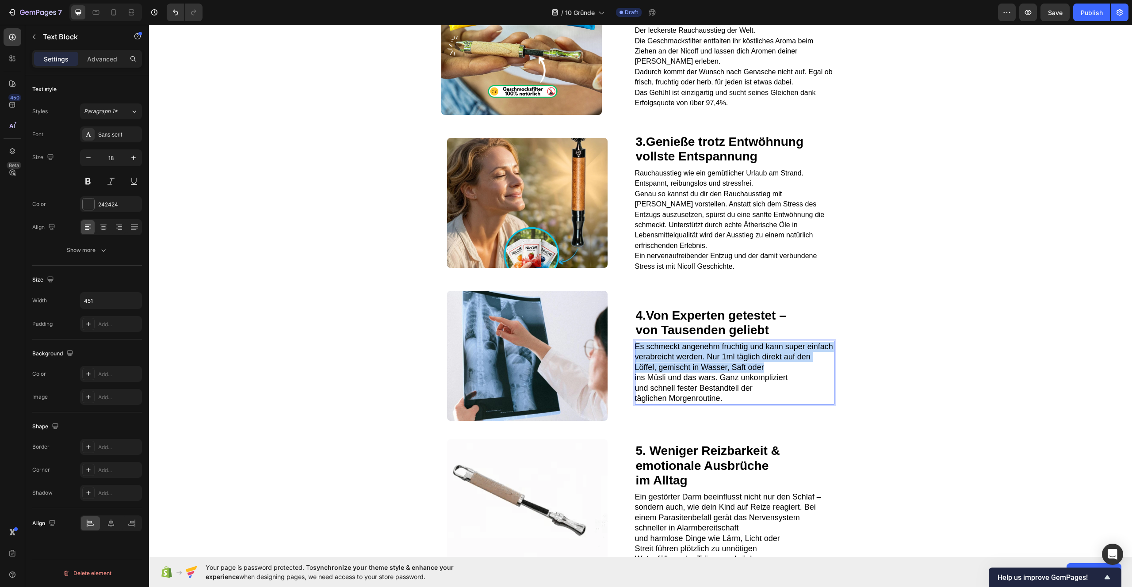
click at [638, 356] on span "Es schmeckt angenehm fruchtig und kann super einfach verabreicht werden. Nur 1m…" at bounding box center [734, 357] width 198 height 30
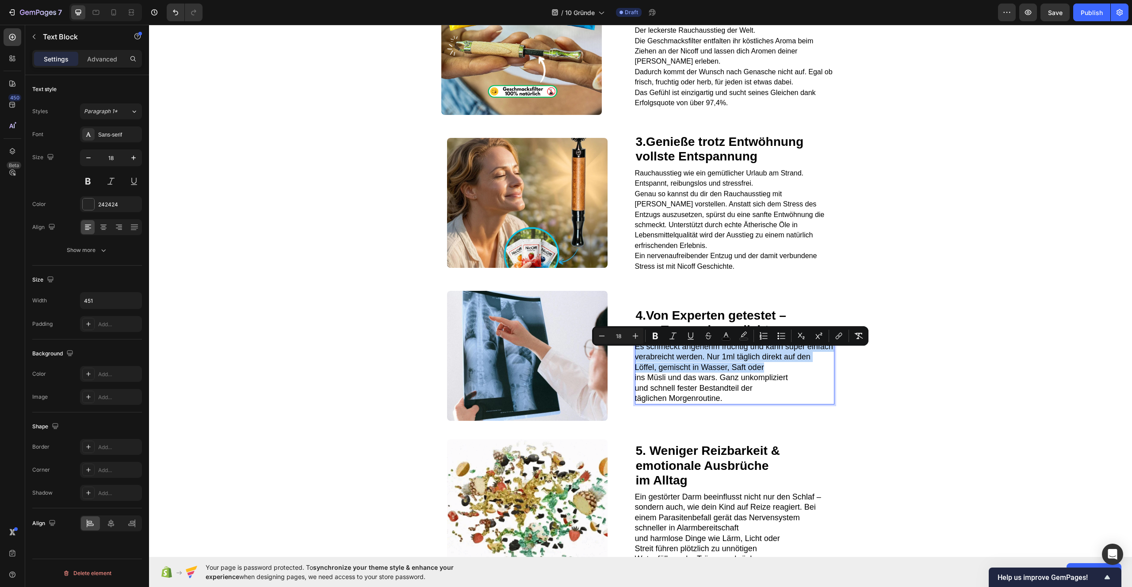
click at [638, 356] on span "Es schmeckt angenehm fruchtig und kann super einfach verabreicht werden. Nur 1m…" at bounding box center [734, 357] width 198 height 30
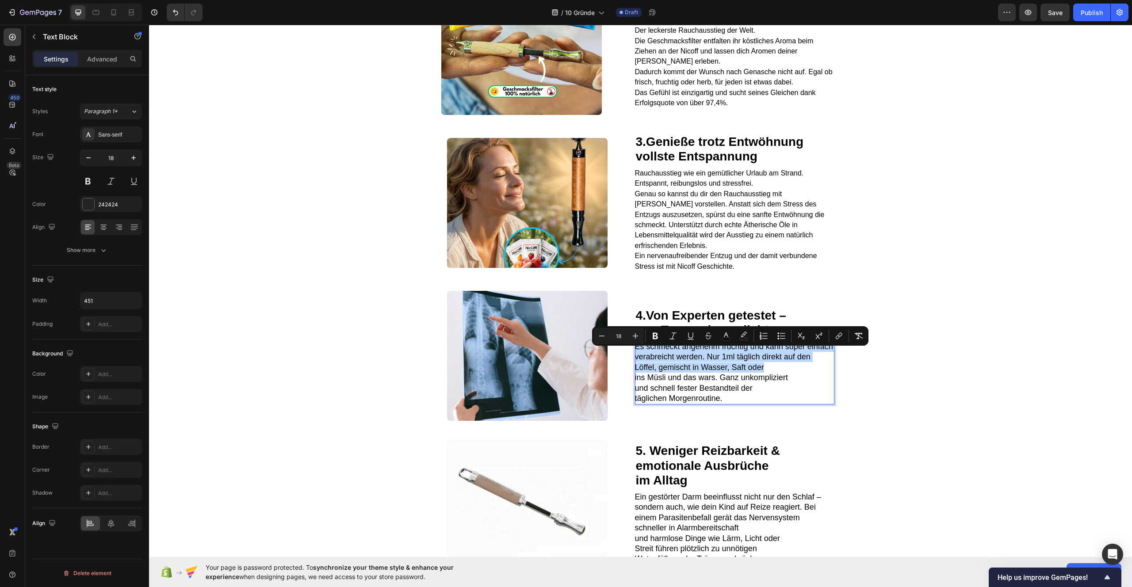
click at [638, 356] on span "Es schmeckt angenehm fruchtig und kann super einfach verabreicht werden. Nur 1m…" at bounding box center [734, 357] width 198 height 30
click at [639, 356] on span "Es schmeckt angenehm fruchtig und kann super einfach verabreicht werden. Nur 1m…" at bounding box center [734, 357] width 198 height 30
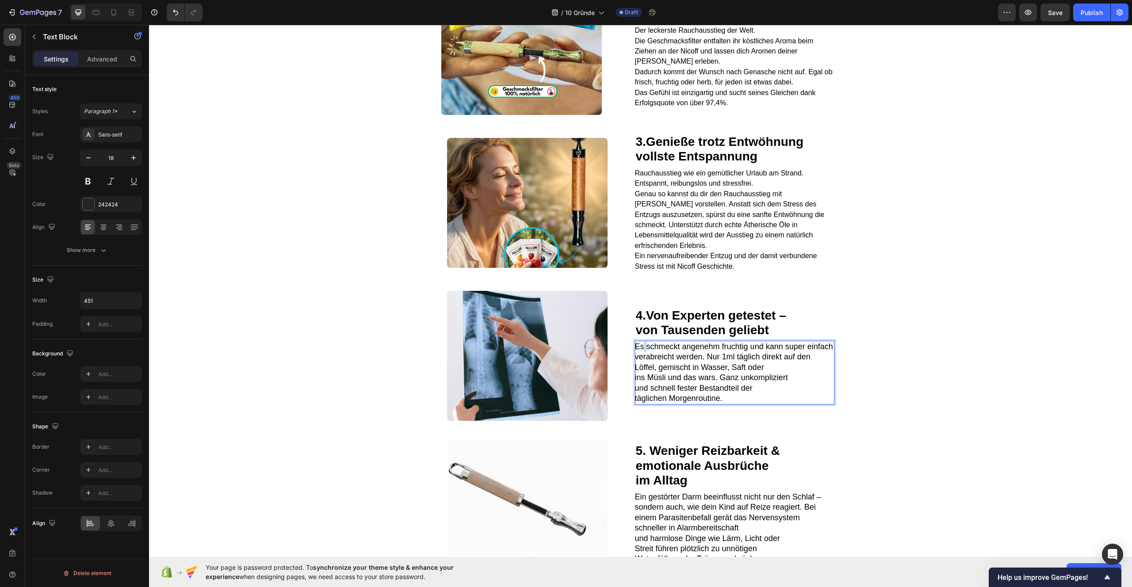
click at [639, 356] on span "Es schmeckt angenehm fruchtig und kann super einfach verabreicht werden. Nur 1m…" at bounding box center [734, 357] width 198 height 30
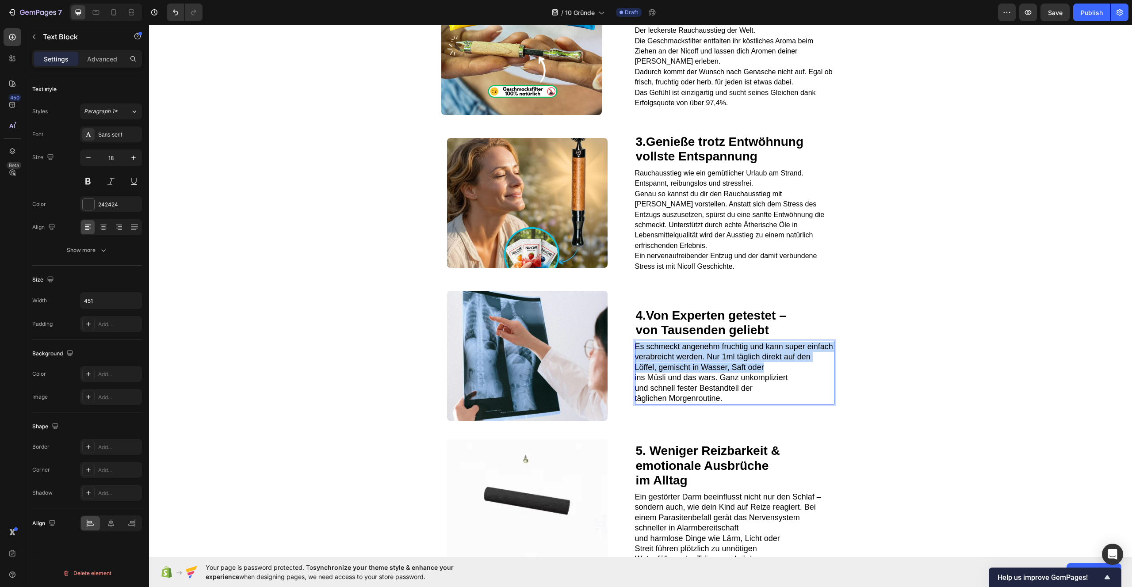
click at [639, 356] on span "Es schmeckt angenehm fruchtig und kann super einfach verabreicht werden. Nur 1m…" at bounding box center [734, 357] width 198 height 30
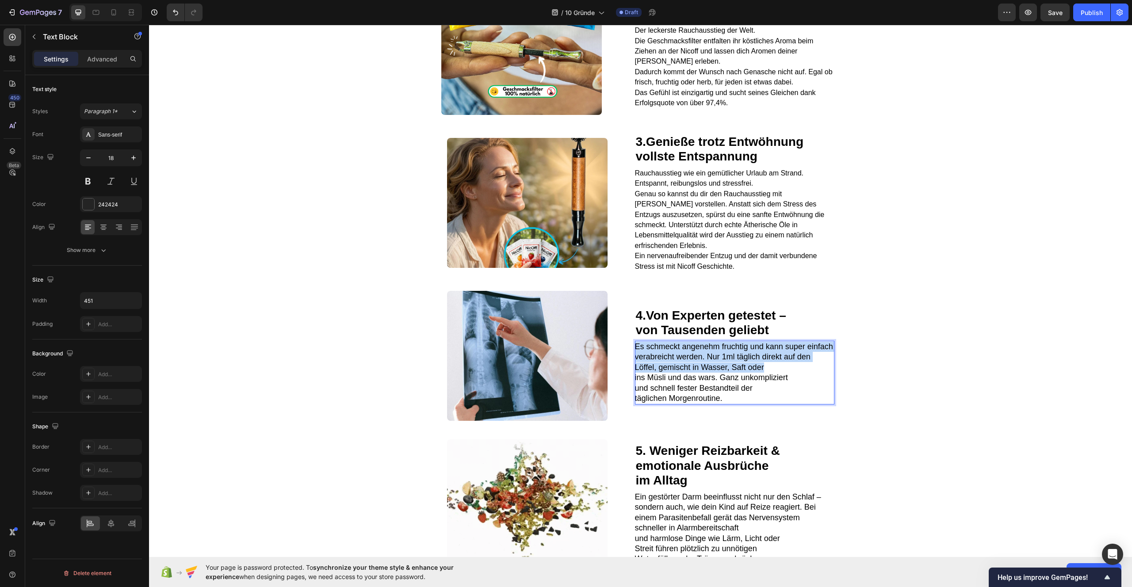
click at [639, 356] on span "Es schmeckt angenehm fruchtig und kann super einfach verabreicht werden. Nur 1m…" at bounding box center [734, 357] width 198 height 30
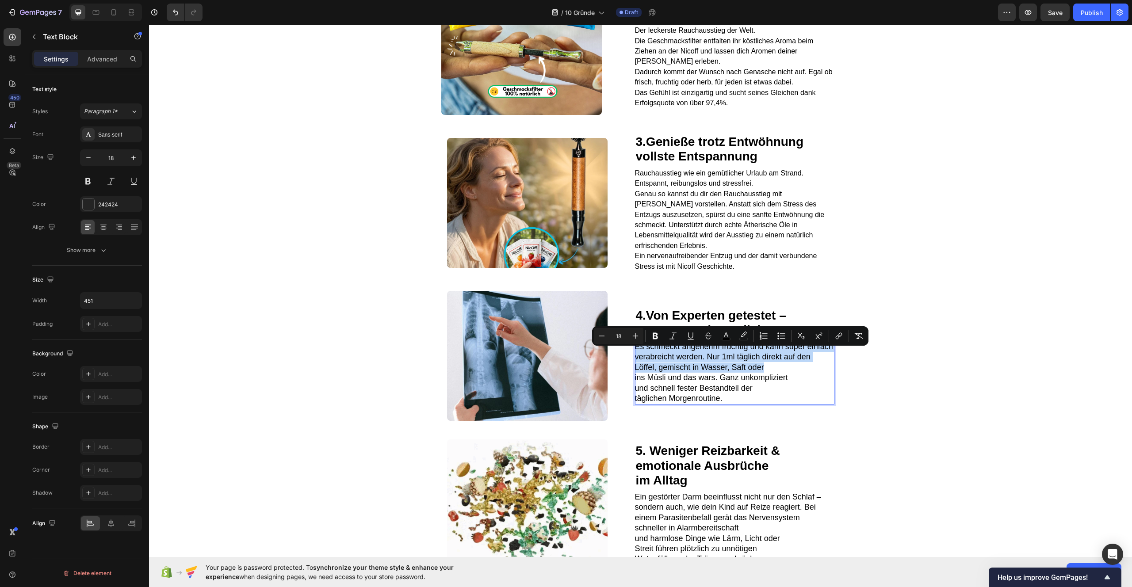
click at [639, 356] on span "Es schmeckt angenehm fruchtig und kann super einfach verabreicht werden. Nur 1m…" at bounding box center [734, 357] width 198 height 30
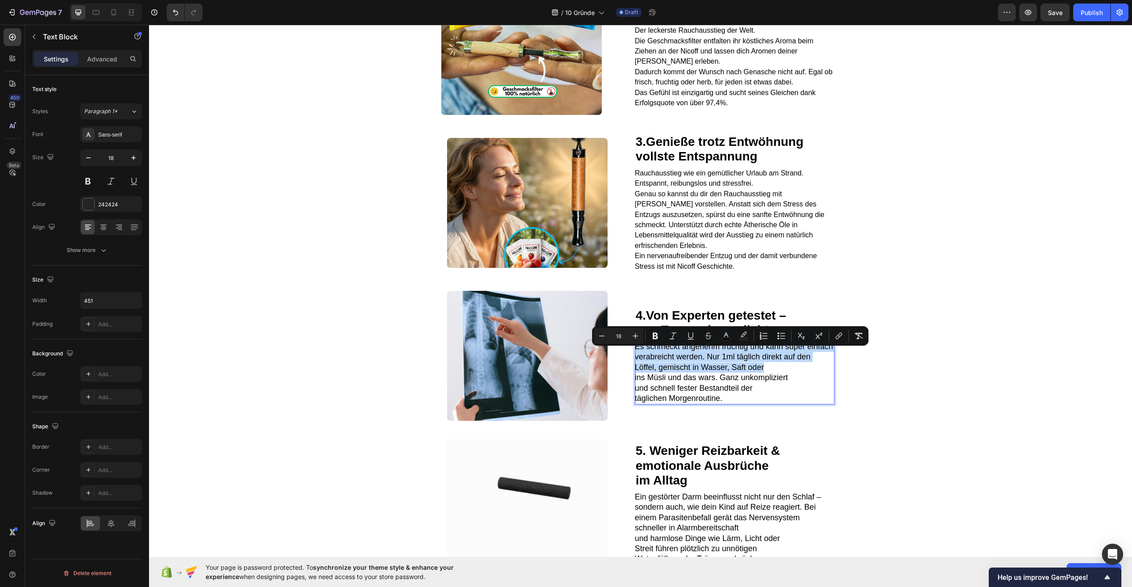
click at [639, 356] on span "Es schmeckt angenehm fruchtig und kann super einfach verabreicht werden. Nur 1m…" at bounding box center [734, 357] width 198 height 30
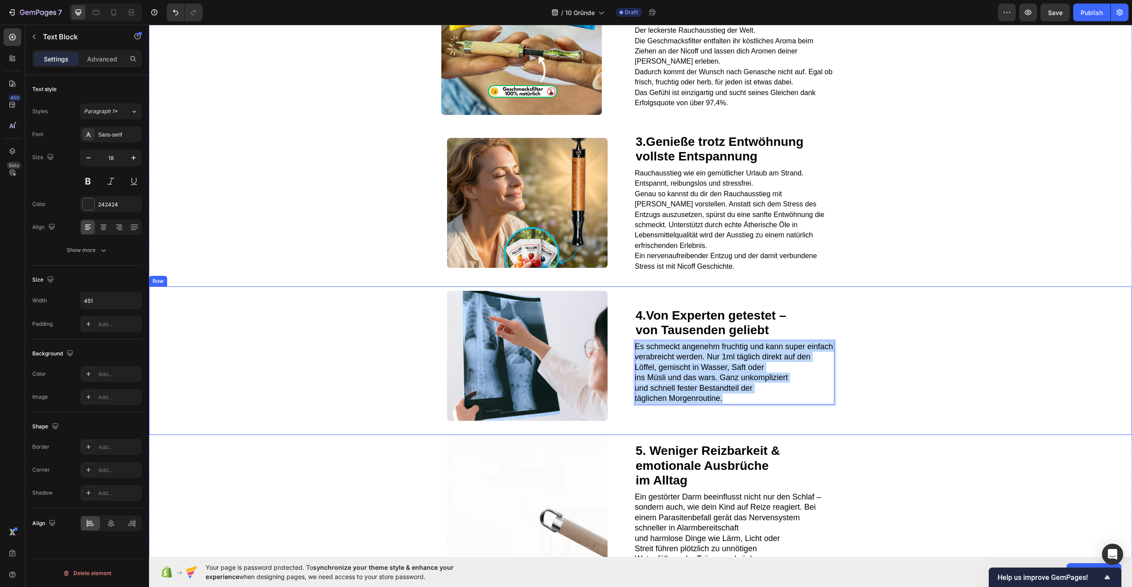
drag, startPoint x: 731, startPoint y: 405, endPoint x: 614, endPoint y: 344, distance: 132.1
click at [614, 344] on div "Image ⁠⁠⁠⁠⁠⁠⁠ 4. Von Experten getestet – von Tausenden geliebt Heading Es schme…" at bounding box center [640, 360] width 983 height 149
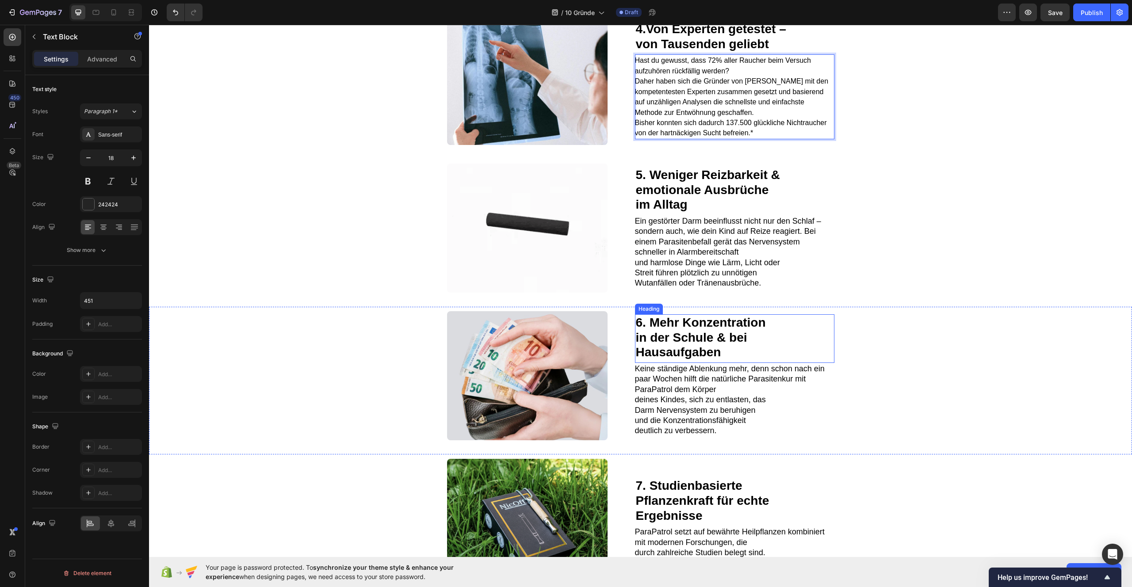
scroll to position [1063, 0]
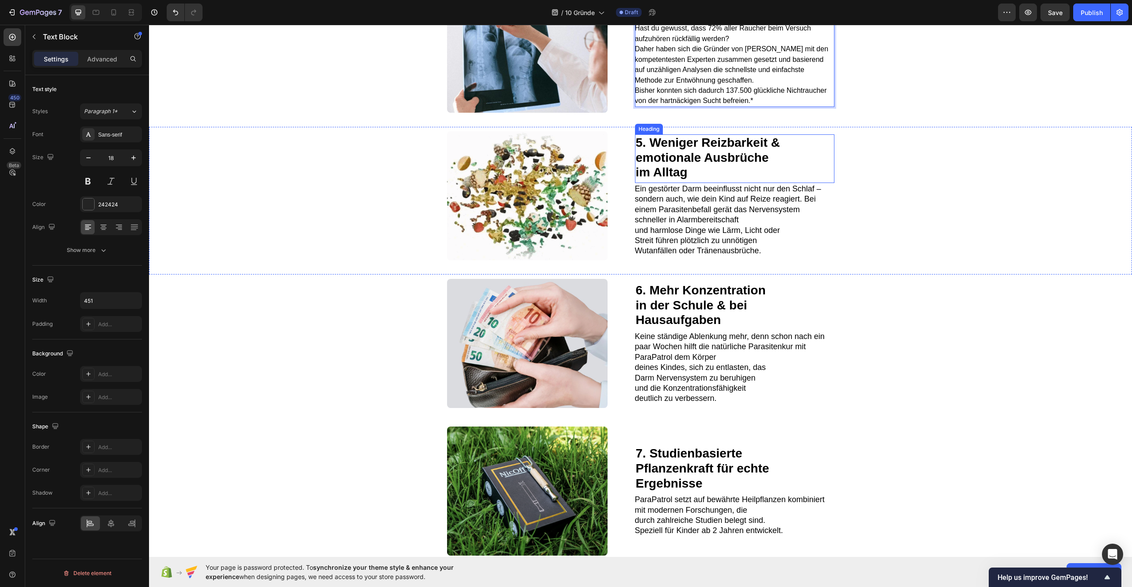
click at [678, 157] on strong "emotionale Ausbrüche" at bounding box center [702, 158] width 133 height 14
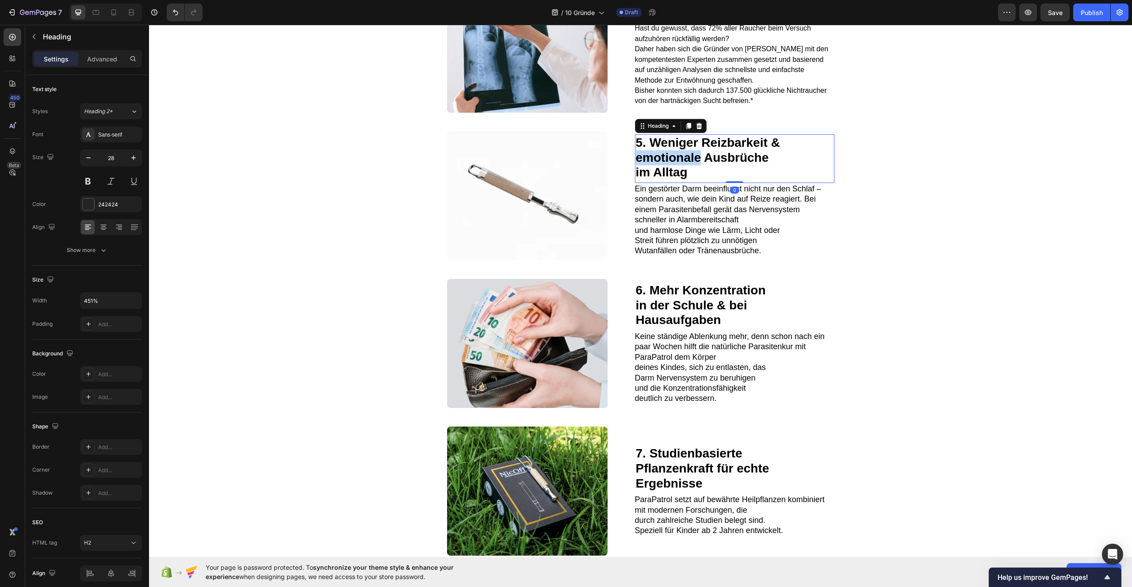
click at [669, 157] on strong "emotionale Ausbrüche" at bounding box center [702, 158] width 133 height 14
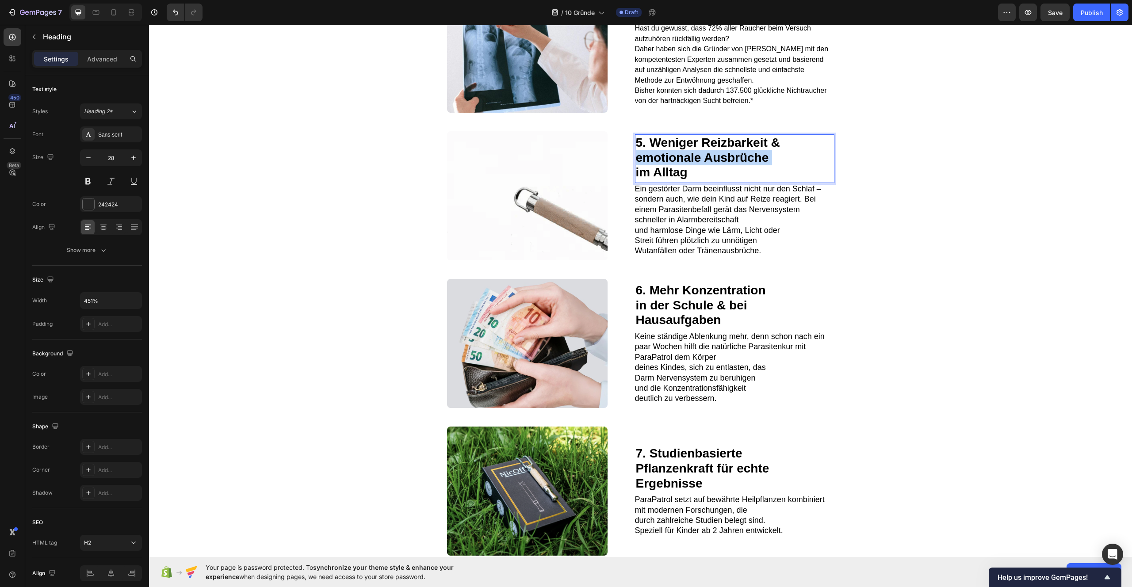
click at [669, 157] on strong "emotionale Ausbrüche" at bounding box center [702, 158] width 133 height 14
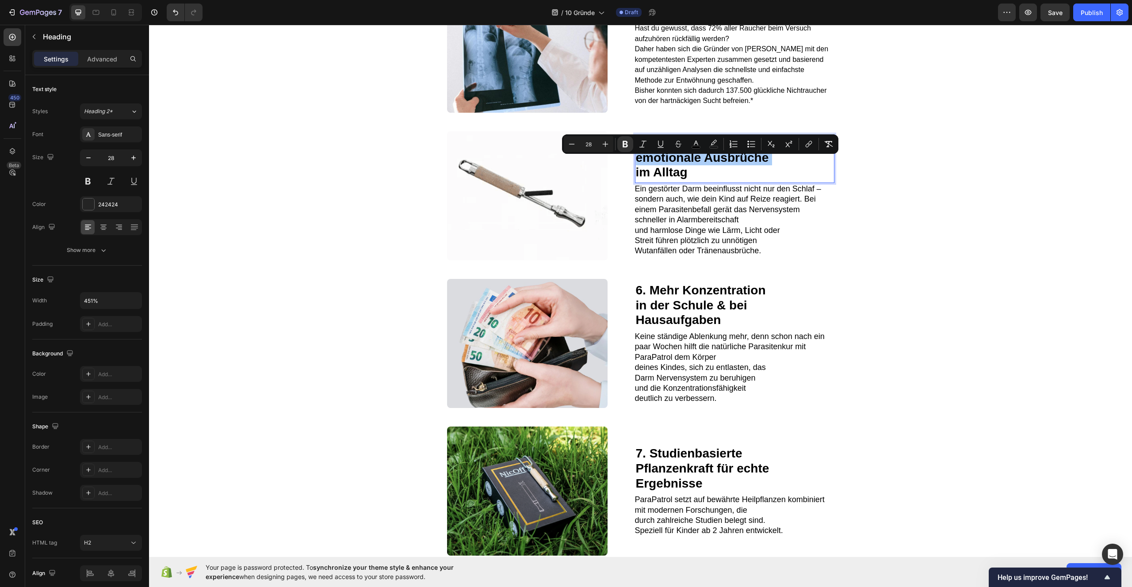
click at [656, 151] on button "Underline" at bounding box center [660, 144] width 16 height 16
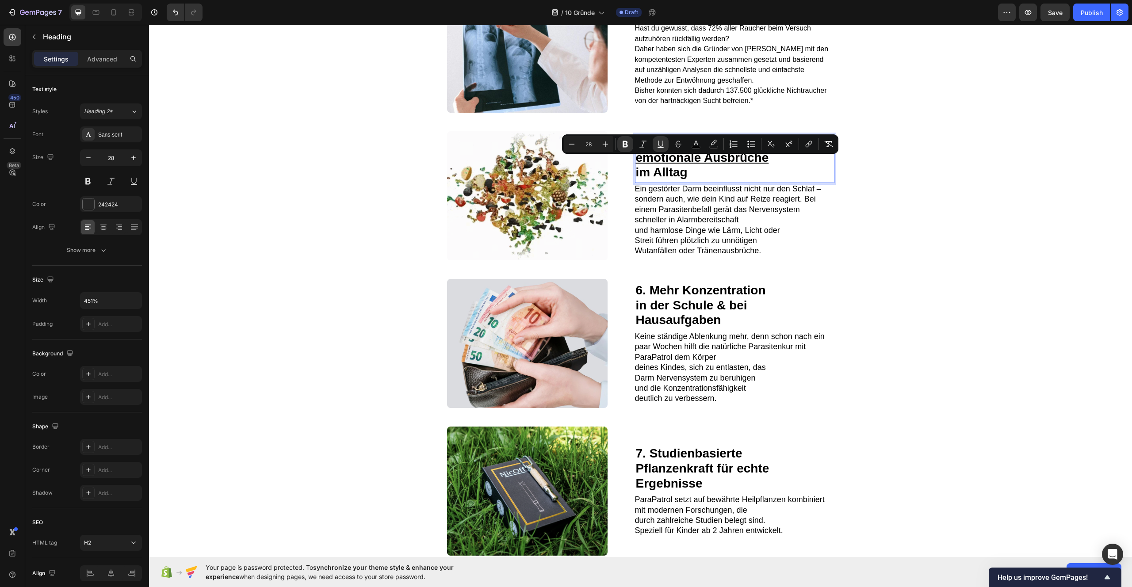
click at [683, 179] on strong "im Alltag" at bounding box center [662, 172] width 52 height 14
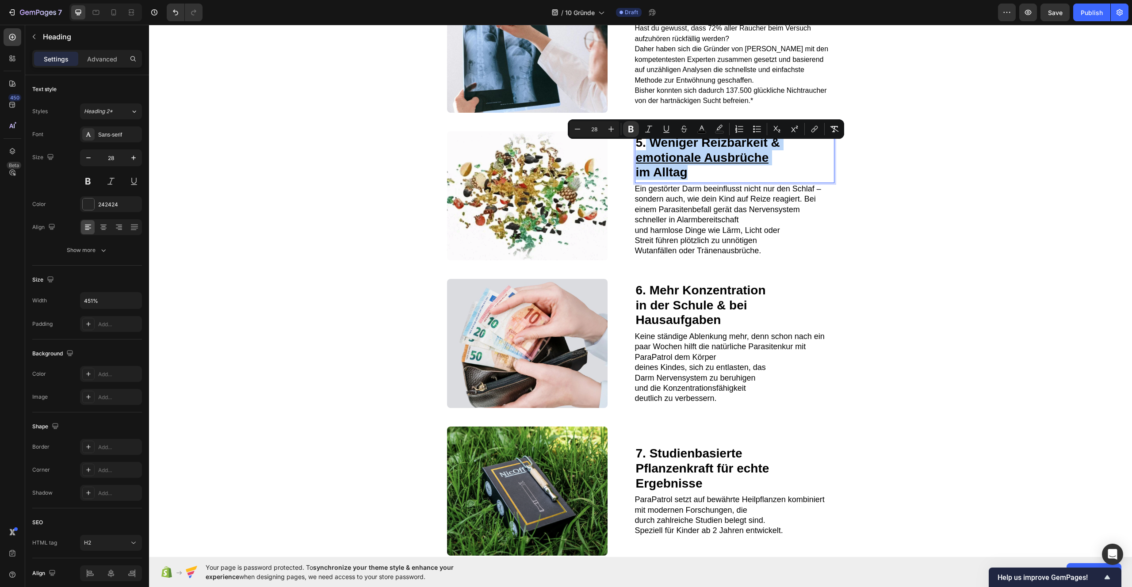
drag, startPoint x: 644, startPoint y: 148, endPoint x: 688, endPoint y: 178, distance: 53.7
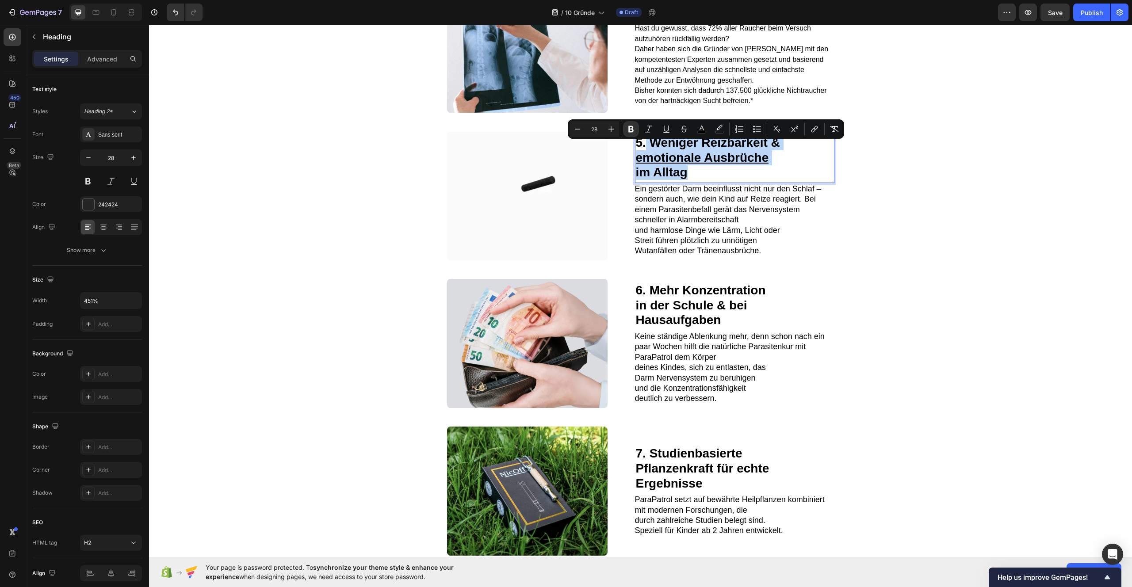
click at [688, 178] on p "5. Weniger Reizbarkeit & emotionale Ausbrüche im Alltag" at bounding box center [735, 157] width 198 height 45
type input "12"
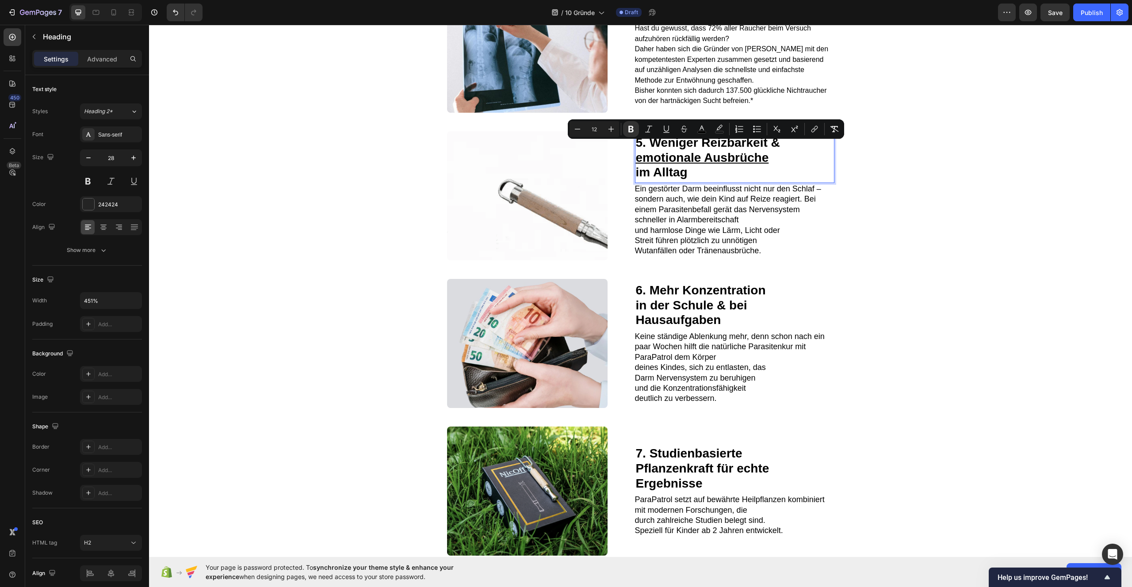
scroll to position [1069, 0]
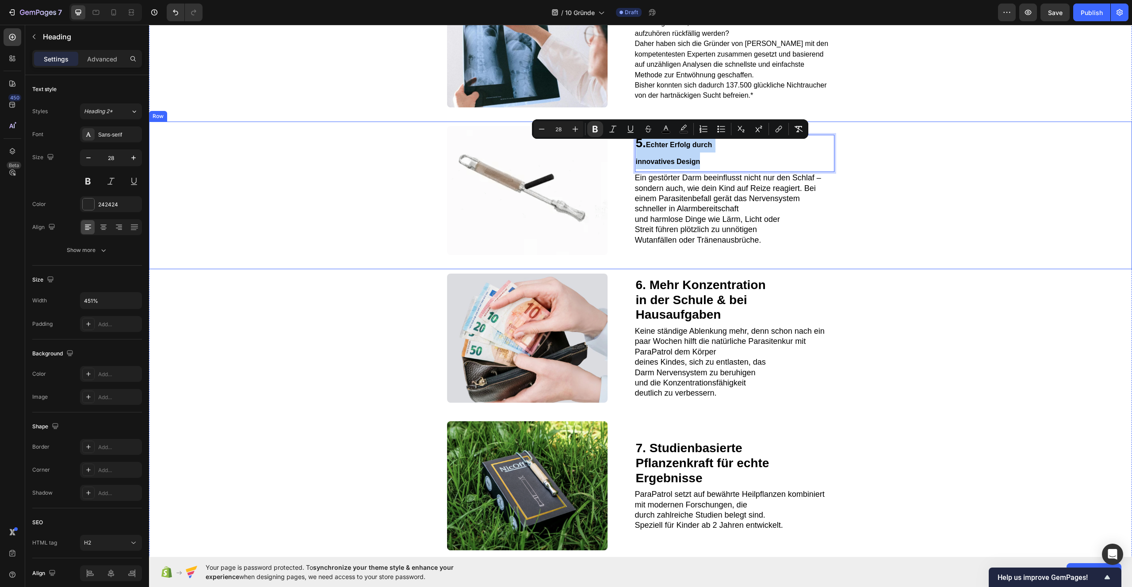
drag, startPoint x: 705, startPoint y: 167, endPoint x: 629, endPoint y: 151, distance: 77.7
click at [629, 151] on div "Image 5. Echter Erfolg durch innovatives Design Heading 0 Ein gestörter Darm be…" at bounding box center [640, 196] width 983 height 148
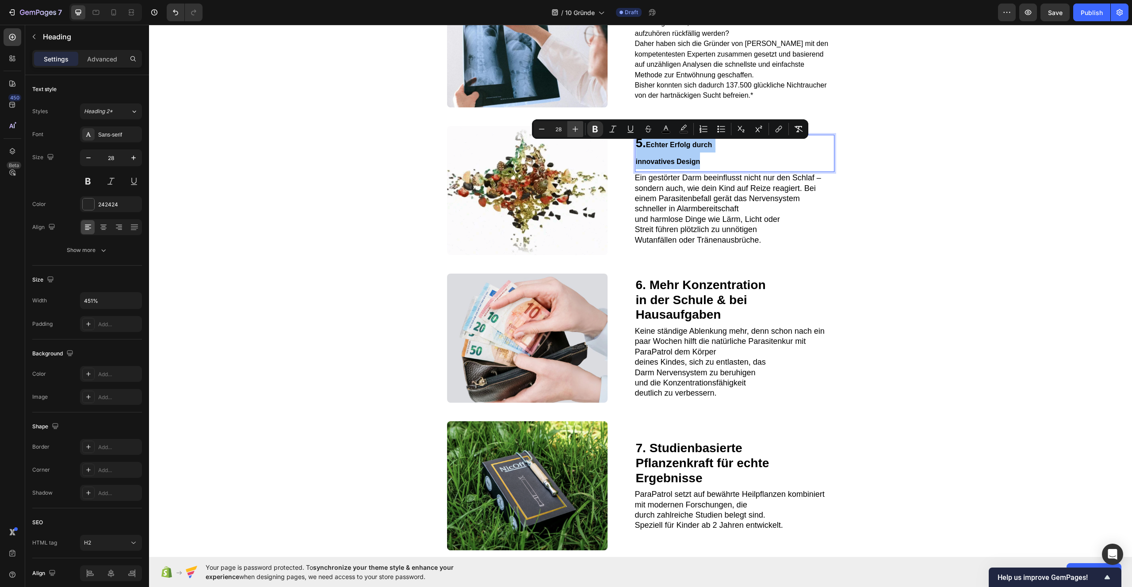
click at [575, 132] on icon "Editor contextual toolbar" at bounding box center [575, 129] width 9 height 9
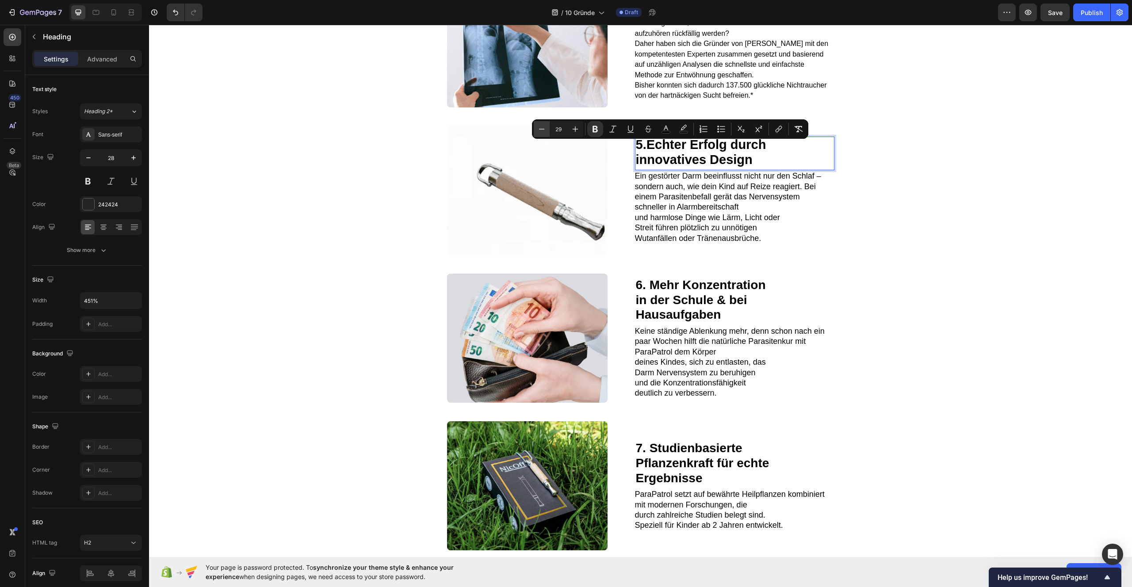
click at [545, 128] on icon "Editor contextual toolbar" at bounding box center [541, 129] width 9 height 9
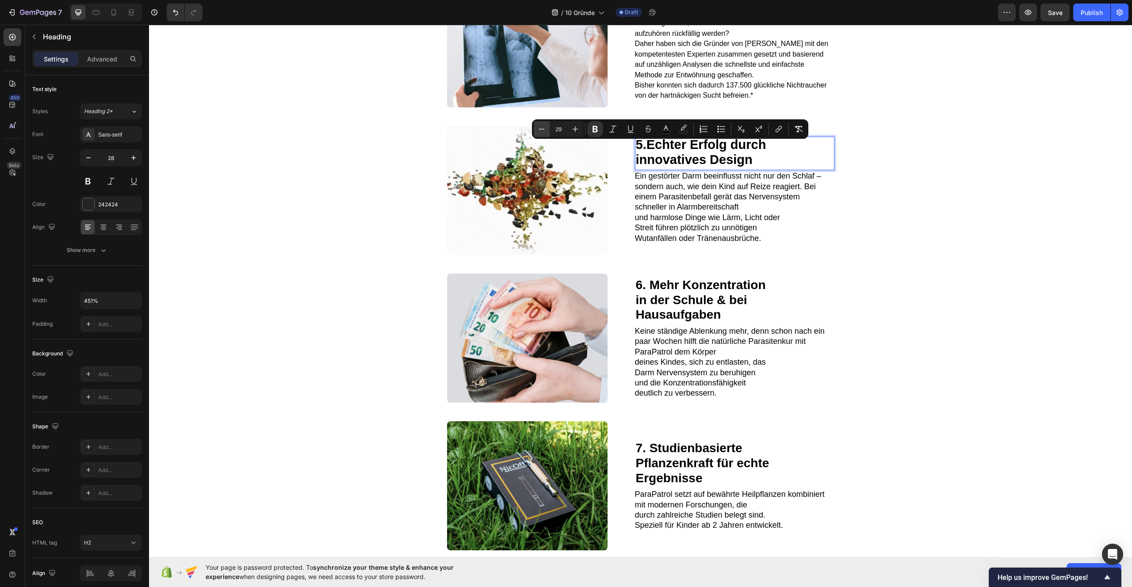
type input "28"
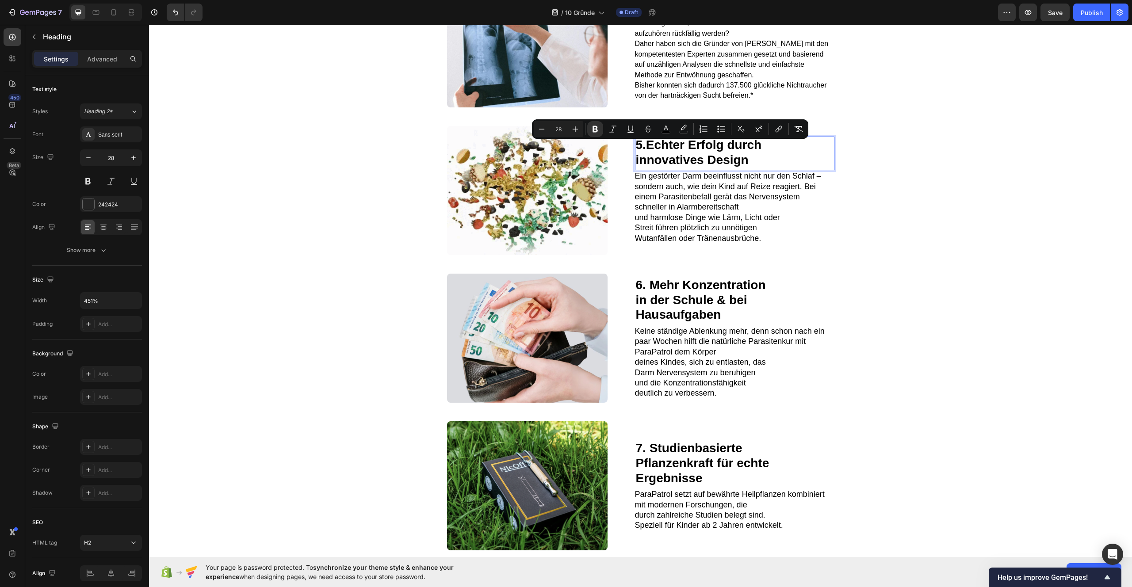
click at [642, 152] on span "5. Echter Erfolg durch" at bounding box center [699, 145] width 126 height 14
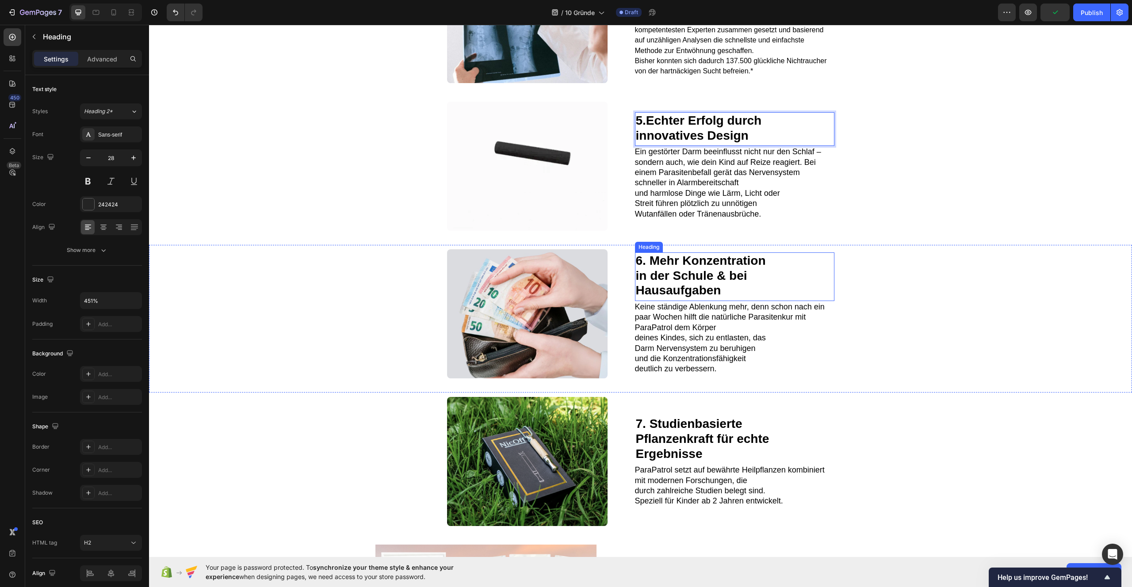
scroll to position [1098, 0]
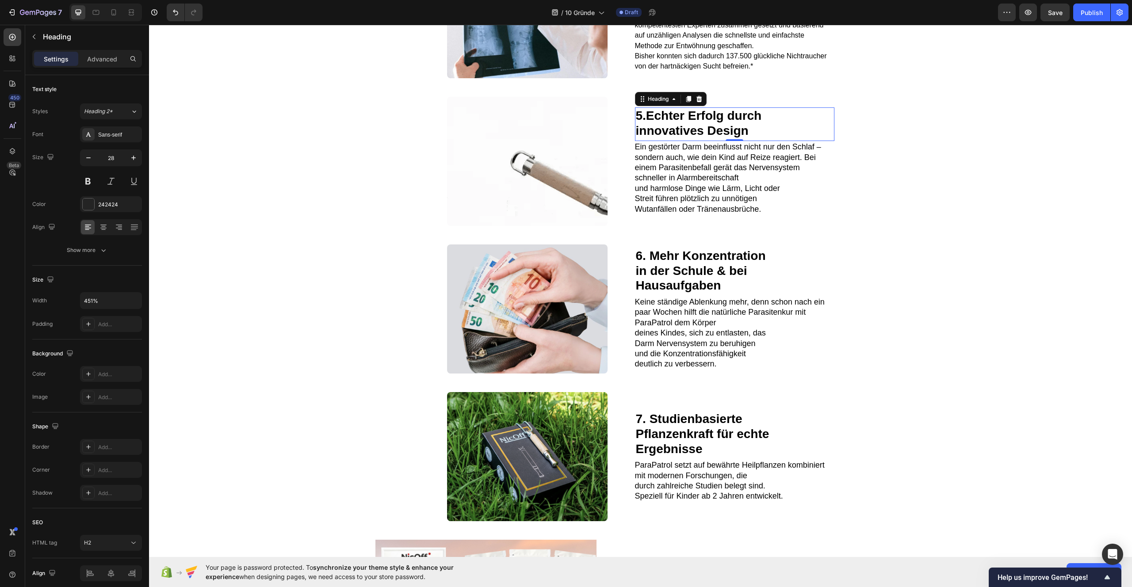
click at [678, 173] on span "Ein gestörter Darm beeinflusst nicht nur den Schlaf – sondern auch, wie dein Ki…" at bounding box center [728, 162] width 186 height 40
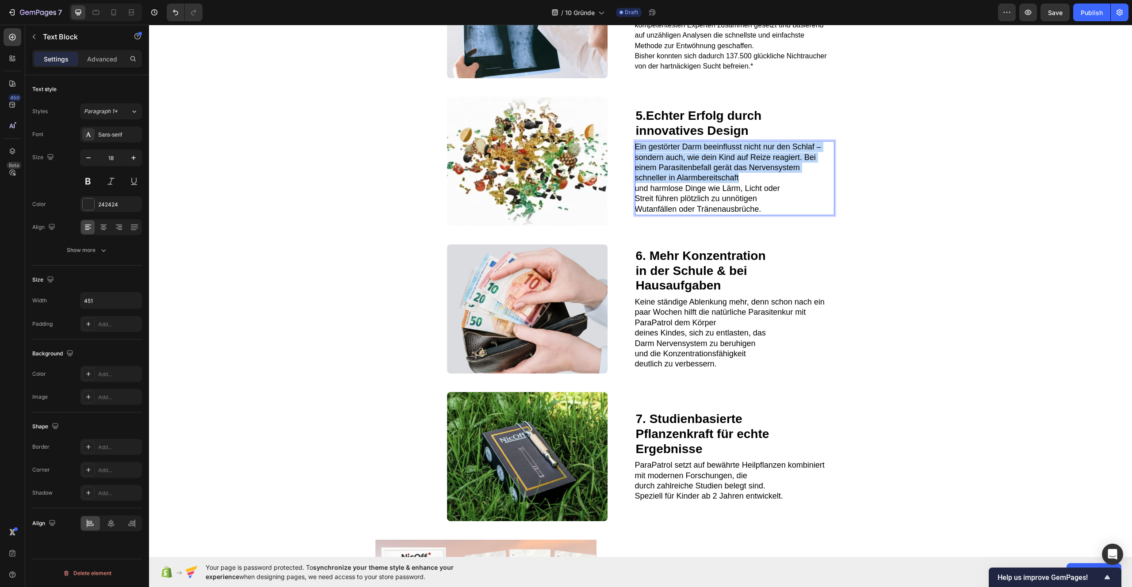
click at [678, 173] on span "Ein gestörter Darm beeinflusst nicht nur den Schlaf – sondern auch, wie dein Ki…" at bounding box center [728, 162] width 186 height 40
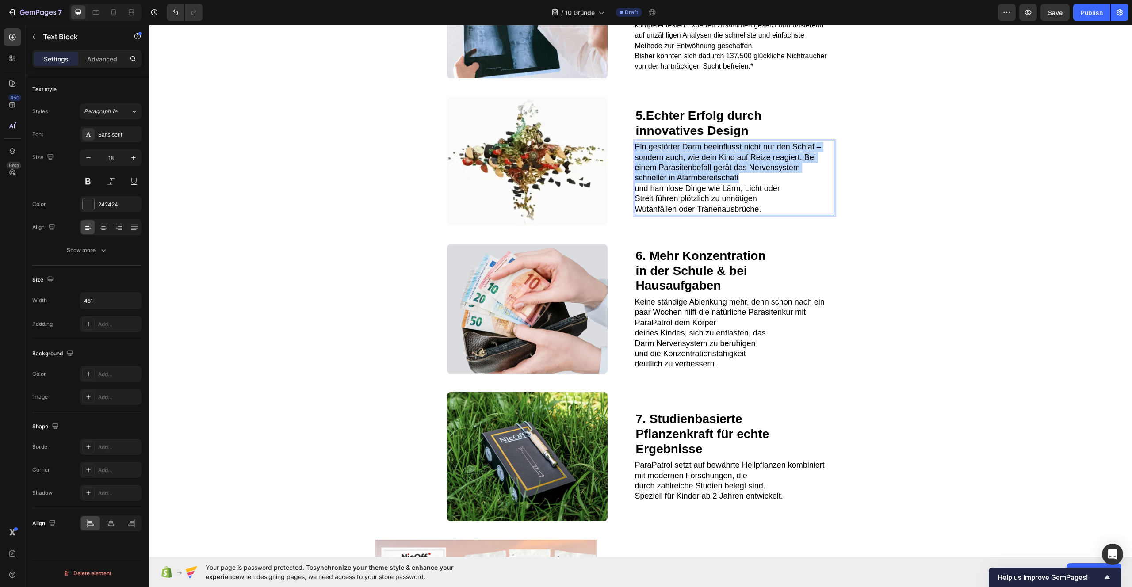
click at [678, 173] on span "Ein gestörter Darm beeinflusst nicht nur den Schlaf – sondern auch, wie dein Ki…" at bounding box center [728, 162] width 186 height 40
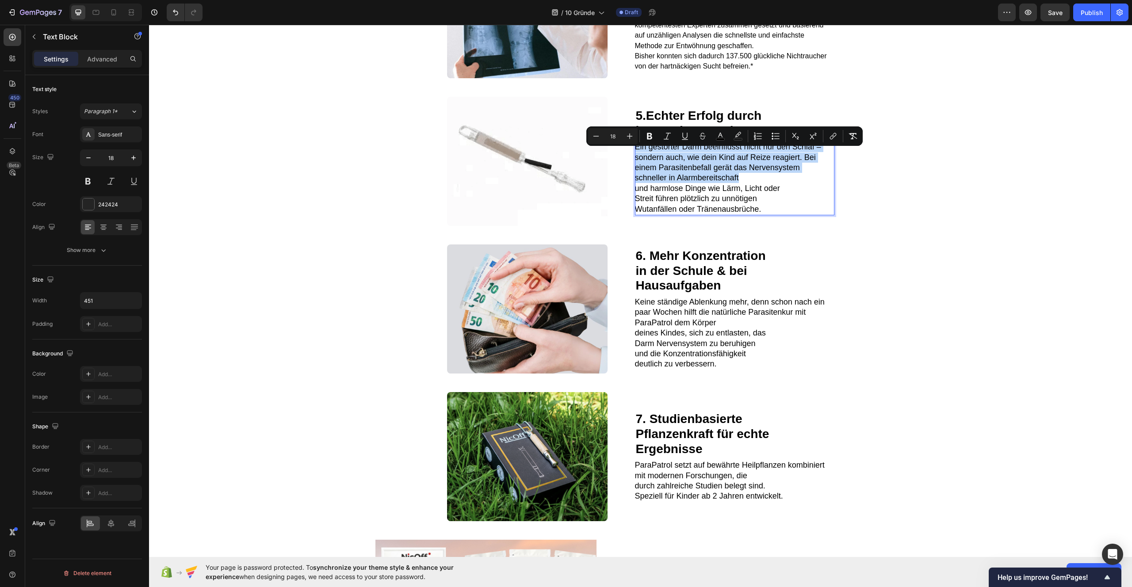
click at [678, 173] on span "Ein gestörter Darm beeinflusst nicht nur den Schlaf – sondern auch, wie dein Ki…" at bounding box center [728, 162] width 186 height 40
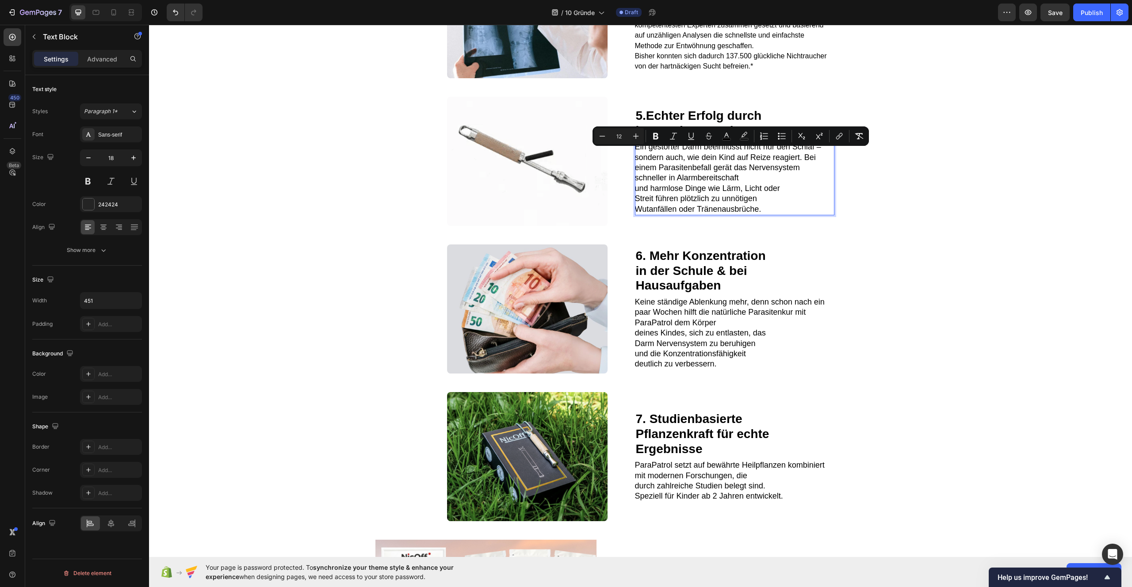
scroll to position [1087, 0]
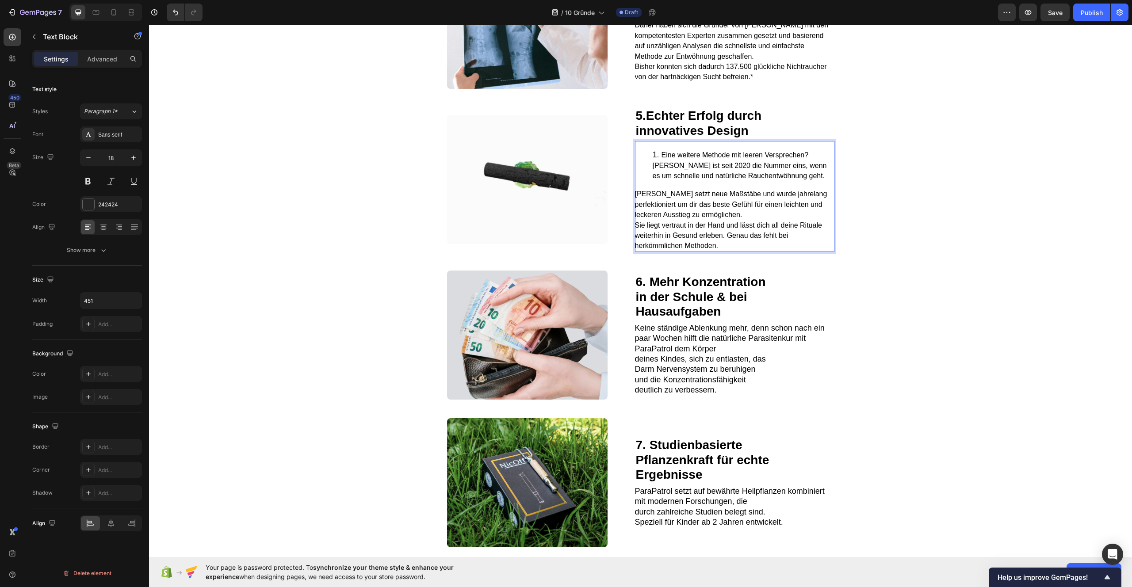
click at [655, 164] on li "Eine weitere Methode mit leeren Versprechen? [PERSON_NAME] ist seit 2020 die Nu…" at bounding box center [742, 165] width 181 height 31
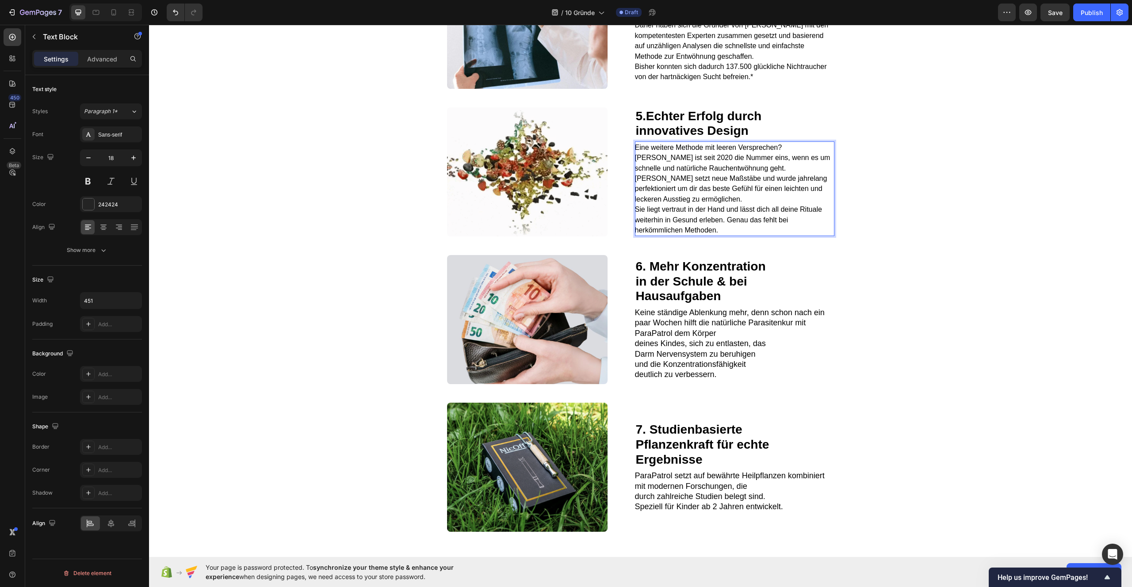
click at [678, 288] on strong "in der Schule & bei" at bounding box center [691, 281] width 111 height 14
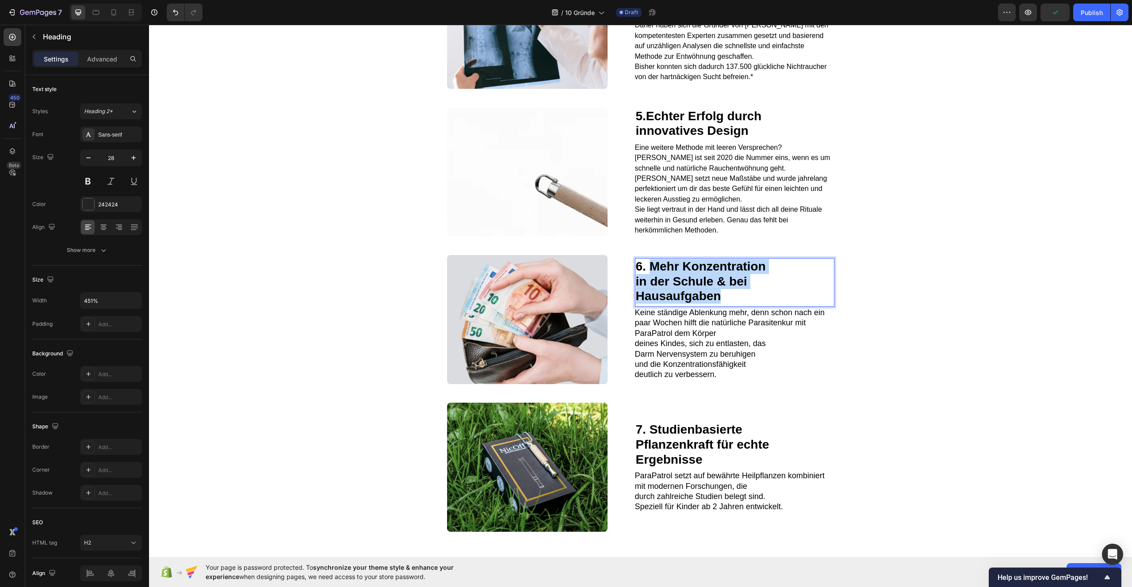
drag, startPoint x: 647, startPoint y: 280, endPoint x: 719, endPoint y: 318, distance: 81.3
click at [719, 304] on p "6. Mehr Konzentration in der Schule & bei Hausaufgaben" at bounding box center [735, 281] width 198 height 45
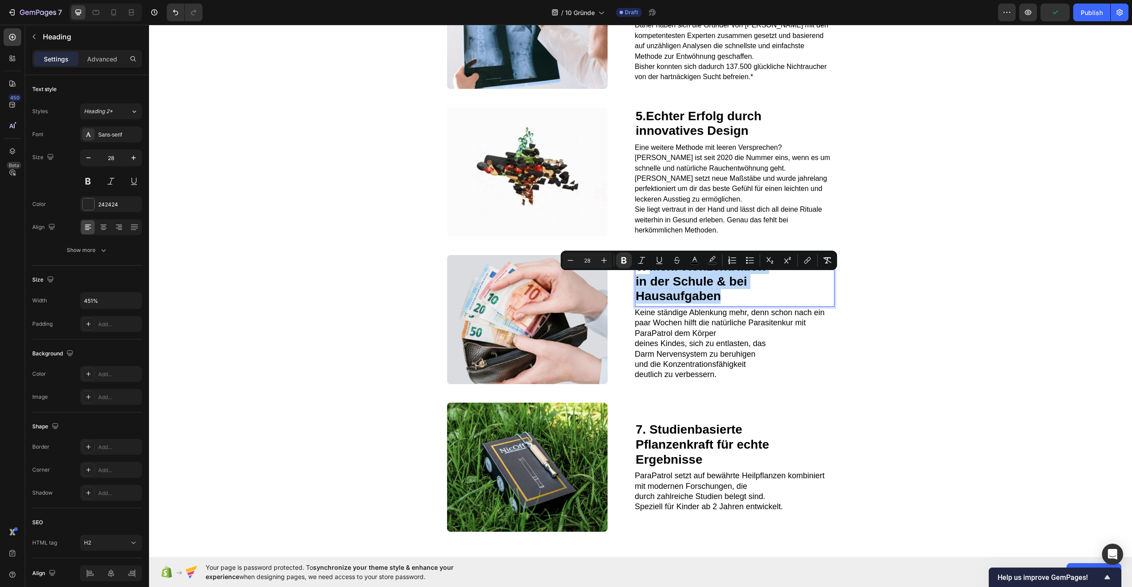
type input "12"
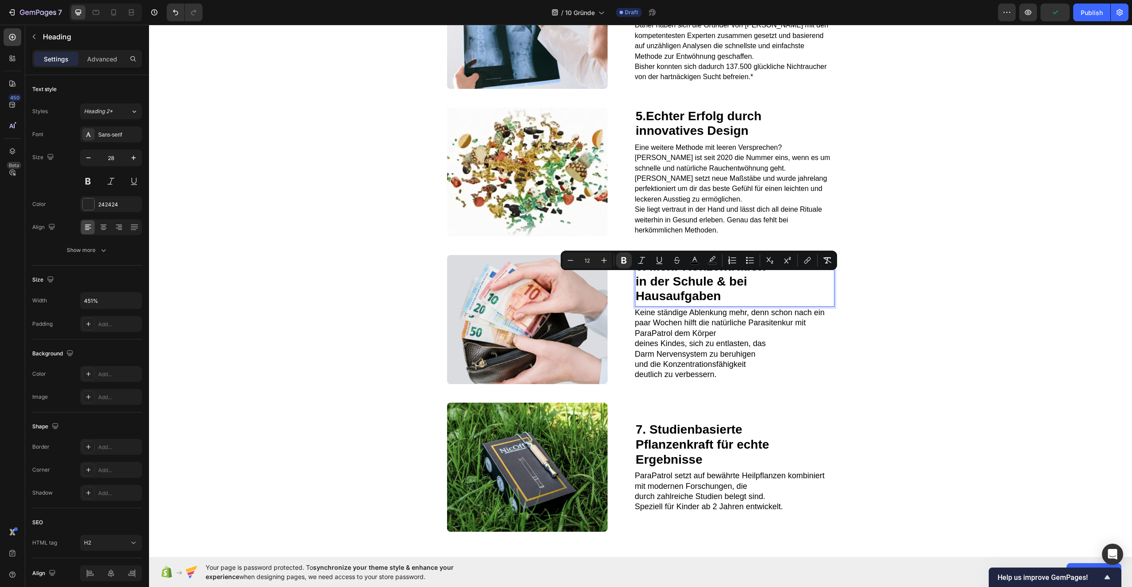
scroll to position [1101, 0]
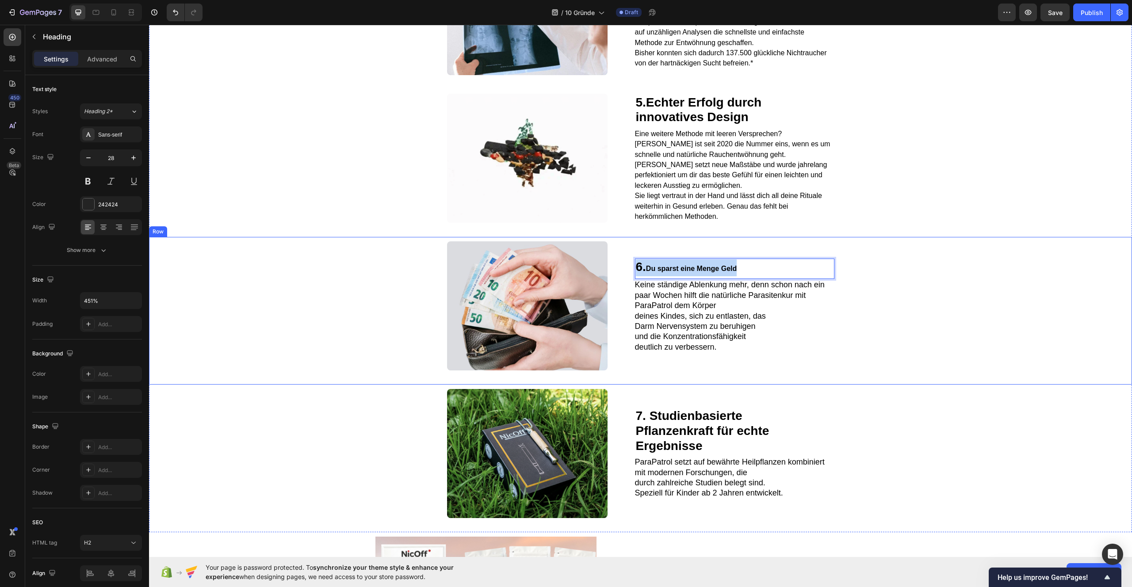
drag, startPoint x: 744, startPoint y: 287, endPoint x: 612, endPoint y: 284, distance: 132.2
click at [612, 284] on div "Image 6. Du sparst eine Menge Geld Heading 0 Keine ständige Ablenkung mehr, den…" at bounding box center [640, 311] width 983 height 148
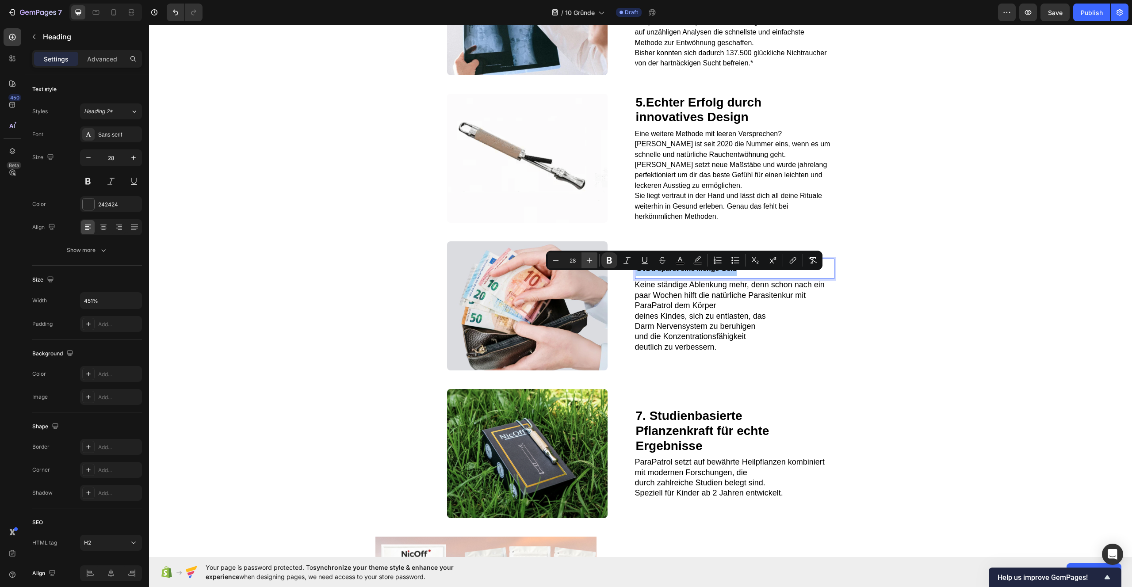
drag, startPoint x: 591, startPoint y: 259, endPoint x: 583, endPoint y: 261, distance: 8.6
click at [591, 260] on icon "Editor contextual toolbar" at bounding box center [589, 260] width 9 height 9
click at [561, 262] on button "Minus" at bounding box center [556, 260] width 16 height 16
type input "28"
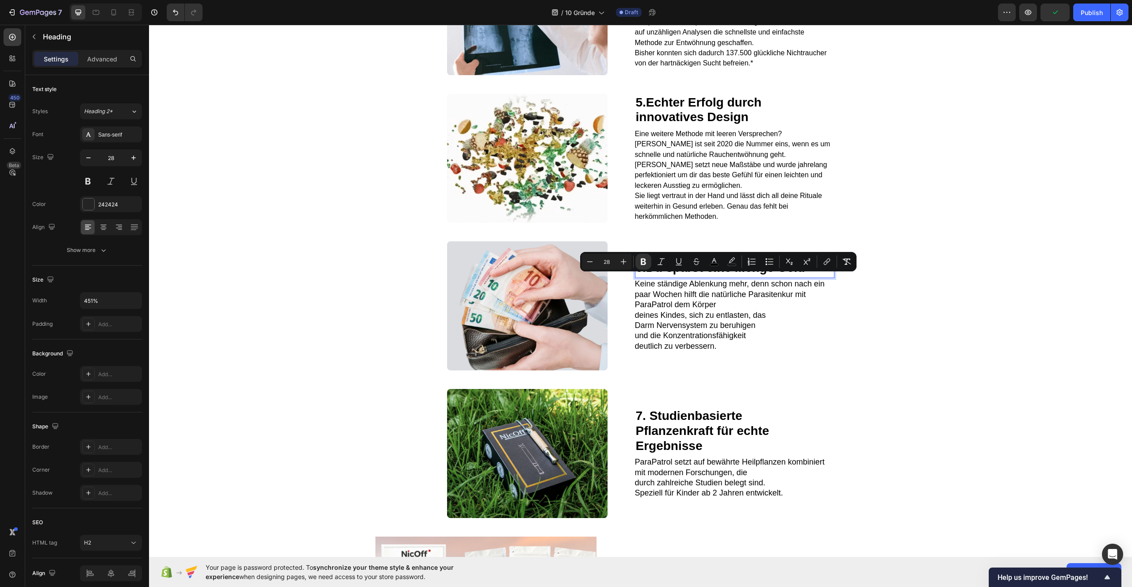
click at [653, 309] on span "Keine ständige Ablenkung mehr, denn schon nach ein paar Wochen hilft die natürl…" at bounding box center [730, 294] width 190 height 30
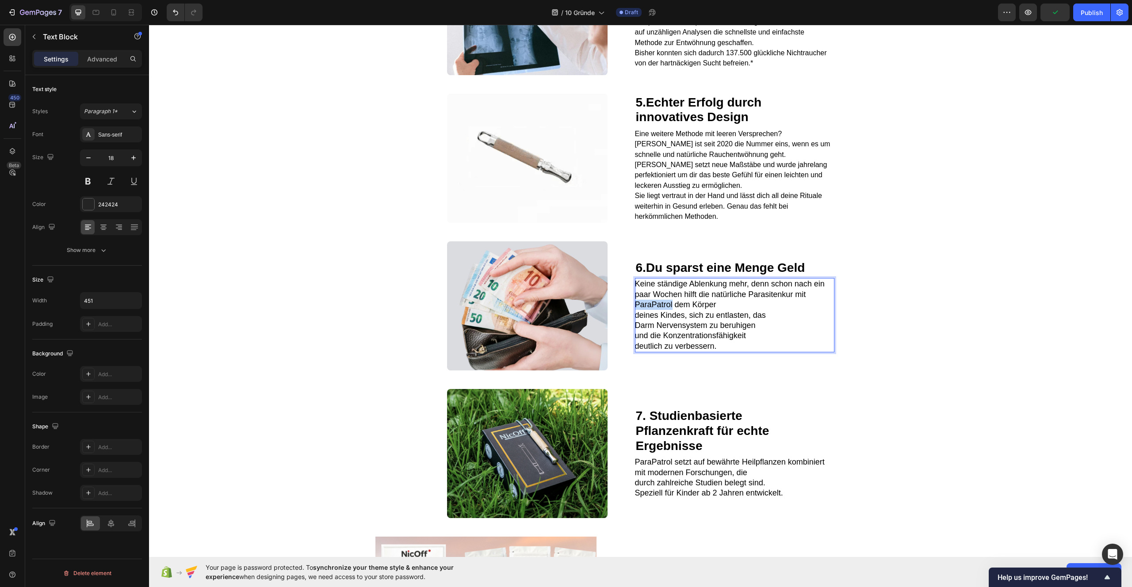
click at [653, 309] on span "Keine ständige Ablenkung mehr, denn schon nach ein paar Wochen hilft die natürl…" at bounding box center [730, 294] width 190 height 30
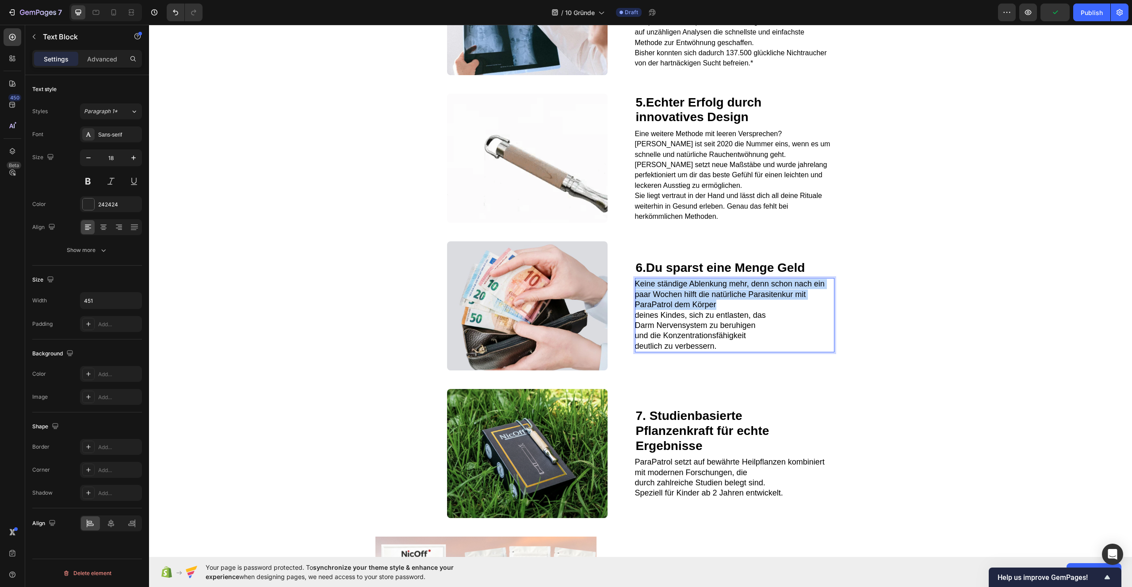
click at [653, 309] on span "Keine ständige Ablenkung mehr, denn schon nach ein paar Wochen hilft die natürl…" at bounding box center [730, 294] width 190 height 30
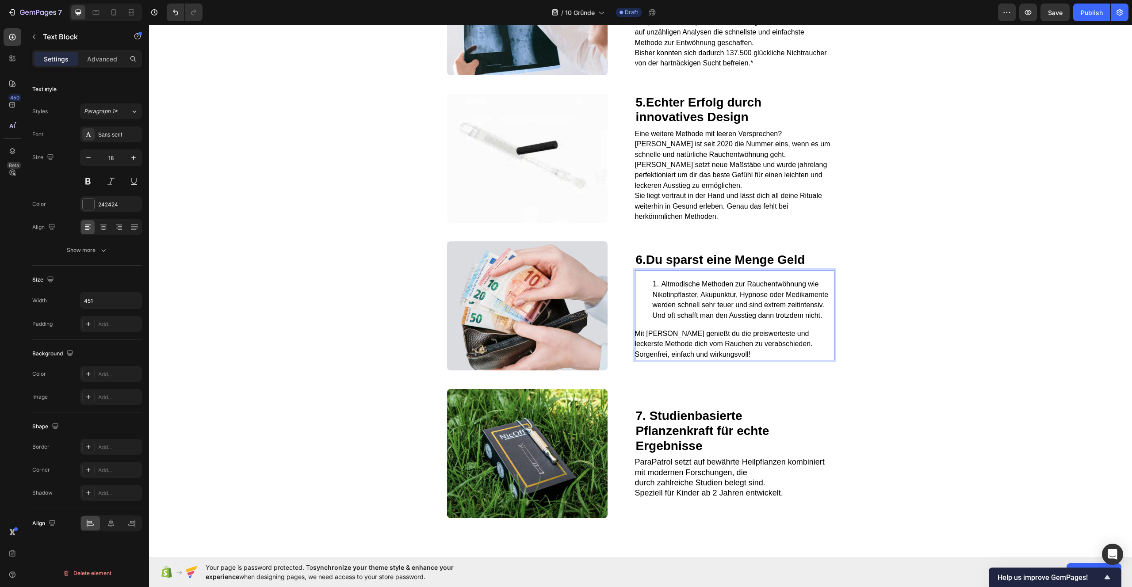
scroll to position [1090, 0]
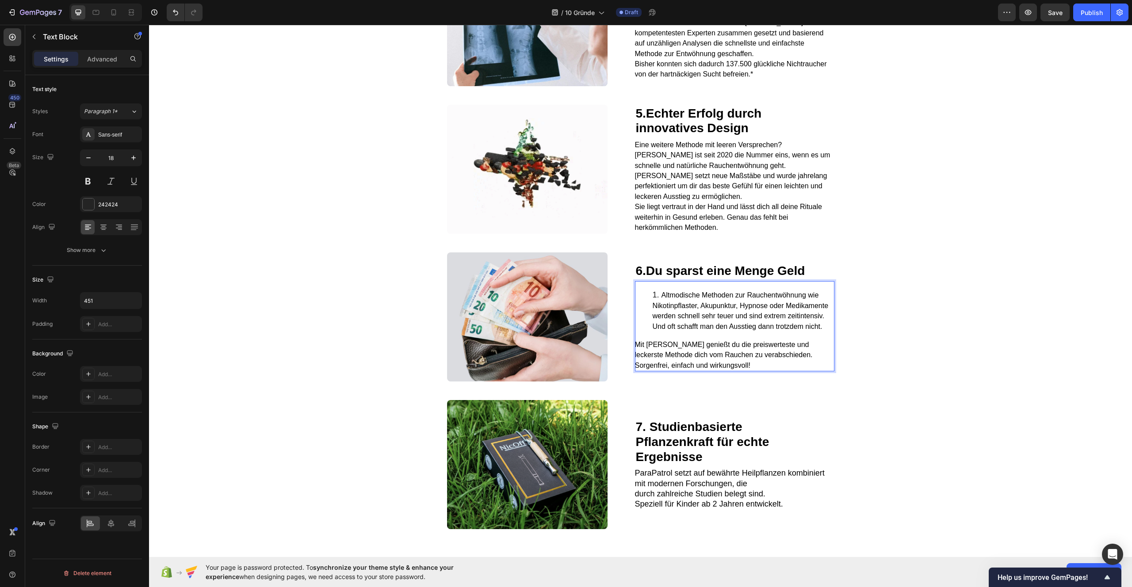
click at [656, 304] on li "Altmodische Methoden zur Rauchentwöhnung wie Nikotinpflaster, Akupunktur, Hypno…" at bounding box center [742, 311] width 181 height 42
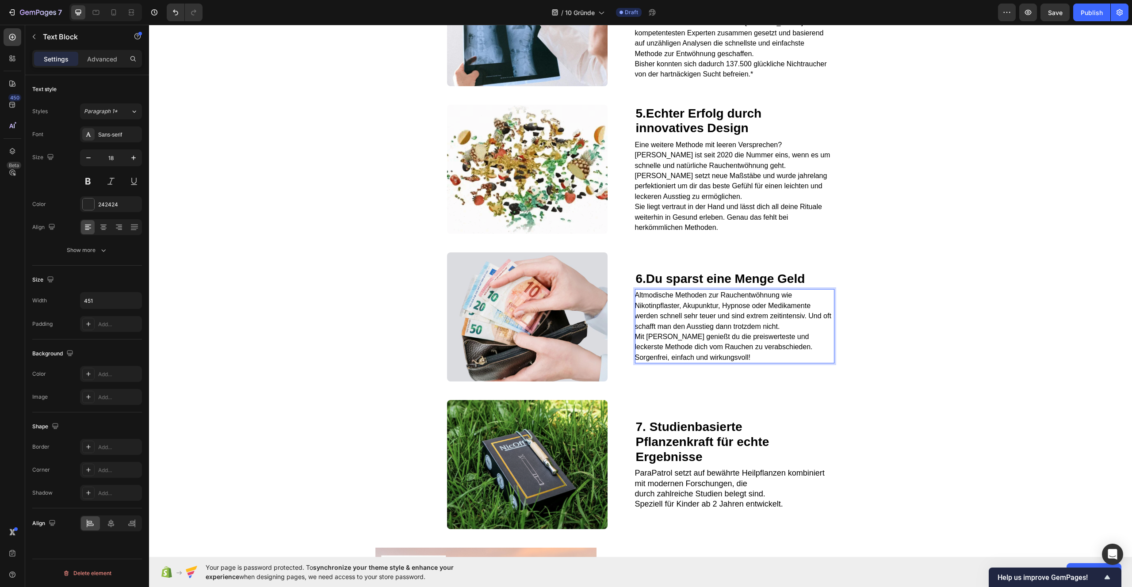
scroll to position [1098, 0]
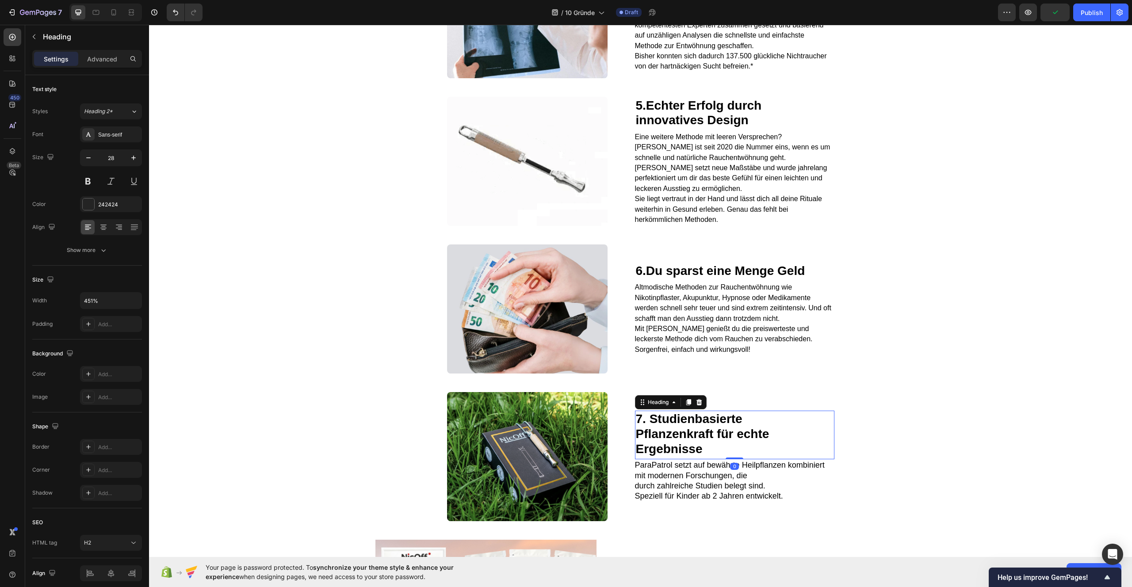
click at [651, 426] on strong "7. Studienbasierte" at bounding box center [689, 419] width 107 height 14
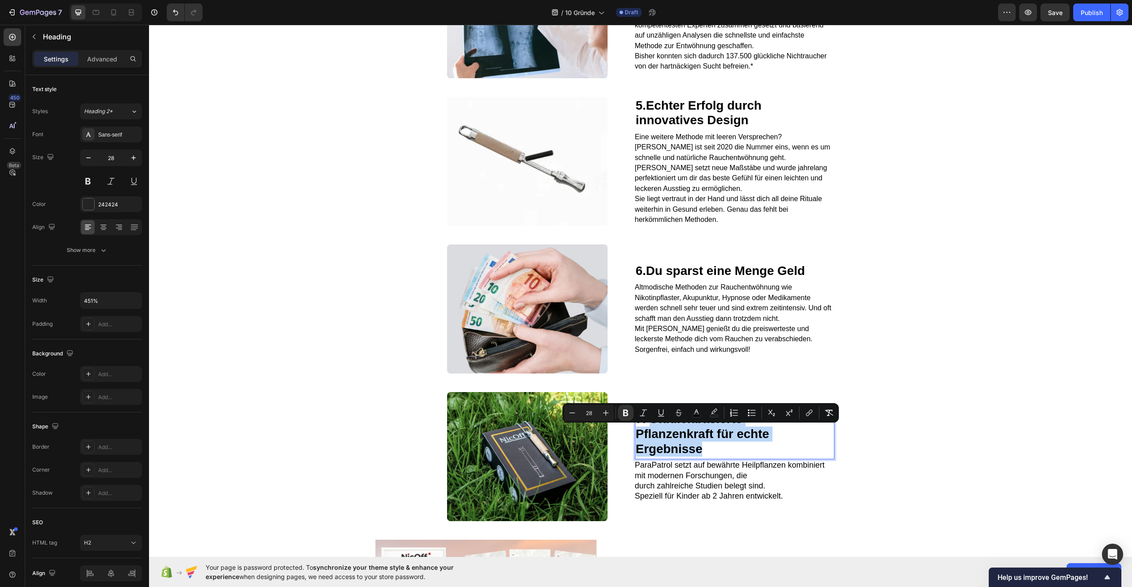
drag, startPoint x: 648, startPoint y: 433, endPoint x: 705, endPoint y: 461, distance: 64.4
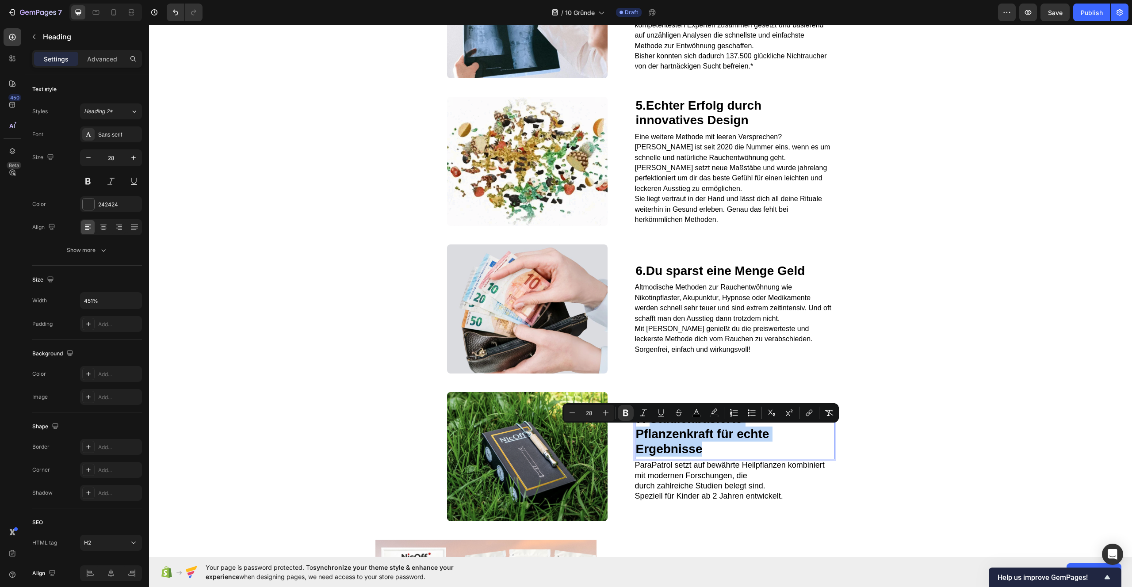
type input "12"
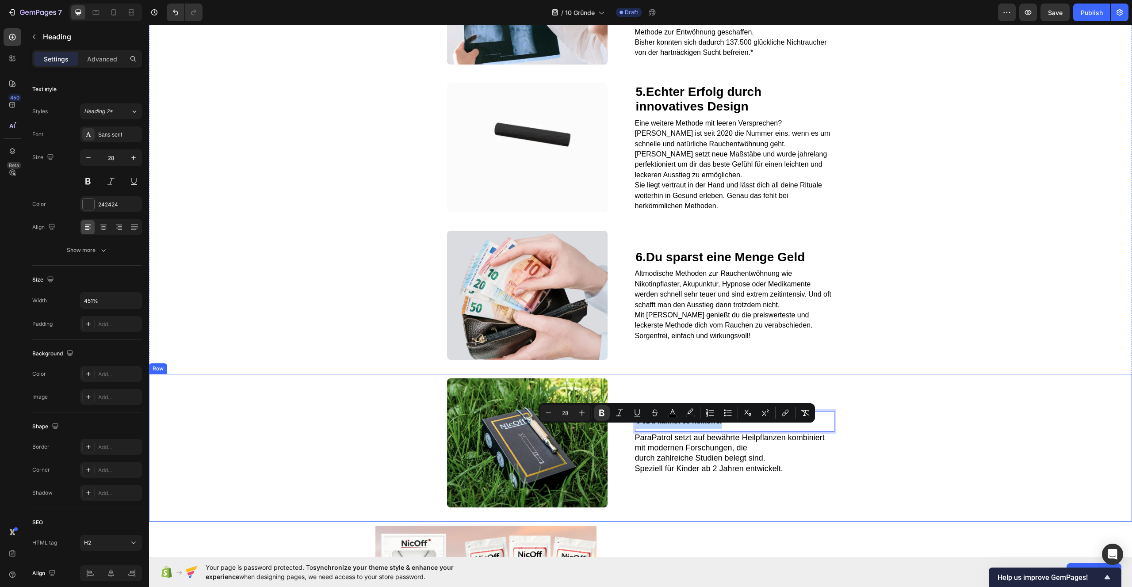
drag, startPoint x: 732, startPoint y: 433, endPoint x: 614, endPoint y: 428, distance: 118.6
click at [614, 428] on div "Image 7. Du kannst es risikofrei Heading 0 ParaPatrol setzt auf bewährte Heilpf…" at bounding box center [640, 448] width 983 height 148
click at [581, 413] on icon "Editor contextual toolbar" at bounding box center [581, 412] width 9 height 9
click at [550, 414] on icon "Editor contextual toolbar" at bounding box center [548, 412] width 9 height 9
type input "28"
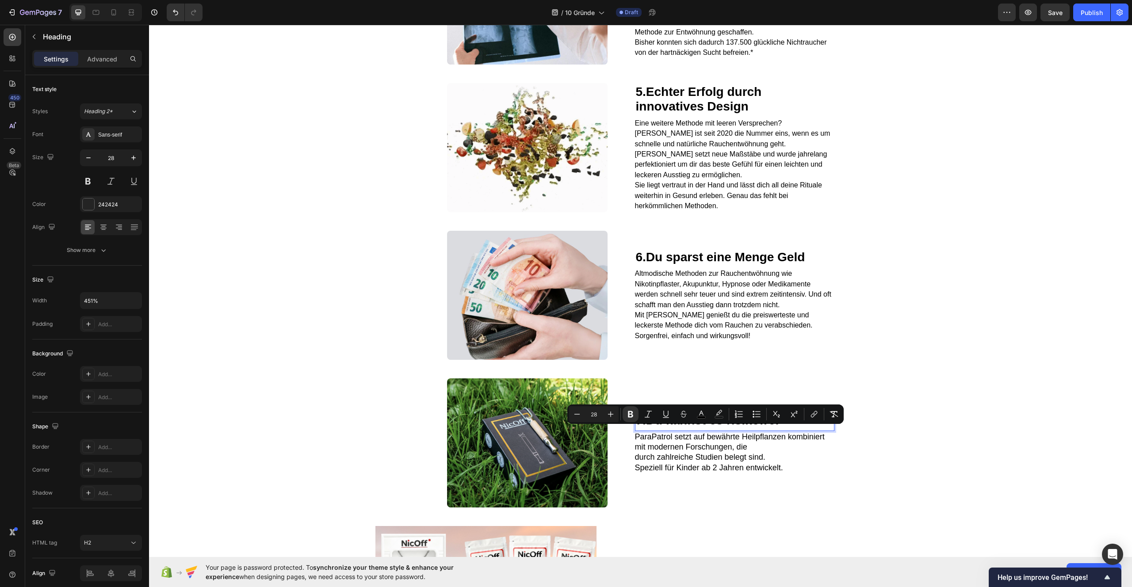
click at [784, 428] on p "7. Du kannst es risikofrei" at bounding box center [735, 420] width 198 height 15
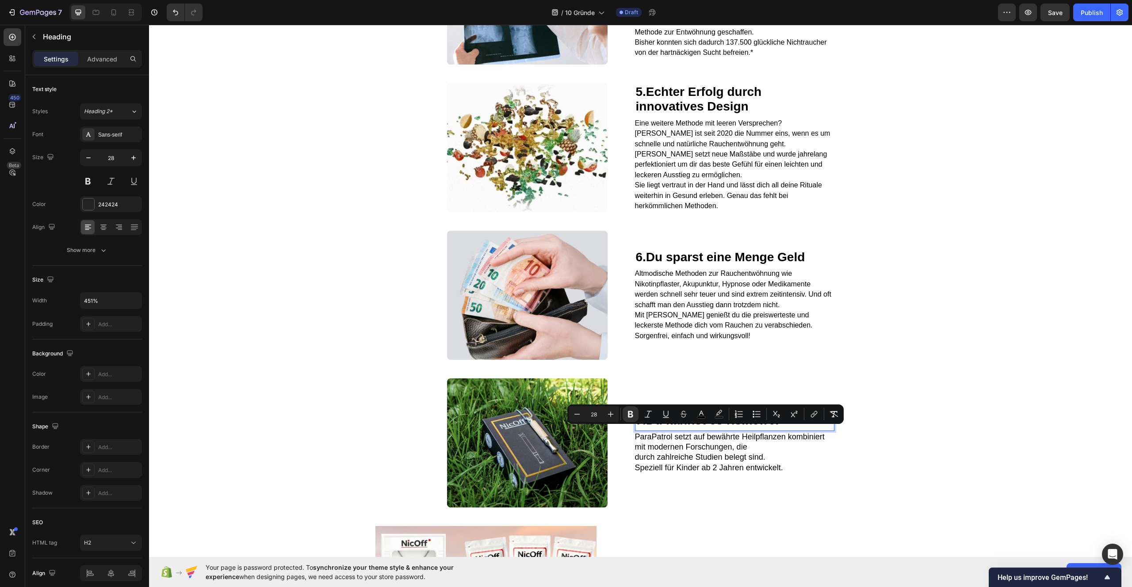
click at [784, 428] on p "7. Du kannst es risikofrei" at bounding box center [735, 420] width 198 height 15
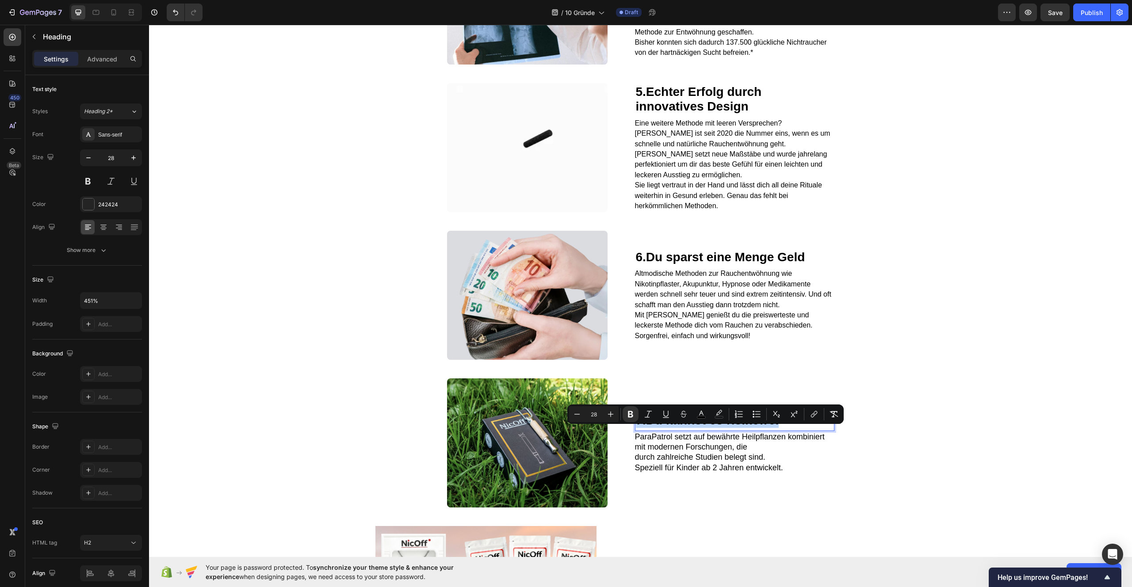
click at [784, 428] on p "7. Du kannst es risikofrei" at bounding box center [735, 420] width 198 height 15
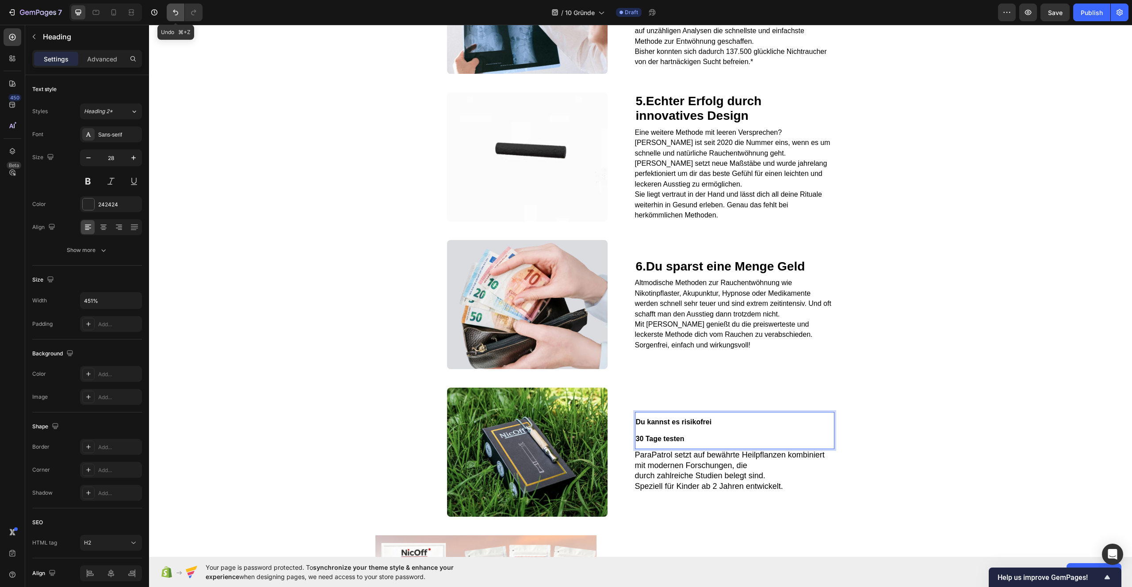
click at [170, 14] on button "Undo/Redo" at bounding box center [176, 13] width 18 height 18
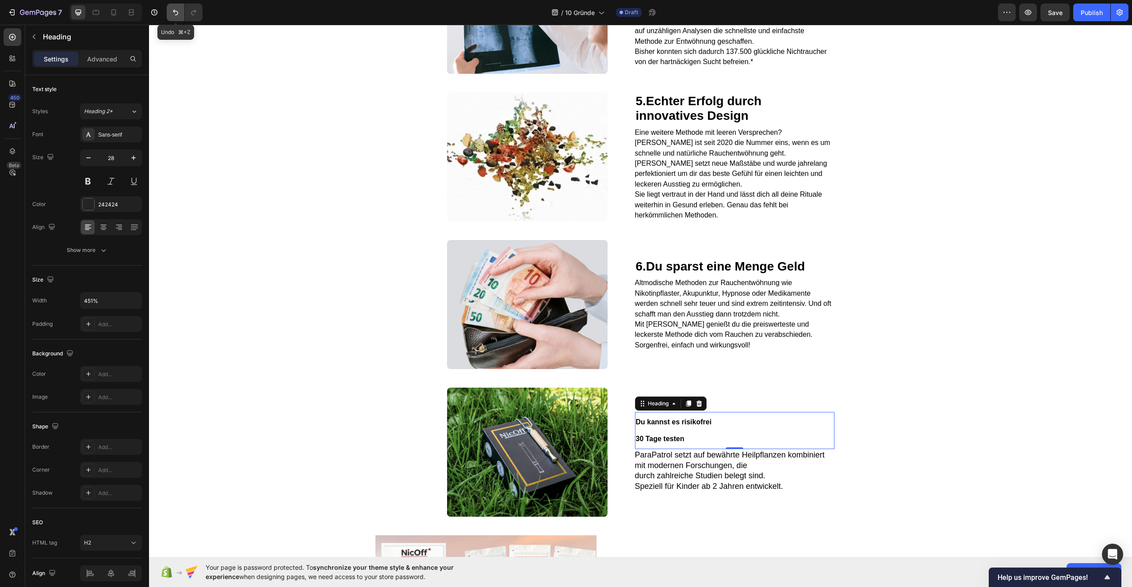
click at [170, 14] on button "Undo/Redo" at bounding box center [176, 13] width 18 height 18
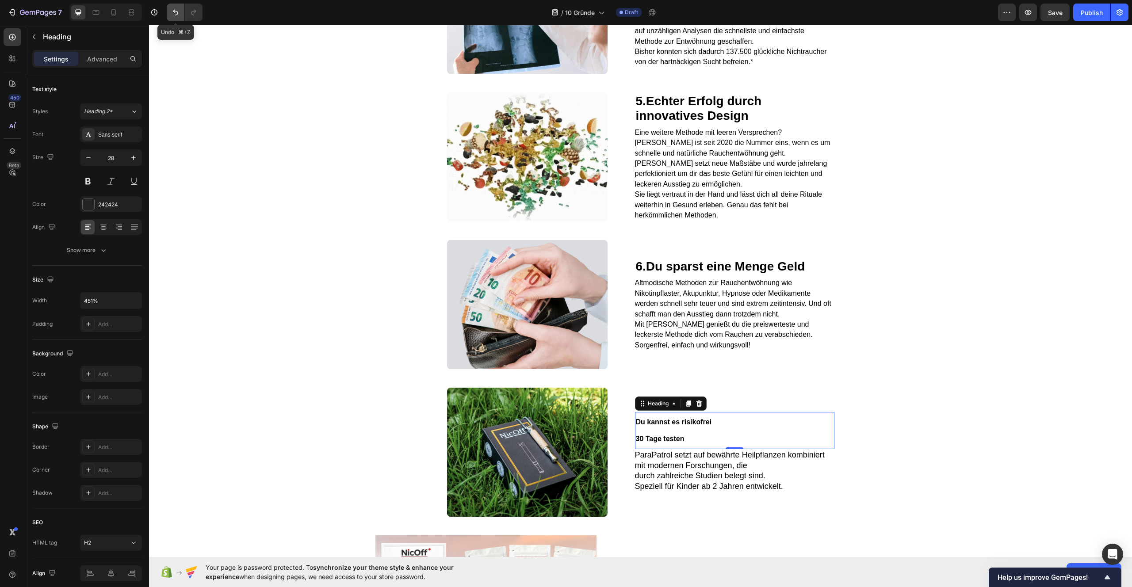
click at [169, 12] on button "Undo/Redo" at bounding box center [176, 13] width 18 height 18
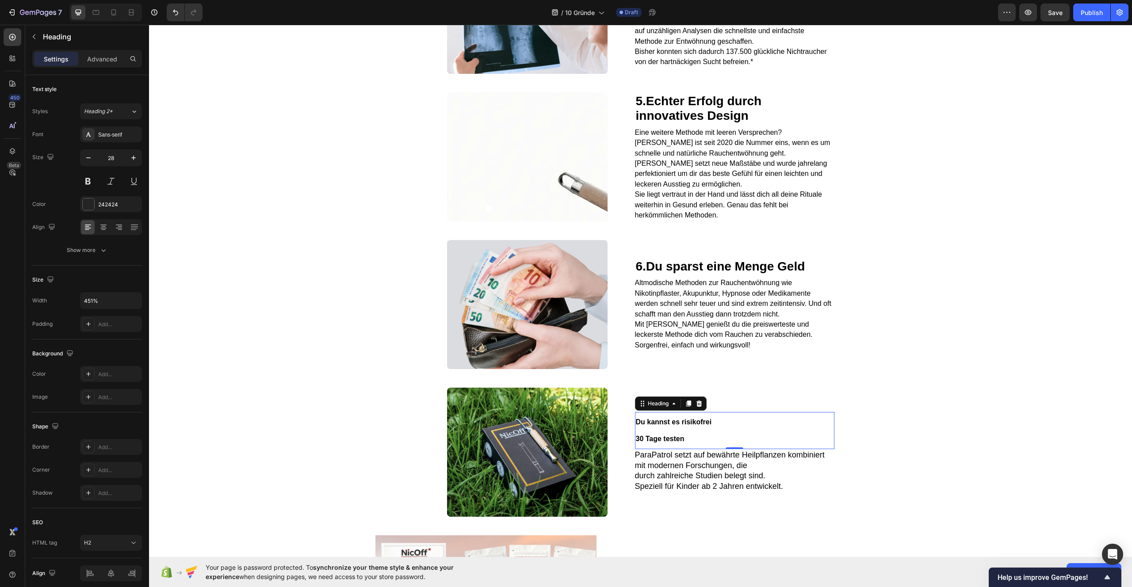
click at [704, 446] on h2 "Du kannst es risikofrei 30 Tage testen" at bounding box center [734, 429] width 199 height 35
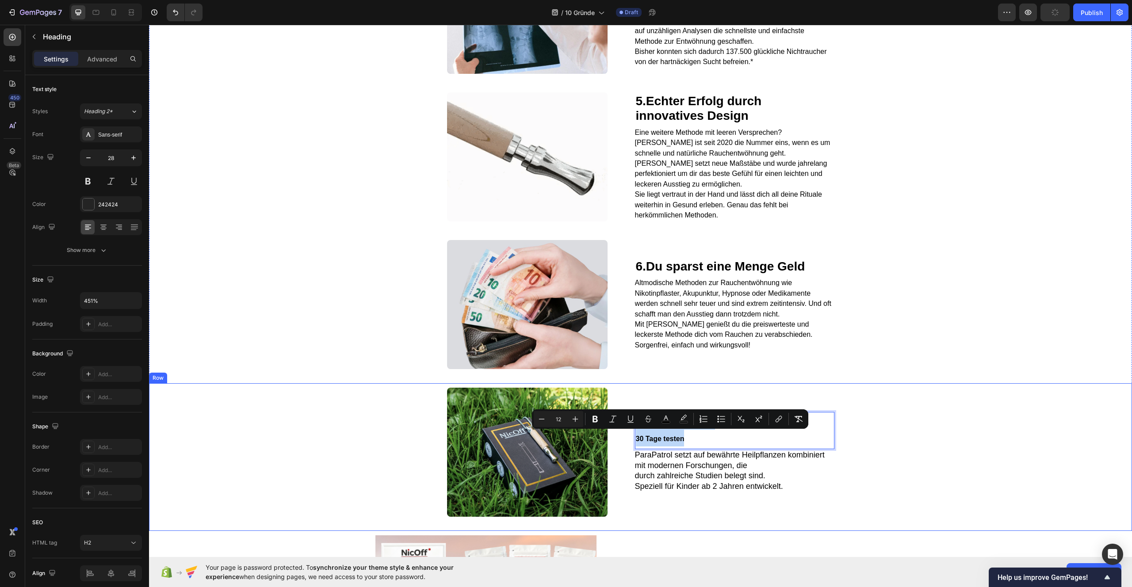
drag, startPoint x: 704, startPoint y: 455, endPoint x: 625, endPoint y: 437, distance: 81.2
click at [625, 437] on div "Image Du kannst es risikofrei 30 Tage testen Heading 0 ParaPatrol setzt auf bew…" at bounding box center [640, 457] width 983 height 148
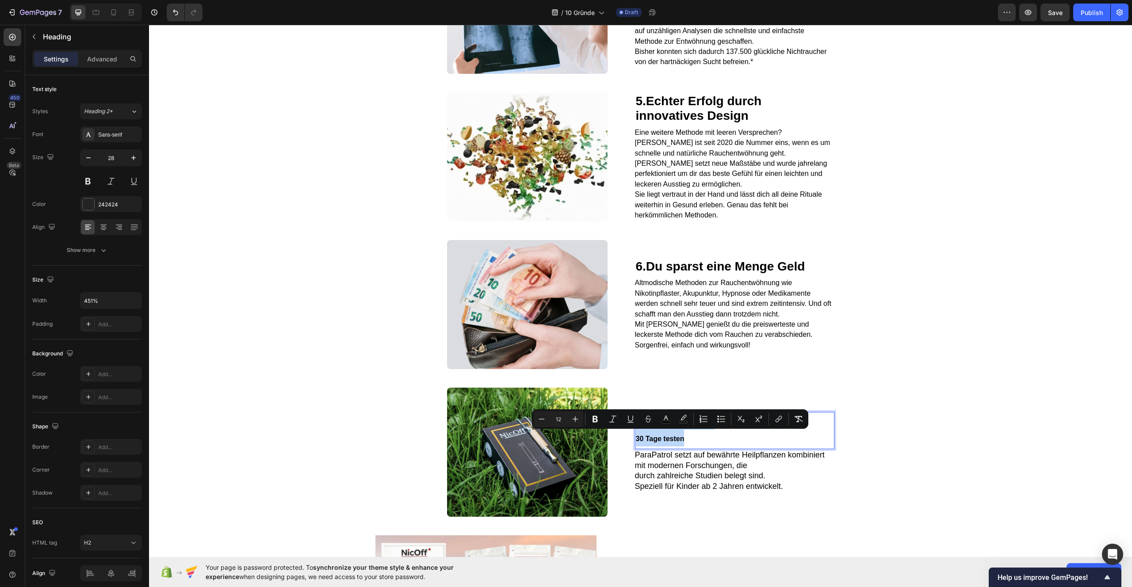
click at [636, 426] on span "Du kannst es risikofrei" at bounding box center [674, 422] width 76 height 8
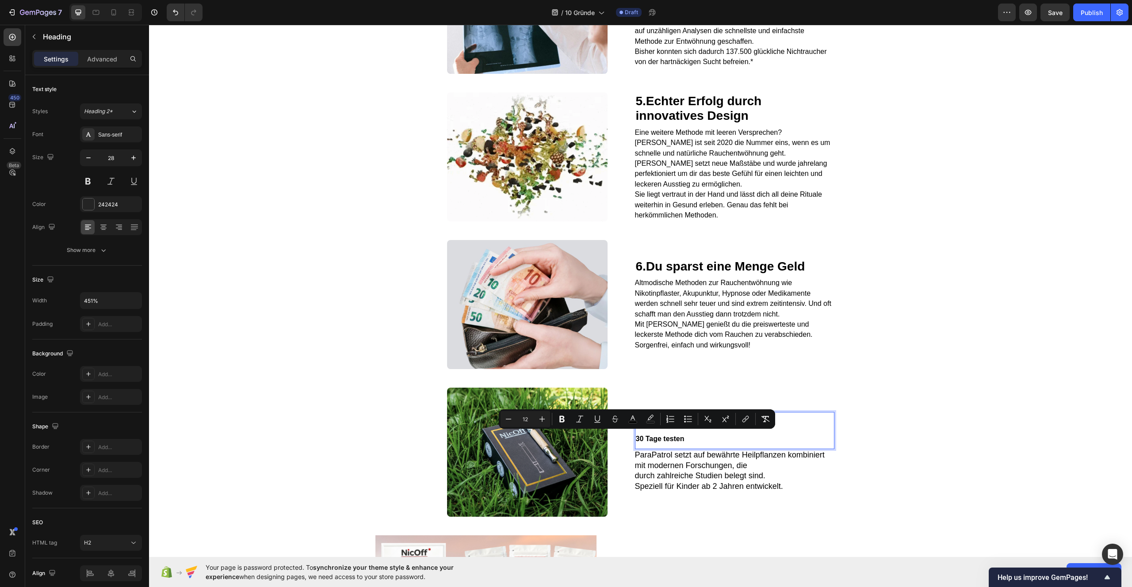
click at [636, 426] on span "Du kannst es risikofrei" at bounding box center [674, 422] width 76 height 8
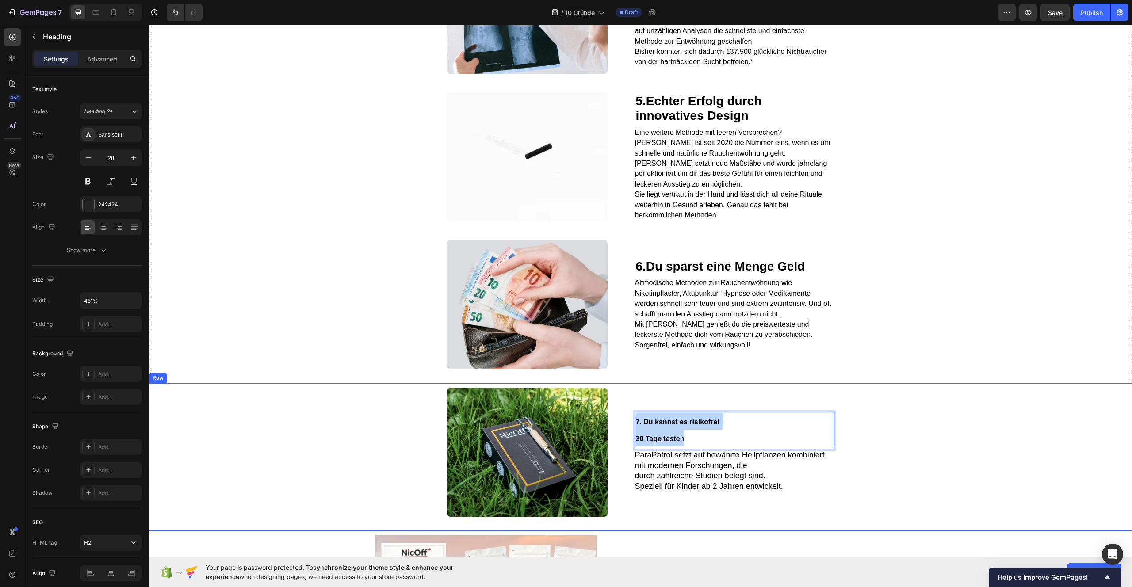
drag, startPoint x: 686, startPoint y: 455, endPoint x: 628, endPoint y: 431, distance: 63.2
click at [628, 431] on div "Image 7. Du kannst es risikofrei 30 Tage testen Heading 0 ParaPatrol setzt auf …" at bounding box center [640, 457] width 983 height 148
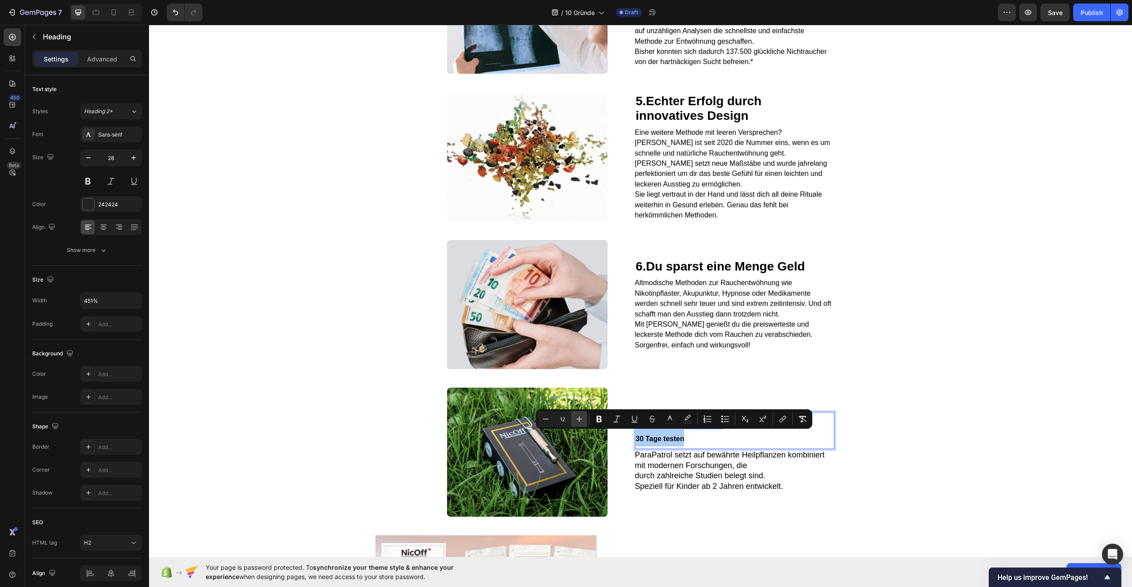
click at [579, 419] on icon "Editor contextual toolbar" at bounding box center [579, 419] width 6 height 6
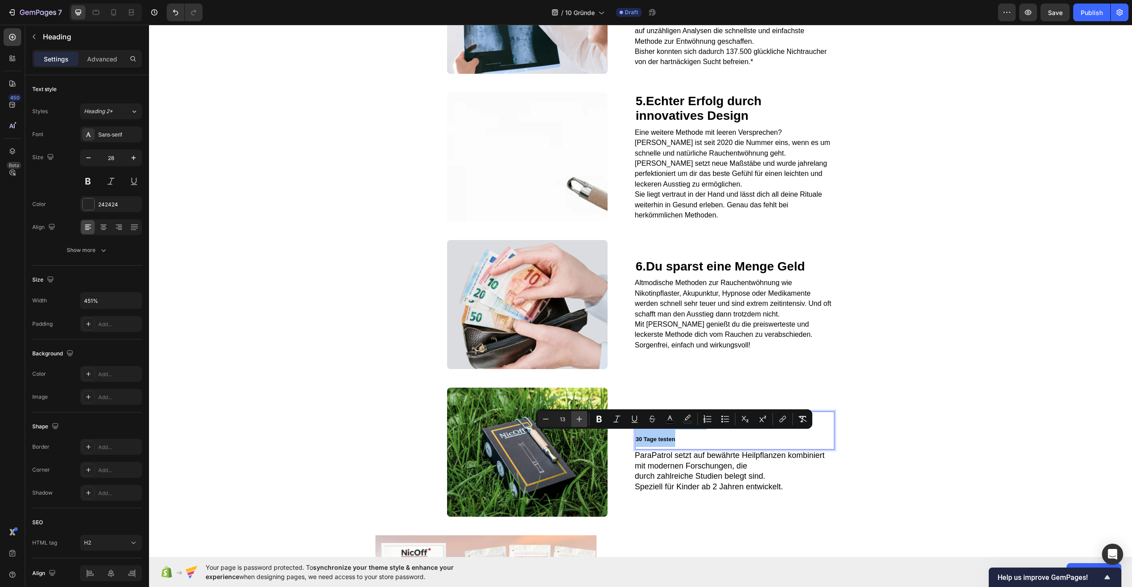
click at [579, 419] on icon "Editor contextual toolbar" at bounding box center [579, 419] width 6 height 6
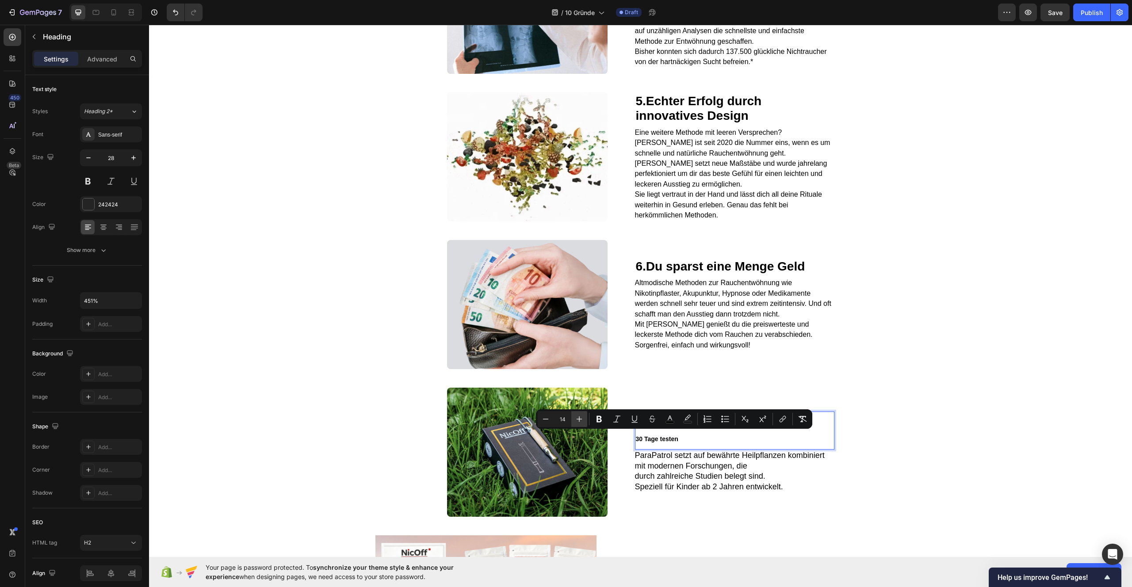
click at [579, 419] on icon "Editor contextual toolbar" at bounding box center [579, 419] width 6 height 6
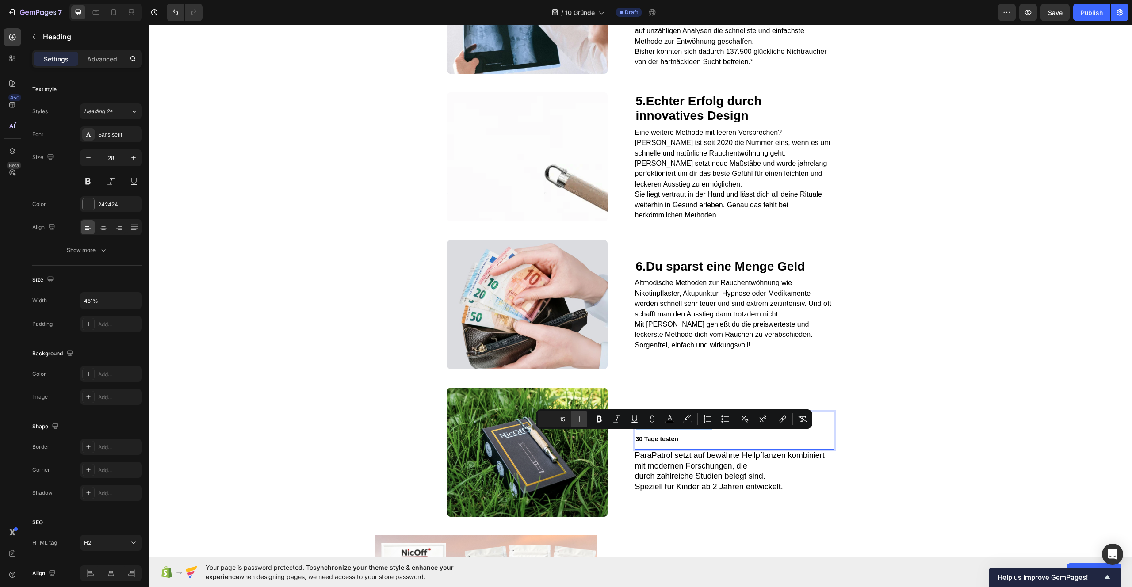
click at [579, 419] on icon "Editor contextual toolbar" at bounding box center [579, 419] width 6 height 6
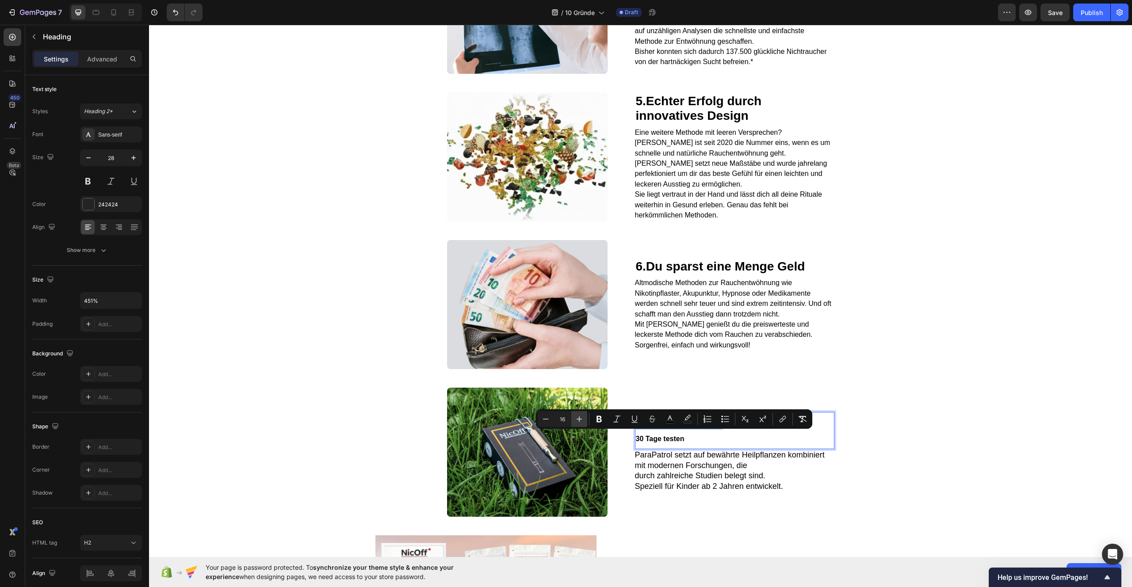
click at [579, 419] on icon "Editor contextual toolbar" at bounding box center [579, 419] width 6 height 6
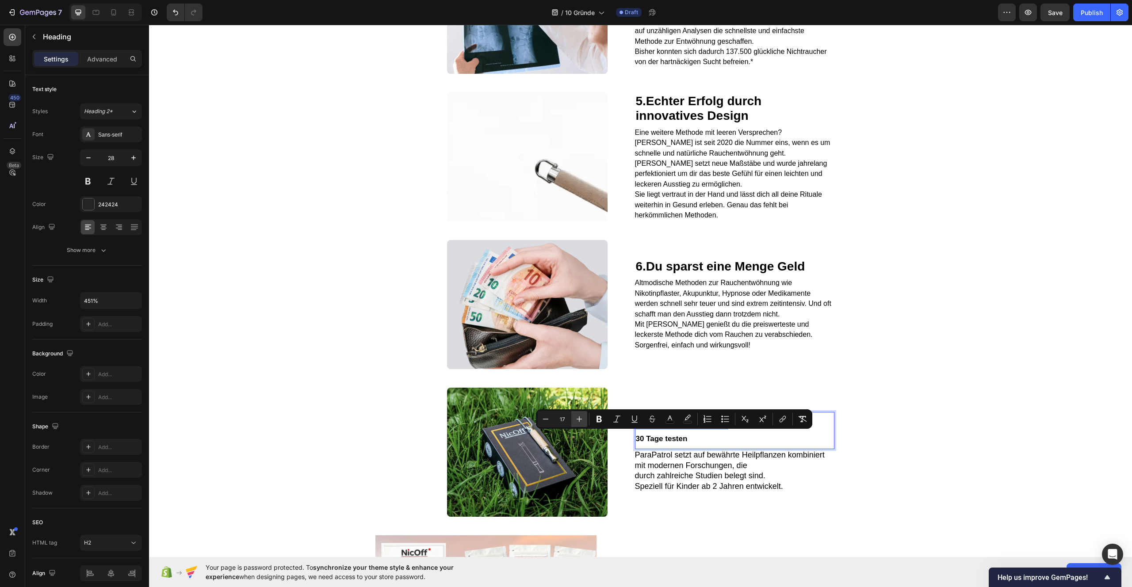
click at [579, 419] on icon "Editor contextual toolbar" at bounding box center [579, 419] width 6 height 6
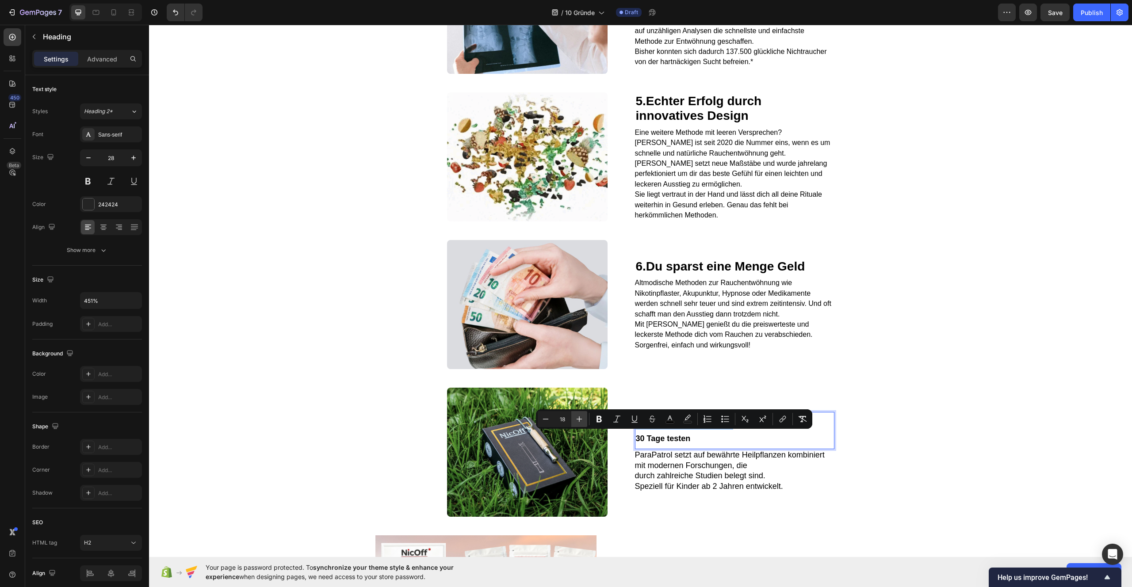
click at [579, 419] on icon "Editor contextual toolbar" at bounding box center [579, 419] width 6 height 6
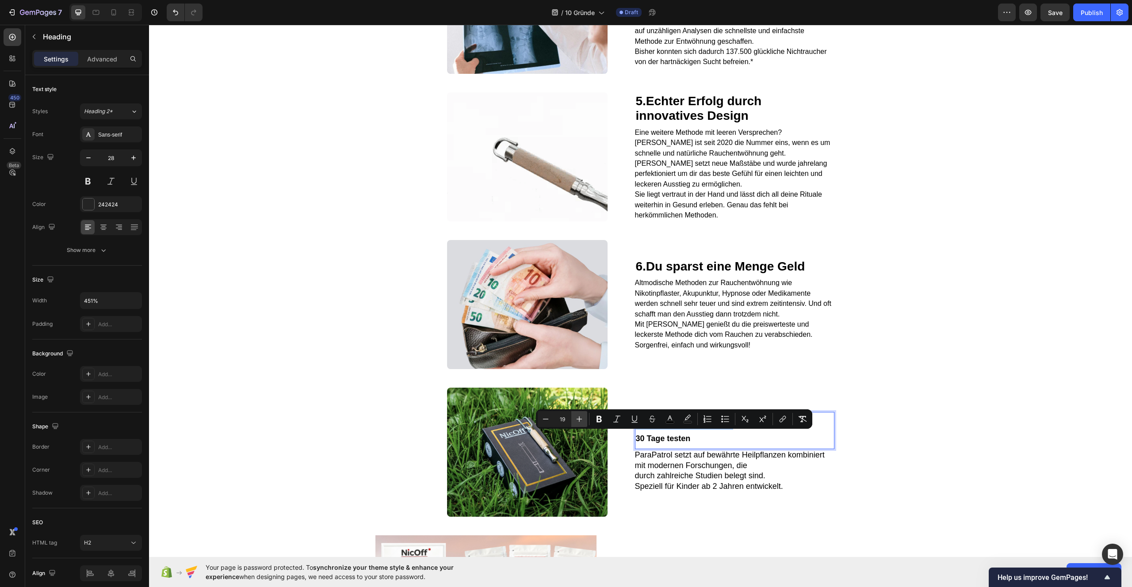
click at [579, 419] on icon "Editor contextual toolbar" at bounding box center [579, 419] width 6 height 6
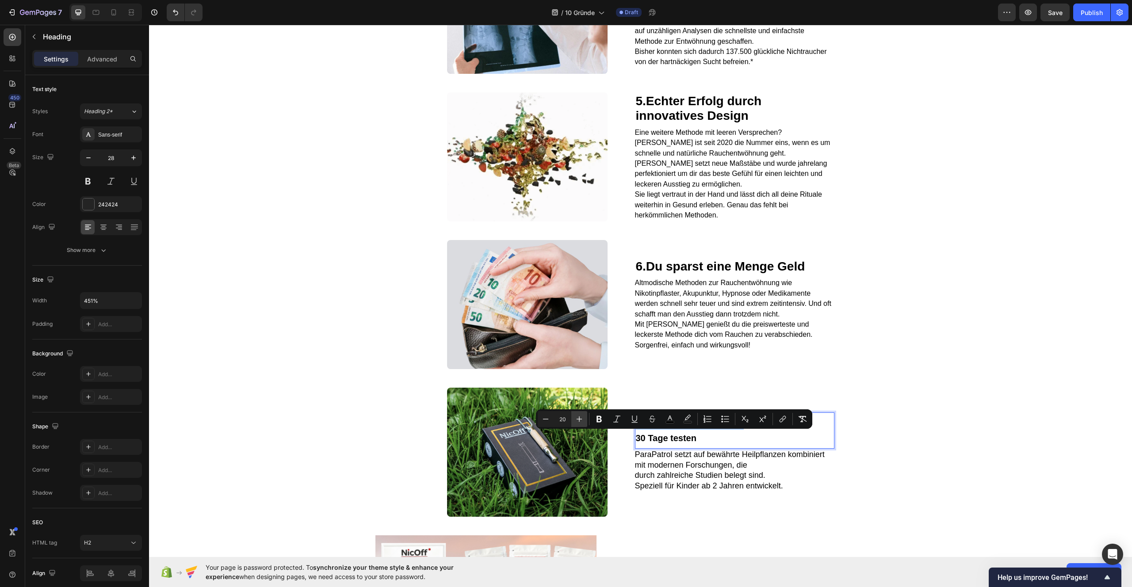
click at [579, 419] on icon "Editor contextual toolbar" at bounding box center [579, 419] width 6 height 6
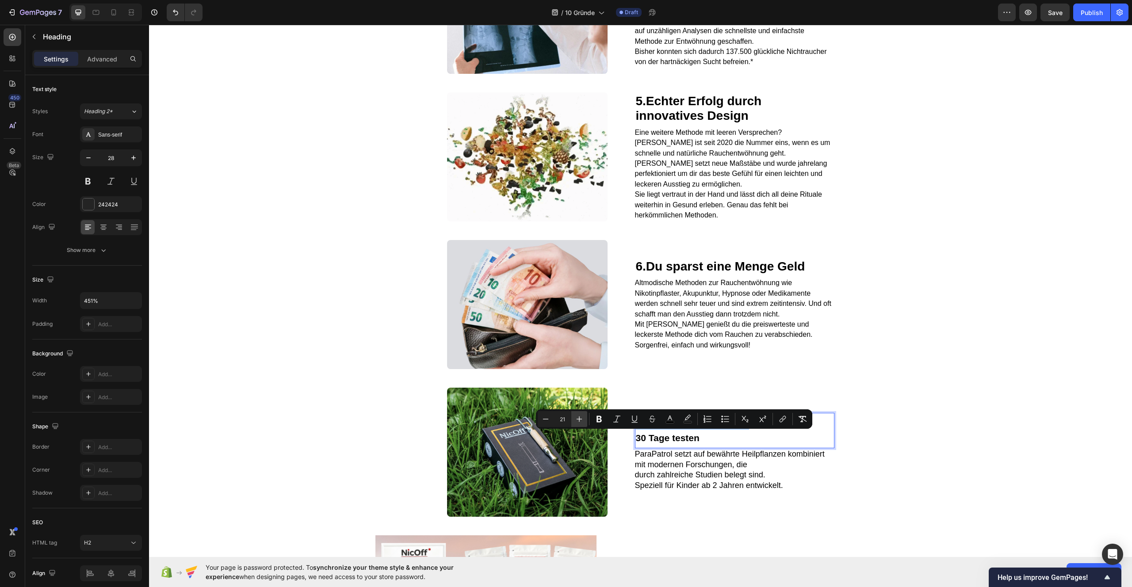
click at [579, 419] on icon "Editor contextual toolbar" at bounding box center [579, 419] width 6 height 6
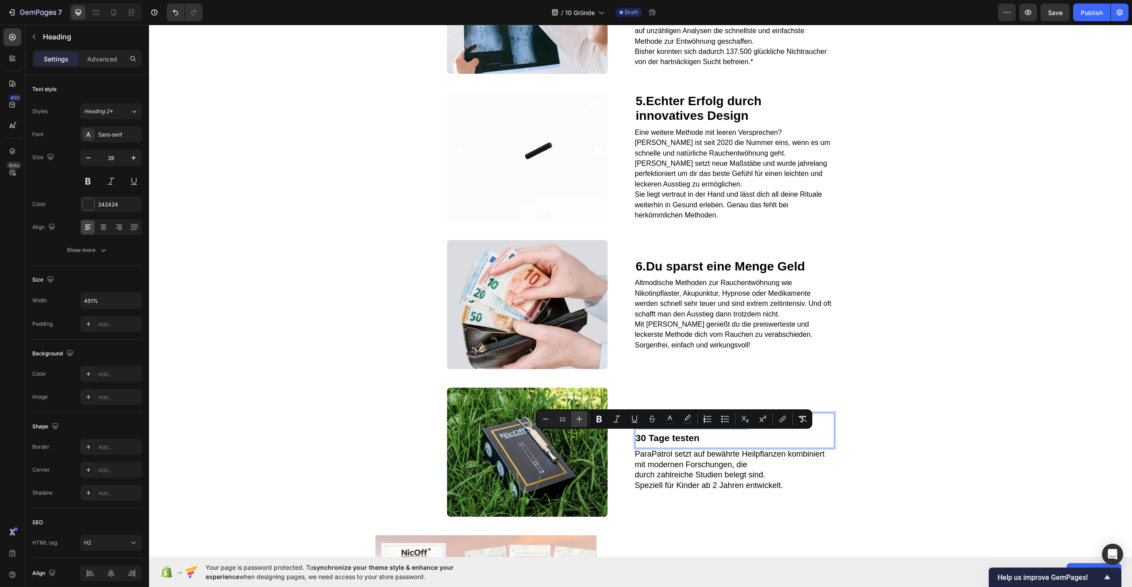
click at [579, 419] on icon "Editor contextual toolbar" at bounding box center [579, 419] width 6 height 6
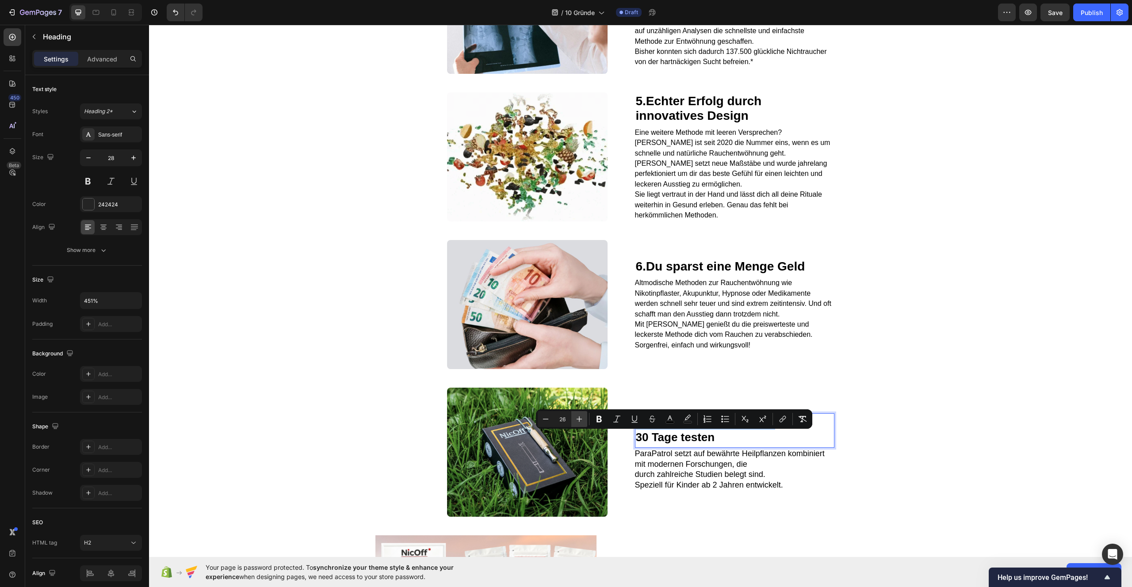
click at [579, 419] on icon "Editor contextual toolbar" at bounding box center [579, 419] width 6 height 6
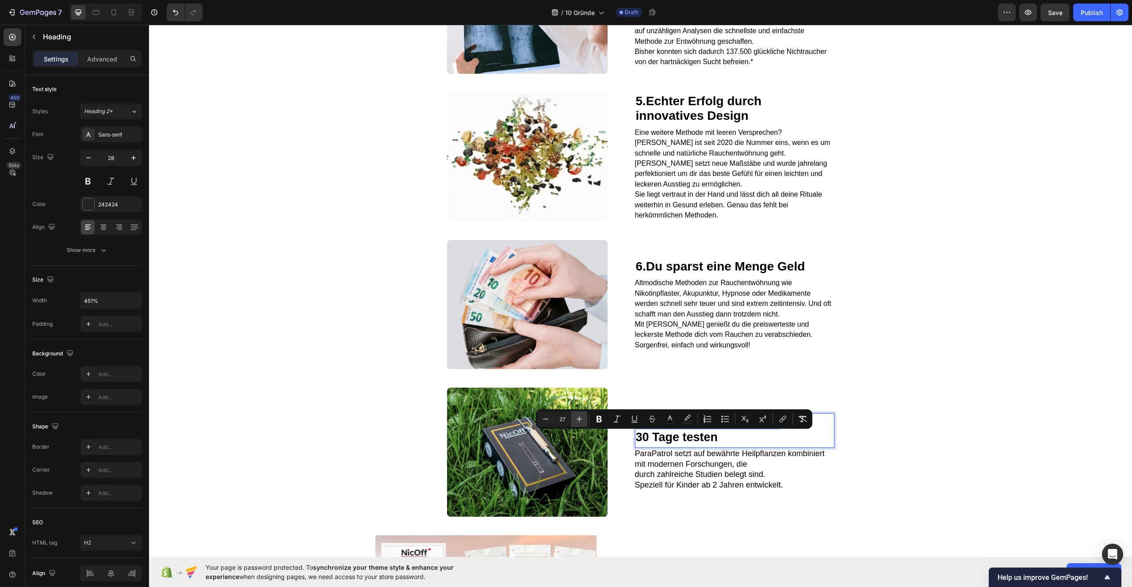
click at [579, 419] on icon "Editor contextual toolbar" at bounding box center [579, 419] width 6 height 6
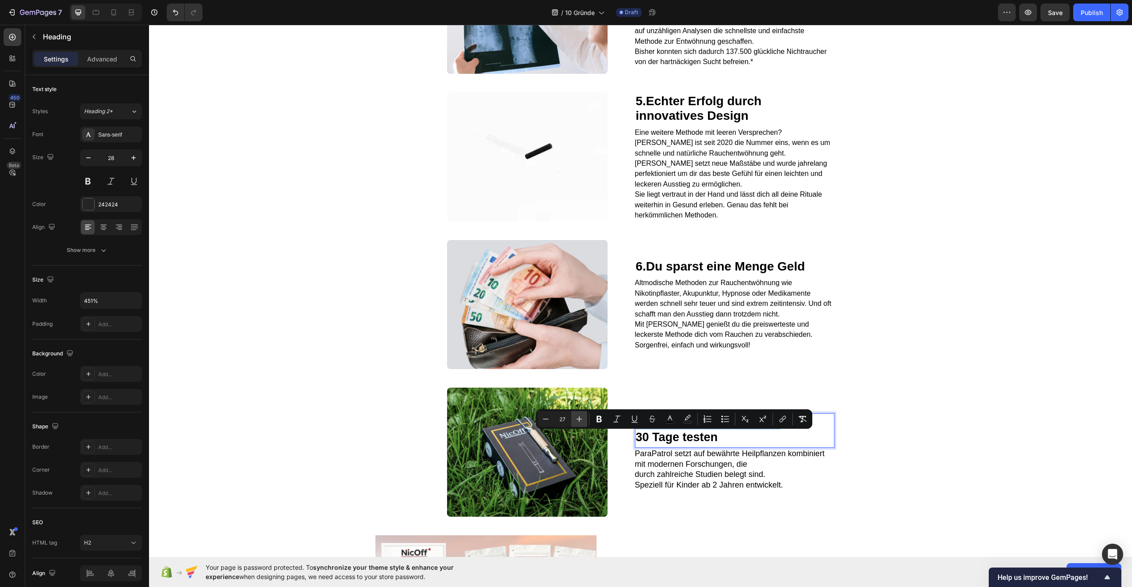
type input "28"
click at [965, 358] on div "Image ⁠⁠⁠⁠⁠⁠⁠ 6. Du sparst eine Menge Geld Heading Altmodische Methoden zur Rau…" at bounding box center [640, 310] width 983 height 148
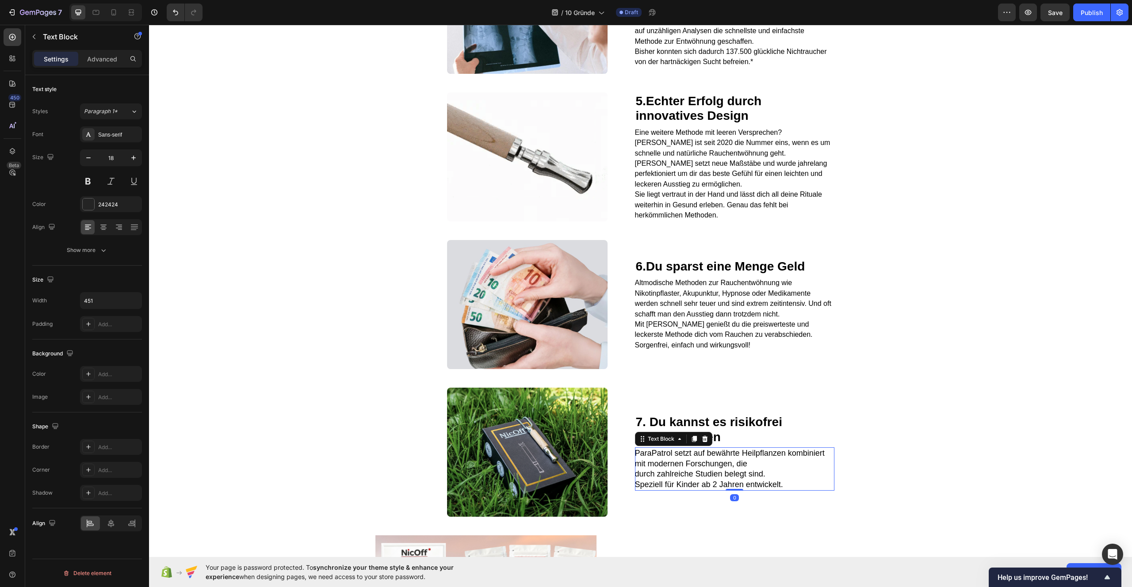
click at [663, 468] on span "ParaPatrol setzt auf bewährte Heilpflanzen kombiniert mit modernen Forschungen,…" at bounding box center [730, 458] width 190 height 19
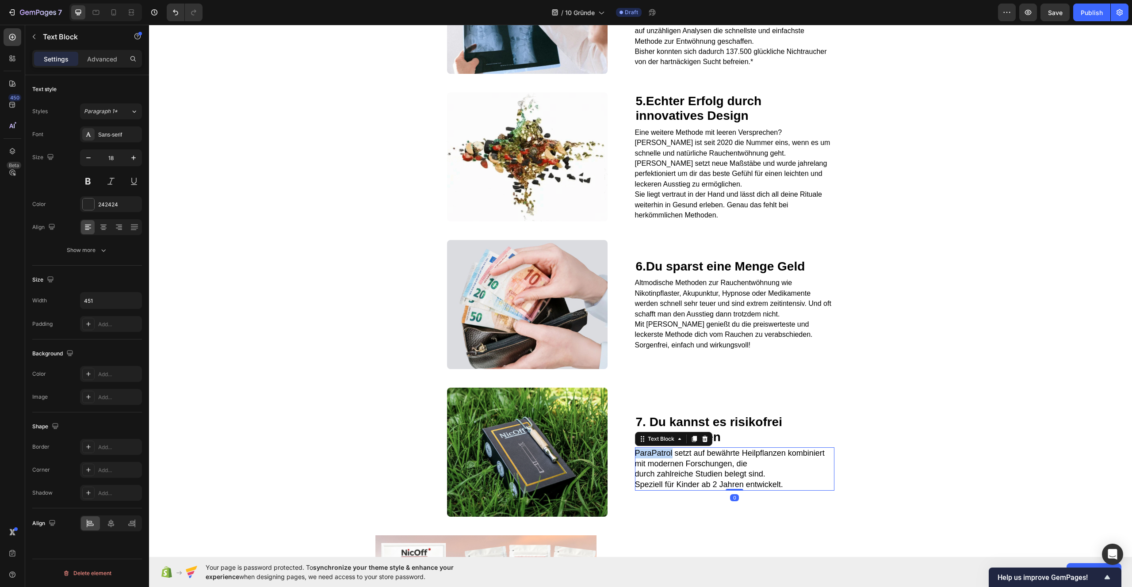
click at [663, 468] on span "ParaPatrol setzt auf bewährte Heilpflanzen kombiniert mit modernen Forschungen,…" at bounding box center [730, 458] width 190 height 19
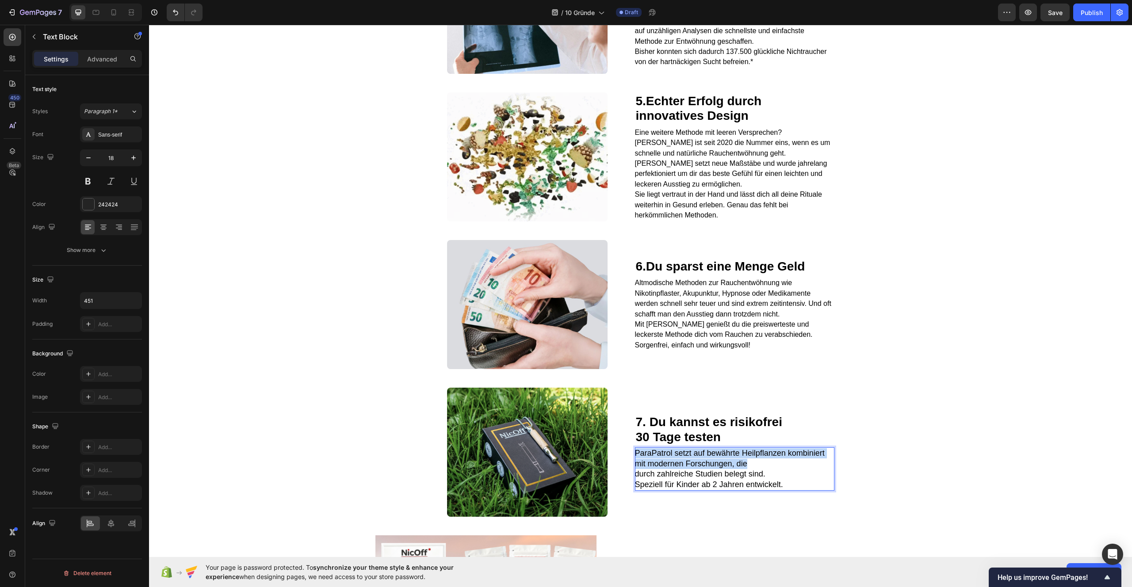
click at [663, 468] on span "ParaPatrol setzt auf bewährte Heilpflanzen kombiniert mit modernen Forschungen,…" at bounding box center [730, 458] width 190 height 19
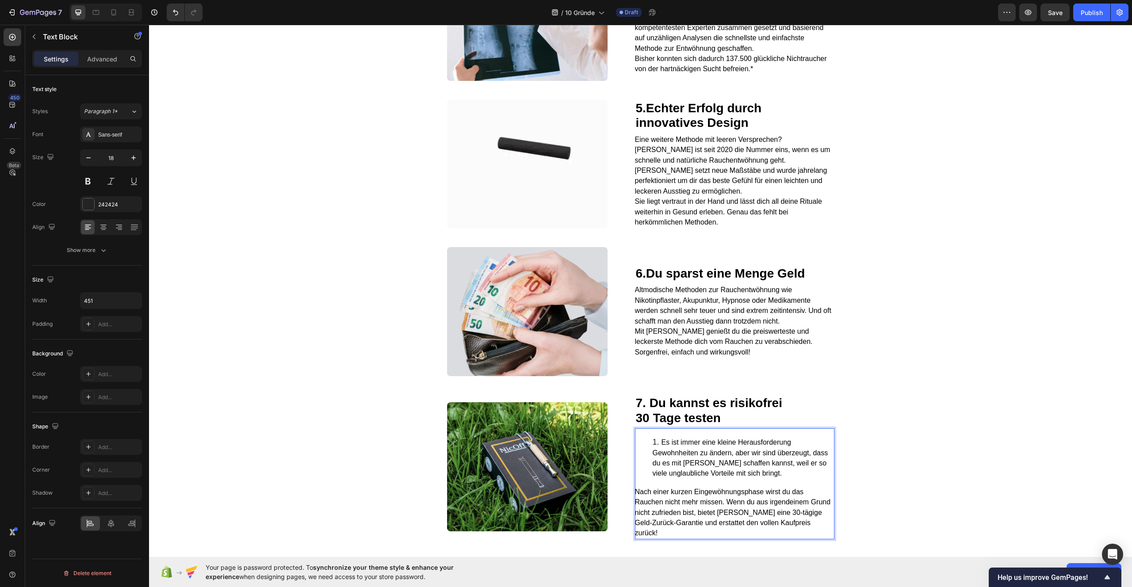
scroll to position [1103, 0]
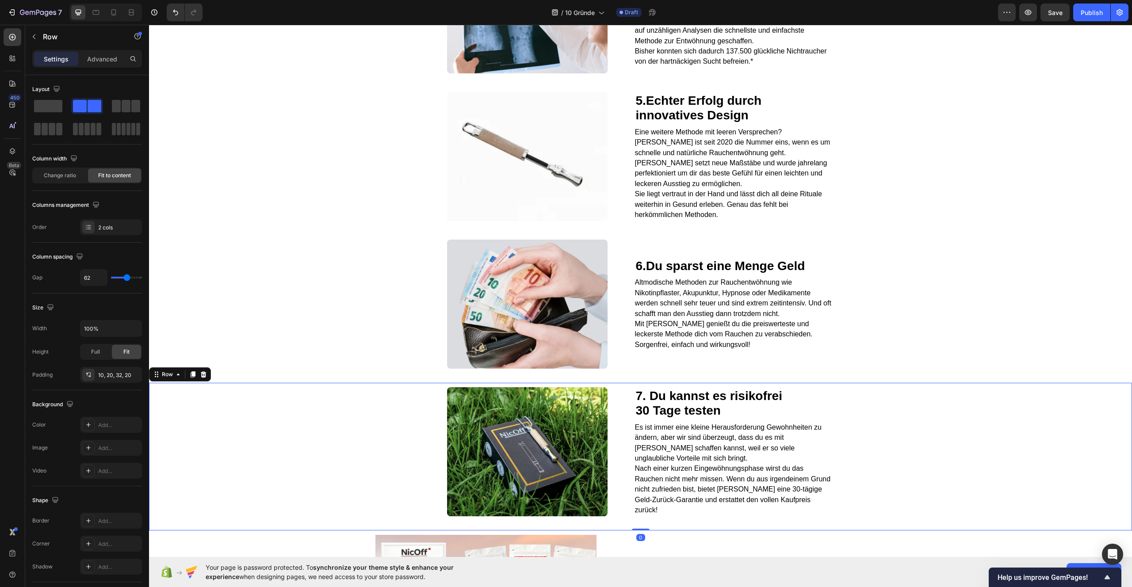
click at [991, 433] on div "Image ⁠⁠⁠⁠⁠⁠⁠ 7. Du kannst es risikofrei 30 Tage testen Heading Es ist immer ei…" at bounding box center [640, 457] width 983 height 148
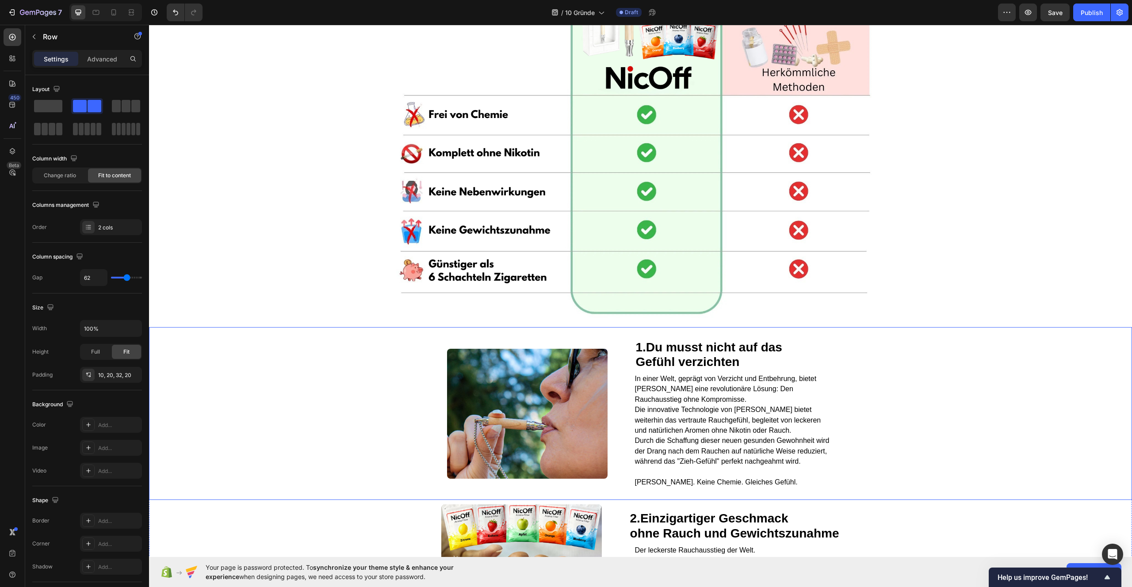
scroll to position [255, 0]
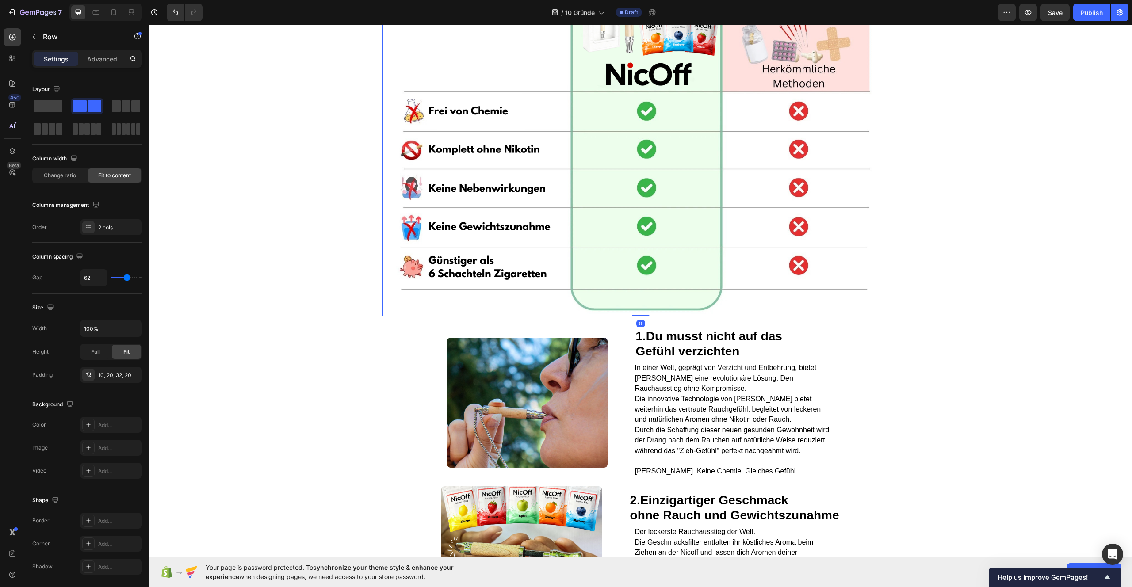
click at [400, 209] on img at bounding box center [640, 137] width 516 height 359
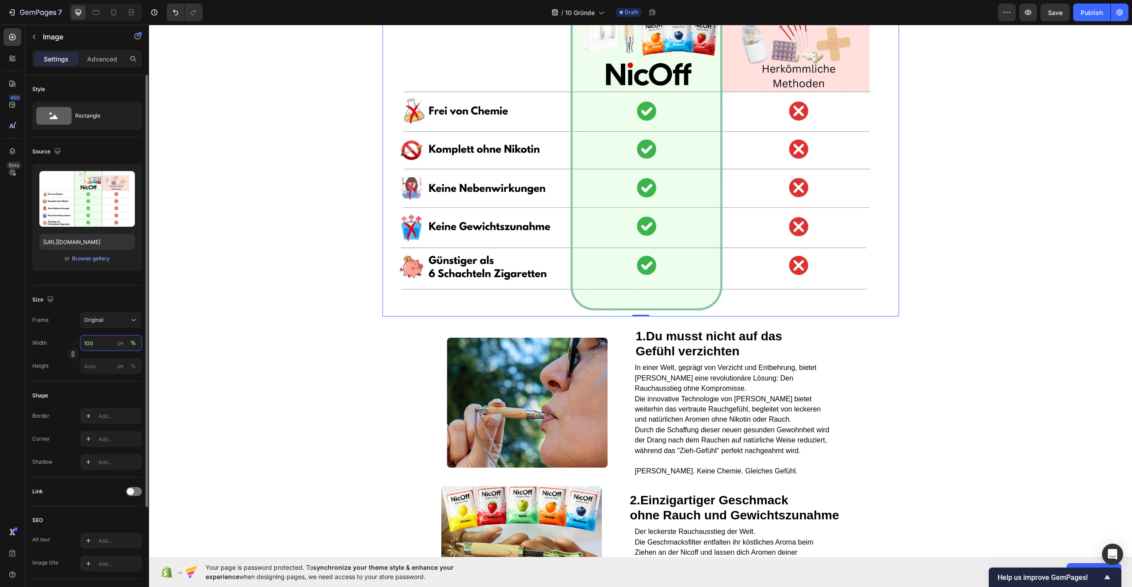
click at [100, 347] on input "100" at bounding box center [111, 343] width 62 height 16
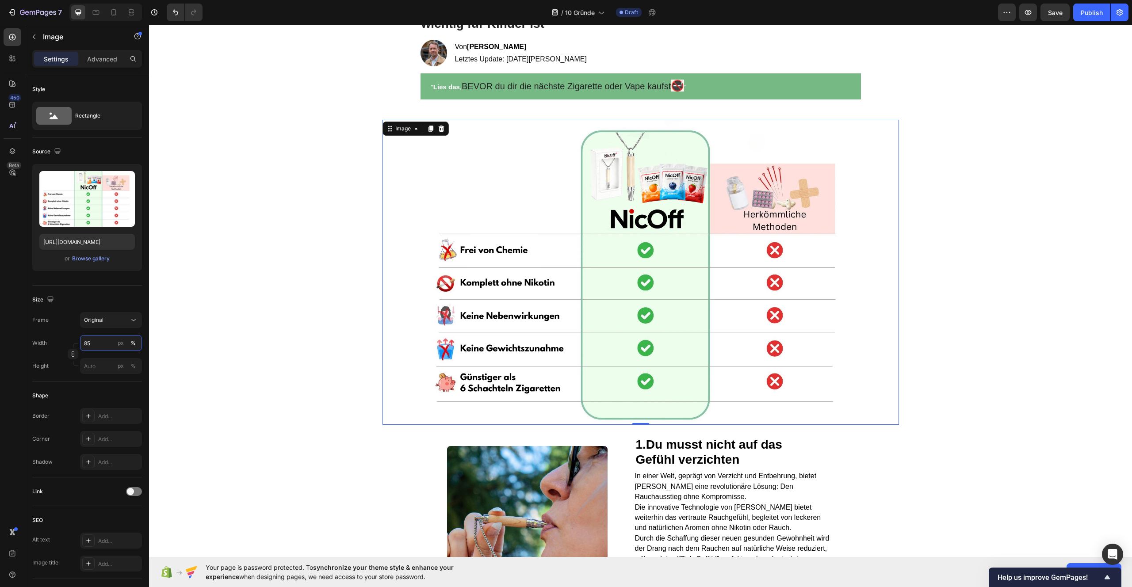
scroll to position [79, 0]
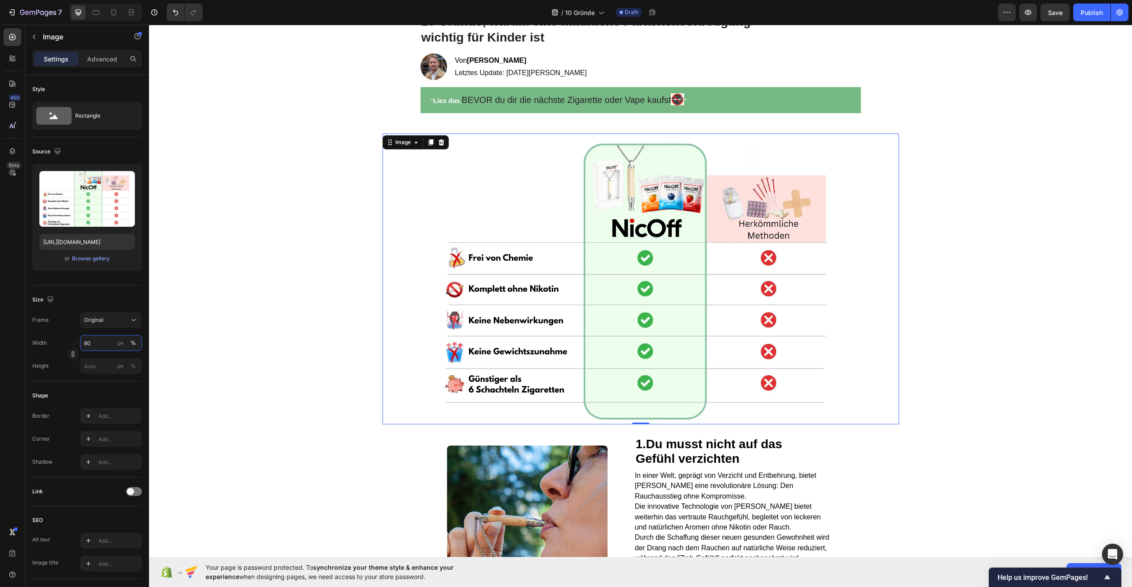
type input "79"
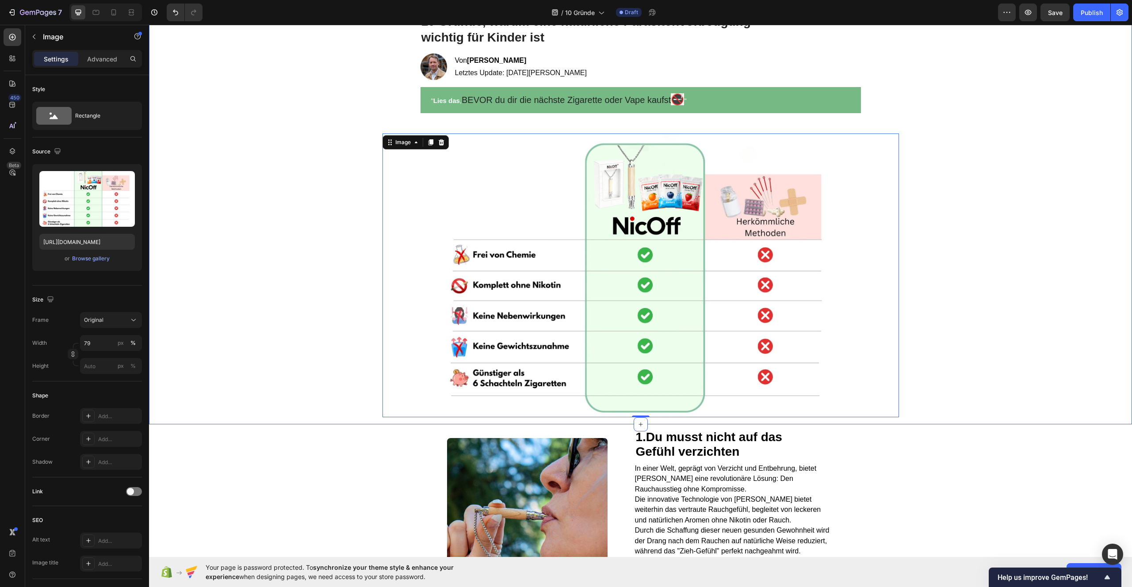
click at [1108, 254] on div "LIMITIERTES SONDERANGEBOT Text Block 00 STD 17 MIN 55 SEK Countdown Timer Row T…" at bounding box center [640, 194] width 983 height 460
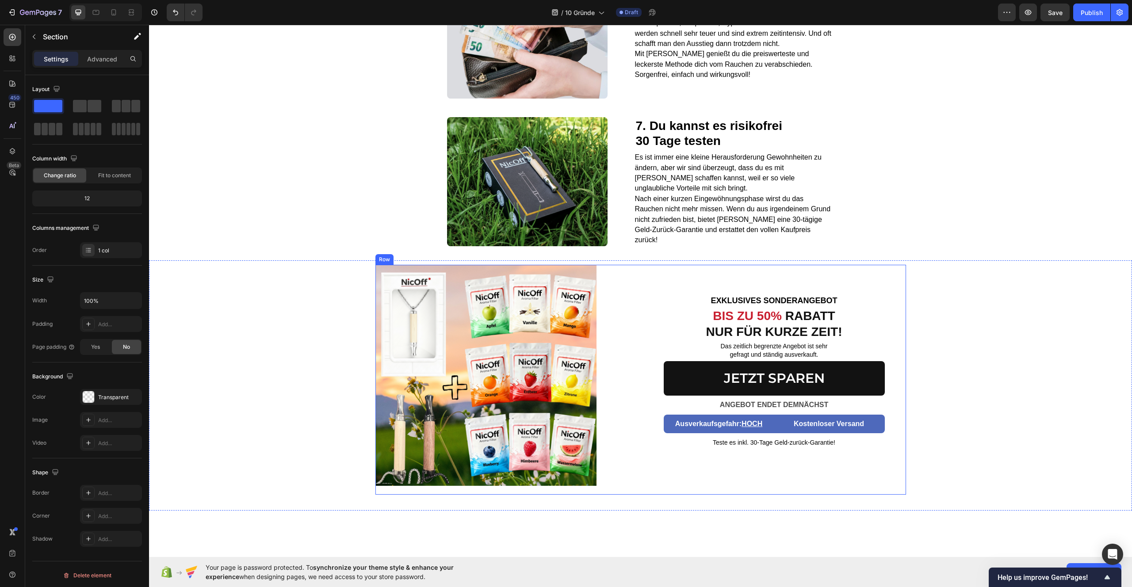
scroll to position [1298, 0]
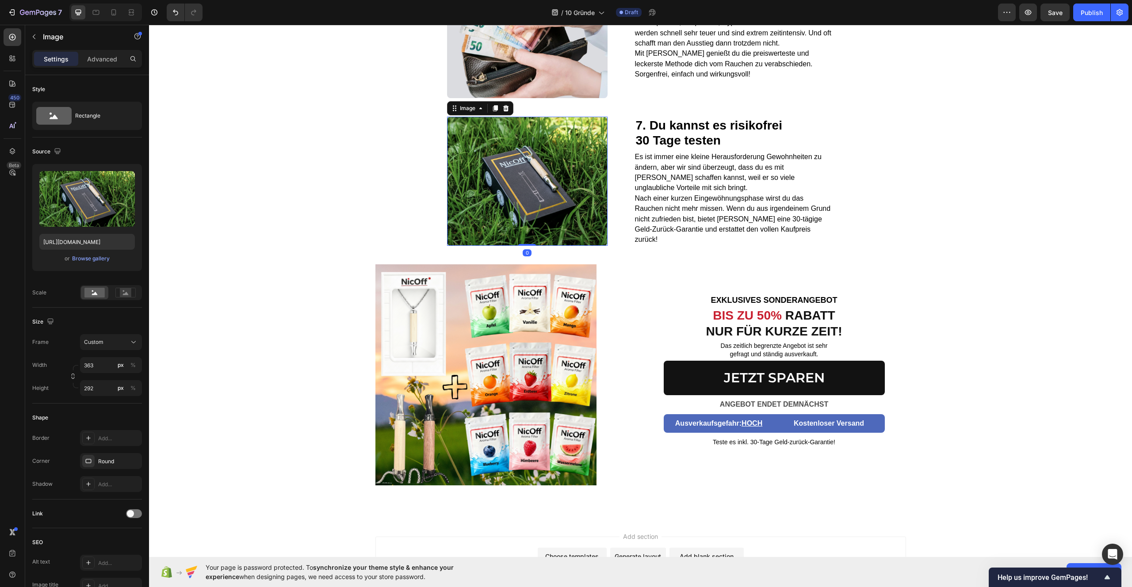
click at [549, 172] on img at bounding box center [527, 181] width 160 height 129
click at [518, 343] on img at bounding box center [485, 374] width 221 height 221
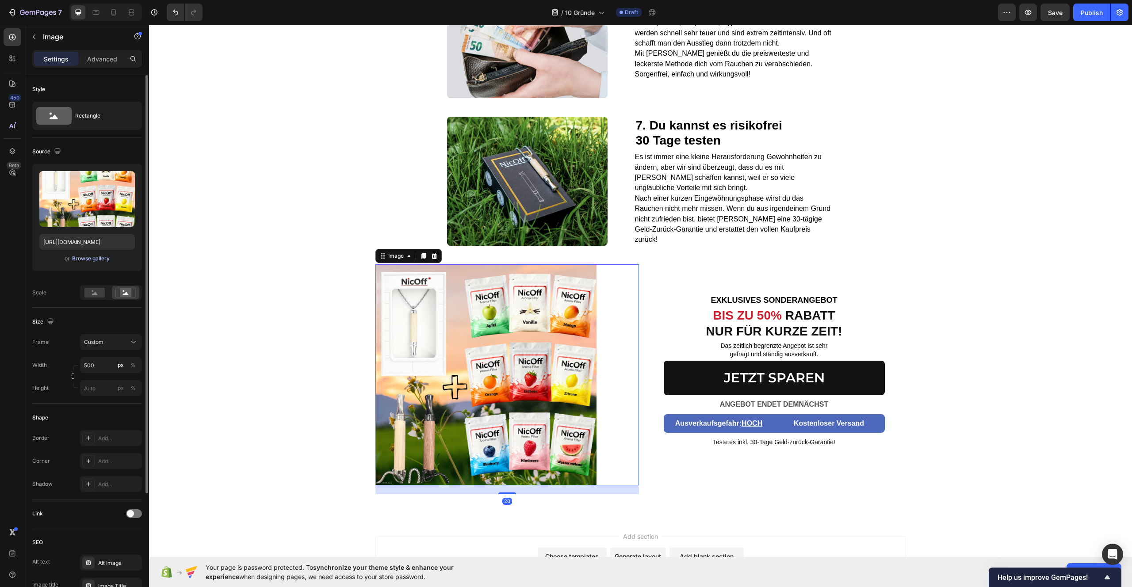
click at [88, 256] on div "Browse gallery" at bounding box center [91, 259] width 38 height 8
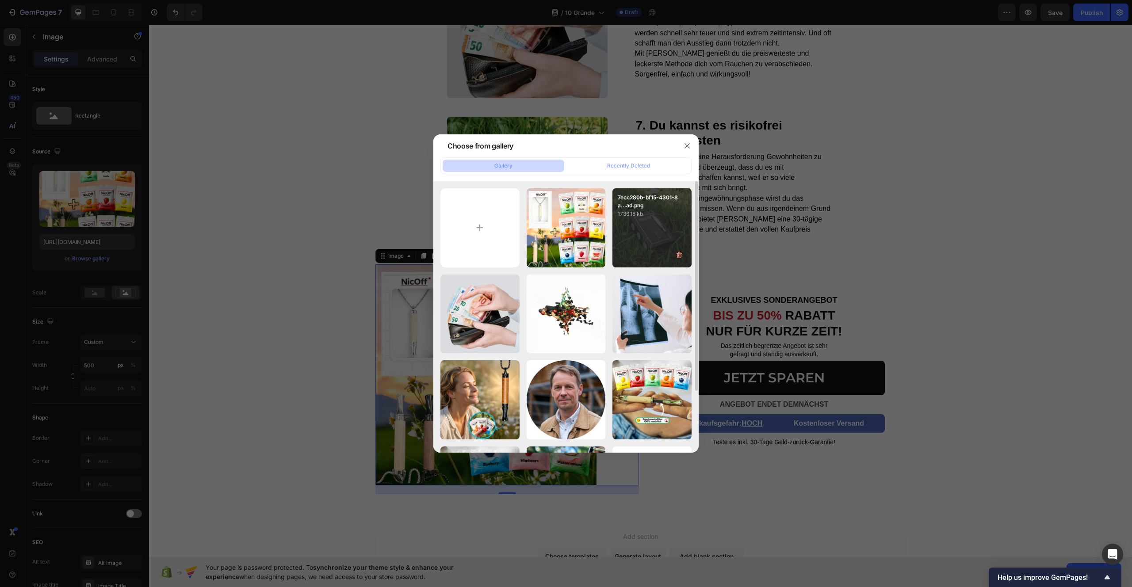
click at [656, 221] on div "7ecc280b-bf15-4301-8a...ad.png 1736.18 kb" at bounding box center [651, 227] width 79 height 79
type input "https://cdn.shopify.com/s/files/1/0987/8021/7693/files/gempages_586037479421772…"
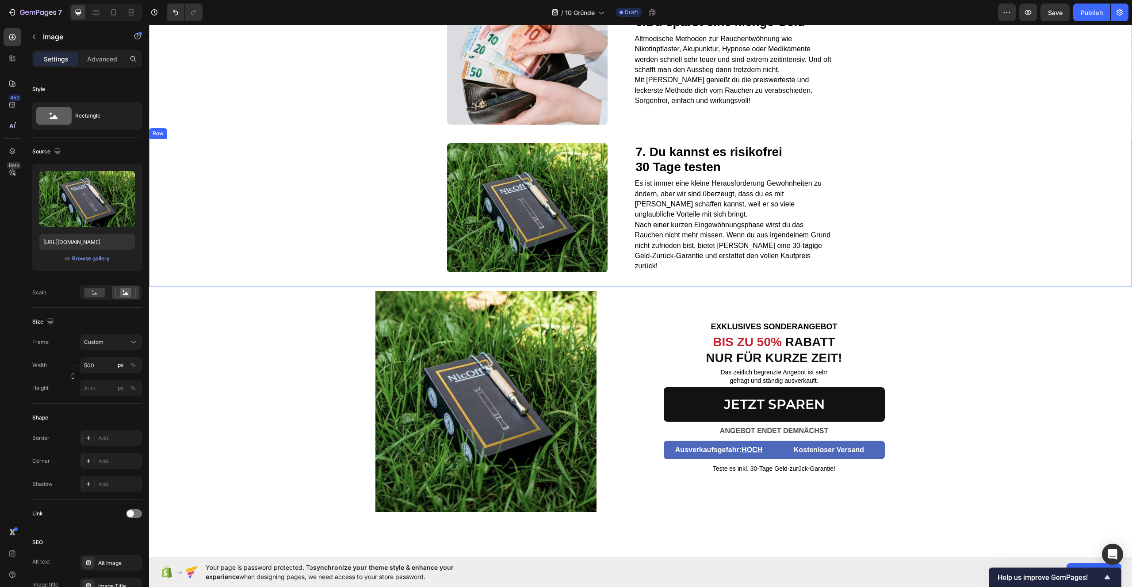
scroll to position [1275, 0]
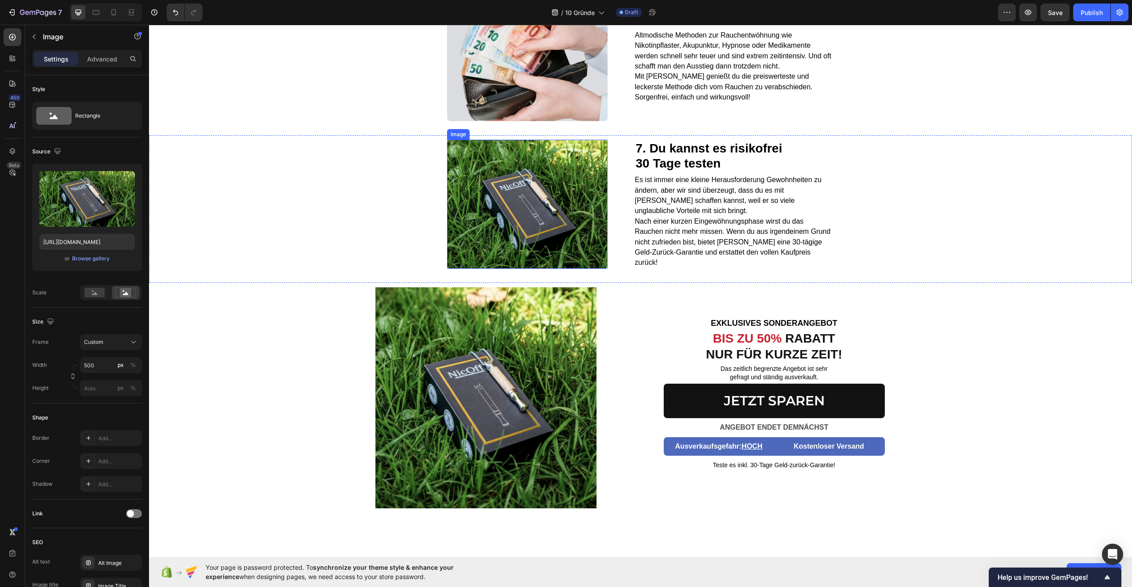
click at [541, 218] on img at bounding box center [527, 204] width 160 height 129
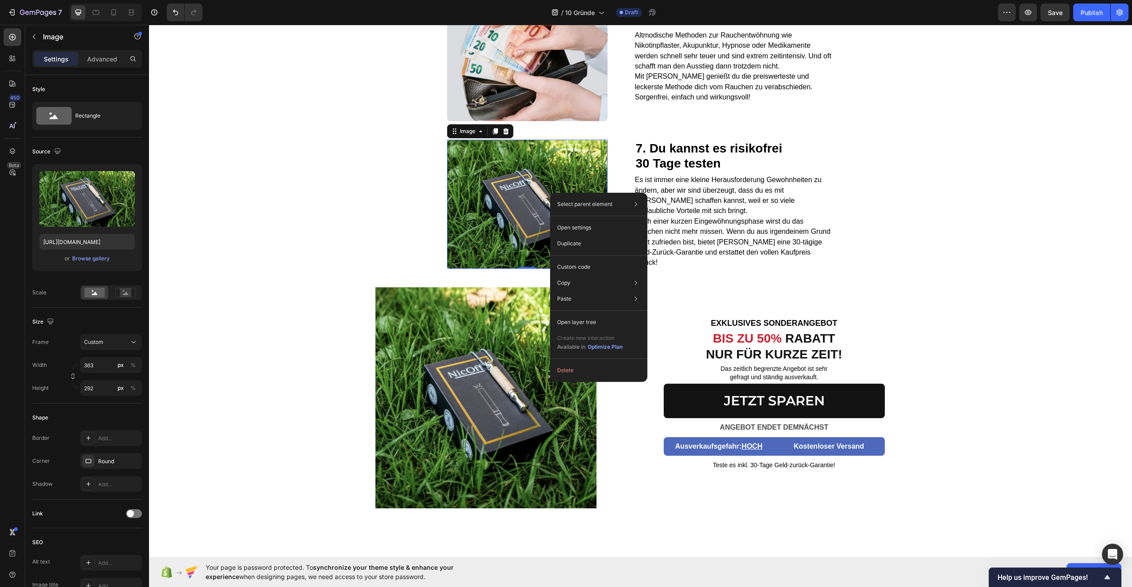
click at [490, 216] on img at bounding box center [527, 204] width 160 height 129
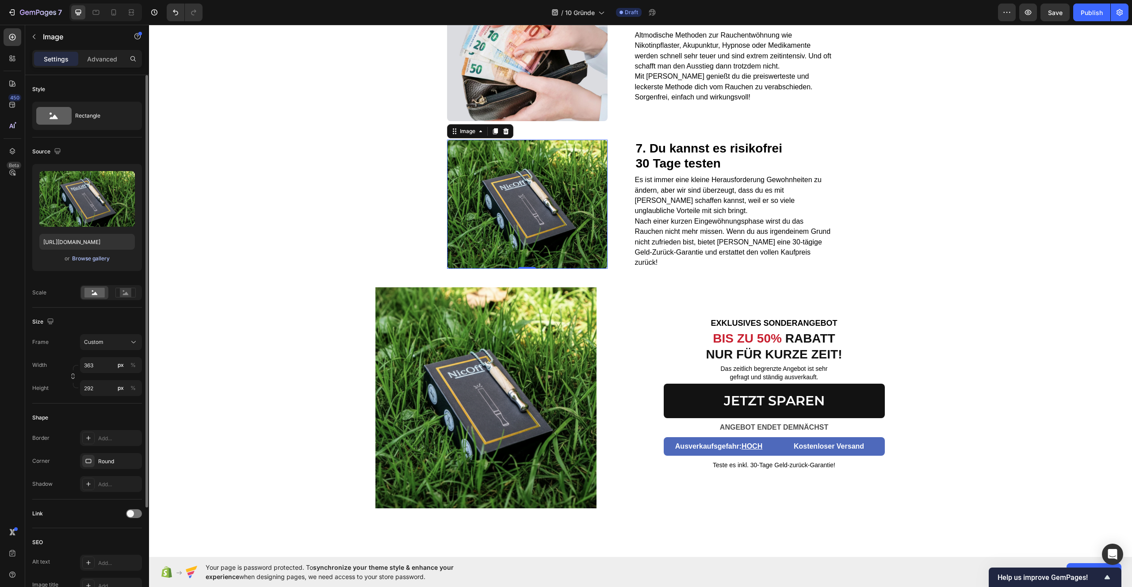
click at [93, 258] on div "Browse gallery" at bounding box center [91, 259] width 38 height 8
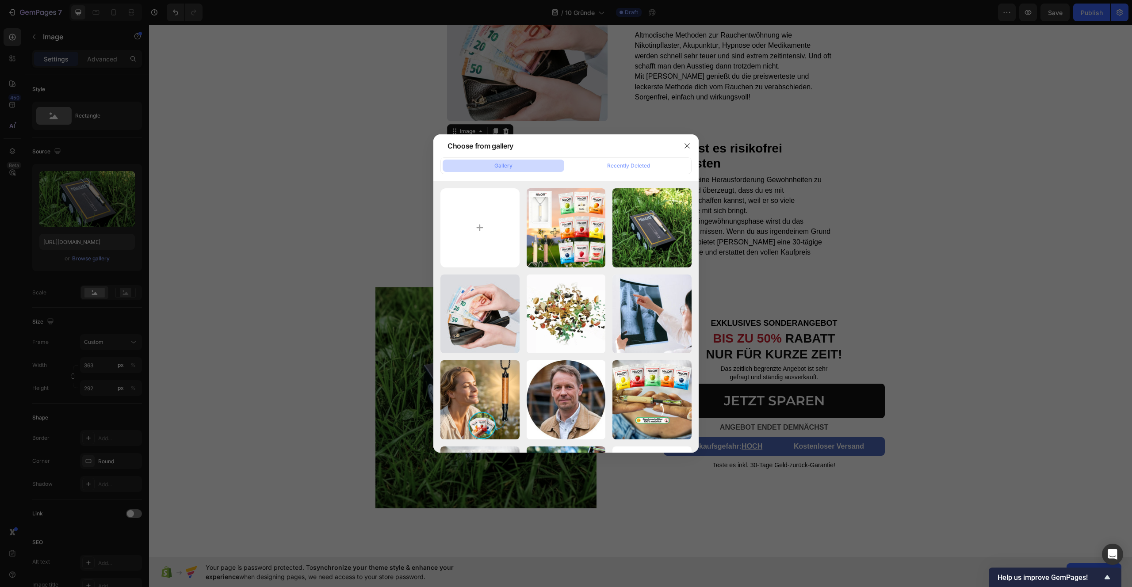
type input "C:\fakepath\126fec46-43a3-4951-b0a8-e19e81a2de1e.png"
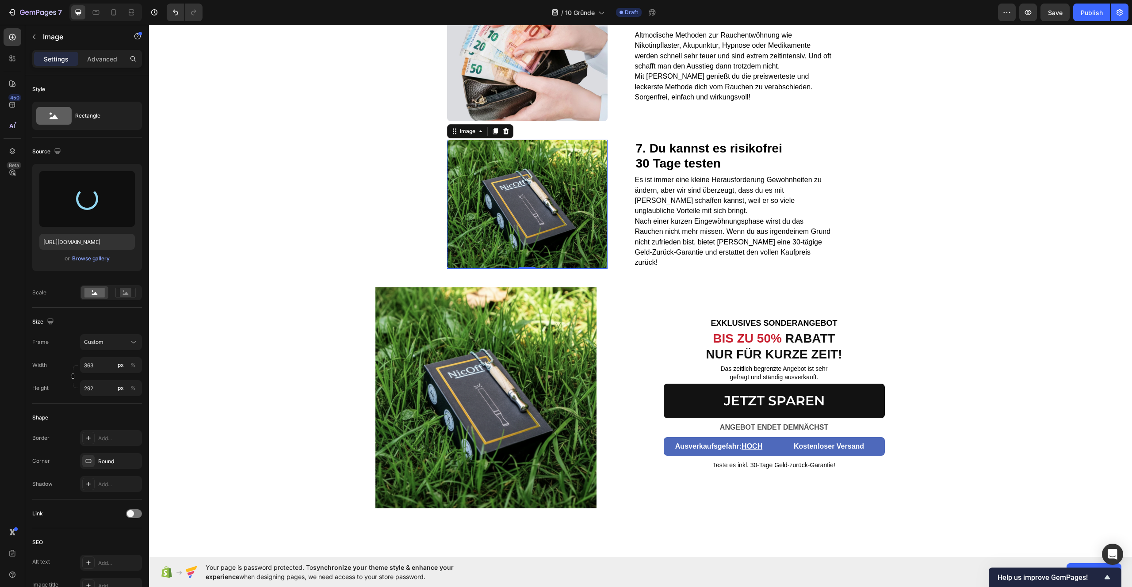
type input "https://cdn.shopify.com/s/files/1/0987/8021/7693/files/gempages_586037479421772…"
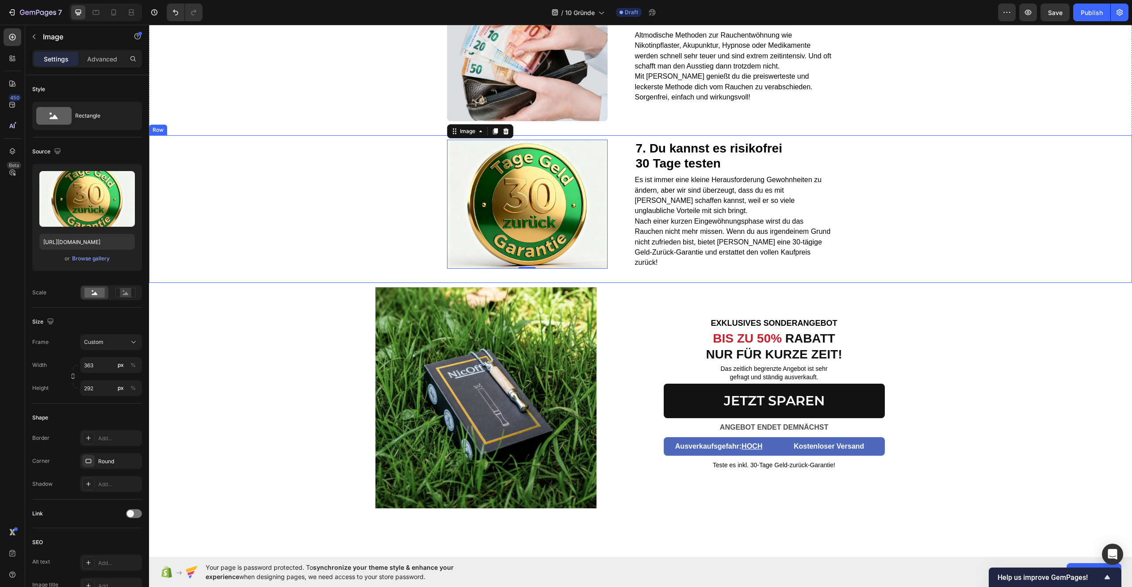
click at [244, 217] on div "Image 0 7. Du kannst es risikofrei 30 Tage testen Heading Es ist immer eine kle…" at bounding box center [640, 209] width 983 height 148
drag, startPoint x: 518, startPoint y: 216, endPoint x: 512, endPoint y: 217, distance: 5.9
click at [518, 216] on img at bounding box center [527, 204] width 160 height 129
click at [80, 260] on div "Browse gallery" at bounding box center [91, 259] width 38 height 8
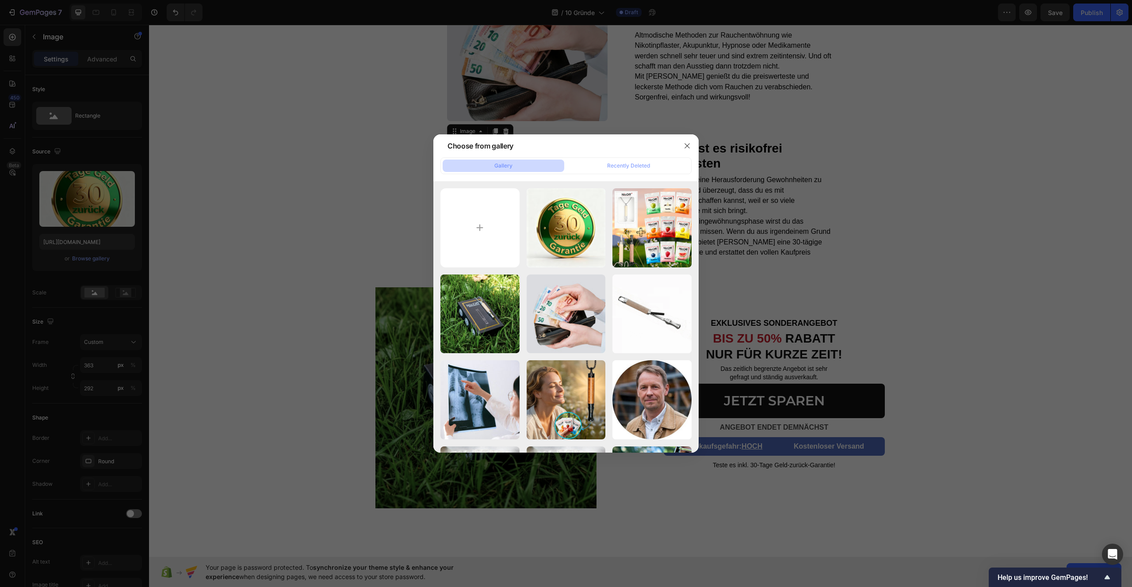
type input "C:\fakepath\c47fca66-d837-474f-a3bd-de02e4f1ddf2.png"
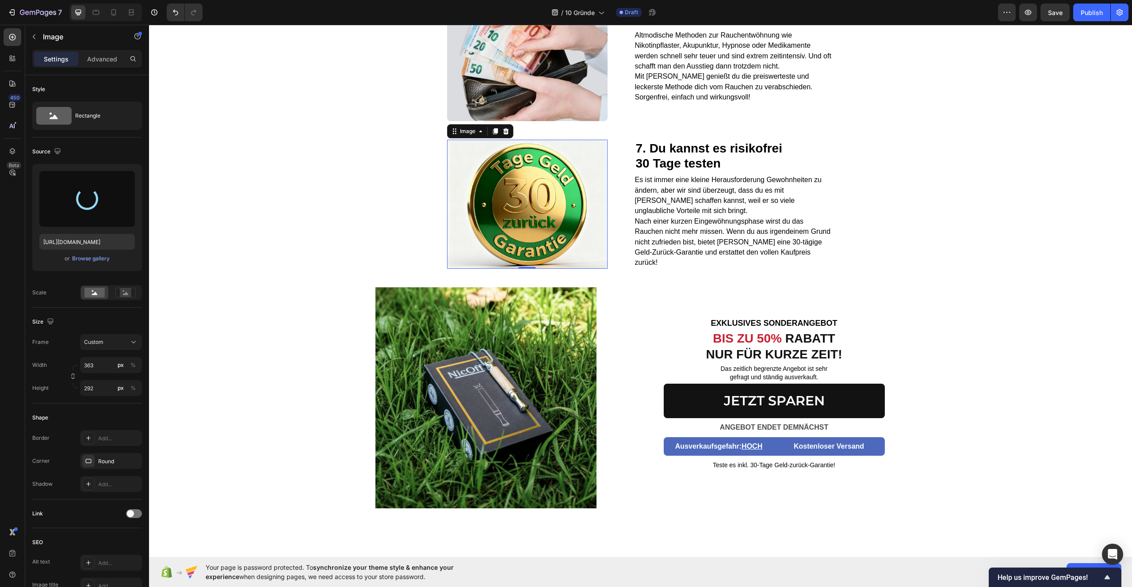
type input "https://cdn.shopify.com/s/files/1/0987/8021/7693/files/gempages_586037479421772…"
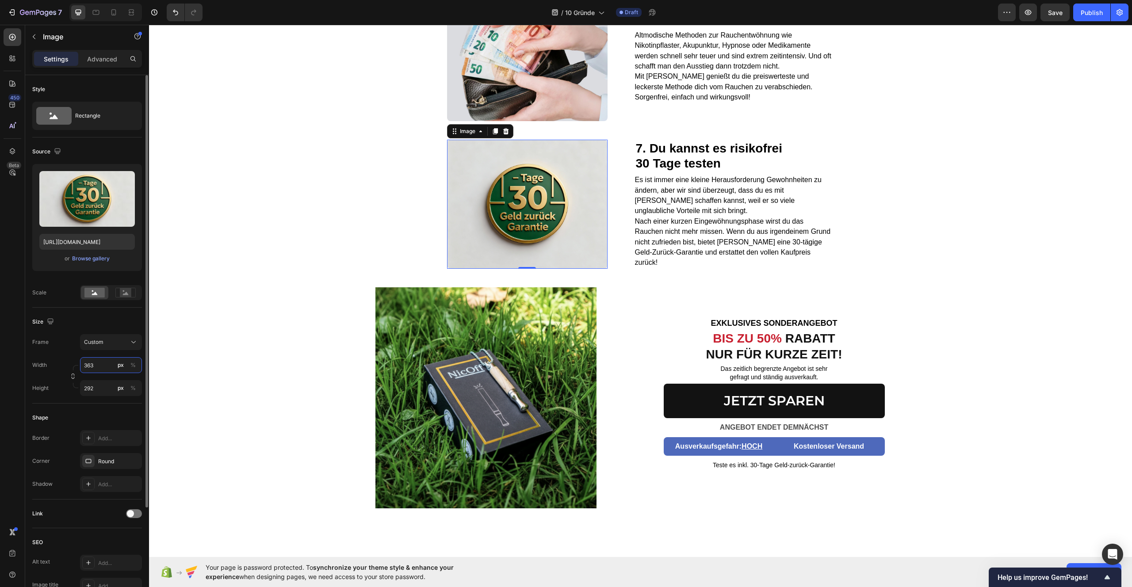
click at [101, 366] on input "363" at bounding box center [111, 365] width 62 height 16
type input "364"
click at [99, 262] on div "Browse gallery" at bounding box center [91, 259] width 38 height 8
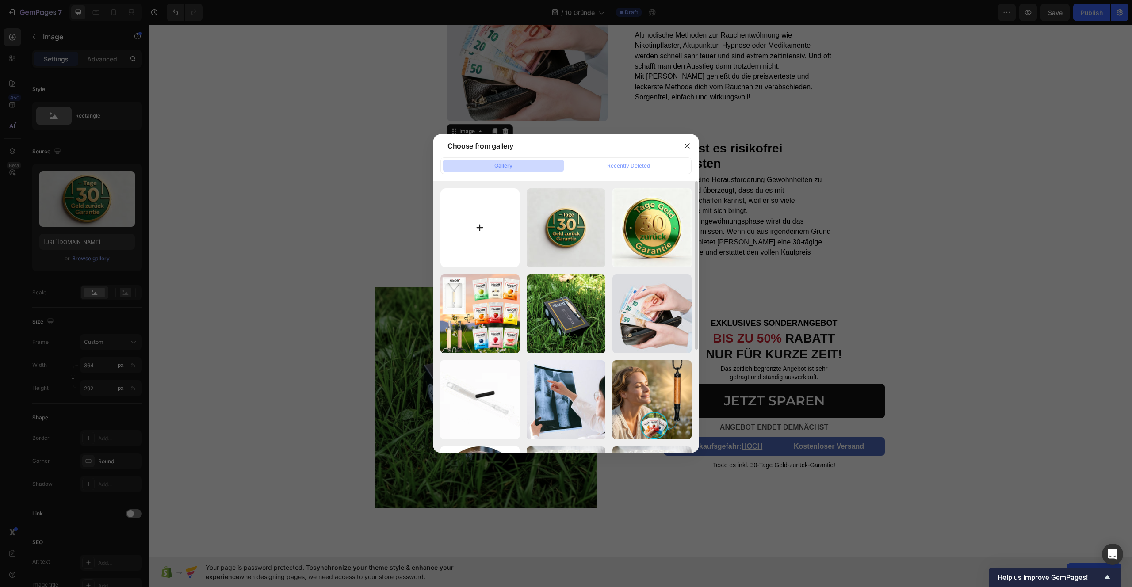
click at [488, 229] on input "file" at bounding box center [479, 227] width 79 height 79
type input "C:\fakepath\e53f7f53-aaf2-4f23-a17f-57c9864009bd.png"
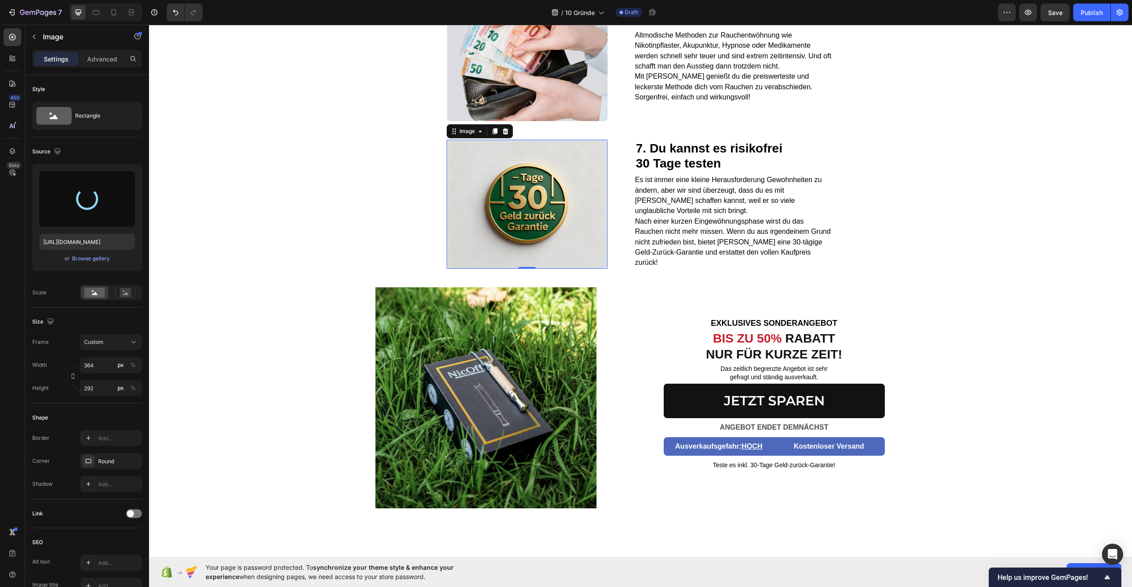
type input "https://cdn.shopify.com/s/files/1/0987/8021/7693/files/gempages_586037479421772…"
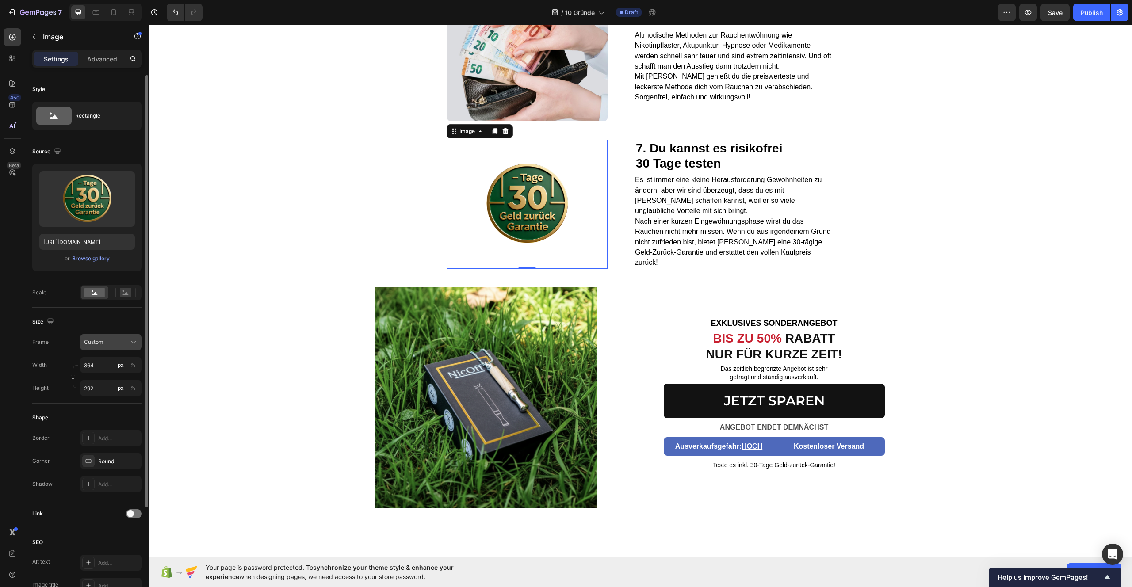
click at [119, 341] on div "Custom" at bounding box center [105, 342] width 43 height 8
click at [111, 410] on div "Original" at bounding box center [109, 414] width 51 height 8
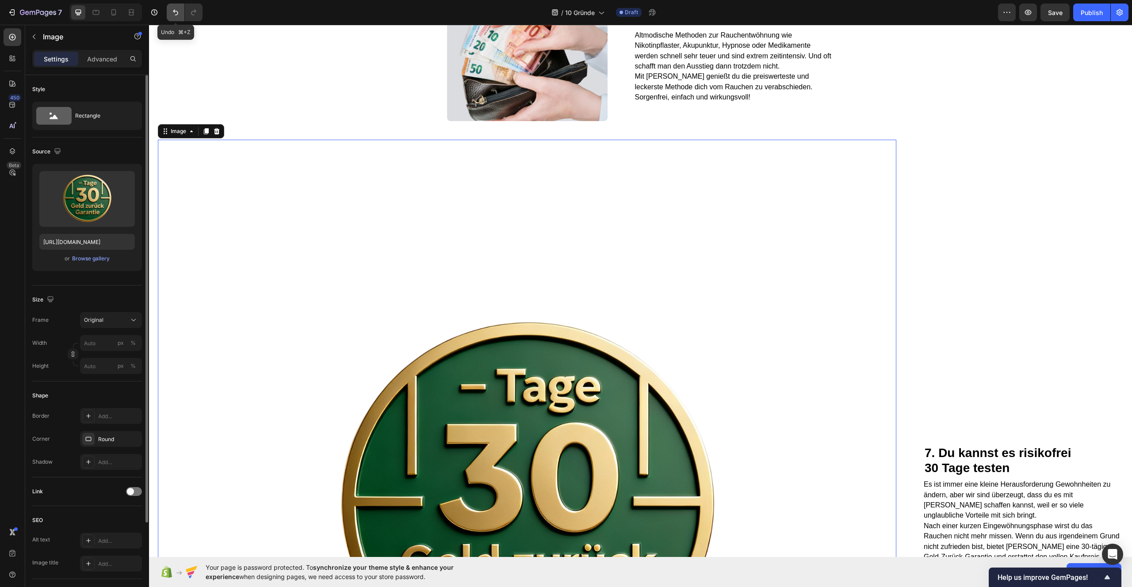
click at [171, 13] on icon "Undo/Redo" at bounding box center [175, 12] width 9 height 9
type input "364"
type input "292"
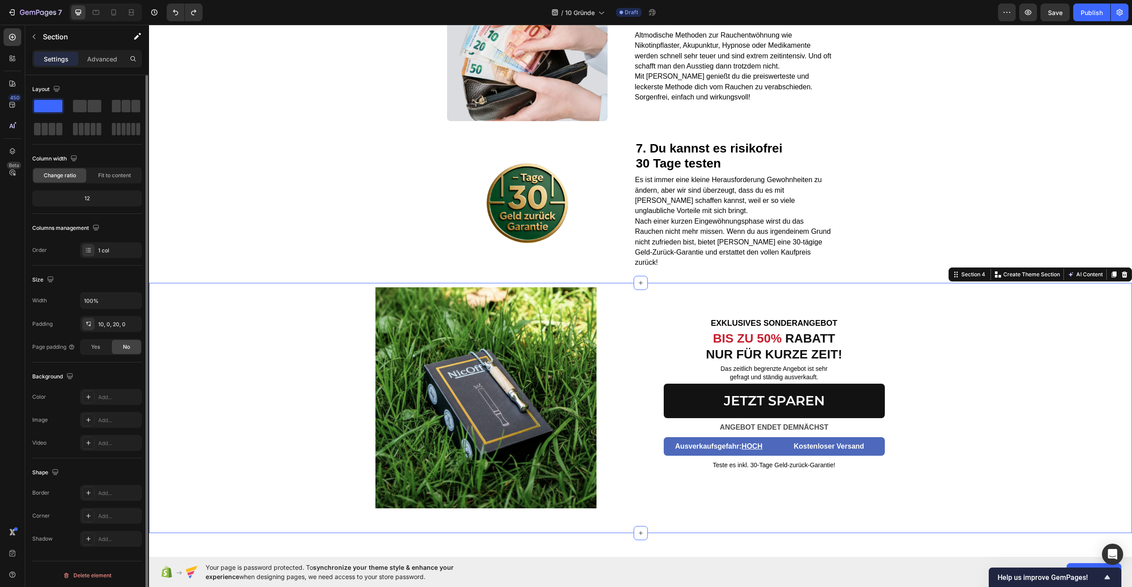
click at [984, 306] on div "Image EXKLUSIVES SONDERANGEBOT Text block BIS ZU 50% RABATT NUR FÜR KURZE ZEIT!…" at bounding box center [640, 405] width 983 height 237
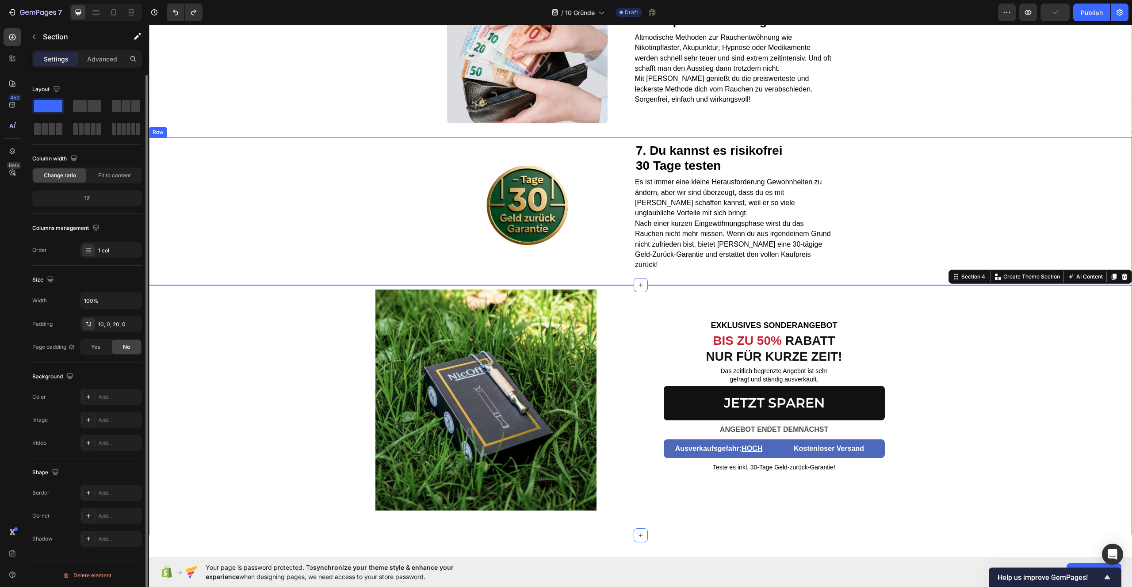
scroll to position [1271, 0]
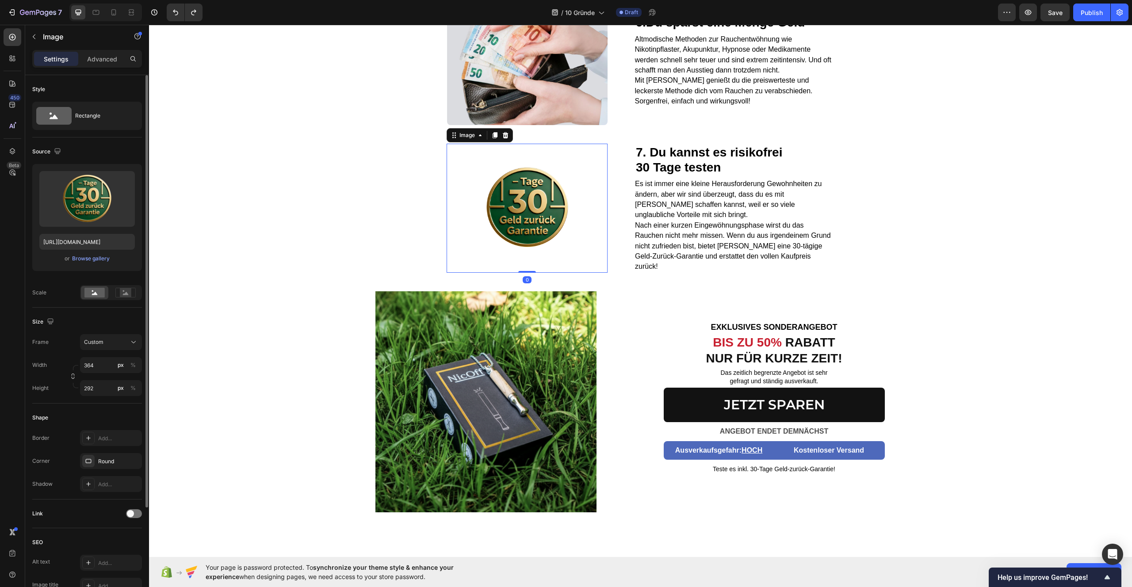
click at [545, 194] on img at bounding box center [526, 208] width 161 height 129
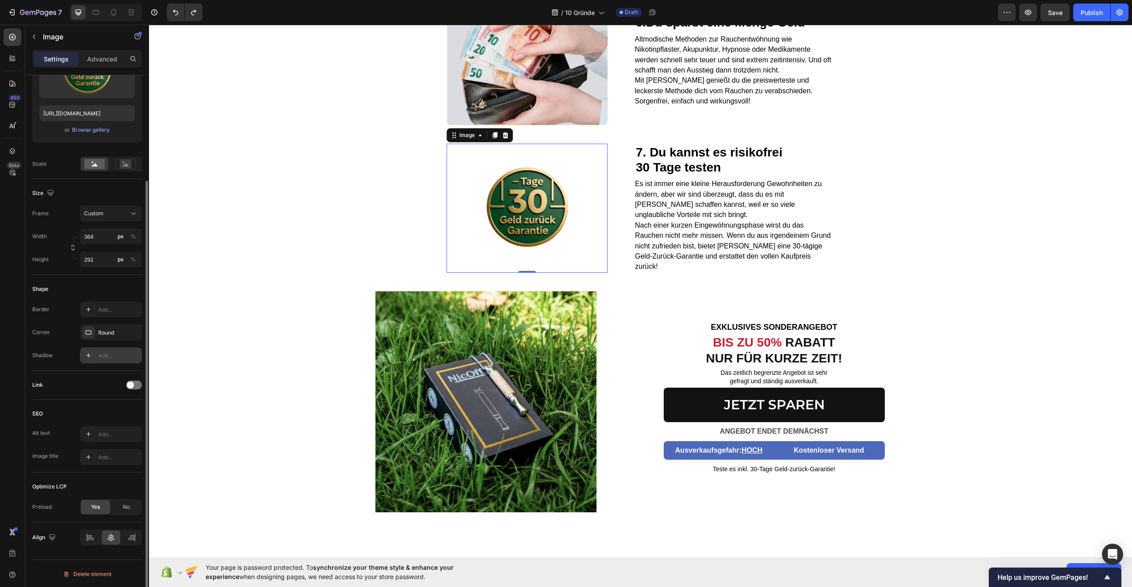
scroll to position [130, 0]
click at [539, 222] on img at bounding box center [526, 208] width 161 height 129
click at [524, 226] on img at bounding box center [526, 208] width 161 height 129
click at [81, 128] on div "Browse gallery" at bounding box center [91, 129] width 38 height 8
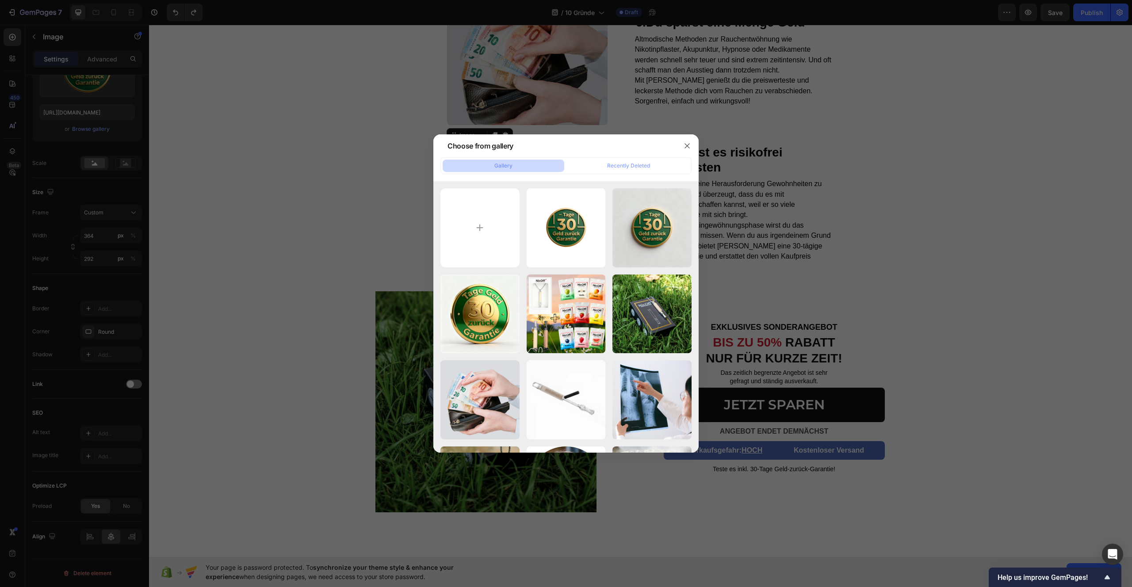
type input "C:\fakepath\59e1237b-ecb3-42ed-90ad-11a9214ffcd5.png"
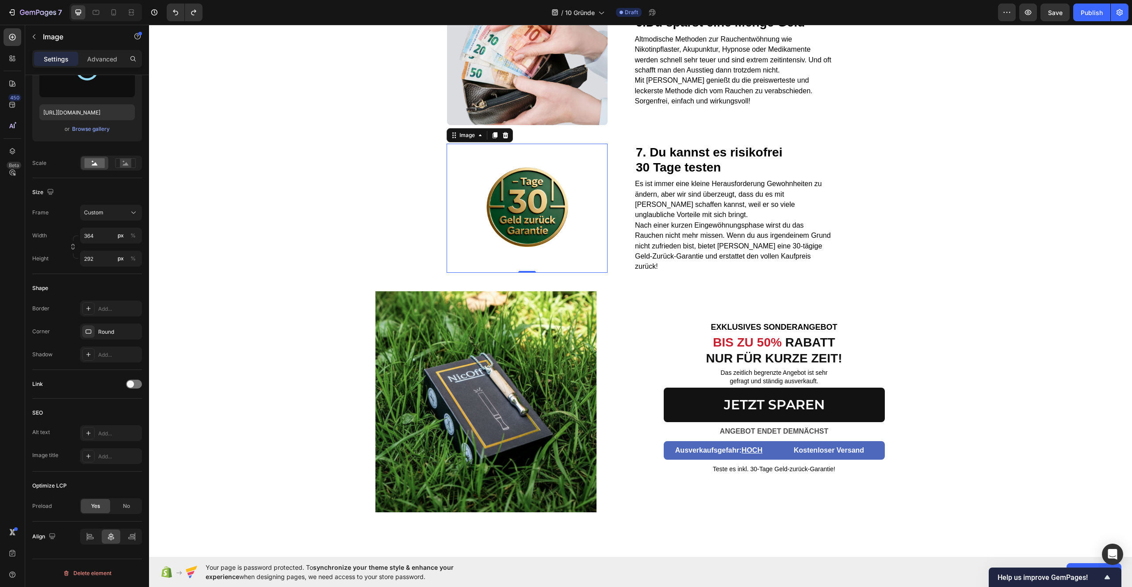
type input "https://cdn.shopify.com/s/files/1/0987/8021/7693/files/gempages_586037479421772…"
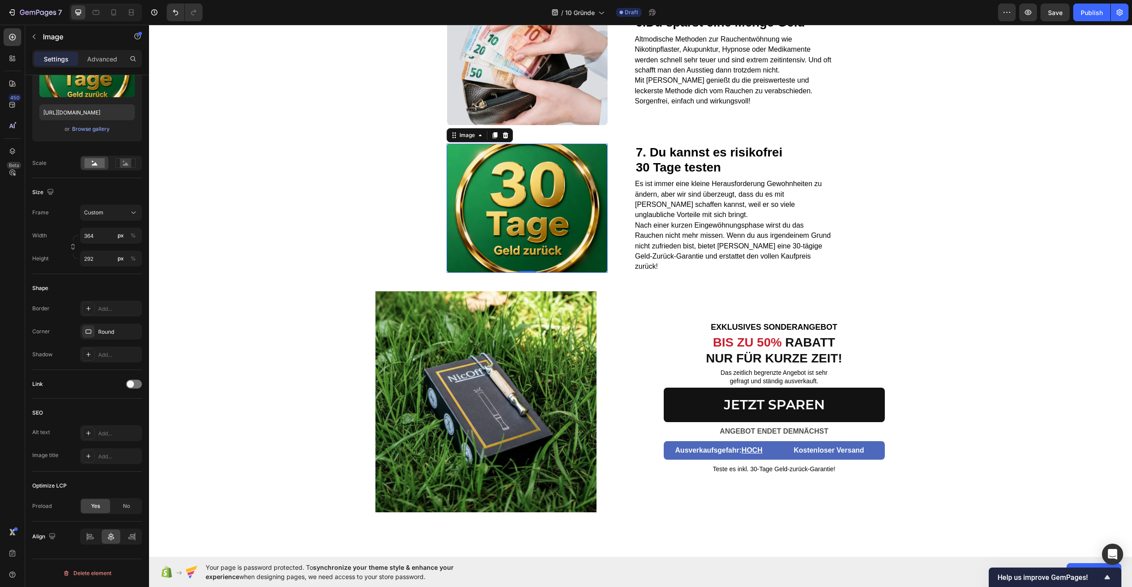
click at [485, 200] on img at bounding box center [526, 208] width 161 height 129
click at [82, 132] on div "Browse gallery" at bounding box center [91, 129] width 38 height 8
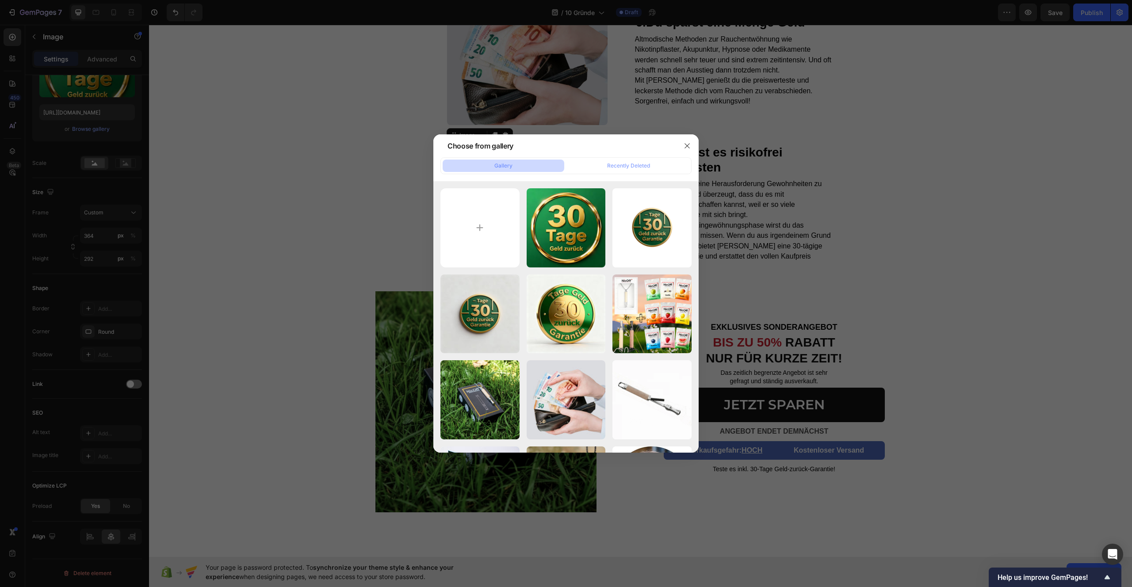
type input "C:\fakepath\Design ohne Titel (2).png"
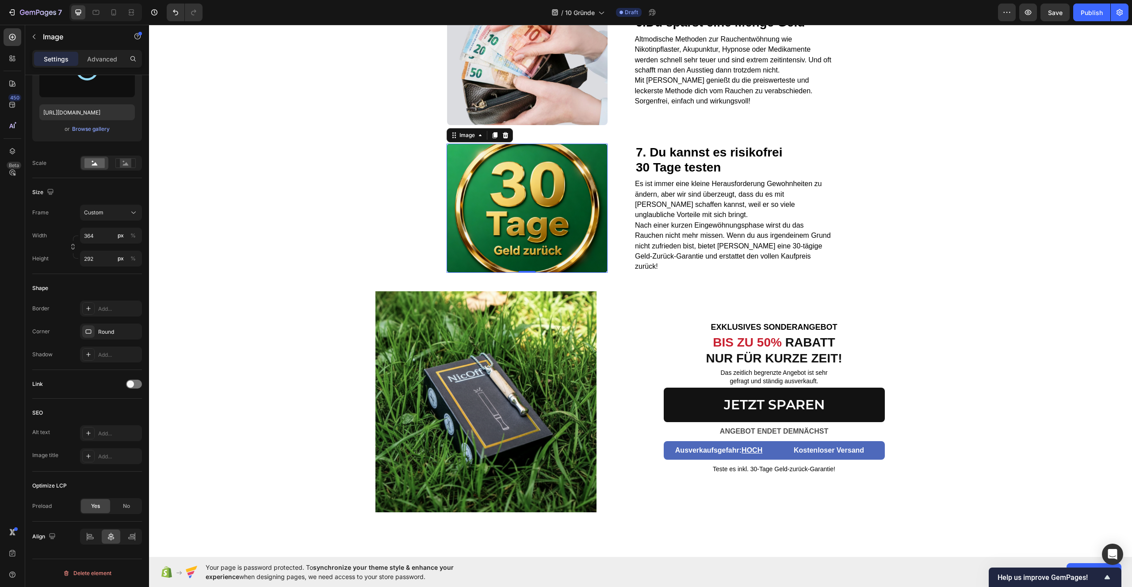
type input "https://cdn.shopify.com/s/files/1/0987/8021/7693/files/gempages_586037479421772…"
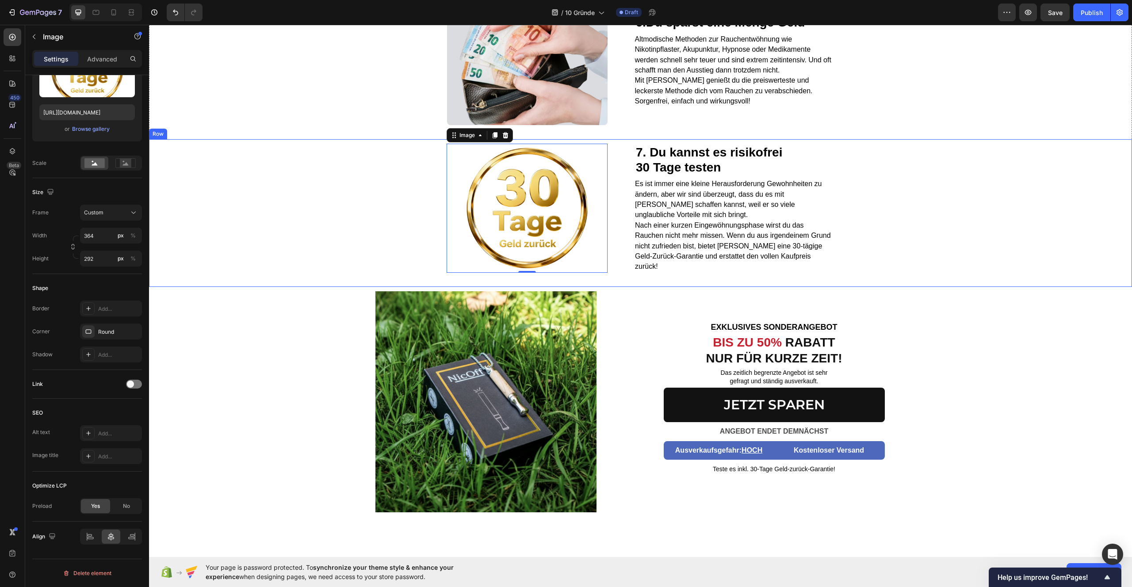
click at [1023, 196] on div "Image 0 7. Du kannst es risikofrei 30 Tage testen Heading Es ist immer eine kle…" at bounding box center [640, 213] width 983 height 148
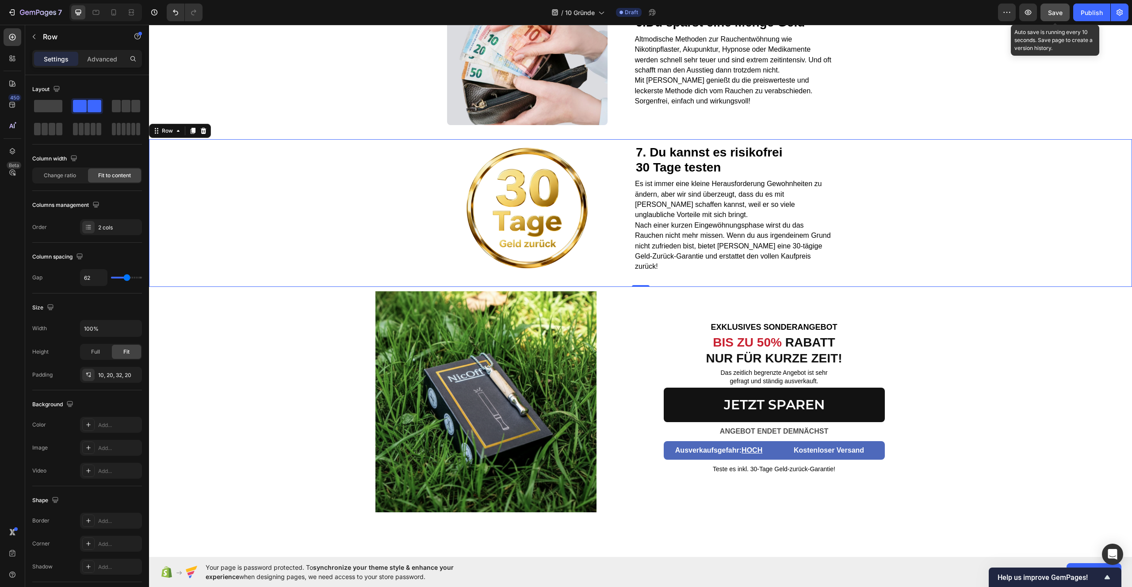
click at [1052, 18] on button "Save" at bounding box center [1054, 13] width 29 height 18
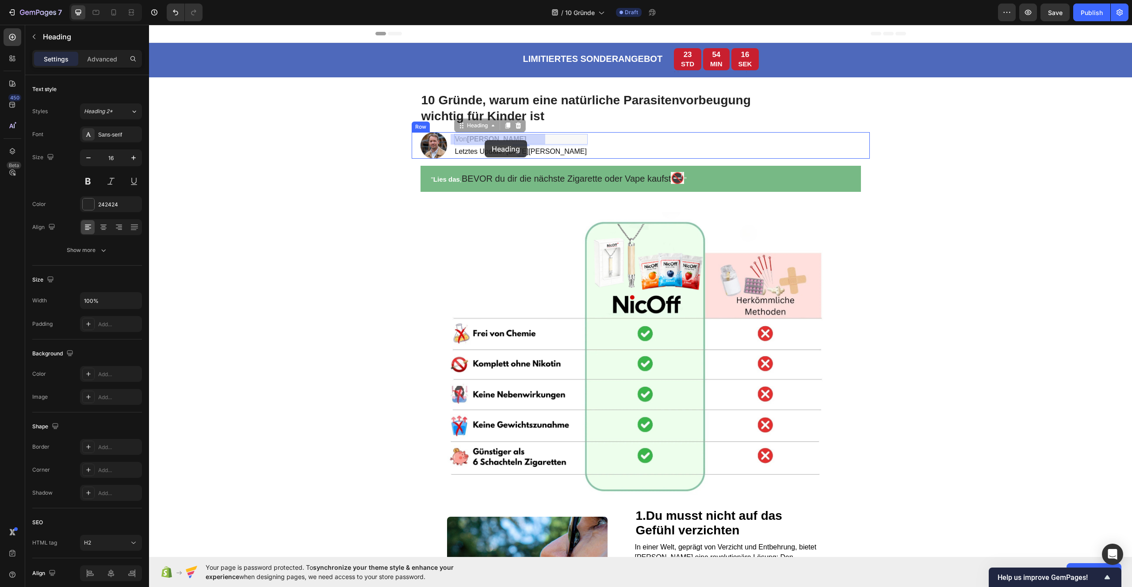
drag, startPoint x: 513, startPoint y: 141, endPoint x: 484, endPoint y: 141, distance: 28.3
click at [514, 141] on h2 "Von Thomas Stöck" at bounding box center [520, 139] width 133 height 11
drag, startPoint x: 509, startPoint y: 138, endPoint x: 465, endPoint y: 140, distance: 43.4
click at [465, 140] on span "Von Georg Richter" at bounding box center [491, 139] width 72 height 8
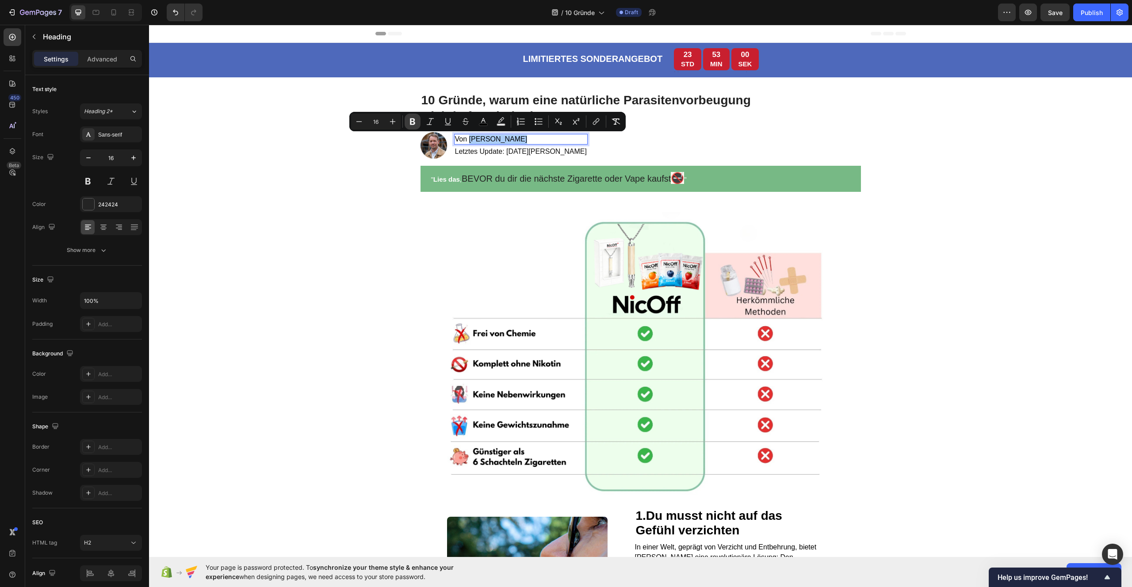
click at [413, 122] on icon "Editor contextual toolbar" at bounding box center [412, 121] width 5 height 7
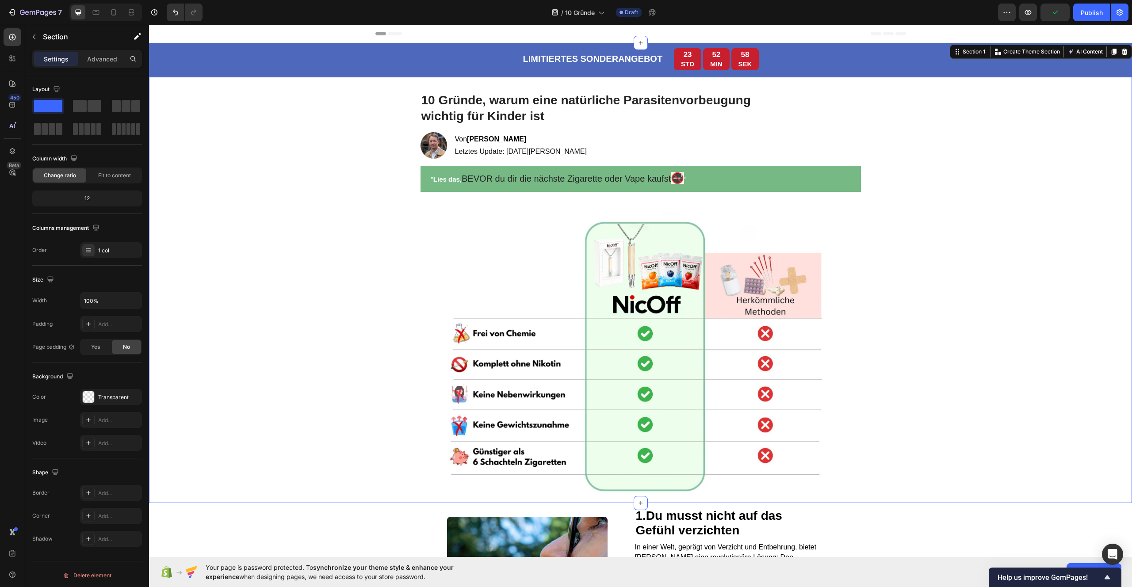
click at [948, 157] on div "LIMITIERTES SONDERANGEBOT Text Block 23 STD 52 MIN 58 SEK Countdown Timer Row T…" at bounding box center [640, 273] width 983 height 460
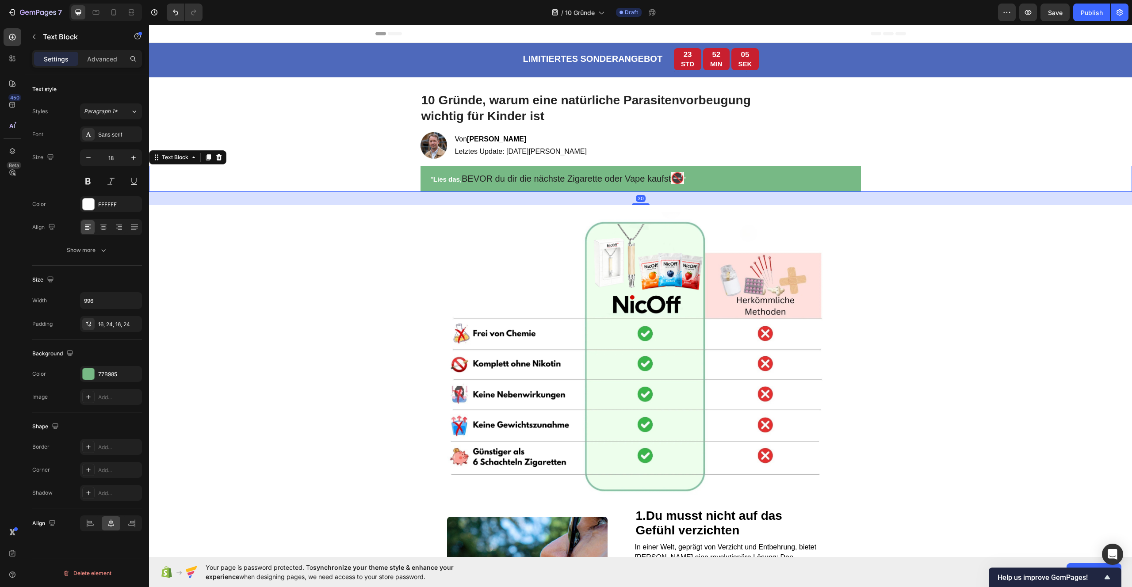
click at [729, 177] on p "" Lies das , BEVOR du dir die nächste Zigarette oder Vape kaufst 🚭 "" at bounding box center [640, 178] width 419 height 11
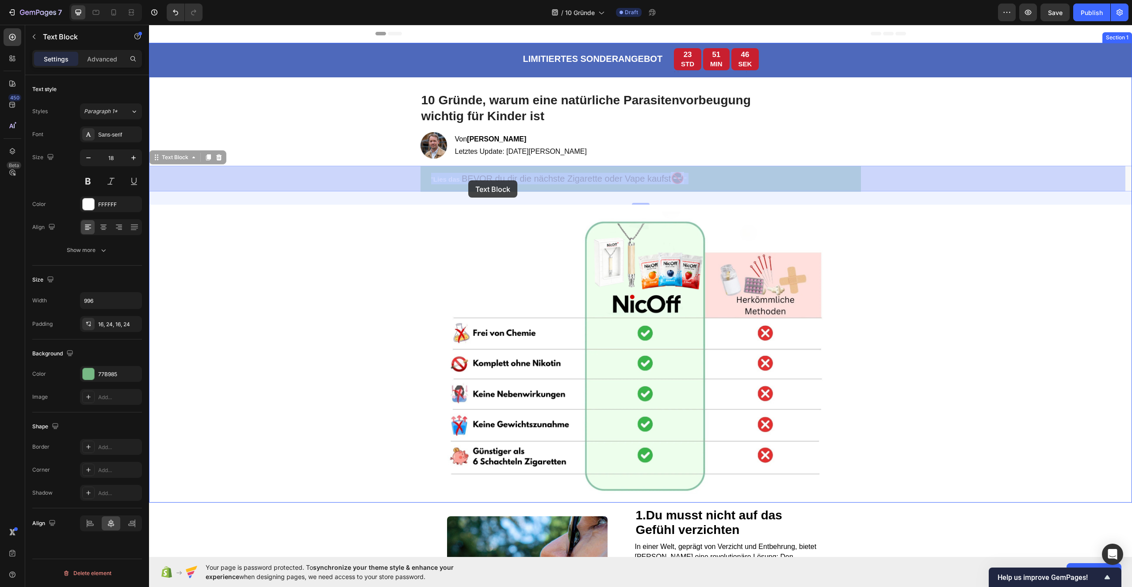
drag, startPoint x: 430, startPoint y: 179, endPoint x: 464, endPoint y: 179, distance: 34.0
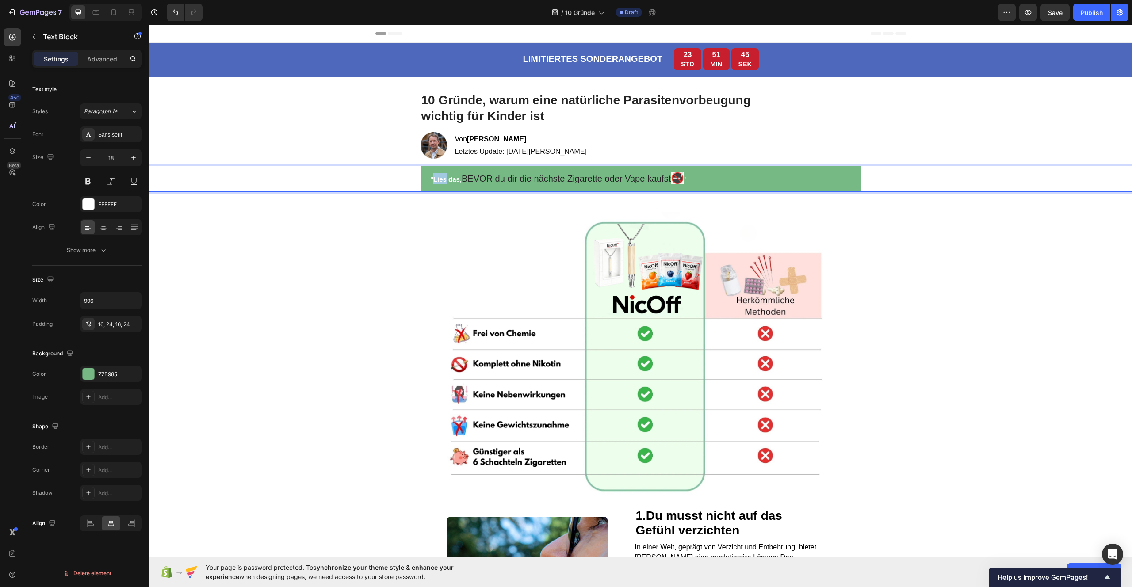
click at [433, 179] on strong "Lies das" at bounding box center [446, 179] width 27 height 8
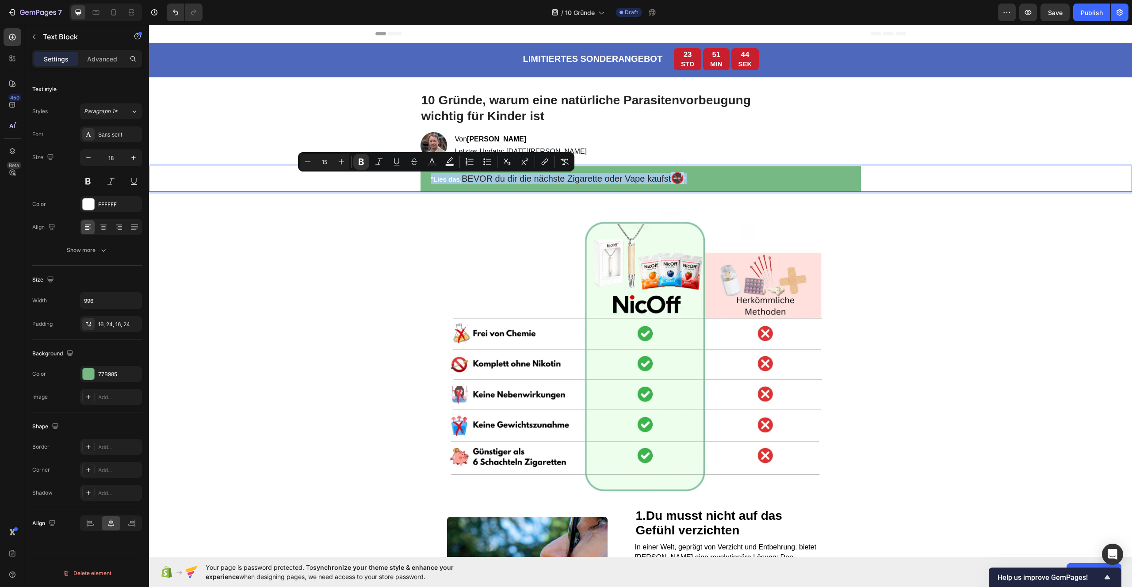
click at [433, 179] on strong "Lies das" at bounding box center [446, 179] width 27 height 8
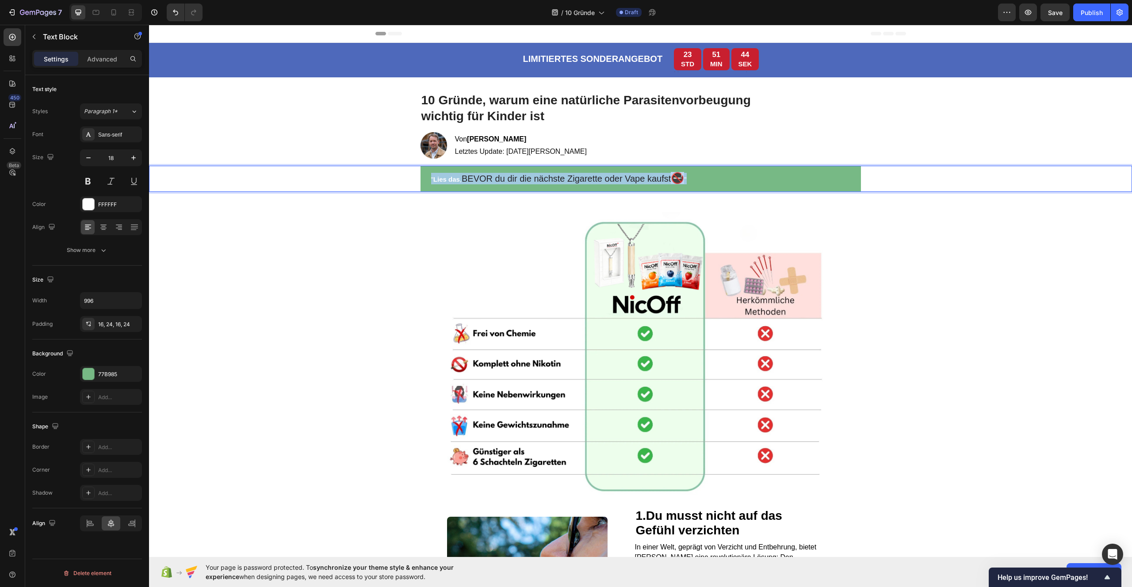
click at [433, 179] on strong "Lies das" at bounding box center [446, 179] width 27 height 8
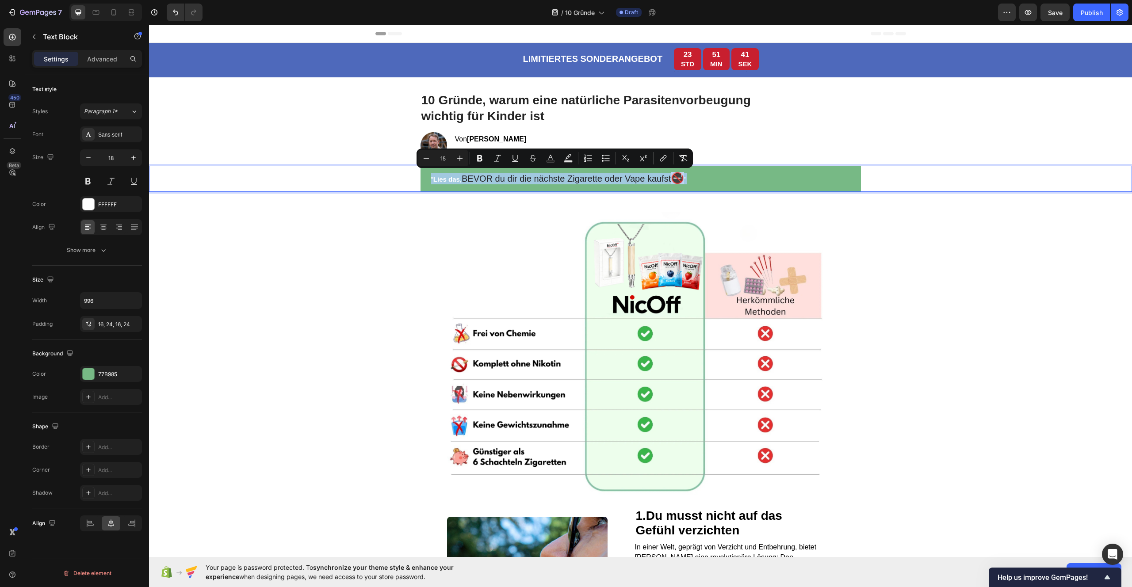
copy p "" Lies das , BEVOR du dir die nächste Zigarette oder Vape kaufst 🚭 ""
click at [708, 185] on div "" Lies das , BEVOR du dir die nächste Zigarette oder Vape kaufst 🚭 "" at bounding box center [640, 179] width 440 height 26
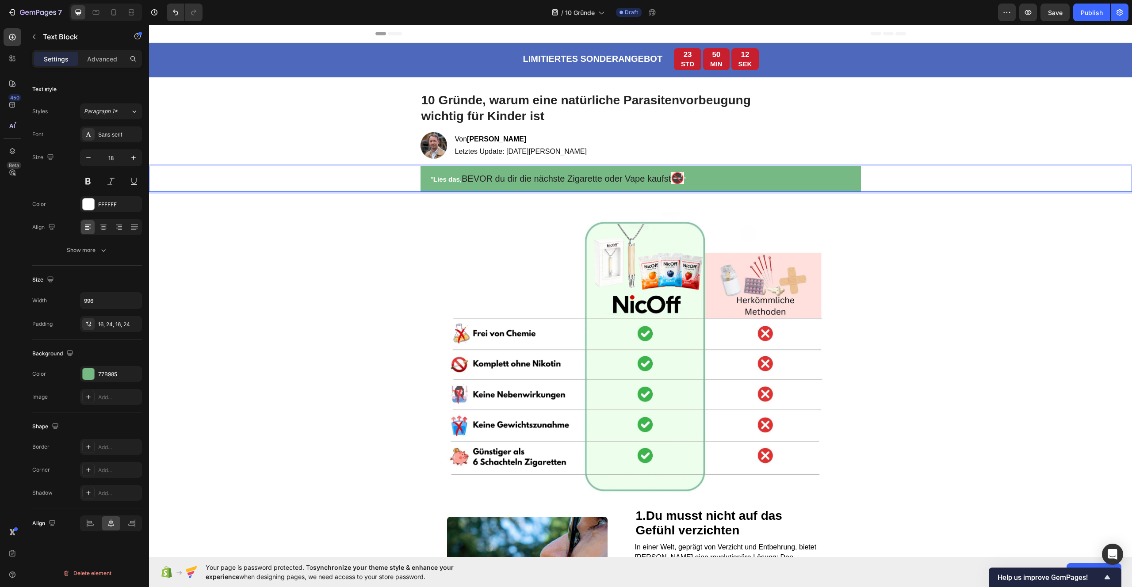
click at [618, 181] on span "BEVOR du dir die nächste Zigarette oder Vape kaufst" at bounding box center [565, 179] width 209 height 10
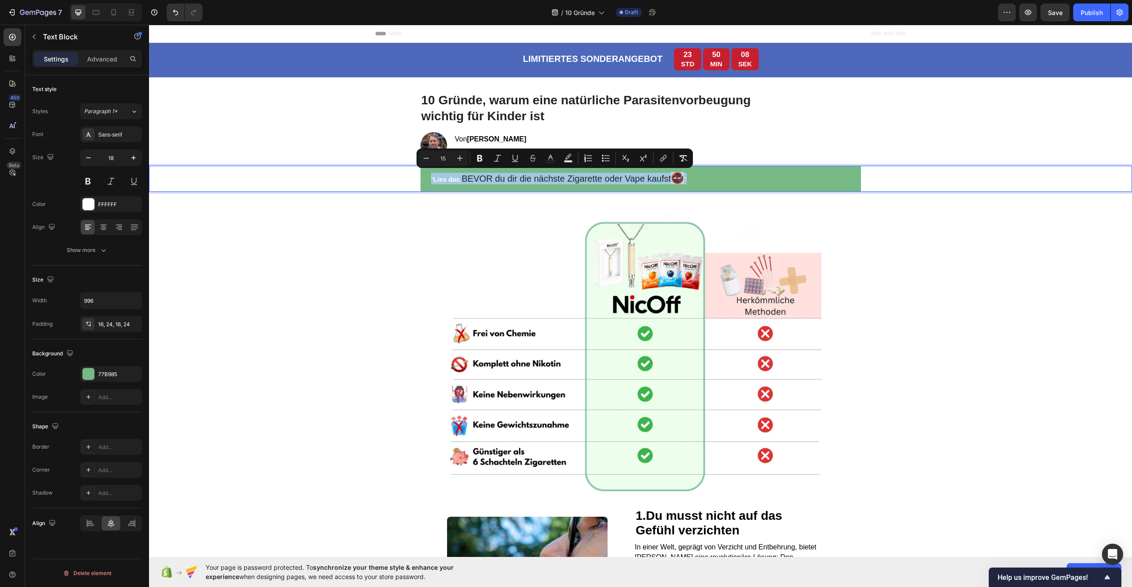
drag, startPoint x: 686, startPoint y: 178, endPoint x: 426, endPoint y: 183, distance: 260.4
click at [426, 183] on div "" Lies das , BEVOR du dir die nächste Zigarette oder Vape kaufst 🚭 "" at bounding box center [640, 179] width 440 height 26
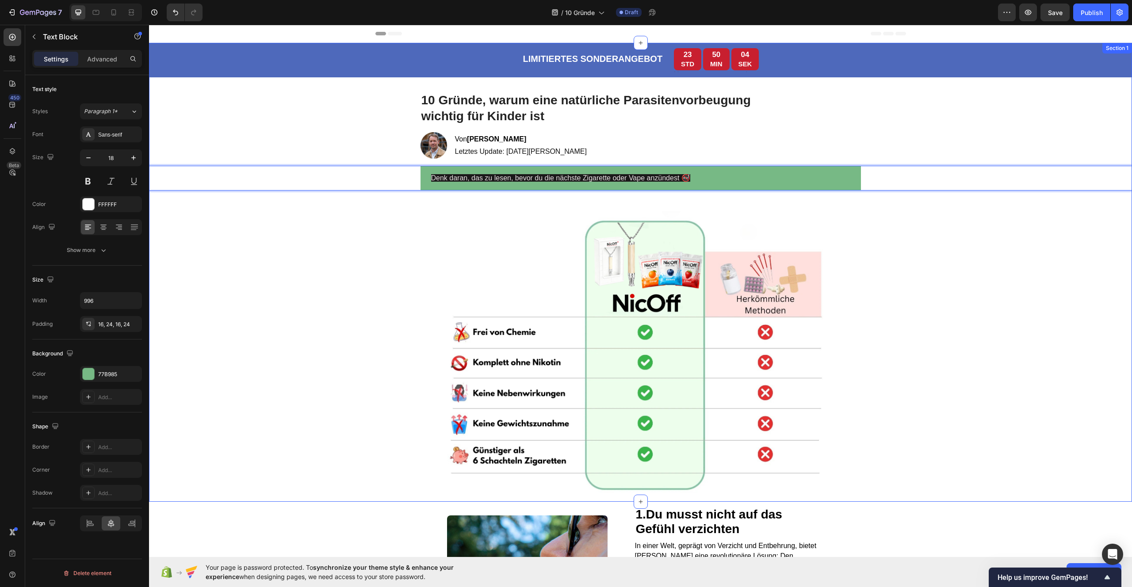
click at [314, 215] on div "LIMITIERTES SONDERANGEBOT Text Block 23 STD 50 MIN 04 SEK Countdown Timer Row T…" at bounding box center [640, 272] width 983 height 459
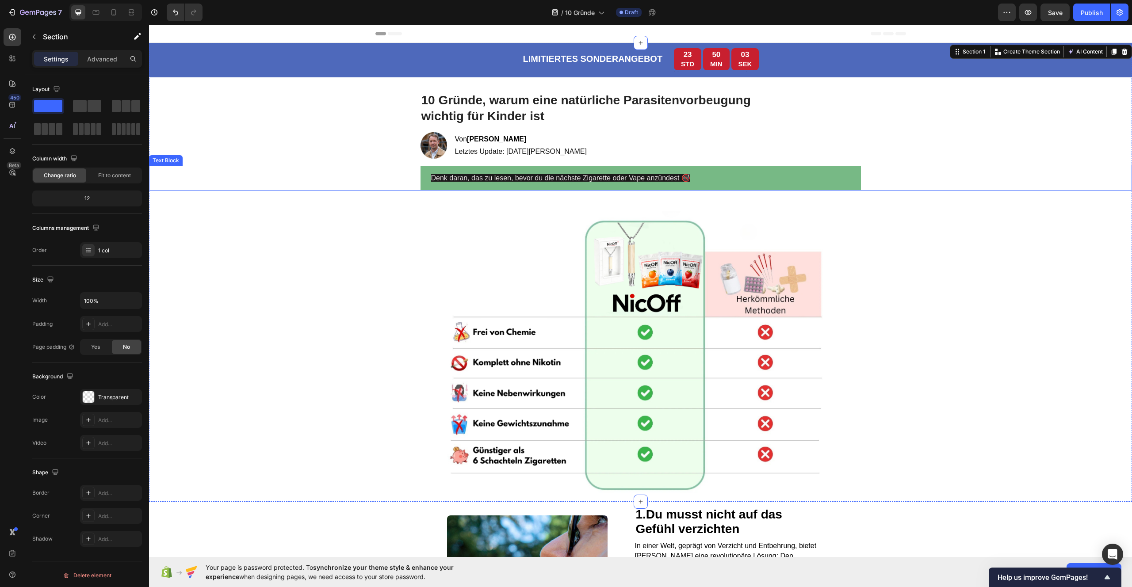
click at [450, 183] on p "Denk daran, das zu lesen, bevor du die nächste Zigarette oder Vape anzündest 🚭" at bounding box center [640, 178] width 419 height 10
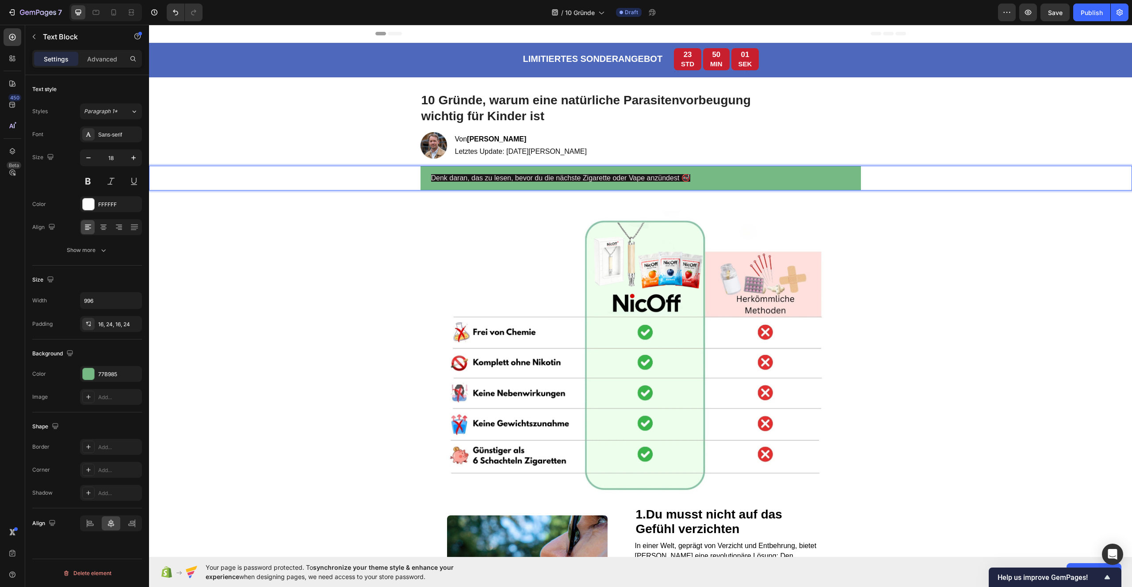
click at [445, 181] on span "Denk daran, das zu lesen, bevor du die nächste Zigarette oder Vape anzündest 🚭" at bounding box center [560, 178] width 259 height 8
drag, startPoint x: 691, startPoint y: 175, endPoint x: 429, endPoint y: 180, distance: 262.6
click at [431, 180] on p "Denk daran, das zu lesen, bevor du die nächste Zigarette oder Vape anzündest 🚭" at bounding box center [640, 178] width 419 height 10
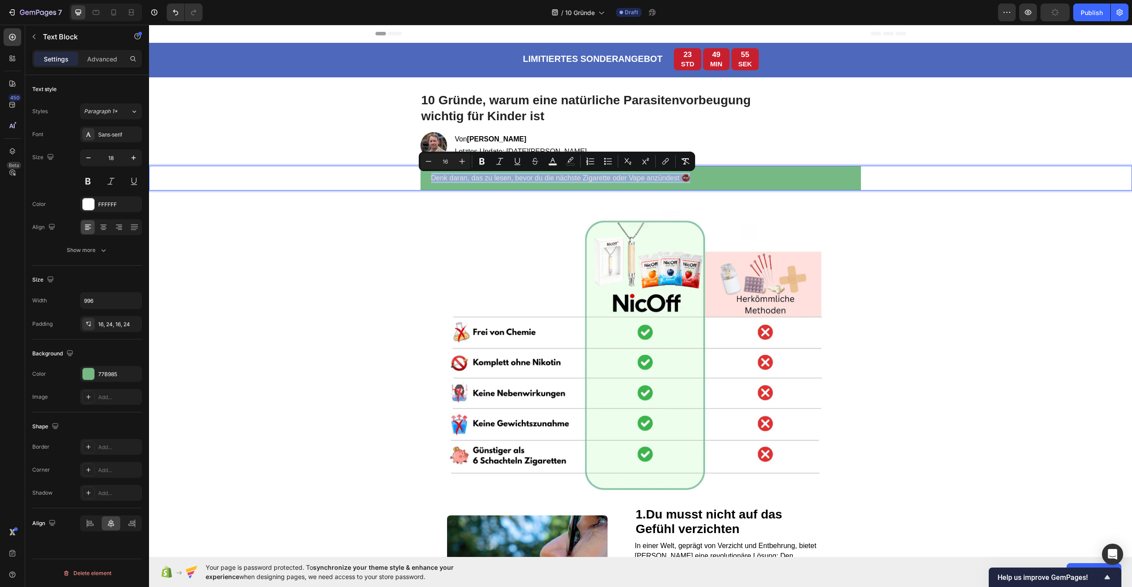
click at [701, 180] on p "Denk daran, das zu lesen, bevor du die nächste Zigarette oder Vape anzündest 🚭" at bounding box center [640, 178] width 419 height 10
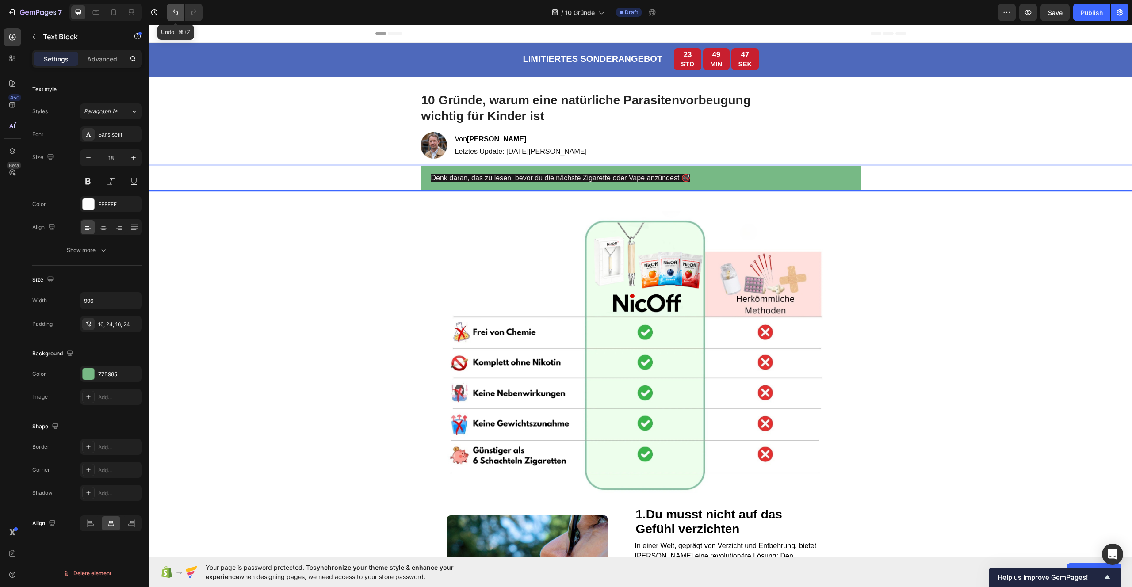
click at [180, 12] on icon "Undo/Redo" at bounding box center [175, 12] width 9 height 9
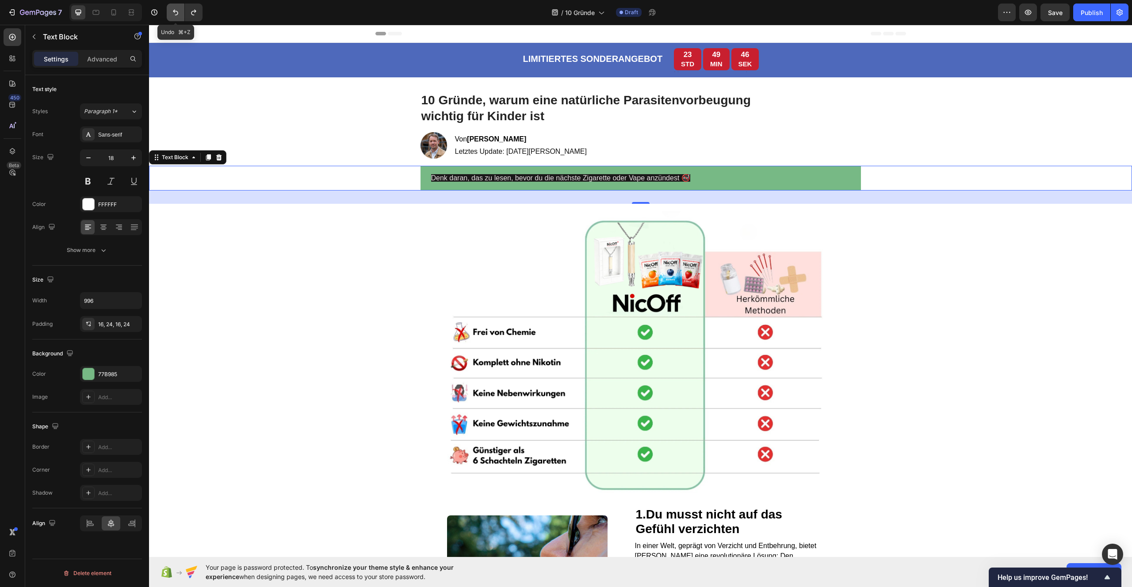
click at [180, 12] on icon "Undo/Redo" at bounding box center [175, 12] width 9 height 9
click at [194, 11] on icon "Undo/Redo" at bounding box center [193, 13] width 5 height 6
